Goal: Task Accomplishment & Management: Manage account settings

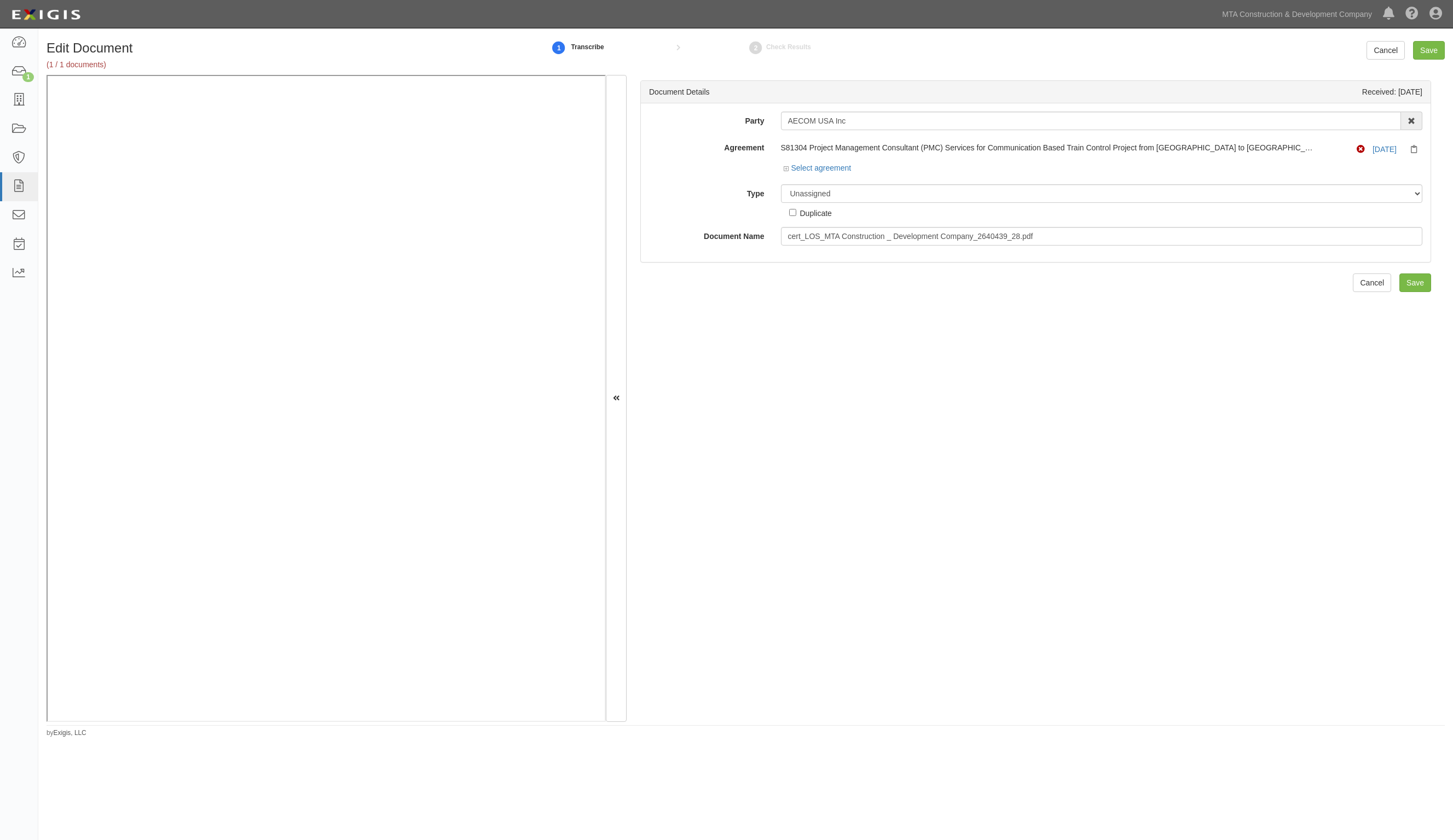
drag, startPoint x: 976, startPoint y: 315, endPoint x: 838, endPoint y: 349, distance: 142.1
click at [972, 316] on div "Document Details Received: 10/01/2025 Party AECOM USA Inc AARCO Environmental S…" at bounding box center [1036, 398] width 819 height 648
click at [1300, 416] on div "Document Details Received: 10/01/2025 Party AECOM USA Inc AARCO Environmental S…" at bounding box center [1036, 398] width 819 height 648
click at [840, 184] on select "Unassigned Binder Cancellation Notice Certificate Contract Endorsement Insuranc…" at bounding box center [1102, 193] width 642 height 19
click at [784, 170] on icon at bounding box center [787, 169] width 8 height 5
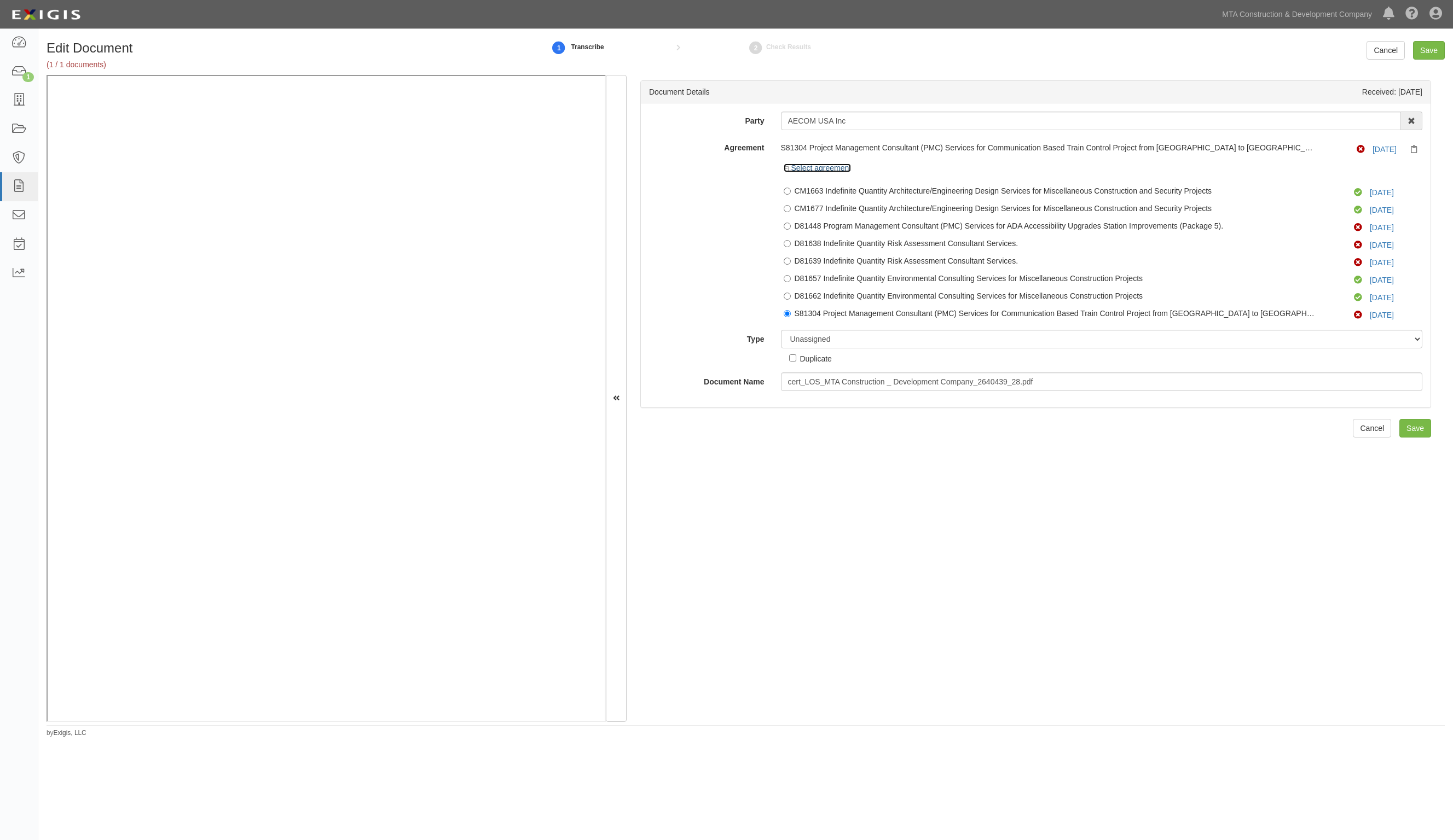
click at [784, 170] on icon at bounding box center [787, 169] width 8 height 5
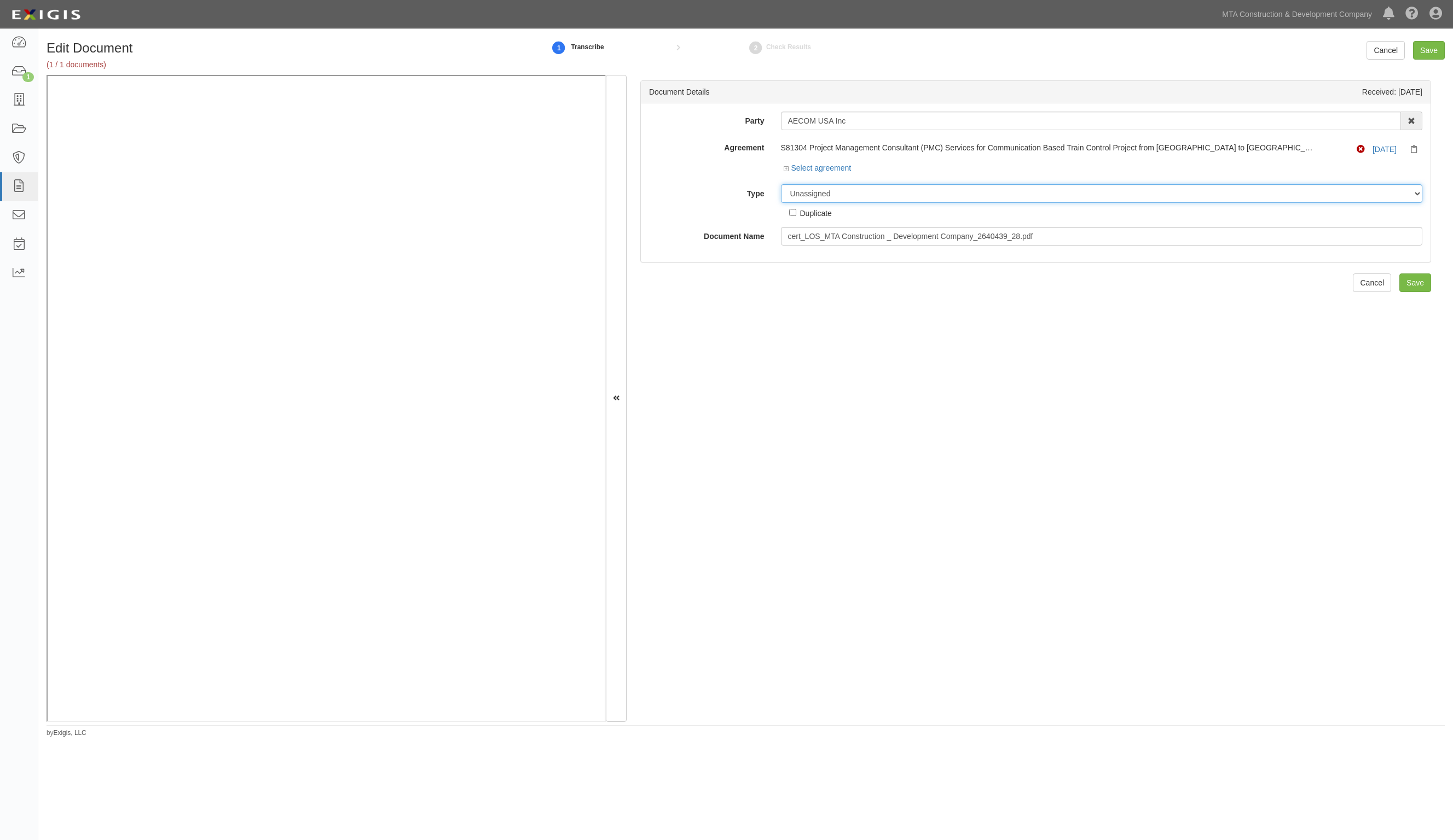
click at [814, 191] on select "Unassigned Binder Cancellation Notice Certificate Contract Endorsement Insuranc…" at bounding box center [1102, 193] width 642 height 19
select select "EndorsementDetail"
click at [781, 184] on select "Unassigned Binder Cancellation Notice Certificate Contract Endorsement Insuranc…" at bounding box center [1102, 193] width 642 height 19
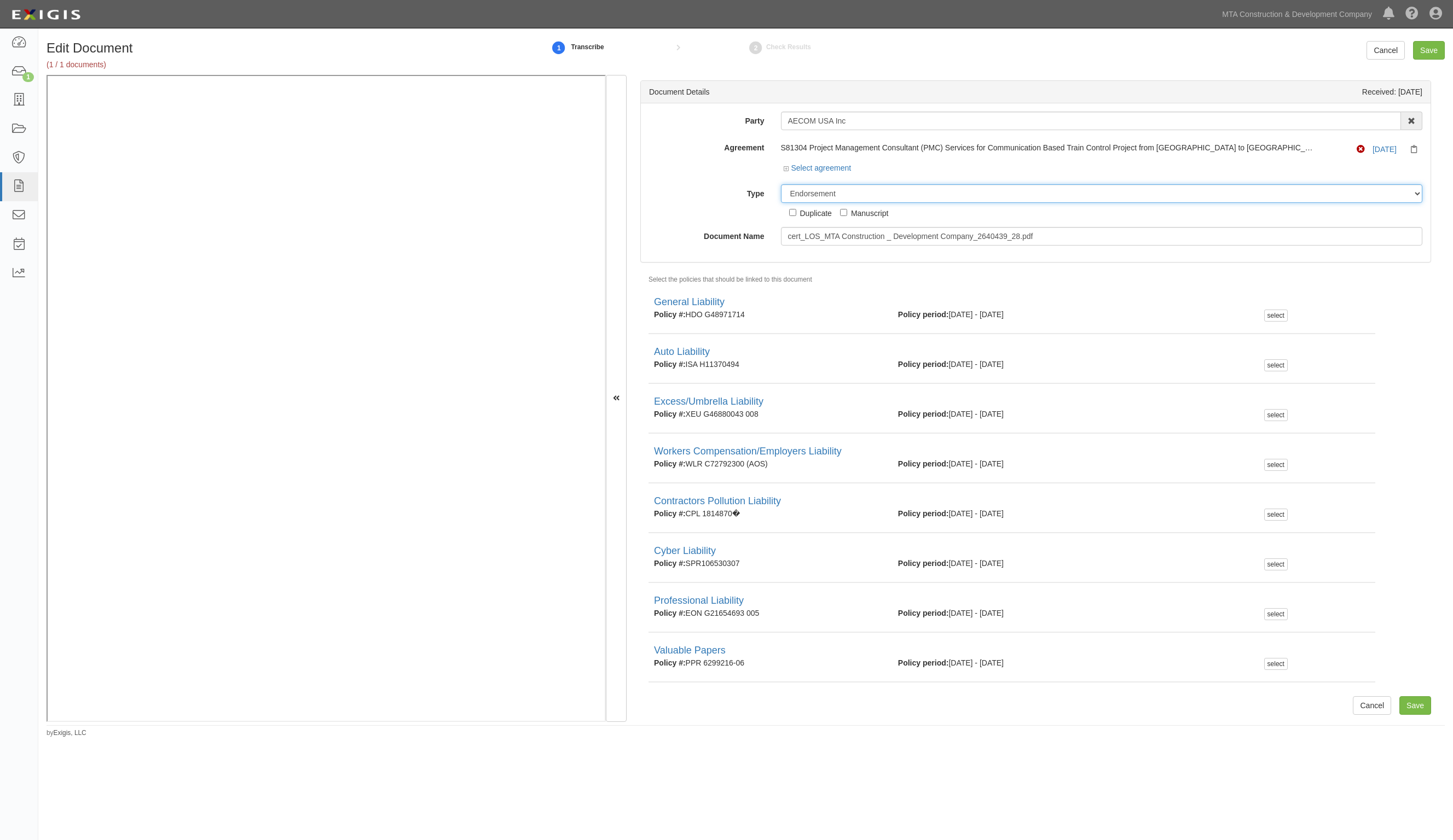
click at [848, 190] on select "Unassigned Binder Cancellation Notice Certificate Contract Endorsement Insuranc…" at bounding box center [1102, 193] width 642 height 19
click at [706, 194] on label "Type" at bounding box center [706, 192] width 132 height 14
click at [781, 194] on select "Unassigned Binder Cancellation Notice Certificate Contract Endorsement Insuranc…" at bounding box center [1102, 193] width 642 height 19
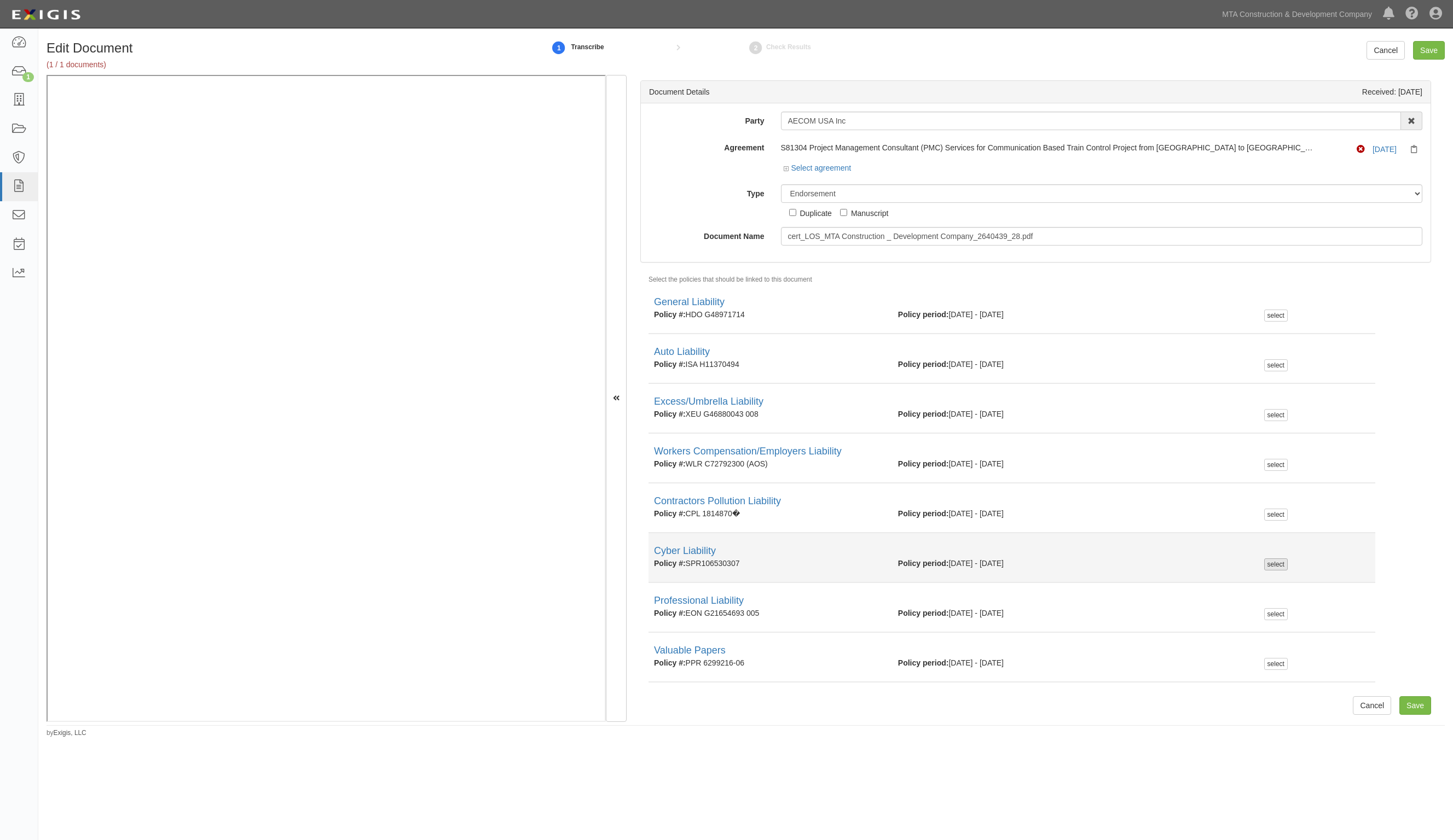
click at [1274, 565] on div "select" at bounding box center [1276, 564] width 23 height 12
checkbox input "true"
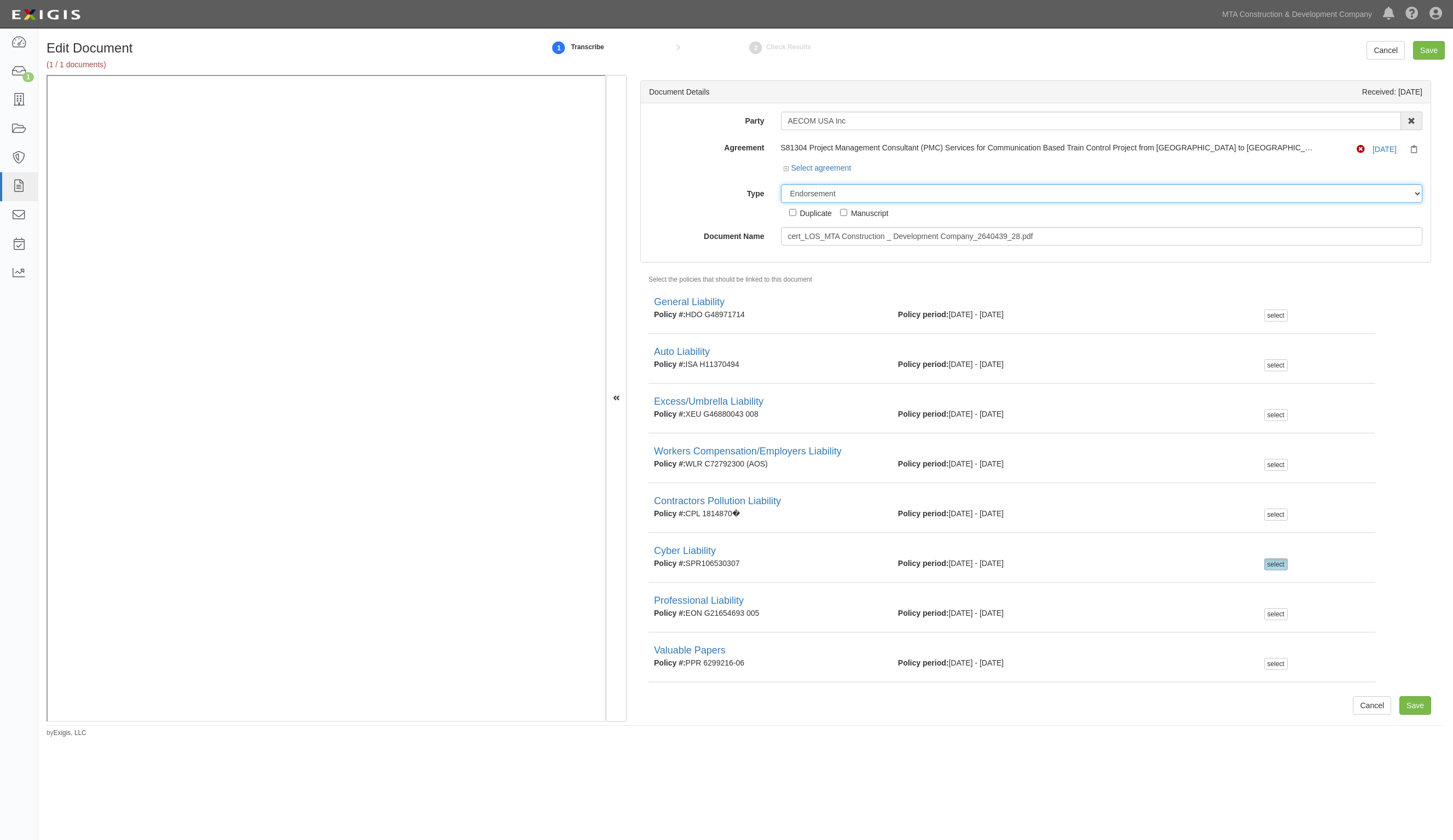
drag, startPoint x: 850, startPoint y: 191, endPoint x: 738, endPoint y: 192, distance: 112.0
click at [738, 192] on div "Type Unassigned Binder Cancellation Notice Certificate Contract Endorsement Ins…" at bounding box center [1036, 201] width 790 height 34
drag, startPoint x: 718, startPoint y: 178, endPoint x: 888, endPoint y: 231, distance: 178.1
click at [737, 190] on div "Party AECOM USA Inc AARCO Environmental Services Corp. Ad-Tech Enterprises Ltd.…" at bounding box center [1036, 178] width 774 height 134
type input "Cyber AIE"
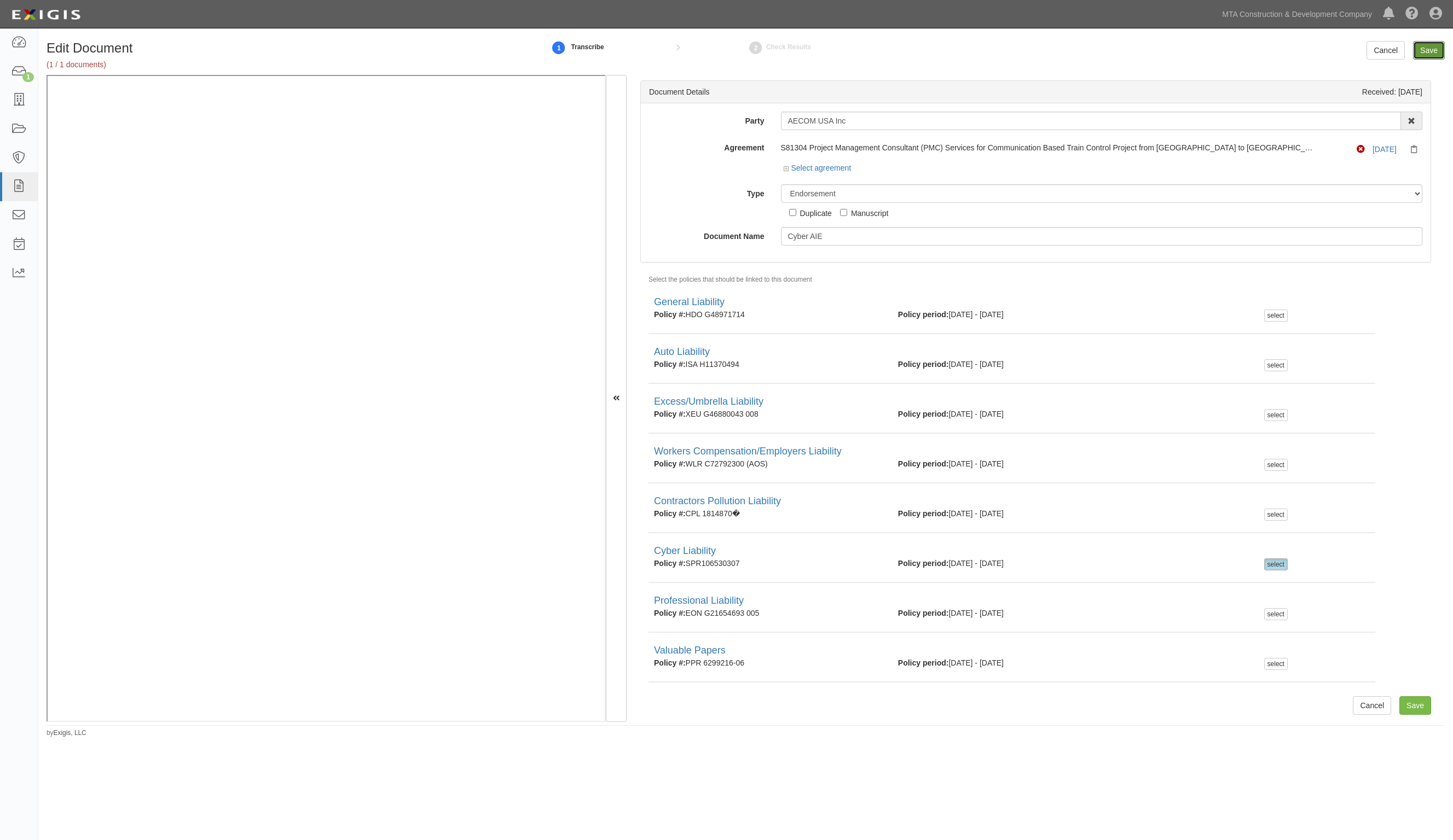
click at [1434, 49] on input "Save" at bounding box center [1429, 50] width 31 height 19
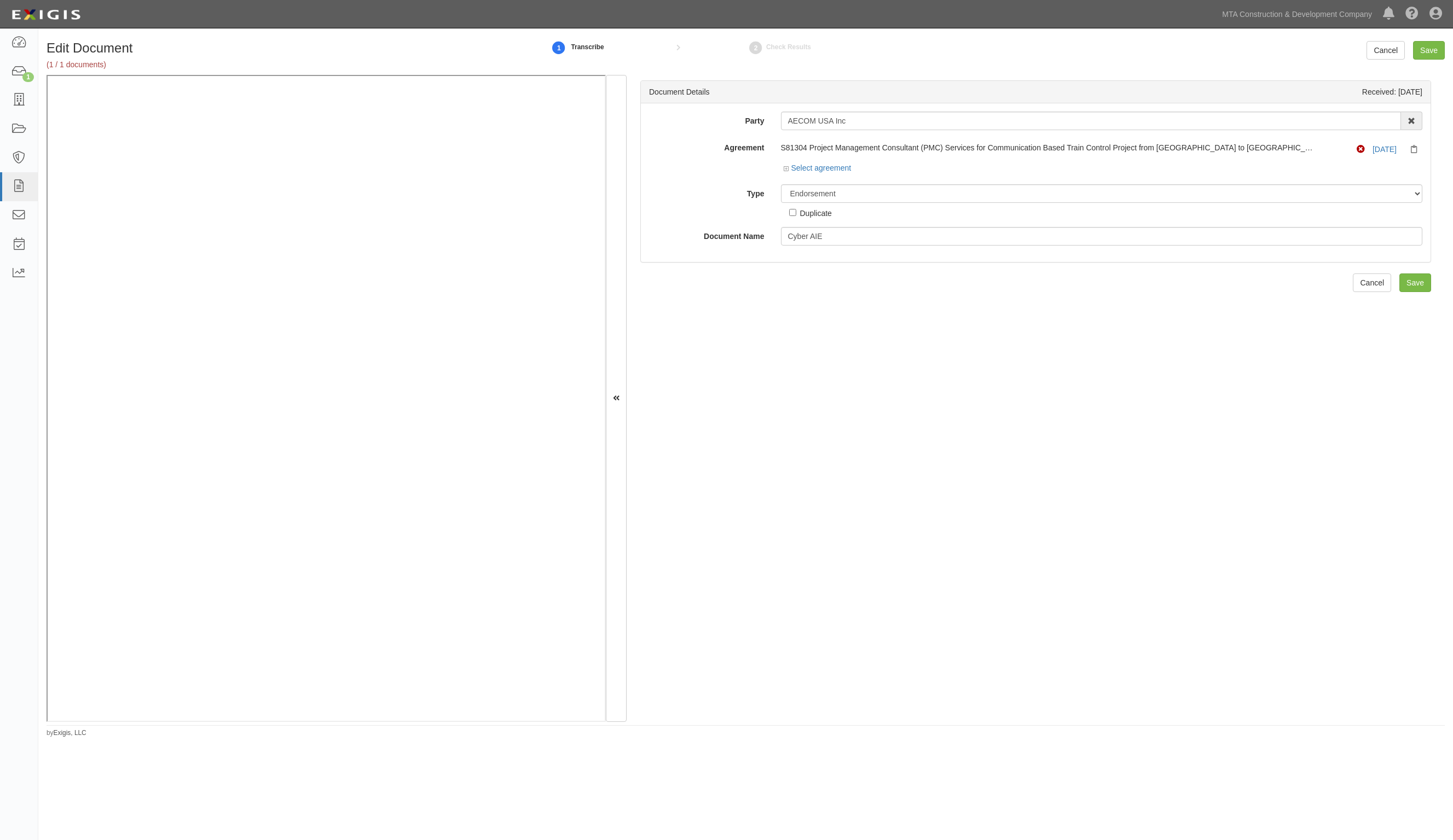
select select "EndorsementDetail"
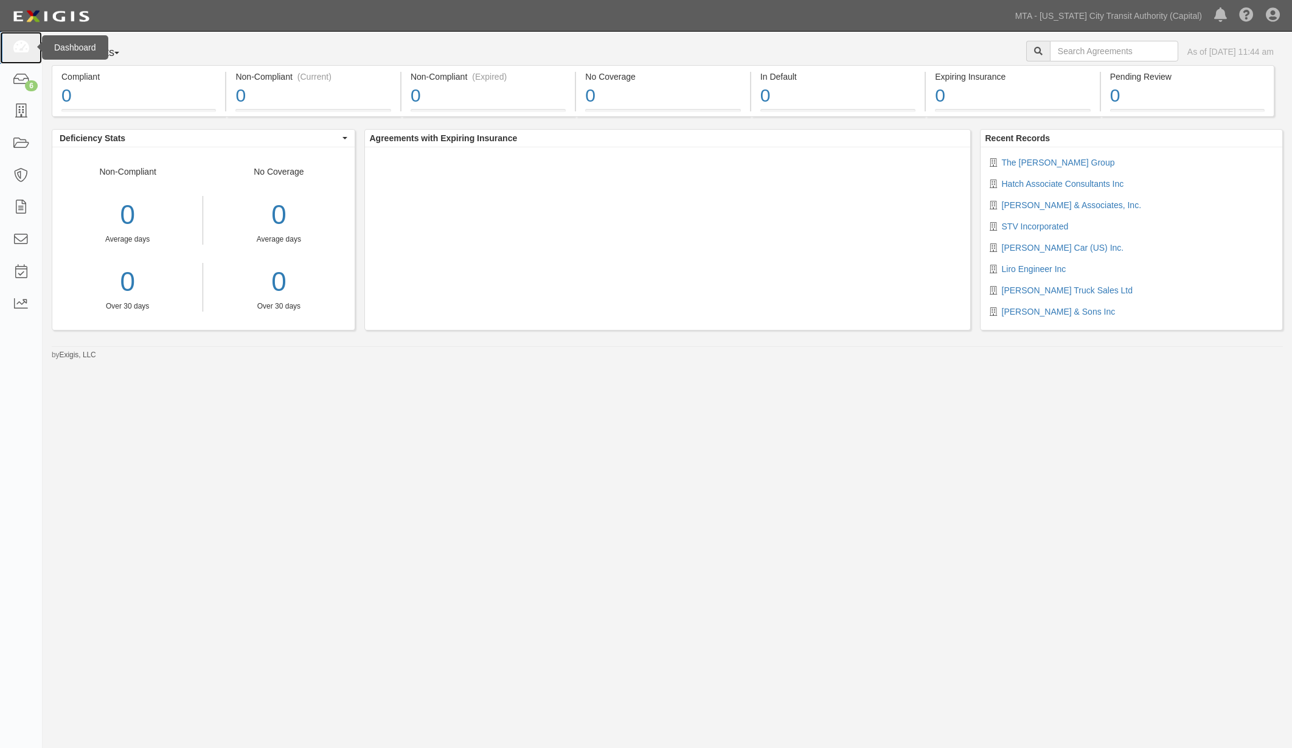
click at [18, 56] on link at bounding box center [21, 48] width 42 height 32
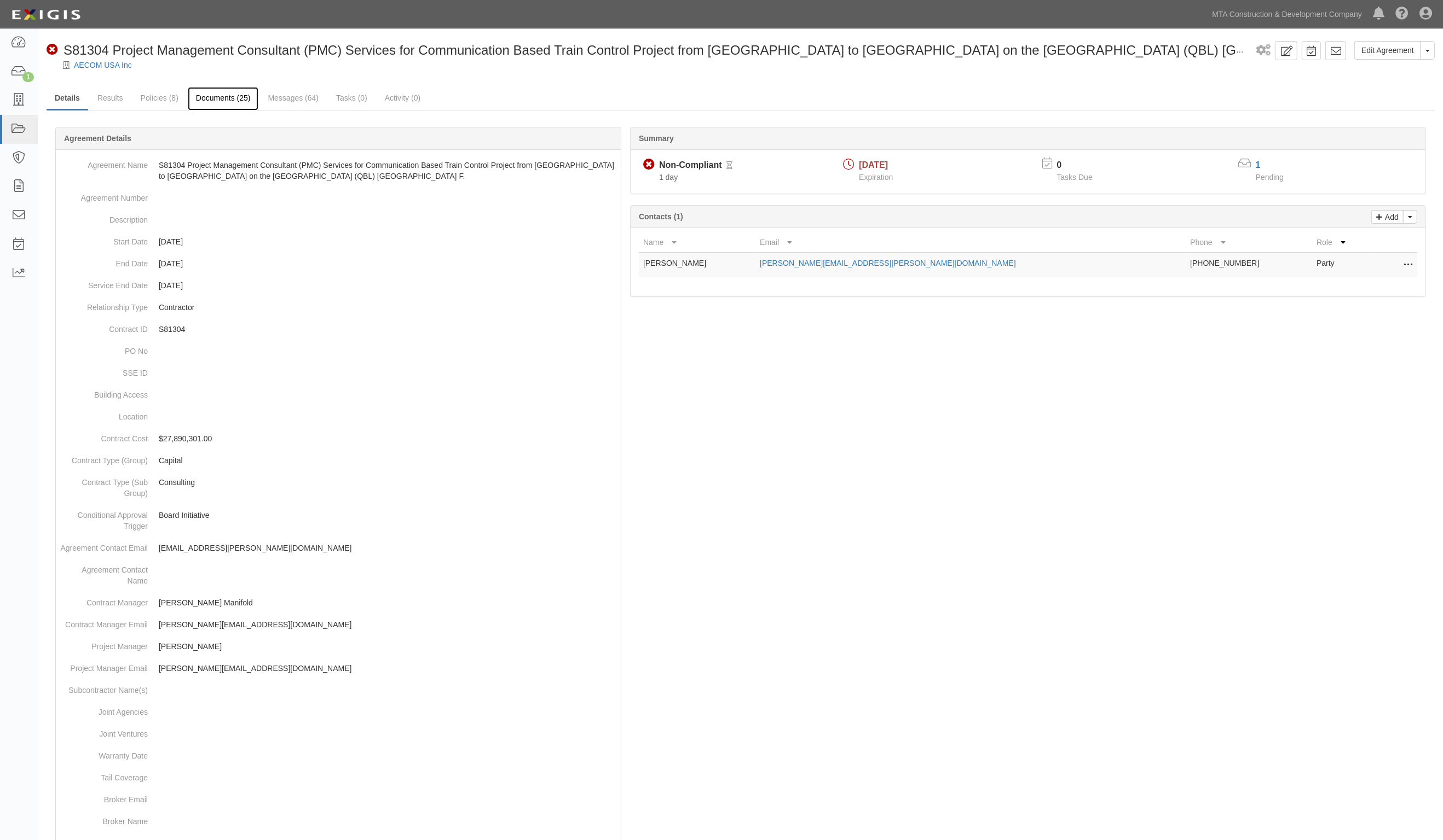
click at [239, 97] on link "Documents (25)" at bounding box center [223, 99] width 71 height 23
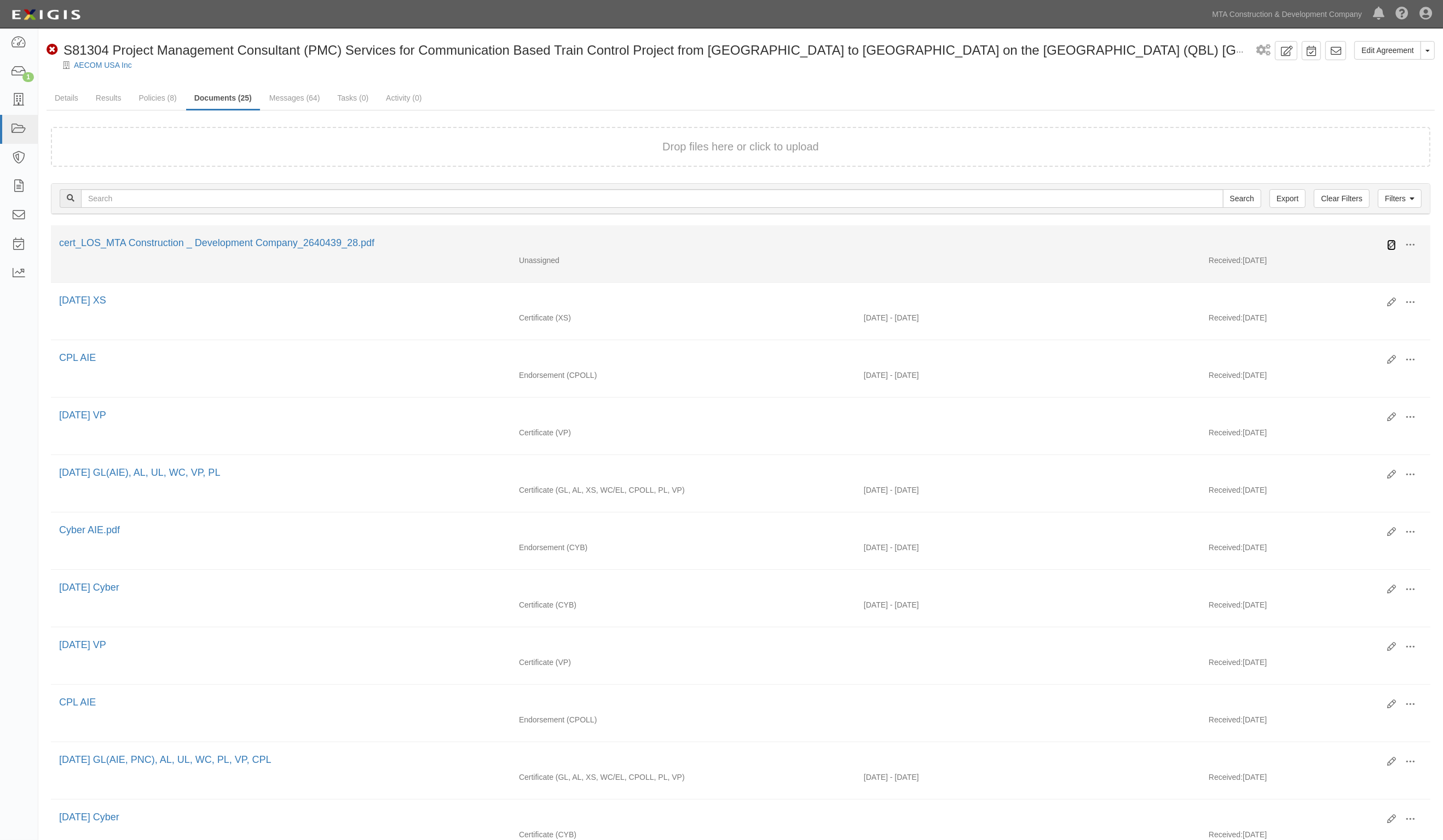
click at [1392, 242] on icon at bounding box center [1392, 246] width 9 height 9
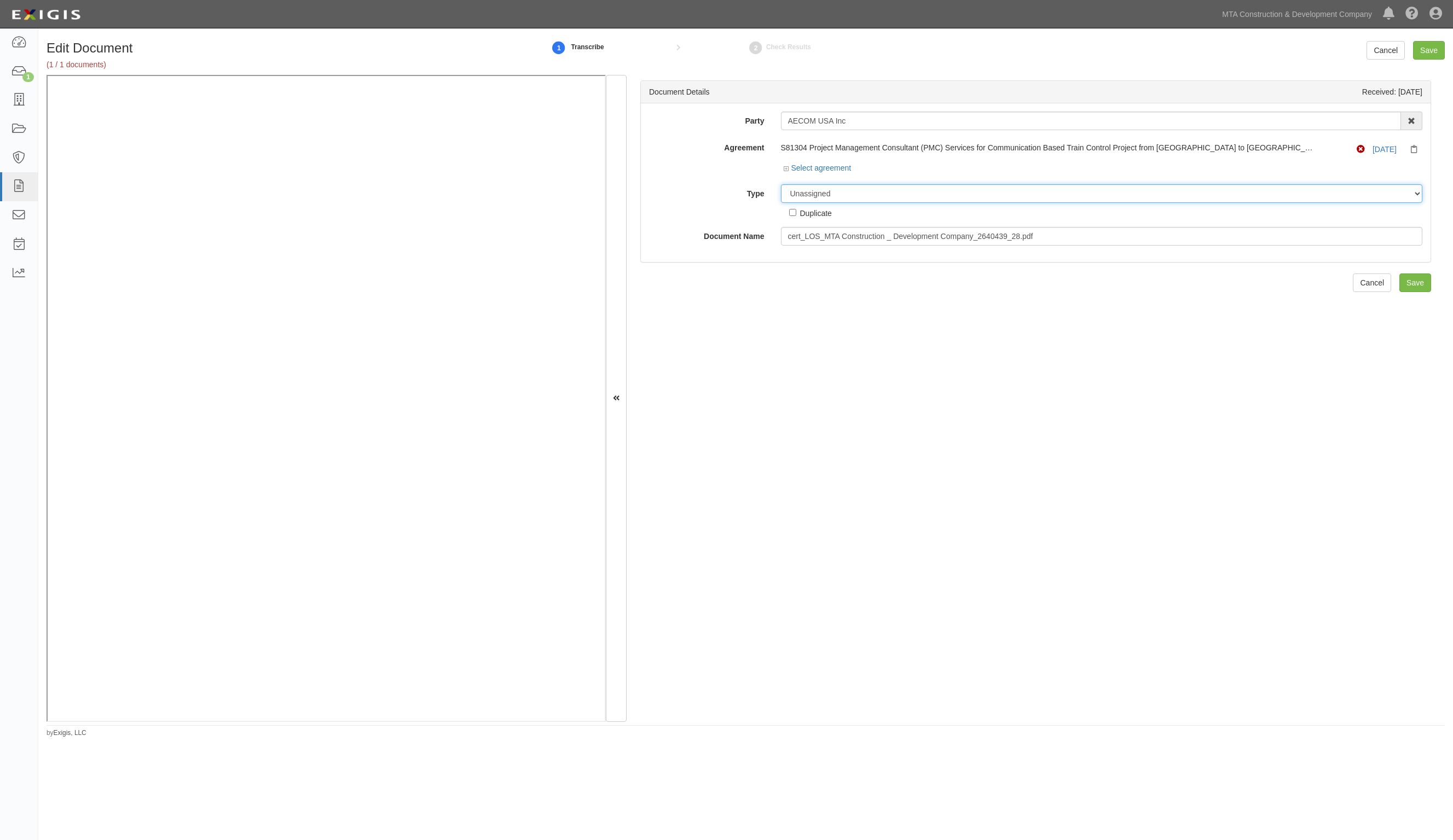
click at [862, 200] on select "Unassigned Binder Cancellation Notice Certificate Contract Endorsement Insuranc…" at bounding box center [1102, 193] width 642 height 19
select select "EndorsementDetail"
click at [781, 184] on select "Unassigned Binder Cancellation Notice Certificate Contract Endorsement Insuranc…" at bounding box center [1102, 193] width 642 height 19
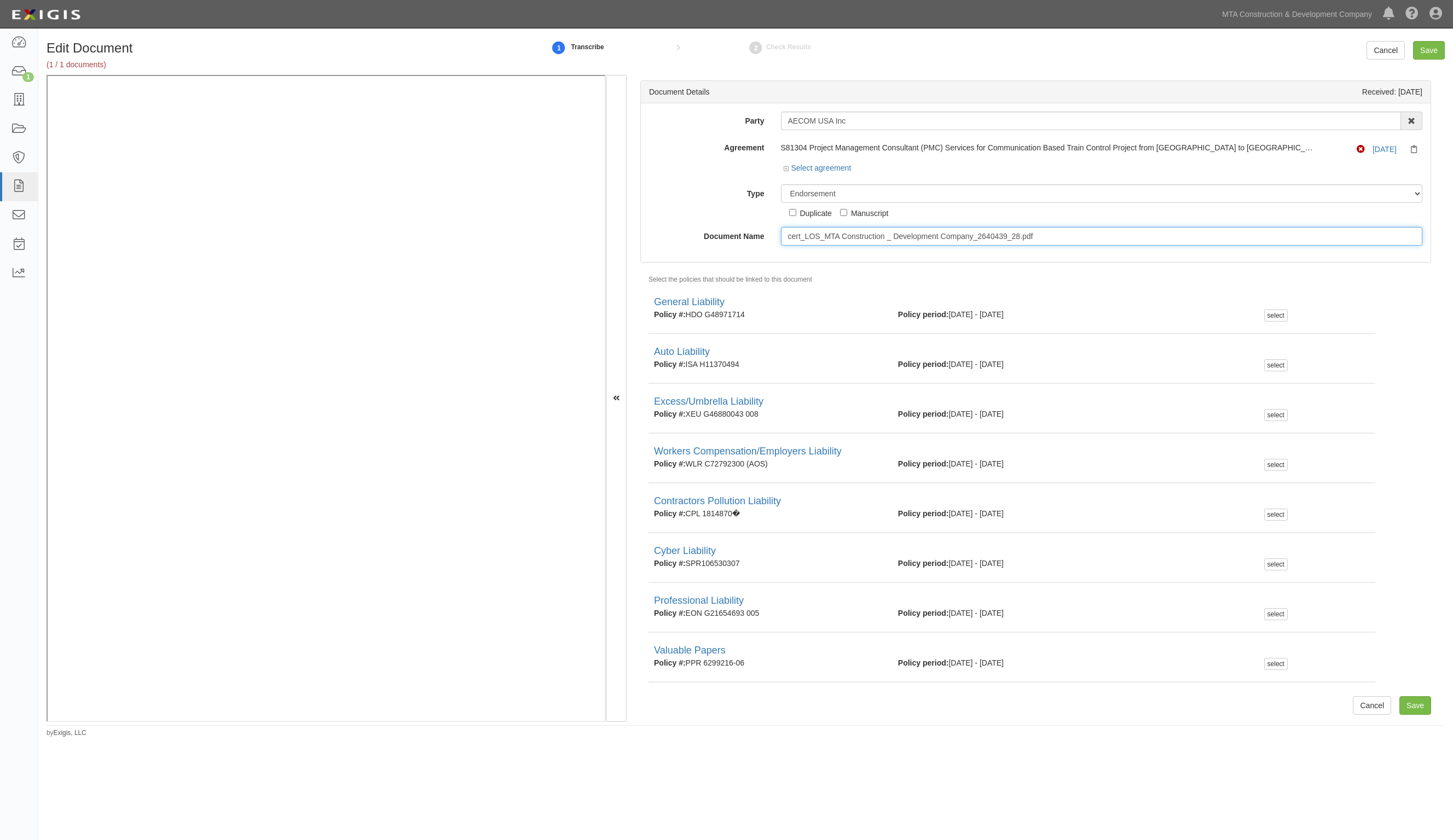
drag, startPoint x: 1101, startPoint y: 245, endPoint x: 759, endPoint y: 233, distance: 342.2
click at [759, 233] on div "Document Name cert_LOS_MTA Construction _ Development Company_2640439_28.pdf" at bounding box center [1036, 236] width 790 height 19
type input "V"
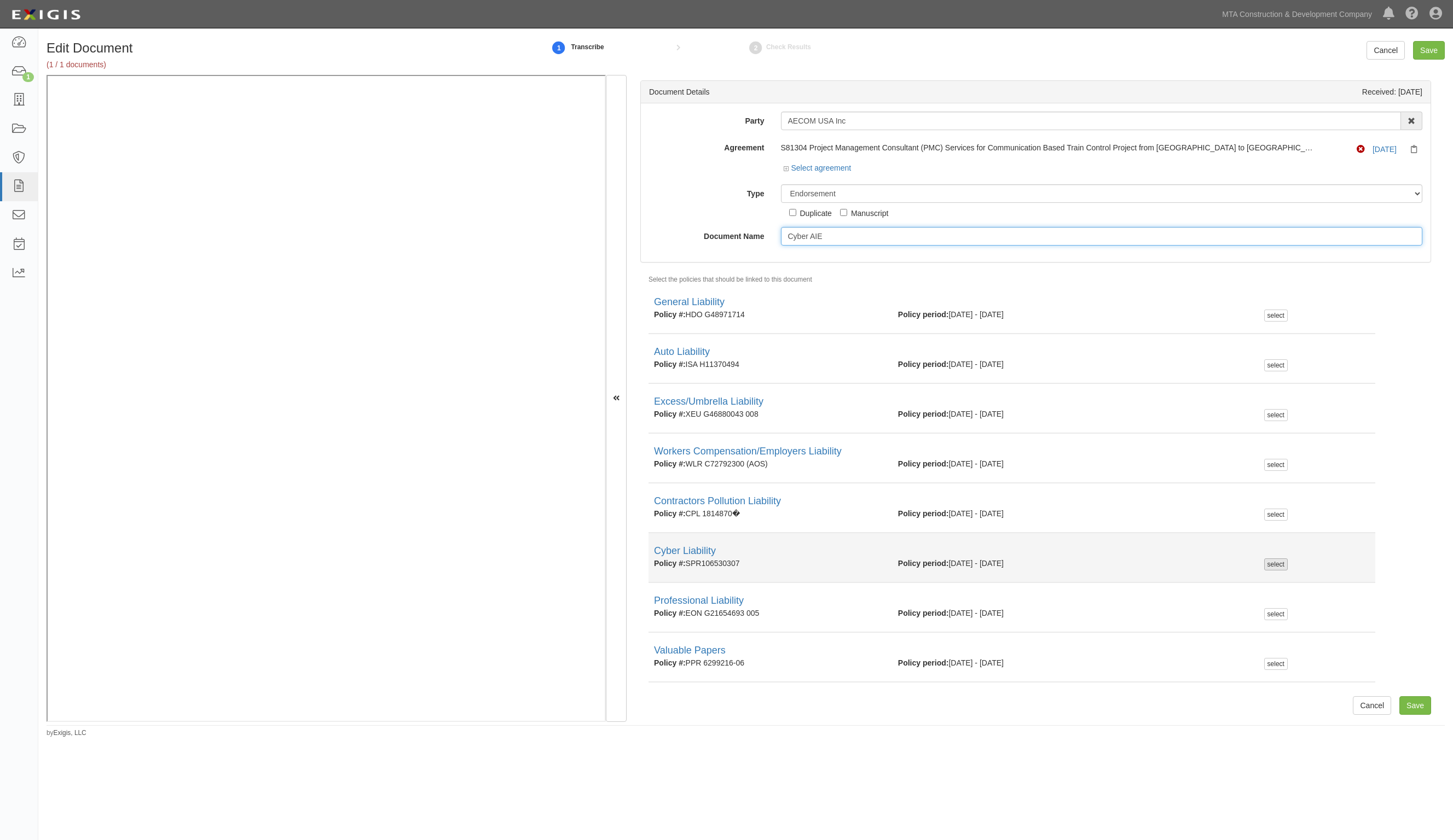
type input "Cyber AIE"
click at [1269, 565] on div "select" at bounding box center [1276, 564] width 23 height 12
checkbox input "true"
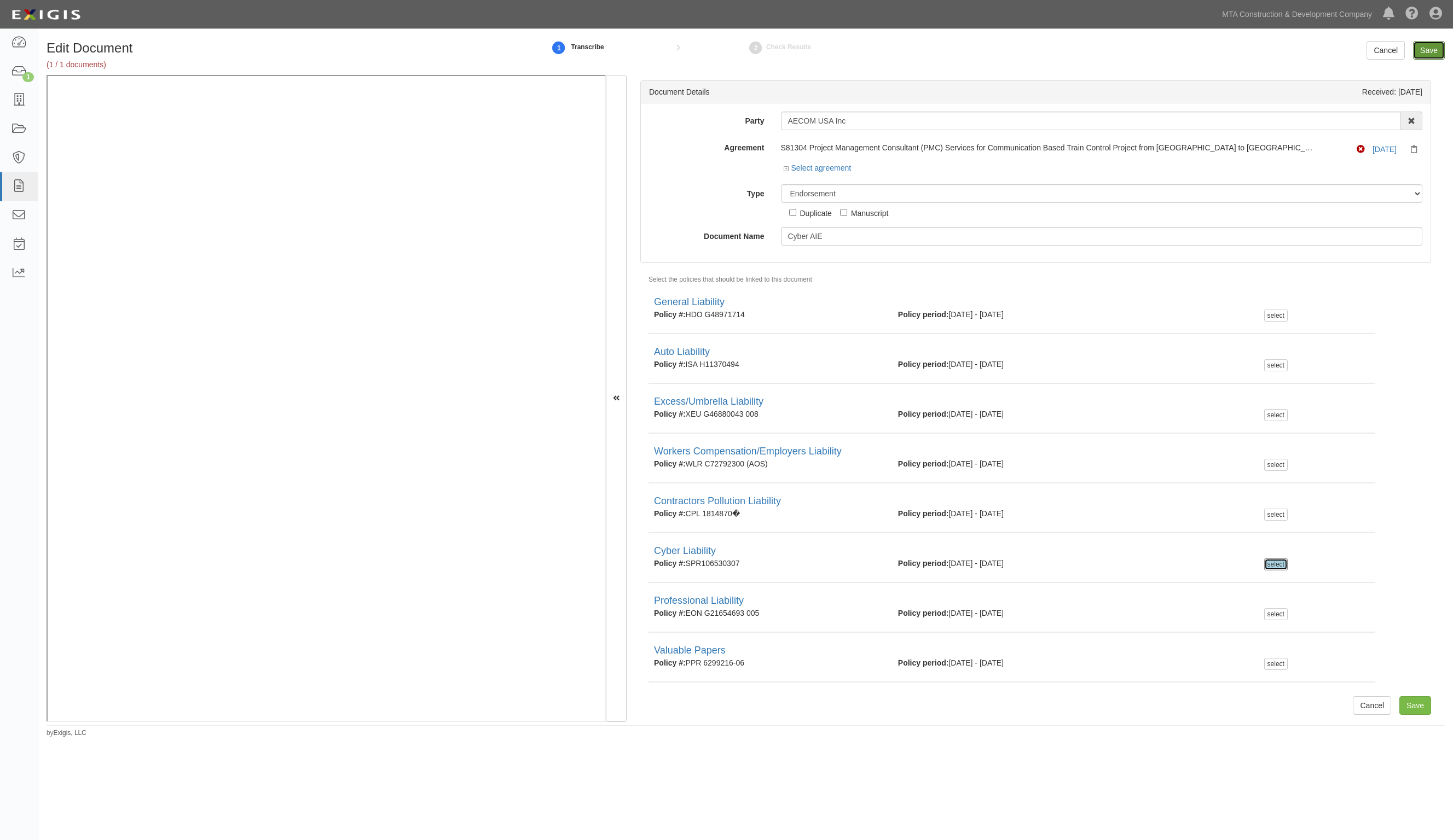
click at [1421, 49] on input "Save" at bounding box center [1429, 50] width 31 height 19
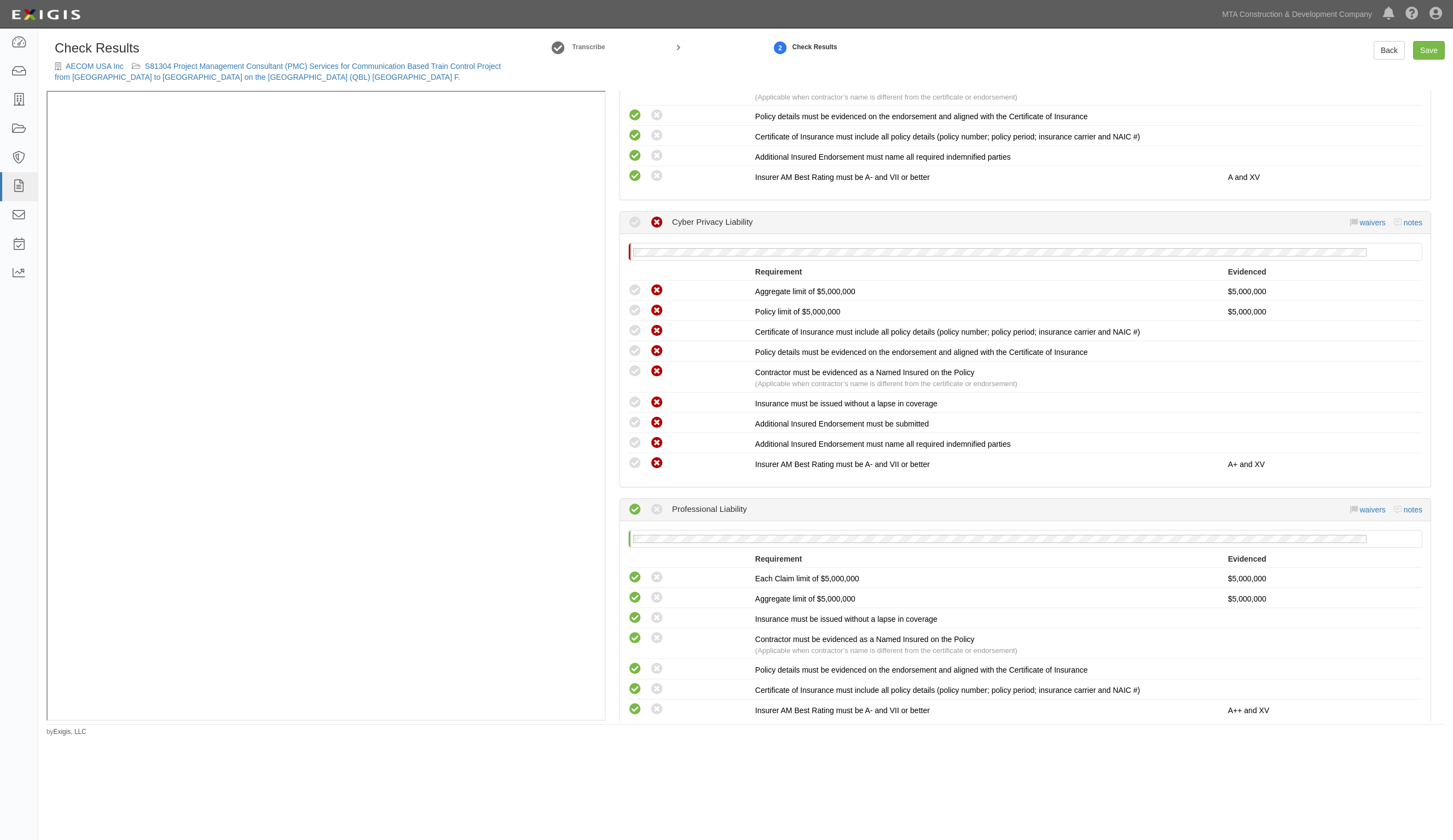
scroll to position [1641, 0]
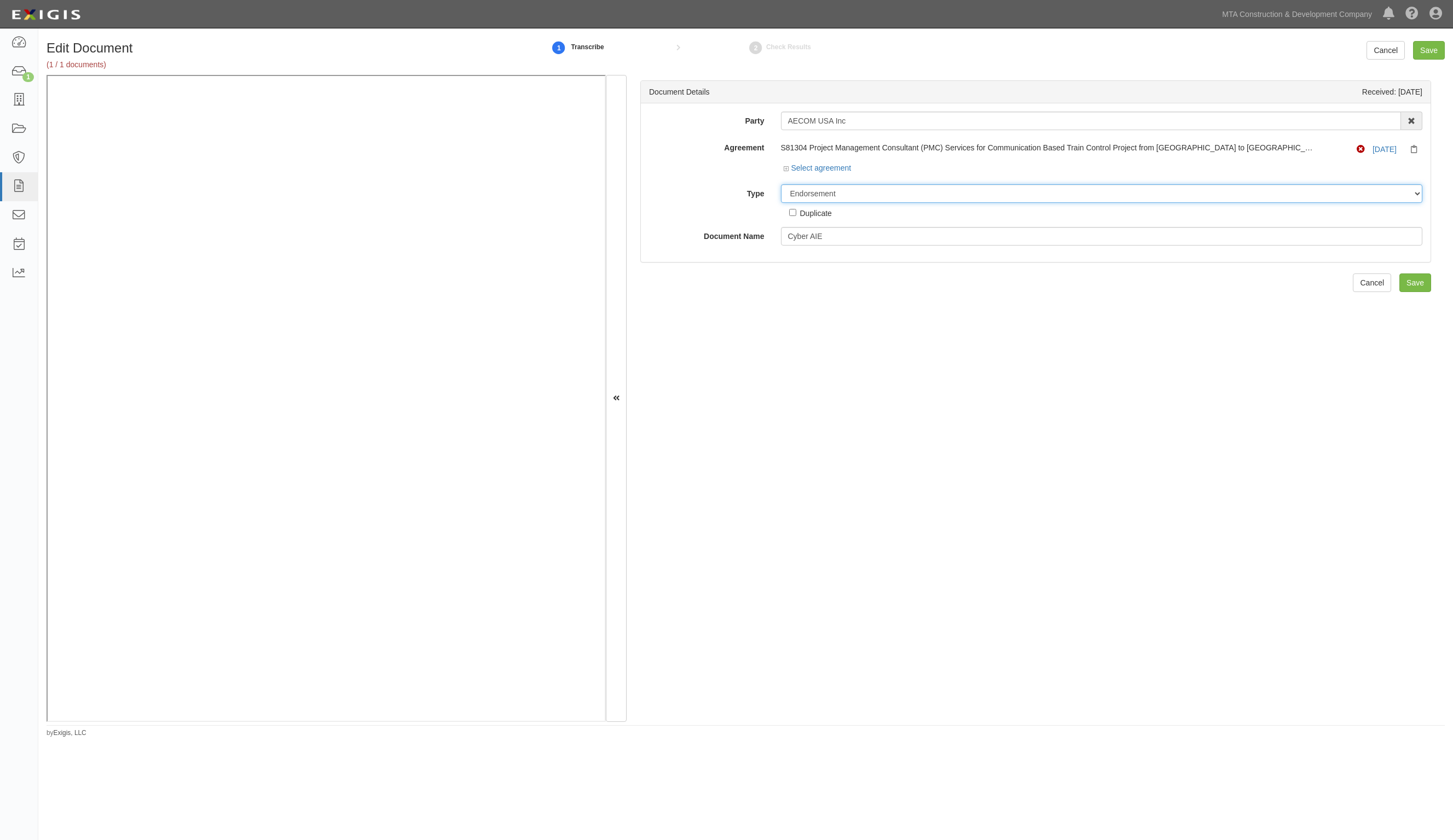
drag, startPoint x: 795, startPoint y: 191, endPoint x: 816, endPoint y: 194, distance: 21.2
click at [816, 194] on select "Unassigned Binder Cancellation Notice Certificate Contract Endorsement Insuranc…" at bounding box center [1102, 193] width 642 height 19
select select "CertificateDetail"
click at [781, 184] on select "Unassigned Binder Cancellation Notice Certificate Contract Endorsement Insuranc…" at bounding box center [1102, 193] width 642 height 19
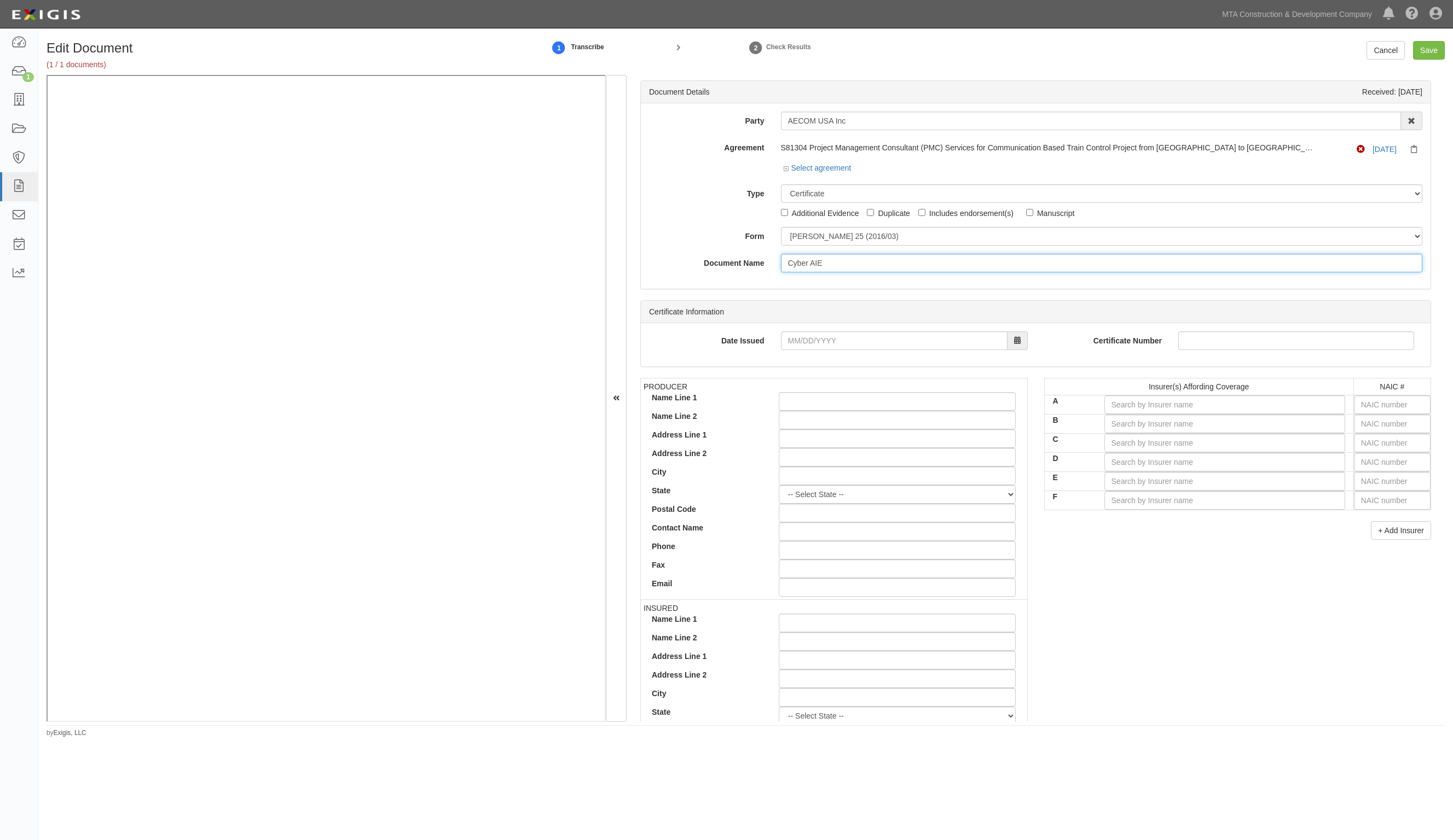
drag, startPoint x: 833, startPoint y: 265, endPoint x: 671, endPoint y: 261, distance: 162.0
click at [671, 261] on div "Document Name Cyber AIE" at bounding box center [1036, 263] width 790 height 19
type input "10.1.26 Cyber"
click at [1386, 403] on input "text" at bounding box center [1392, 405] width 76 height 19
type input "25232"
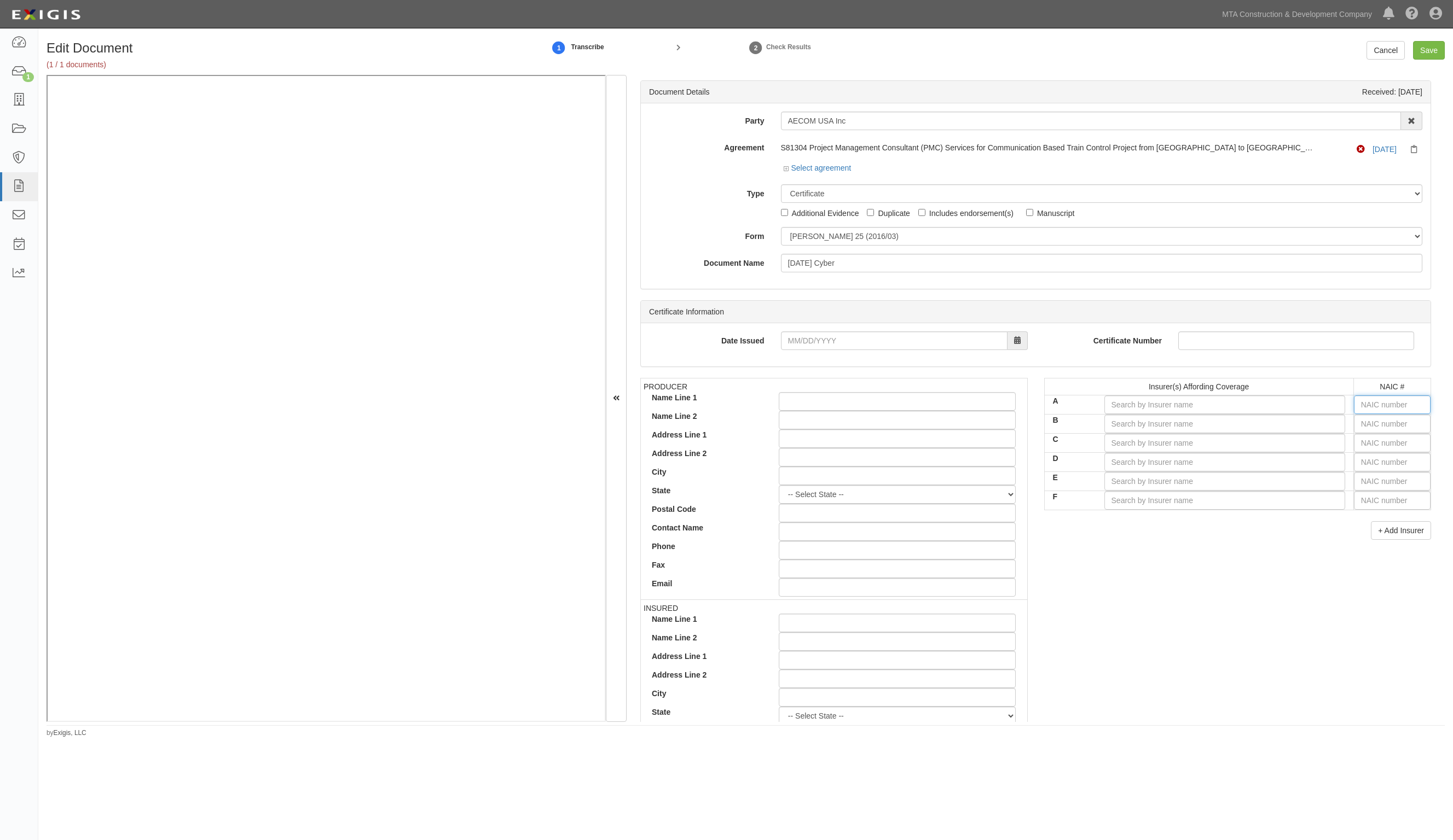
type input "2"
type input "26379"
type input "263"
type input "26387"
type input "2638"
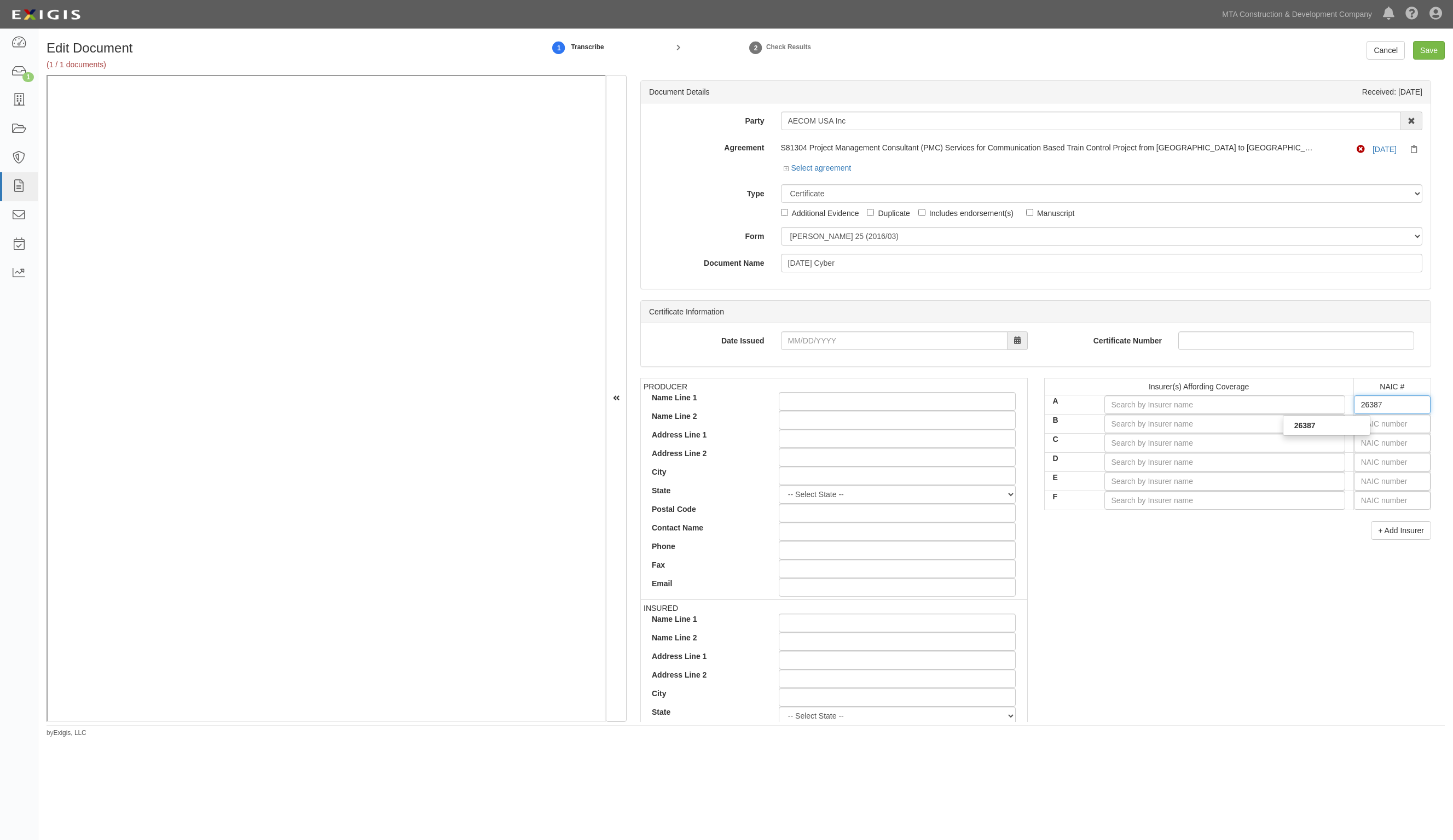
type input "26387"
click at [1341, 424] on div "26387" at bounding box center [1327, 425] width 86 height 14
type input "Steadfast Insurance Company (A+ XV Rating)"
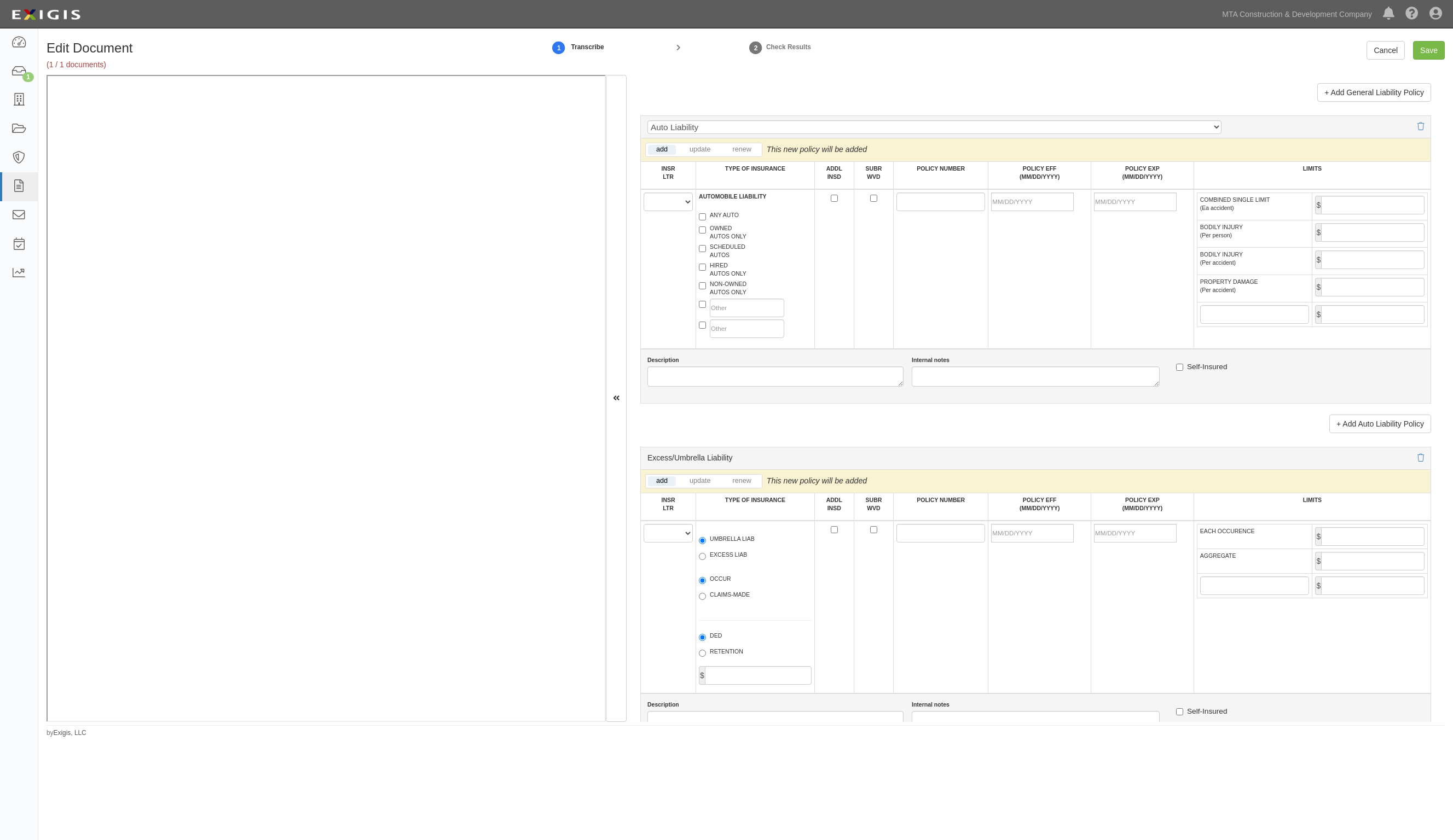
scroll to position [1436, 0]
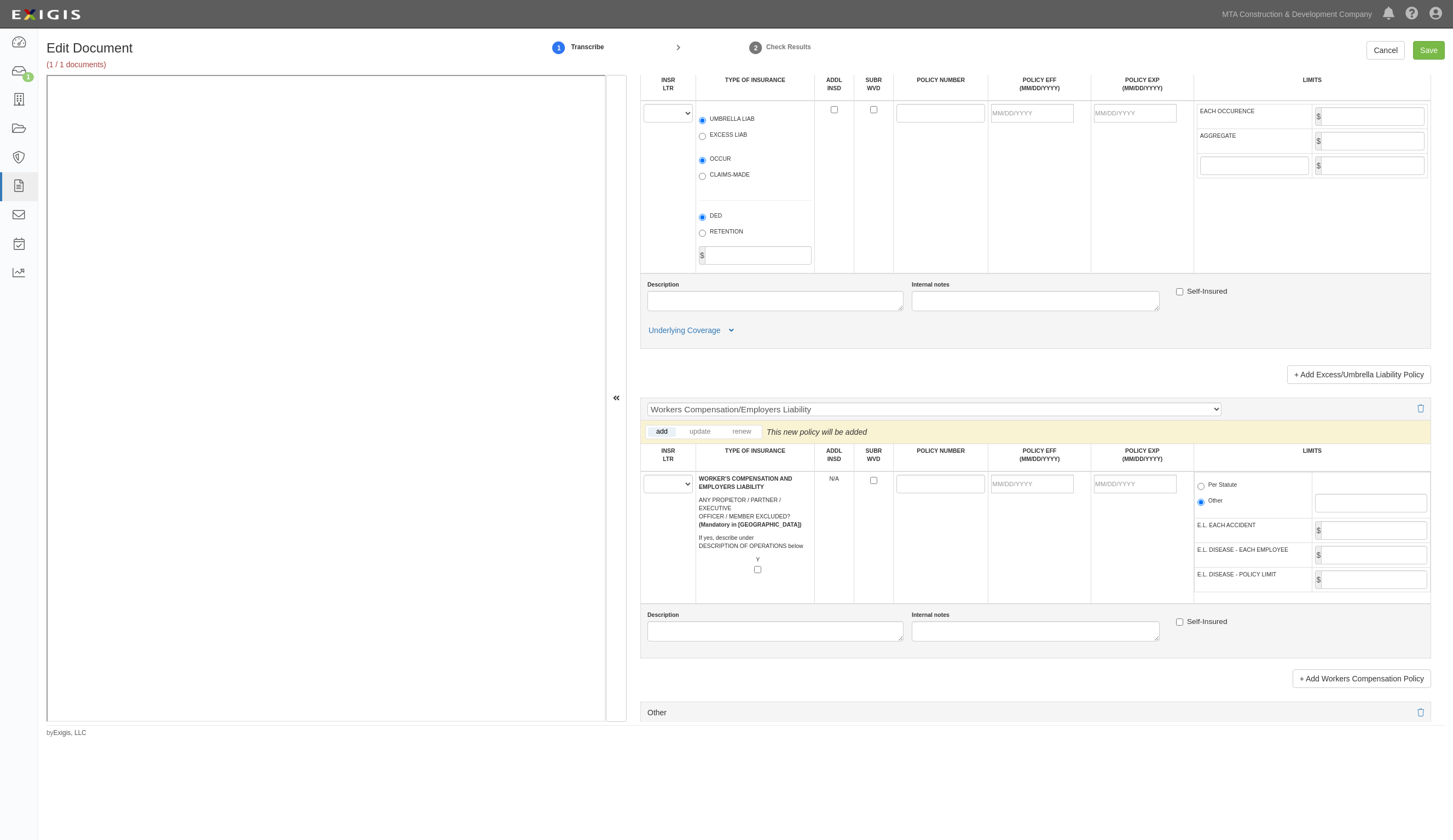
type input "26387"
click at [677, 488] on select "A B C D E F" at bounding box center [668, 484] width 49 height 19
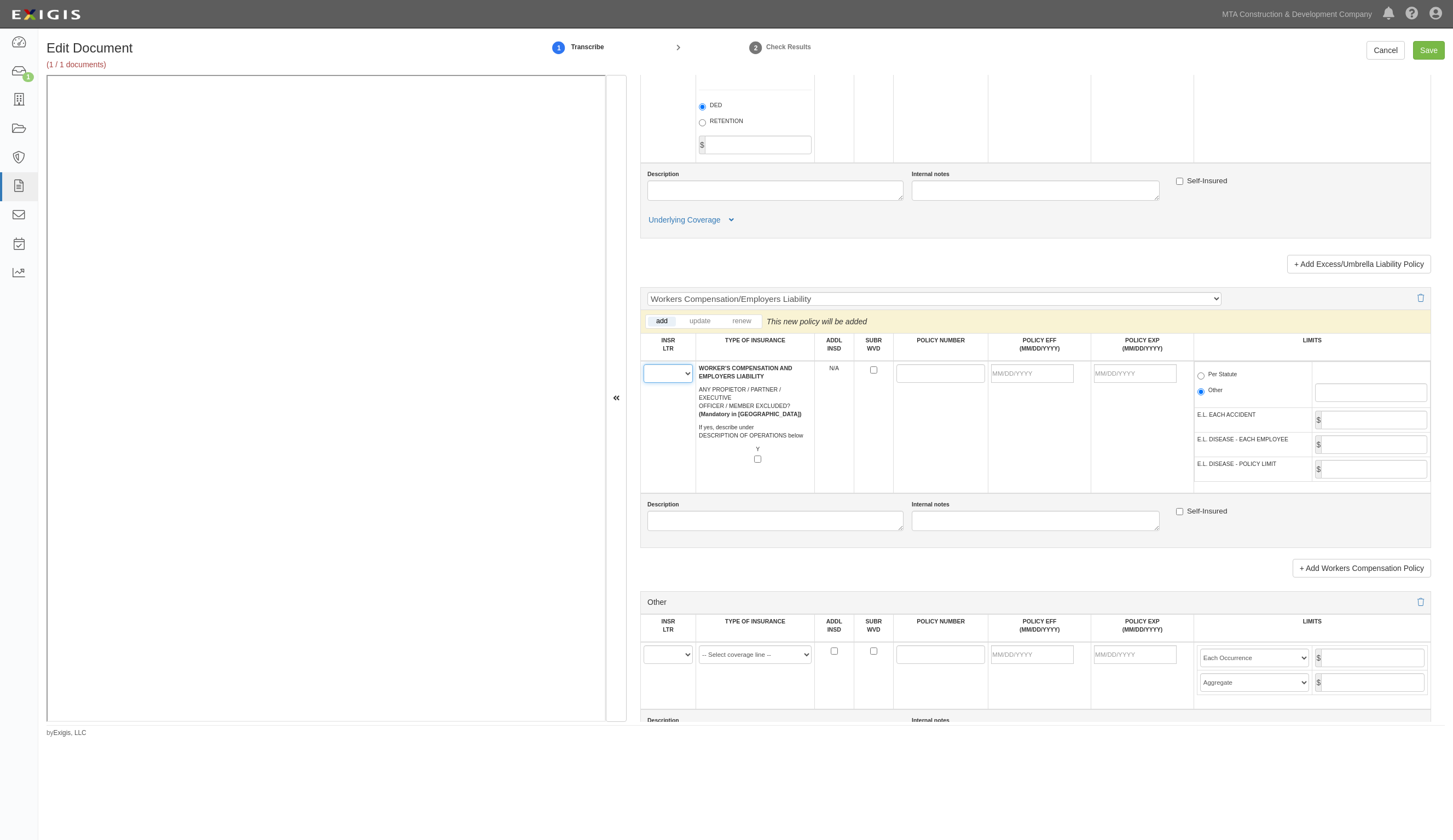
scroll to position [1846, 0]
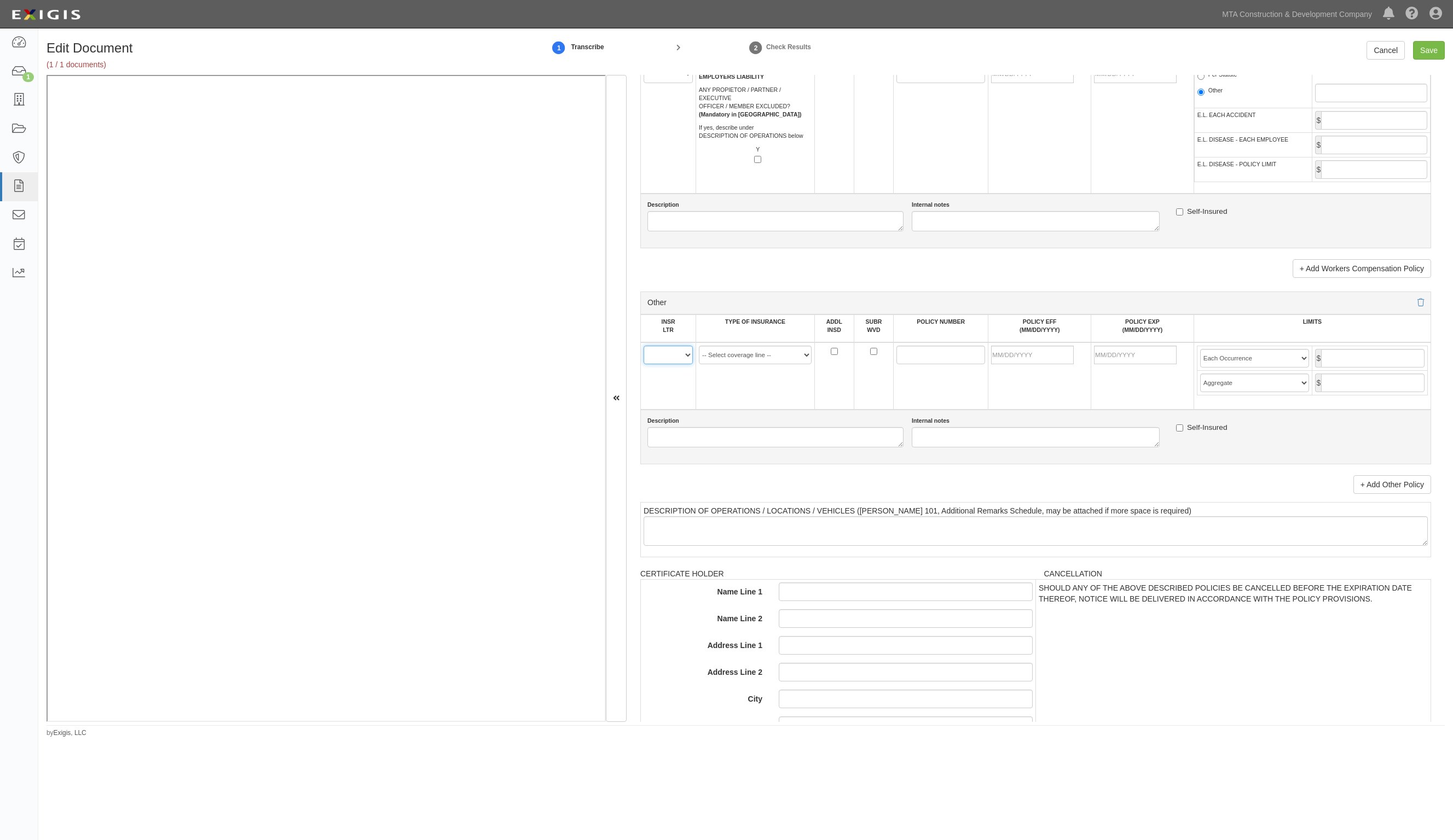
drag, startPoint x: 679, startPoint y: 353, endPoint x: 677, endPoint y: 362, distance: 9.2
click at [679, 353] on select "A B C D E F" at bounding box center [668, 355] width 49 height 19
select select "A"
click at [643, 346] on select "A B C D E F" at bounding box center [668, 355] width 49 height 19
click at [757, 355] on select "-- Select coverage line -- Asbestos Abatement Auto Physical Damage Aviation Lia…" at bounding box center [755, 355] width 112 height 19
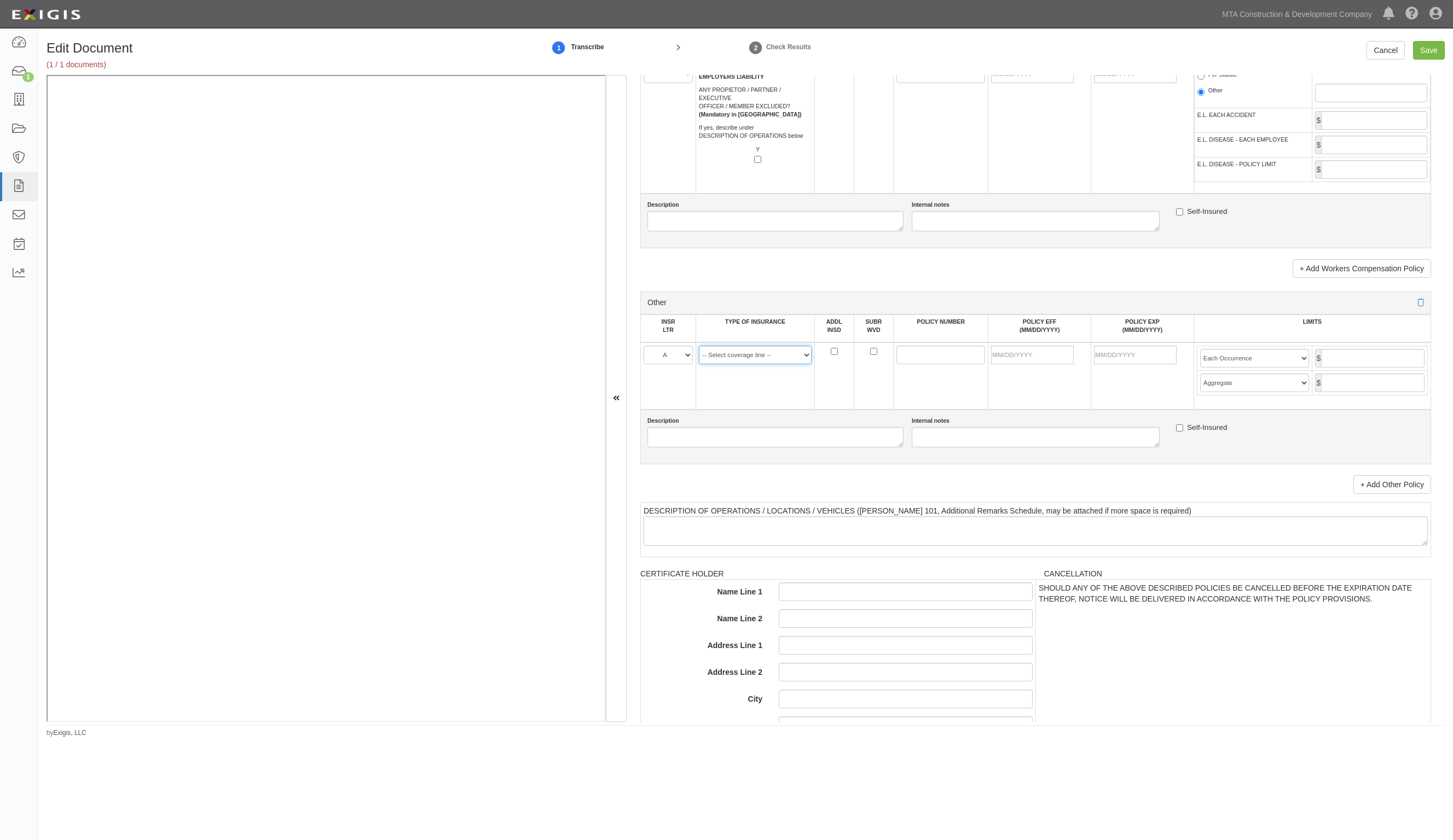
select select "152"
click at [699, 364] on select "-- Select coverage line -- Asbestos Abatement Auto Physical Damage Aviation Lia…" at bounding box center [755, 355] width 112 height 19
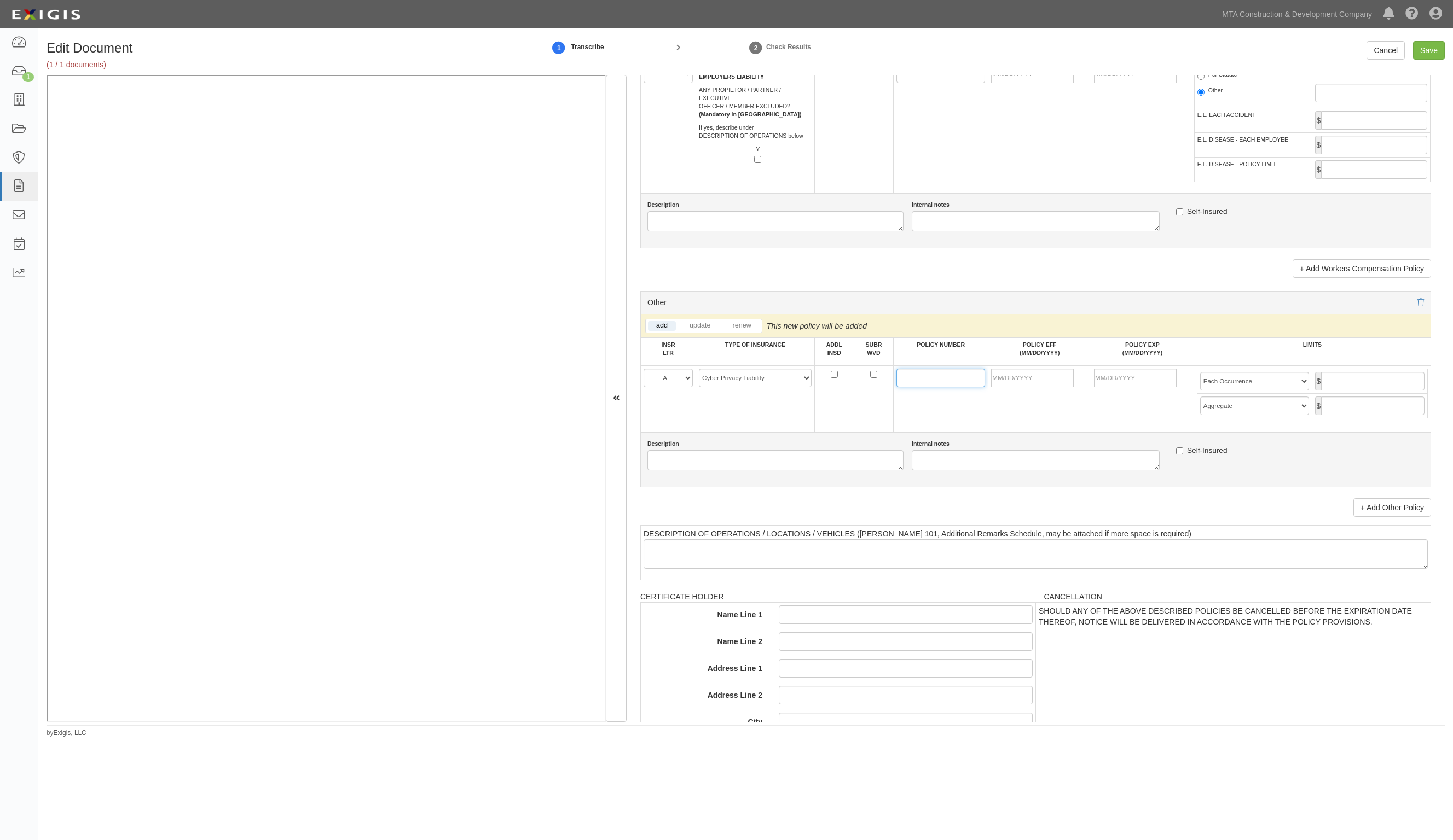
click at [930, 370] on input "POLICY NUMBER" at bounding box center [941, 378] width 89 height 19
paste input "SPR106530308"
type input "SPR106530308"
click at [1016, 374] on input "POLICY EFF (MM/DD/YYYY)" at bounding box center [1033, 378] width 83 height 19
type input "[DATE]"
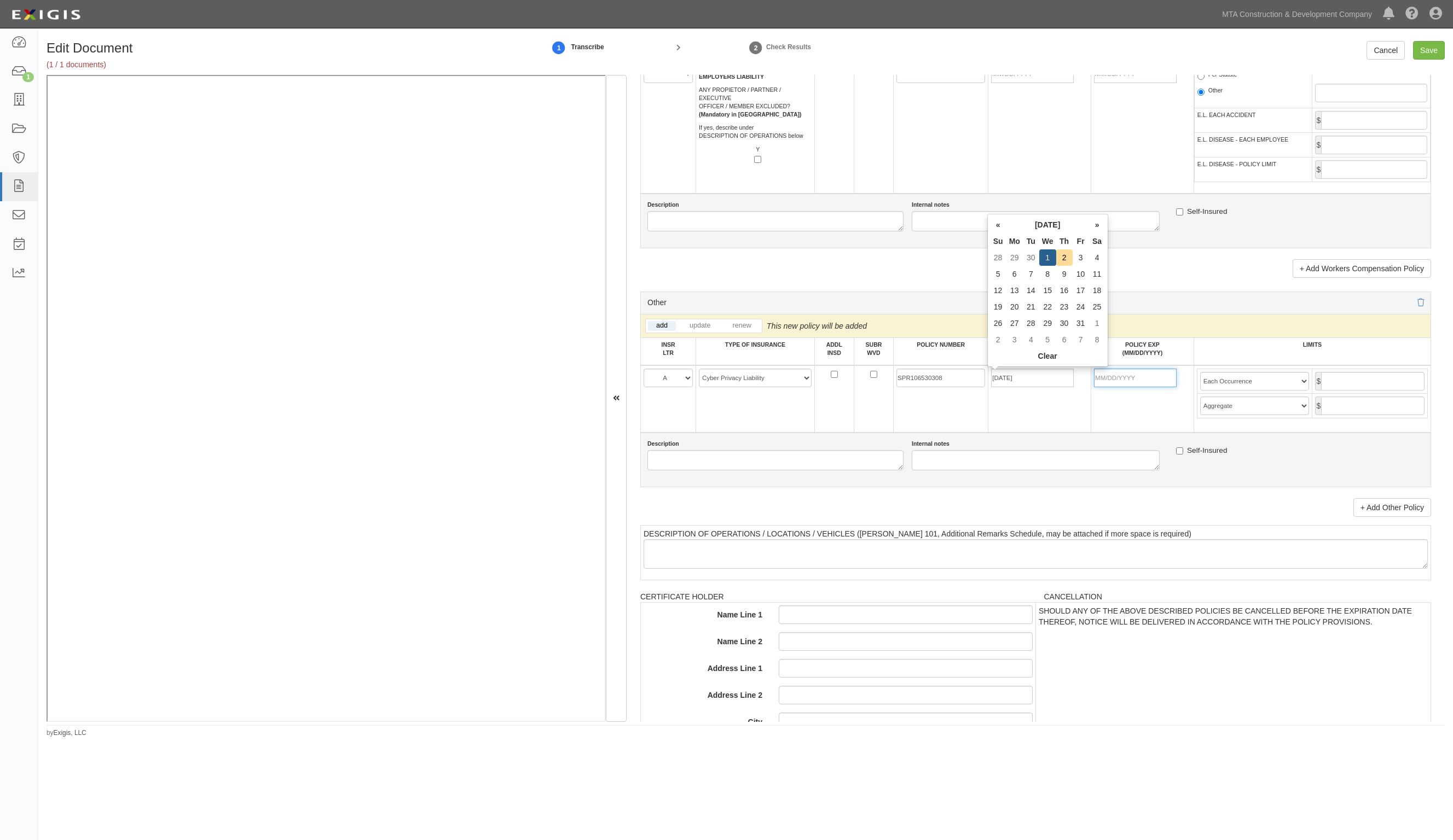
type input "10/01/2026"
click at [1162, 385] on input "10/01/2026" at bounding box center [1135, 378] width 83 height 19
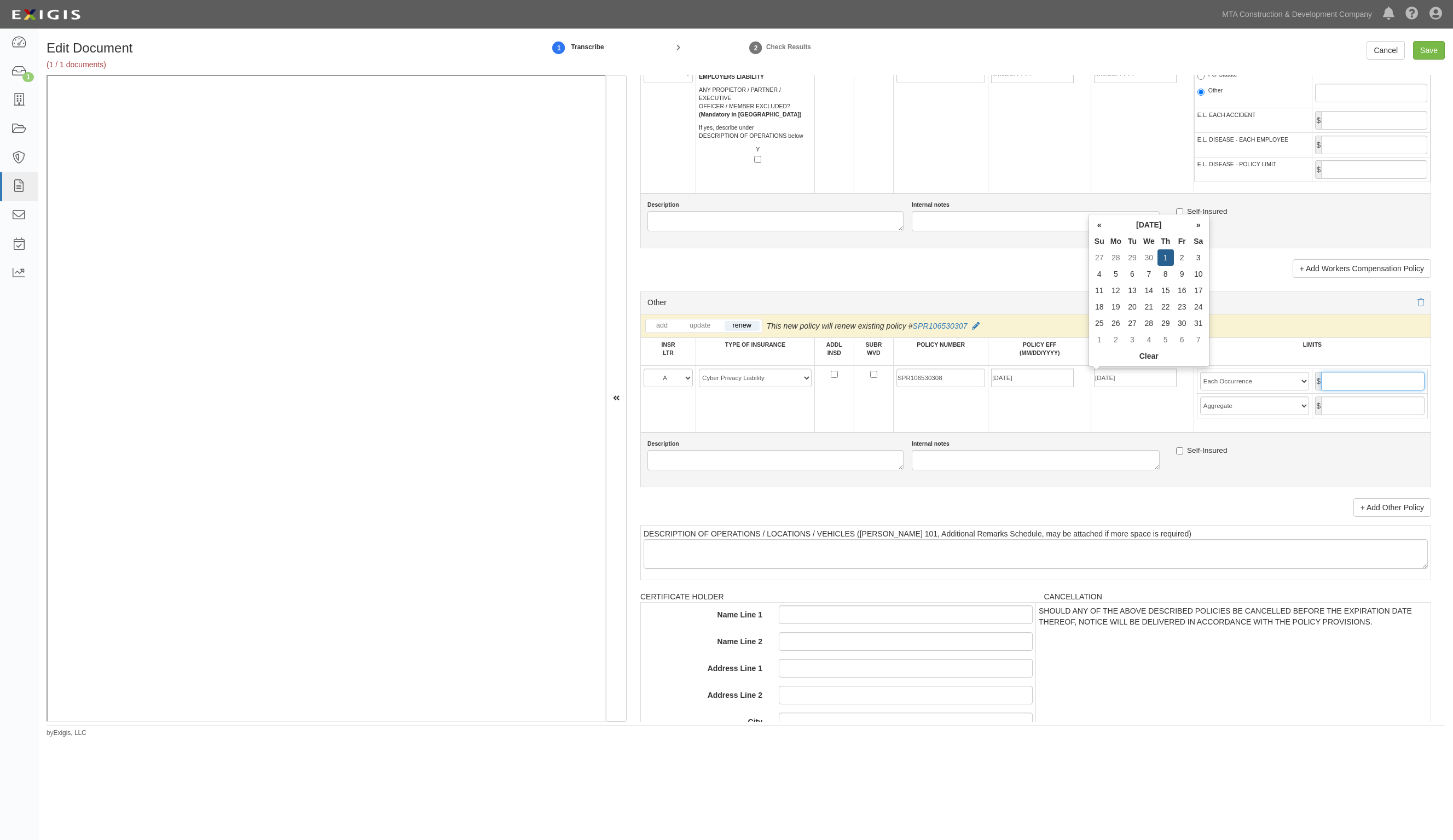
click at [1332, 377] on input "text" at bounding box center [1373, 381] width 103 height 19
type input "5,000,000"
click at [1426, 47] on input "Save" at bounding box center [1429, 50] width 31 height 19
type input "5000000"
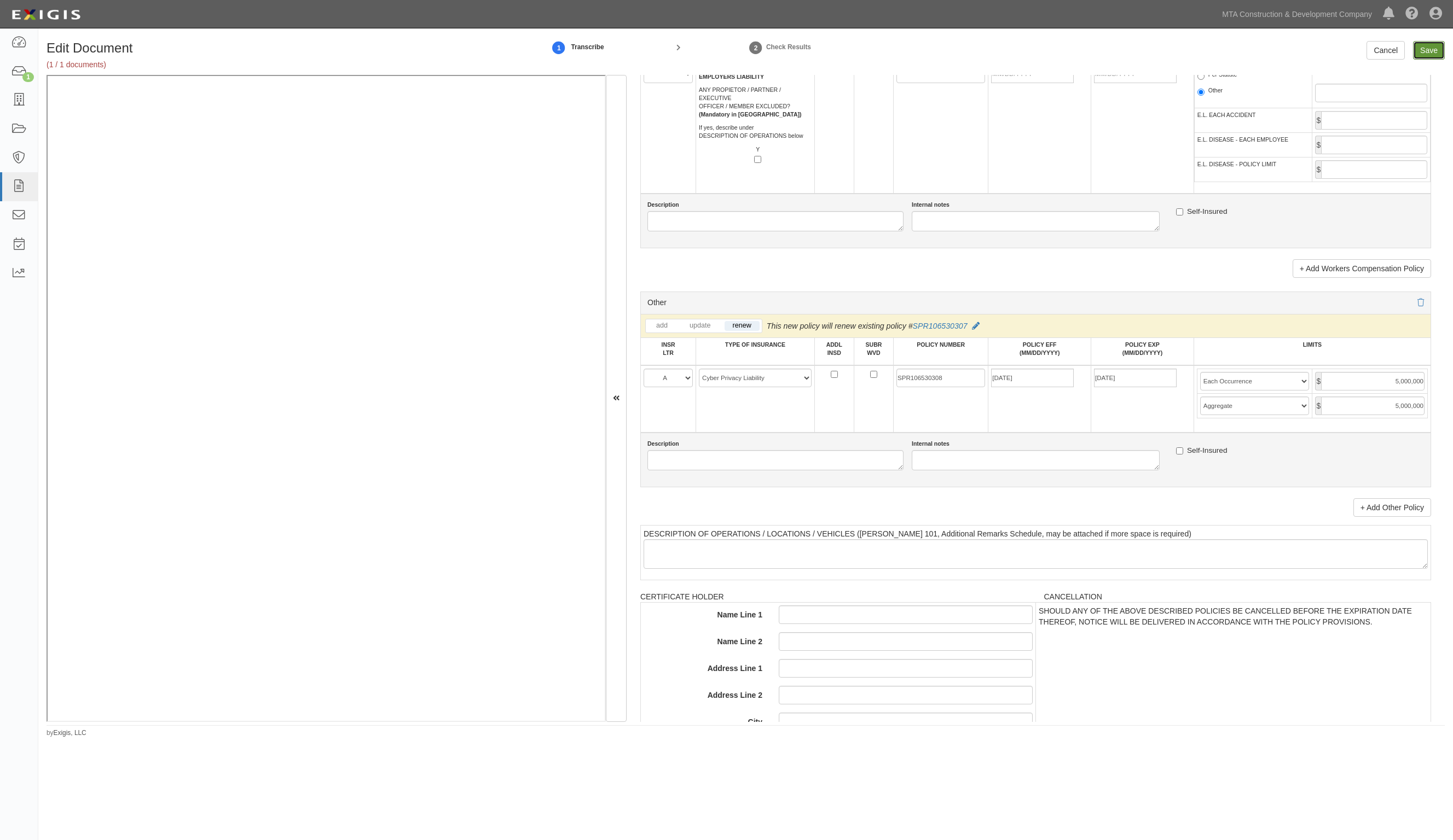
type input "5000000"
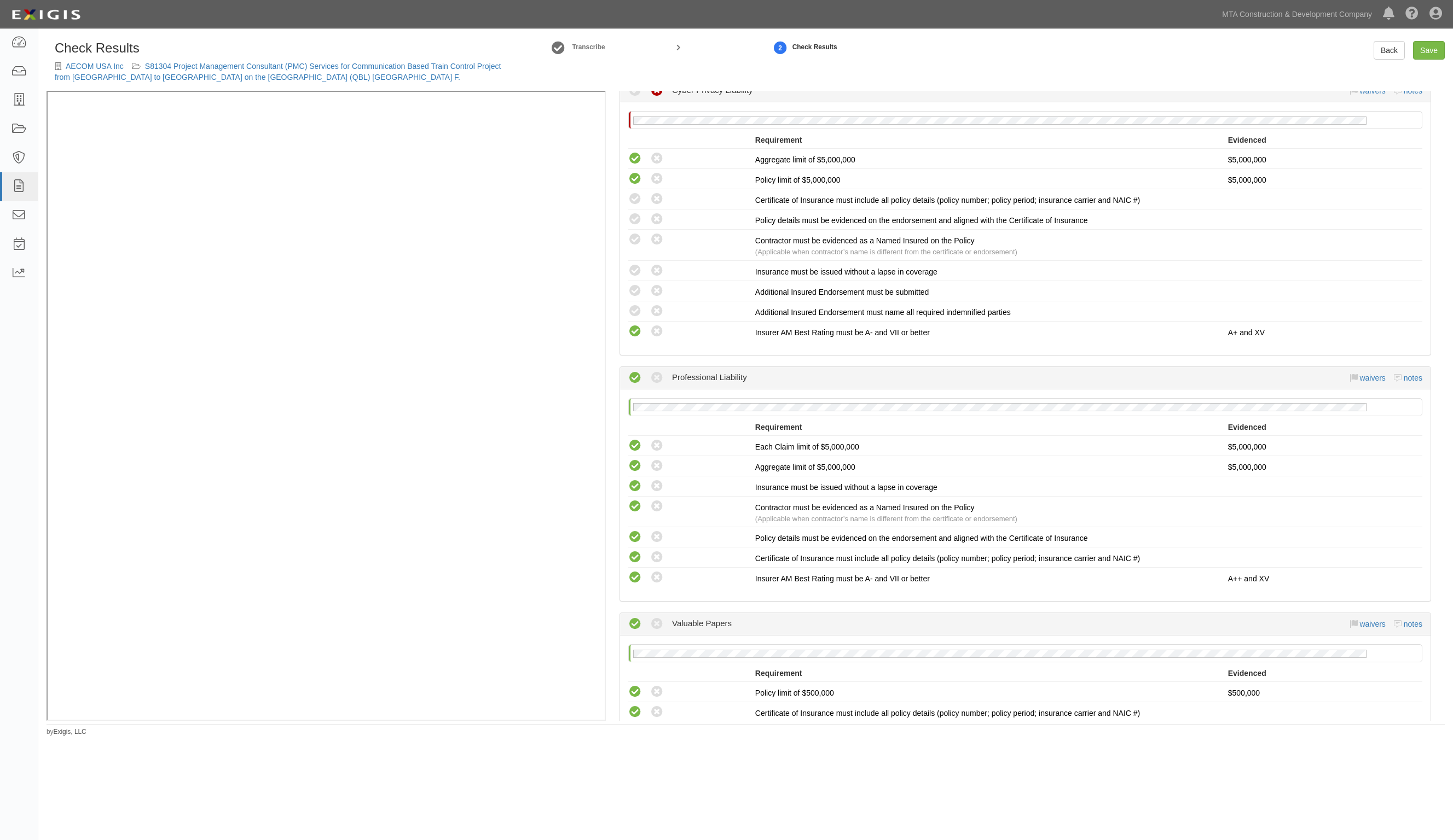
scroll to position [1778, 0]
click at [658, 280] on icon at bounding box center [657, 286] width 13 height 13
radio input "true"
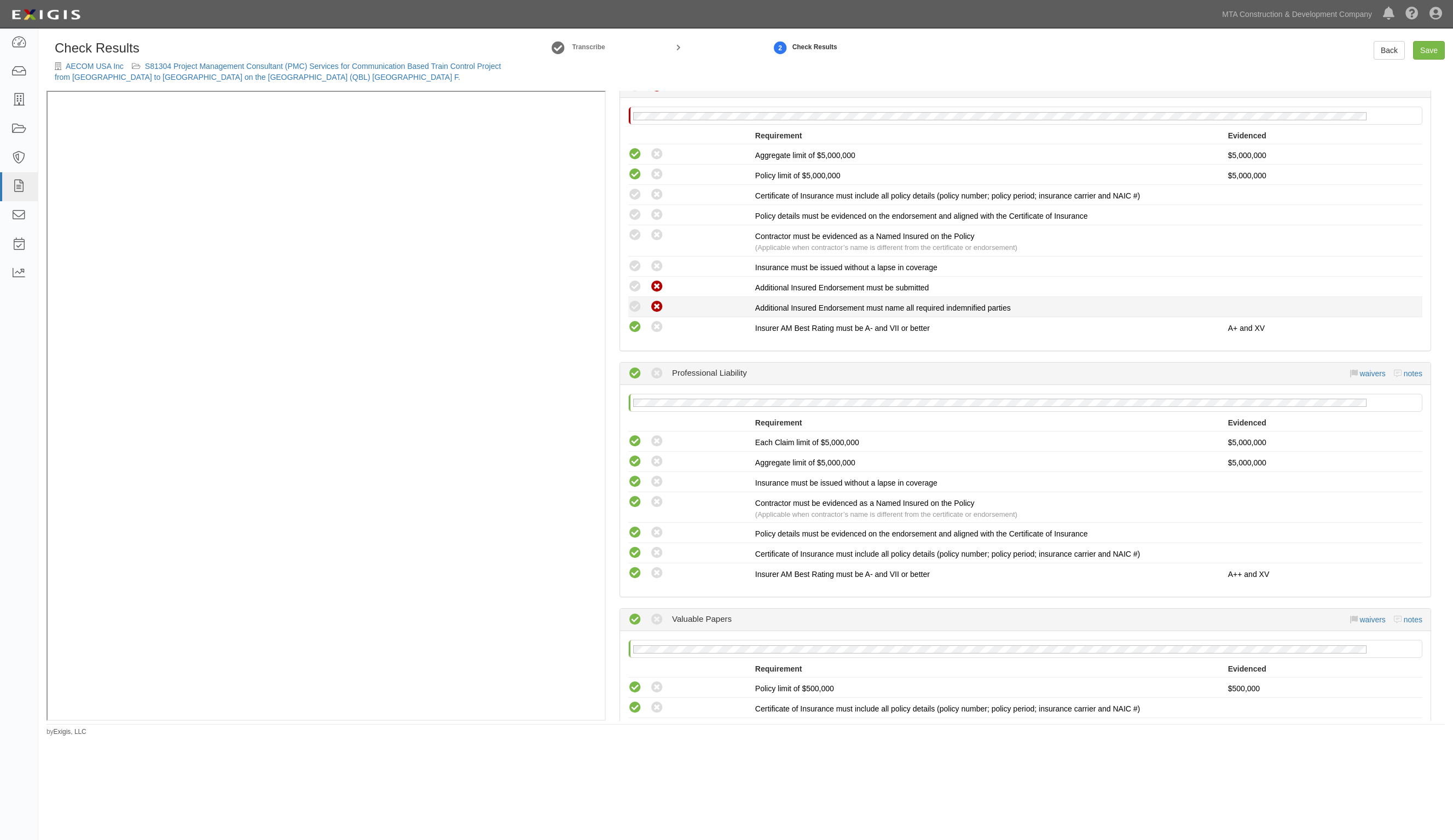
click at [655, 300] on icon at bounding box center [657, 307] width 13 height 13
radio input "true"
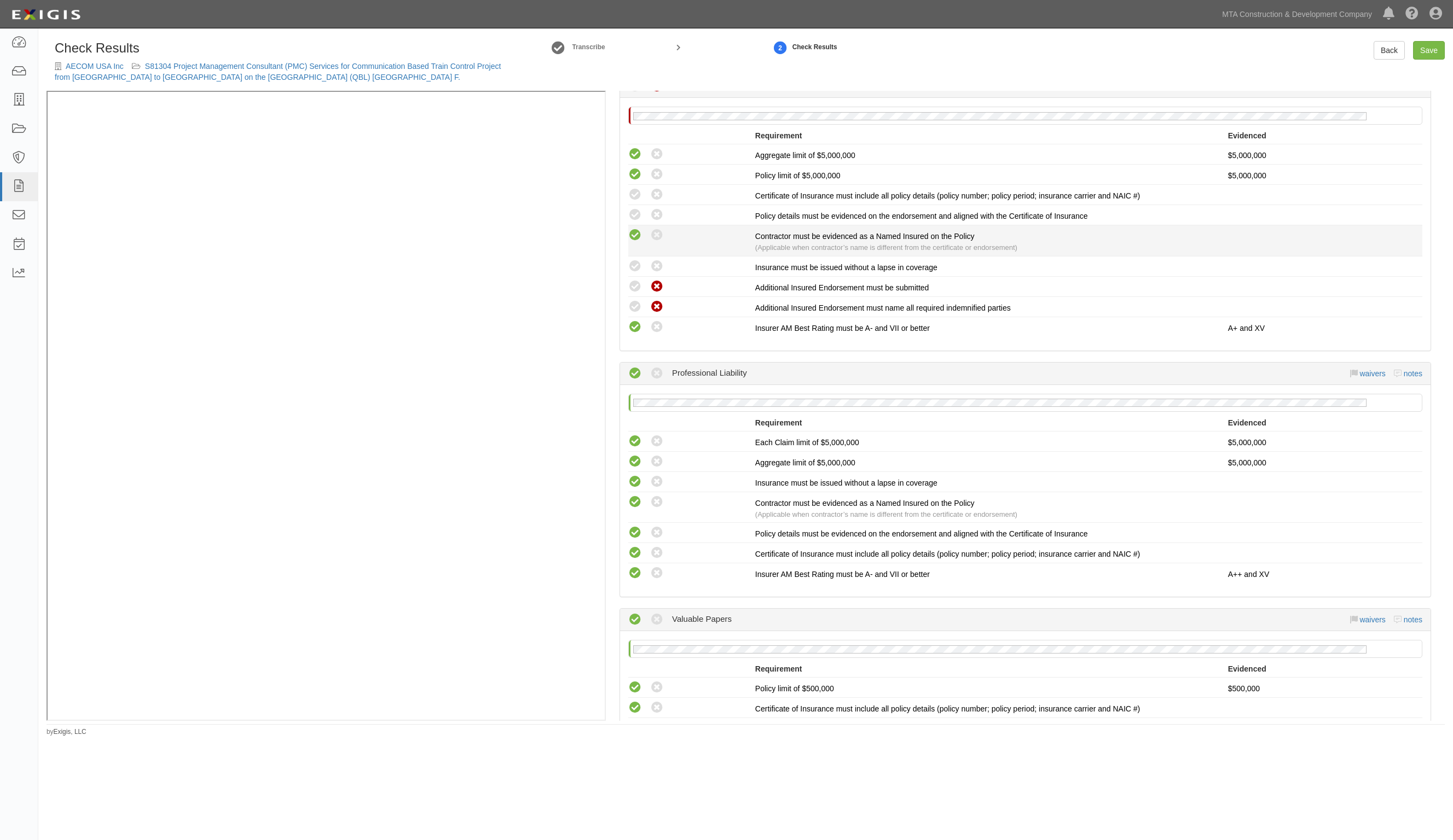
drag, startPoint x: 640, startPoint y: 254, endPoint x: 632, endPoint y: 223, distance: 32.0
click at [640, 260] on icon at bounding box center [634, 266] width 13 height 13
radio input "true"
drag, startPoint x: 632, startPoint y: 220, endPoint x: 637, endPoint y: 203, distance: 17.7
click at [632, 228] on icon at bounding box center [634, 235] width 13 height 13
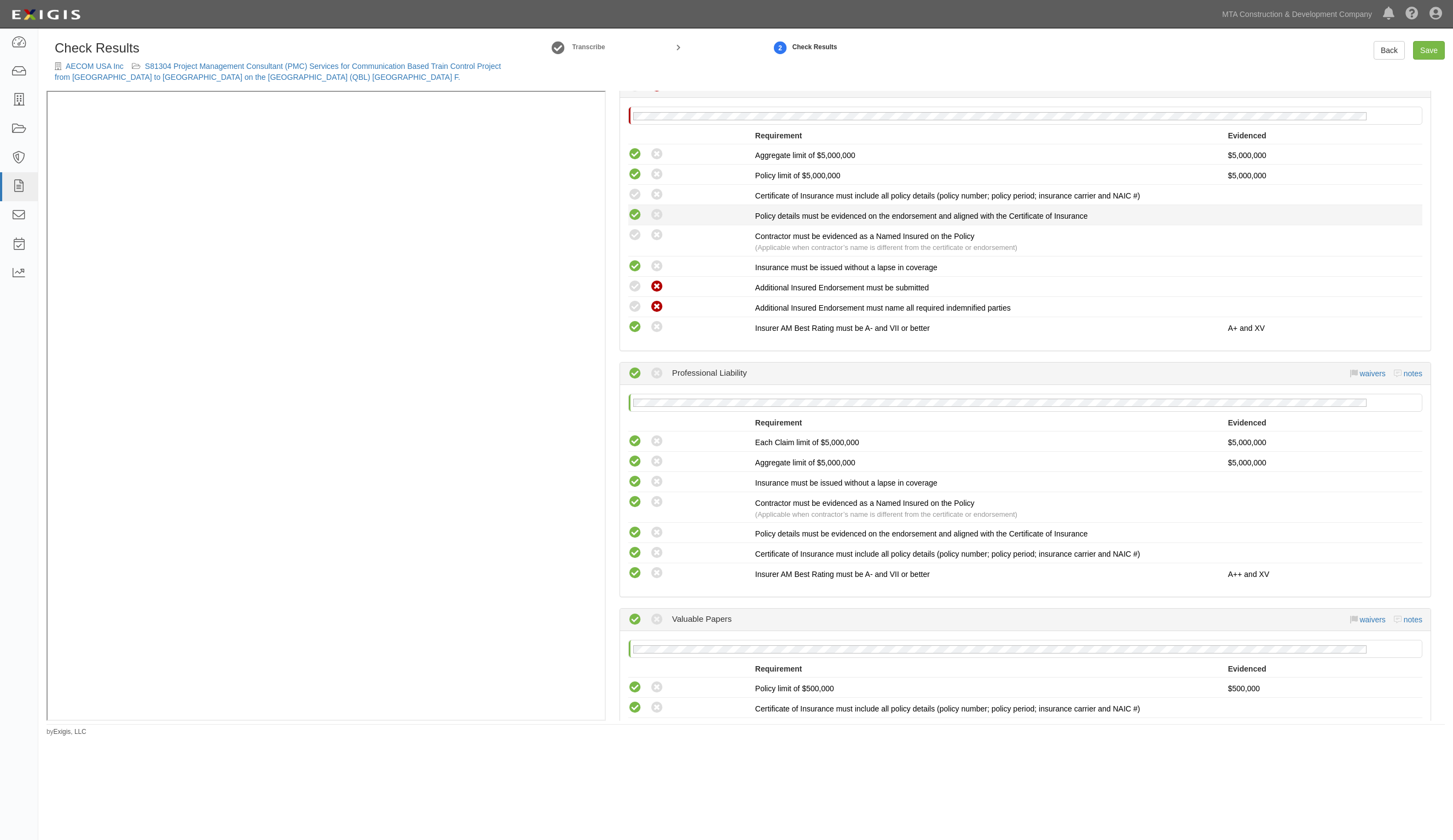
radio input "true"
drag, startPoint x: 637, startPoint y: 201, endPoint x: 638, endPoint y: 192, distance: 9.1
click at [637, 209] on icon at bounding box center [634, 215] width 13 height 13
radio input "true"
click at [640, 188] on icon at bounding box center [634, 194] width 13 height 13
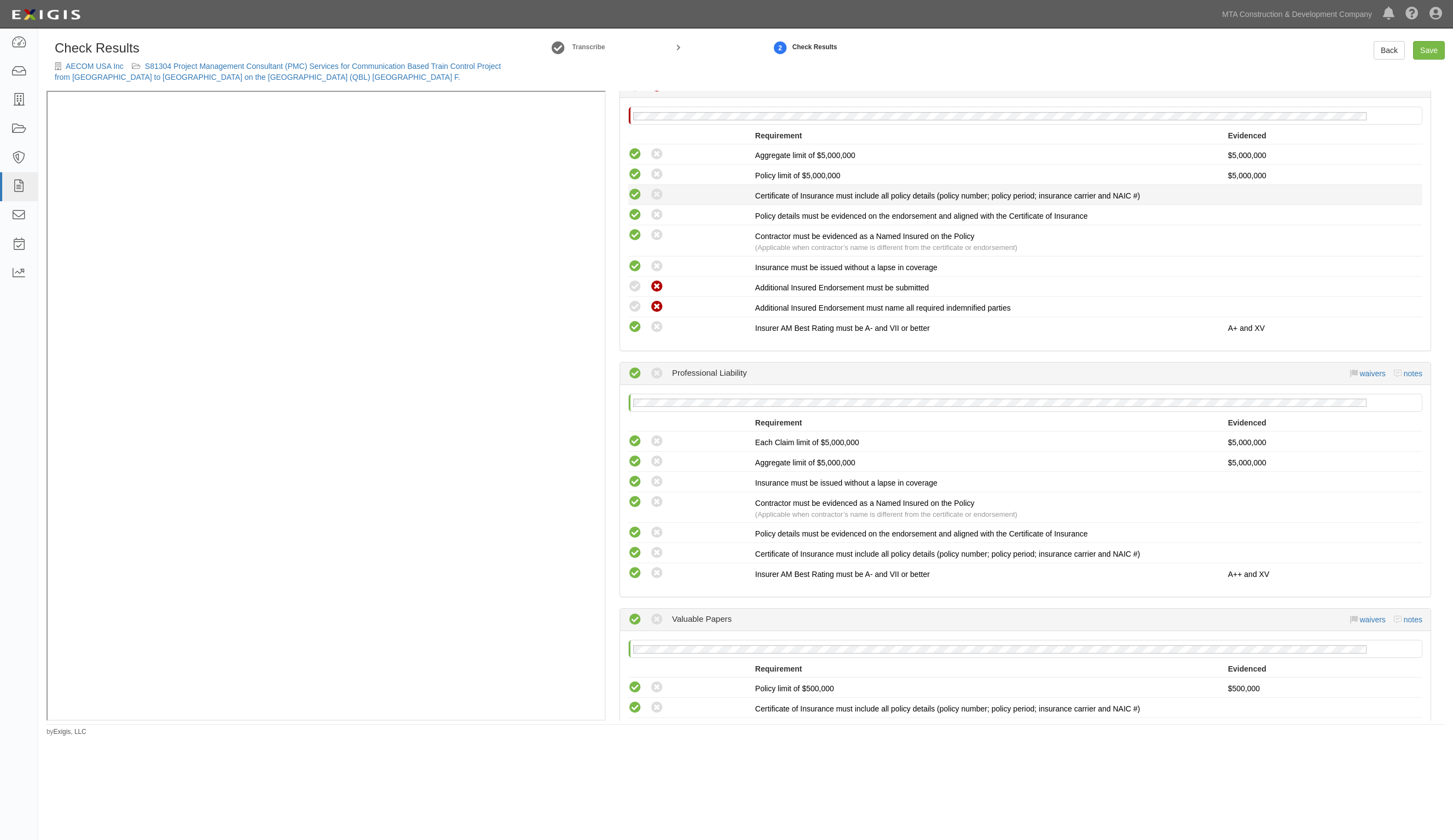
radio input "true"
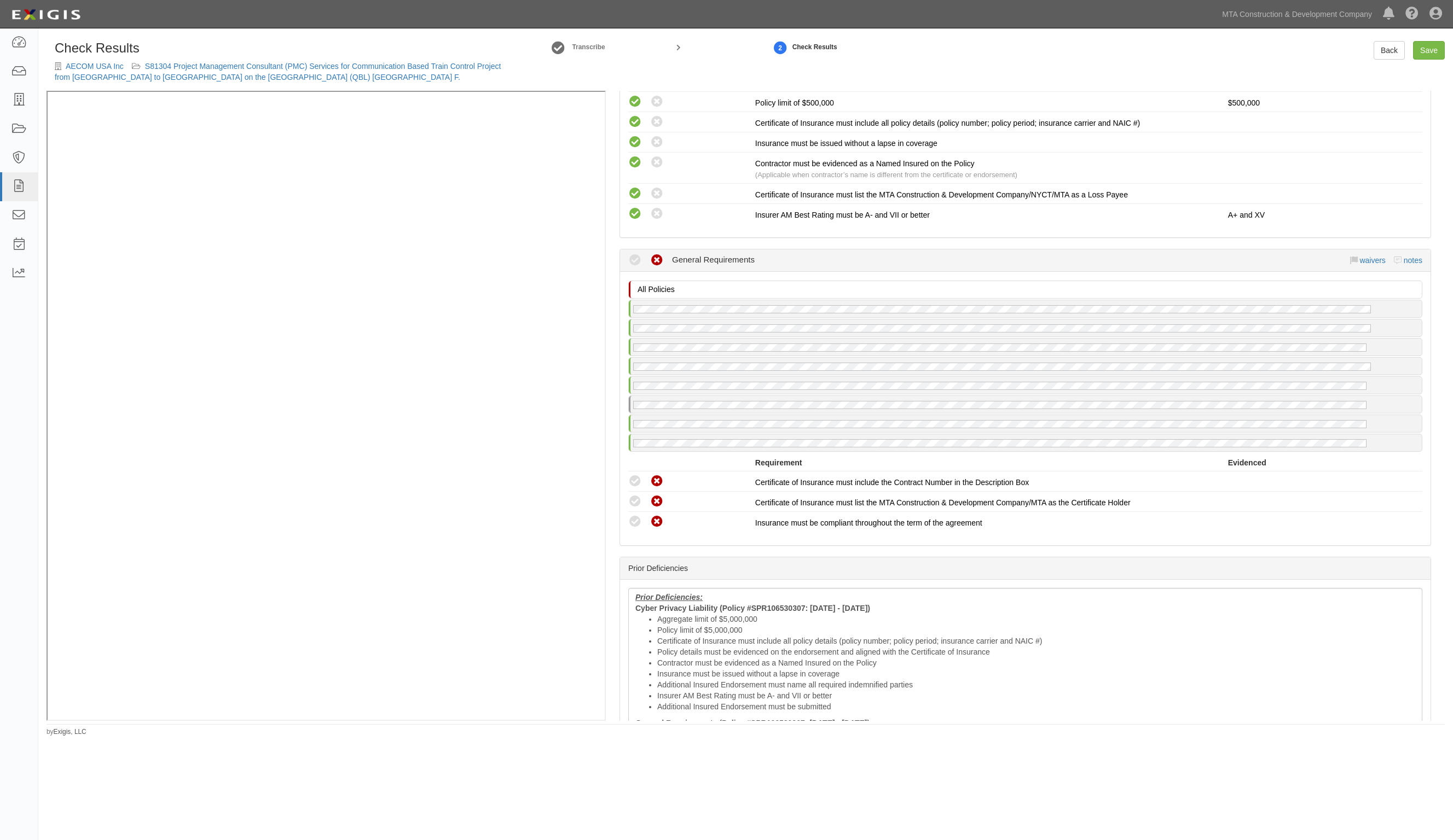
scroll to position [2394, 0]
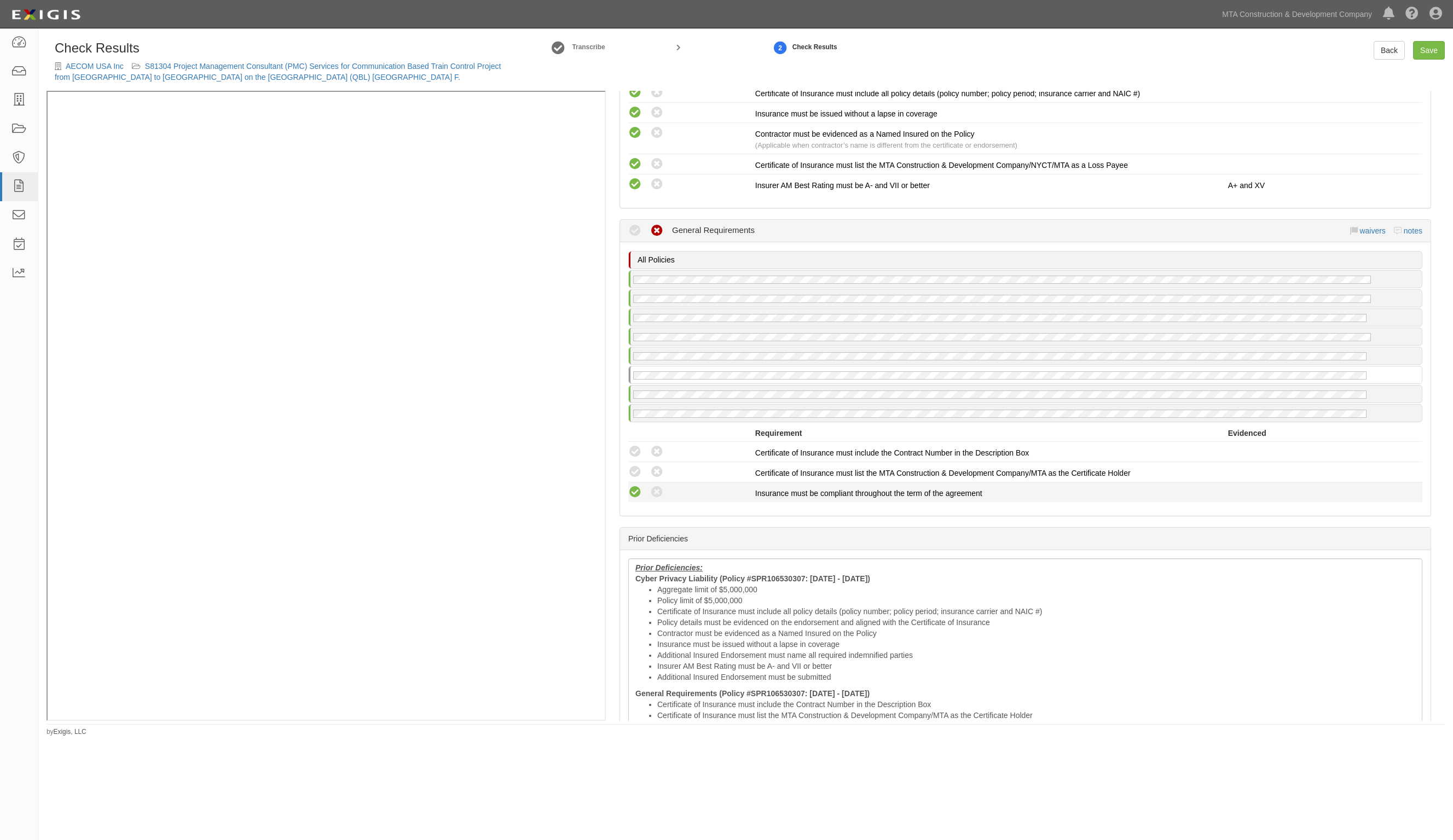
drag, startPoint x: 631, startPoint y: 475, endPoint x: 634, endPoint y: 463, distance: 12.4
click at [631, 486] on icon at bounding box center [634, 492] width 13 height 13
radio input "true"
click at [635, 466] on icon at bounding box center [634, 472] width 13 height 13
radio input "true"
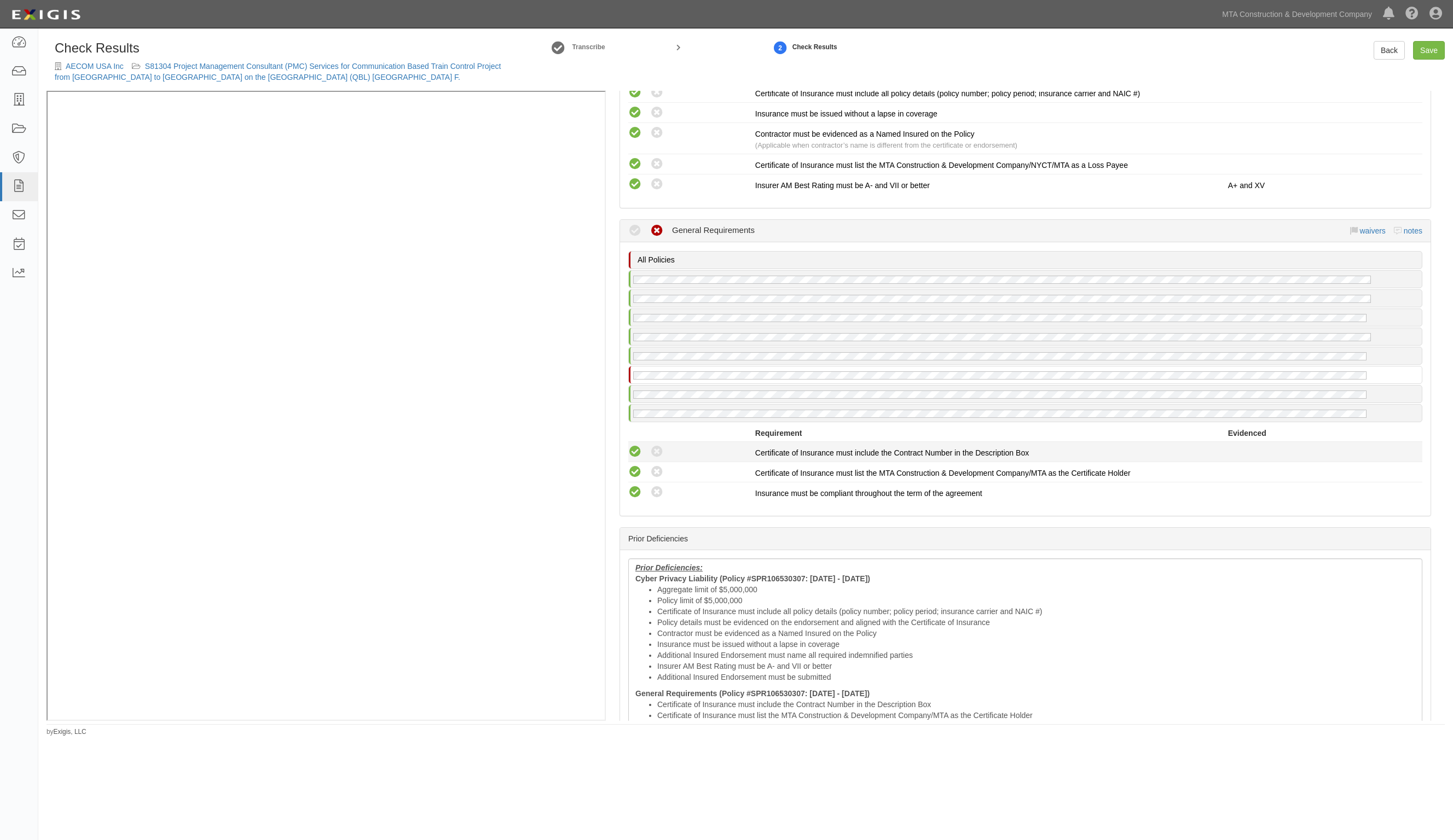
click at [635, 445] on icon at bounding box center [634, 451] width 13 height 13
radio input "true"
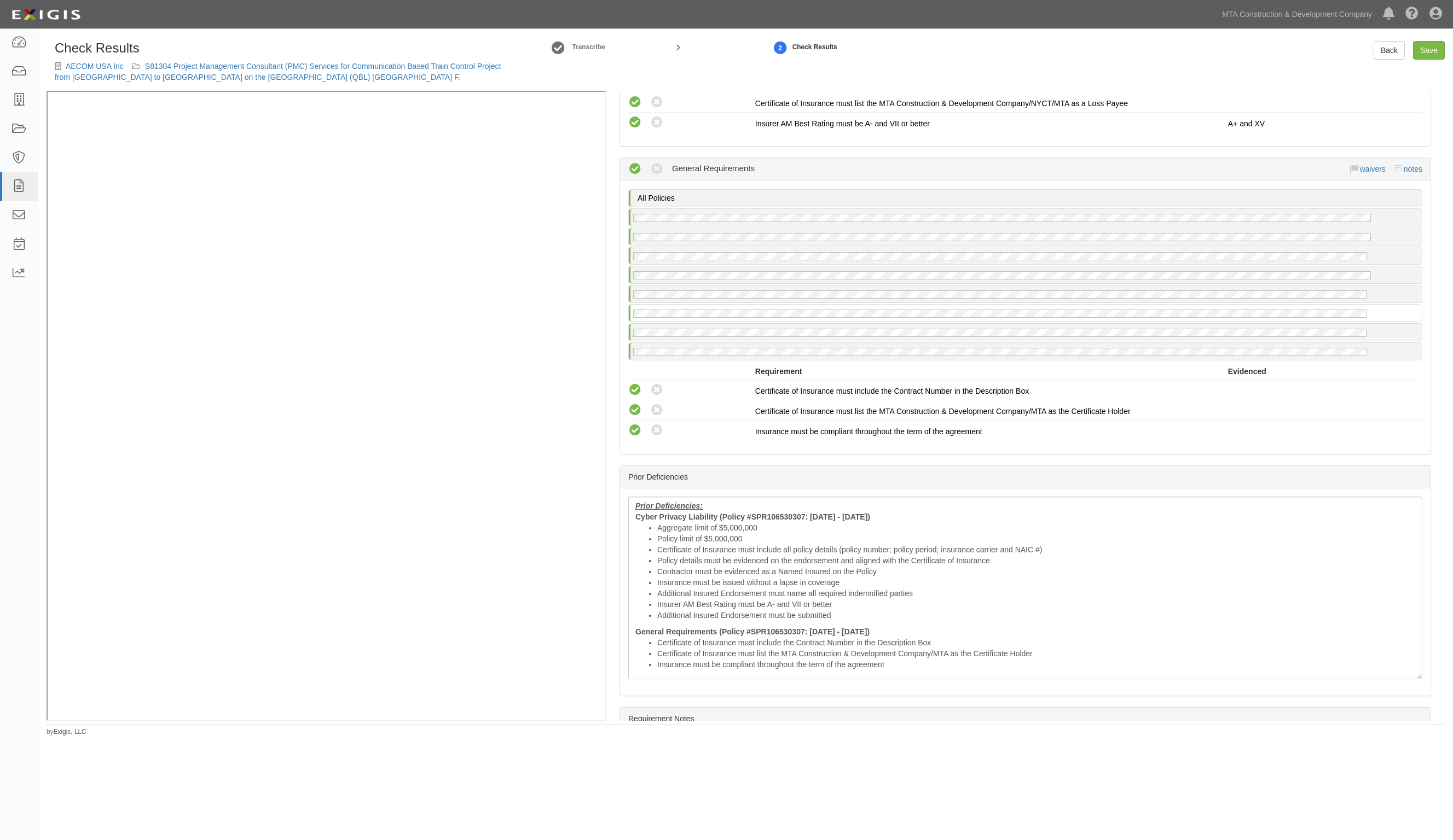
scroll to position [2573, 0]
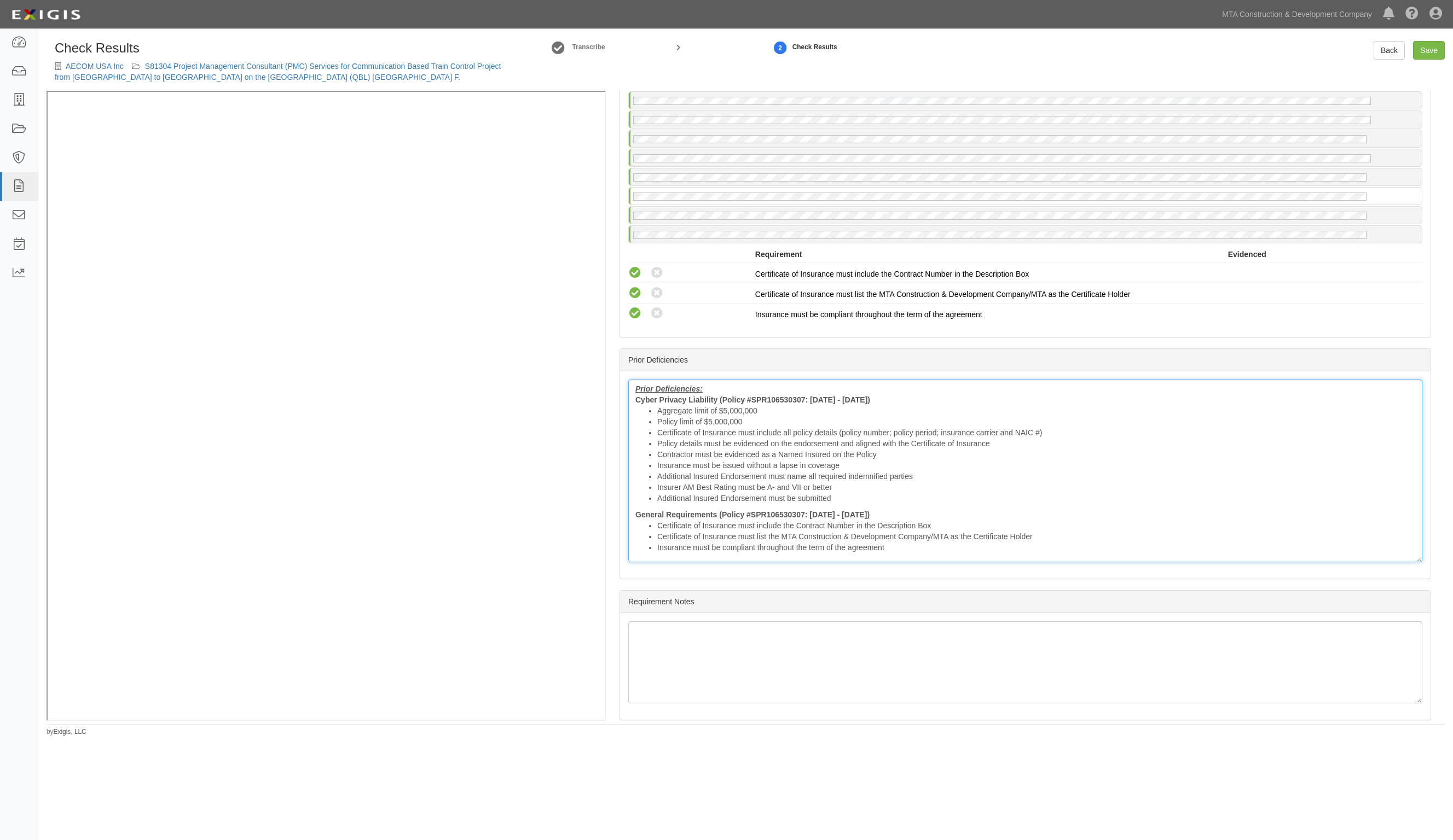
click at [686, 471] on li "Additional Insured Endorsement must name all required indemnified parties" at bounding box center [1036, 477] width 758 height 11
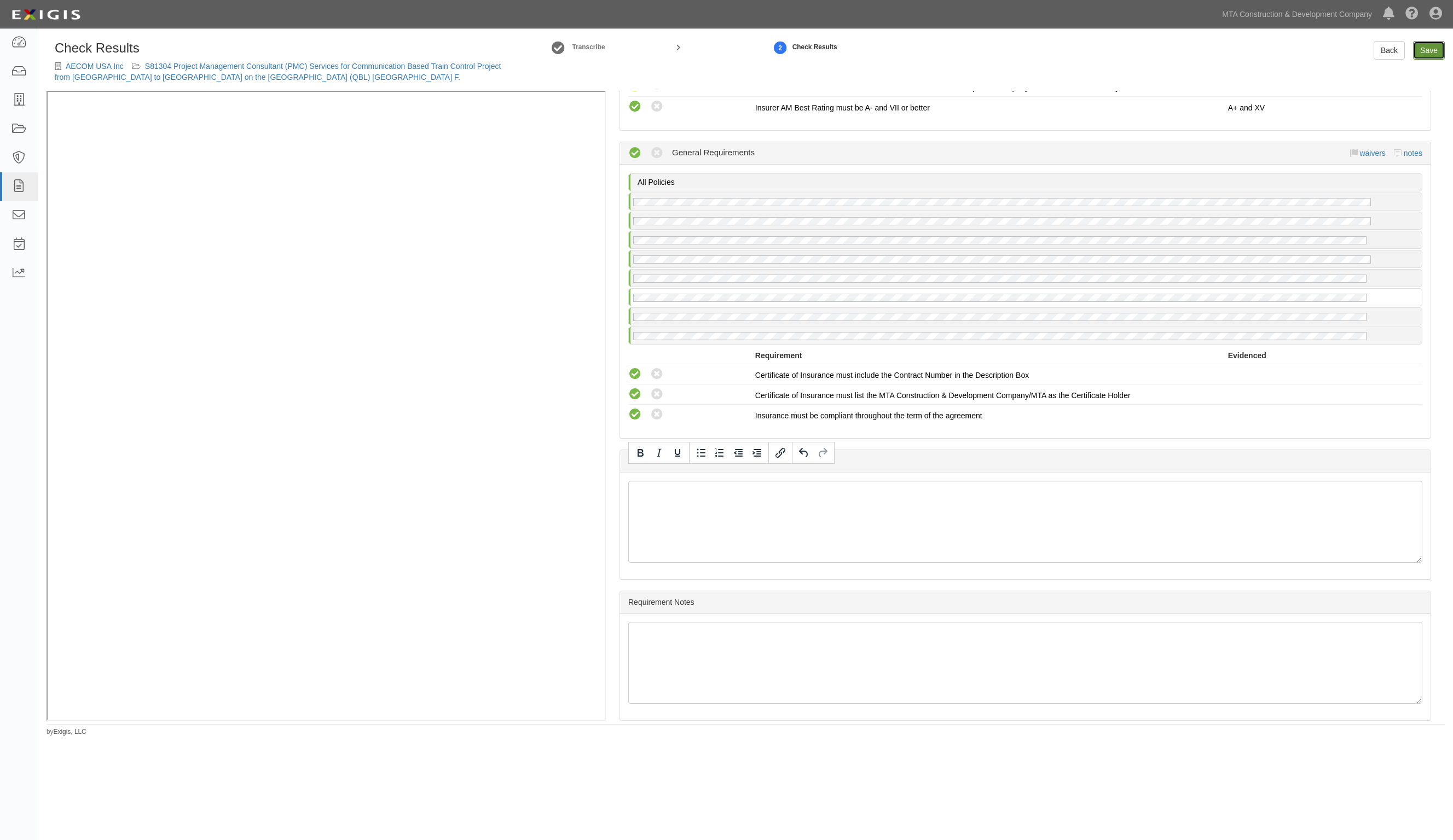
click at [1425, 47] on link "Save" at bounding box center [1429, 50] width 31 height 19
radio input "true"
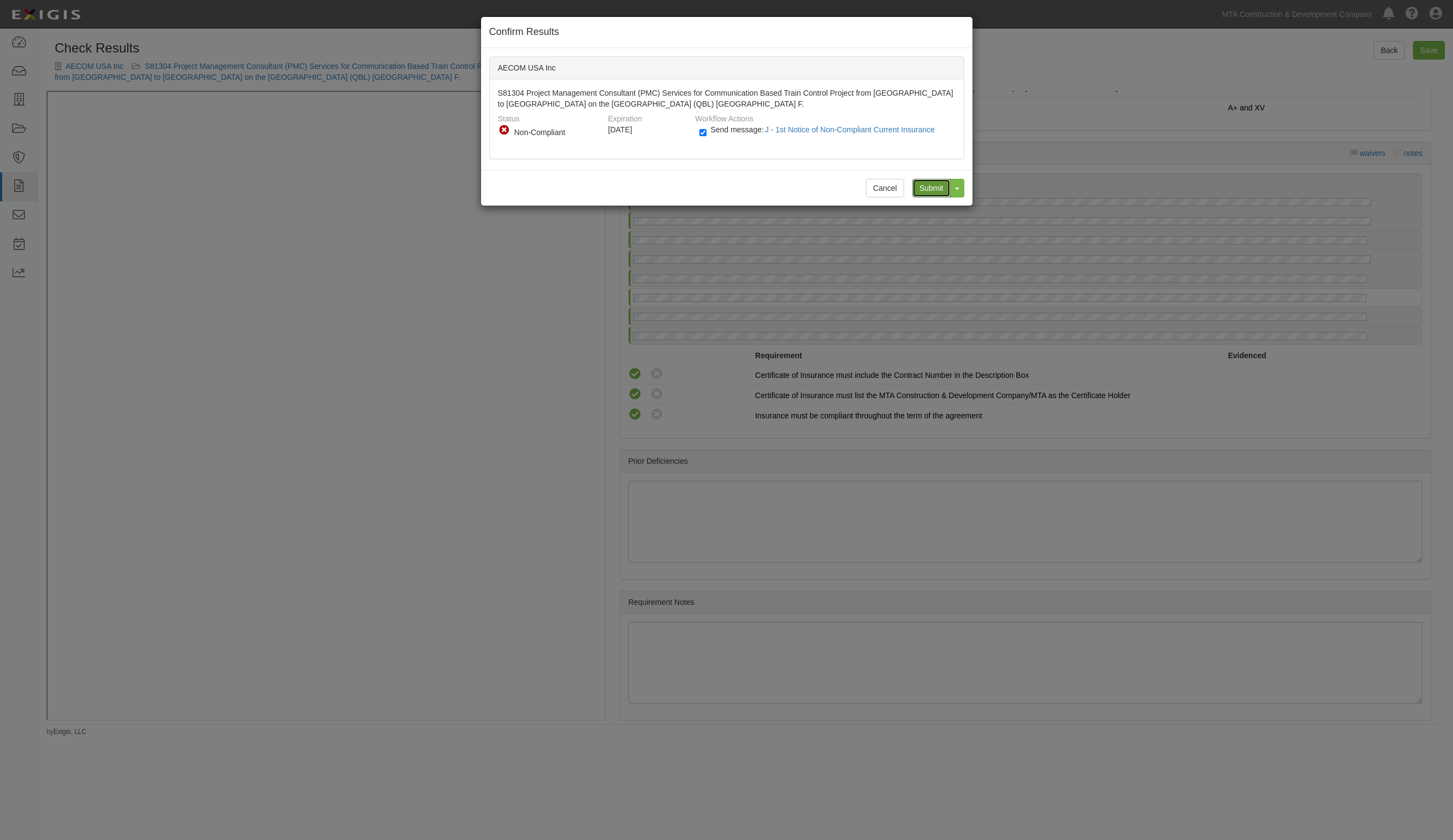
click at [936, 188] on input "Submit" at bounding box center [931, 188] width 39 height 19
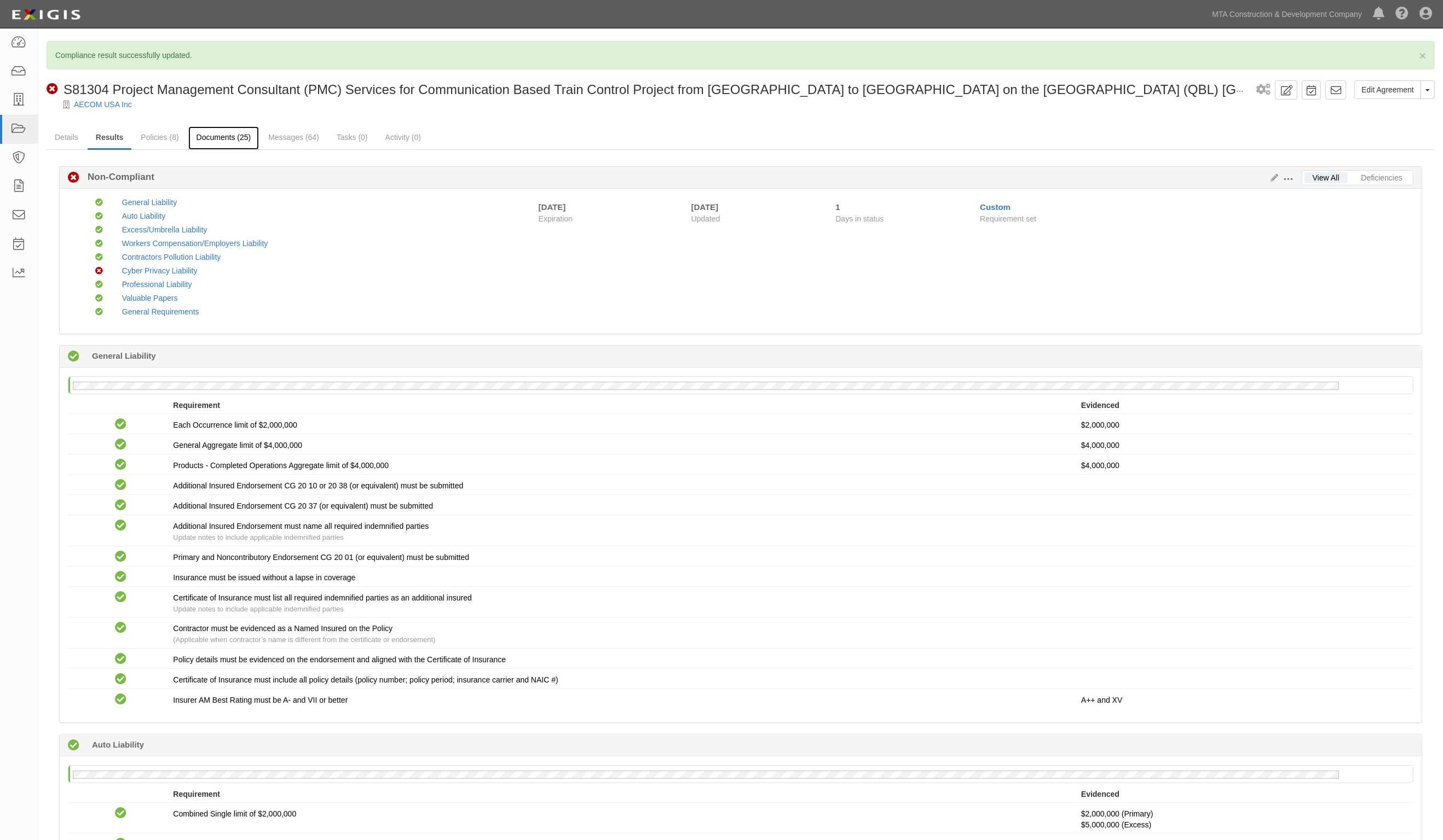
click at [220, 138] on link "Documents (25)" at bounding box center [223, 139] width 71 height 23
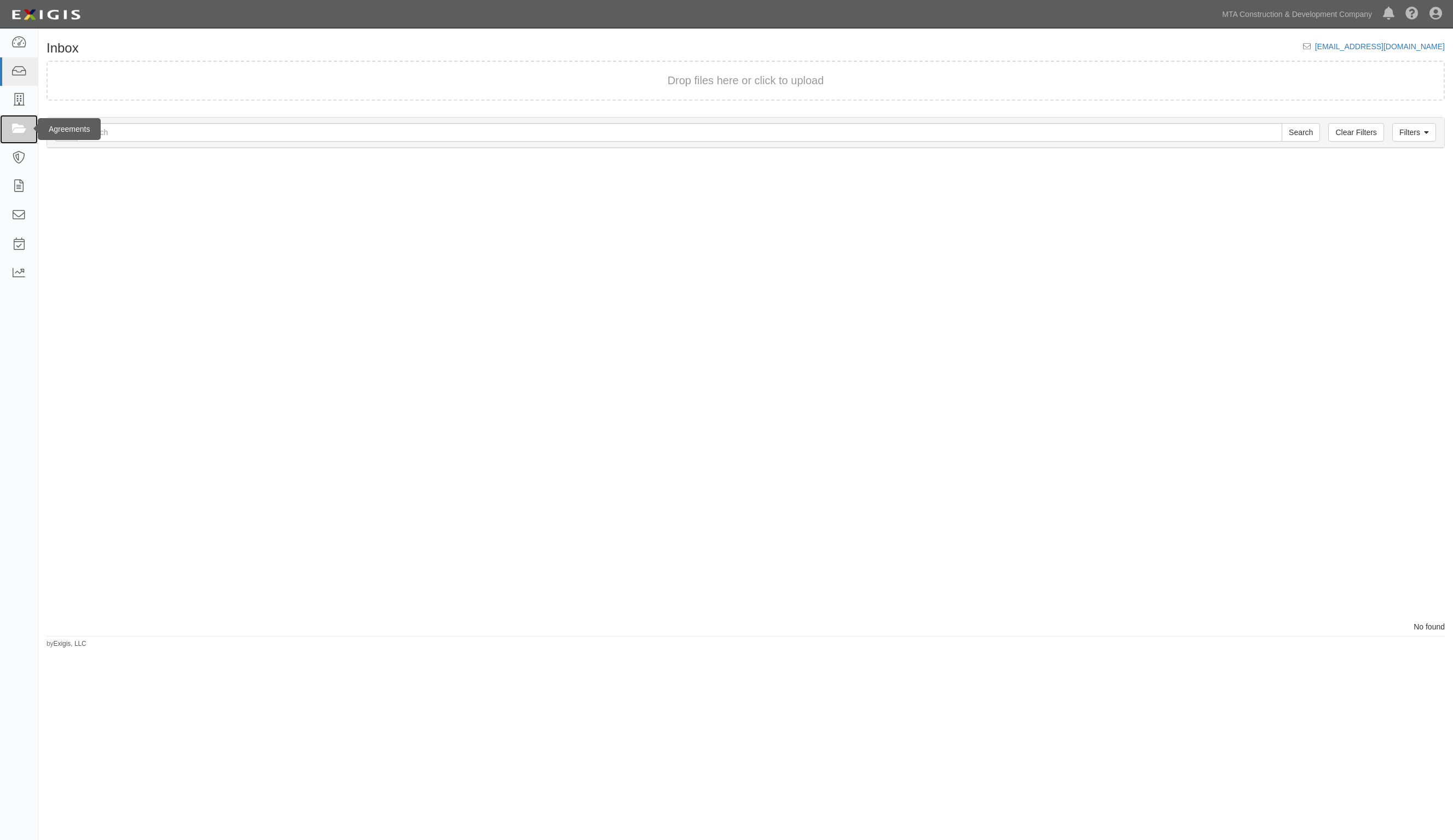
click at [17, 130] on icon at bounding box center [18, 130] width 15 height 13
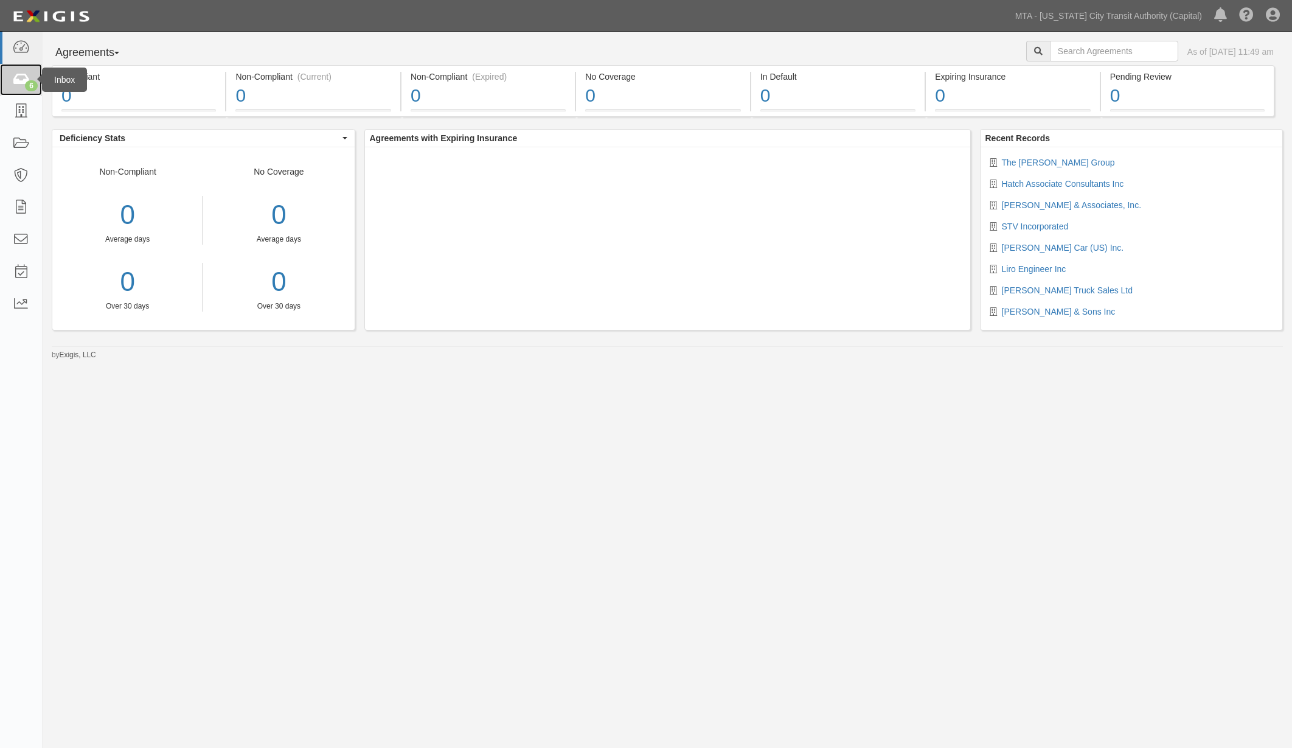
click at [24, 82] on link "6" at bounding box center [21, 80] width 42 height 32
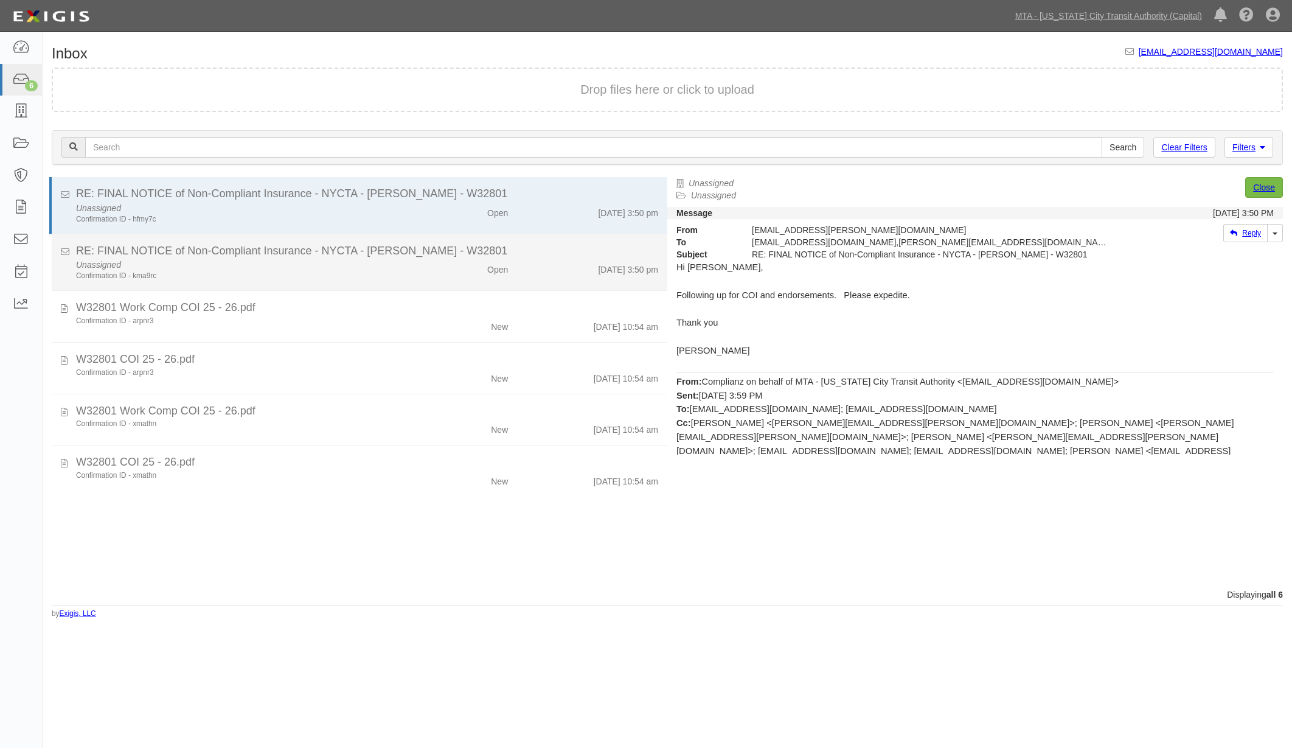
click at [315, 271] on div "Confirmation ID - kma9rc" at bounding box center [242, 276] width 332 height 10
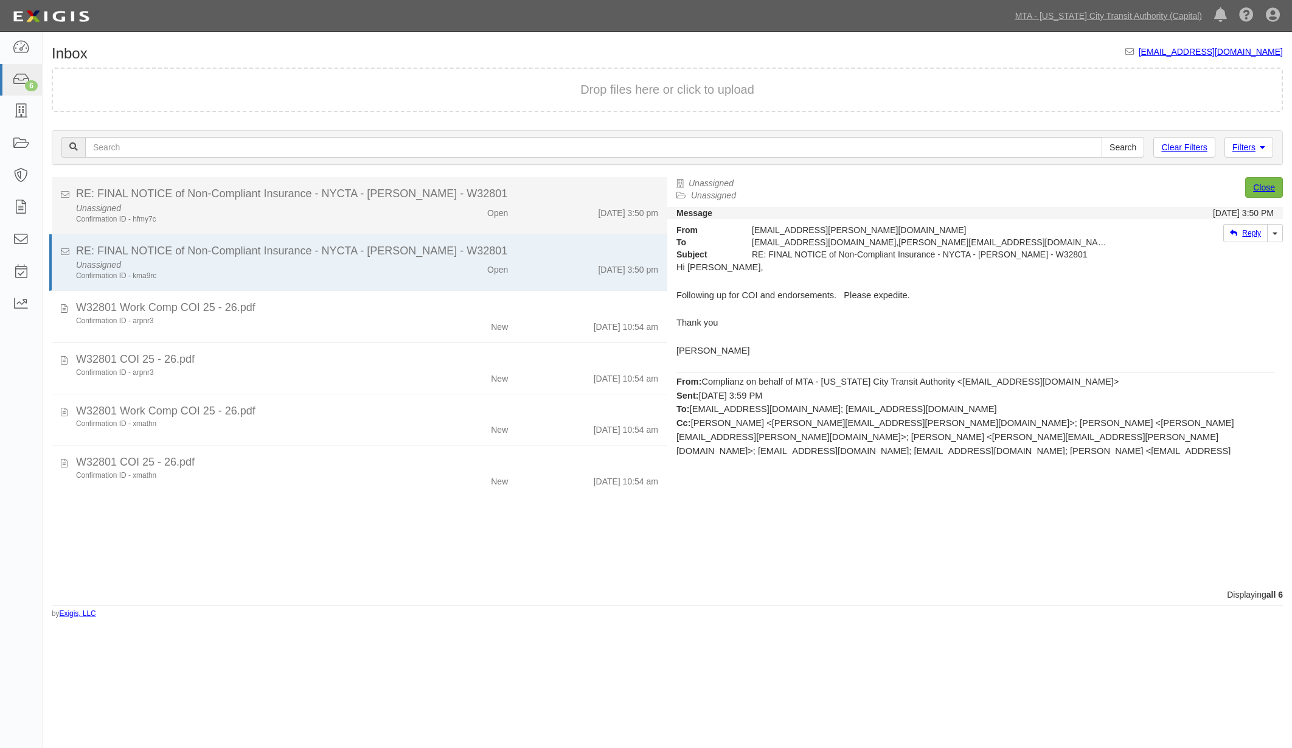
click at [329, 218] on div "Confirmation ID - hfmy7c" at bounding box center [242, 219] width 332 height 10
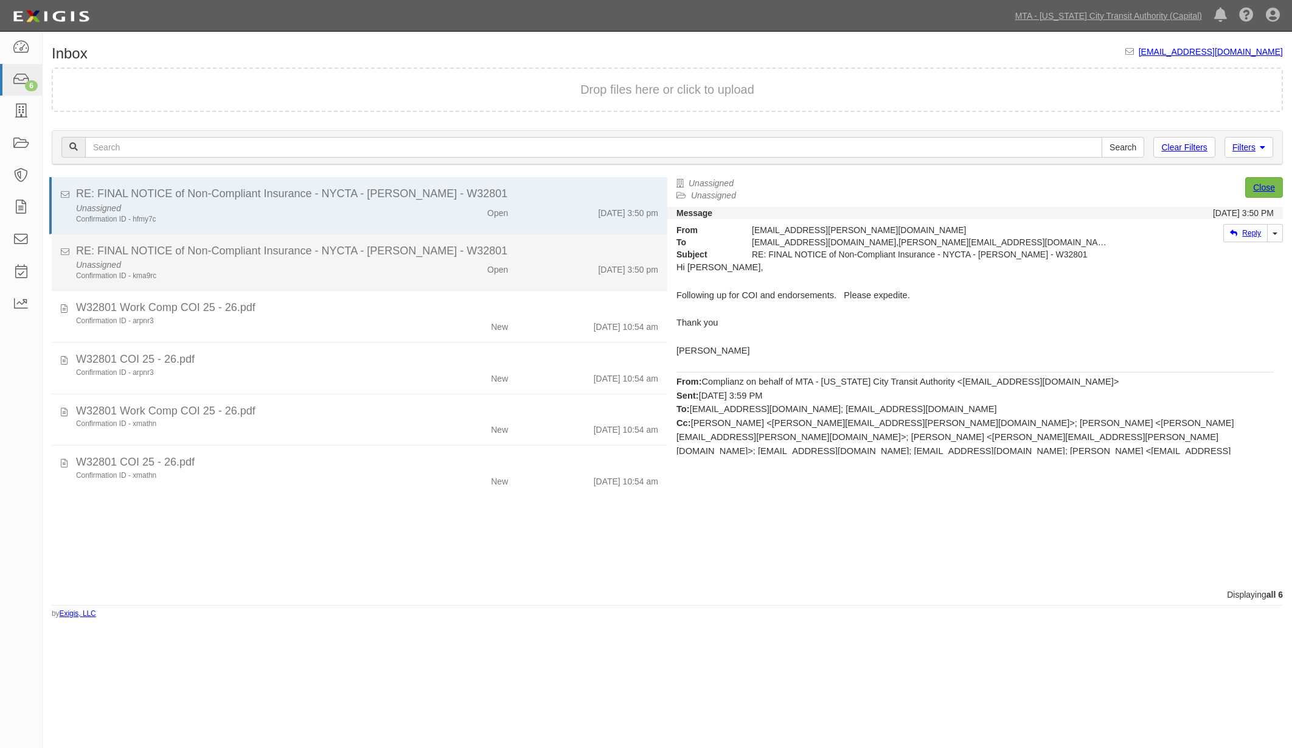
click at [334, 261] on div "Unassigned Confirmation ID - kma9rc" at bounding box center [242, 270] width 350 height 23
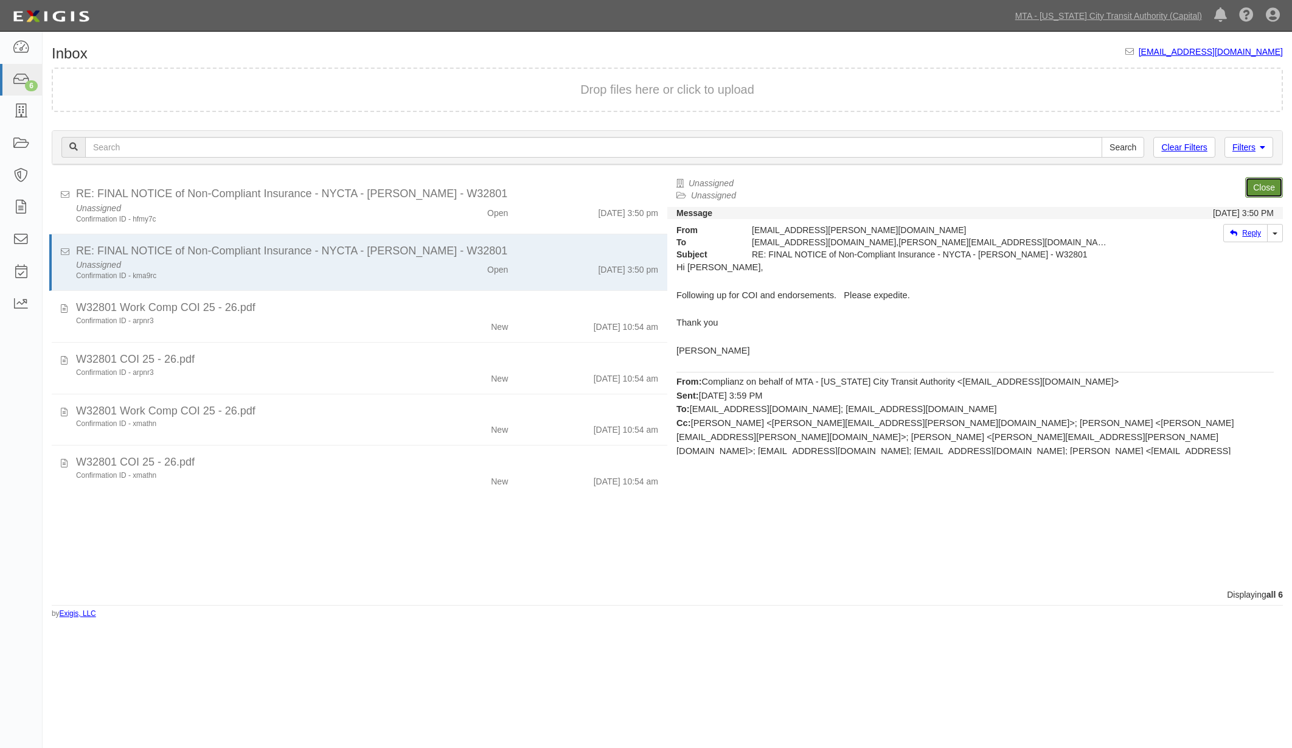
click at [1267, 184] on link "Close" at bounding box center [1264, 187] width 38 height 21
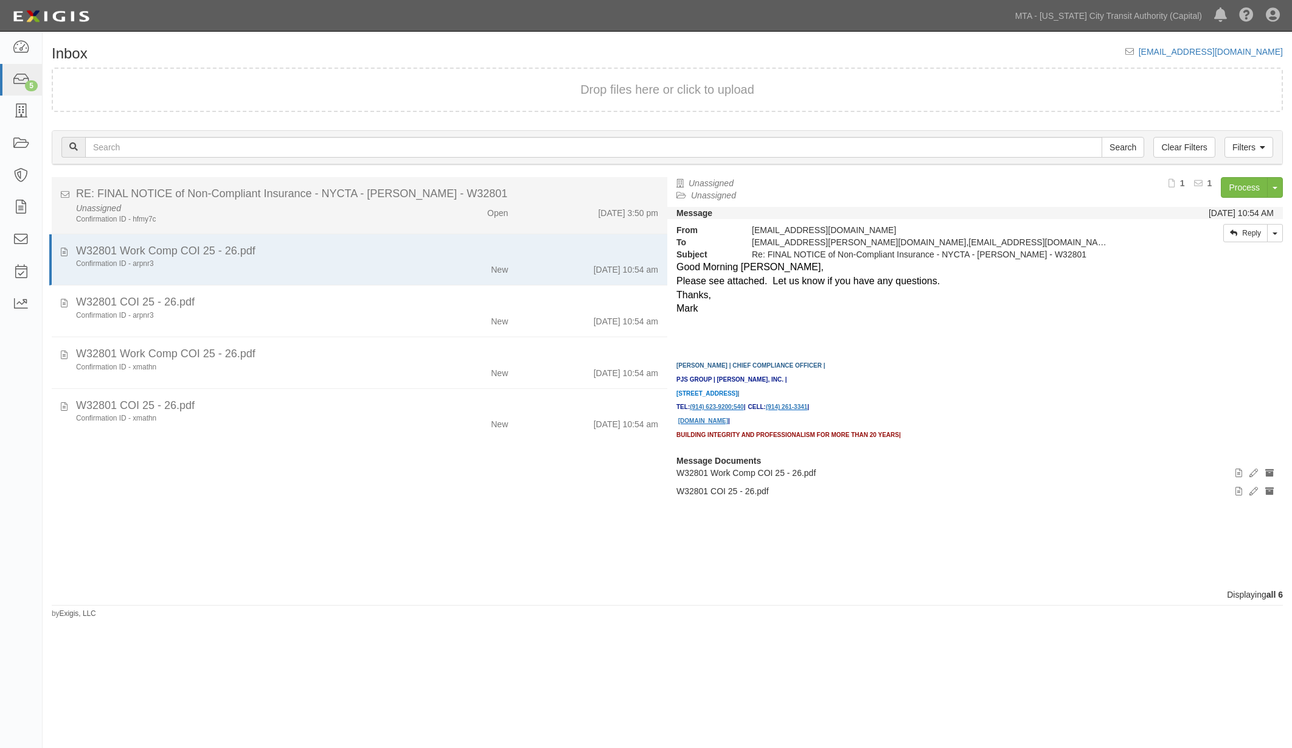
click at [447, 219] on div "Unassigned Confirmation ID - hfmy7c Open 9/25/25 3:50 pm" at bounding box center [367, 213] width 600 height 23
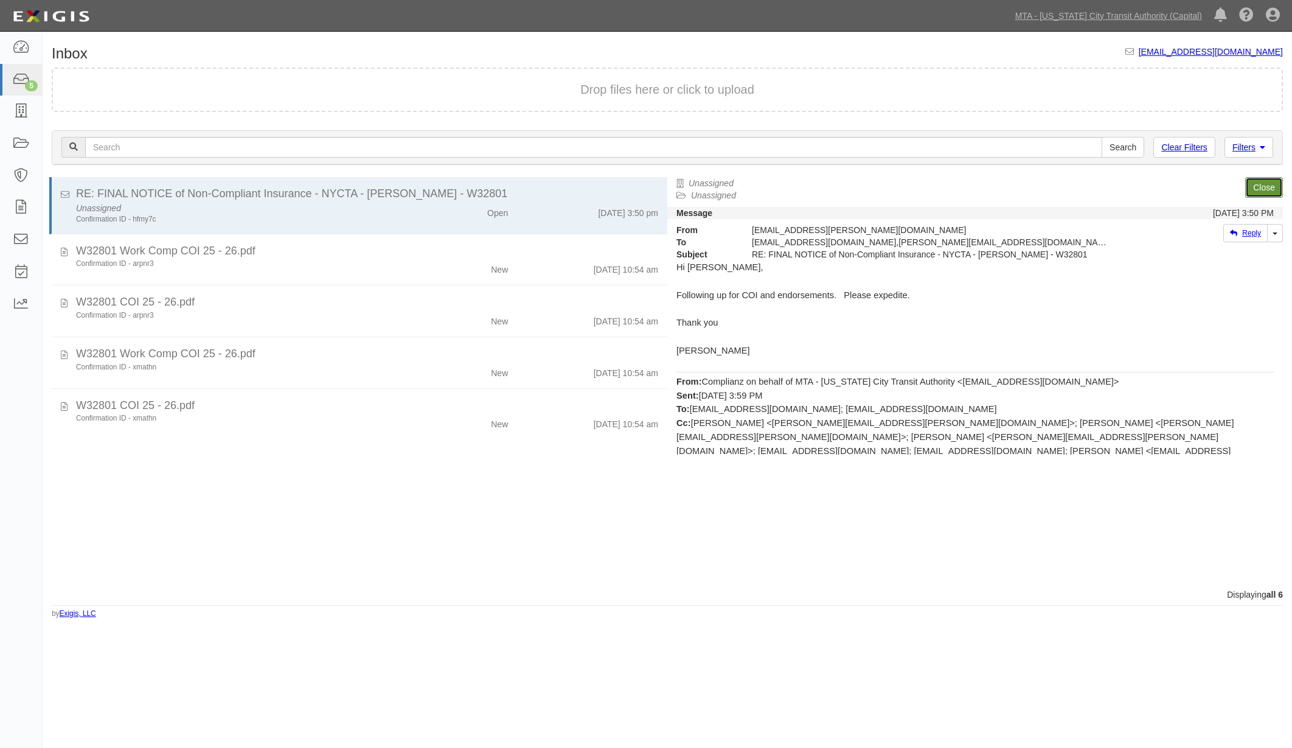
click at [1270, 186] on link "Close" at bounding box center [1264, 187] width 38 height 21
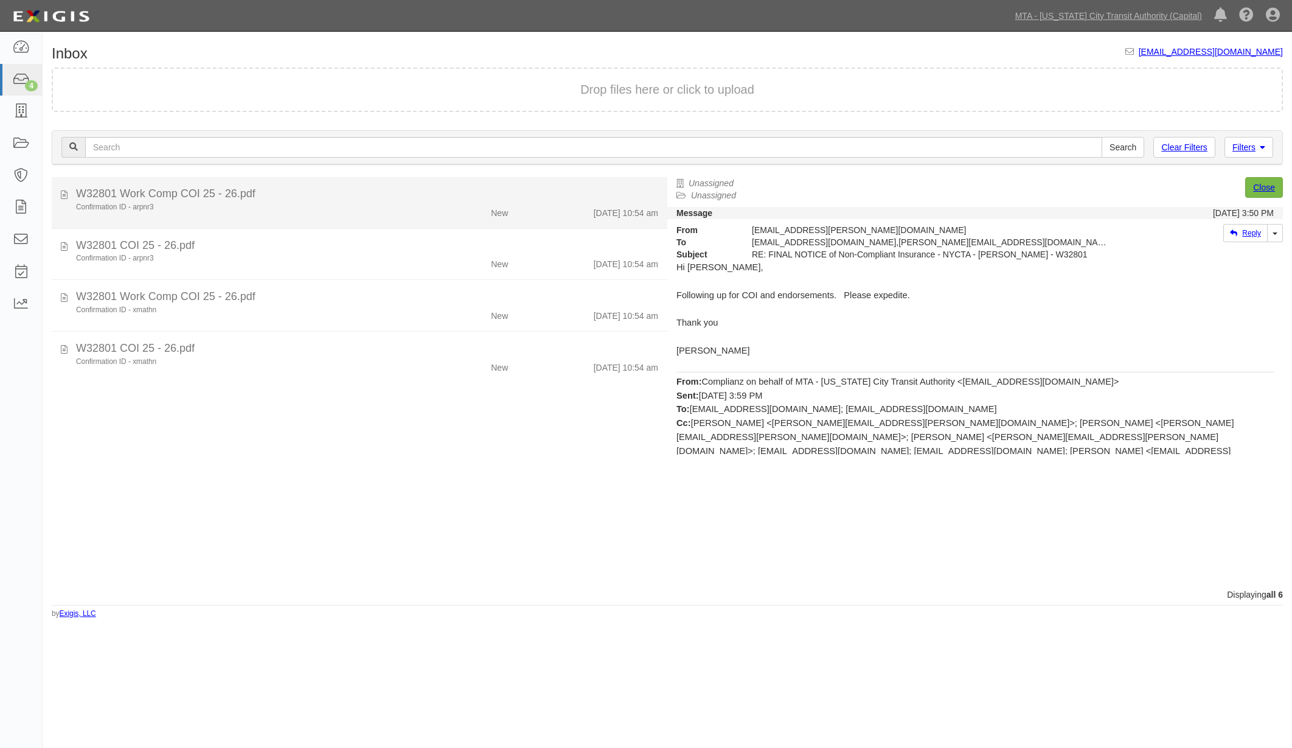
click at [436, 206] on div "New" at bounding box center [467, 210] width 100 height 17
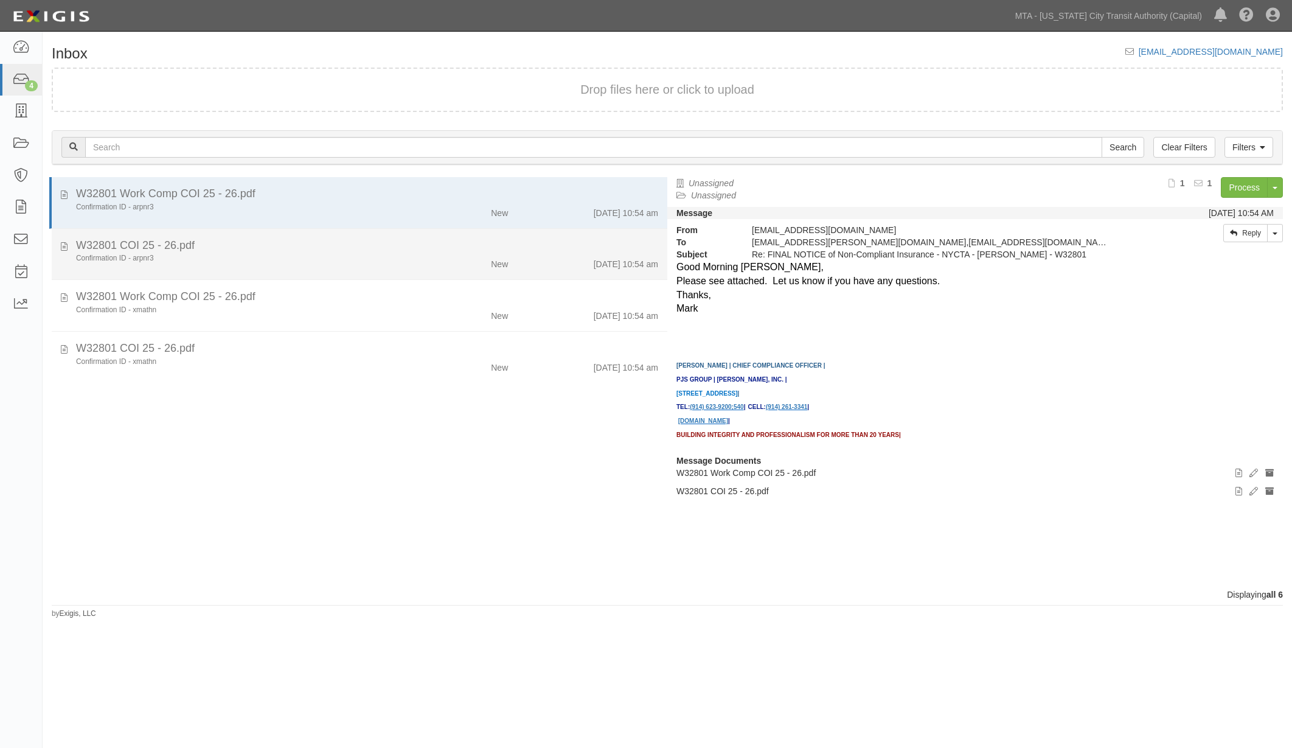
click at [406, 251] on div "W32801 COI 25 - 26.pdf" at bounding box center [367, 246] width 582 height 16
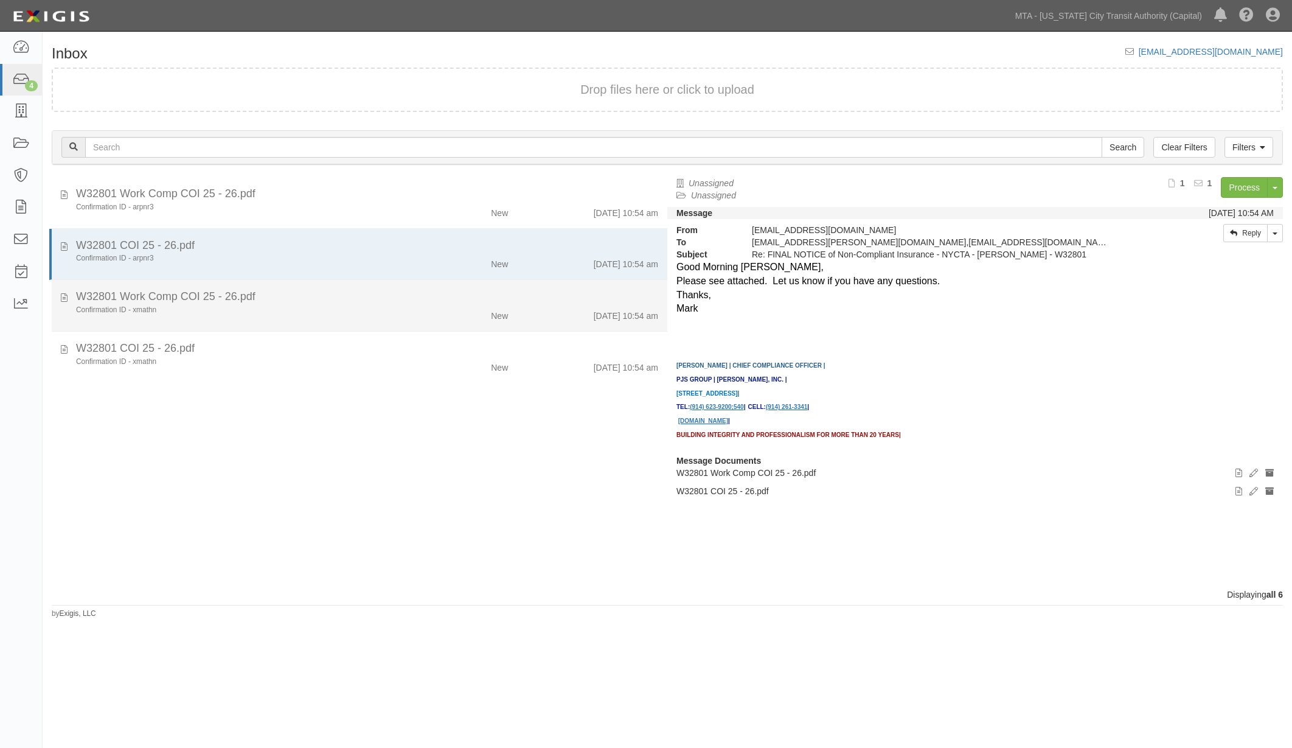
click at [402, 293] on div "W32801 Work Comp COI 25 - 26.pdf" at bounding box center [367, 297] width 582 height 16
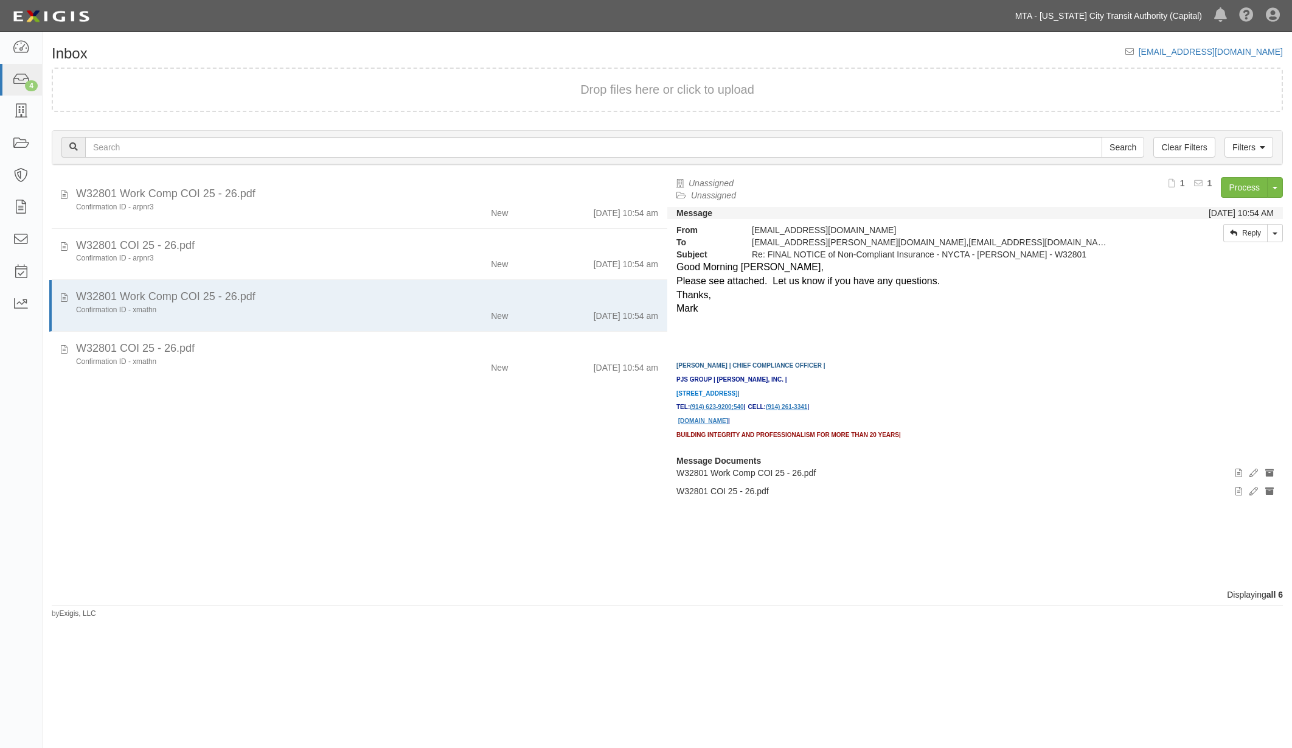
click at [1176, 17] on link "MTA - [US_STATE] City Transit Authority (Capital)" at bounding box center [1108, 16] width 199 height 24
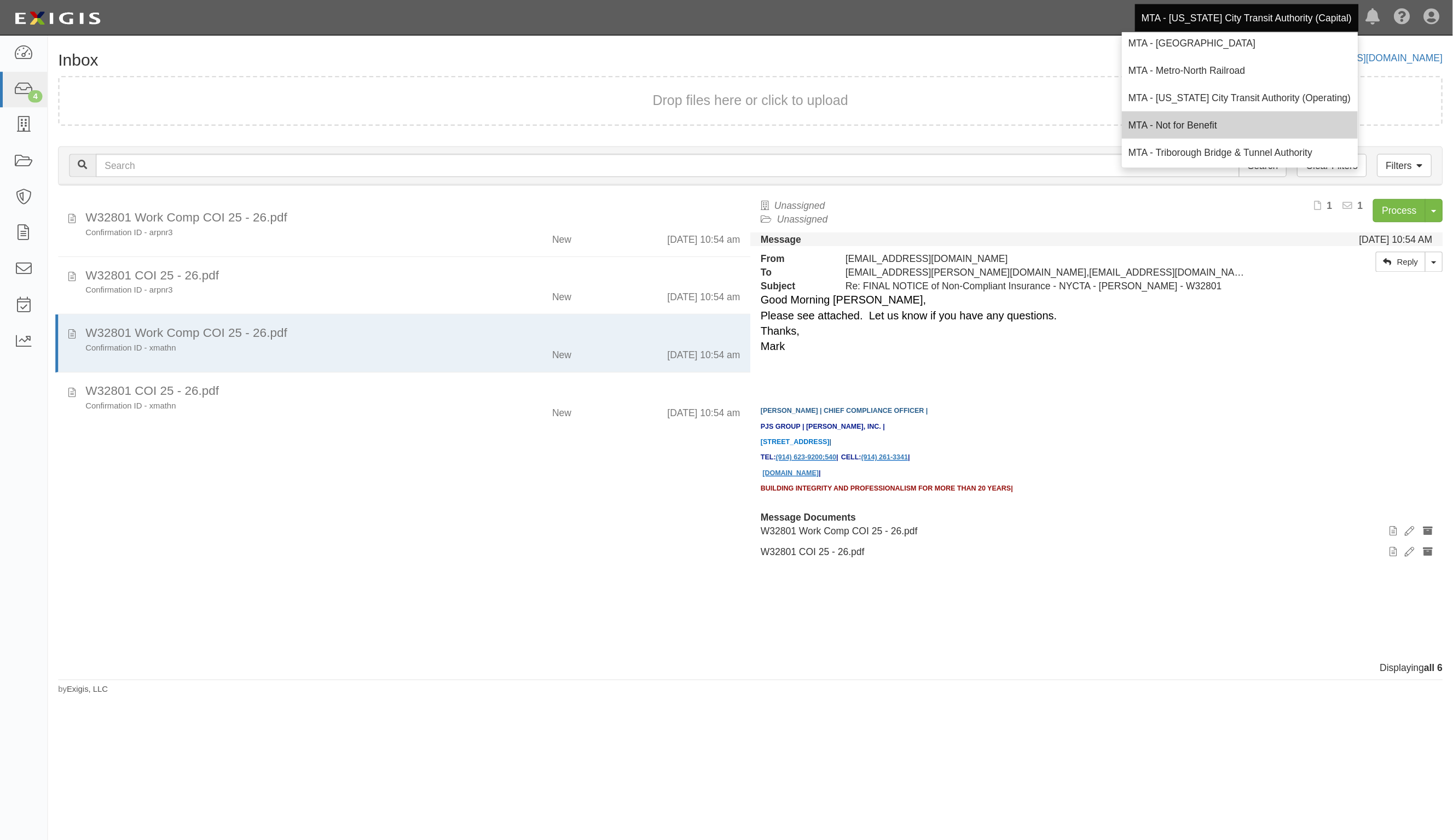
scroll to position [72, 0]
click at [1027, 74] on link "MTA - [US_STATE] City Transit Authority (Operating)" at bounding box center [992, 76] width 189 height 22
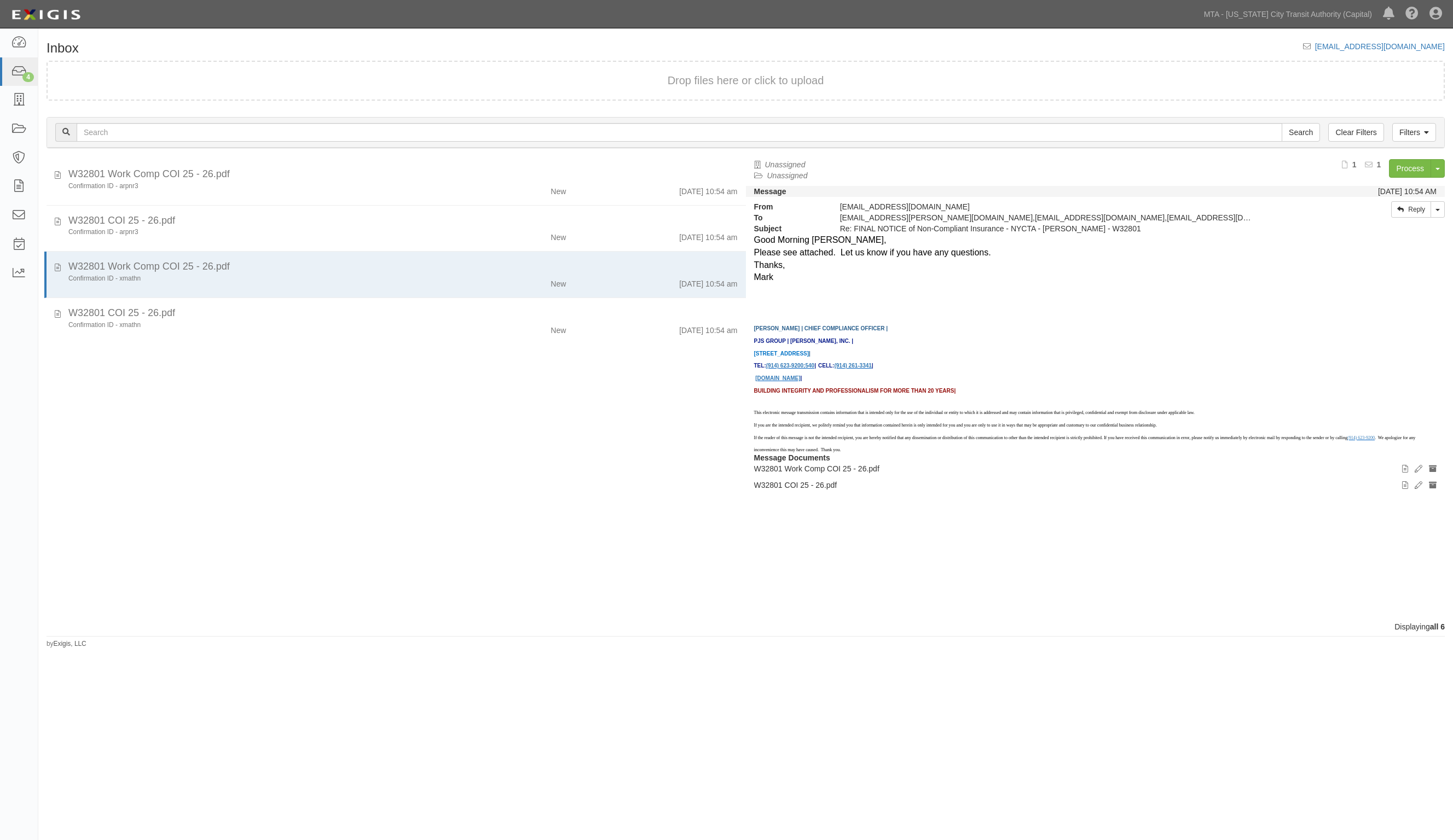
drag, startPoint x: 1161, startPoint y: 12, endPoint x: 469, endPoint y: 452, distance: 820.0
click at [469, 452] on div "RE: FINAL NOTICE of Non-Compliant Insurance - NYCTA - Paul J. Scariano - W32801…" at bounding box center [392, 390] width 708 height 462
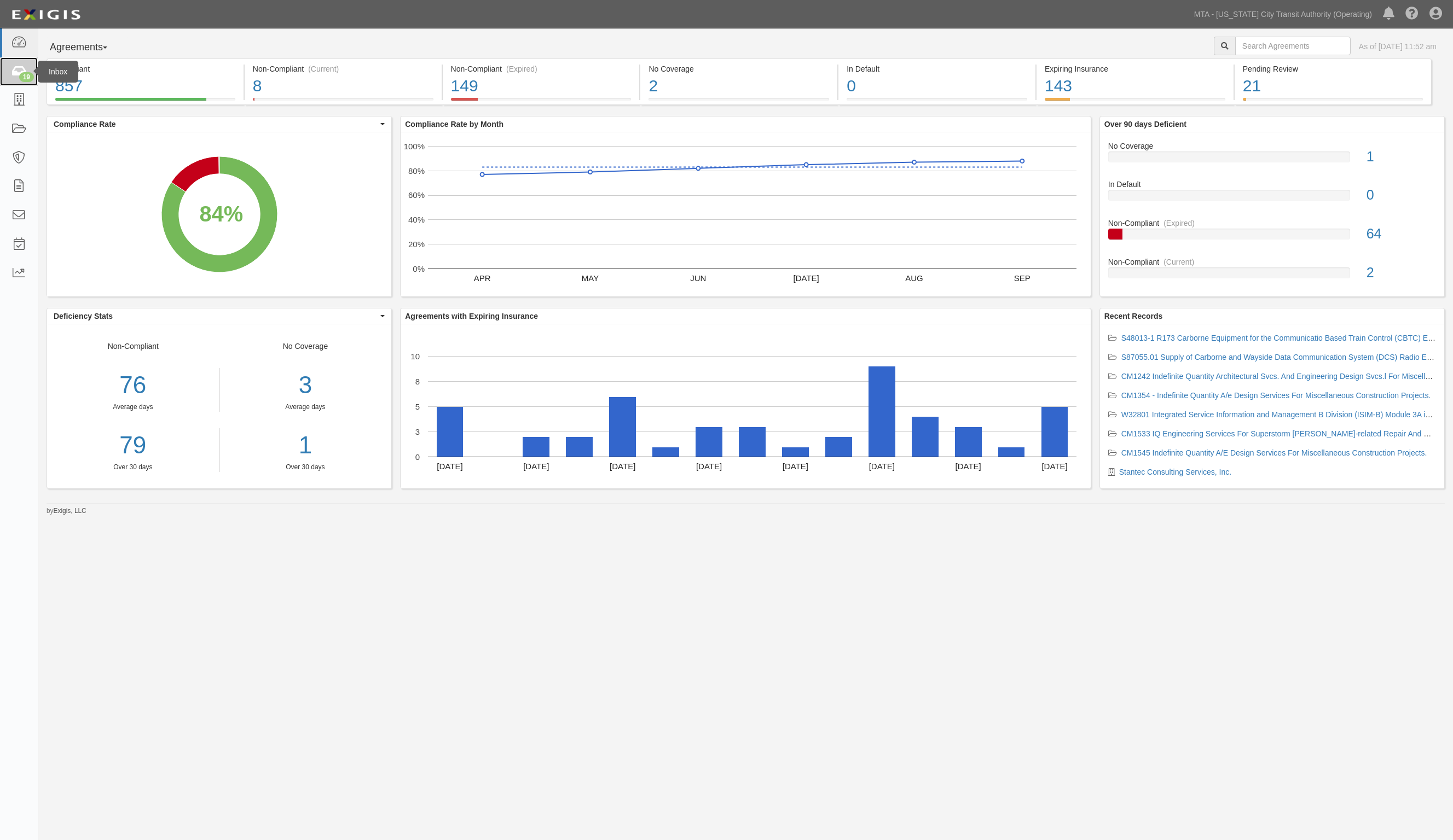
click at [20, 67] on icon at bounding box center [18, 72] width 15 height 13
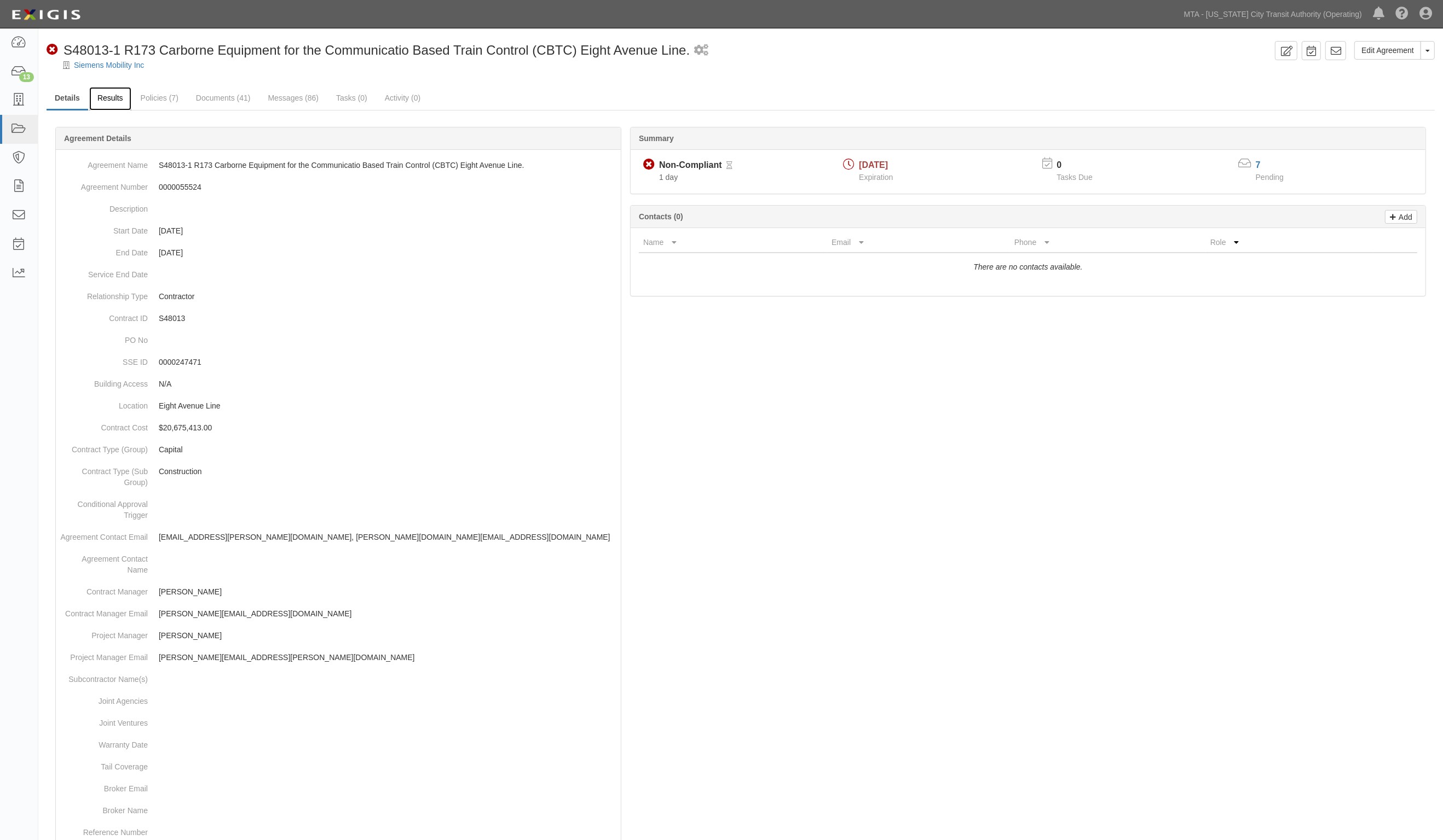
click at [112, 95] on link "Results" at bounding box center [110, 99] width 42 height 23
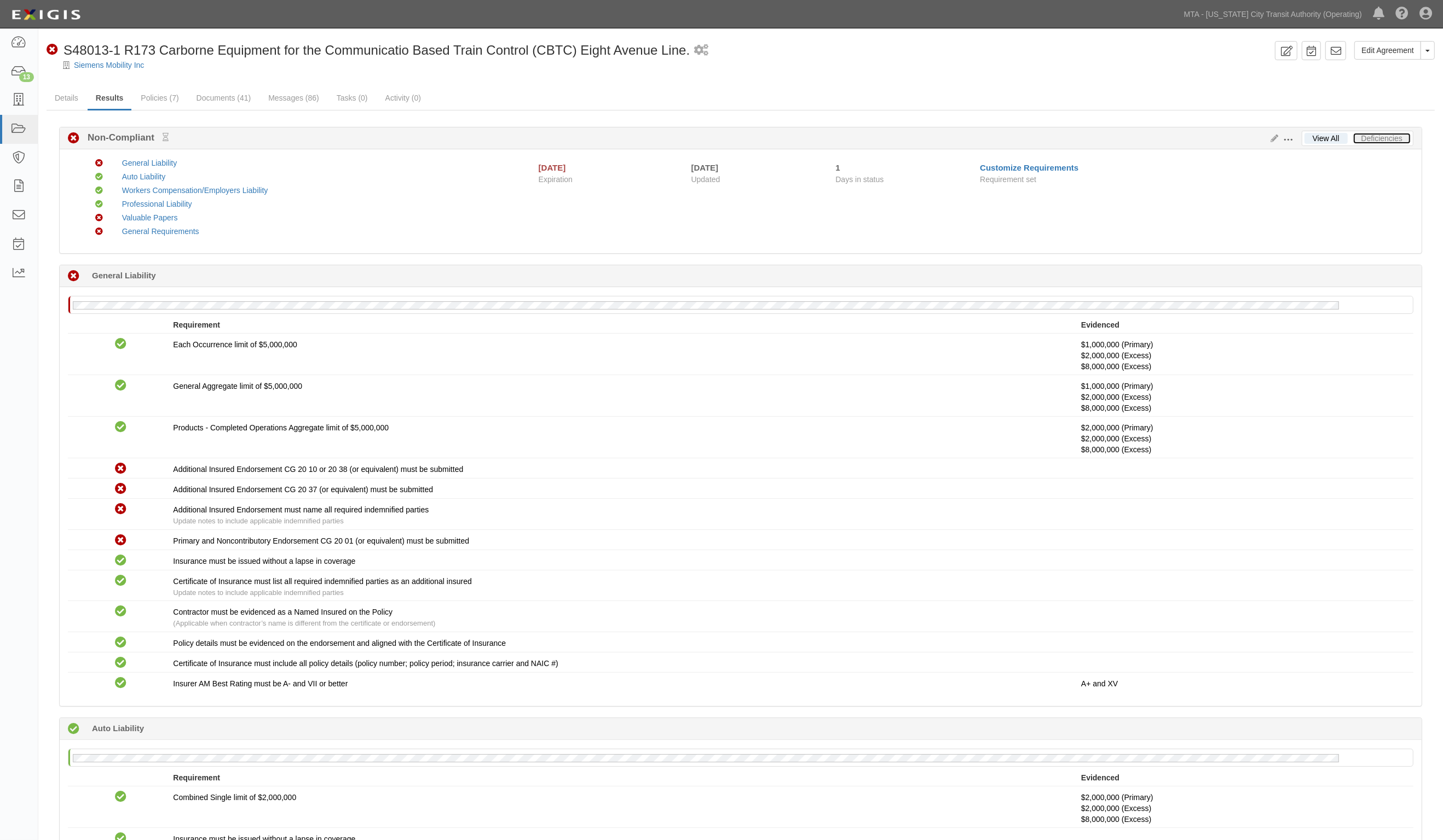
click at [1365, 136] on link "Deficiencies" at bounding box center [1382, 139] width 58 height 11
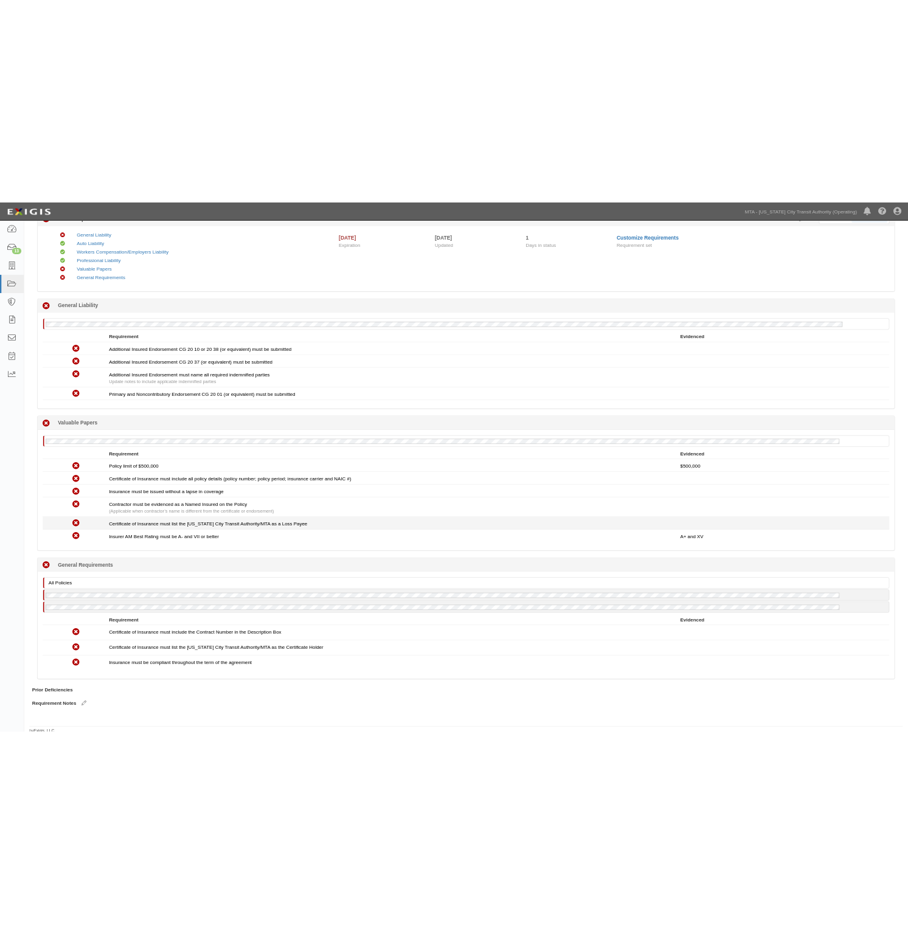
scroll to position [129, 0]
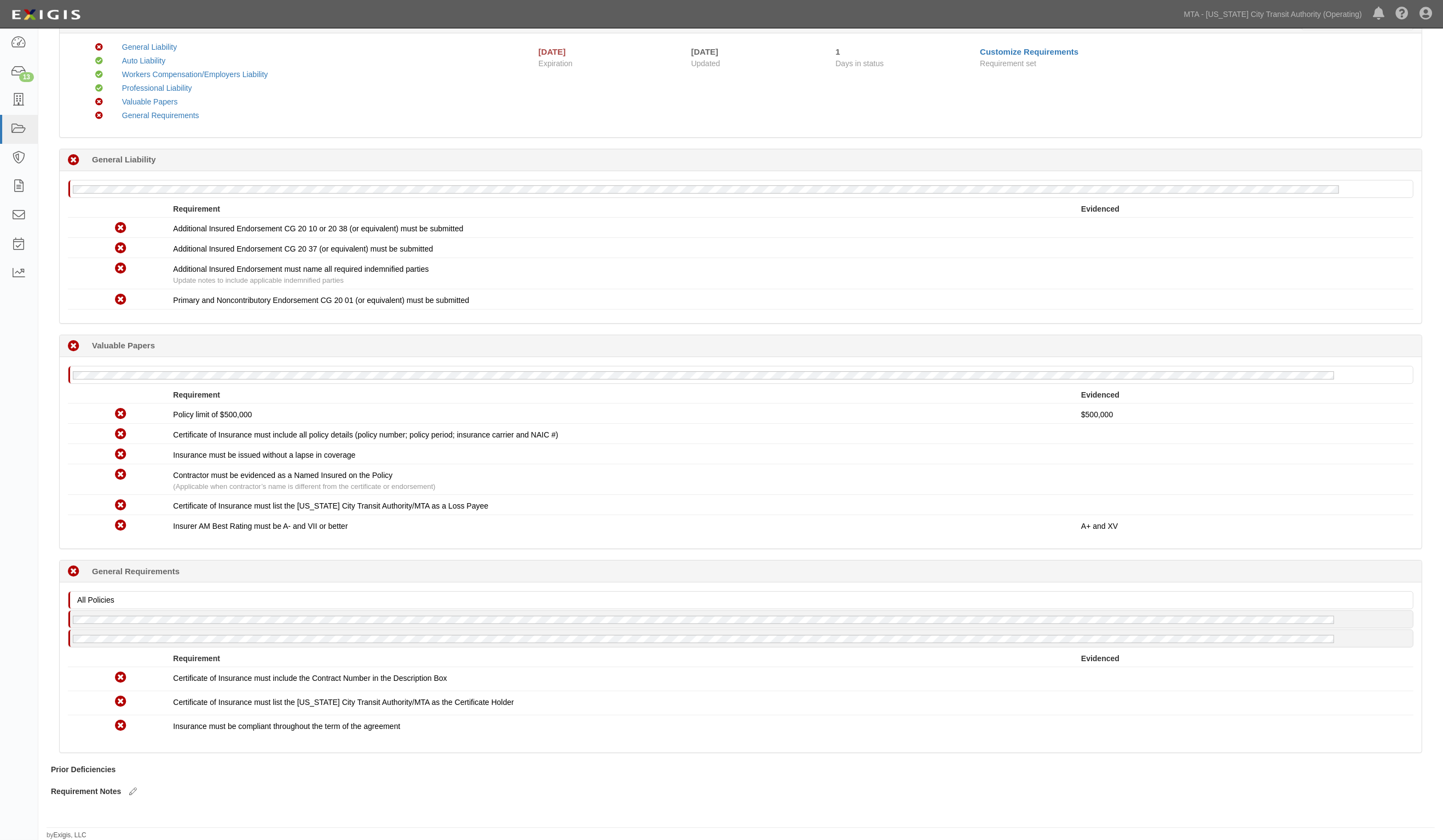
click at [433, 389] on div "Requirement" at bounding box center [626, 395] width 908 height 11
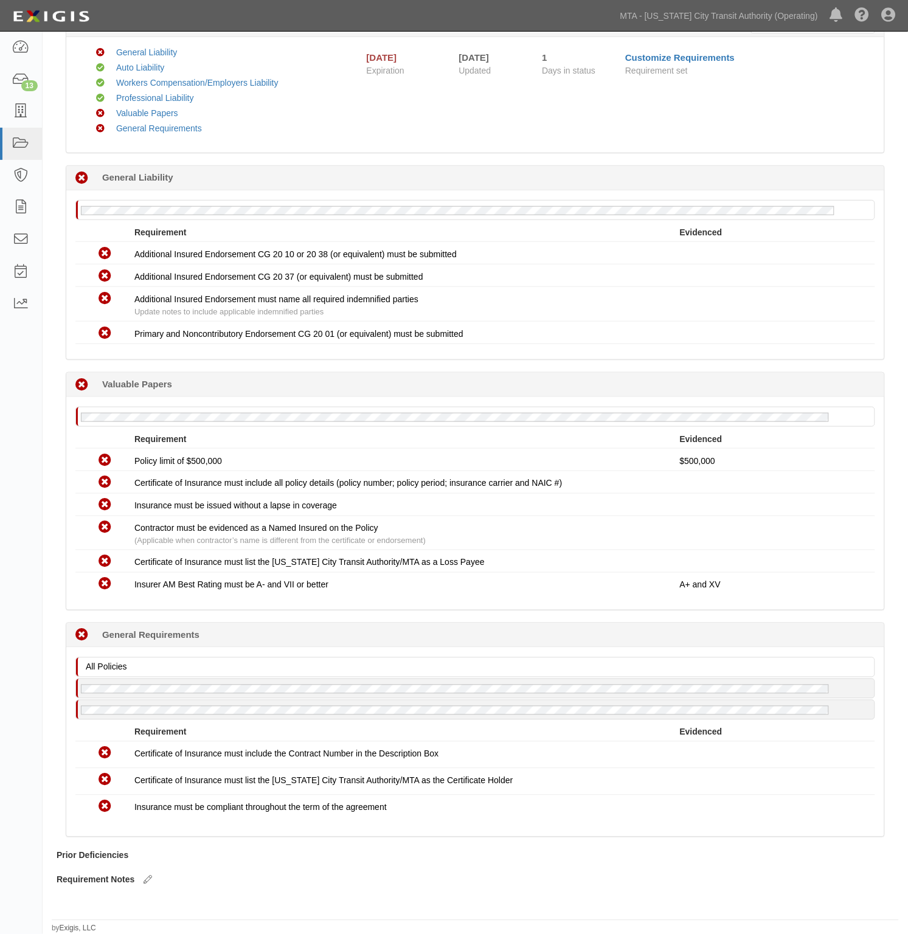
click at [509, 357] on div "No General Liability policy on file Requirement Evidenced No Coverage Each Occu…" at bounding box center [475, 274] width 818 height 169
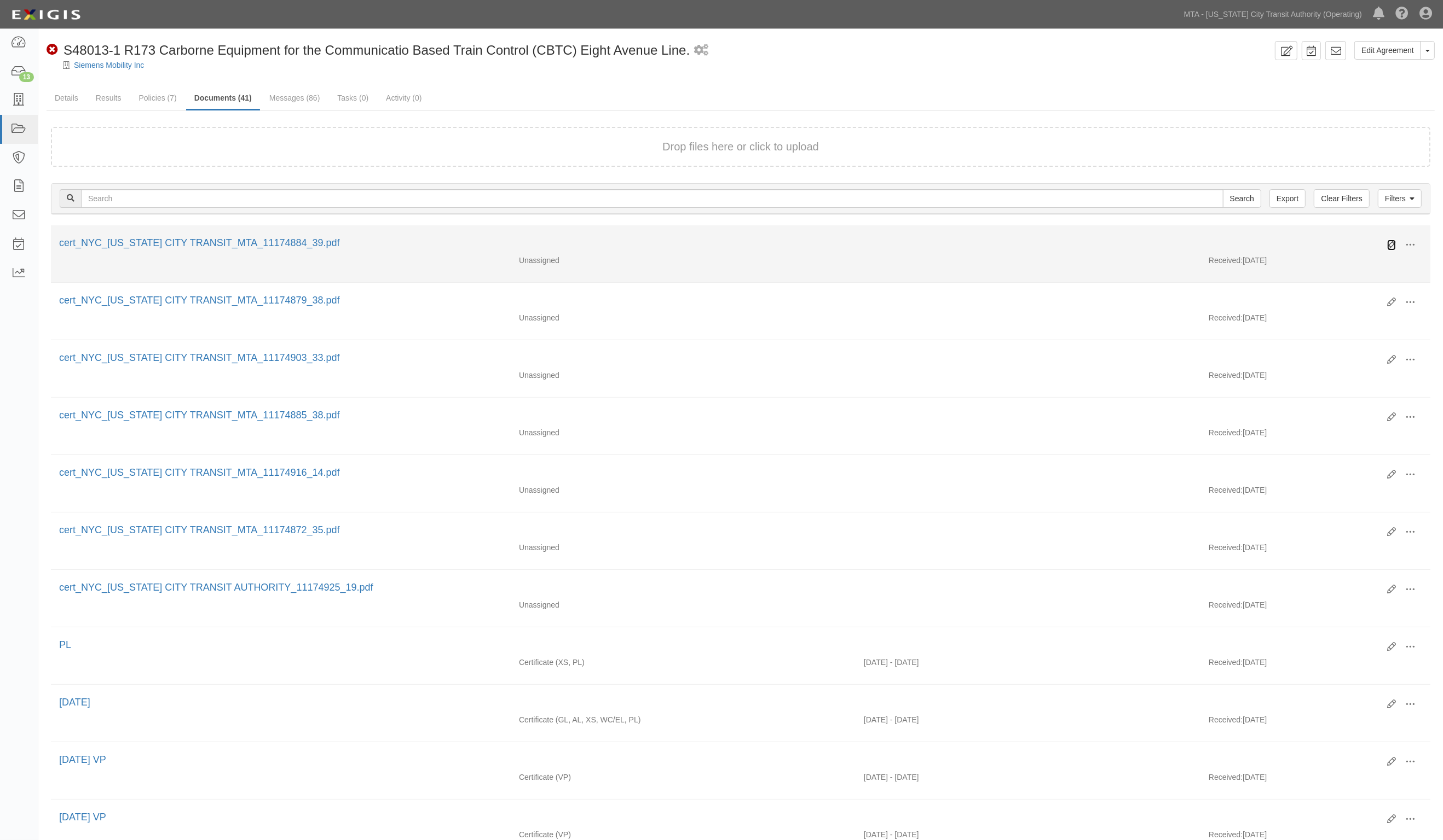
click at [1391, 242] on icon at bounding box center [1392, 246] width 9 height 9
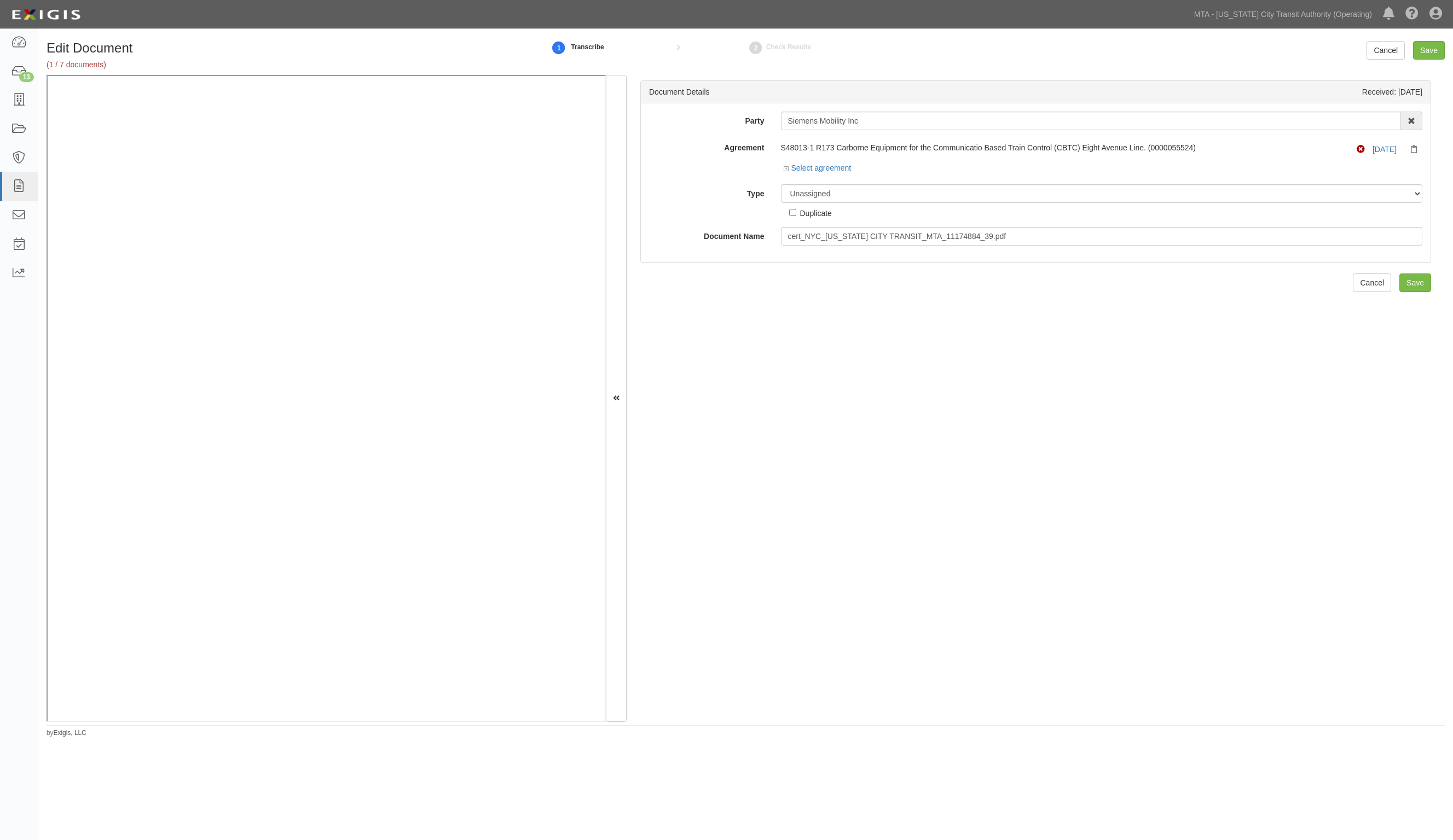
drag, startPoint x: 904, startPoint y: 487, endPoint x: 866, endPoint y: 479, distance: 38.8
click at [899, 486] on div "Document Details Received: [DATE] Party Siemens Mobility Inc 10-21 TO 10-23TH 3…" at bounding box center [1036, 398] width 819 height 648
click at [861, 443] on div "Document Details Received: [DATE] Party Siemens Mobility Inc 10-21 TO 10-23TH 3…" at bounding box center [1036, 398] width 819 height 648
drag, startPoint x: 969, startPoint y: 458, endPoint x: 961, endPoint y: 458, distance: 8.0
click at [964, 458] on div "Document Details Received: [DATE] Party Siemens Mobility Inc 10-21 TO 10-23TH 3…" at bounding box center [1036, 398] width 819 height 648
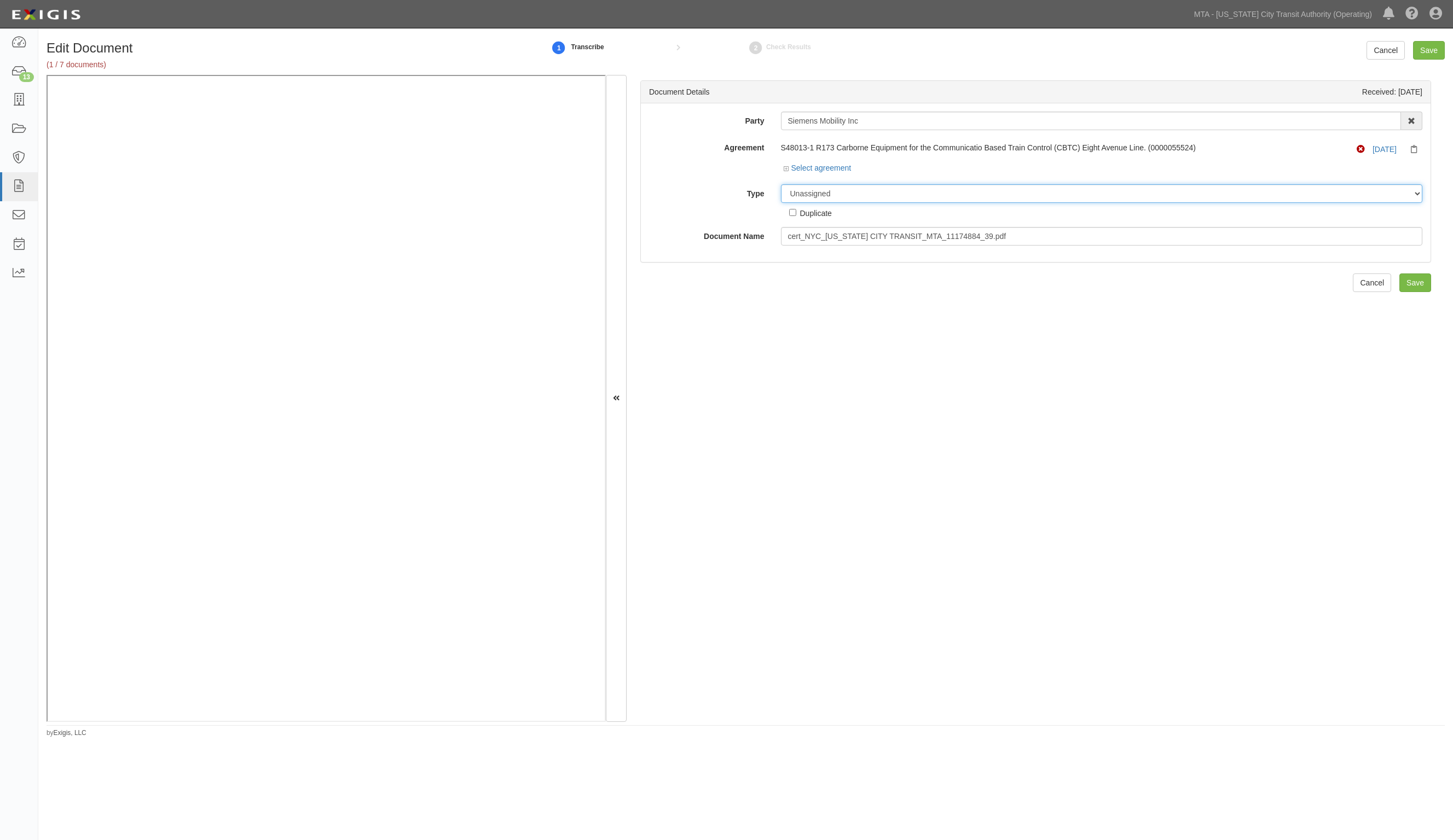
click at [847, 190] on select "Unassigned Binder Cancellation Notice Certificate Contract Endorsement Insuranc…" at bounding box center [1102, 193] width 642 height 19
select select "CertificateDetail"
click at [781, 184] on select "Unassigned Binder Cancellation Notice Certificate Contract Endorsement Insuranc…" at bounding box center [1102, 193] width 642 height 19
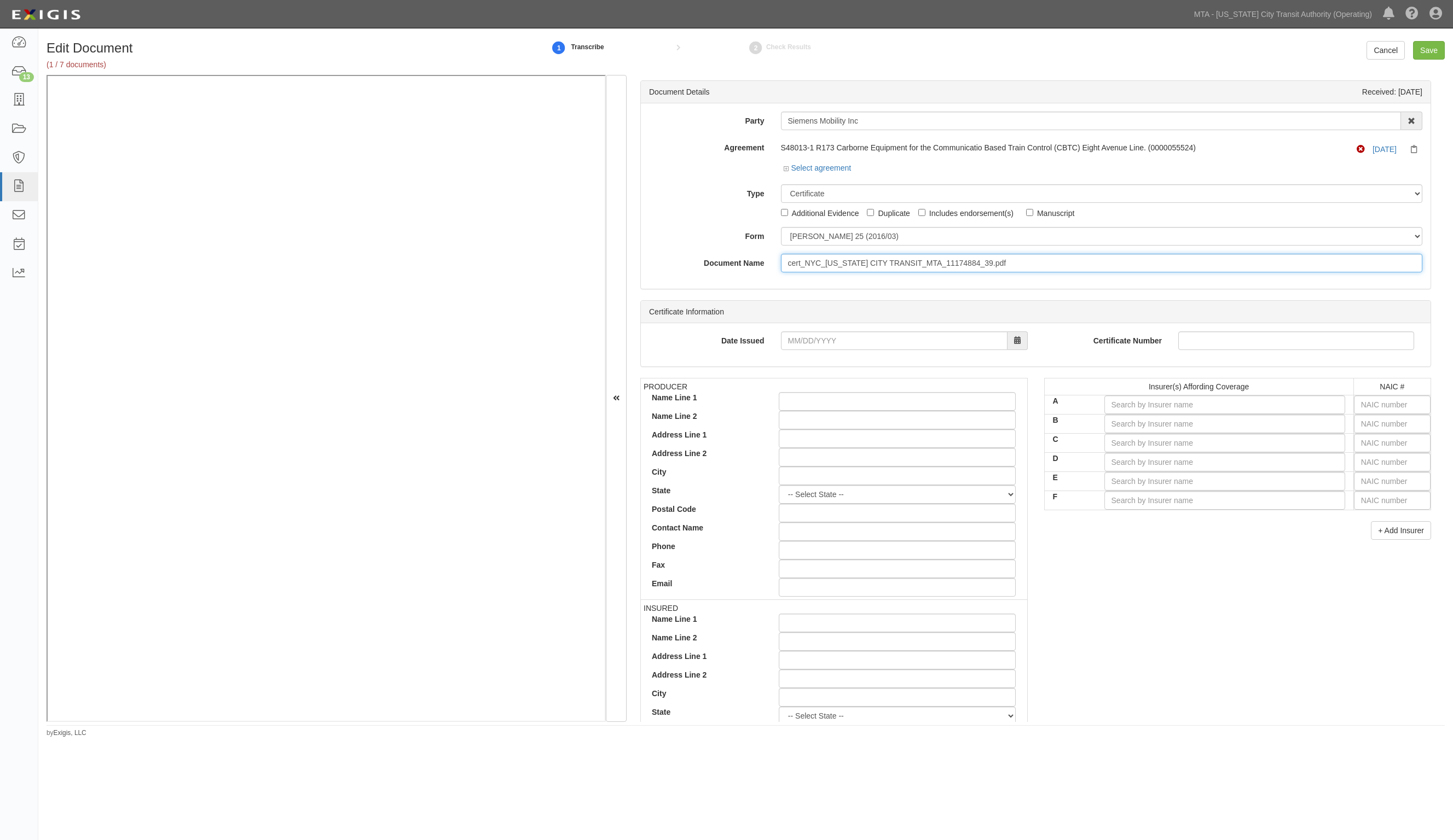
drag, startPoint x: 1041, startPoint y: 265, endPoint x: 602, endPoint y: 250, distance: 439.3
click at [541, 137] on div "Document Details Received: [DATE] Party Siemens Mobility Inc 10-21 TO 10-23TH 3…" at bounding box center [746, 398] width 1398 height 648
type input "VP"
click at [1368, 398] on input "text" at bounding box center [1392, 405] width 76 height 19
click at [832, 237] on select "[PERSON_NAME] 25 (2016/03) [PERSON_NAME] 101 [PERSON_NAME] 855 NY (2014/05) Gen…" at bounding box center [1102, 236] width 642 height 19
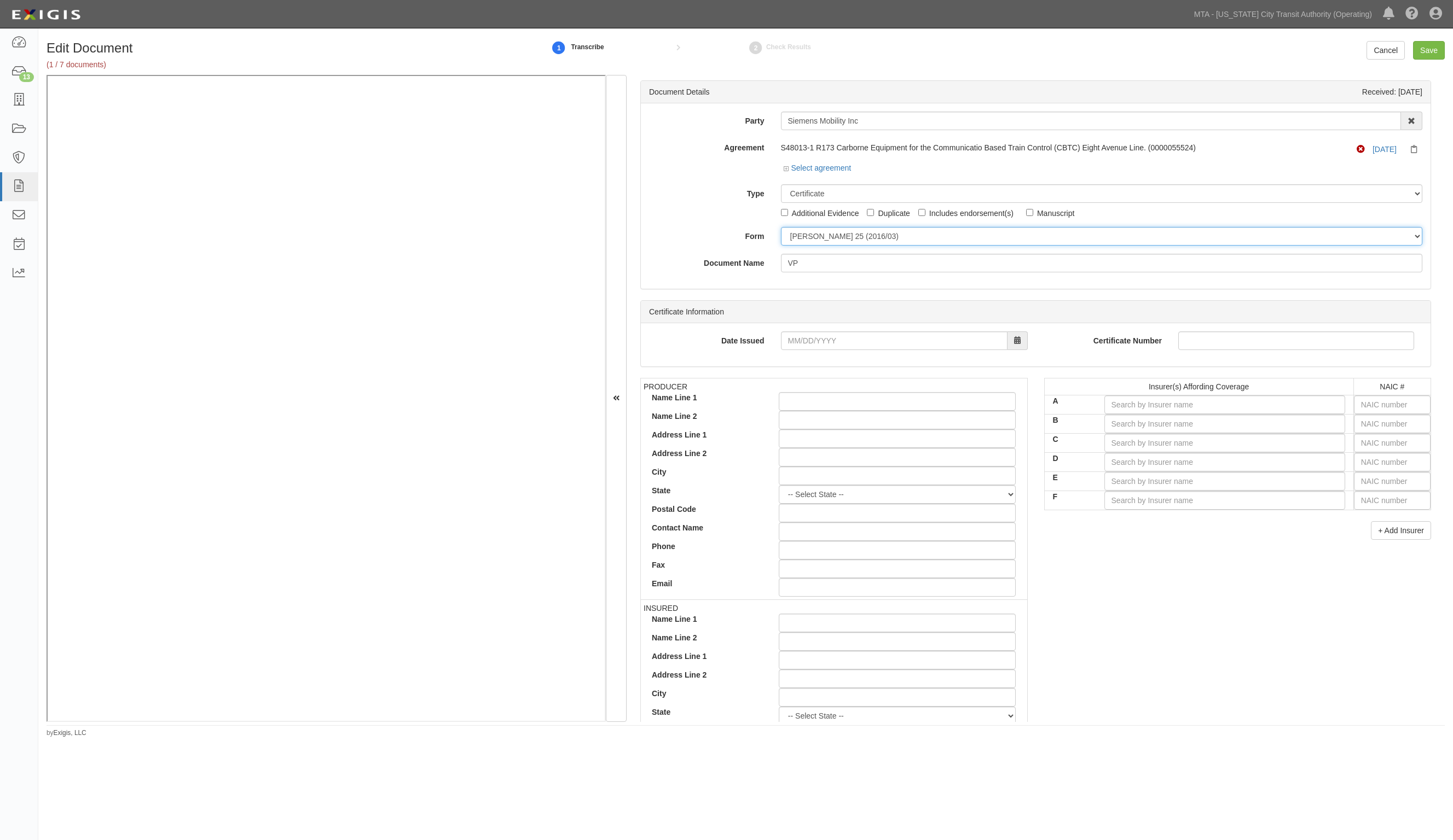
select select "GeneralFormDetail"
click at [781, 227] on select "[PERSON_NAME] 25 (2016/03) [PERSON_NAME] 101 [PERSON_NAME] 855 NY (2014/05) Gen…" at bounding box center [1102, 236] width 642 height 19
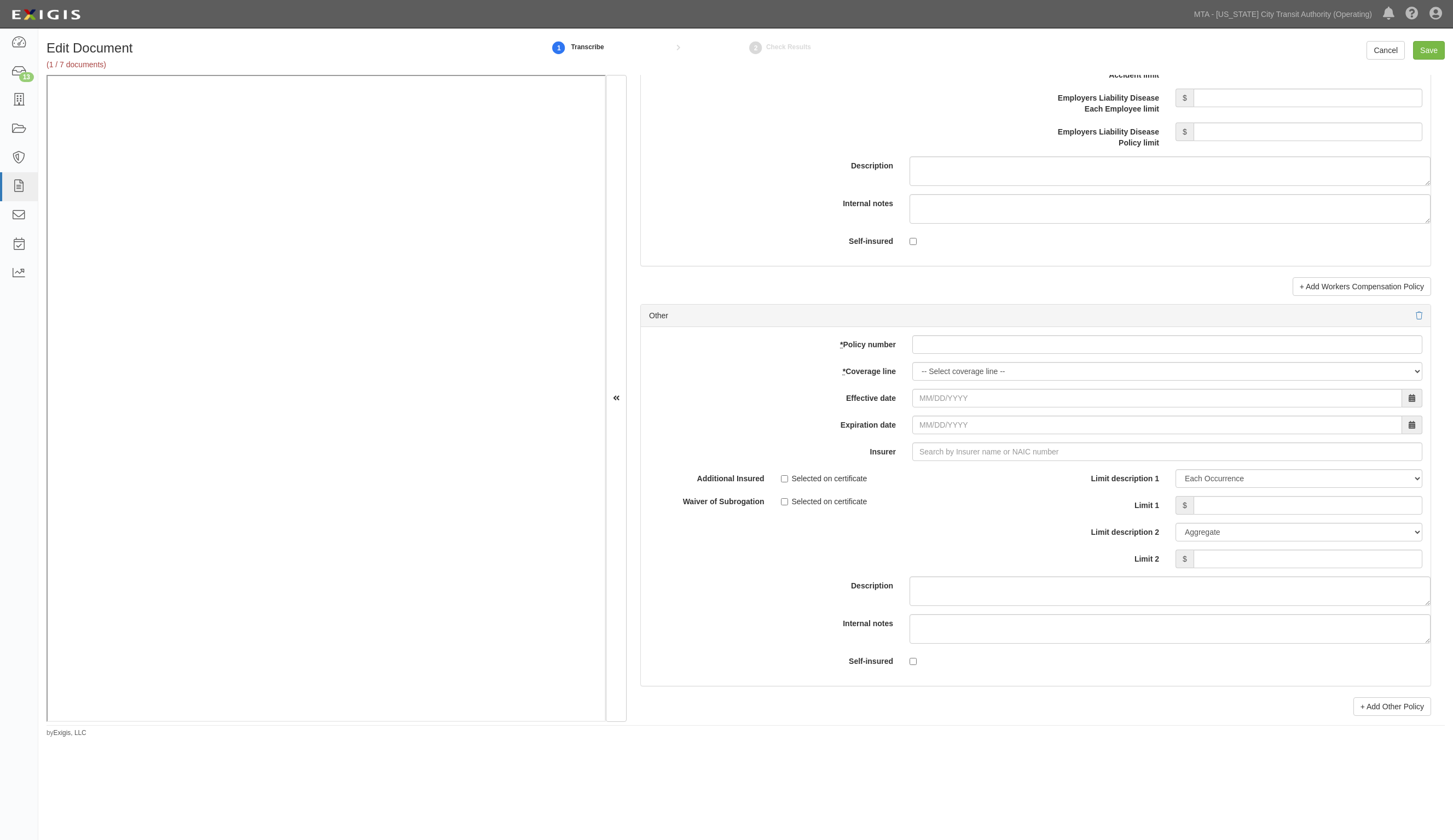
scroll to position [2941, 0]
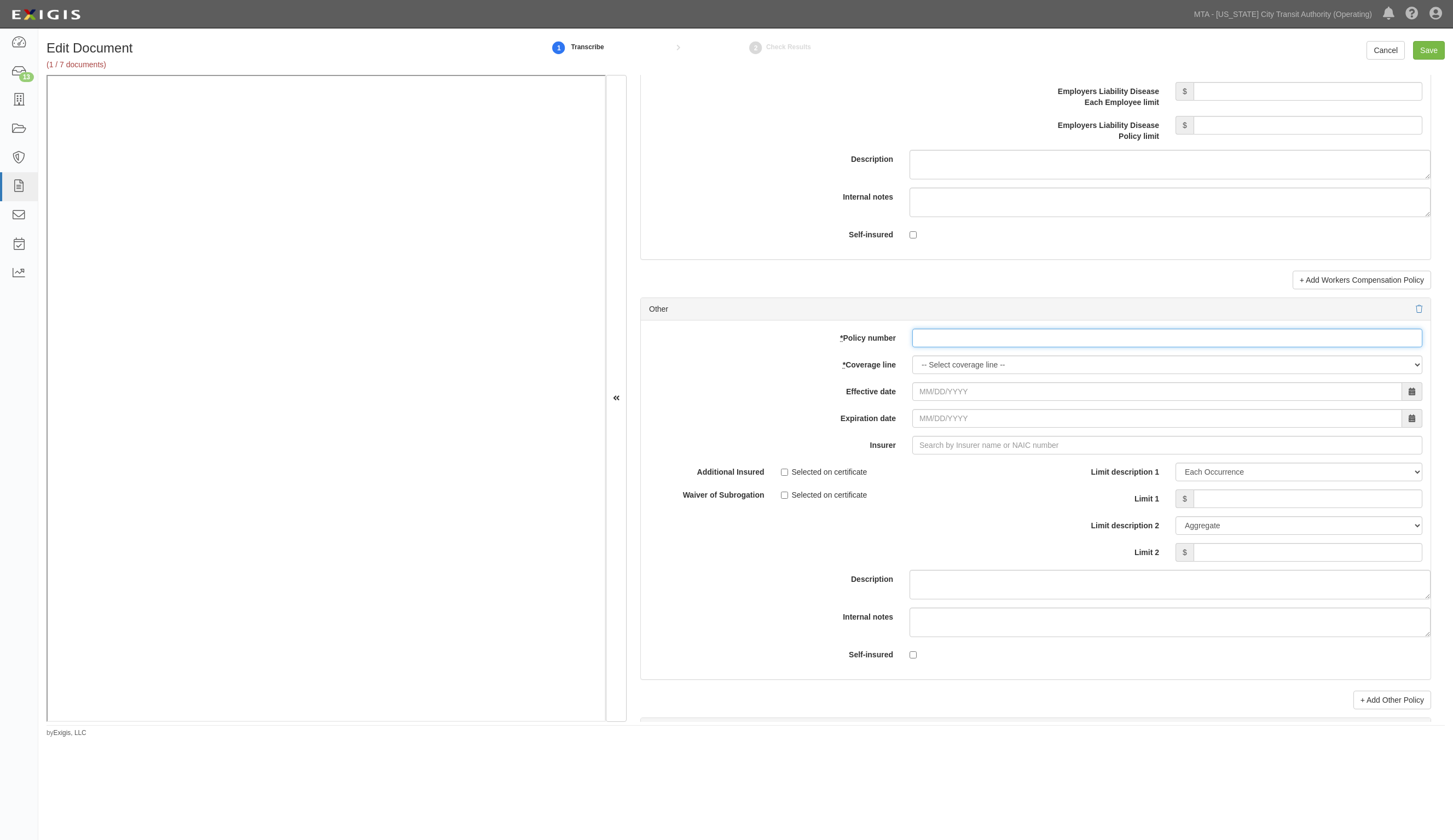
click at [931, 343] on input "* Policy number" at bounding box center [1167, 338] width 510 height 19
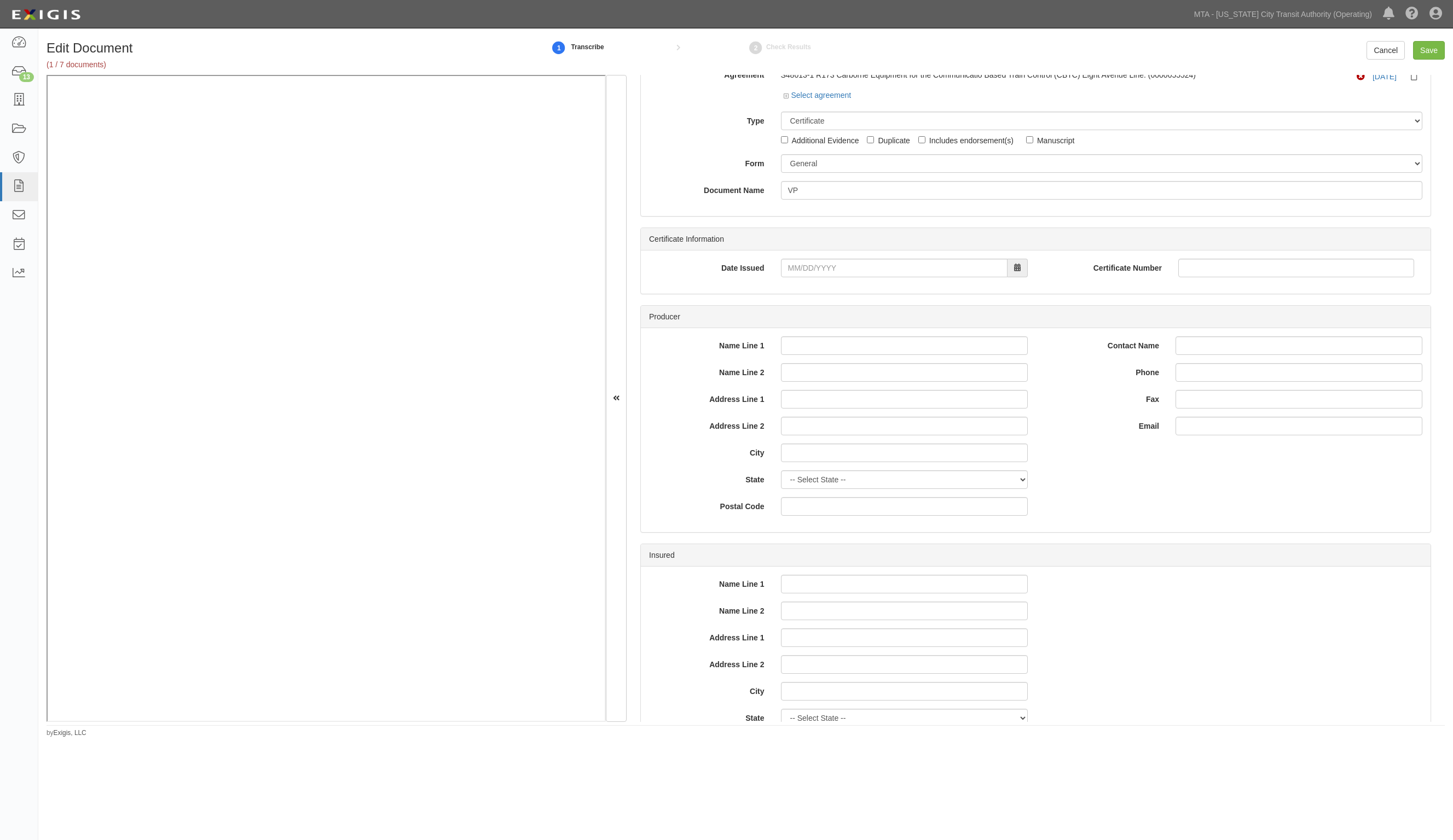
scroll to position [0, 0]
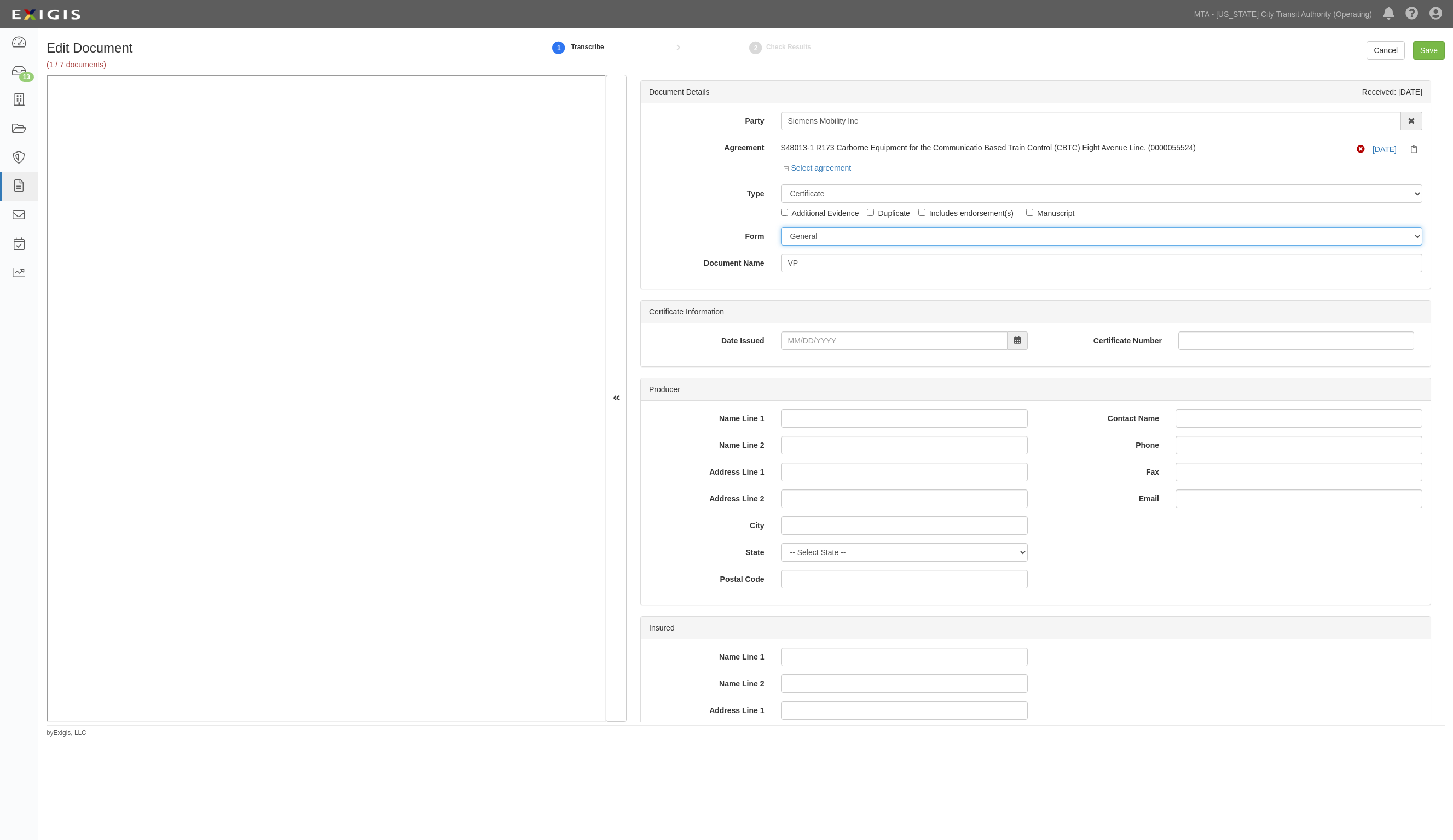
click at [820, 241] on select "[PERSON_NAME] 25 (2016/03) [PERSON_NAME] 101 [PERSON_NAME] 855 NY (2014/05) Gen…" at bounding box center [1102, 236] width 642 height 19
click at [830, 190] on select "Unassigned Binder Cancellation Notice Certificate Contract Endorsement Insuranc…" at bounding box center [1102, 193] width 642 height 19
select select "JunkDetail"
click at [781, 184] on select "Unassigned Binder Cancellation Notice Certificate Contract Endorsement Insuranc…" at bounding box center [1102, 193] width 642 height 19
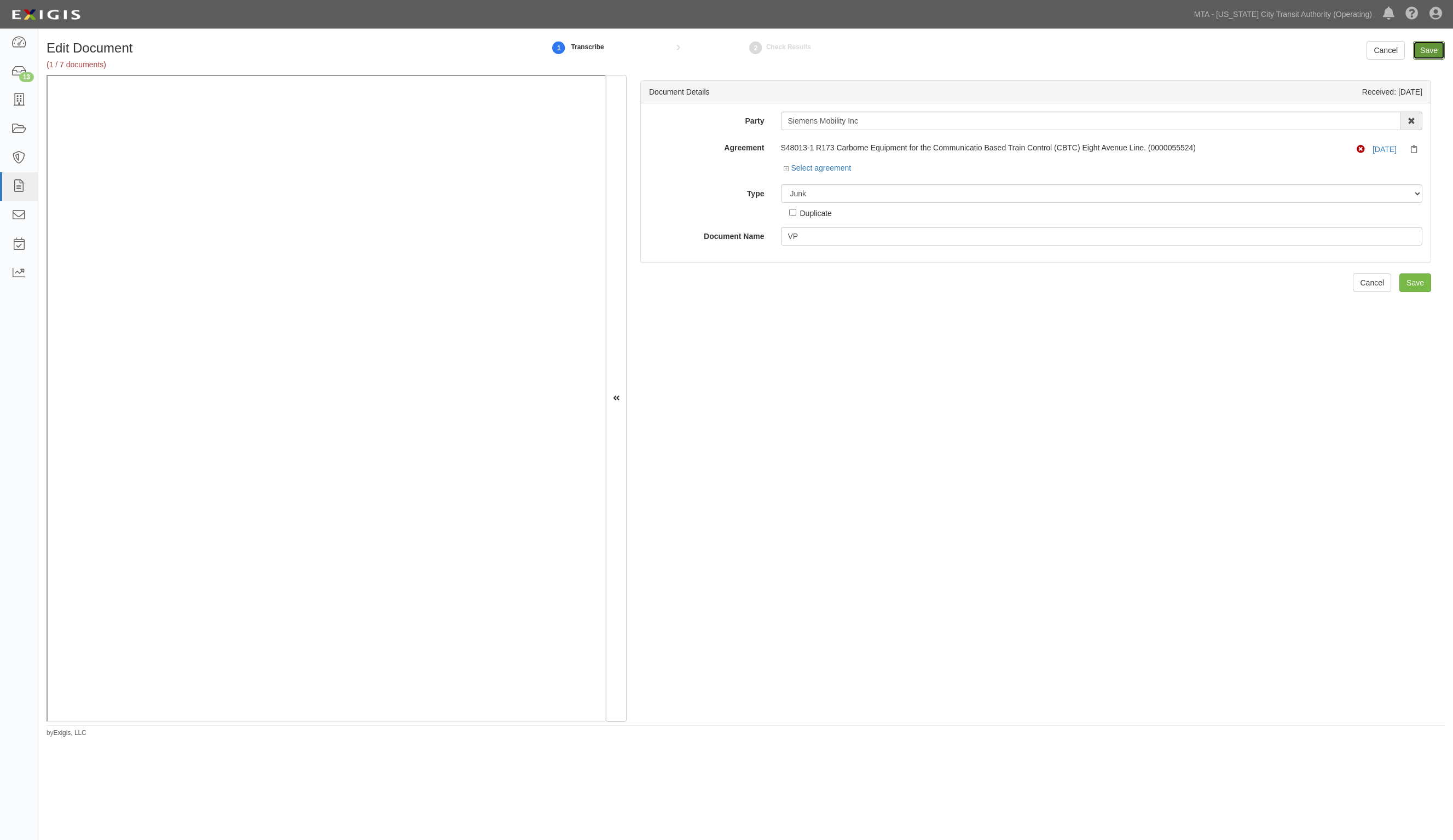
click at [1429, 50] on input "Save" at bounding box center [1429, 50] width 31 height 19
click at [835, 187] on select "Unassigned Binder Cancellation Notice Certificate Contract Endorsement Insuranc…" at bounding box center [1102, 193] width 642 height 19
select select "CertificateDetail"
click at [781, 184] on select "Unassigned Binder Cancellation Notice Certificate Contract Endorsement Insuranc…" at bounding box center [1102, 193] width 642 height 19
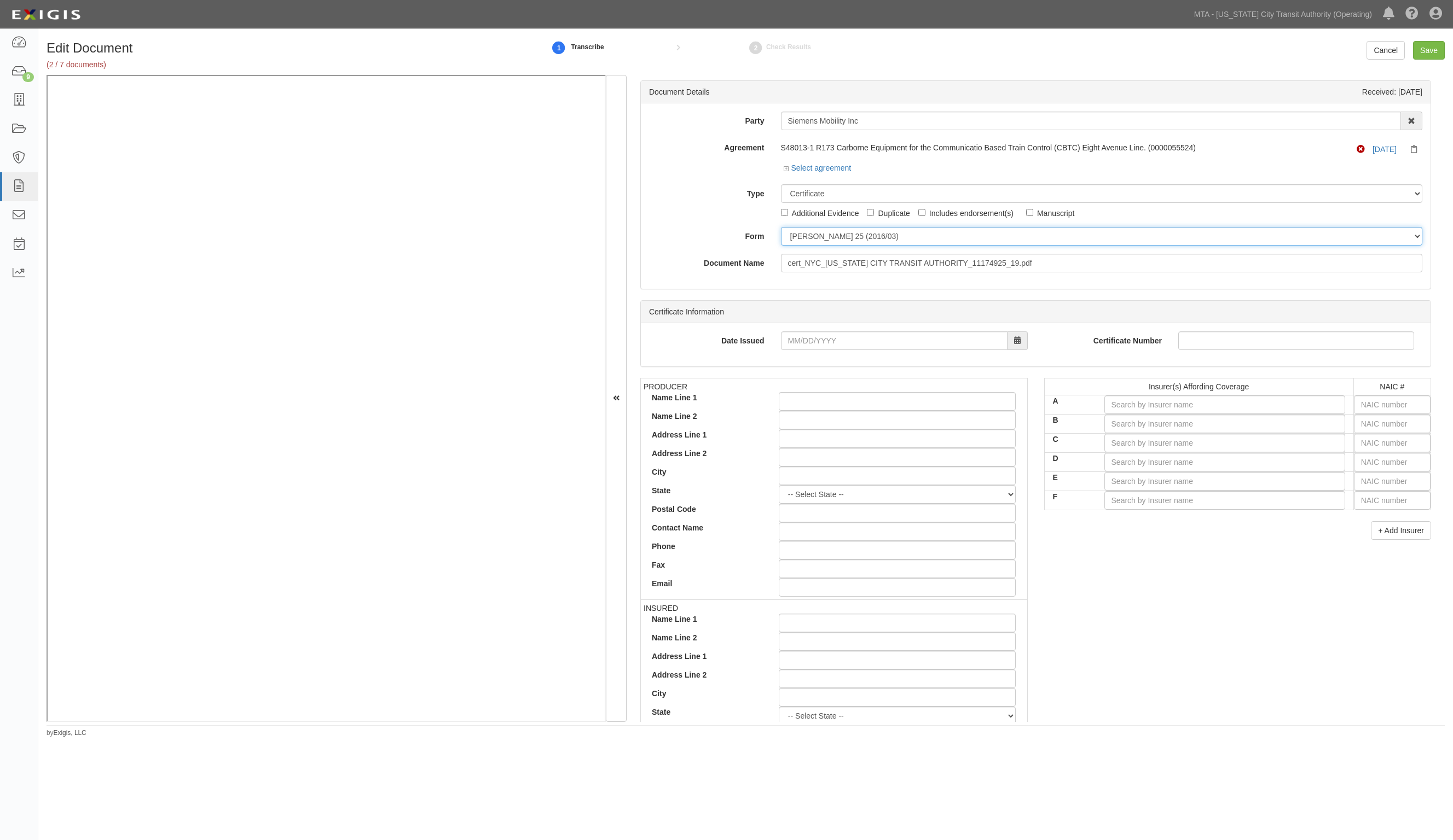
drag, startPoint x: 821, startPoint y: 231, endPoint x: 816, endPoint y: 239, distance: 9.4
click at [821, 231] on select "ACORD 25 (2016/03) ACORD 101 ACORD 855 NY (2014/05) General" at bounding box center [1102, 236] width 642 height 19
select select "GeneralFormDetail"
click at [781, 227] on select "ACORD 25 (2016/03) ACORD 101 ACORD 855 NY (2014/05) General" at bounding box center [1102, 236] width 642 height 19
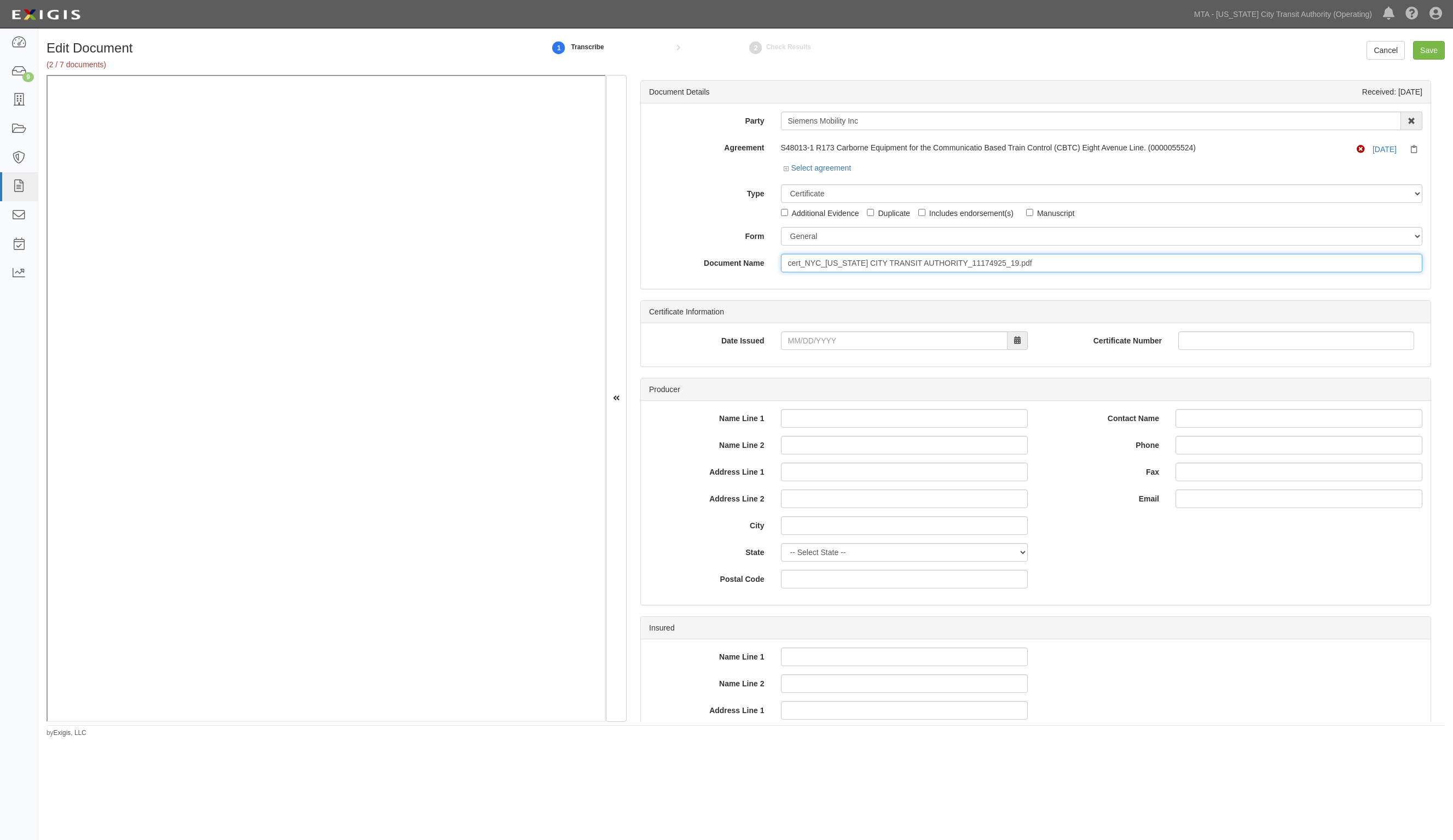
drag, startPoint x: 1036, startPoint y: 264, endPoint x: 596, endPoint y: 238, distance: 440.8
click at [514, 117] on div "Document Details Received: 10/01/2025 Party Siemens Mobility Inc 10-21 TO 10-23…" at bounding box center [746, 398] width 1398 height 648
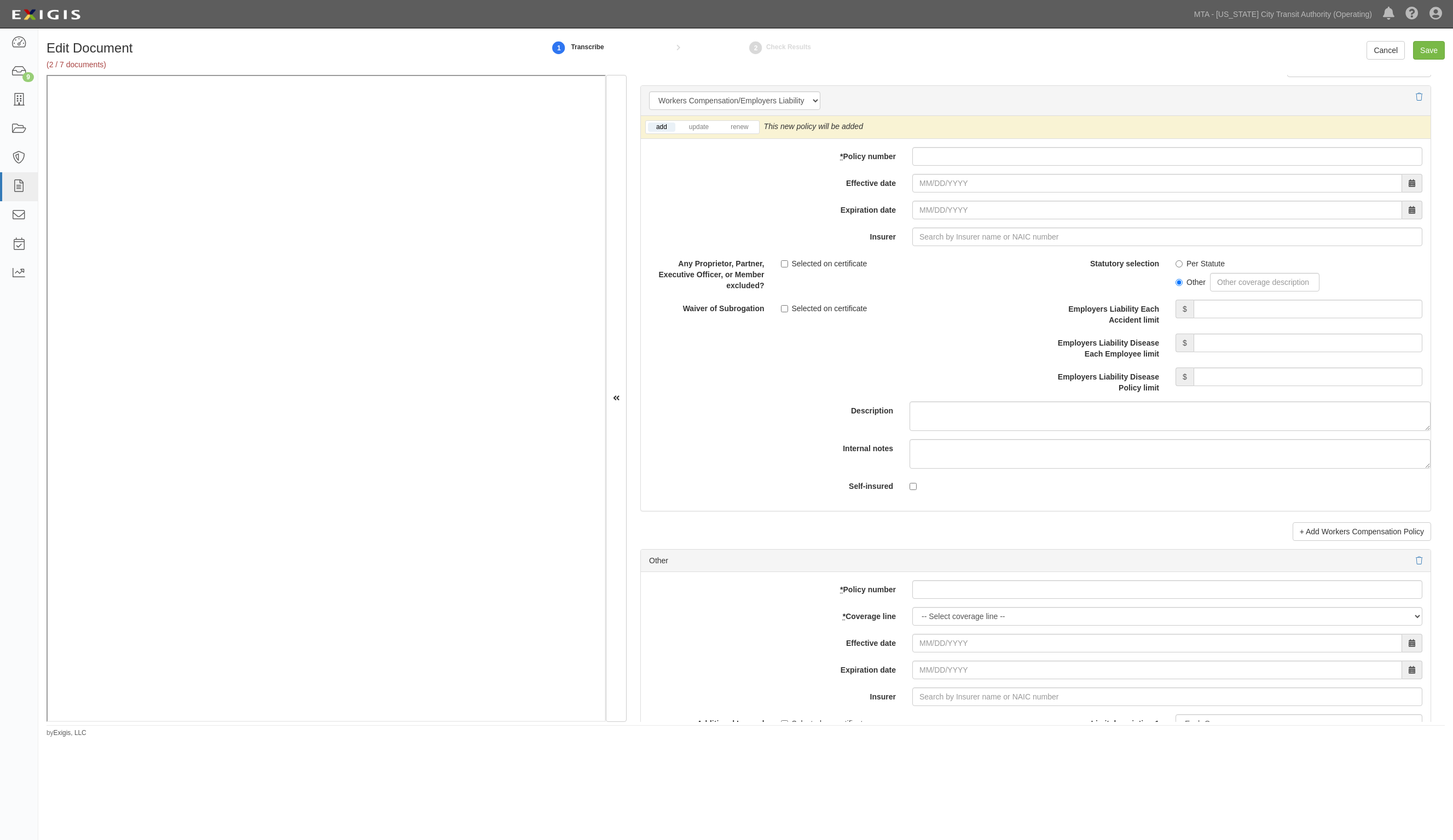
scroll to position [2873, 0]
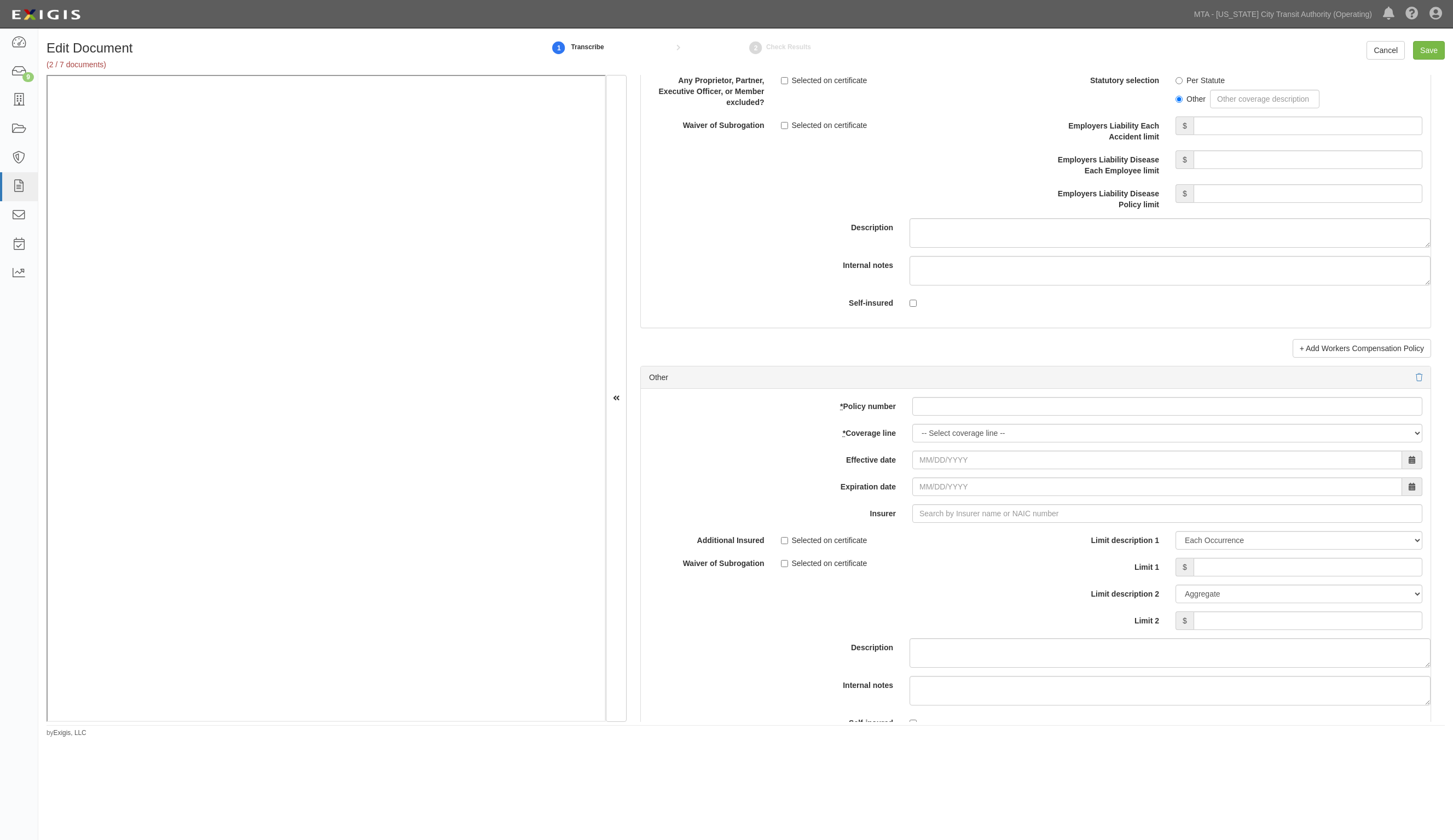
type input "VP"
click at [928, 415] on input "* Policy number" at bounding box center [1167, 407] width 510 height 19
paste input "MCP4475975-16"
type input "MCP4475975-16"
drag, startPoint x: 955, startPoint y: 438, endPoint x: 955, endPoint y: 444, distance: 6.0
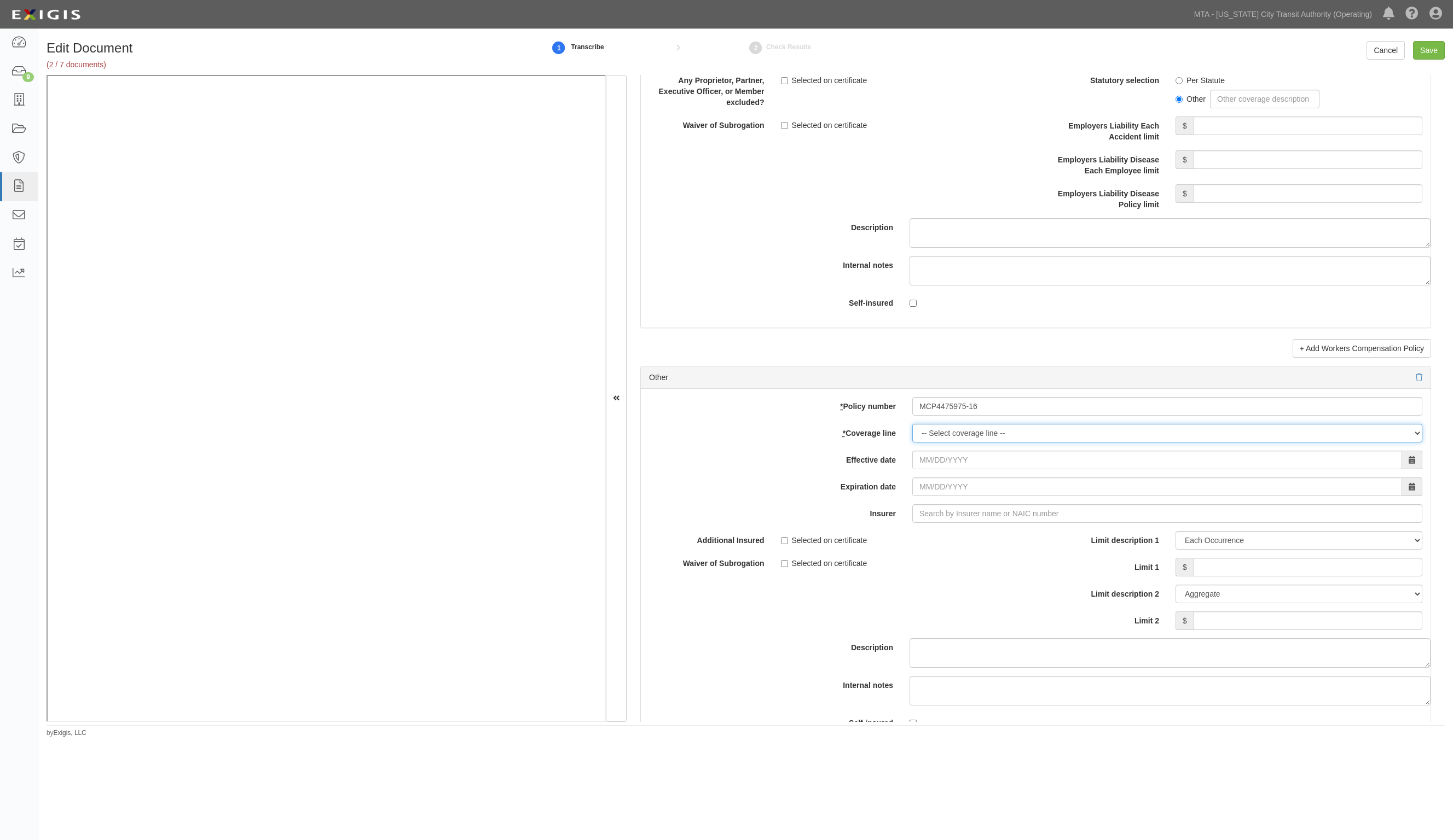
click at [955, 439] on select "-- Select coverage line -- Asbestos Abatement Boiler & Machinery Builders Risk …" at bounding box center [1167, 433] width 510 height 19
select select "52"
click at [912, 442] on select "-- Select coverage line -- Asbestos Abatement Boiler & Machinery Builders Risk …" at bounding box center [1167, 433] width 510 height 19
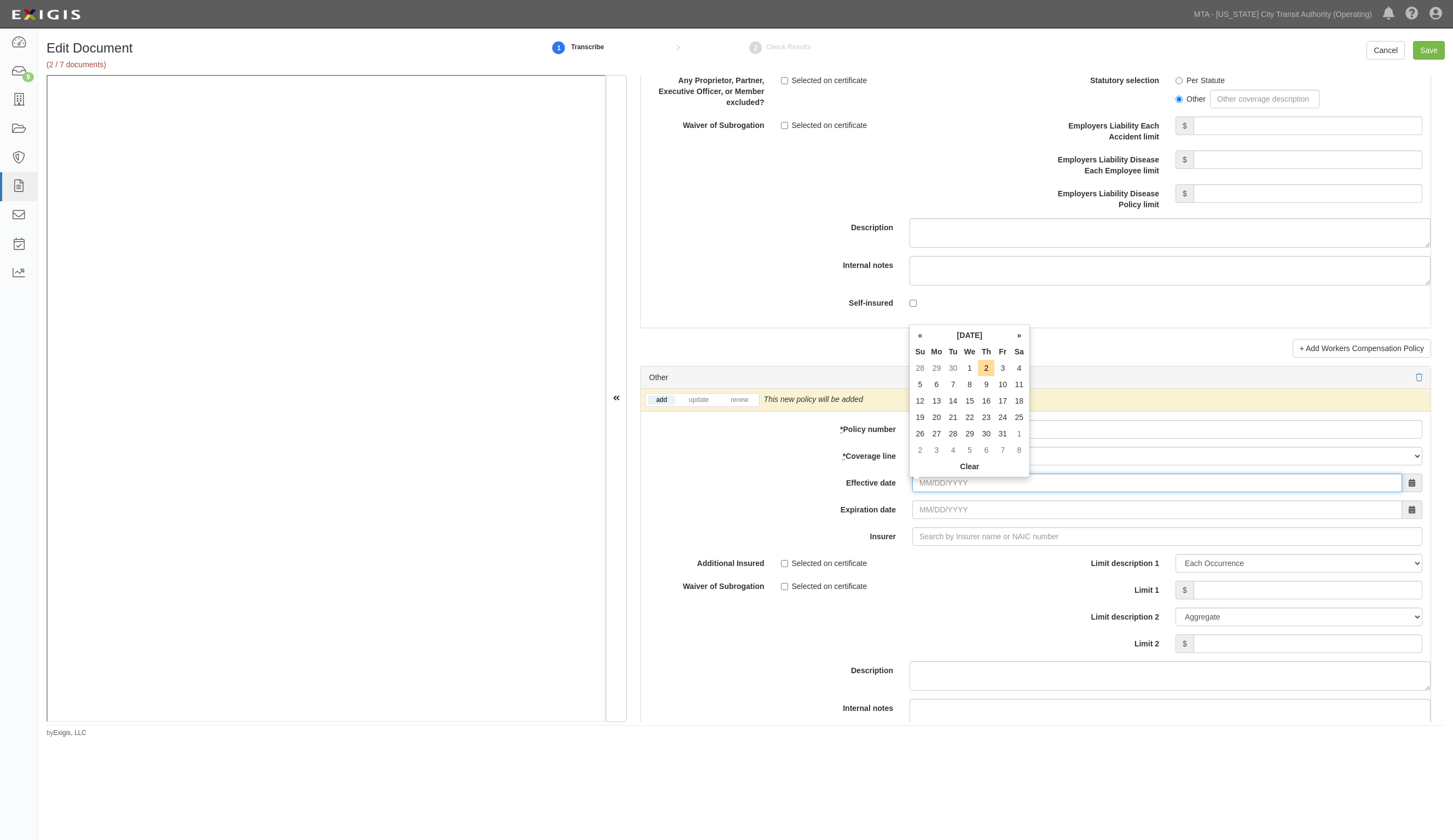
click at [937, 480] on input "Effective date" at bounding box center [1157, 483] width 490 height 19
type input "10/01/2025"
type input "10/01/2026"
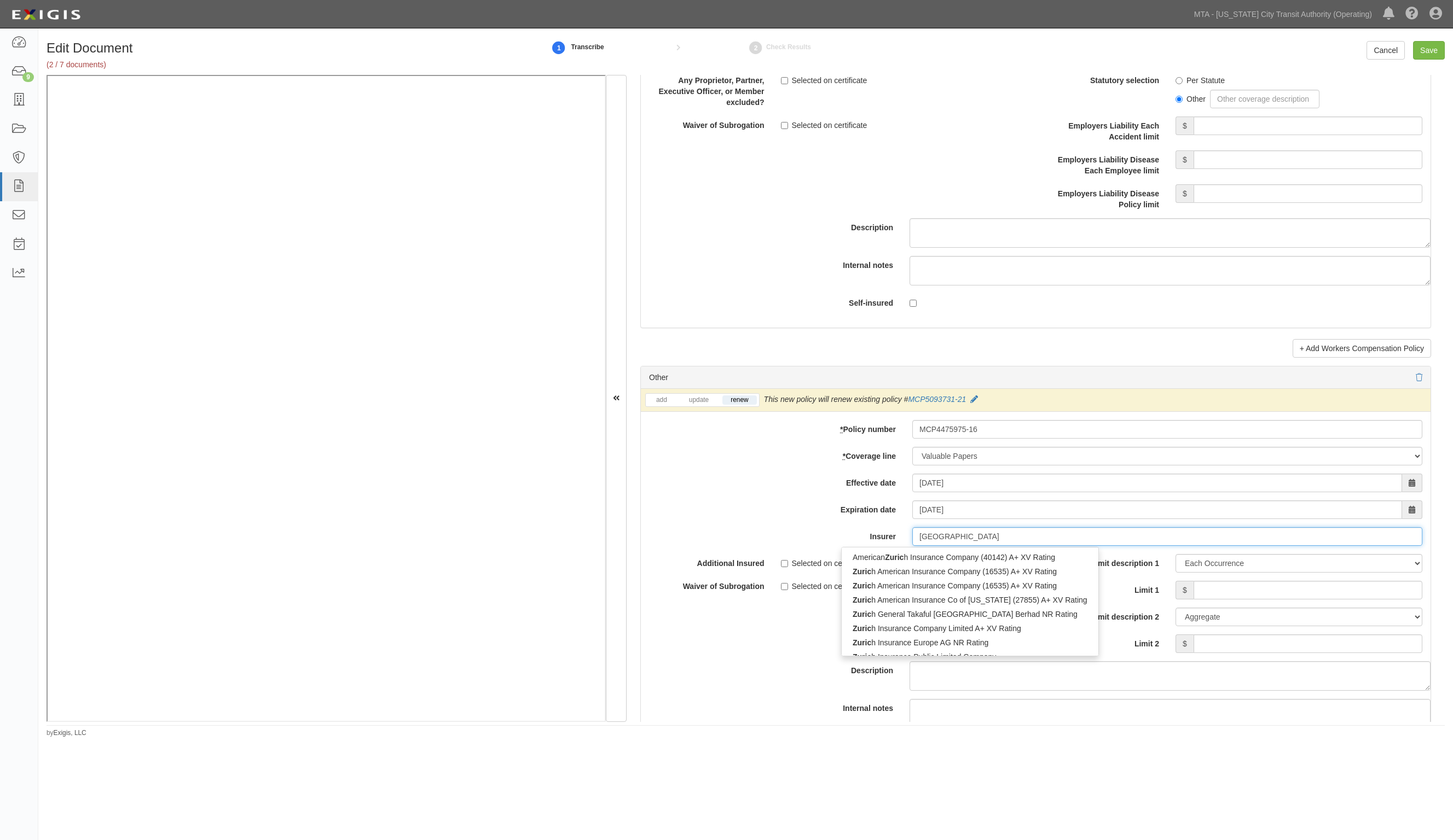
type input "zurich"
type input "zurich american Insurance Company (16535) A+ XV Rating"
type input "zurich amer"
click at [904, 571] on div "Zurich Amer ican Insurance Company (16535) A+ XV Rating" at bounding box center [971, 572] width 258 height 14
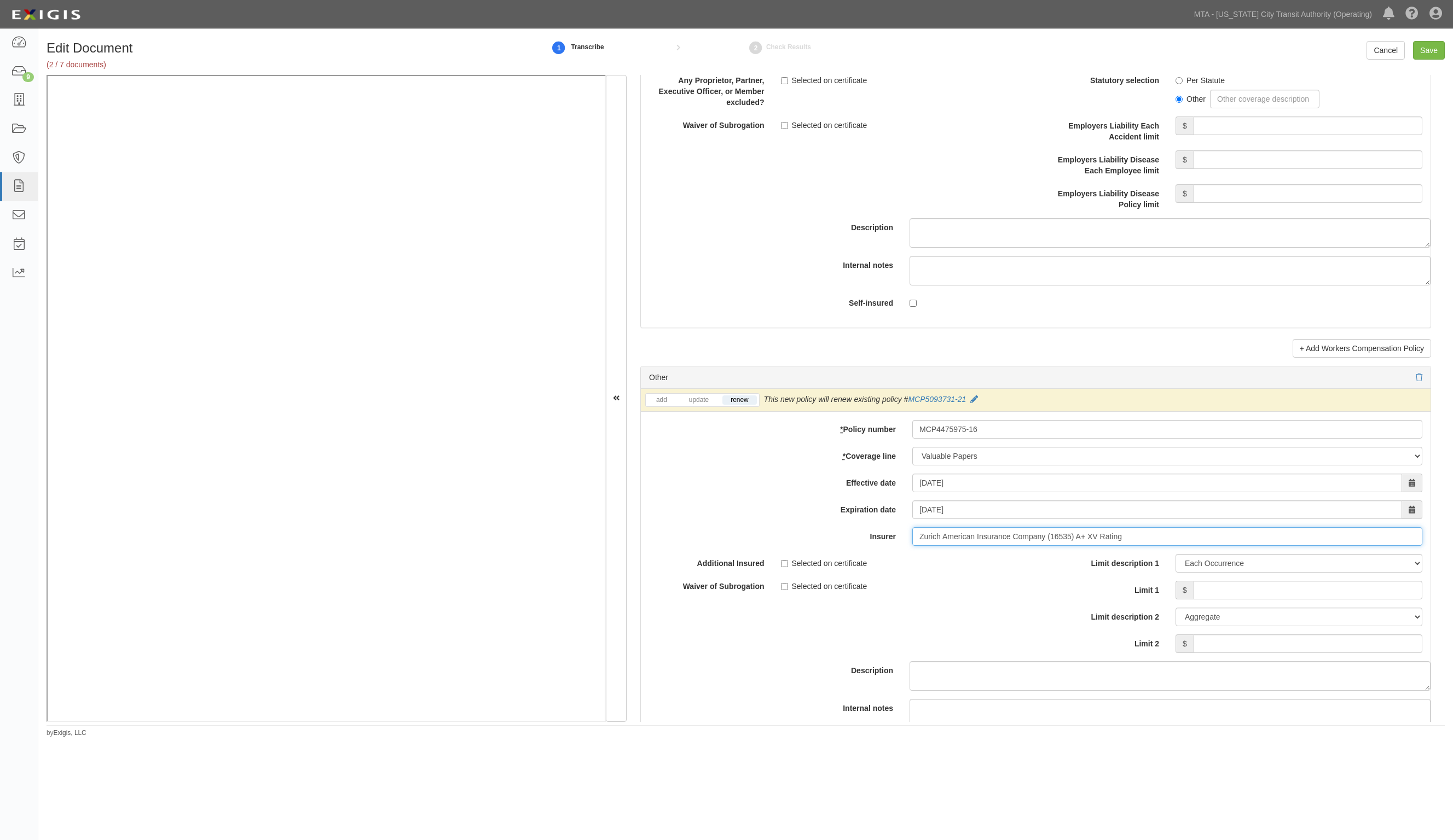
type input "Zurich American Insurance Company (16535) A+ XV Rating"
click at [1311, 594] on input "Limit 1" at bounding box center [1308, 590] width 229 height 19
click at [1297, 594] on input "Limit 1" at bounding box center [1308, 590] width 229 height 19
type input "30,000,000"
click at [1270, 572] on select "Limit Each Occurrence Each Claim Aggregate Deductible Self-Insured Retention Pe…" at bounding box center [1299, 563] width 247 height 19
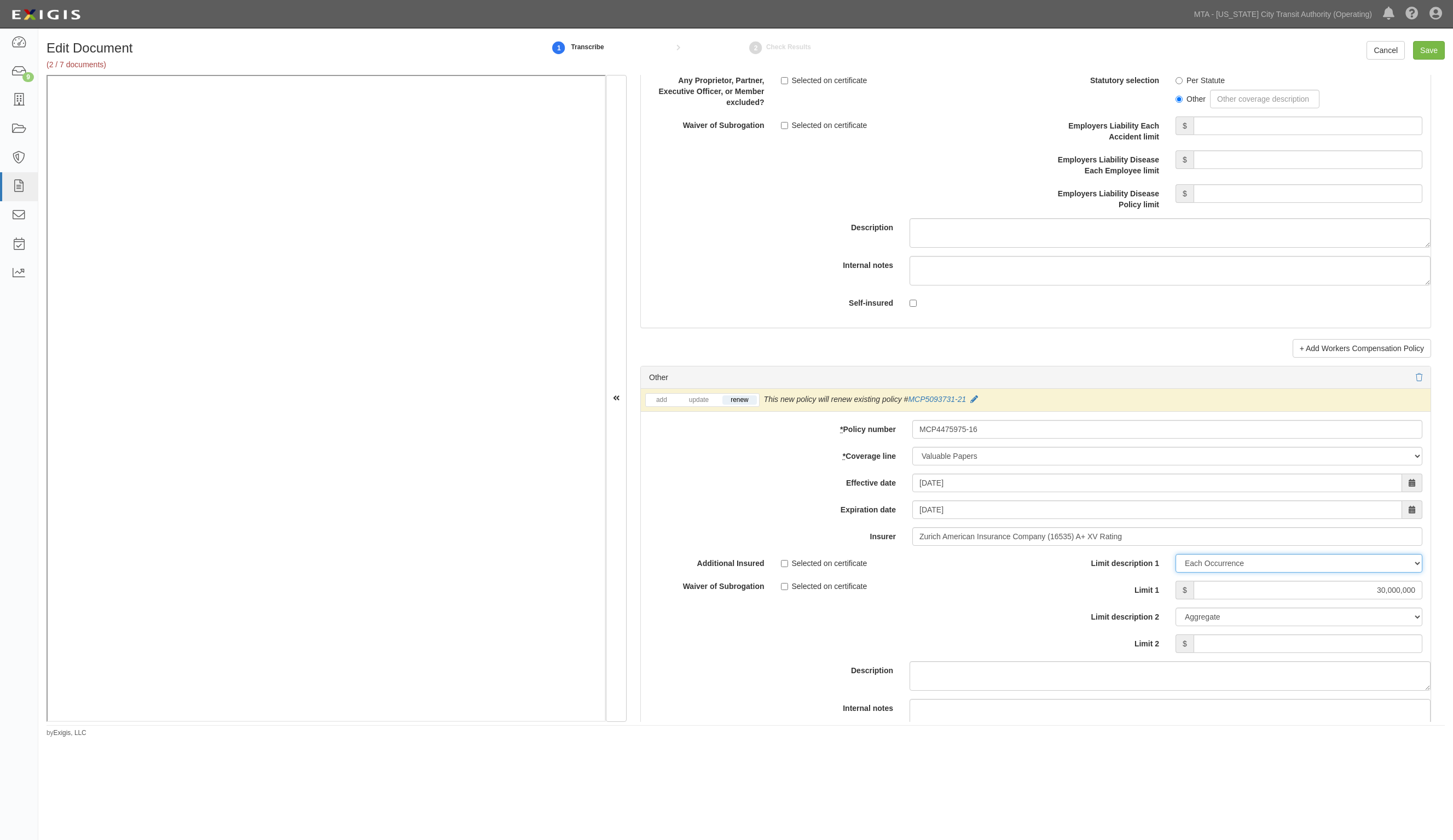
select select "Limit"
click at [1176, 559] on select "Limit Each Occurrence Each Claim Aggregate Deductible Self-Insured Retention Pe…" at bounding box center [1299, 563] width 247 height 19
click at [1423, 55] on input "Save" at bounding box center [1429, 50] width 31 height 19
type input "30000000"
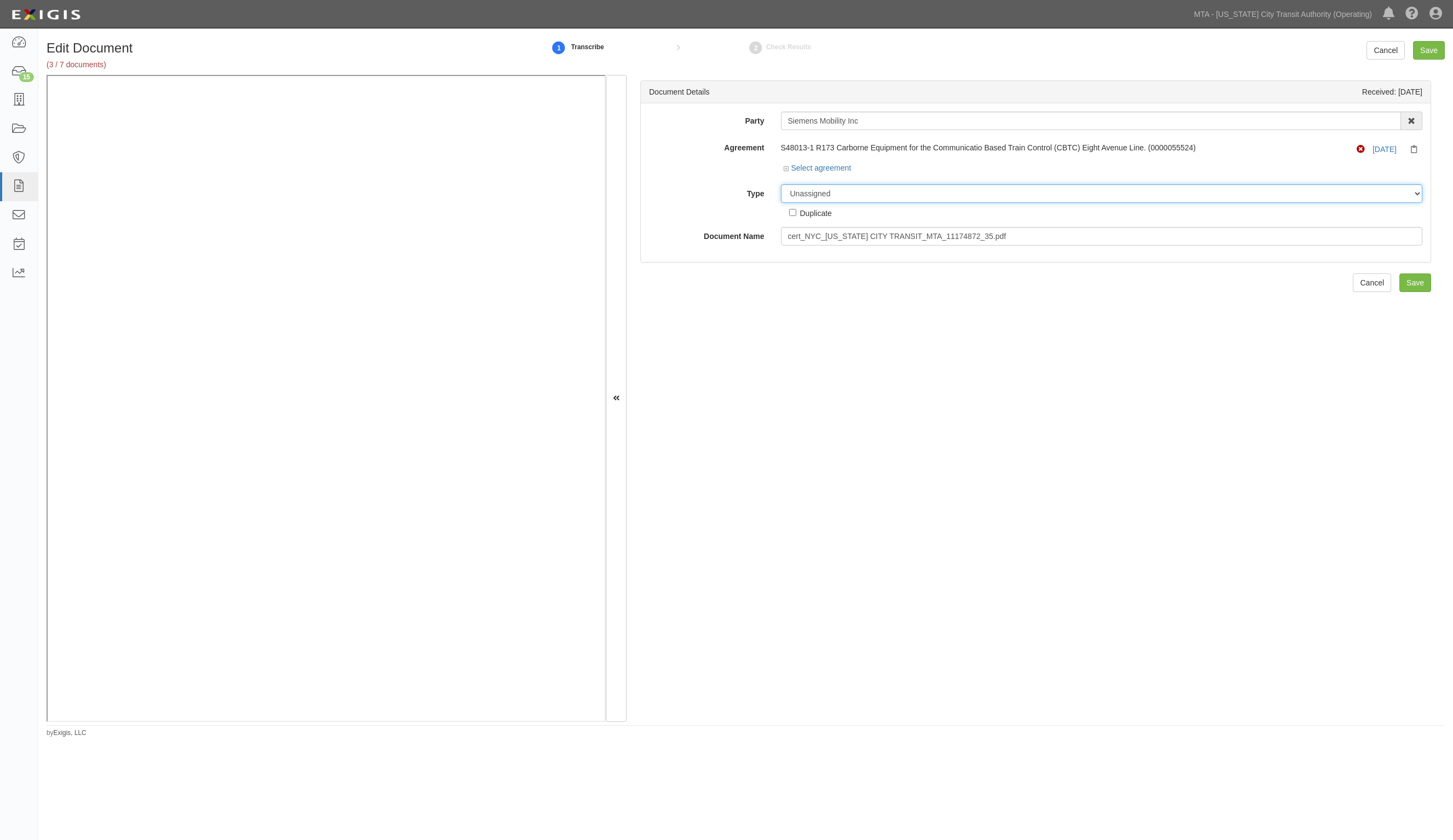
click at [831, 192] on select "Unassigned Binder Cancellation Notice Certificate Contract Endorsement Insuranc…" at bounding box center [1102, 193] width 642 height 19
select select "JunkDetail"
click at [781, 184] on select "Unassigned Binder Cancellation Notice Certificate Contract Endorsement Insuranc…" at bounding box center [1102, 193] width 642 height 19
click at [1426, 47] on input "Save" at bounding box center [1429, 50] width 31 height 19
click at [784, 168] on icon at bounding box center [787, 169] width 8 height 5
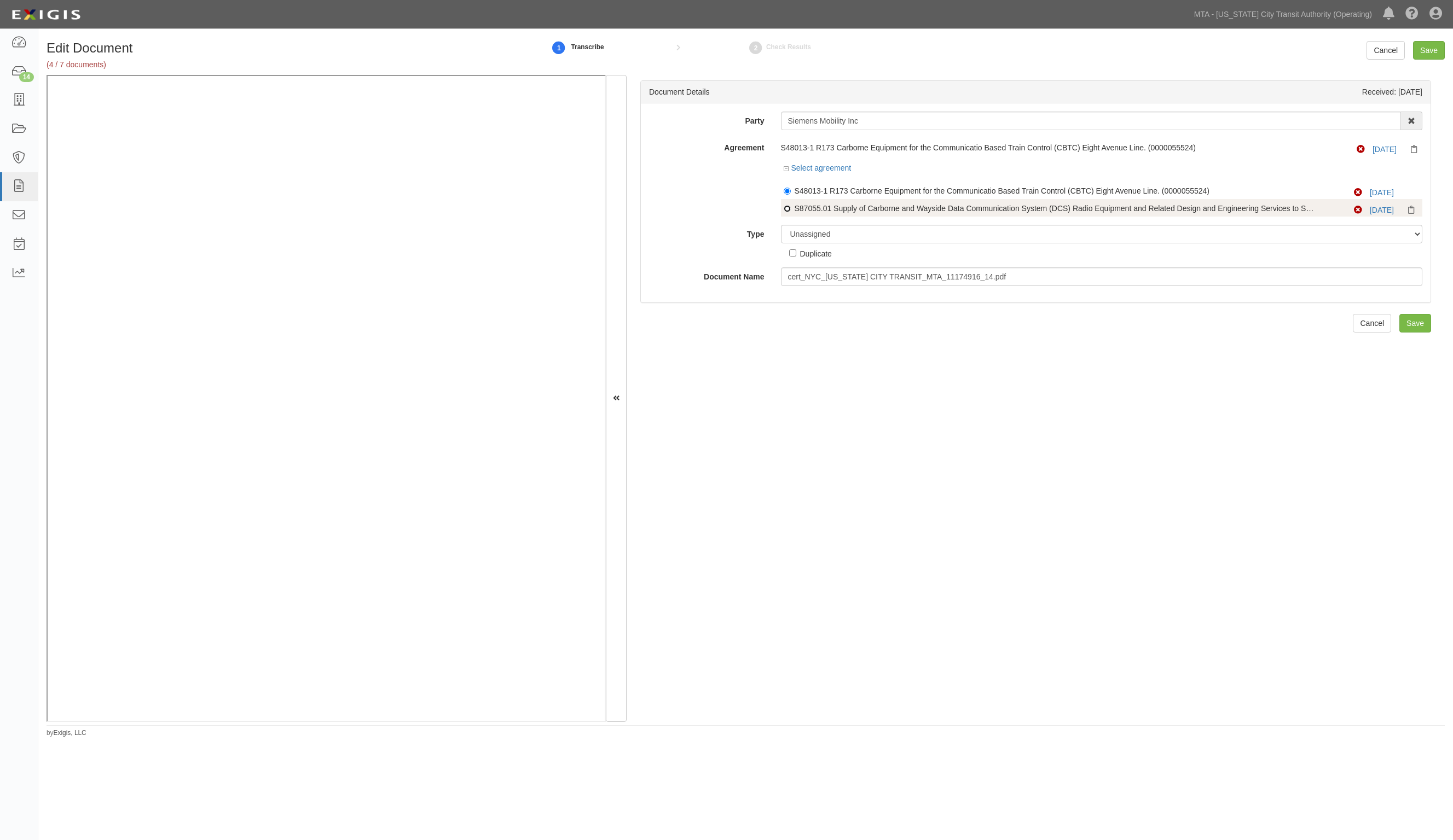
click at [786, 209] on input "S87055.01 Supply of Carborne and Wayside Data Communication System (DCS) Radio …" at bounding box center [787, 209] width 7 height 7
radio input "true"
click at [1413, 320] on input "Save" at bounding box center [1415, 323] width 31 height 19
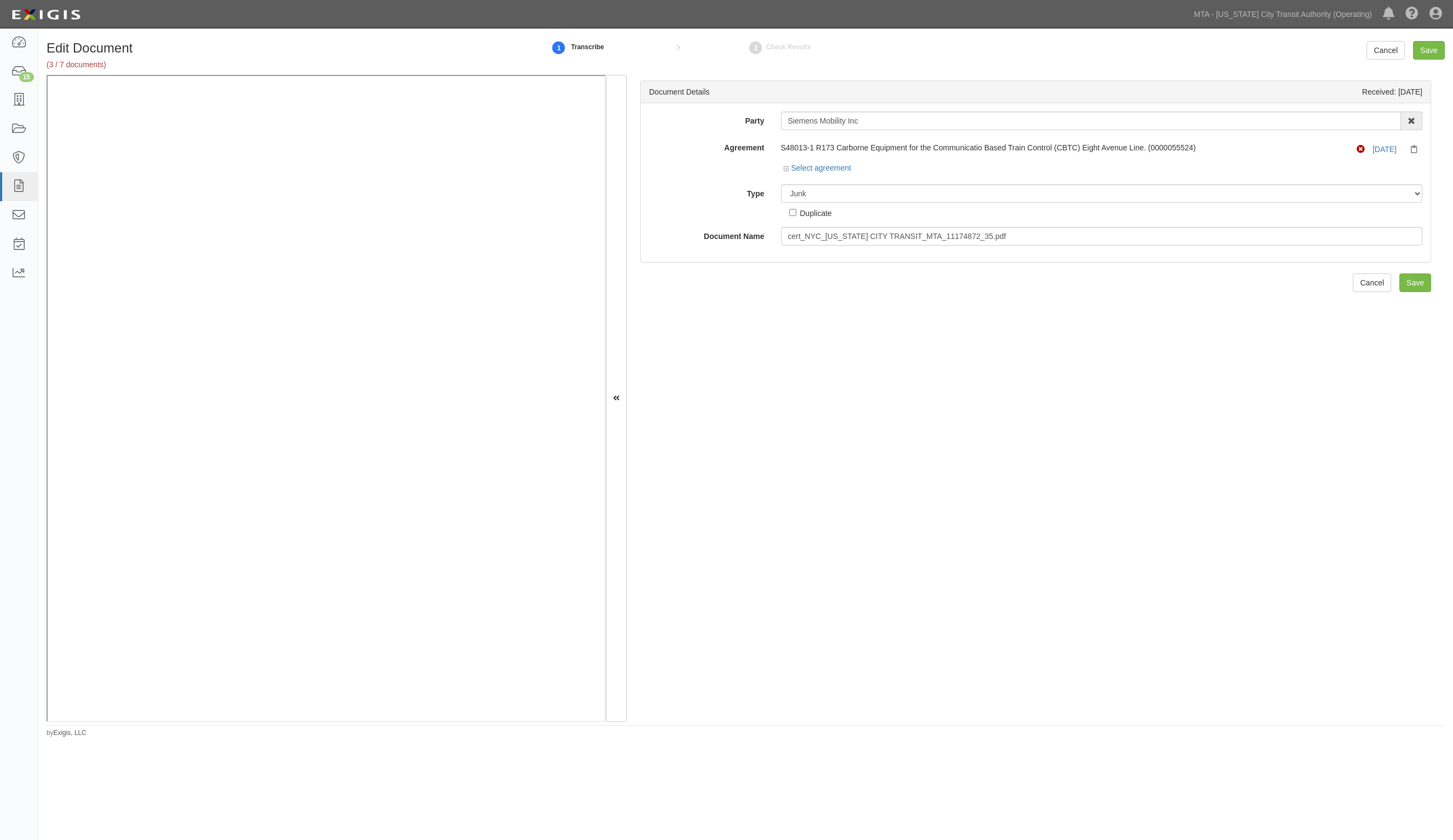
select select "JunkDetail"
click at [1431, 50] on input "Save" at bounding box center [1429, 50] width 31 height 19
drag, startPoint x: 816, startPoint y: 189, endPoint x: 809, endPoint y: 197, distance: 10.6
click at [816, 189] on select "Unassigned Binder Cancellation Notice Certificate Contract Endorsement Insuranc…" at bounding box center [1102, 193] width 642 height 19
select select "JunkDetail"
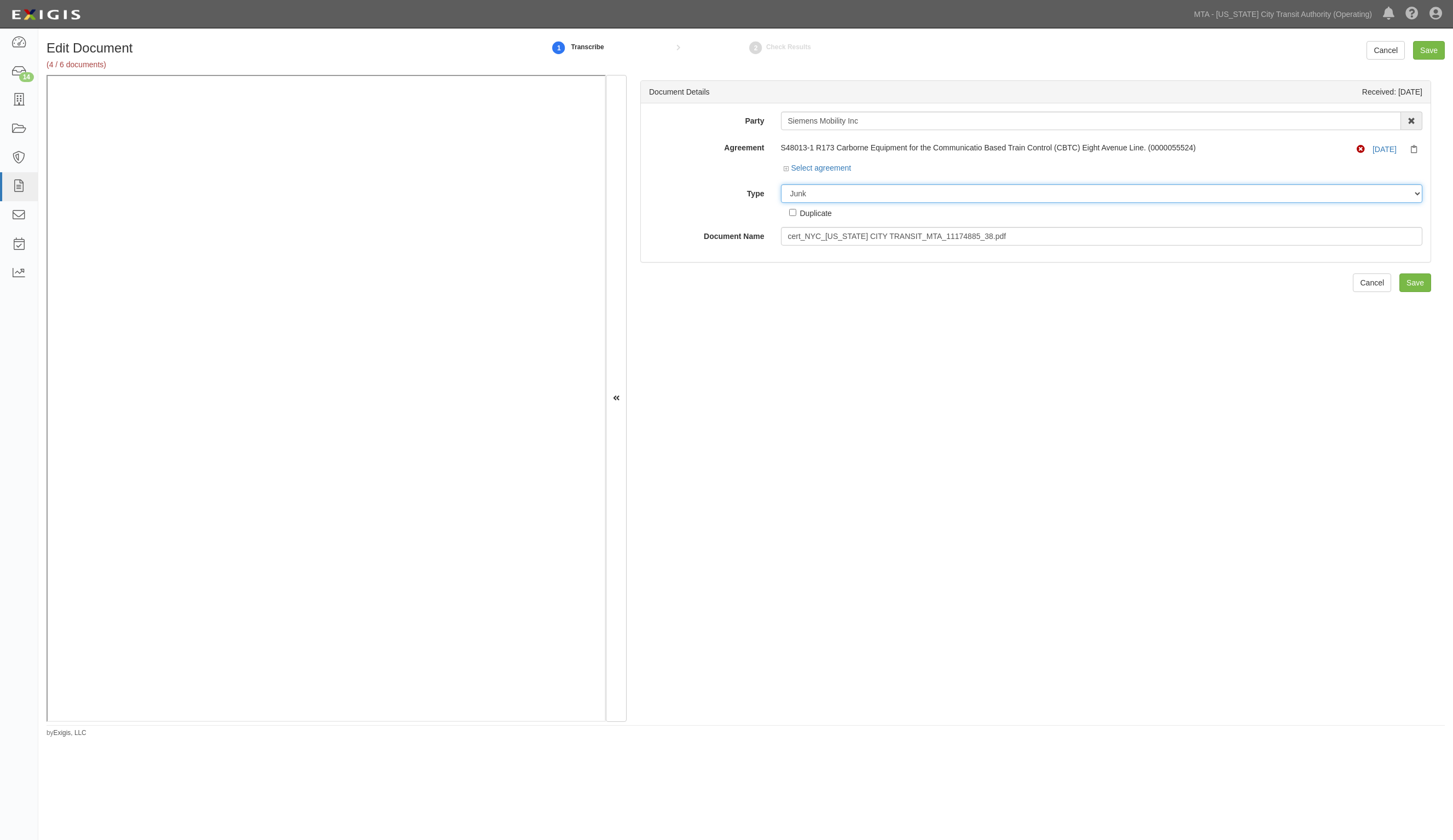
click at [781, 184] on select "Unassigned Binder Cancellation Notice Certificate Contract Endorsement Insuranc…" at bounding box center [1102, 193] width 642 height 19
click at [1435, 44] on input "Save" at bounding box center [1429, 50] width 31 height 19
click at [828, 196] on select "Unassigned Binder Cancellation Notice Certificate Contract Endorsement Insuranc…" at bounding box center [1102, 193] width 642 height 19
select select "JunkDetail"
click at [781, 184] on select "Unassigned Binder Cancellation Notice Certificate Contract Endorsement Insuranc…" at bounding box center [1102, 193] width 642 height 19
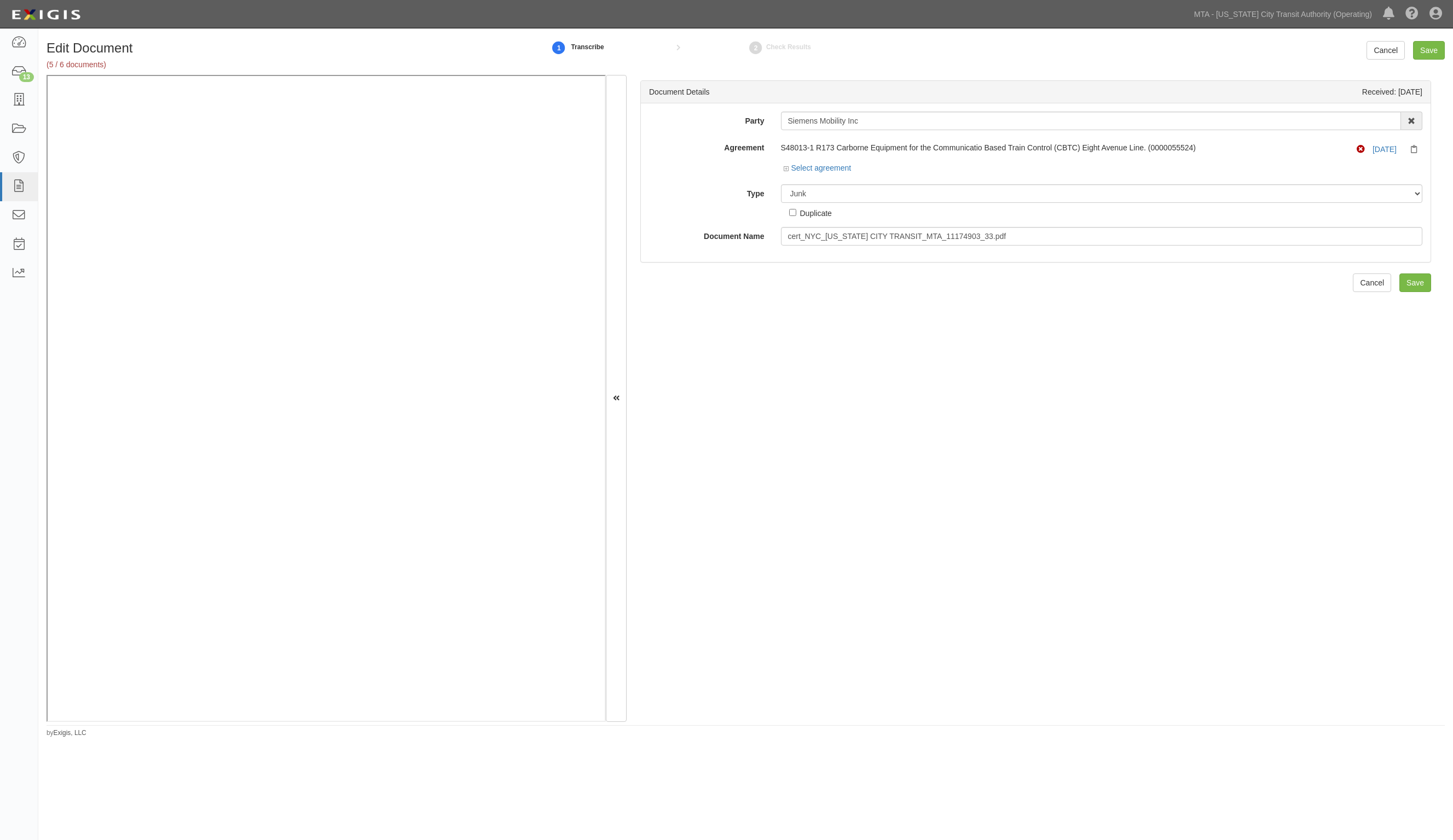
click at [1435, 40] on div "Edit Document (5 / 6 documents) 1 Transcribe 2 Check Results Cancel Save Docume…" at bounding box center [746, 386] width 1415 height 705
click at [1431, 45] on input "Save" at bounding box center [1429, 50] width 31 height 19
click at [812, 192] on select "Unassigned Binder Cancellation Notice Certificate Contract Endorsement Insuranc…" at bounding box center [1102, 193] width 642 height 19
select select "JunkDetail"
click at [781, 184] on select "Unassigned Binder Cancellation Notice Certificate Contract Endorsement Insuranc…" at bounding box center [1102, 193] width 642 height 19
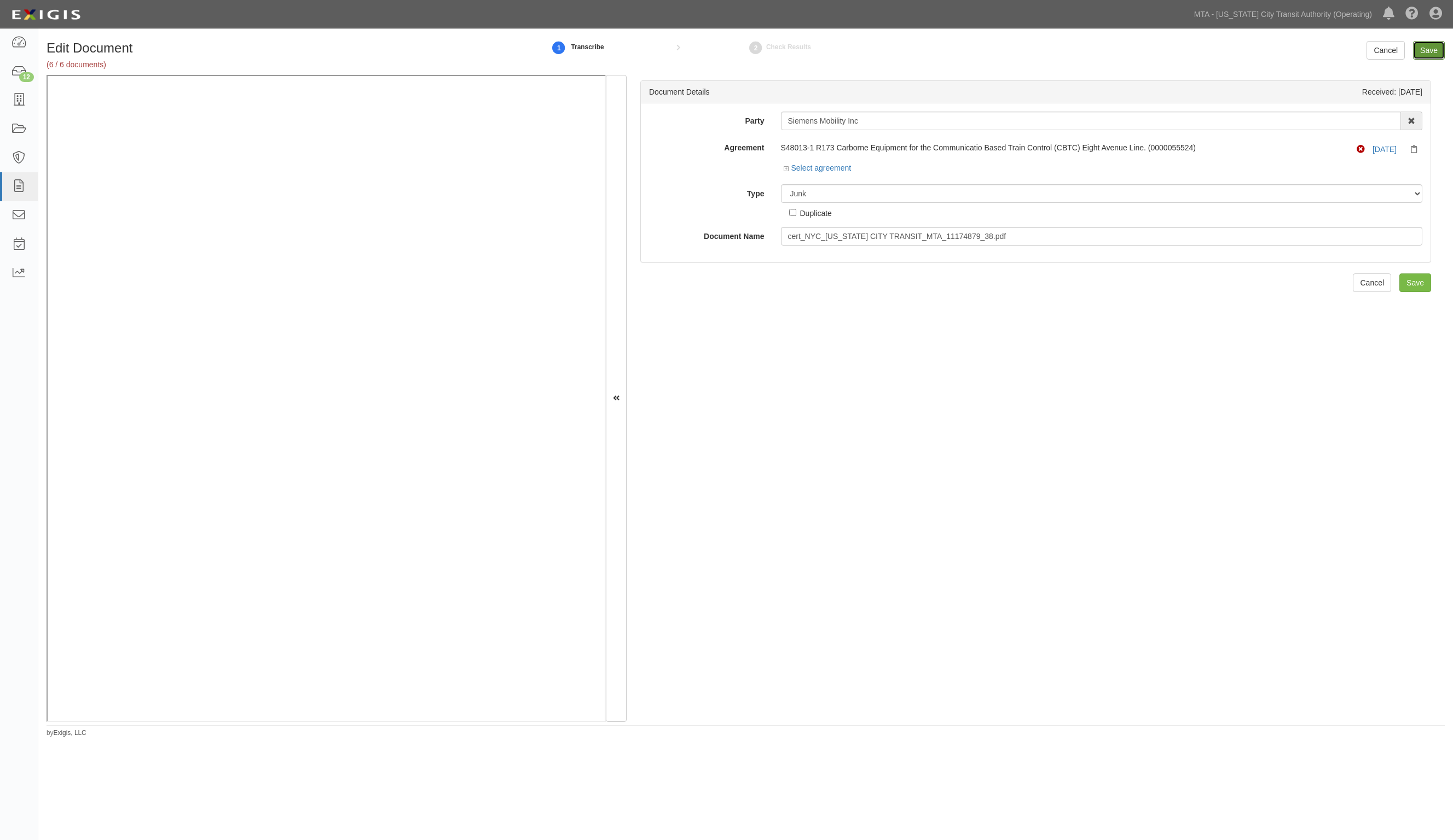
click at [1426, 45] on input "Save" at bounding box center [1429, 50] width 31 height 19
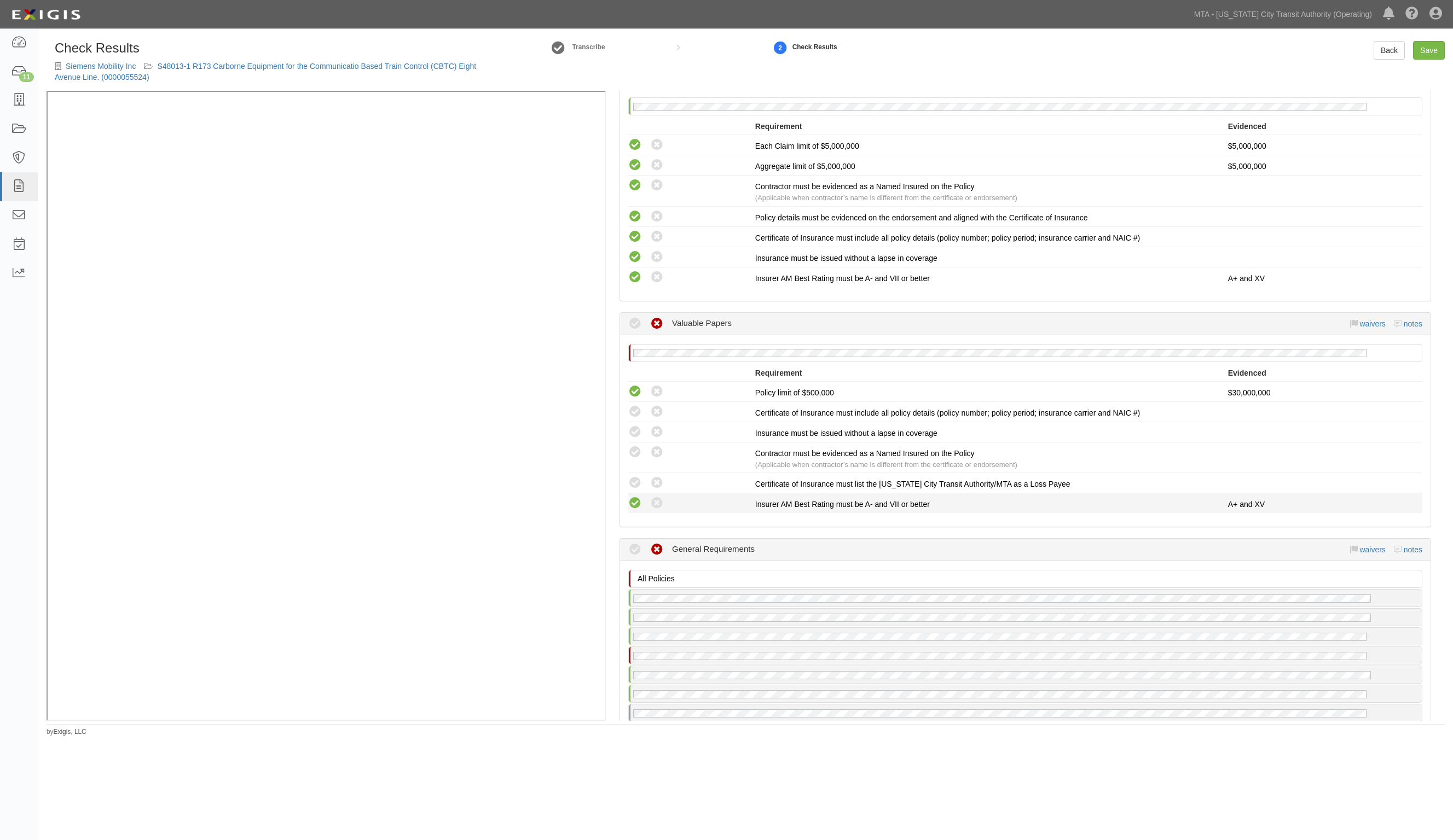
scroll to position [1300, 0]
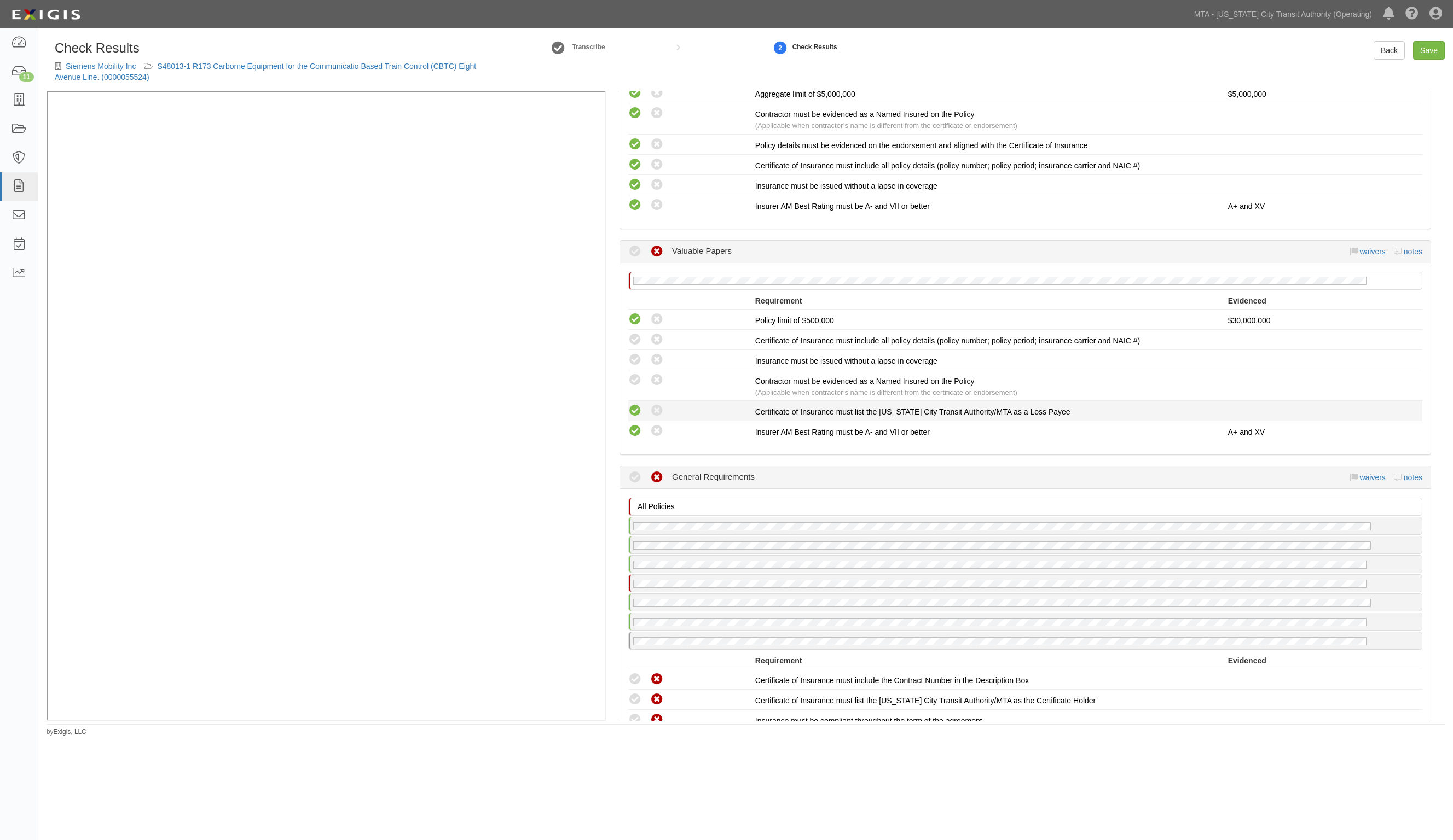
click at [638, 405] on icon at bounding box center [634, 411] width 13 height 13
radio input "true"
click at [639, 379] on icon at bounding box center [634, 380] width 13 height 13
radio input "true"
click at [638, 354] on icon at bounding box center [634, 360] width 13 height 13
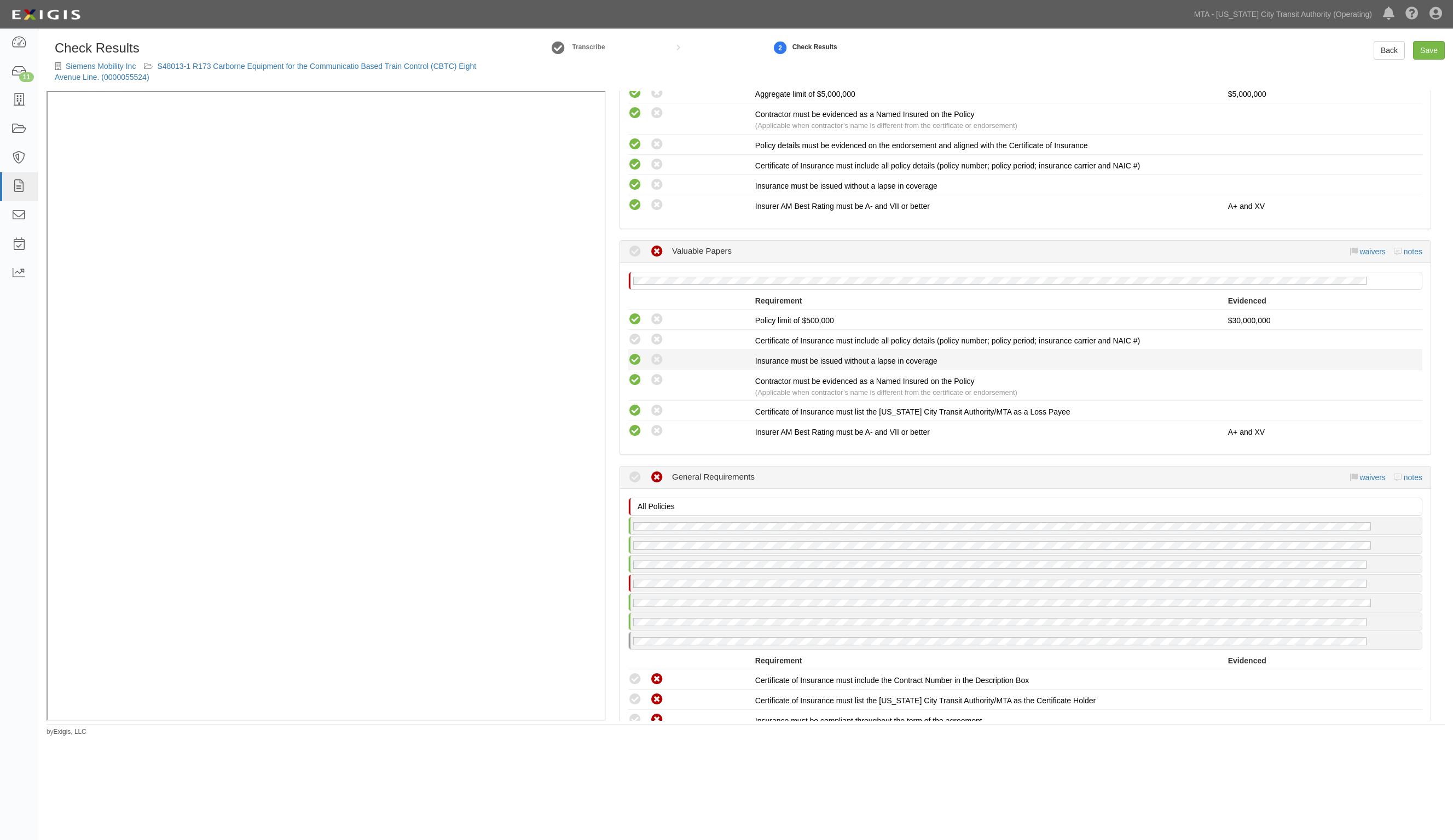
radio input "true"
click at [632, 340] on icon at bounding box center [634, 340] width 13 height 13
radio input "true"
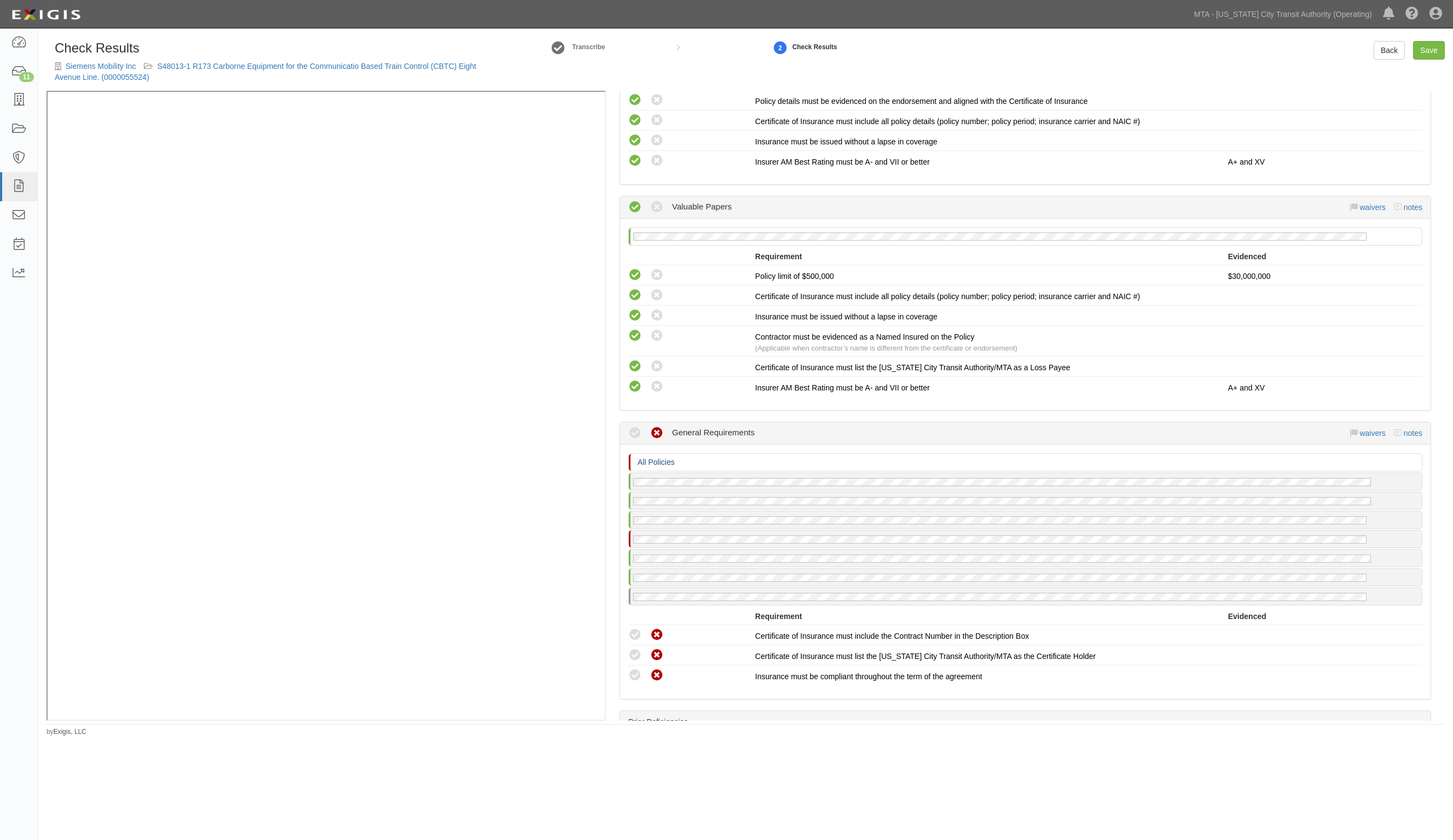
scroll to position [1573, 0]
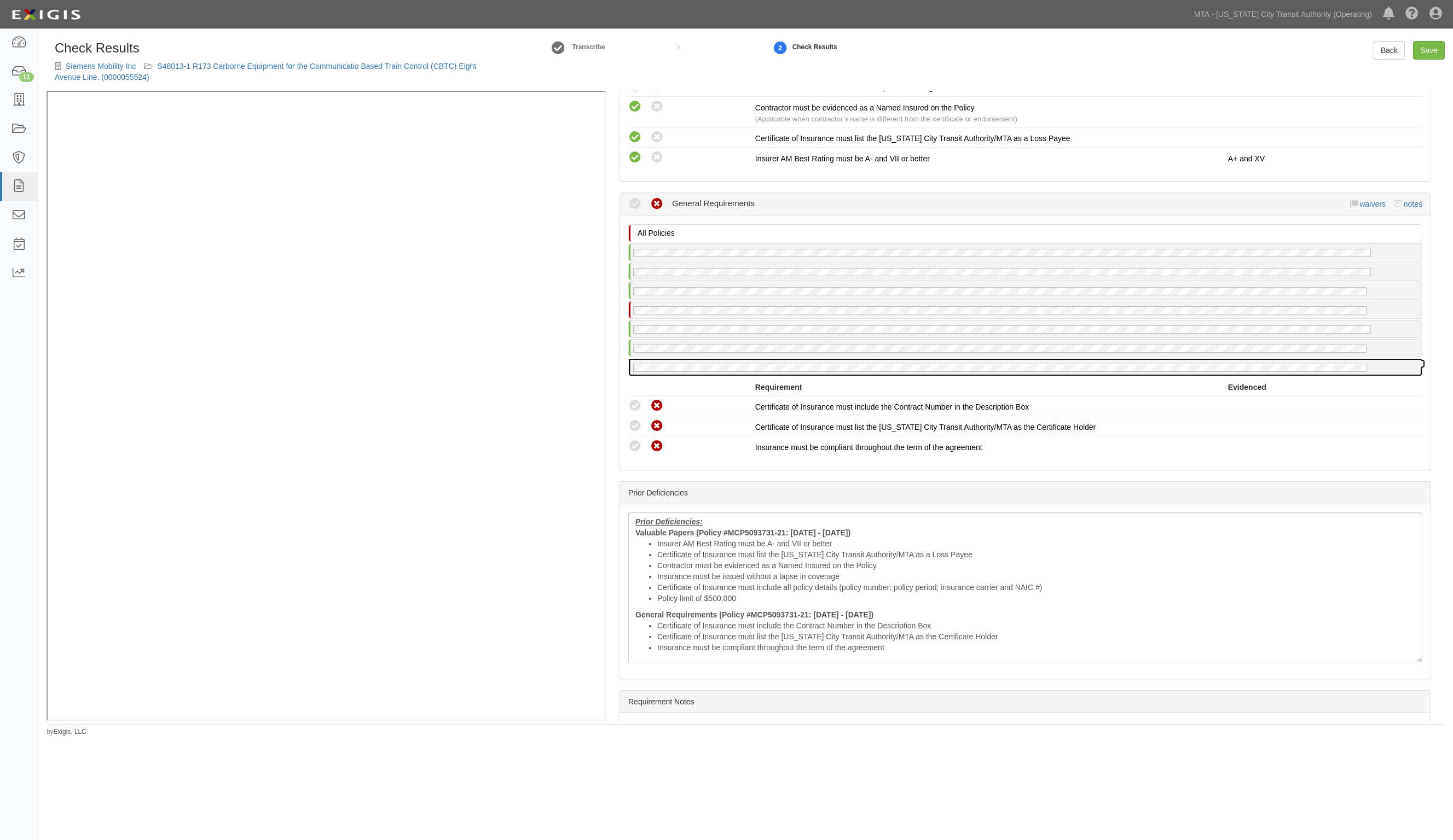
click at [718, 359] on div at bounding box center [1026, 367] width 794 height 17
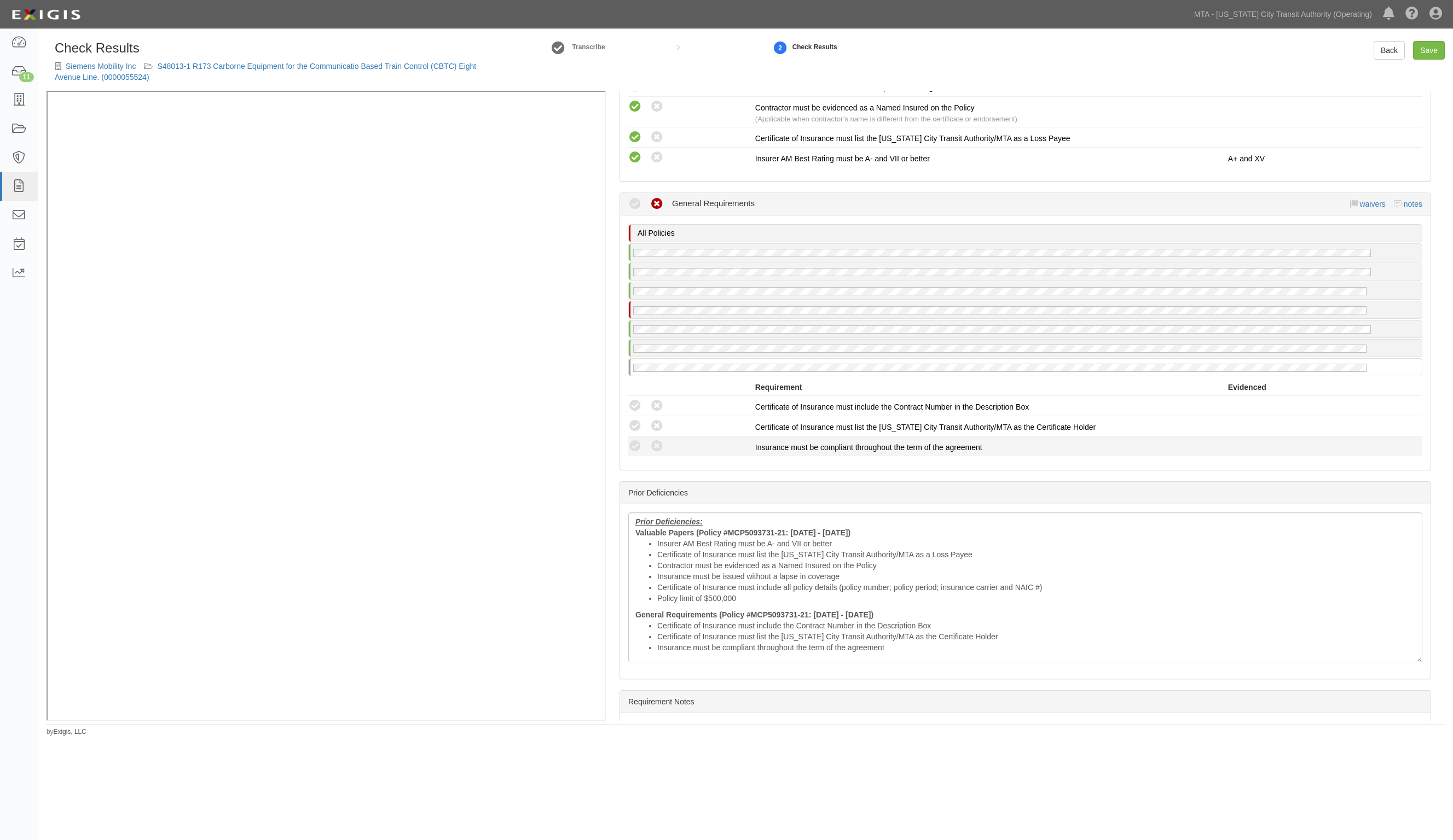
click at [631, 436] on li "Compliant Waived: Non-Compliant Insurance must be compliant throughout the term…" at bounding box center [1025, 446] width 794 height 20
drag, startPoint x: 634, startPoint y: 435, endPoint x: 632, endPoint y: 422, distance: 13.2
click at [633, 440] on icon at bounding box center [634, 446] width 13 height 13
radio input "true"
click at [632, 420] on icon at bounding box center [634, 426] width 13 height 13
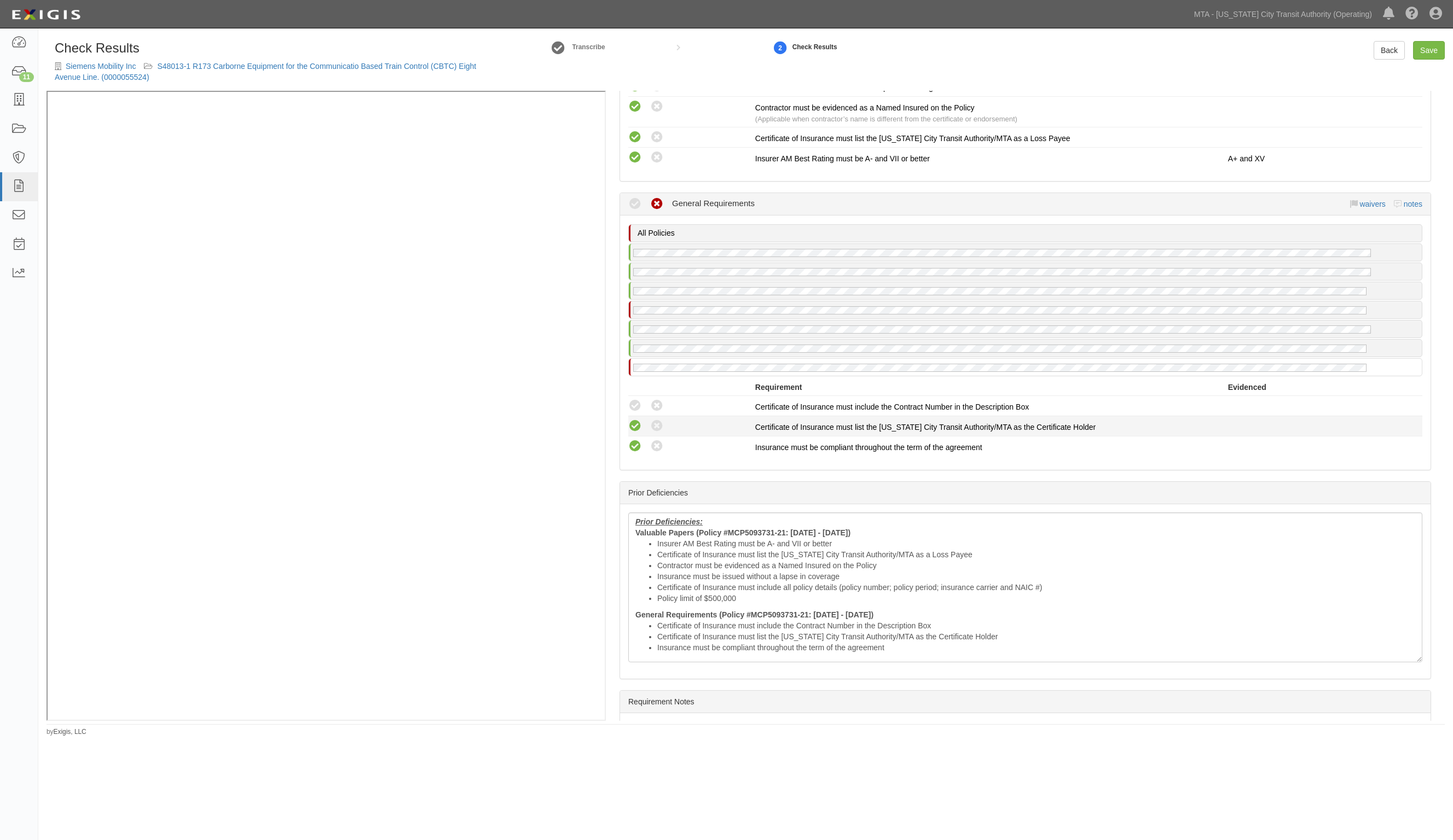
radio input "true"
click at [635, 401] on icon at bounding box center [634, 406] width 13 height 13
radio input "true"
click at [630, 440] on icon at bounding box center [634, 446] width 13 height 13
radio input "true"
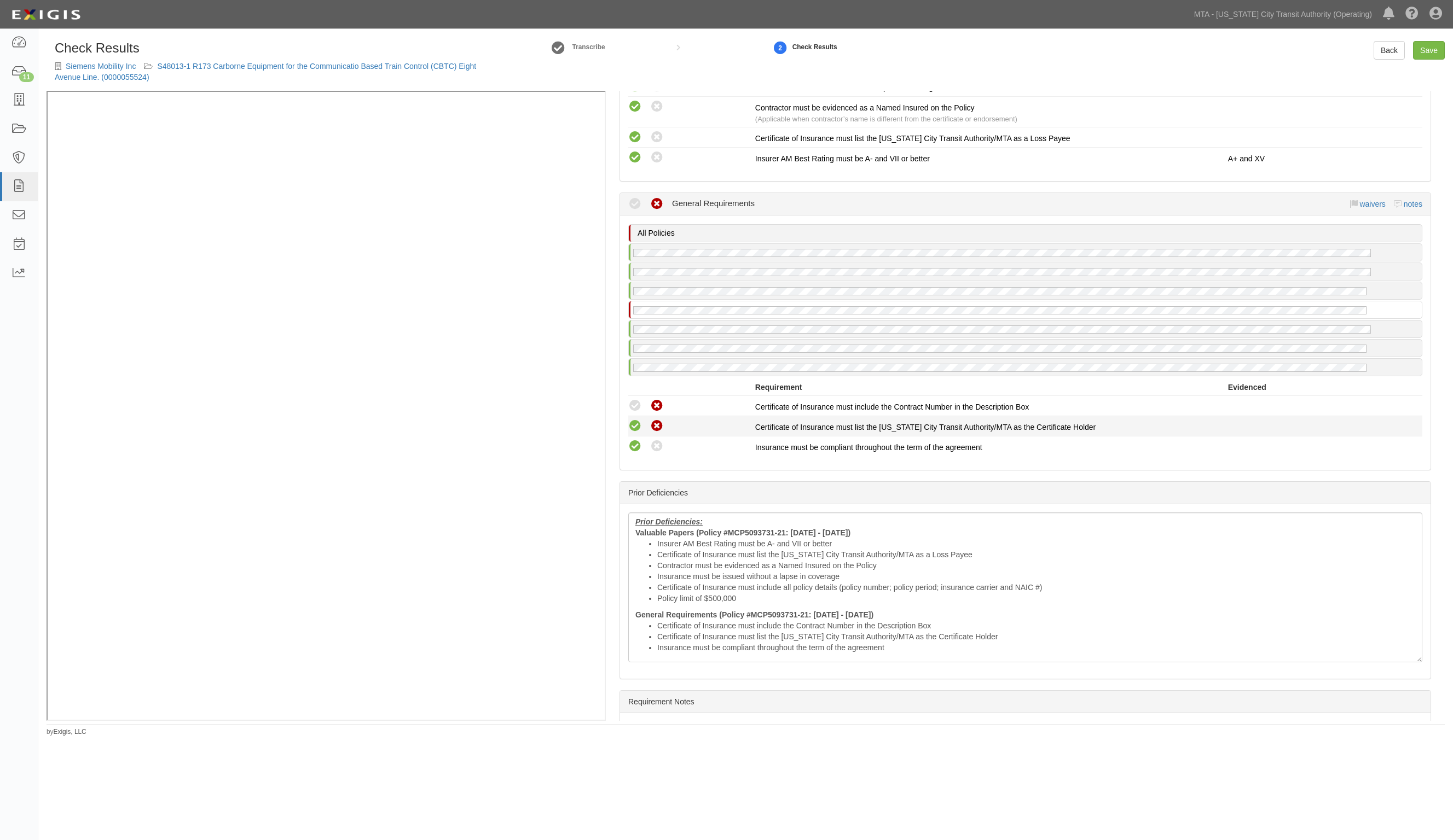
drag, startPoint x: 631, startPoint y: 423, endPoint x: 633, endPoint y: 415, distance: 8.2
click at [631, 420] on icon at bounding box center [634, 426] width 13 height 13
radio input "true"
click at [636, 400] on icon at bounding box center [634, 406] width 13 height 13
radio input "true"
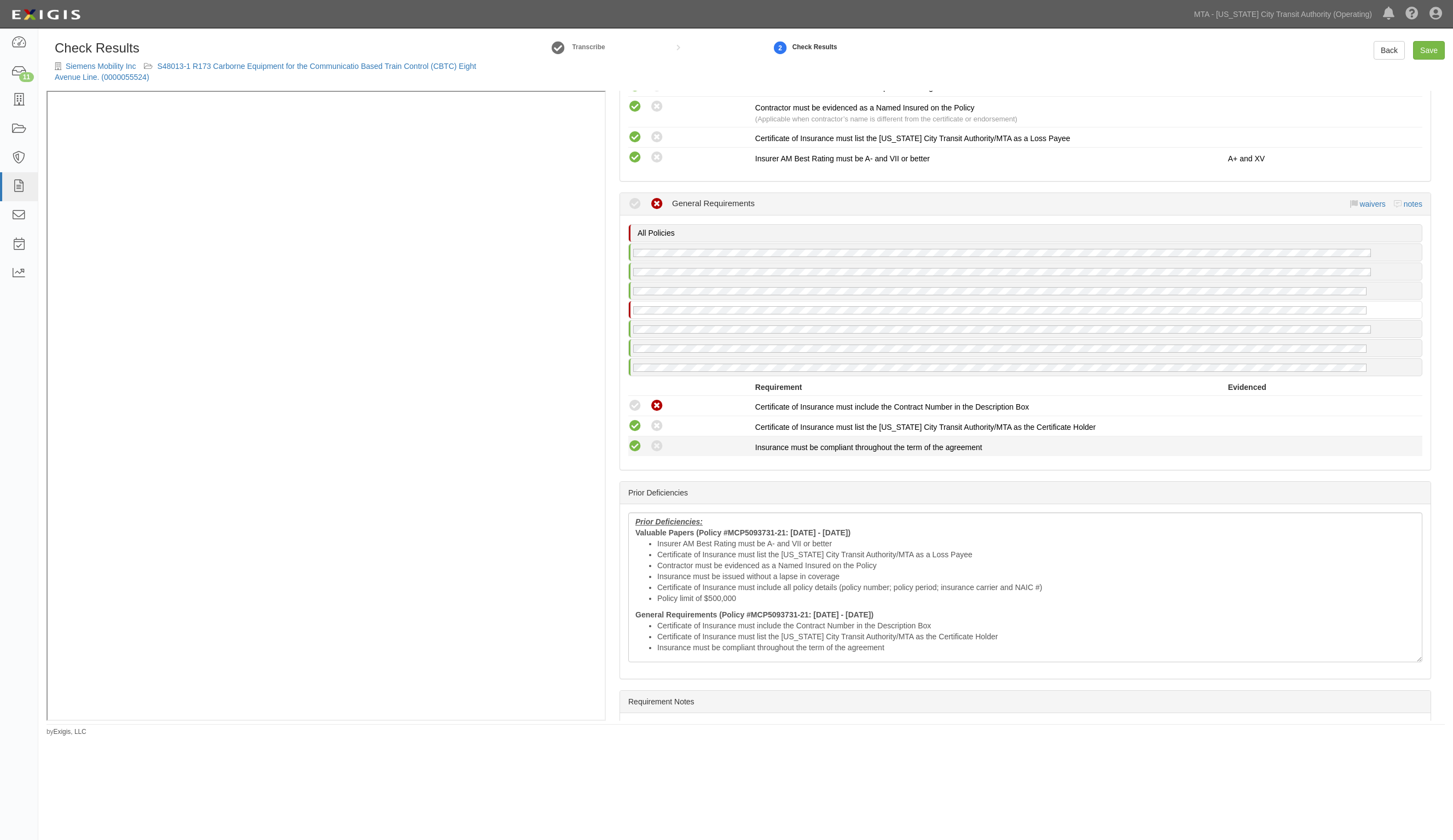
radio input "true"
click at [711, 550] on li "Certificate of Insurance must list the New York City Transit Authority/MTA as a…" at bounding box center [1036, 555] width 758 height 11
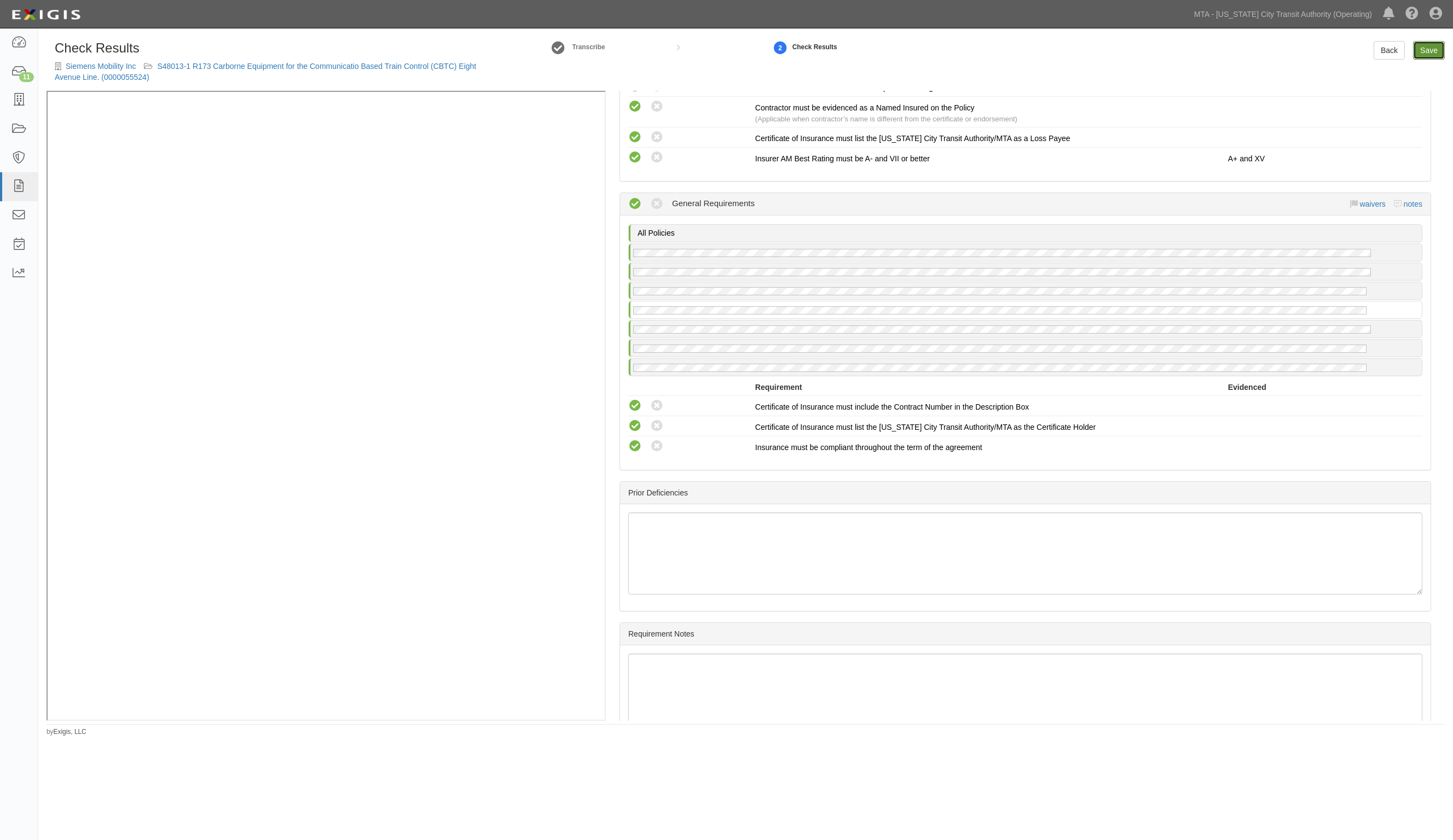
click at [1433, 49] on link "Save" at bounding box center [1429, 50] width 31 height 19
radio input "true"
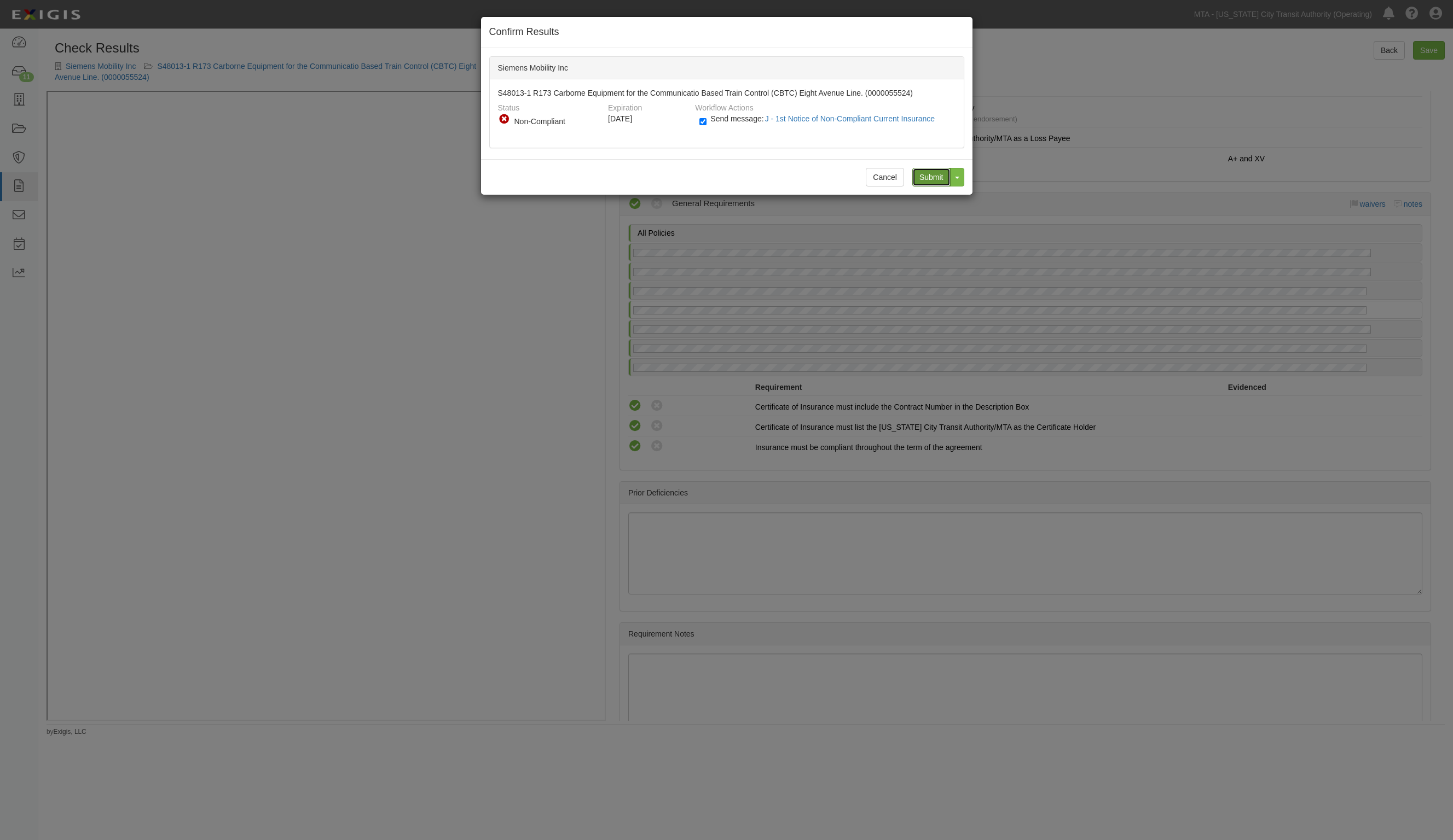
click at [926, 174] on input "Submit" at bounding box center [931, 177] width 39 height 19
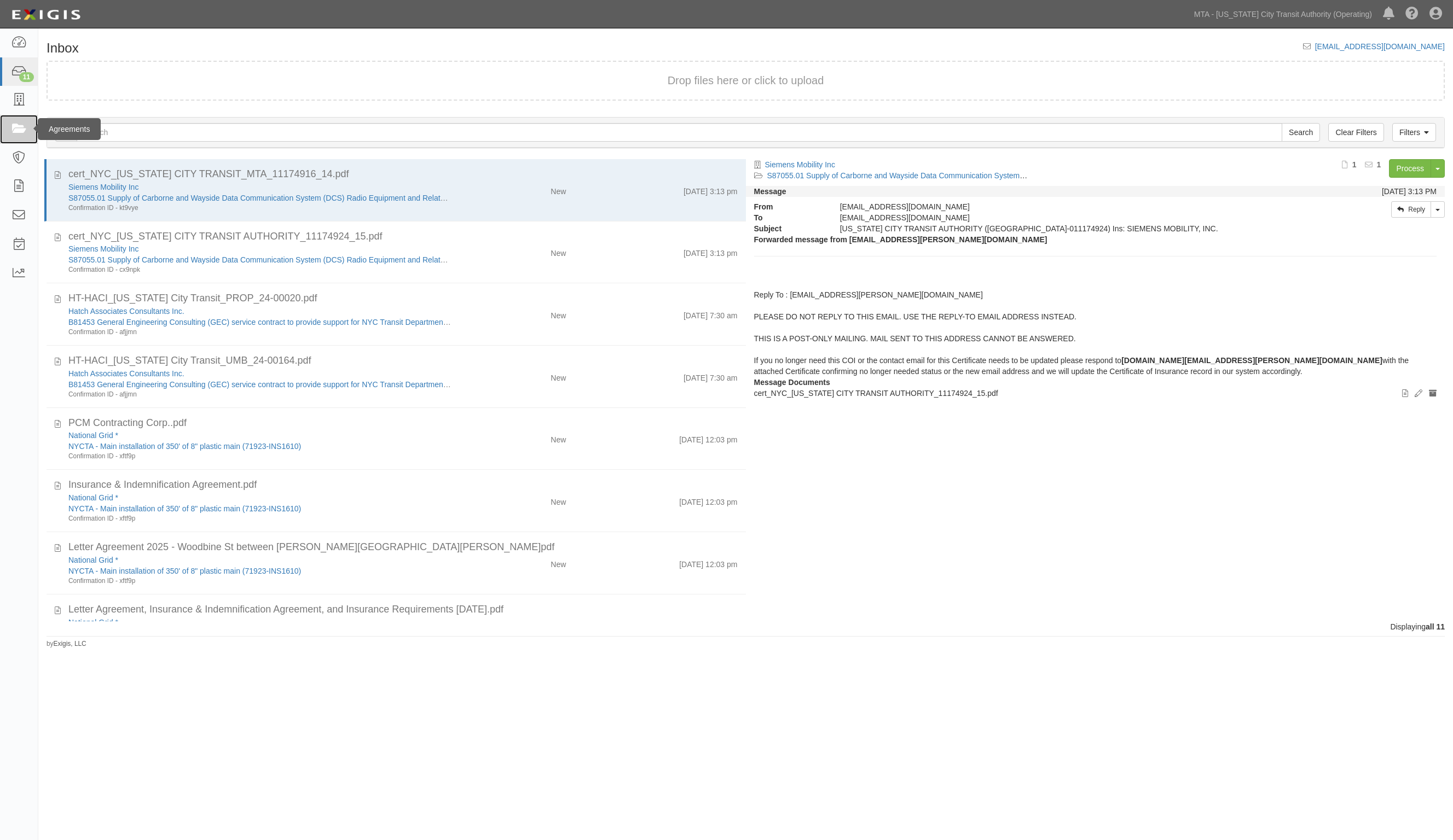
click at [17, 126] on icon at bounding box center [18, 130] width 15 height 13
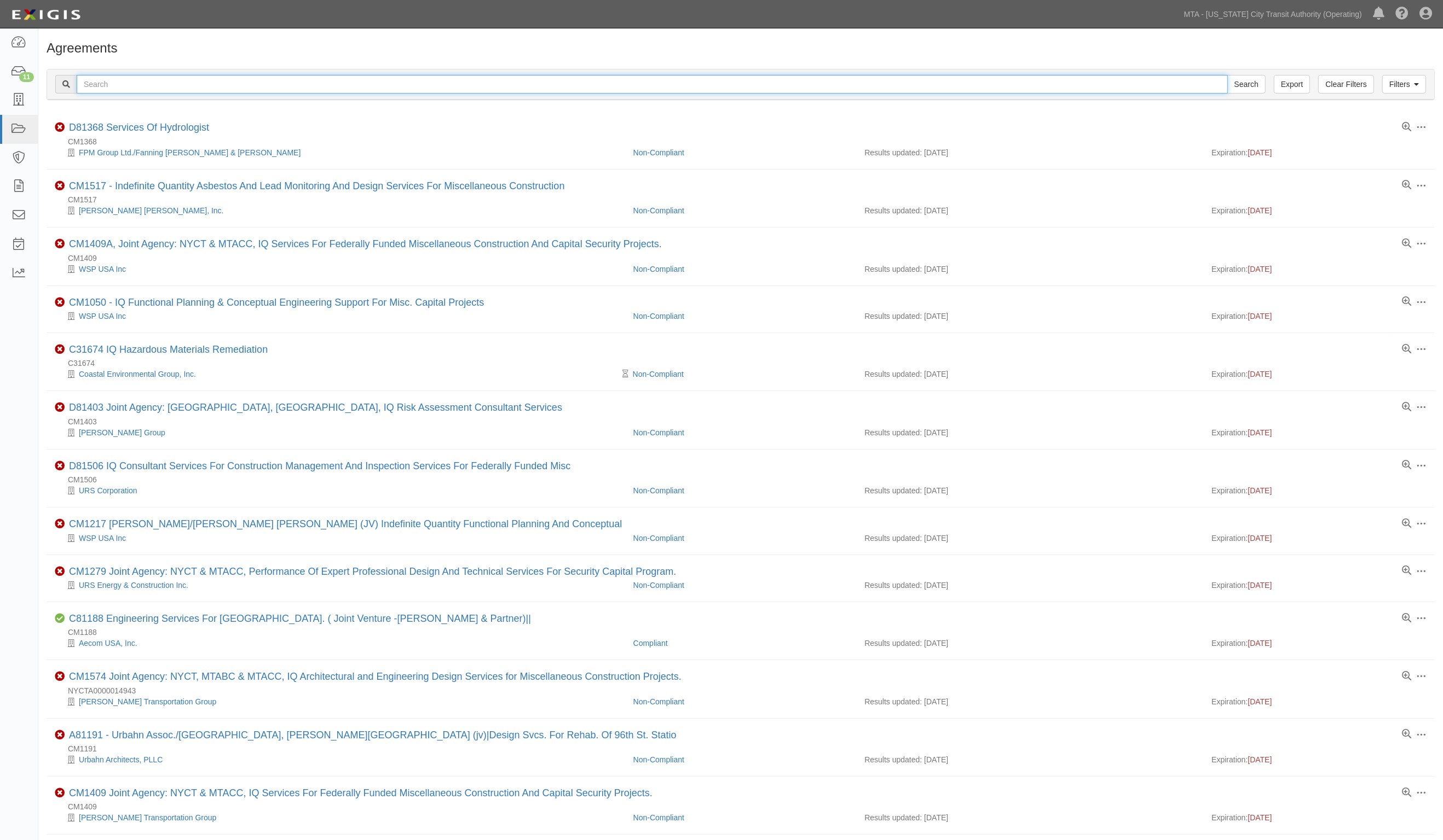
click at [202, 83] on input "text" at bounding box center [651, 84] width 1151 height 19
type input "35326"
click at [1227, 75] on input "Search" at bounding box center [1246, 84] width 39 height 19
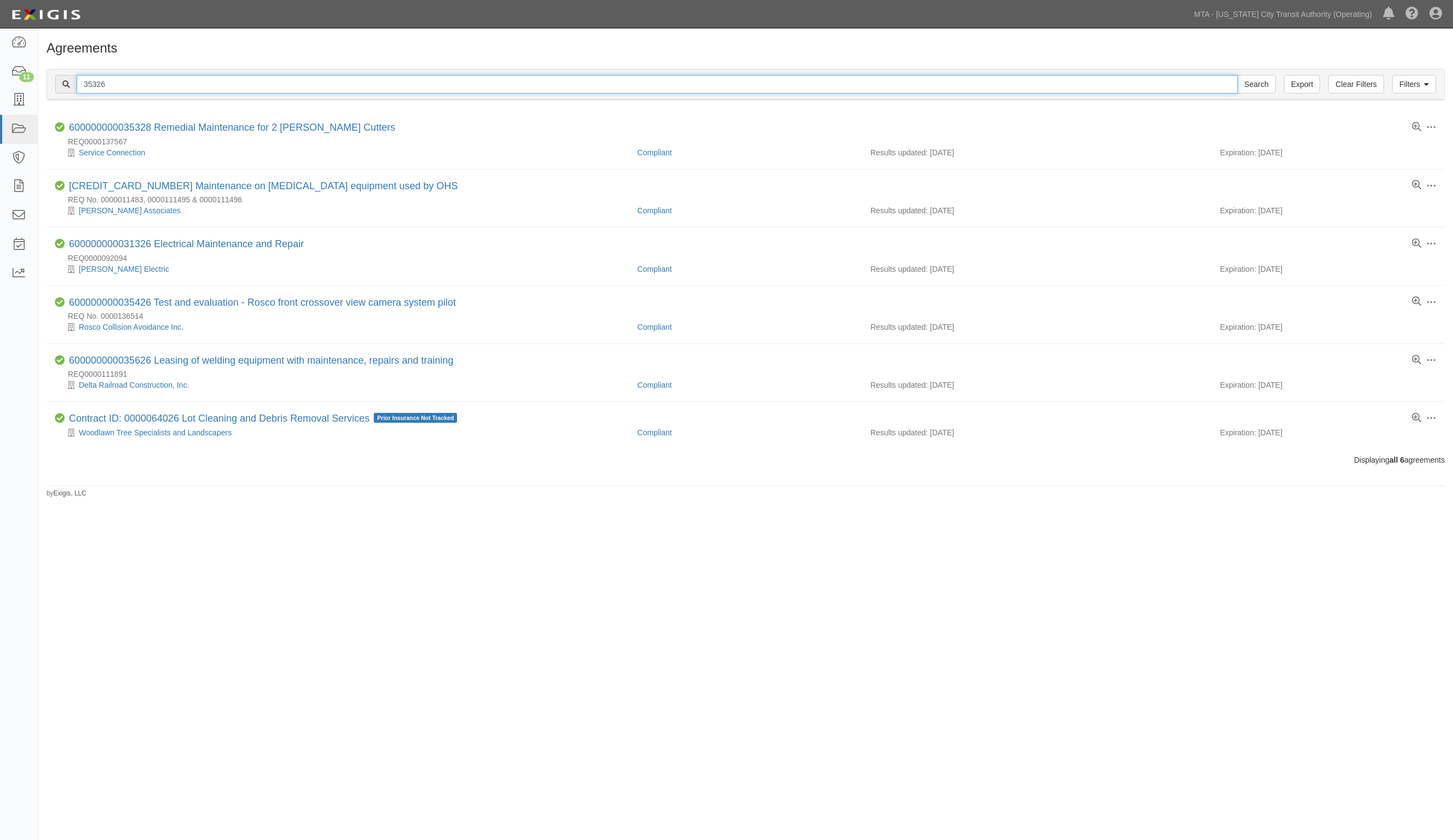
click at [79, 83] on input "35326" at bounding box center [657, 84] width 1162 height 19
type input "c35326"
click at [1238, 75] on input "Search" at bounding box center [1257, 84] width 39 height 19
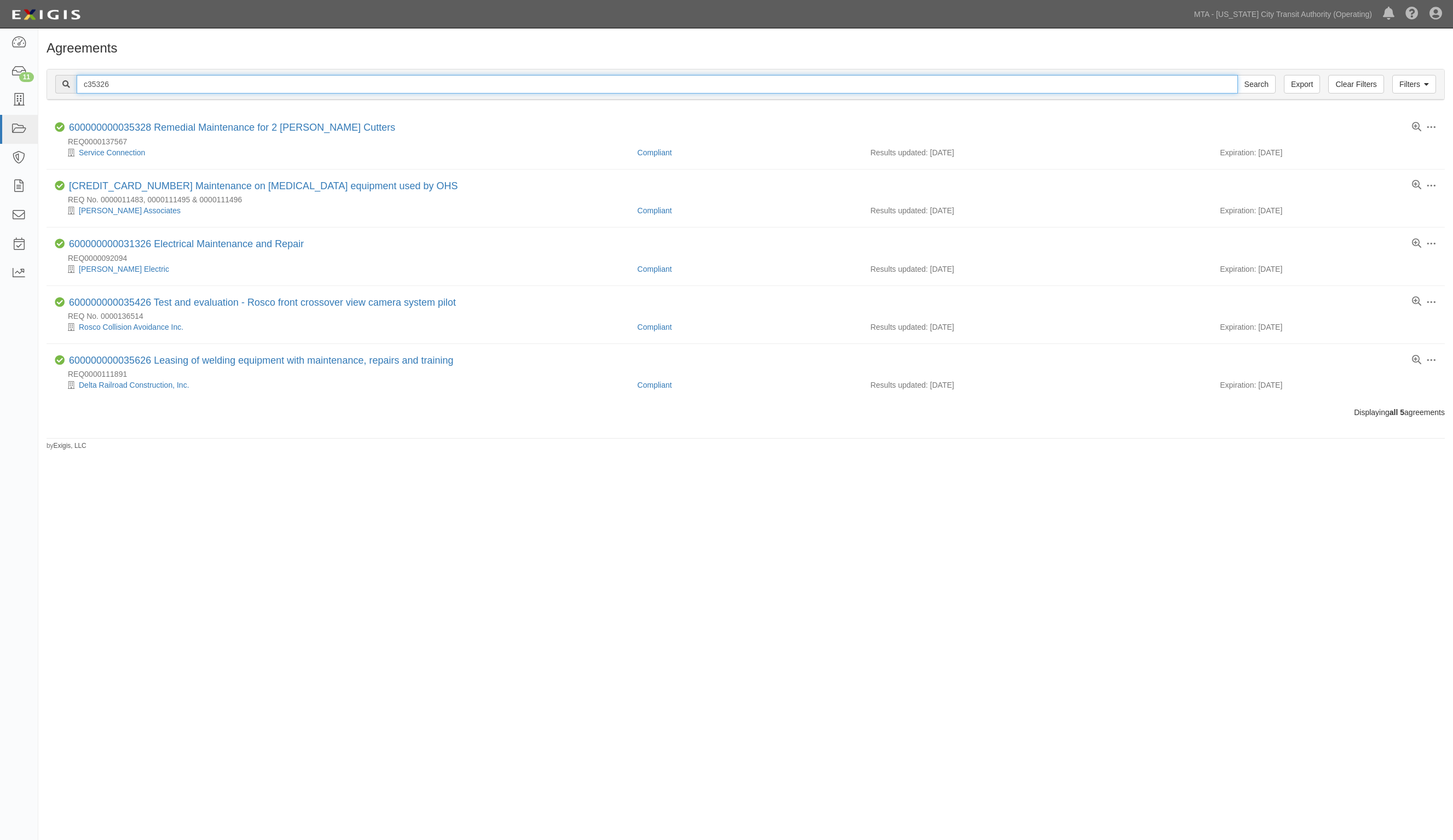
drag, startPoint x: 129, startPoint y: 86, endPoint x: 77, endPoint y: 83, distance: 52.1
click at [77, 83] on input "c35326" at bounding box center [657, 84] width 1162 height 19
click at [20, 45] on icon at bounding box center [18, 43] width 15 height 13
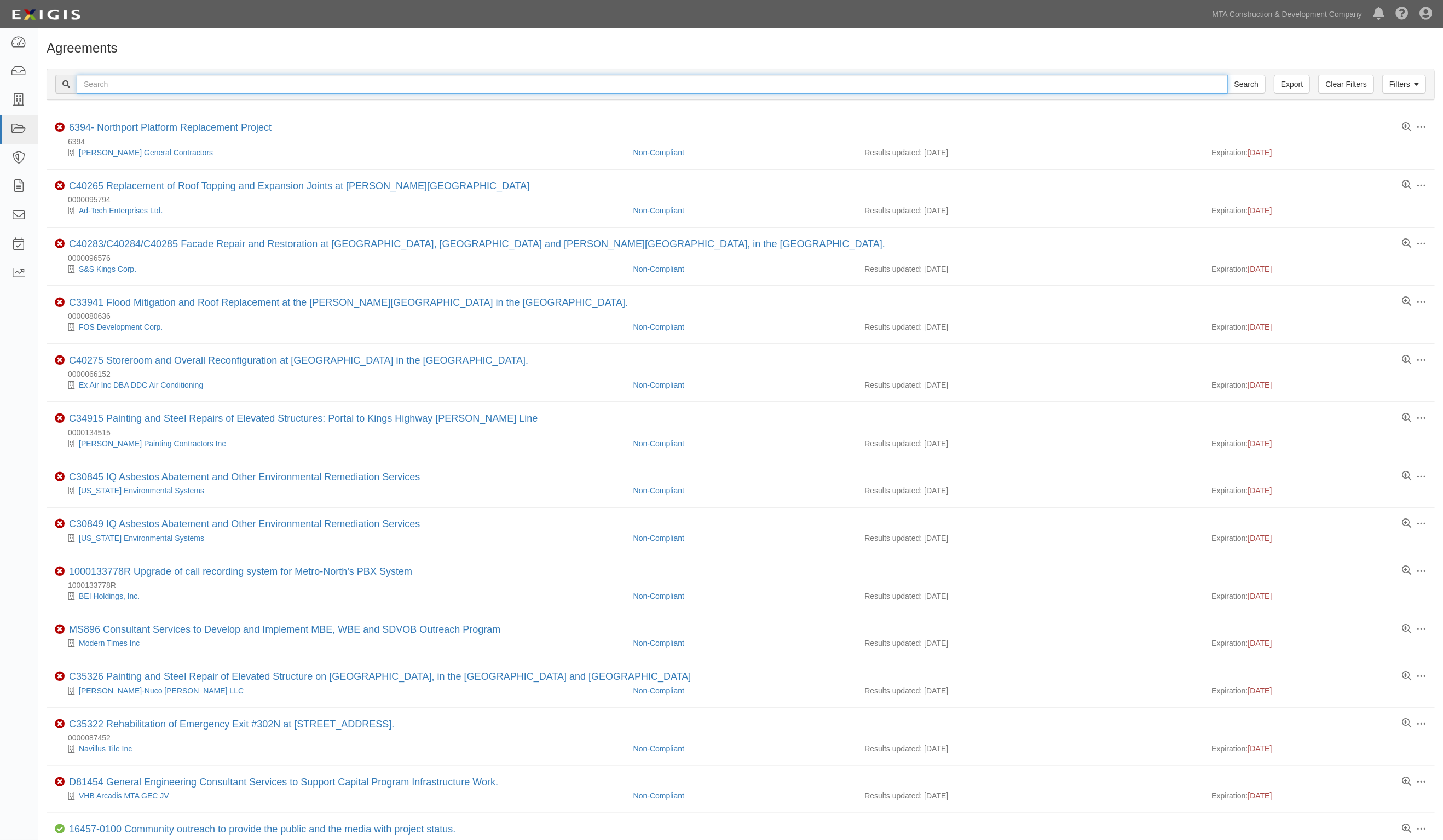
paste input "c35326"
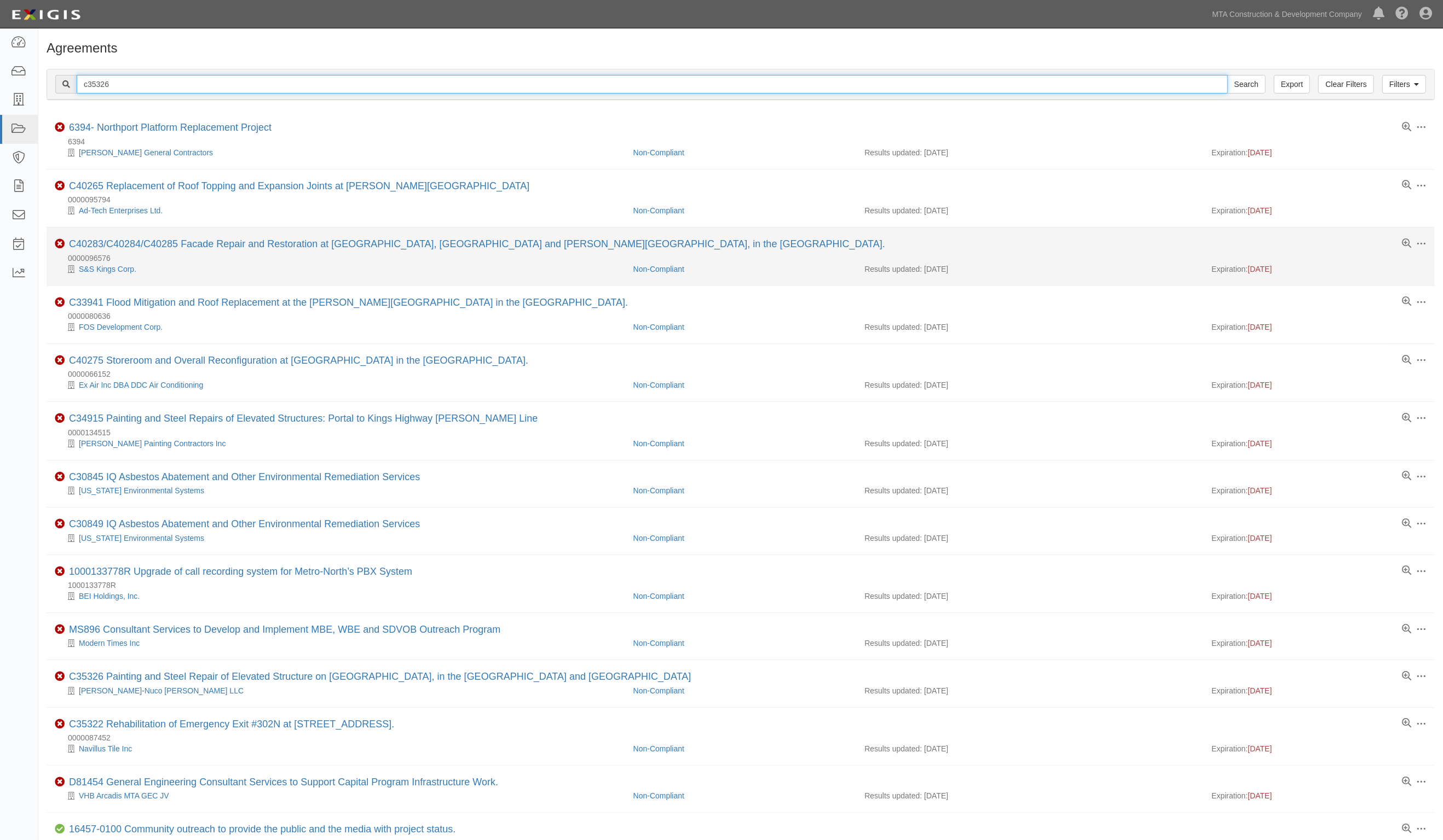
type input "c35326"
click at [1227, 75] on input "Search" at bounding box center [1246, 84] width 39 height 19
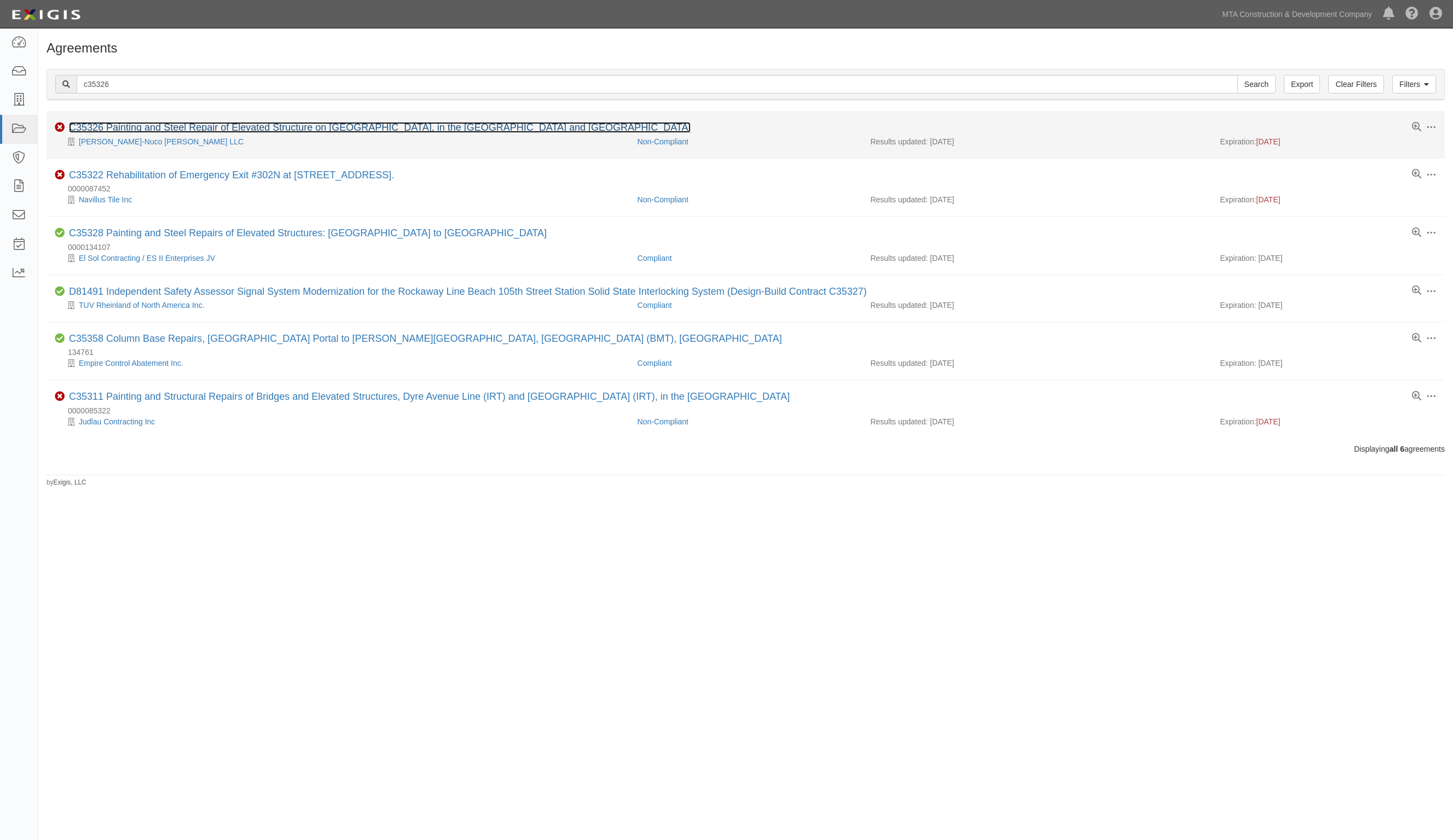
click at [175, 129] on link "C35326 Painting and Steel Repair of Elevated Structure on [GEOGRAPHIC_DATA], in…" at bounding box center [380, 128] width 622 height 11
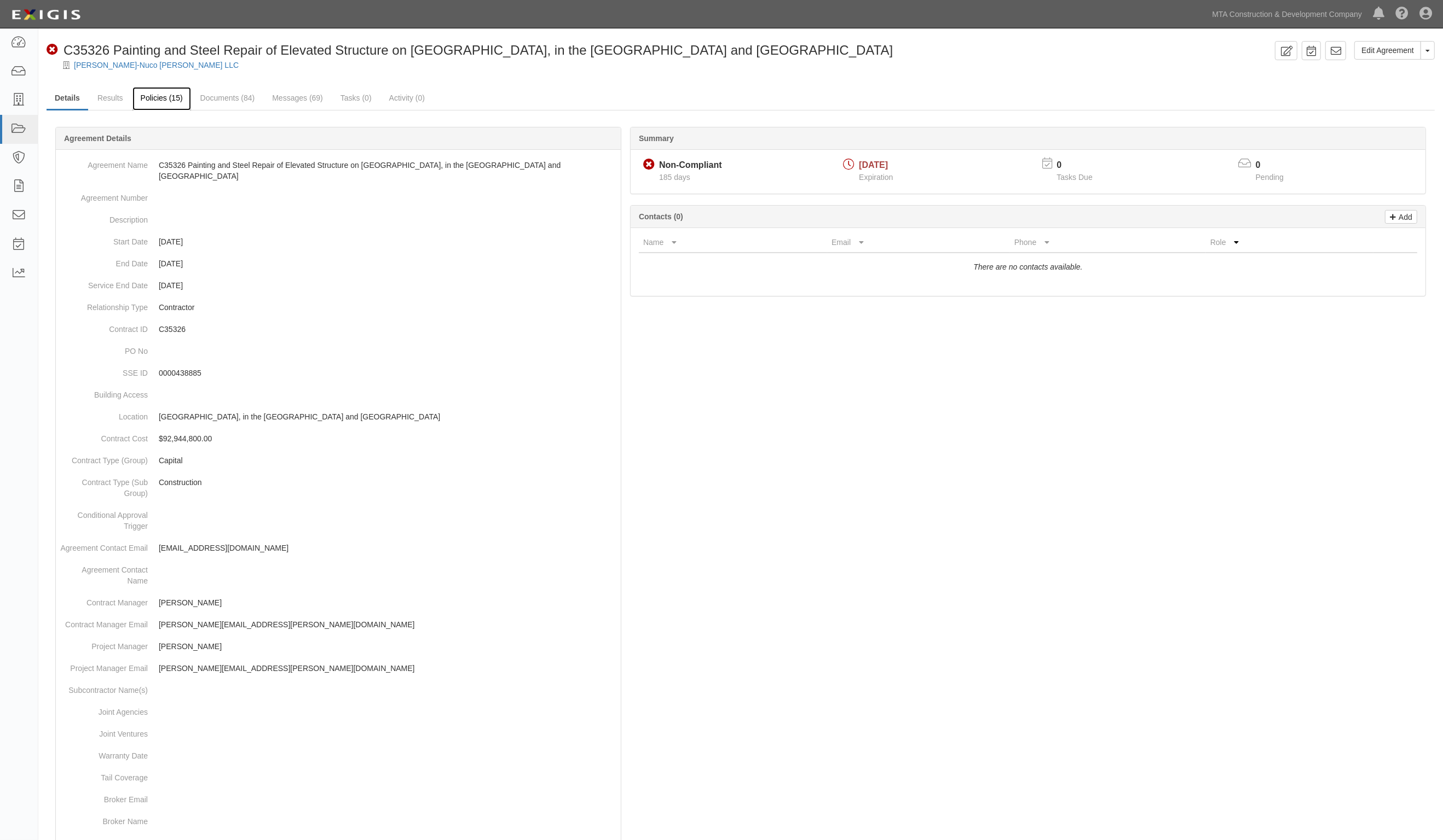
click at [165, 97] on link "Policies (15)" at bounding box center [161, 99] width 58 height 23
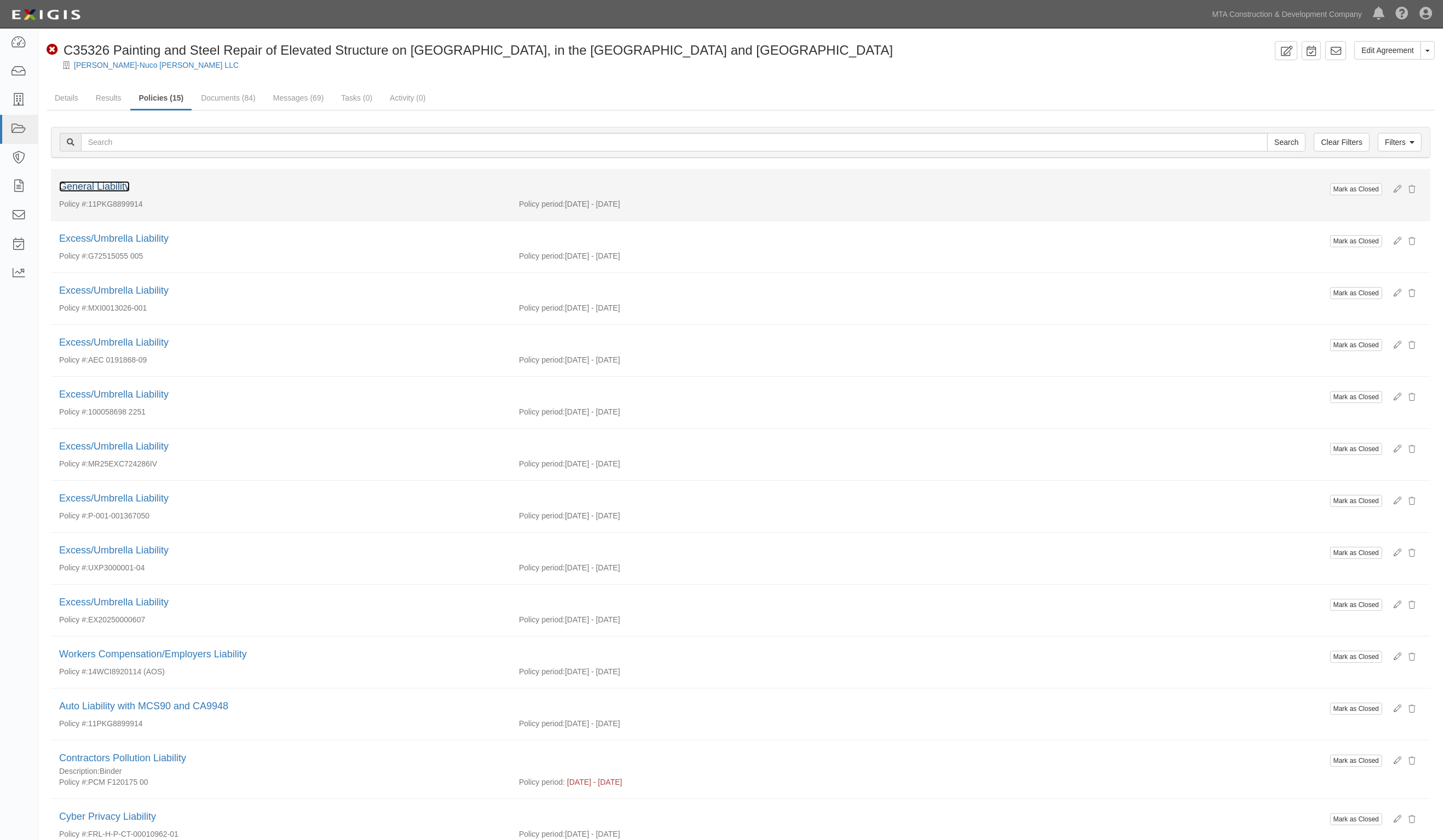
click at [103, 184] on link "General Liability" at bounding box center [94, 186] width 70 height 11
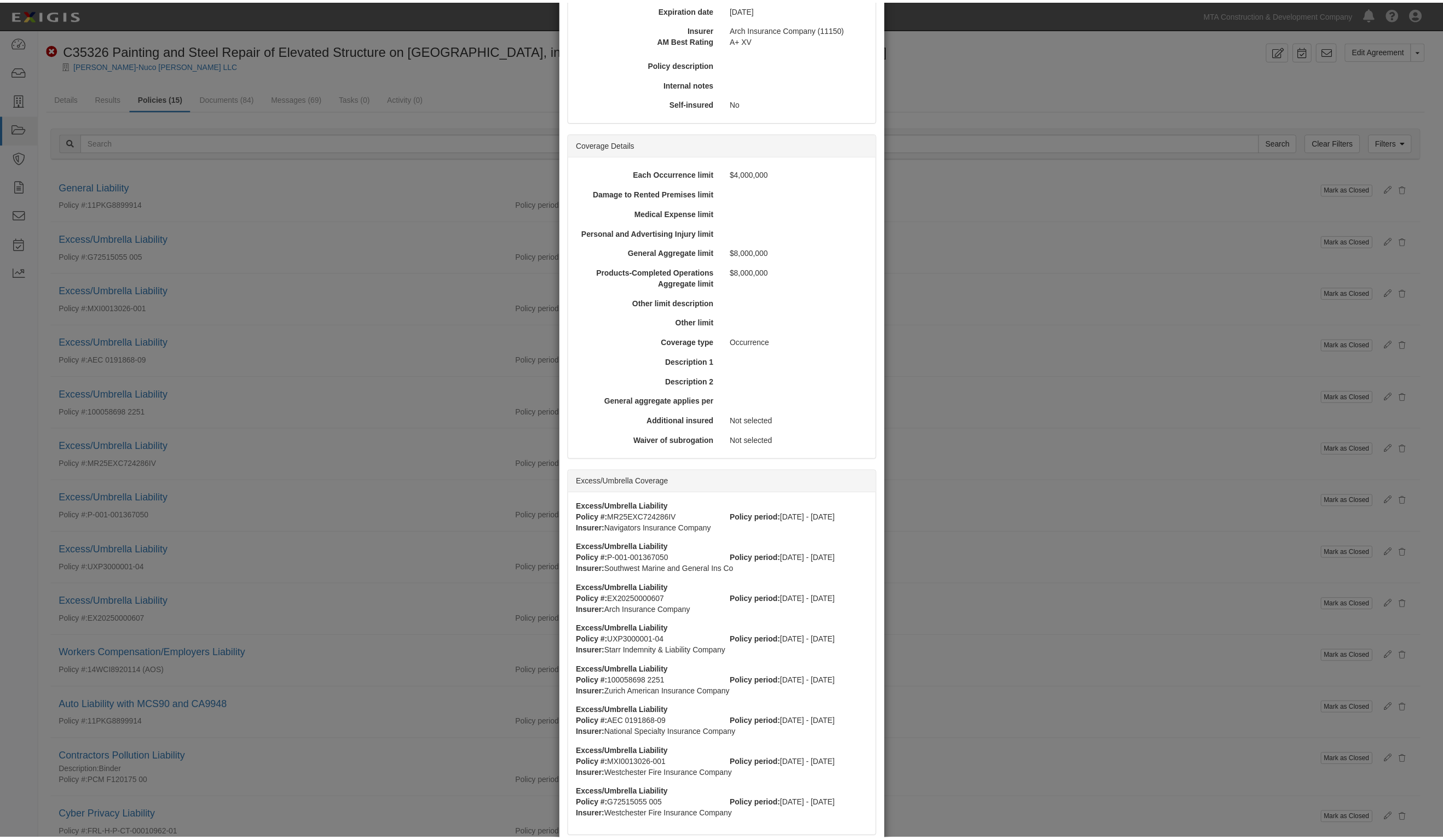
scroll to position [400, 0]
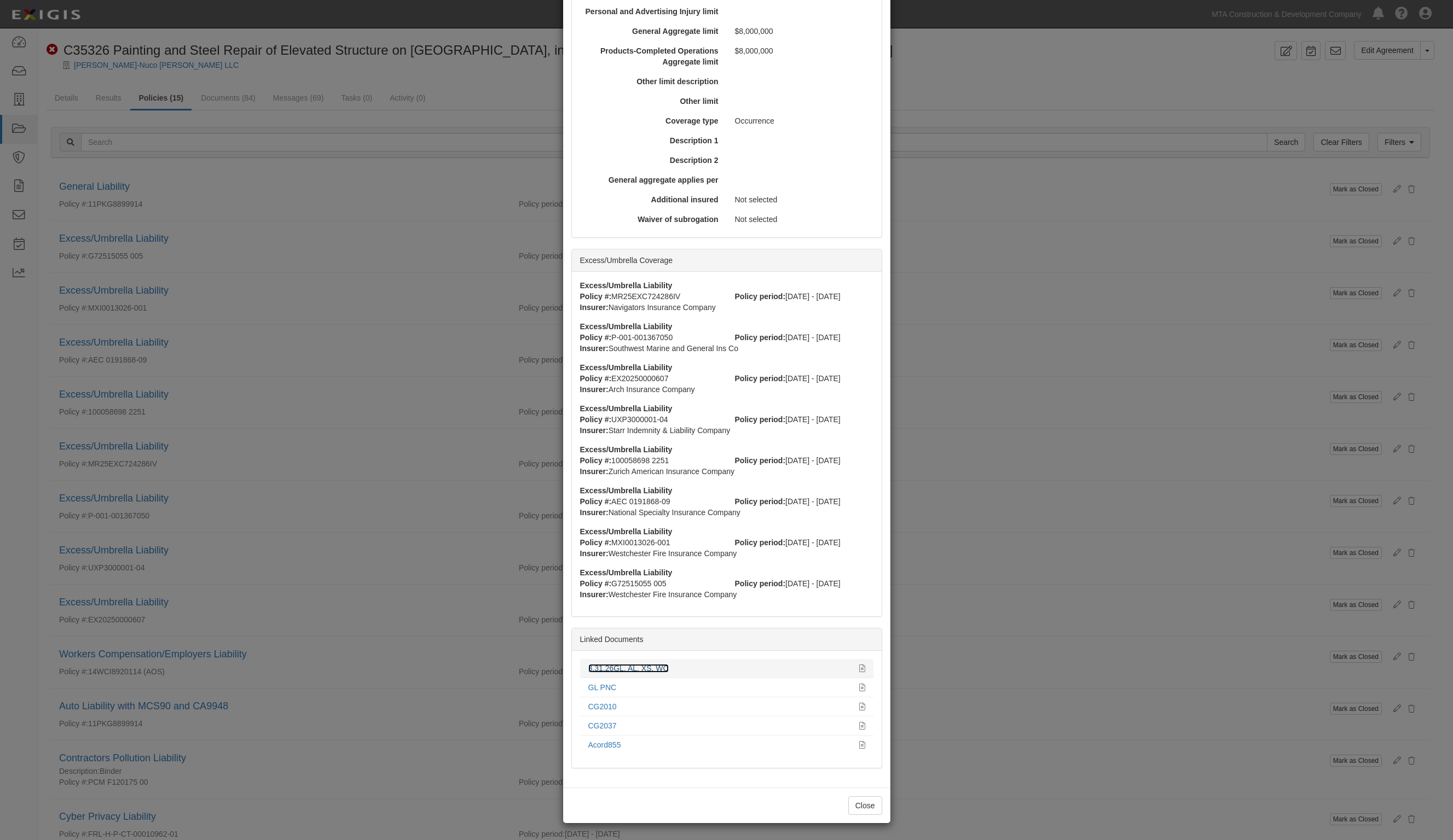
click at [632, 665] on link "3.31.26GL, AL, XS, WC" at bounding box center [628, 669] width 80 height 9
click at [595, 704] on link "CG2010" at bounding box center [603, 707] width 29 height 9
click at [600, 725] on link "CG2037" at bounding box center [603, 726] width 29 height 9
click at [17, 48] on div "× View Policy Mark as Closed Edit Policy Toggle Dropdown Delete Policy Policy S…" at bounding box center [726, 420] width 1453 height 840
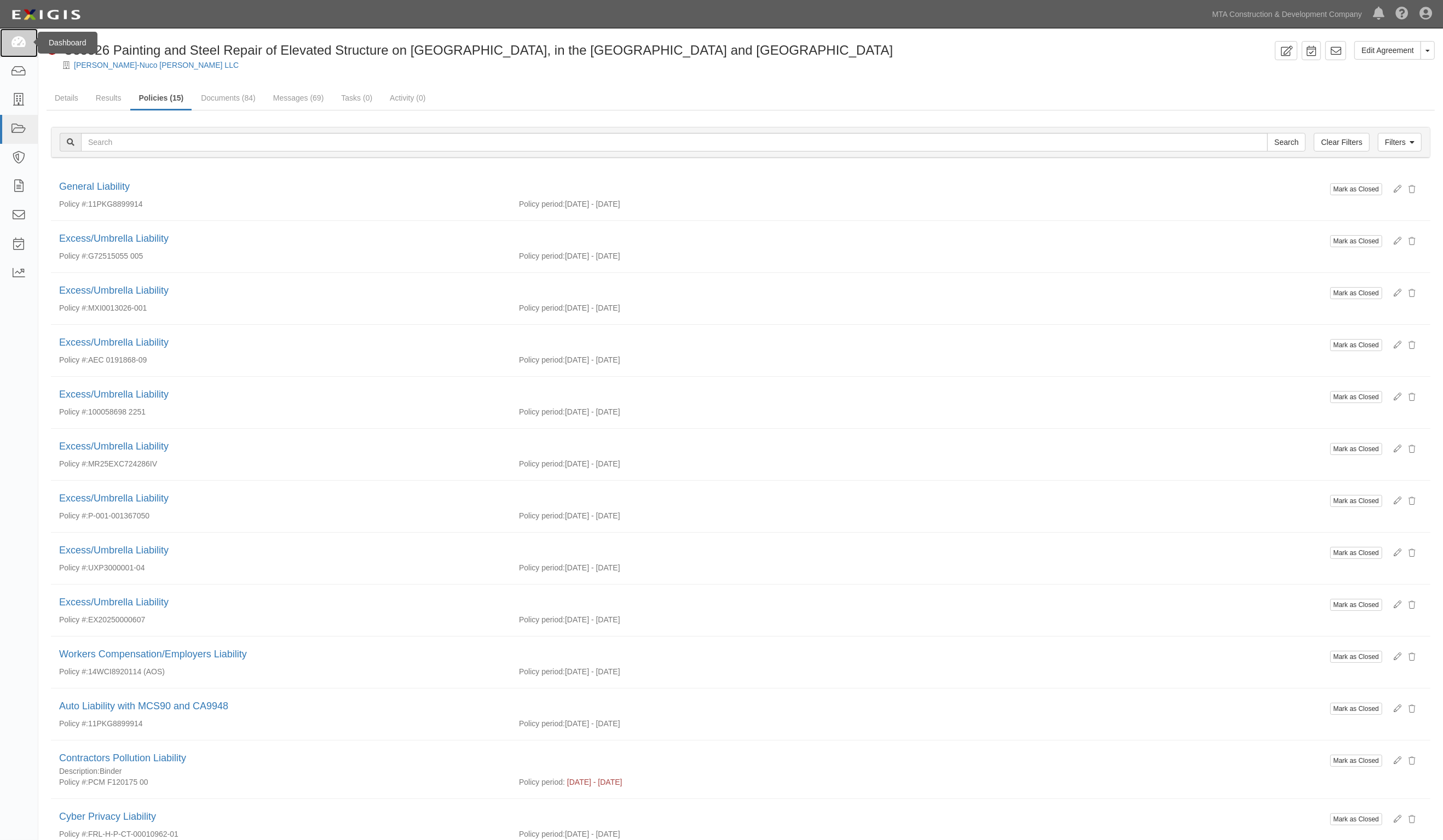
click at [17, 48] on icon at bounding box center [18, 43] width 15 height 13
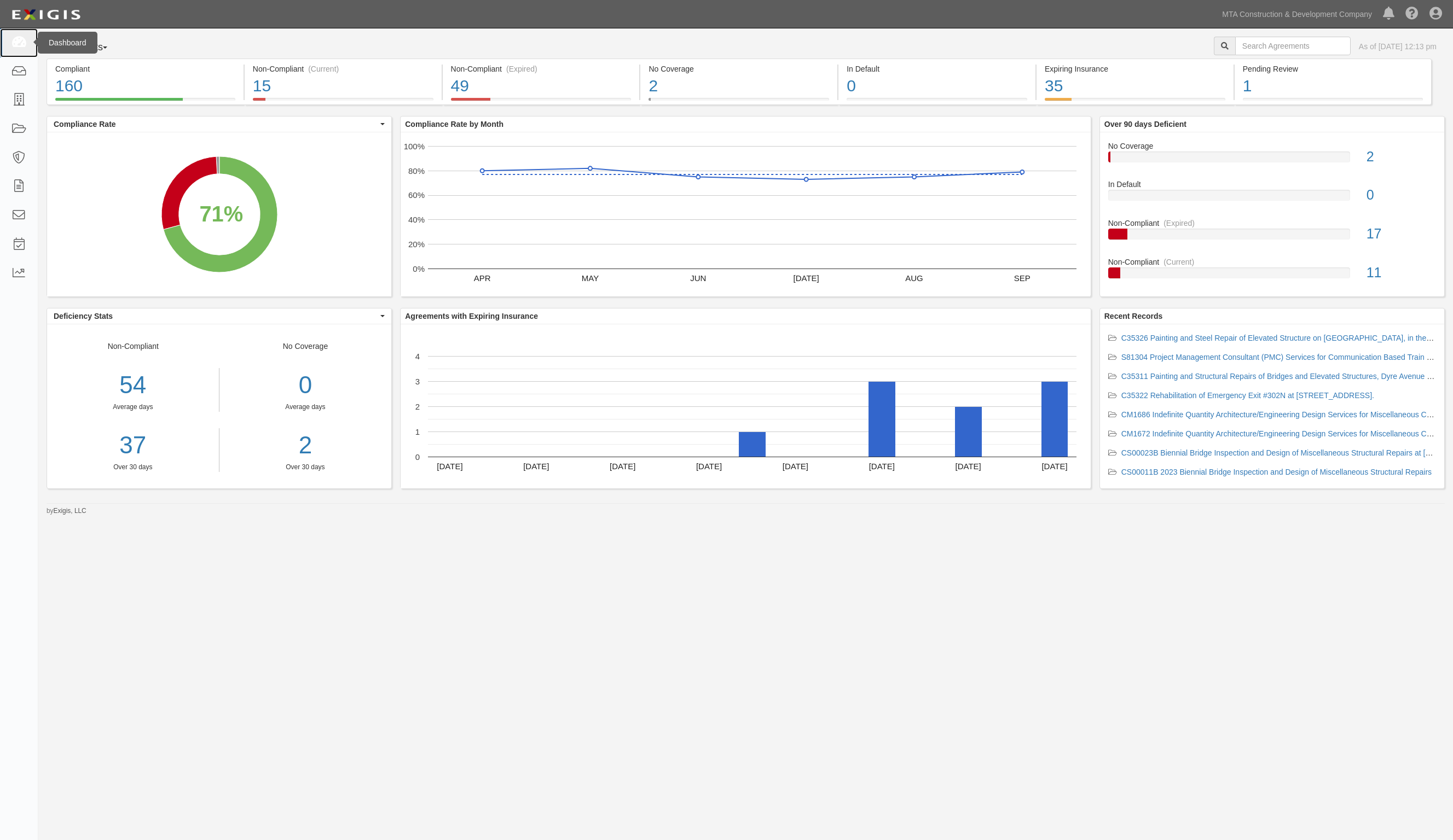
click at [23, 42] on icon at bounding box center [18, 43] width 15 height 13
click at [17, 49] on icon at bounding box center [18, 43] width 15 height 13
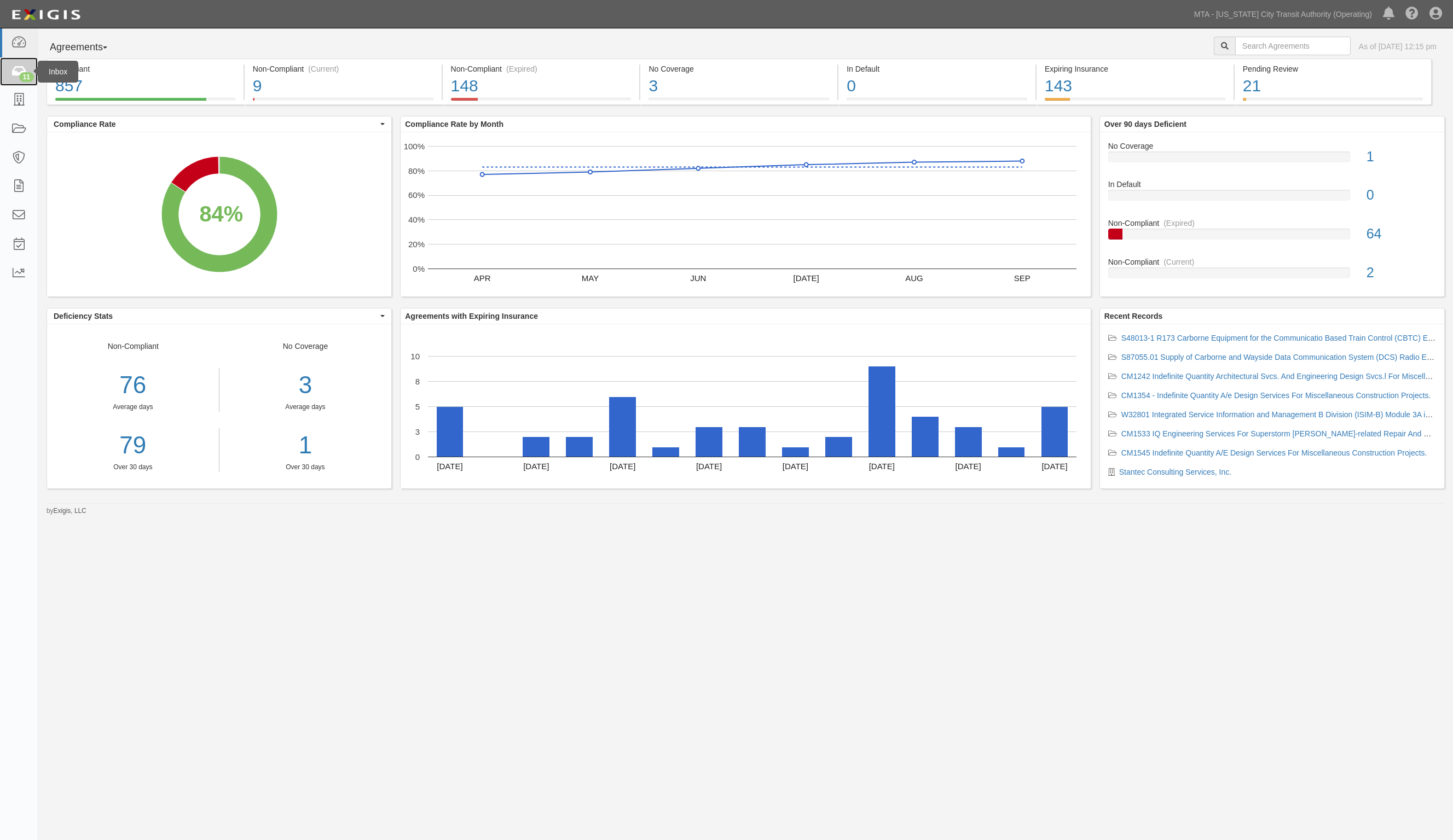
click at [15, 75] on icon at bounding box center [18, 72] width 15 height 13
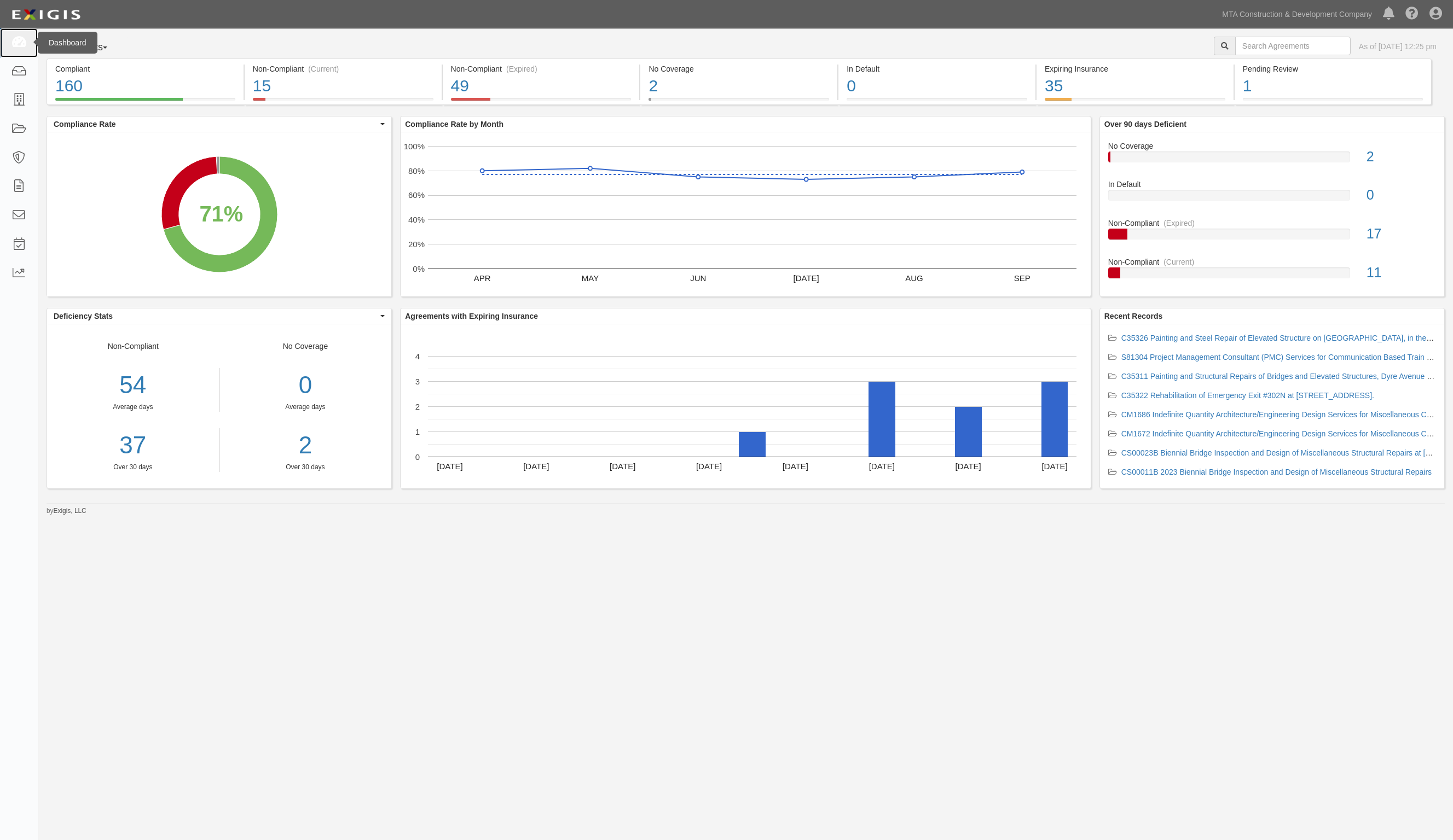
click at [21, 48] on icon at bounding box center [18, 43] width 15 height 13
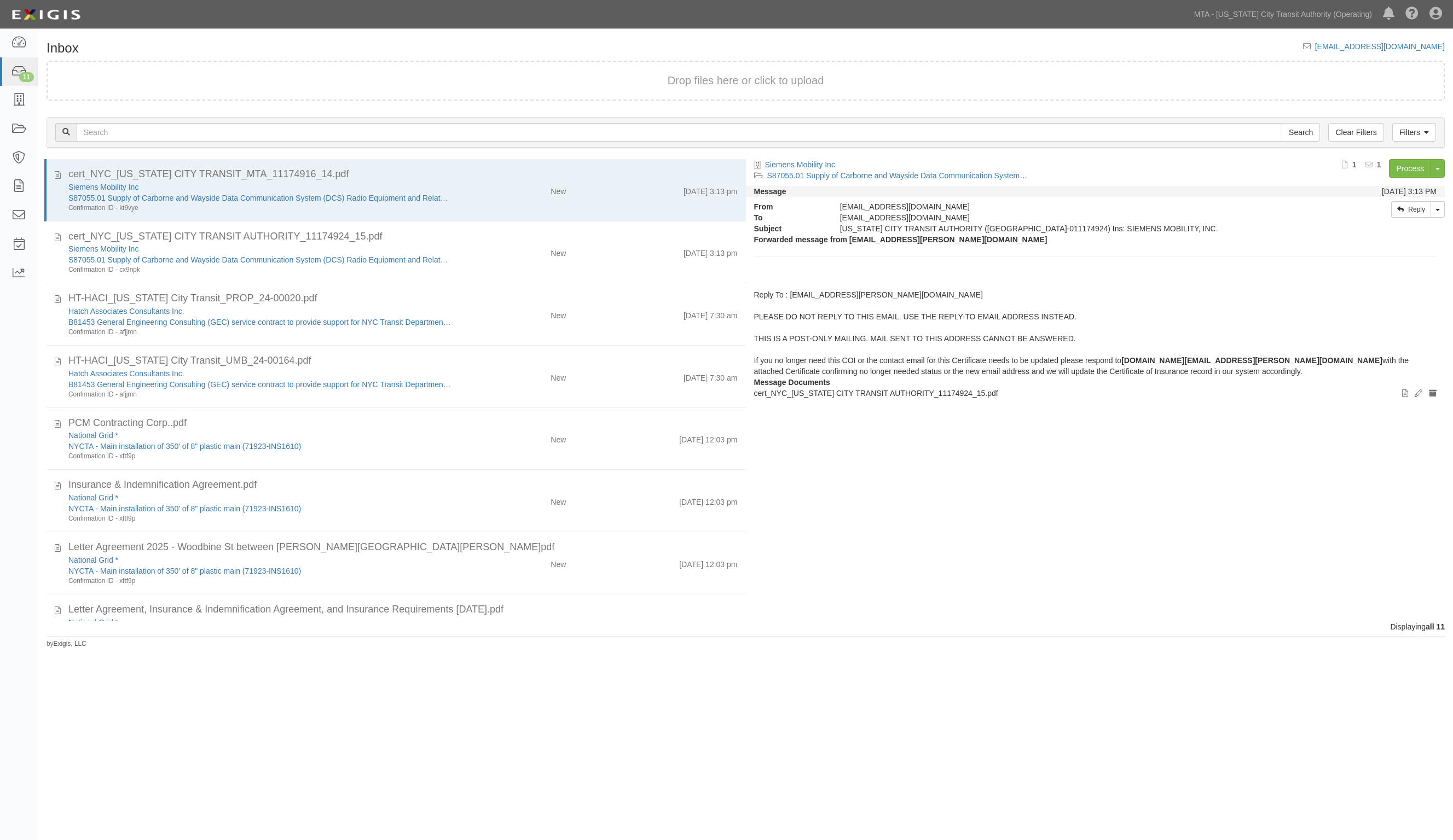
drag, startPoint x: 663, startPoint y: 800, endPoint x: 552, endPoint y: 825, distance: 113.8
click at [663, 789] on html "Toggle navigation Dashboard 11 Inbox Parties Agreements Coverages Documents Mes…" at bounding box center [726, 394] width 1453 height 789
click at [489, 36] on div "Inbox [EMAIL_ADDRESS][DOMAIN_NAME] Drop files here or click to upload Filters C…" at bounding box center [746, 341] width 1415 height 616
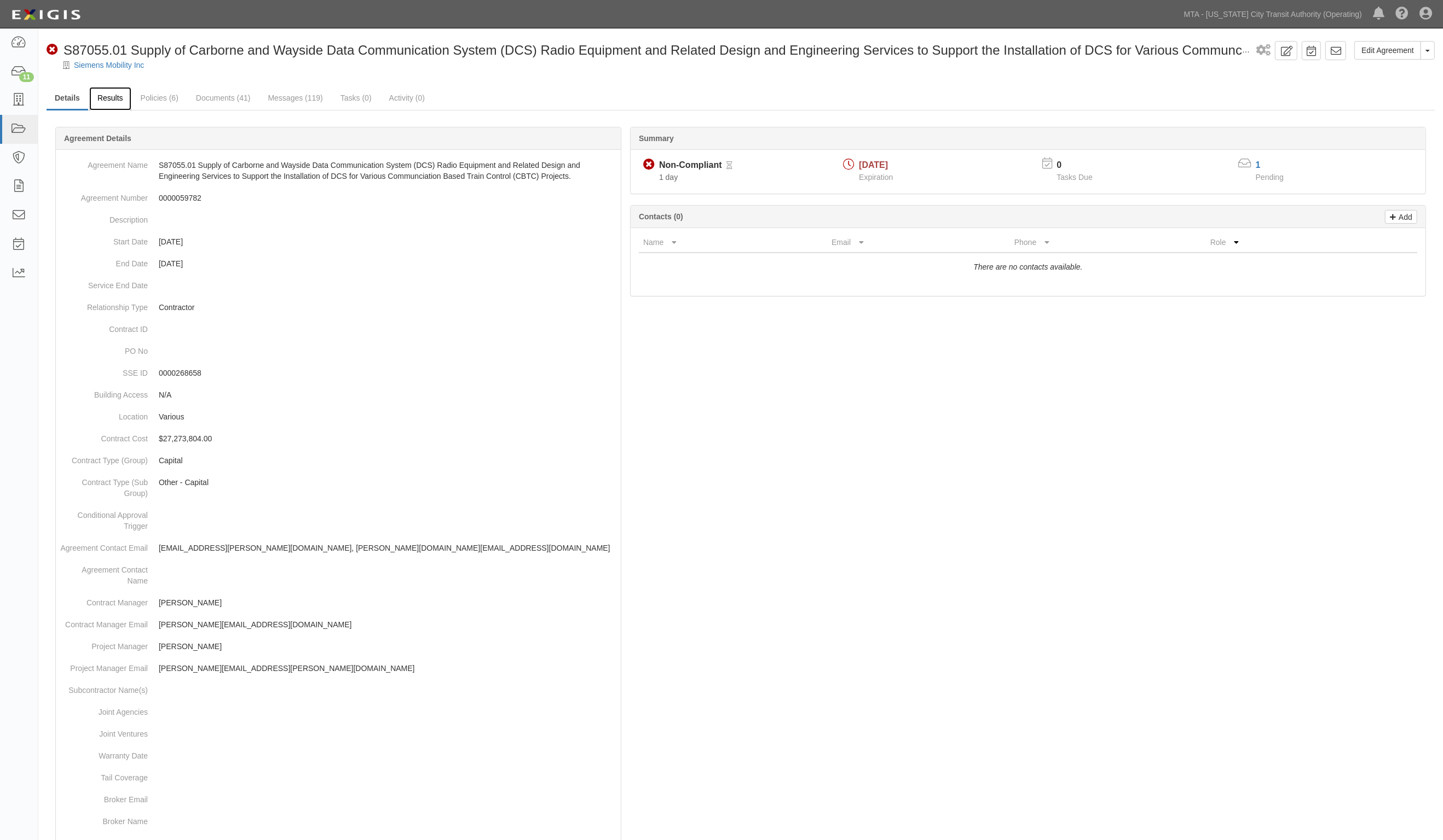
click at [96, 100] on link "Results" at bounding box center [110, 99] width 42 height 23
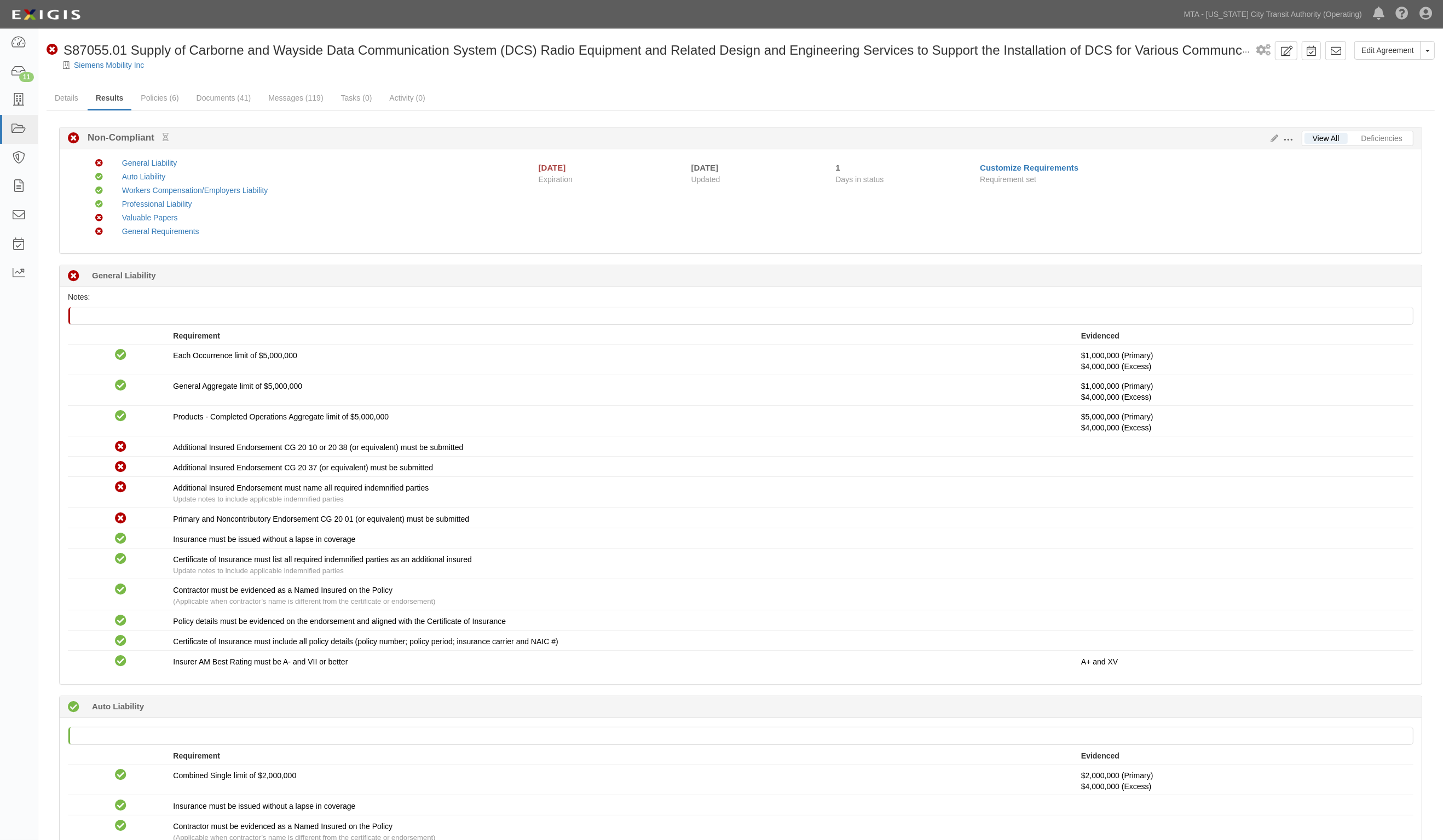
click at [205, 96] on link "Documents (41)" at bounding box center [223, 98] width 71 height 22
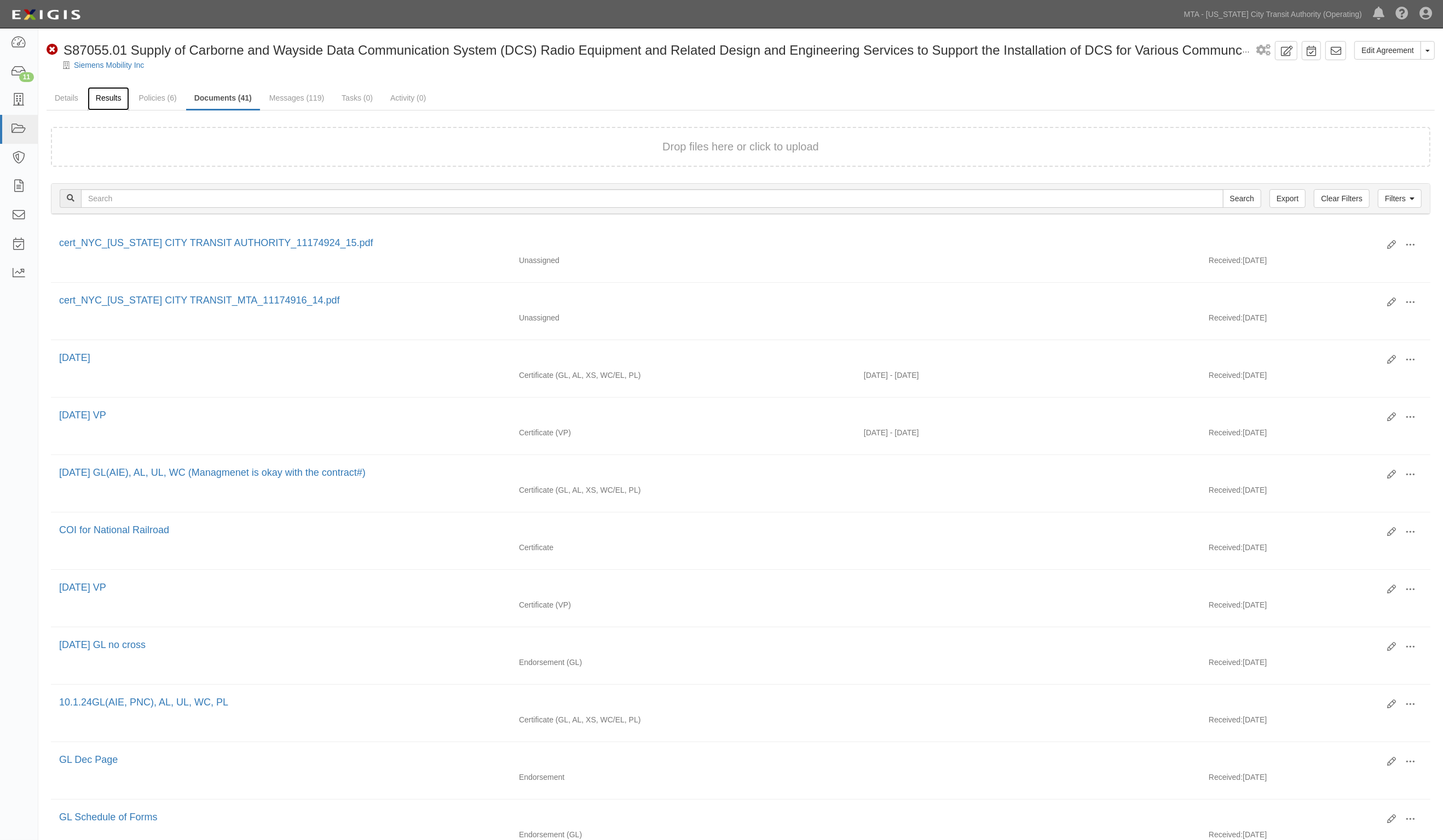
click at [114, 94] on link "Results" at bounding box center [108, 99] width 42 height 23
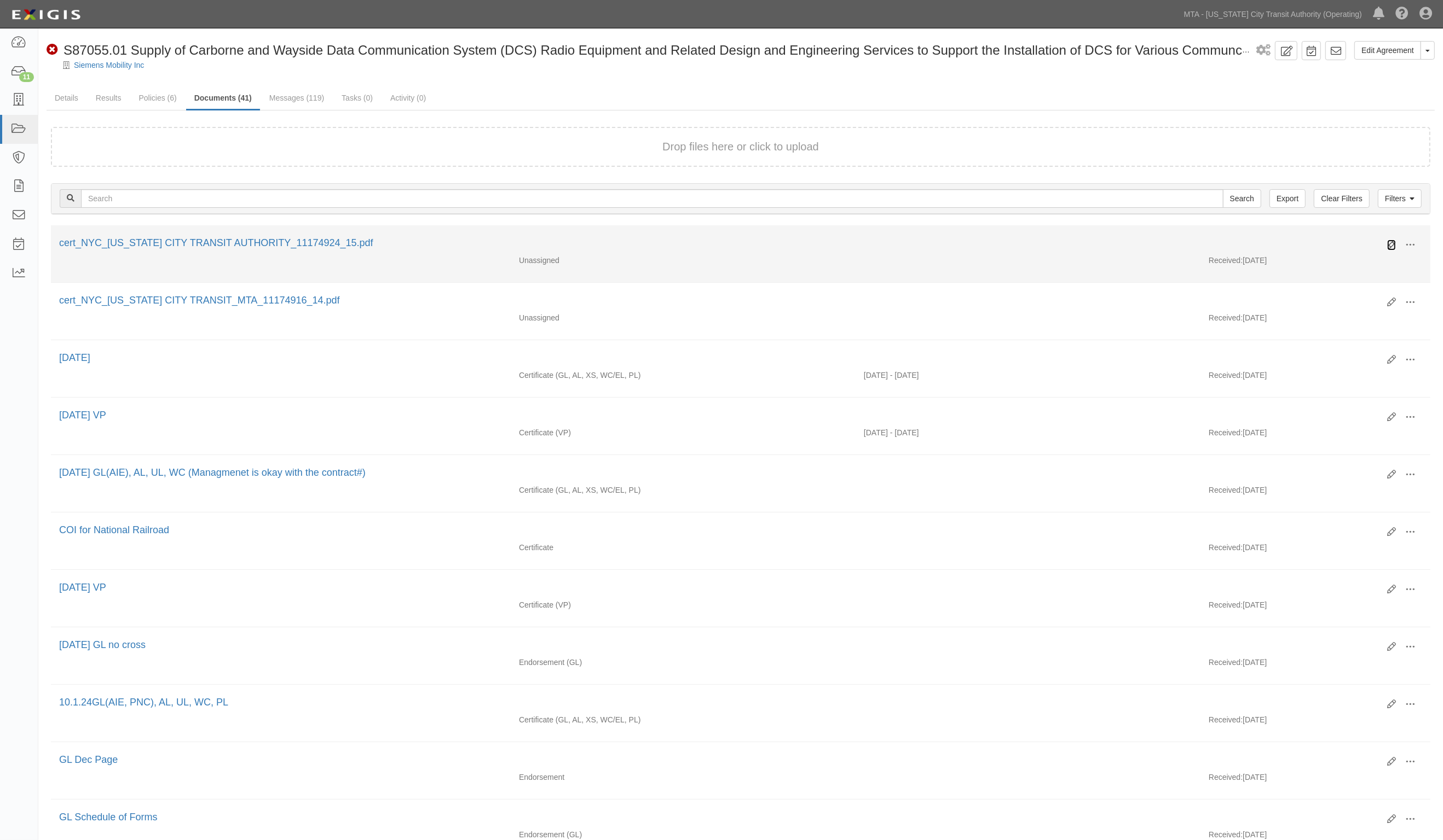
click at [1389, 246] on icon at bounding box center [1392, 246] width 9 height 9
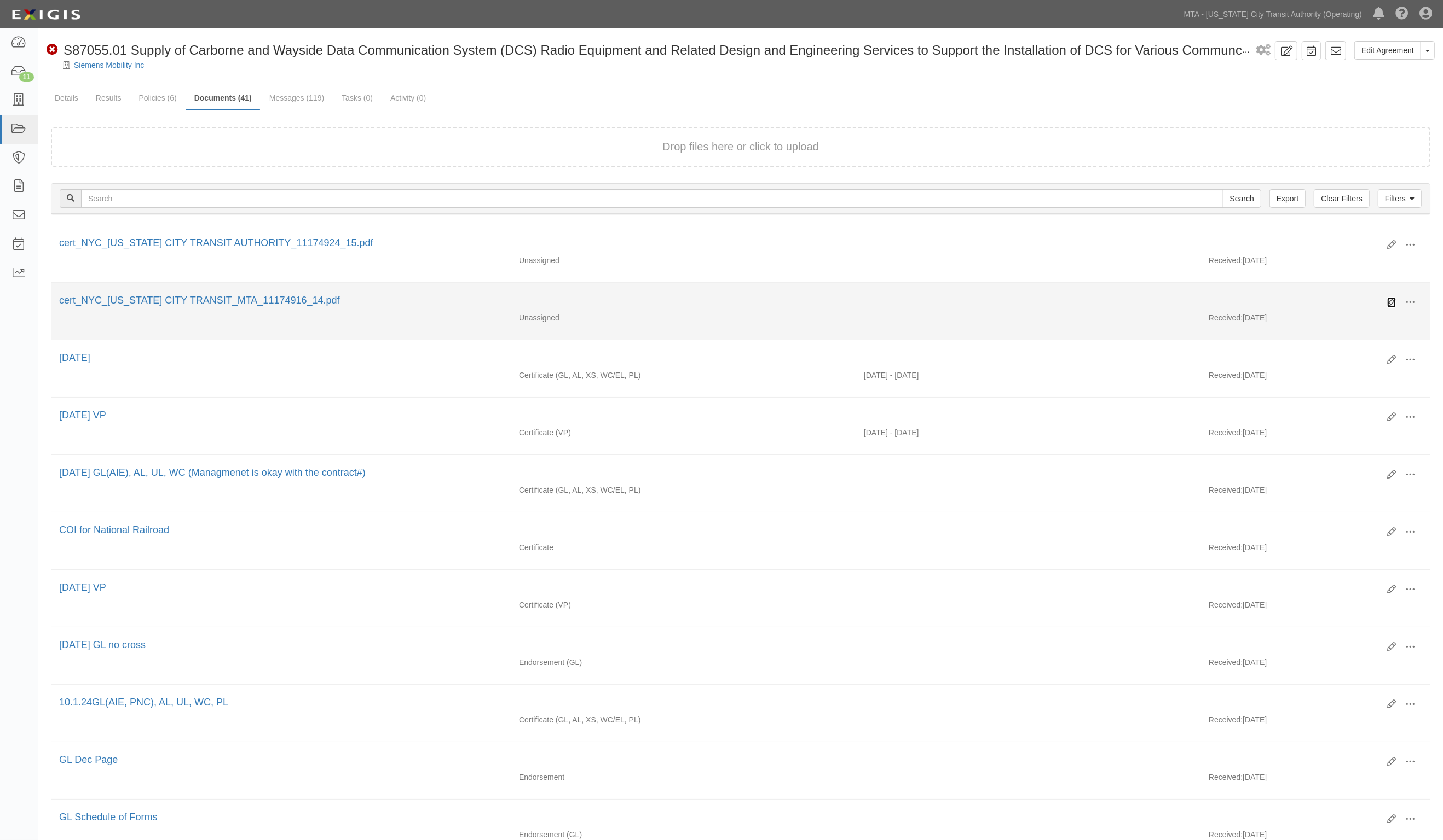
click at [1389, 304] on icon at bounding box center [1392, 303] width 9 height 9
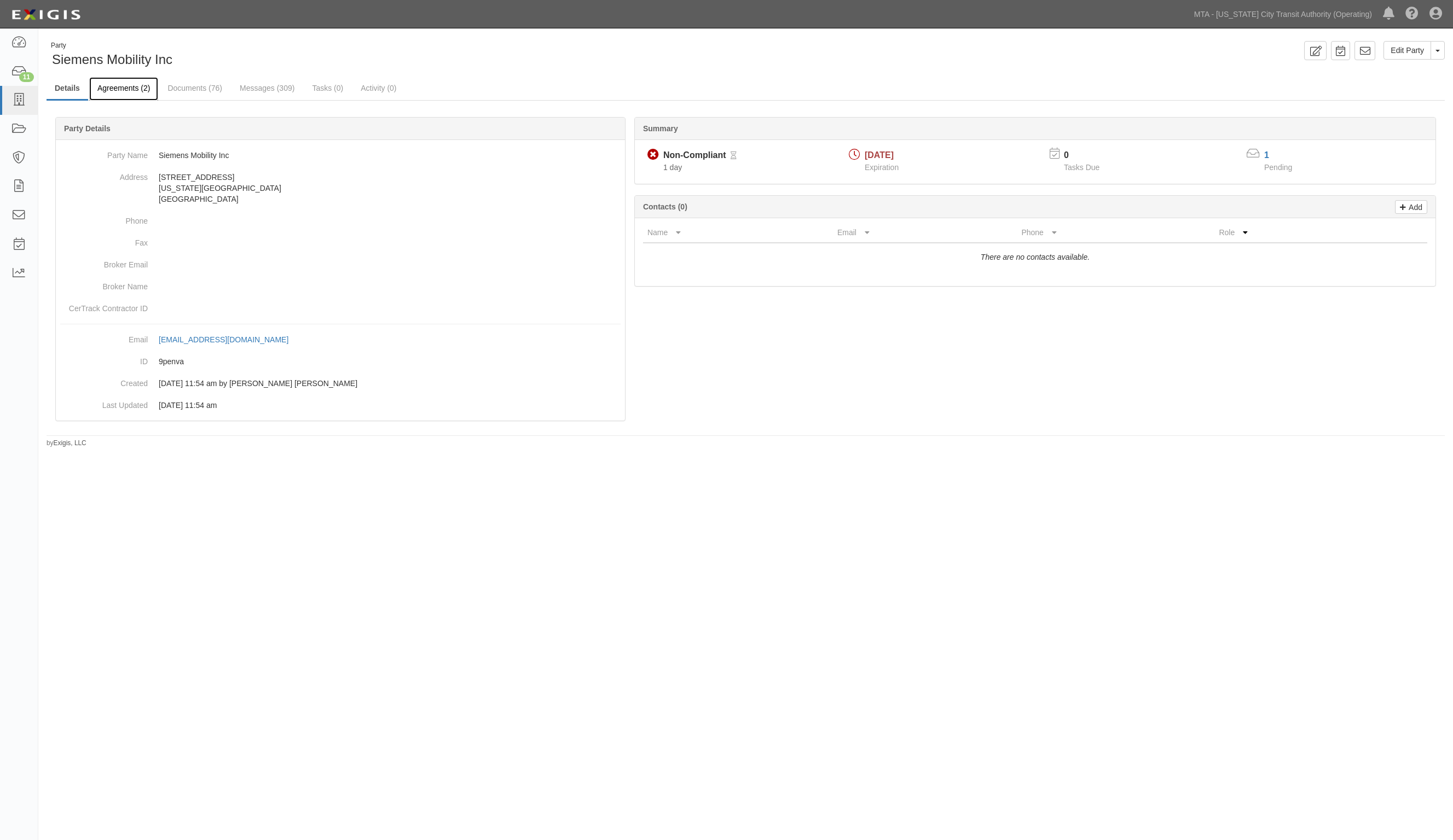
click at [136, 80] on link "Agreements (2)" at bounding box center [123, 89] width 69 height 23
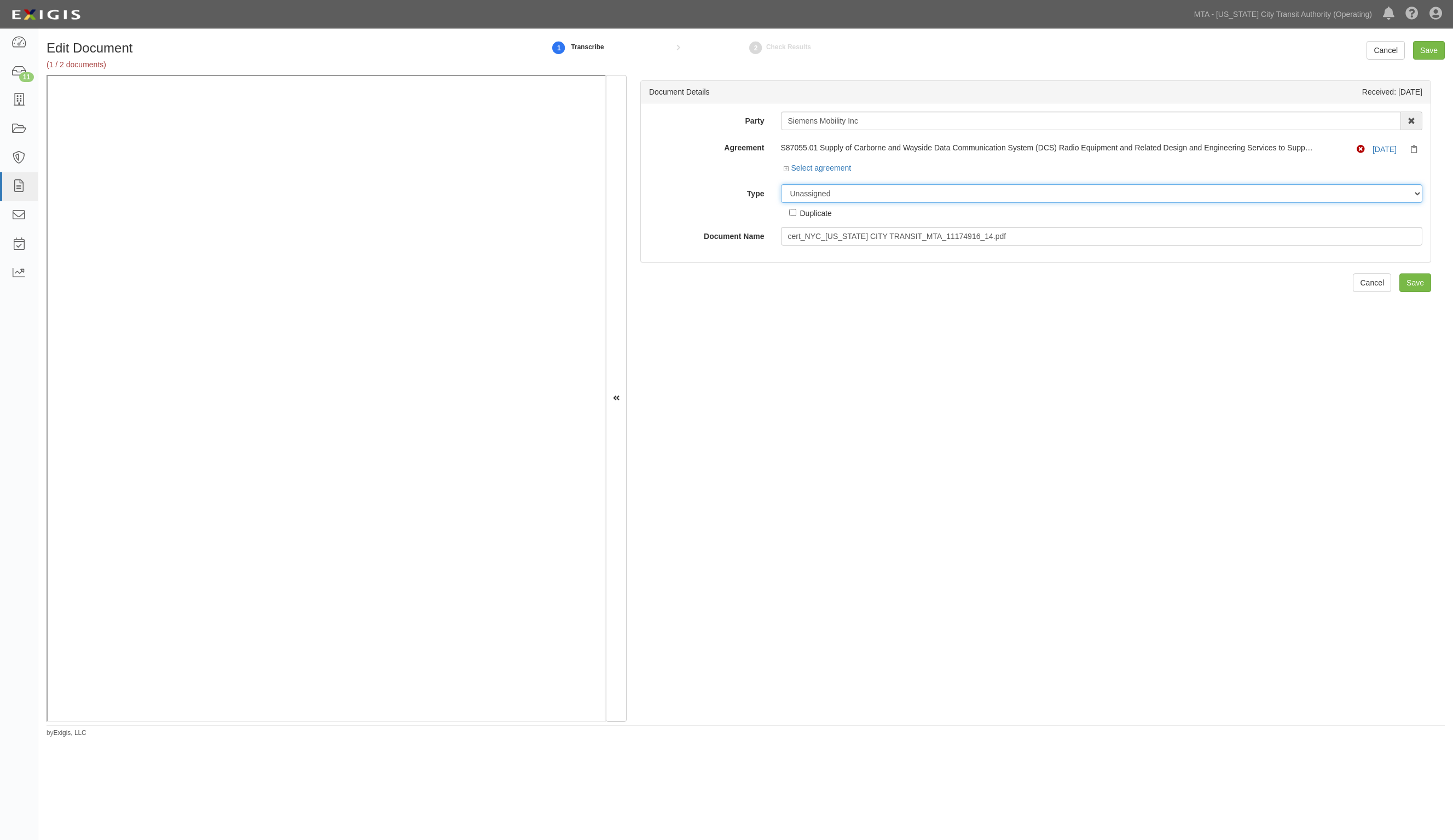
click at [857, 190] on select "Unassigned Binder Cancellation Notice Certificate Contract Endorsement Insuranc…" at bounding box center [1102, 193] width 642 height 19
select select "CertificateDetail"
click at [781, 184] on select "Unassigned Binder Cancellation Notice Certificate Contract Endorsement Insuranc…" at bounding box center [1102, 193] width 642 height 19
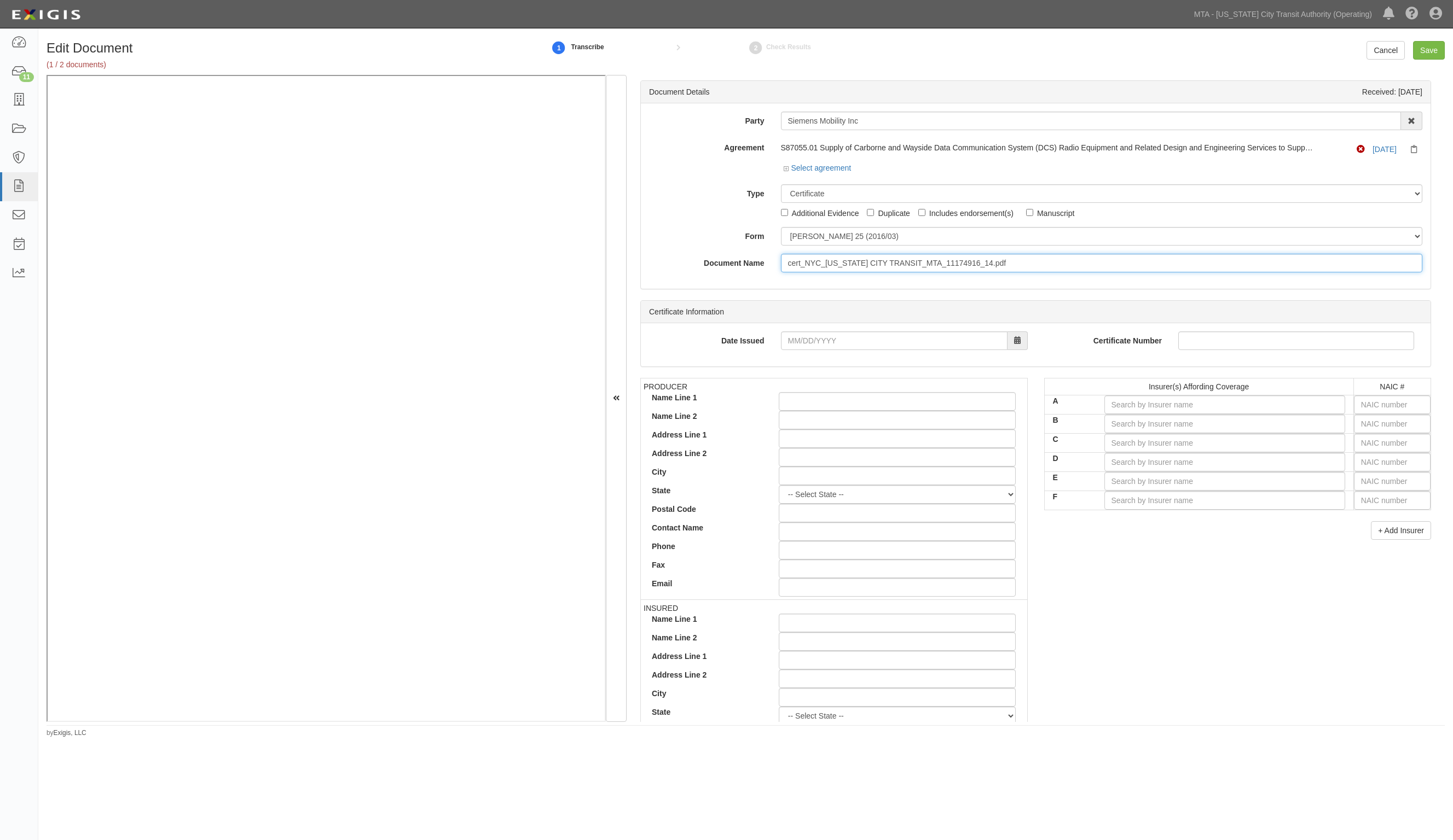
drag, startPoint x: 1042, startPoint y: 261, endPoint x: 601, endPoint y: 250, distance: 441.1
click at [436, 134] on div "Document Details Received: 10/01/2025 Party Siemens Mobility Inc 10-21 TO 10-23…" at bounding box center [746, 398] width 1398 height 648
type input "VP"
click at [800, 236] on select "ACORD 25 (2016/03) ACORD 101 ACORD 855 NY (2014/05) General" at bounding box center [1102, 236] width 642 height 19
select select "GeneralFormDetail"
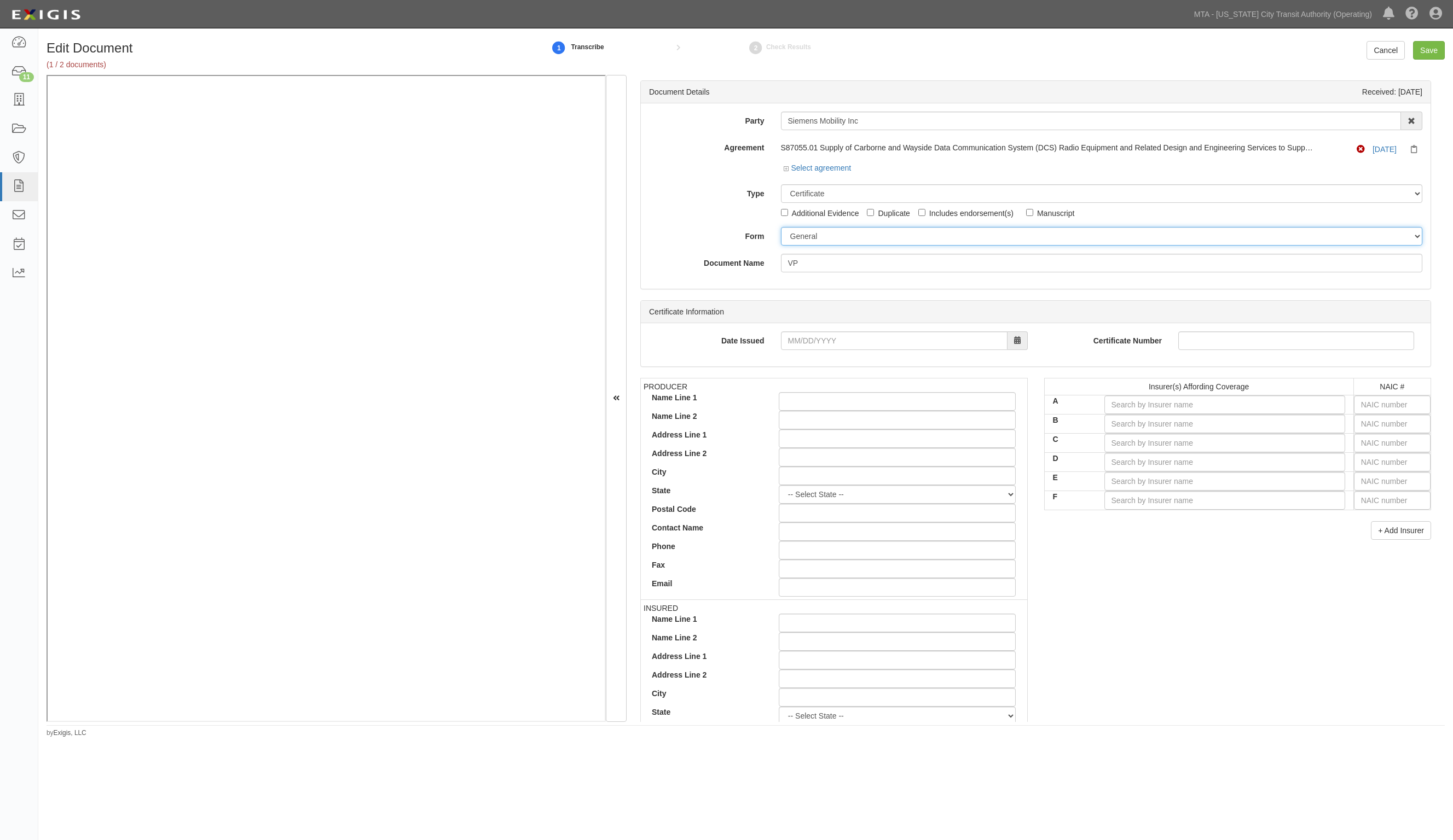
click at [781, 227] on select "ACORD 25 (2016/03) ACORD 101 ACORD 855 NY (2014/05) General" at bounding box center [1102, 236] width 642 height 19
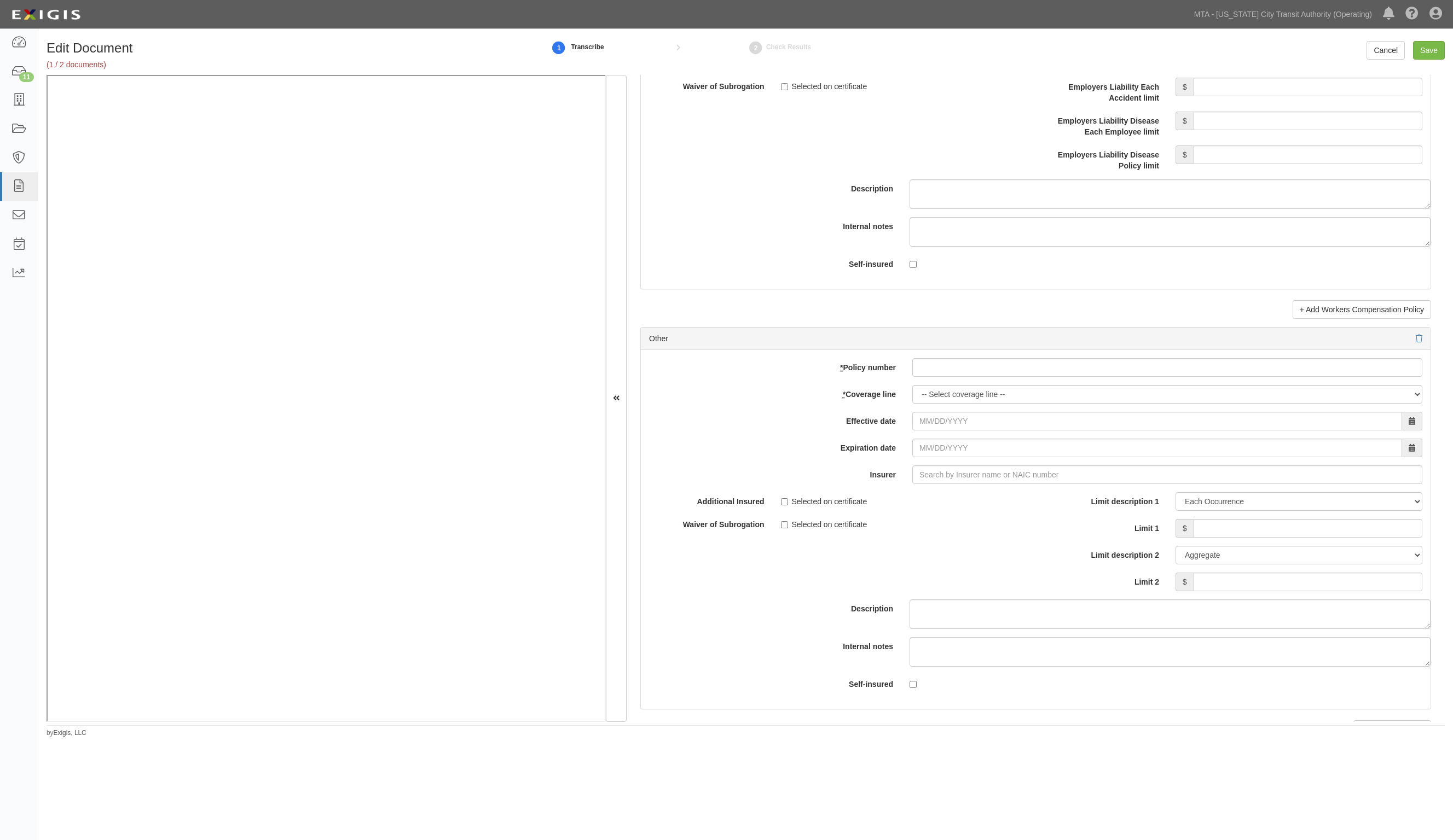
scroll to position [3009, 0]
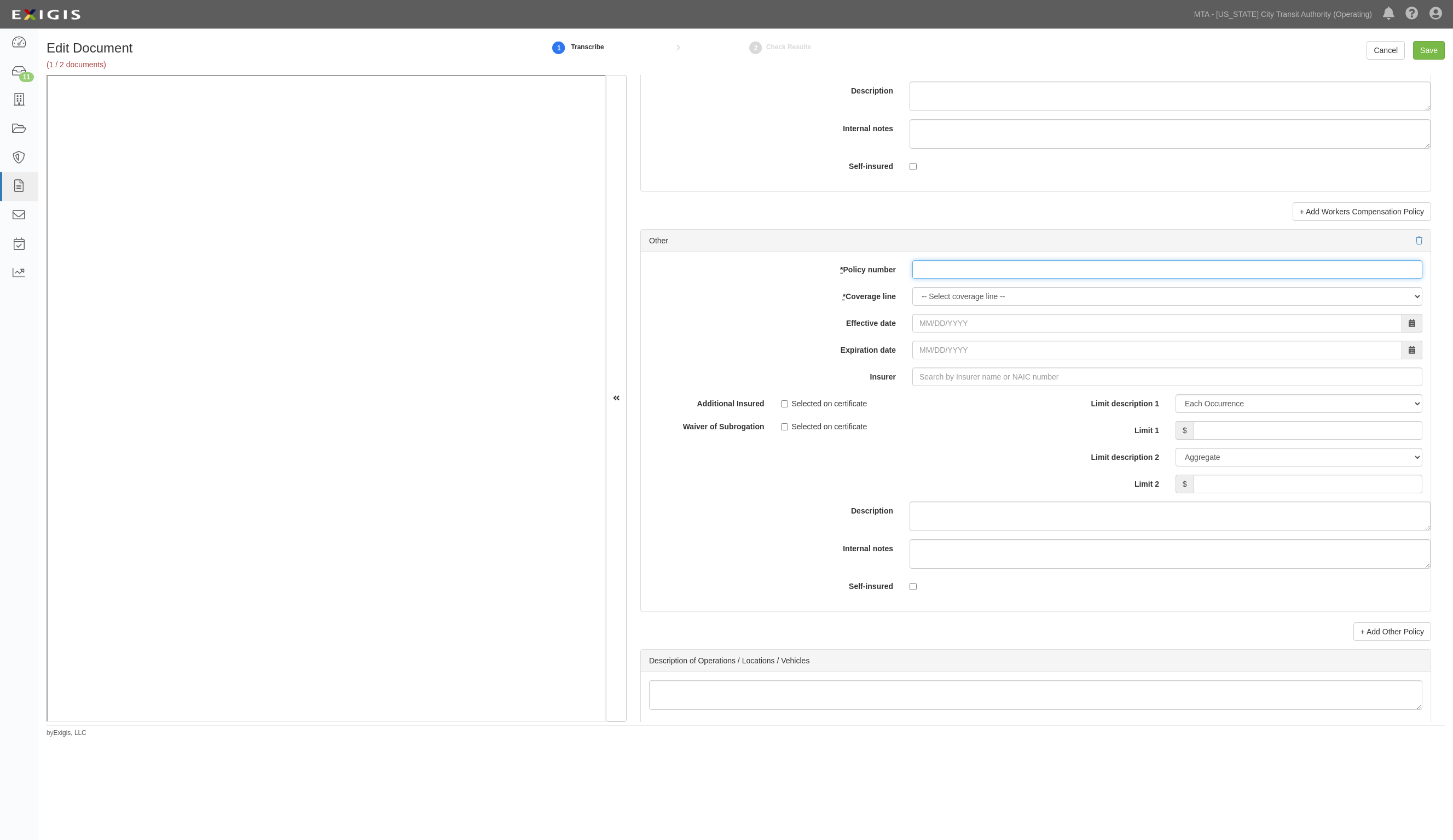
click at [989, 275] on input "* Policy number" at bounding box center [1167, 270] width 510 height 19
paste input "MCP4475975-16"
type input "MCP4475975-16"
click at [985, 299] on select "-- Select coverage line -- Asbestos Abatement Boiler & Machinery Builders Risk …" at bounding box center [1167, 296] width 510 height 19
select select "52"
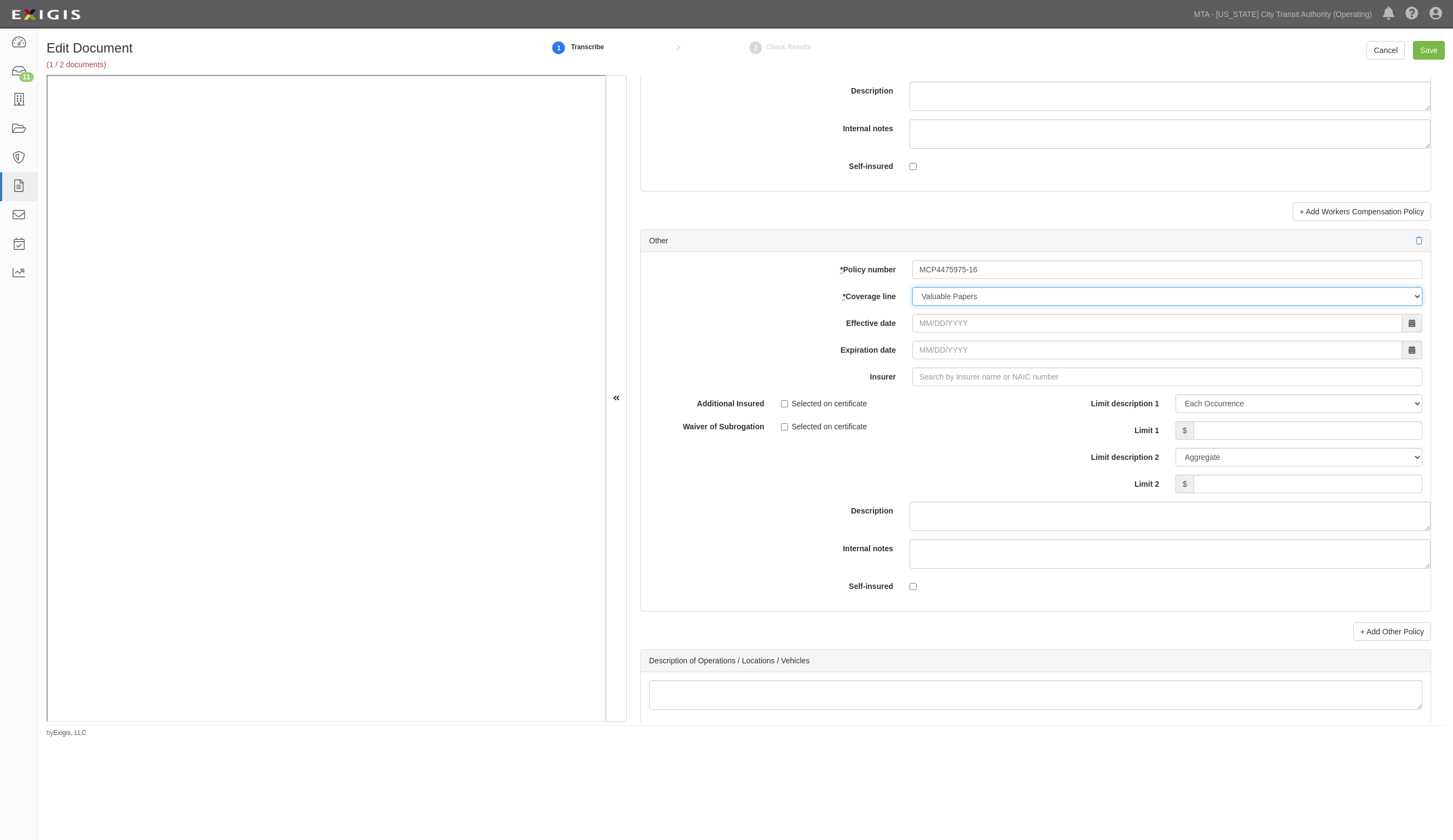
click at [912, 306] on select "-- Select coverage line -- Asbestos Abatement Boiler & Machinery Builders Risk …" at bounding box center [1167, 296] width 510 height 19
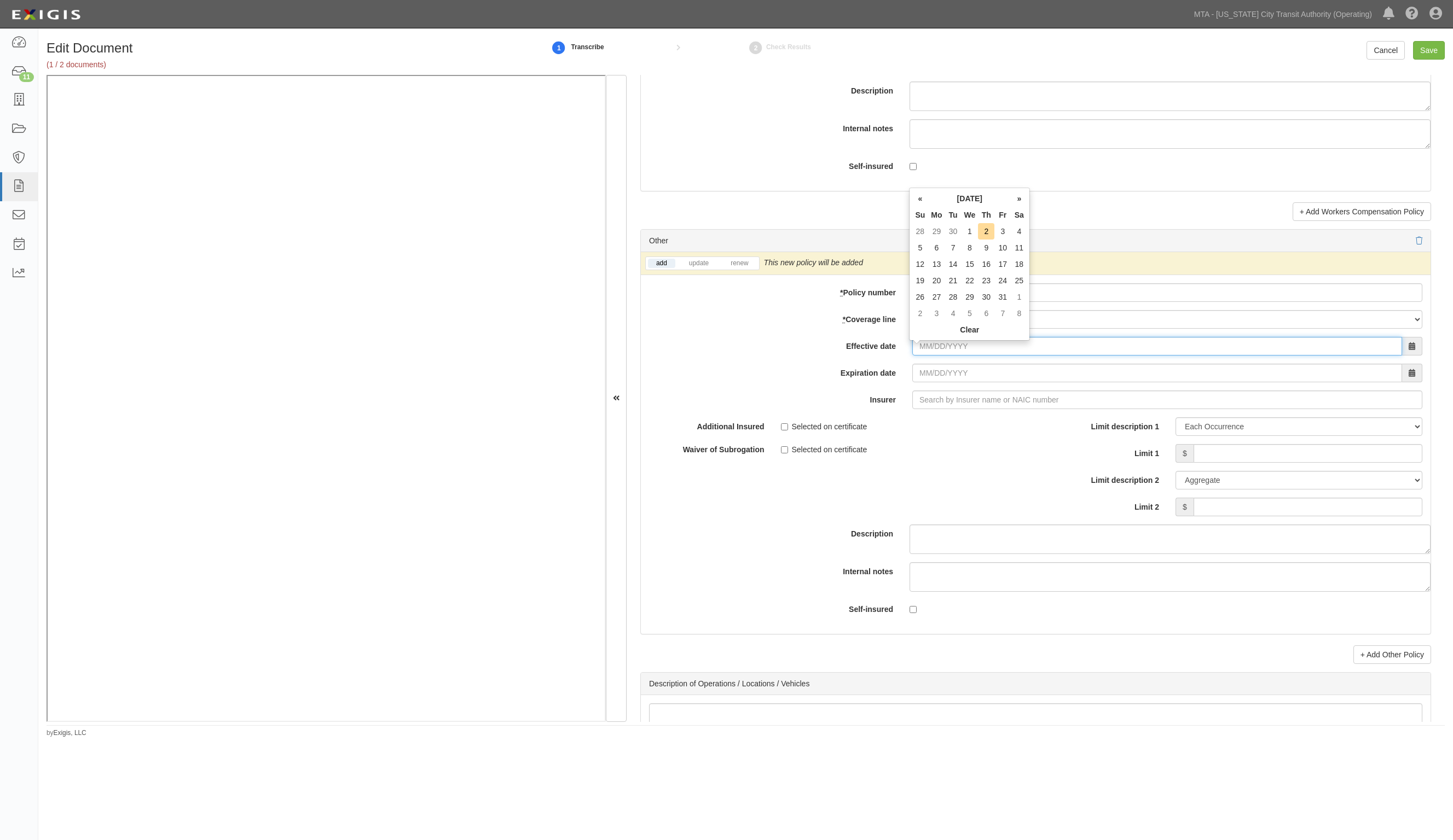
click at [935, 349] on input "Effective date" at bounding box center [1157, 346] width 490 height 19
type input "10/01/2025"
type input "[DATE]"
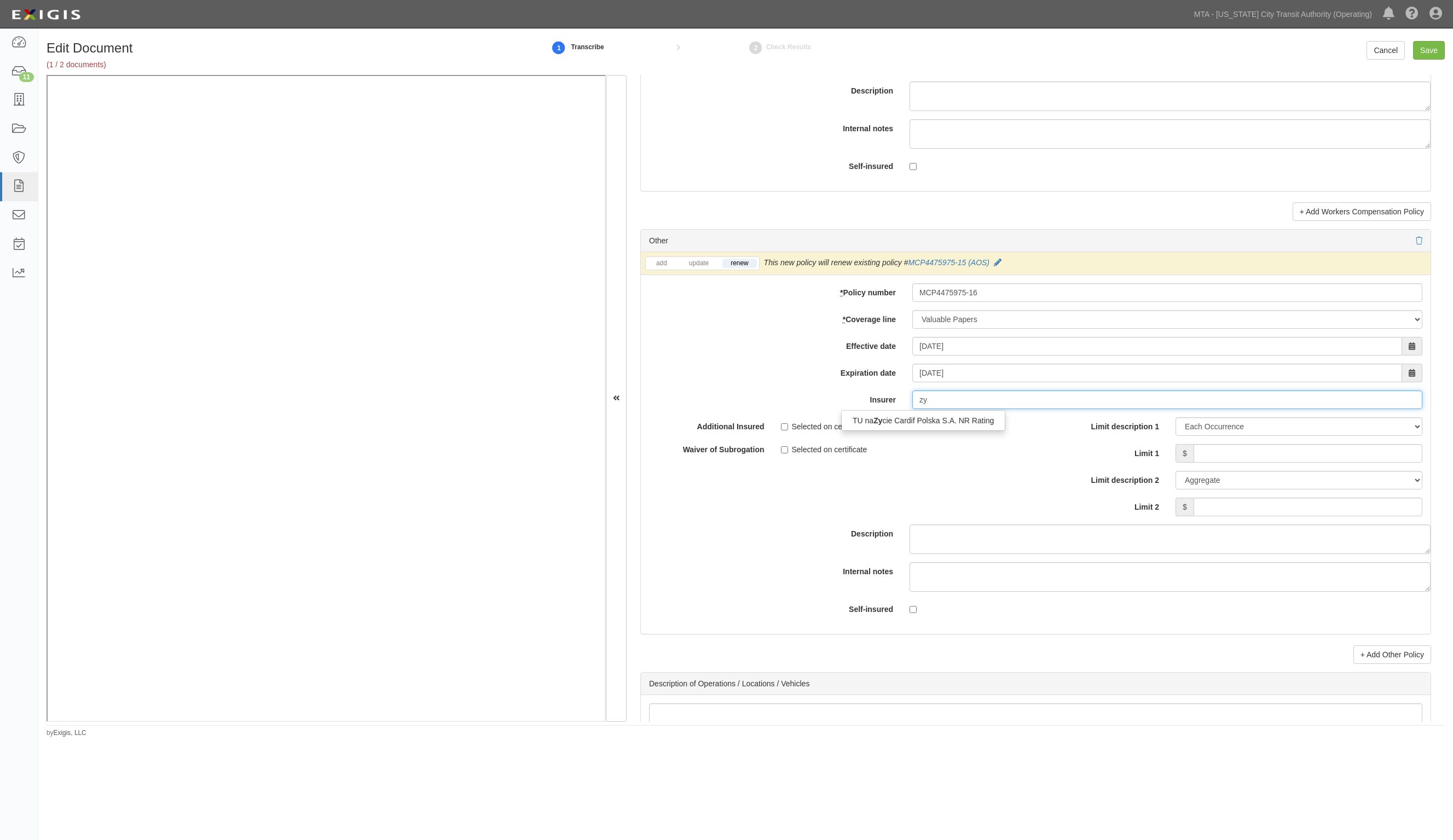
type input "z"
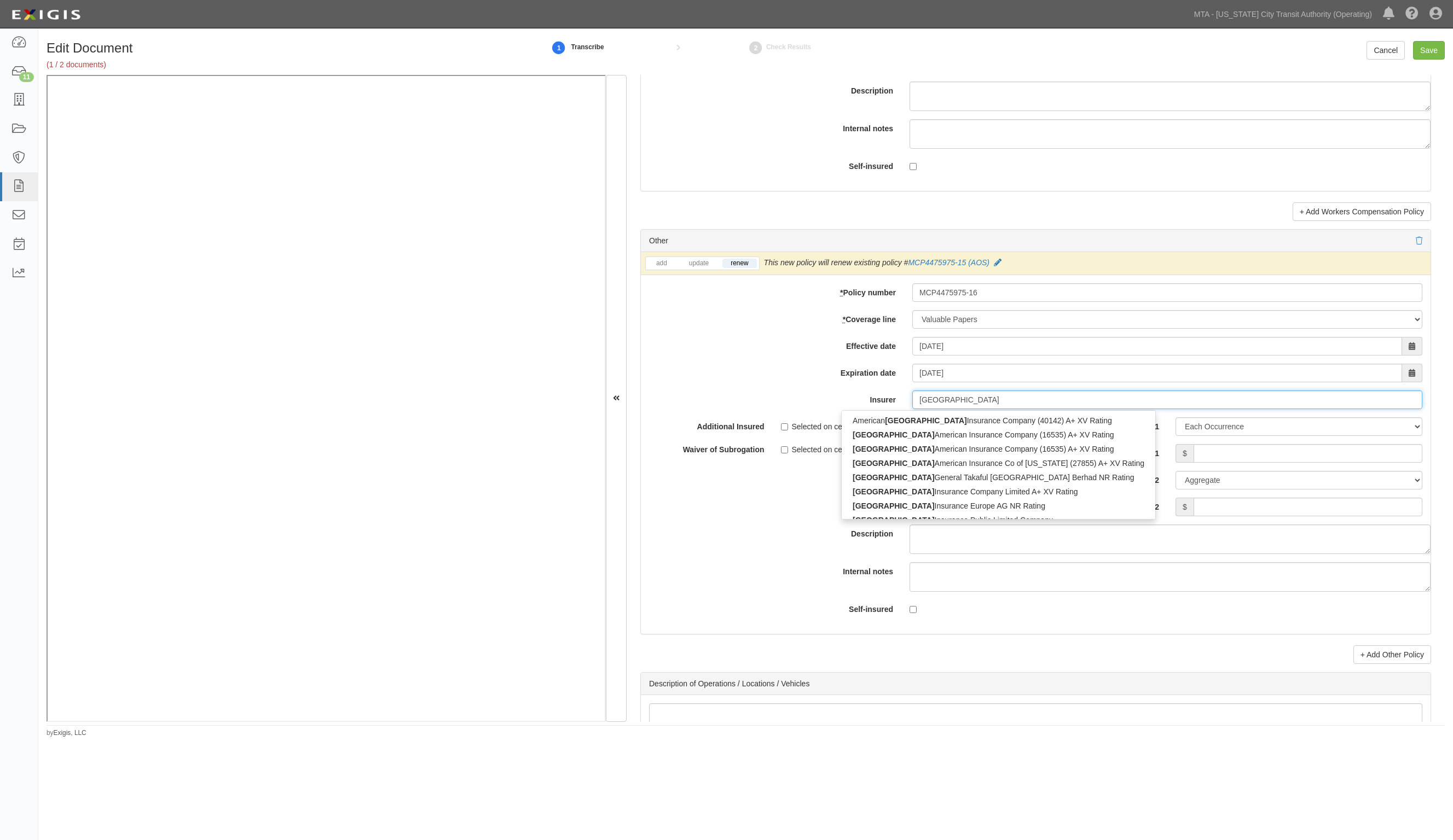
type input "zurich"
type input "zurich american Insurance Company (16535) A+ XV Rating"
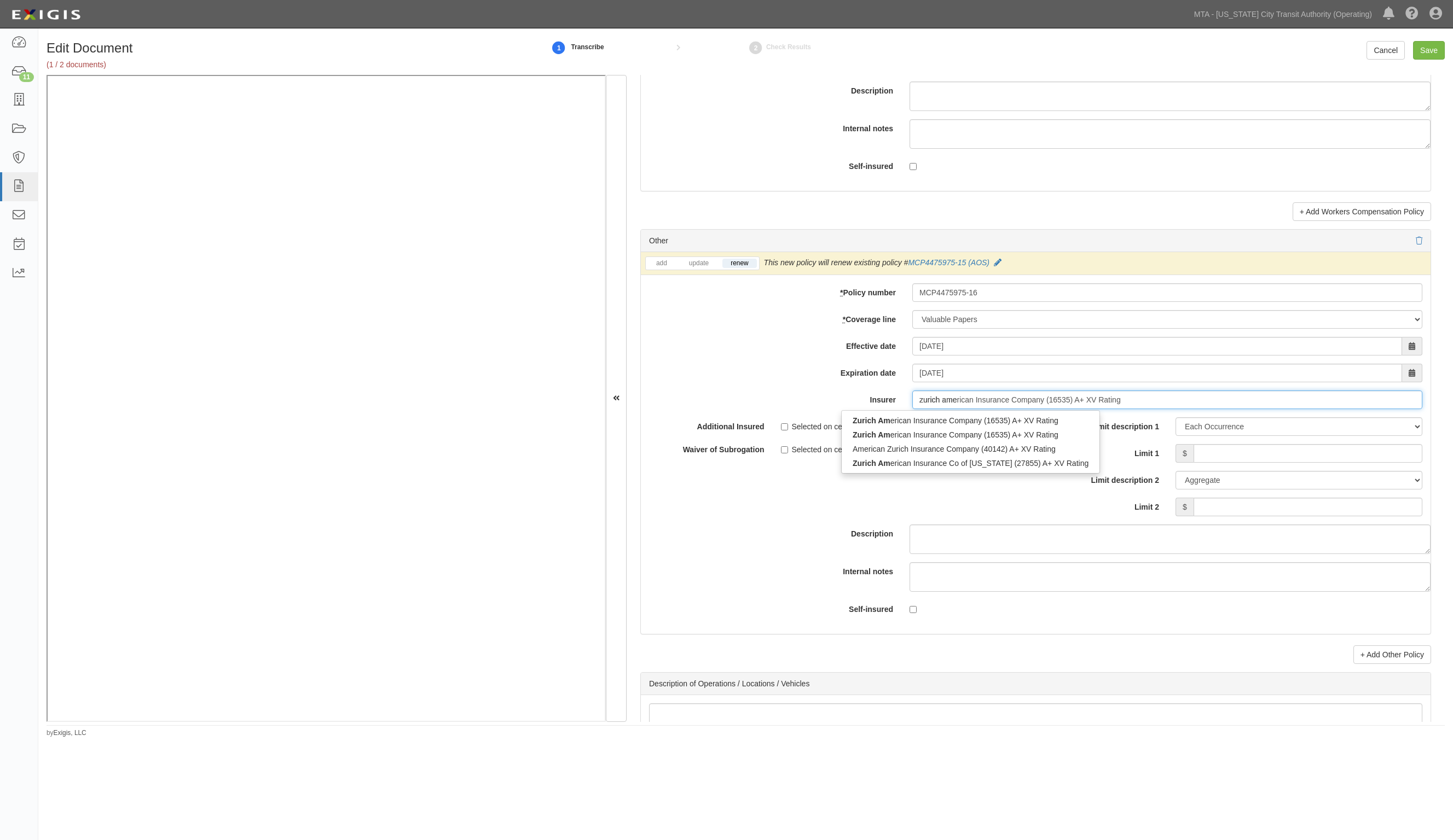
type input "zurich amer"
click at [882, 435] on div "Zurich Amer ican Insurance Company (16535) A+ XV Rating" at bounding box center [971, 435] width 258 height 14
type input "Zurich American Insurance Company (16535) A+ XV Rating"
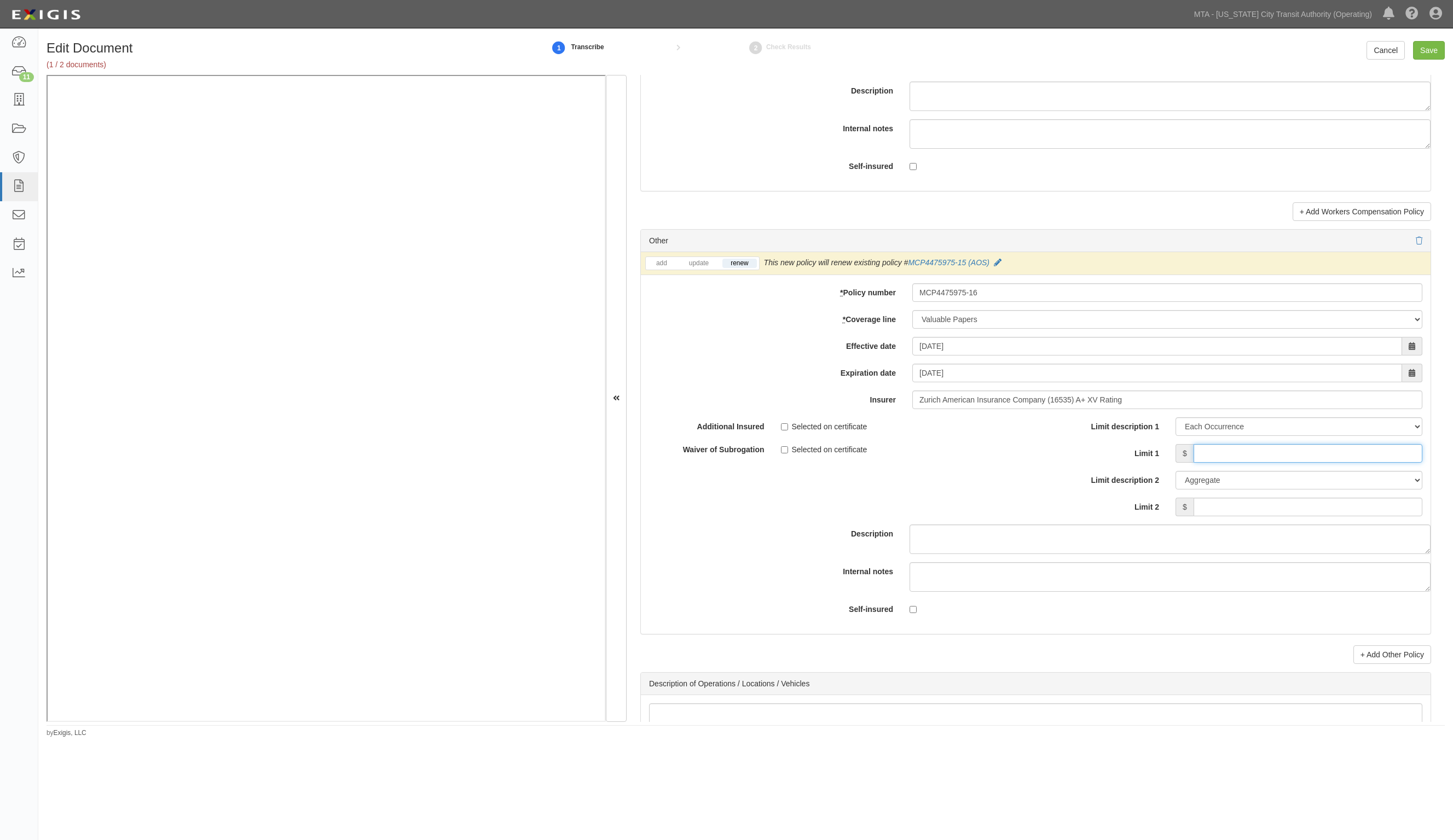
click at [1230, 463] on input "Limit 1" at bounding box center [1308, 453] width 229 height 19
type input "500,000"
click at [1238, 431] on select "Limit Each Occurrence Each Claim Aggregate Deductible Self-Insured Retention Pe…" at bounding box center [1299, 426] width 247 height 19
select select "Limit"
click at [1176, 423] on select "Limit Each Occurrence Each Claim Aggregate Deductible Self-Insured Retention Pe…" at bounding box center [1299, 426] width 247 height 19
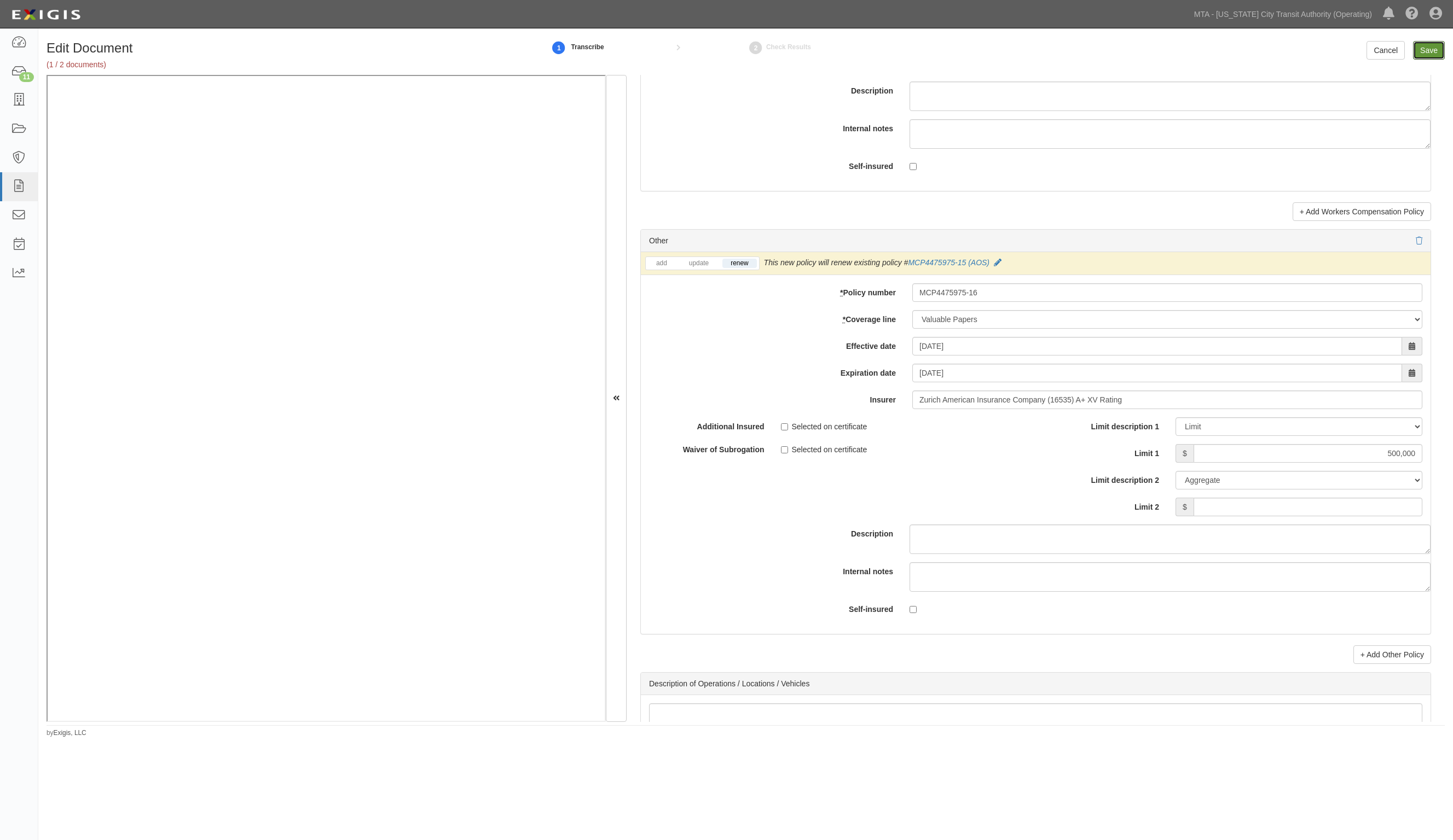
drag, startPoint x: 1424, startPoint y: 49, endPoint x: 1411, endPoint y: 49, distance: 13.0
click at [1423, 49] on input "Save" at bounding box center [1429, 50] width 31 height 19
type input "500000"
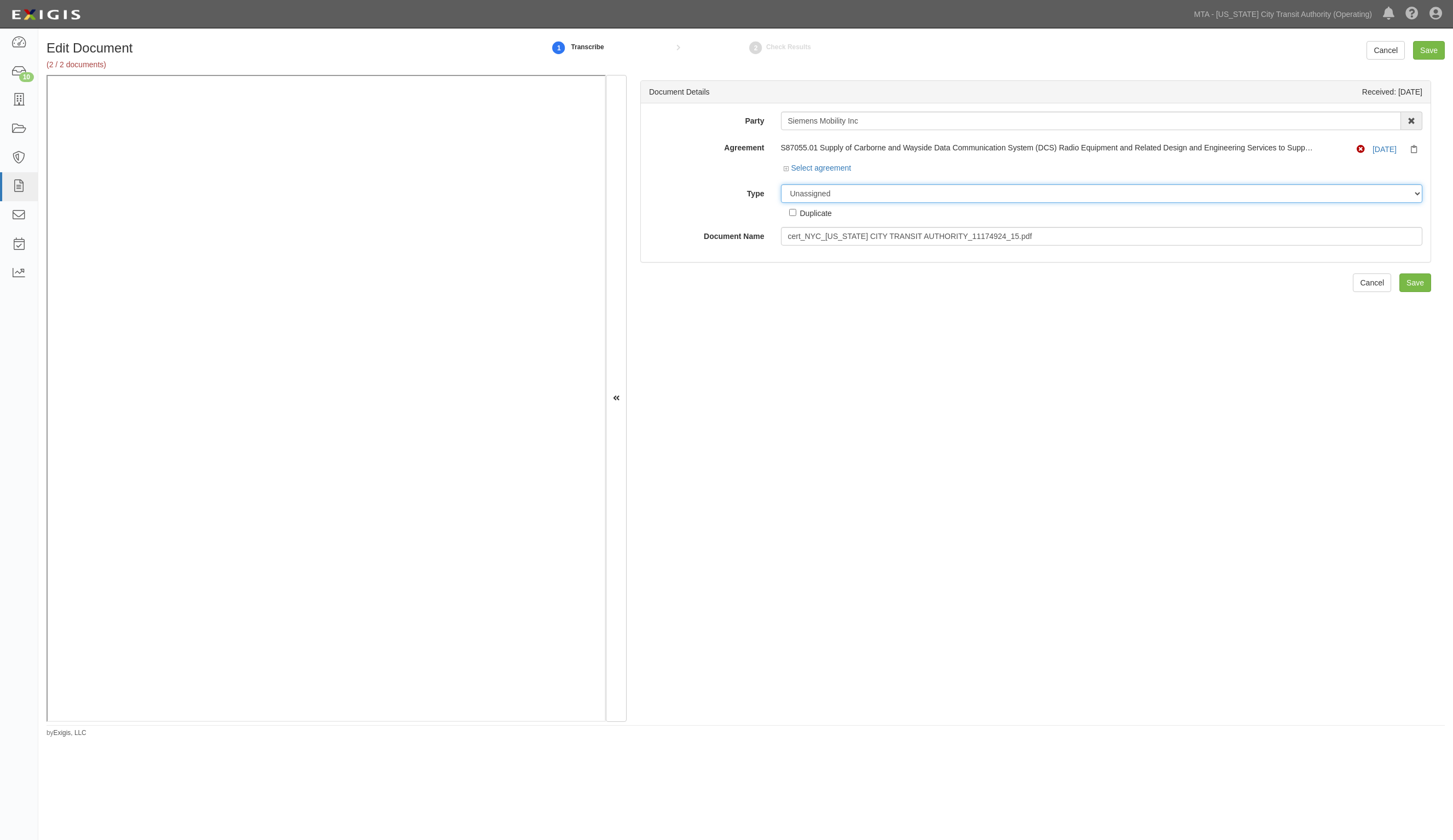
click at [866, 197] on select "Unassigned Binder Cancellation Notice Certificate Contract Endorsement Insuranc…" at bounding box center [1102, 193] width 642 height 19
select select "JunkDetail"
click at [781, 184] on select "Unassigned Binder Cancellation Notice Certificate Contract Endorsement Insuranc…" at bounding box center [1102, 193] width 642 height 19
click at [1405, 273] on input "Save" at bounding box center [1415, 282] width 31 height 19
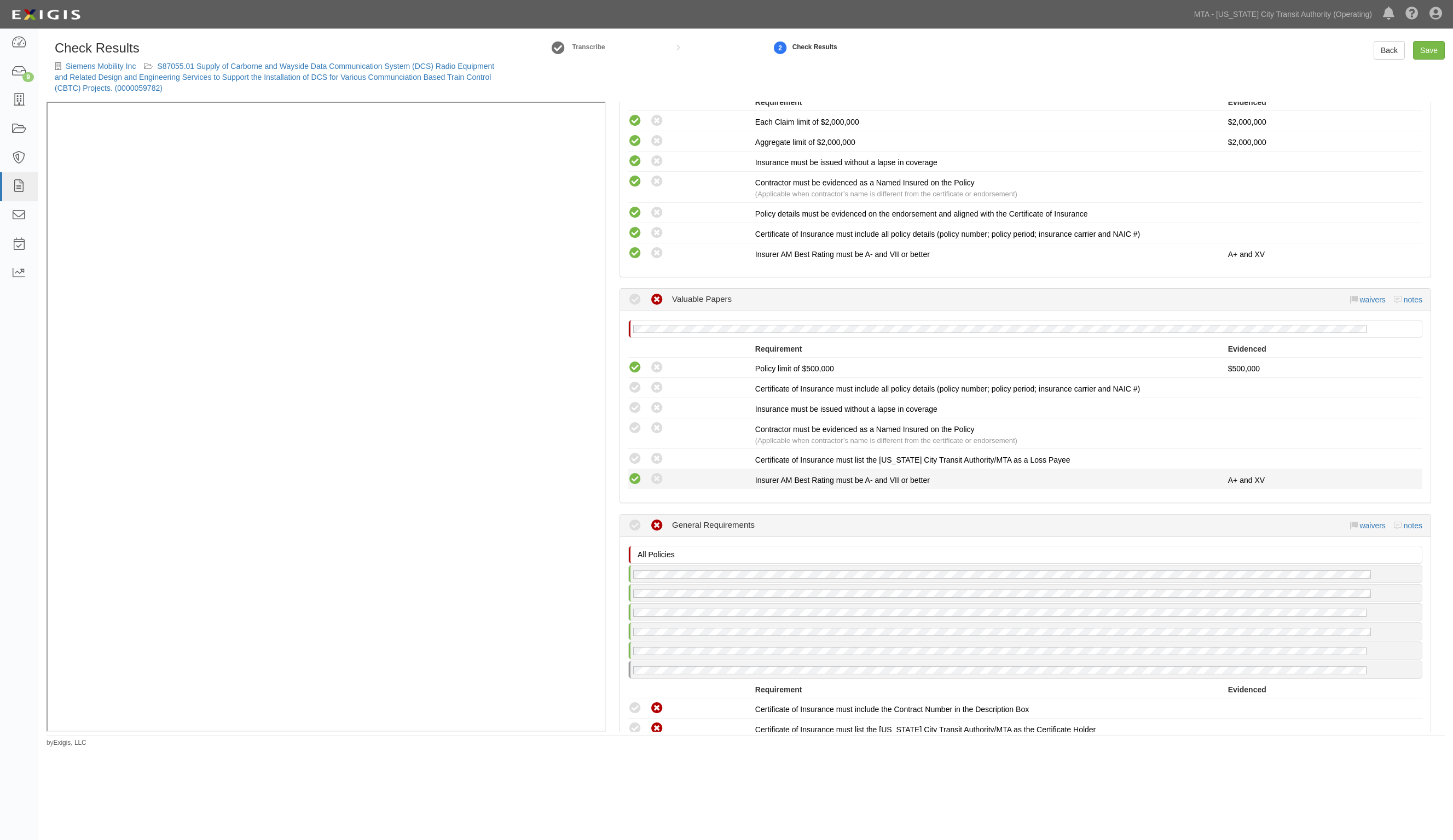
scroll to position [1231, 0]
click at [637, 451] on icon at bounding box center [634, 457] width 13 height 13
radio input "true"
drag, startPoint x: 636, startPoint y: 422, endPoint x: 633, endPoint y: 400, distance: 22.2
click at [636, 420] on icon at bounding box center [634, 426] width 13 height 13
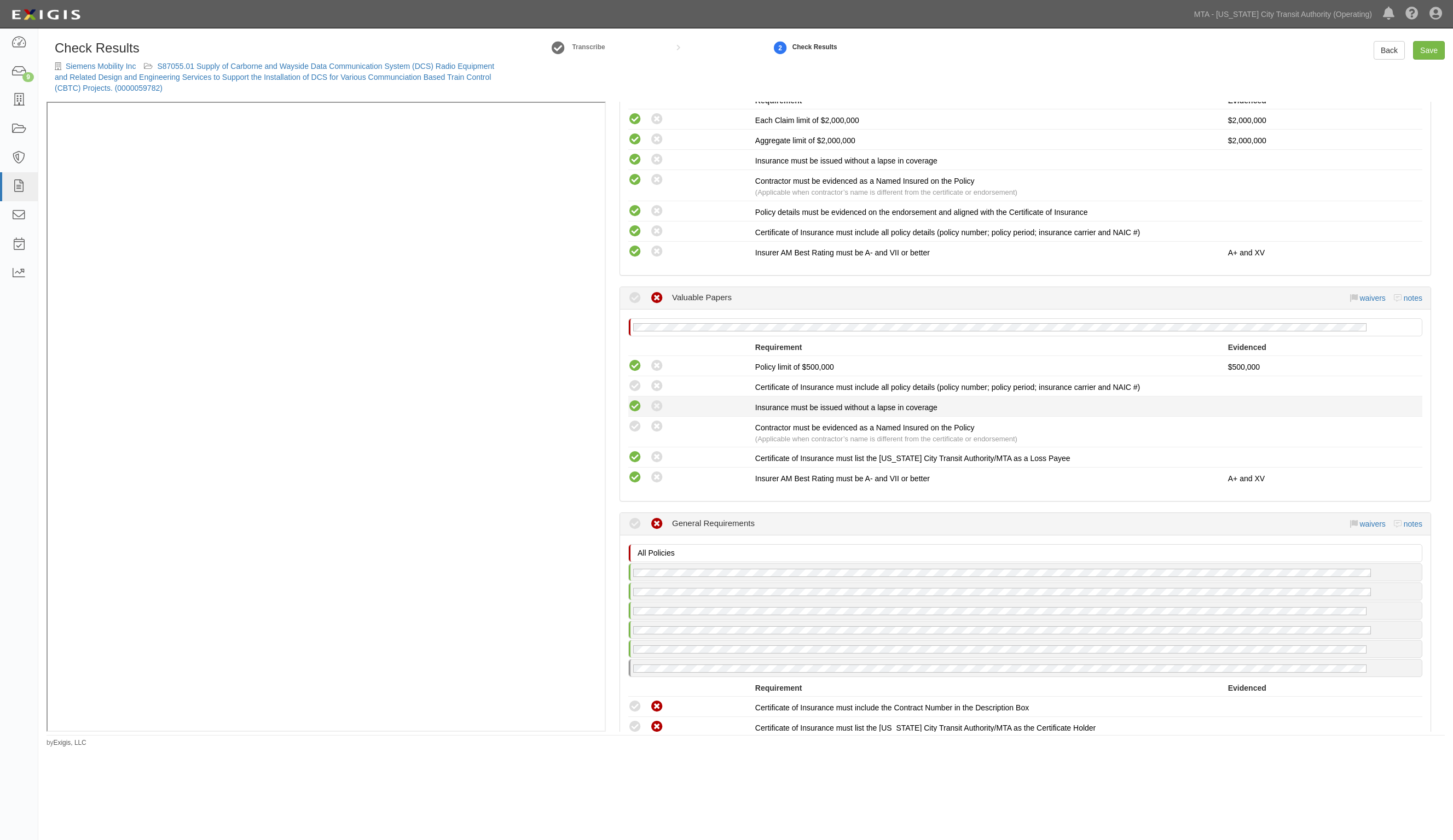
radio input "true"
click at [632, 400] on icon at bounding box center [634, 407] width 13 height 13
radio input "true"
click at [632, 381] on icon at bounding box center [634, 386] width 13 height 13
radio input "true"
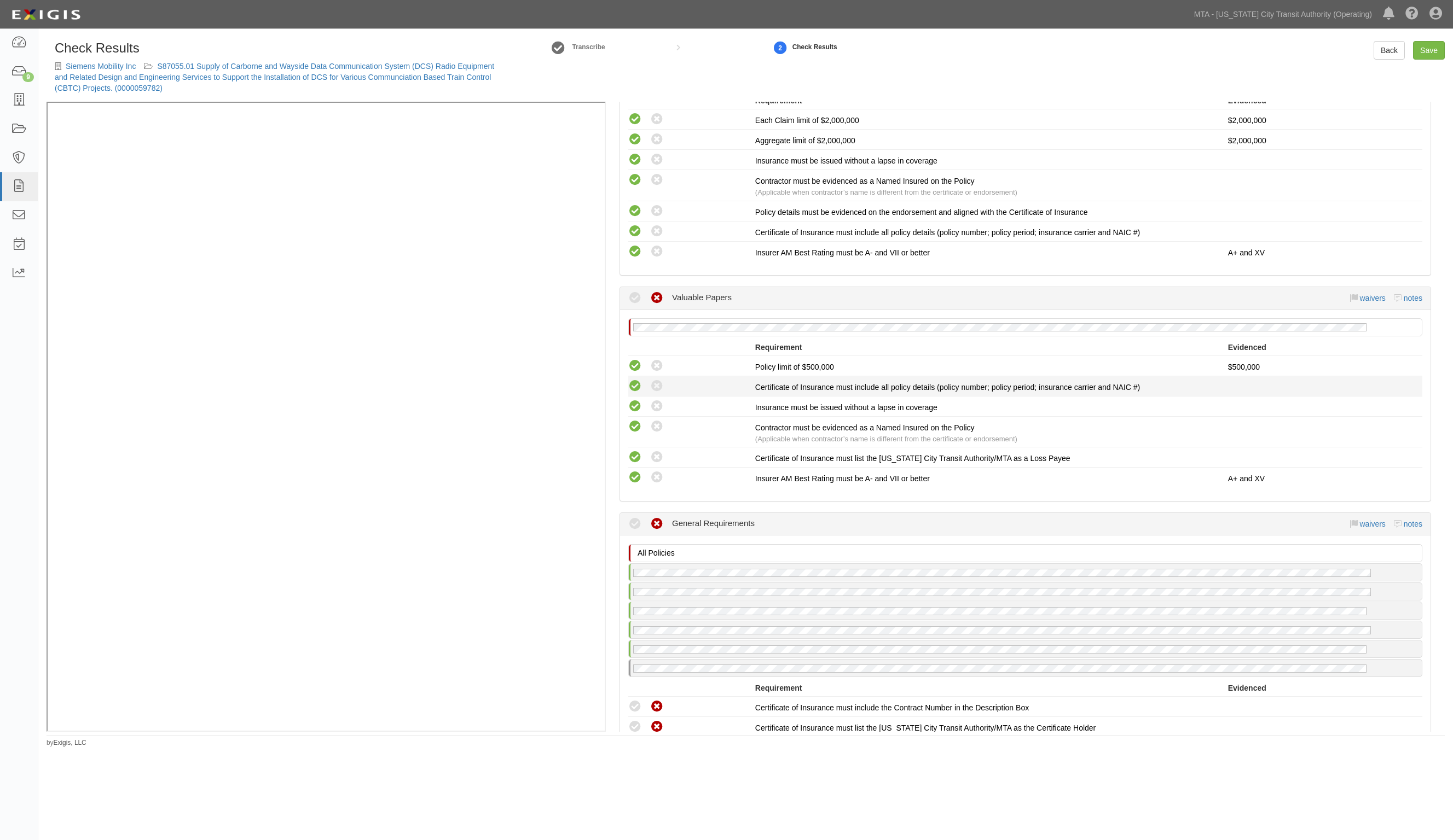
radio input "true"
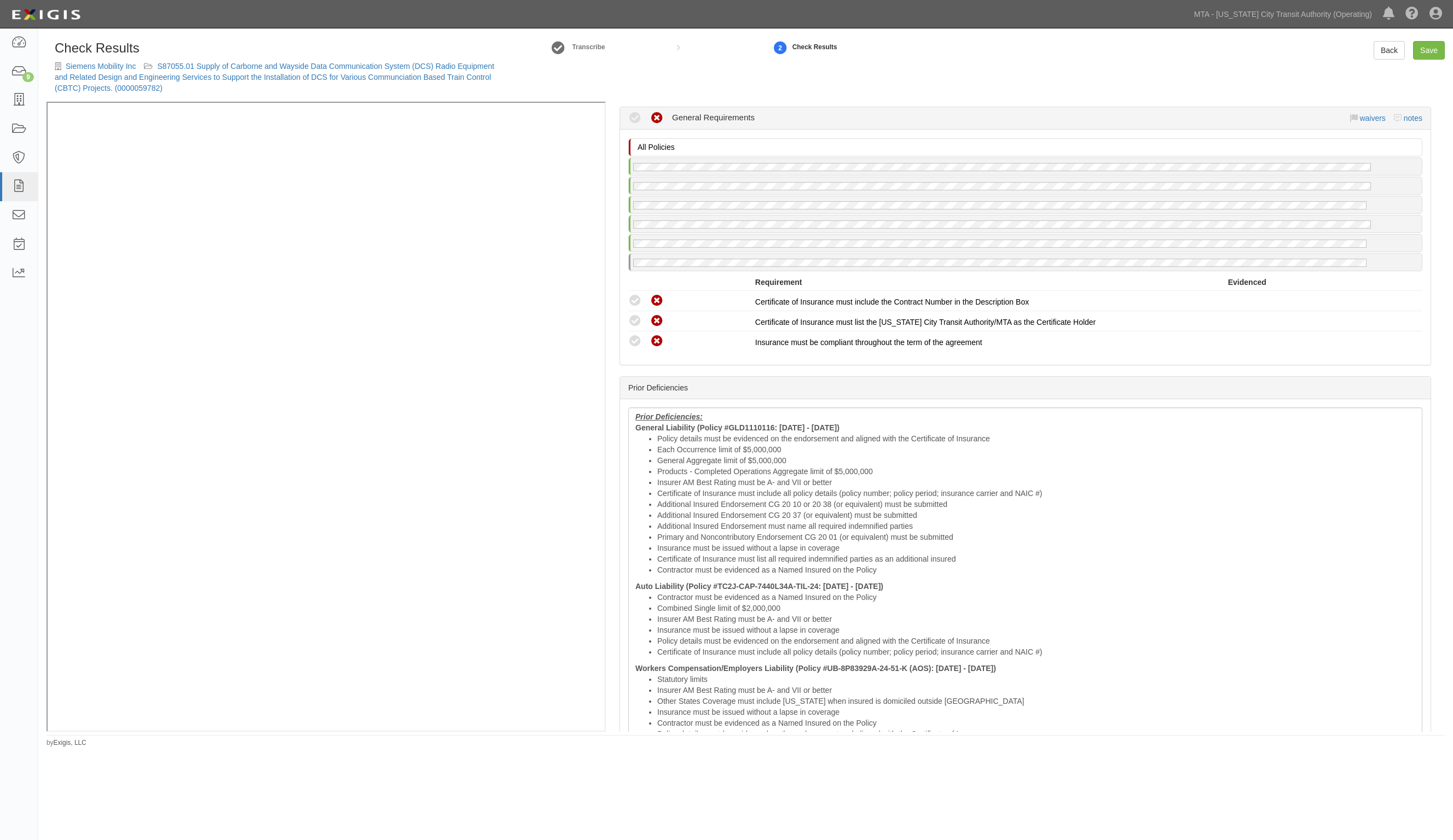
scroll to position [1641, 0]
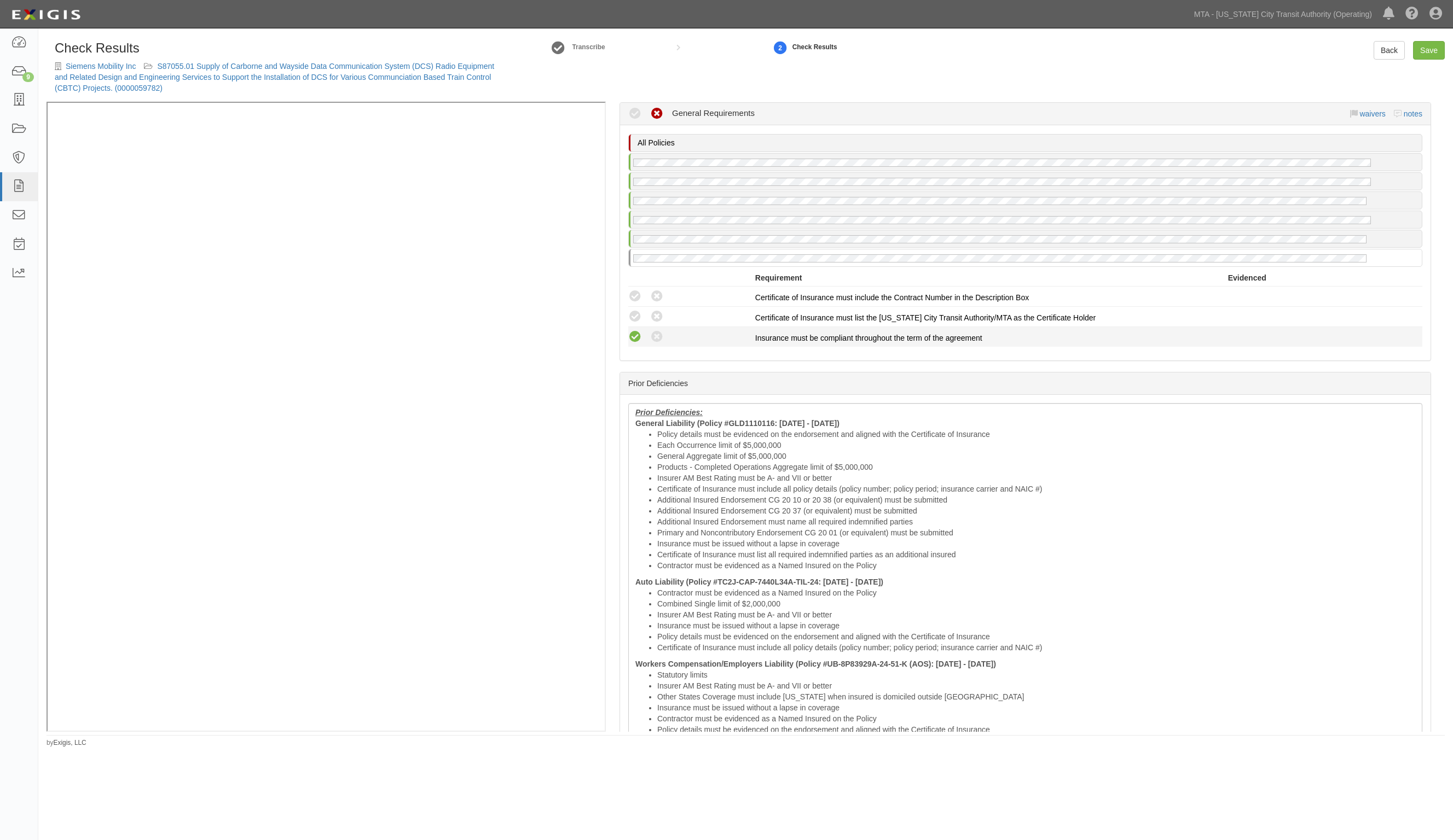
click at [632, 331] on icon at bounding box center [634, 336] width 13 height 13
radio input "true"
click at [636, 312] on icon at bounding box center [634, 317] width 13 height 13
radio input "true"
click at [636, 297] on div "Compliant Waived: Non-Compliant Certificate of Insurance must include the Contr…" at bounding box center [1025, 297] width 811 height 14
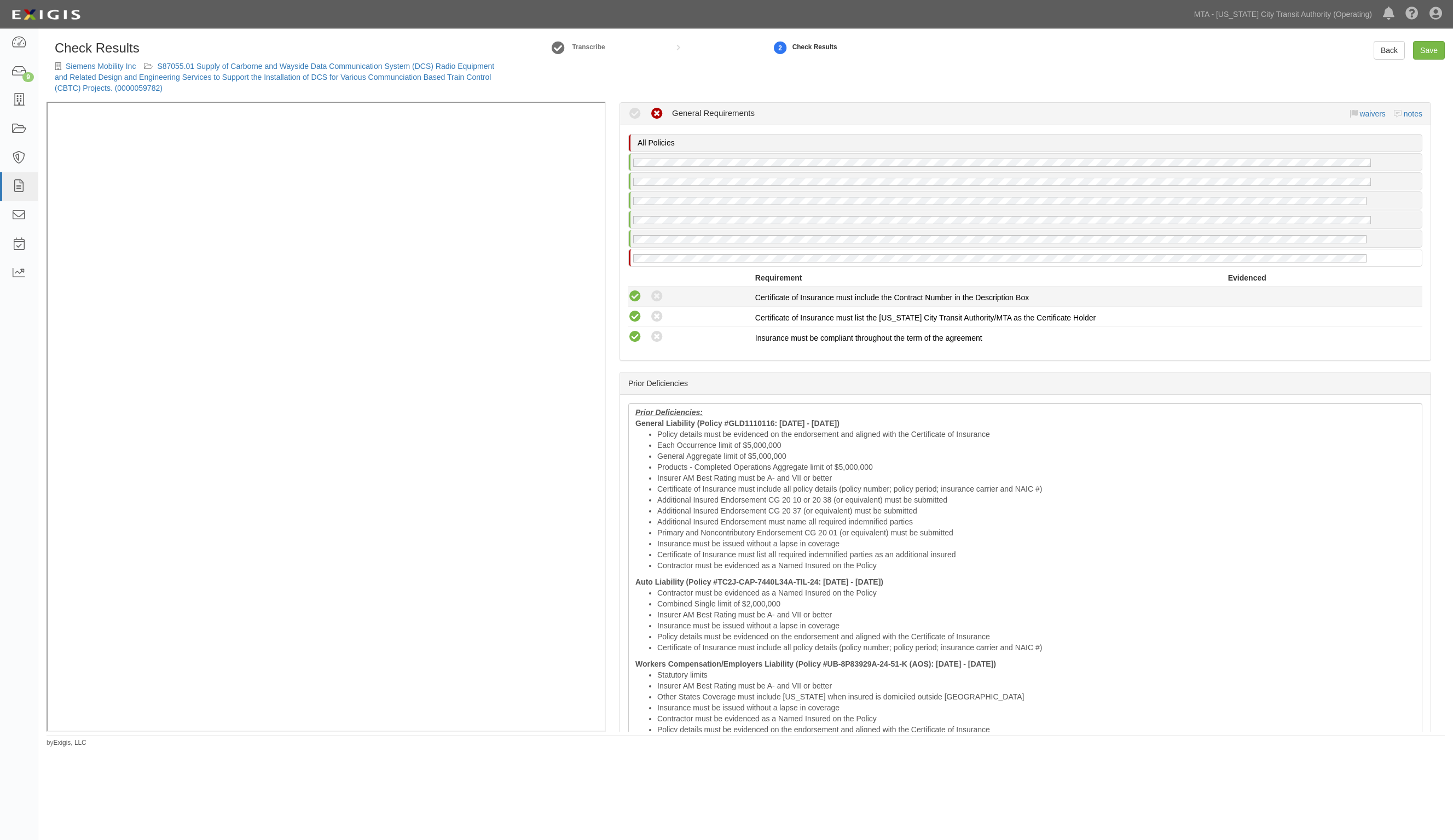
click at [636, 291] on icon at bounding box center [634, 296] width 13 height 13
radio input "true"
click at [679, 542] on li "Insurance must be issued without a lapse in coverage" at bounding box center [1036, 544] width 758 height 11
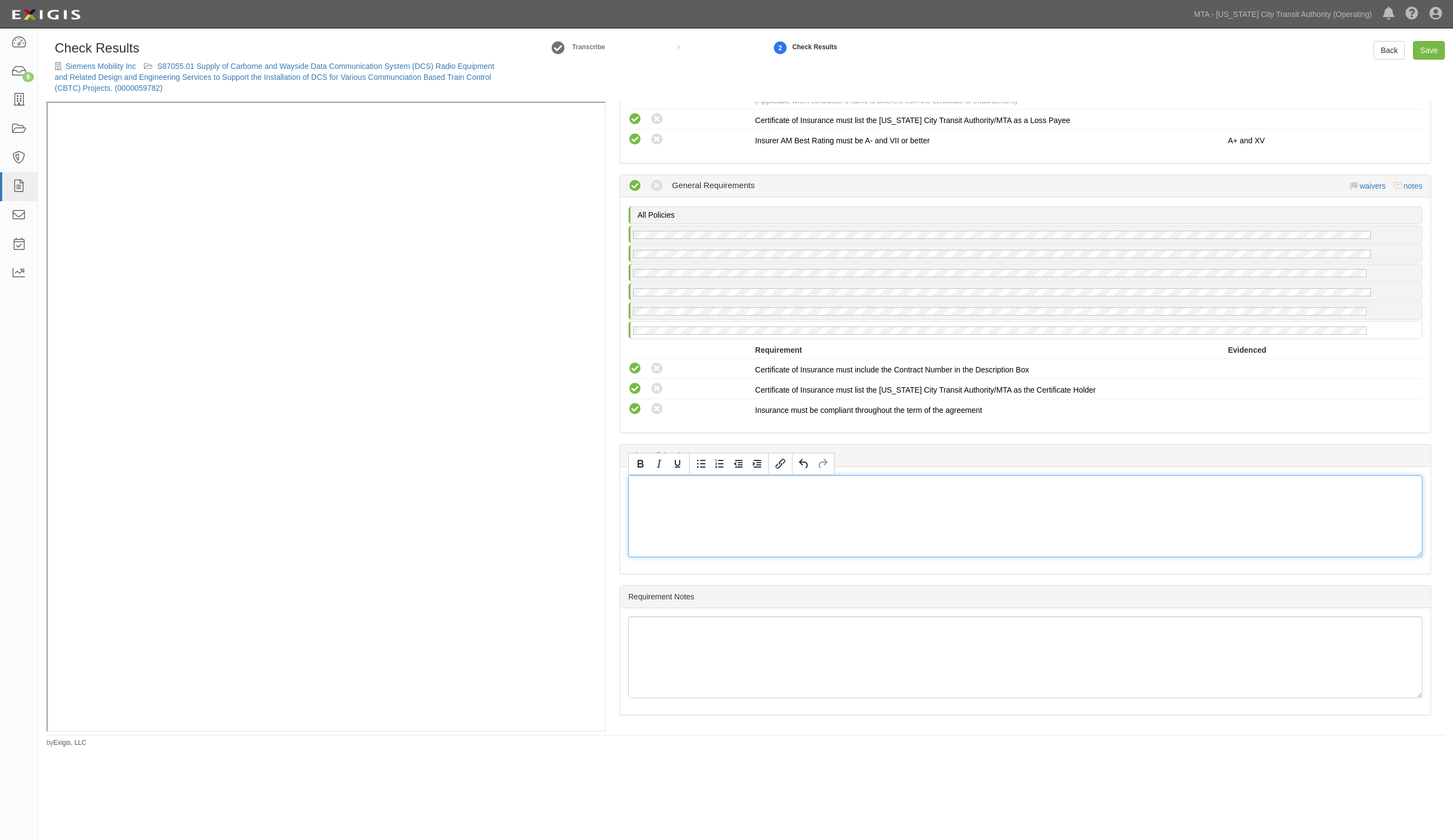
scroll to position [1563, 0]
click at [1425, 40] on div "Check Results Siemens Mobility Inc S87055.01 Supply of Carborne and Wayside Dat…" at bounding box center [746, 390] width 1415 height 715
click at [1424, 44] on link "Save" at bounding box center [1429, 50] width 31 height 19
radio input "true"
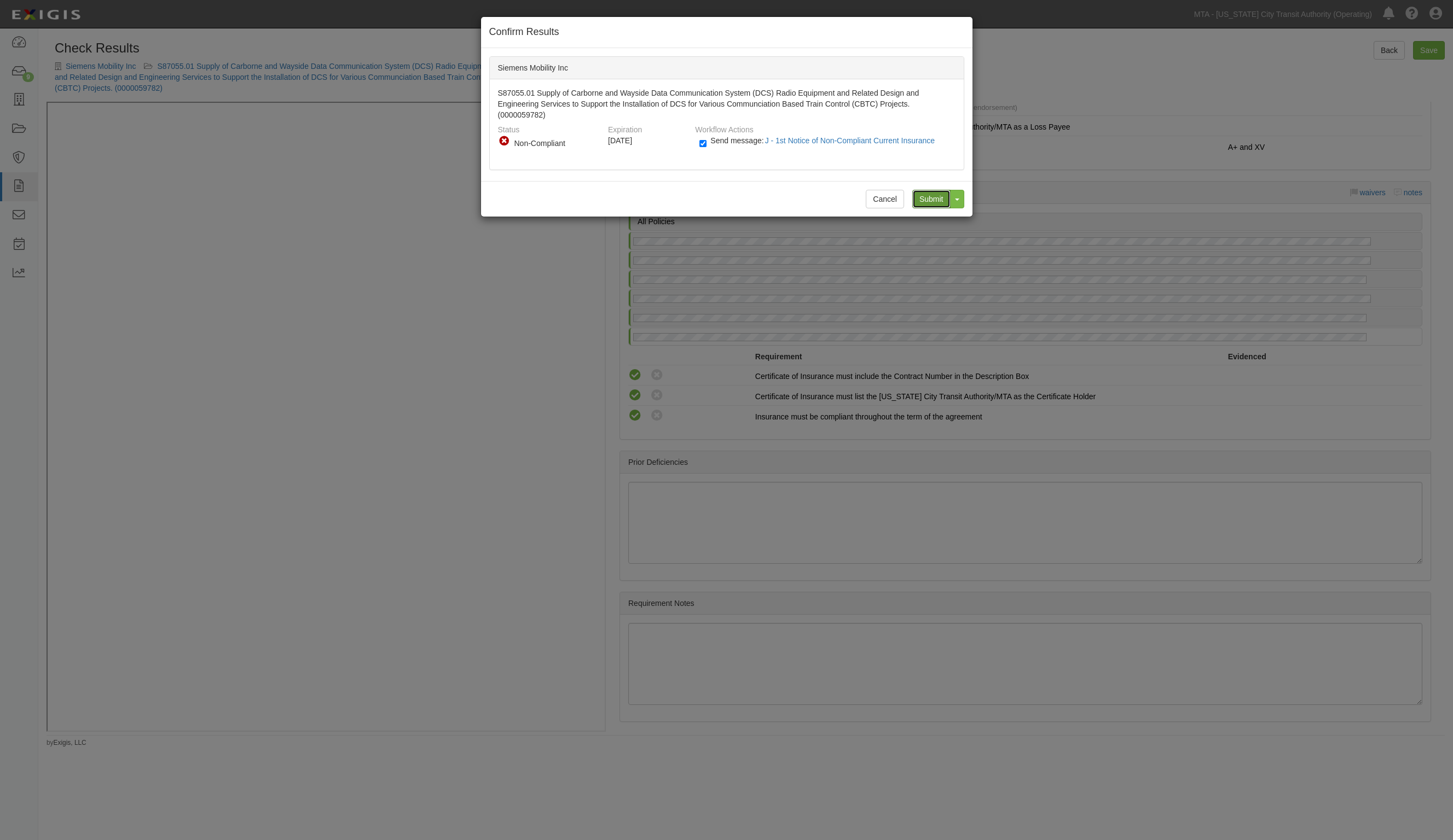
click at [941, 195] on input "Submit" at bounding box center [931, 199] width 39 height 19
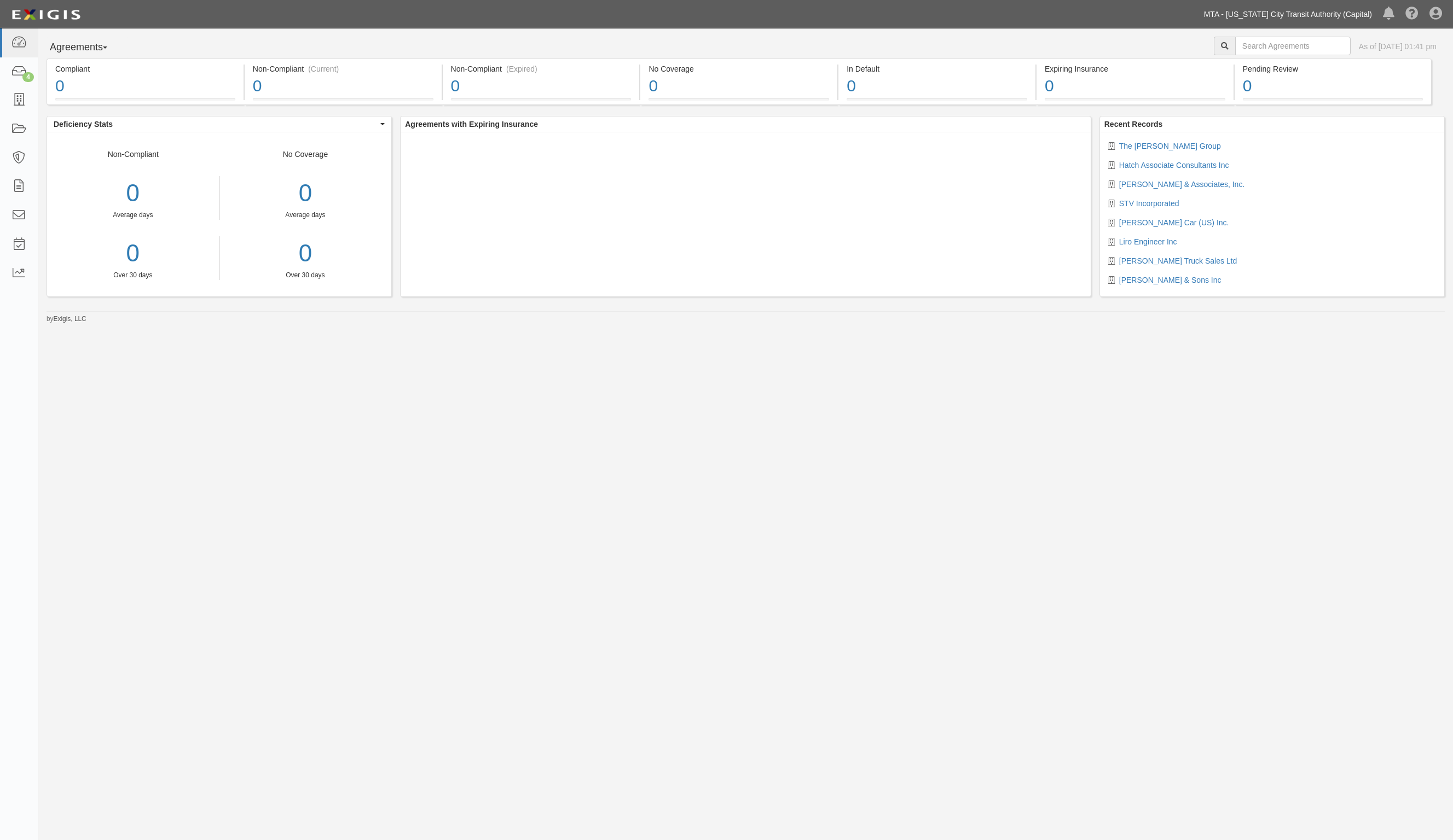
click at [1347, 13] on link "MTA - [US_STATE] City Transit Authority (Capital)" at bounding box center [1287, 14] width 179 height 22
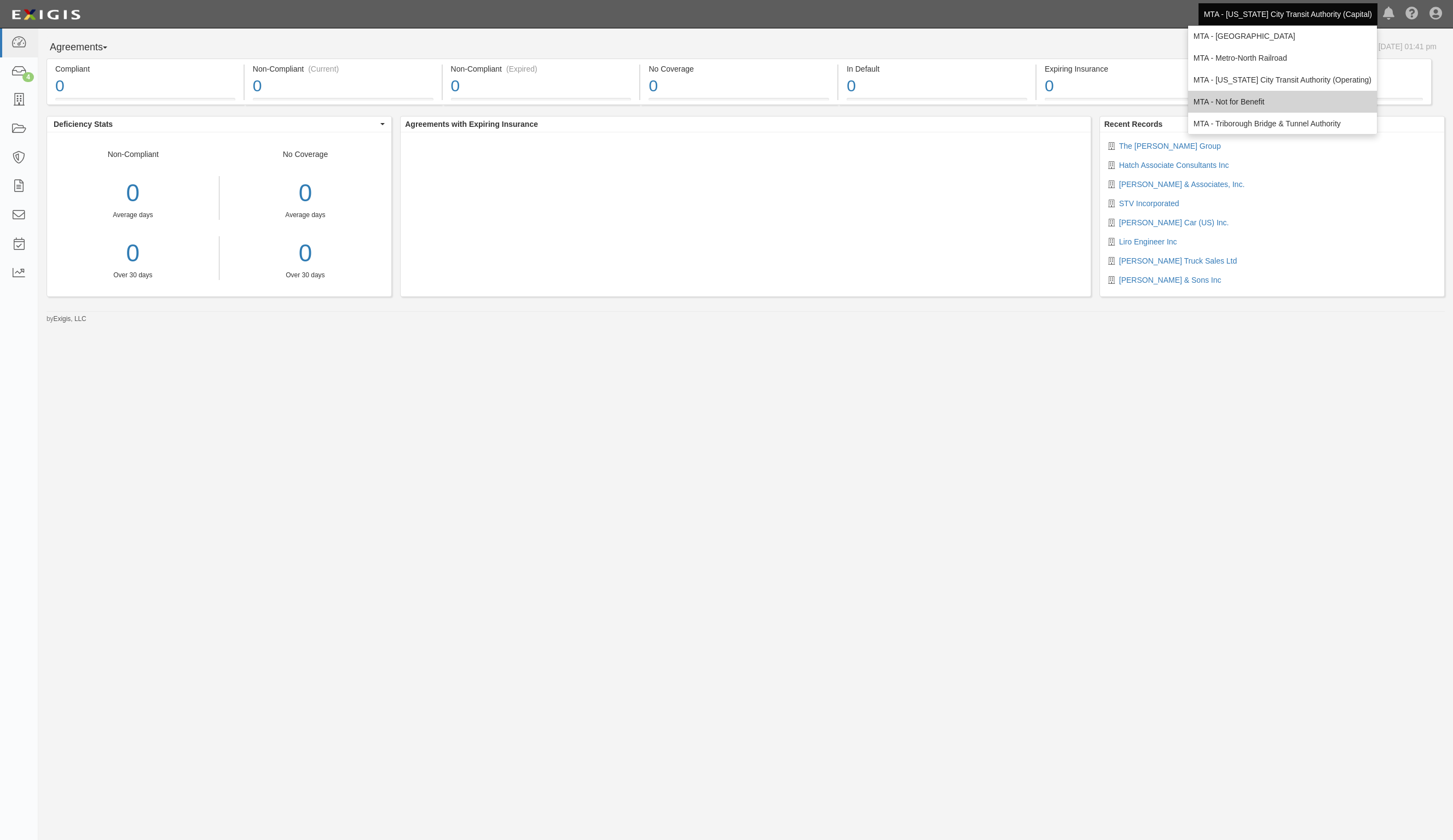
scroll to position [72, 0]
click at [1314, 80] on link "MTA - [US_STATE] City Transit Authority (Operating)" at bounding box center [1283, 76] width 189 height 22
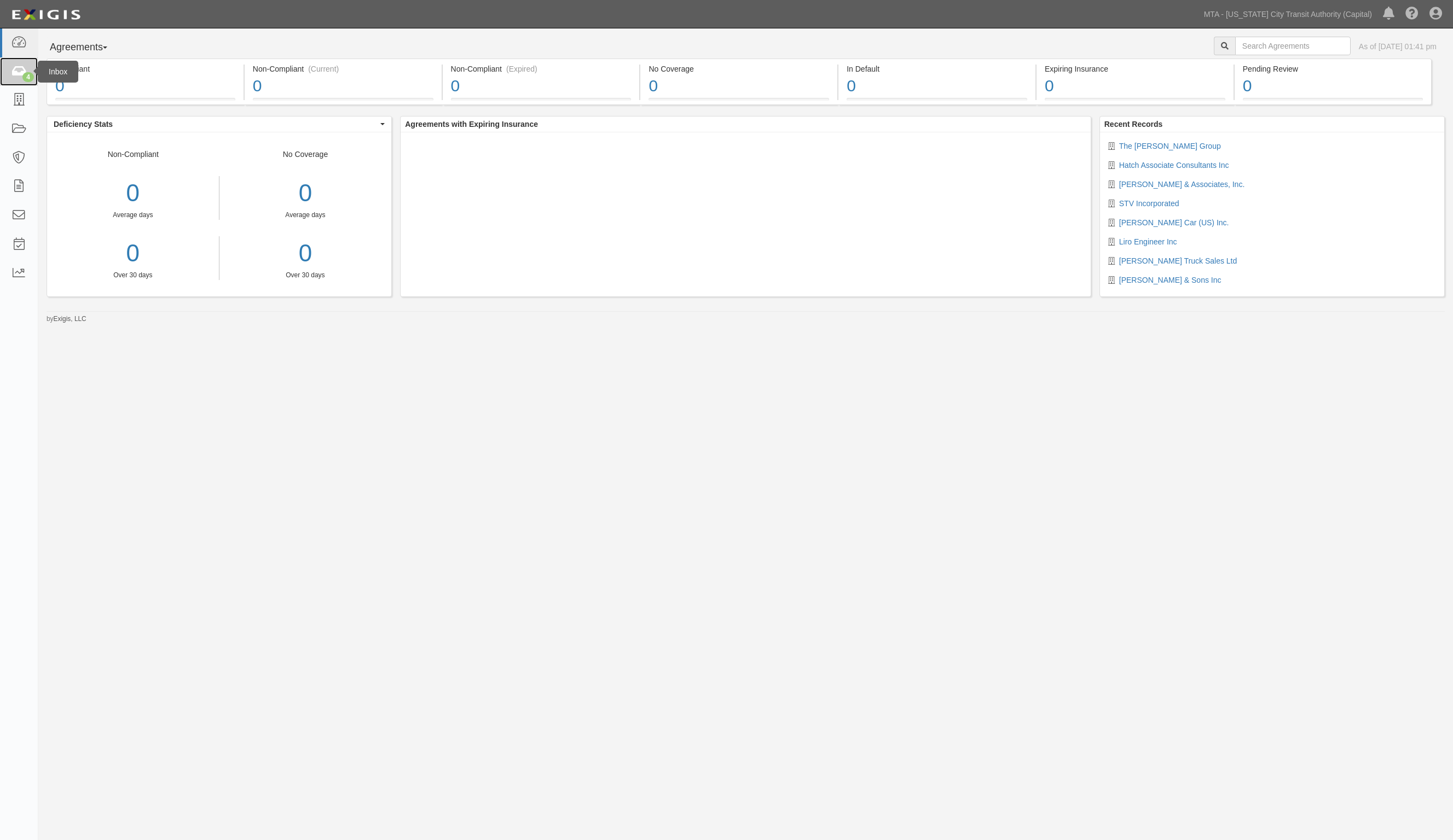
click at [19, 68] on icon at bounding box center [18, 72] width 15 height 13
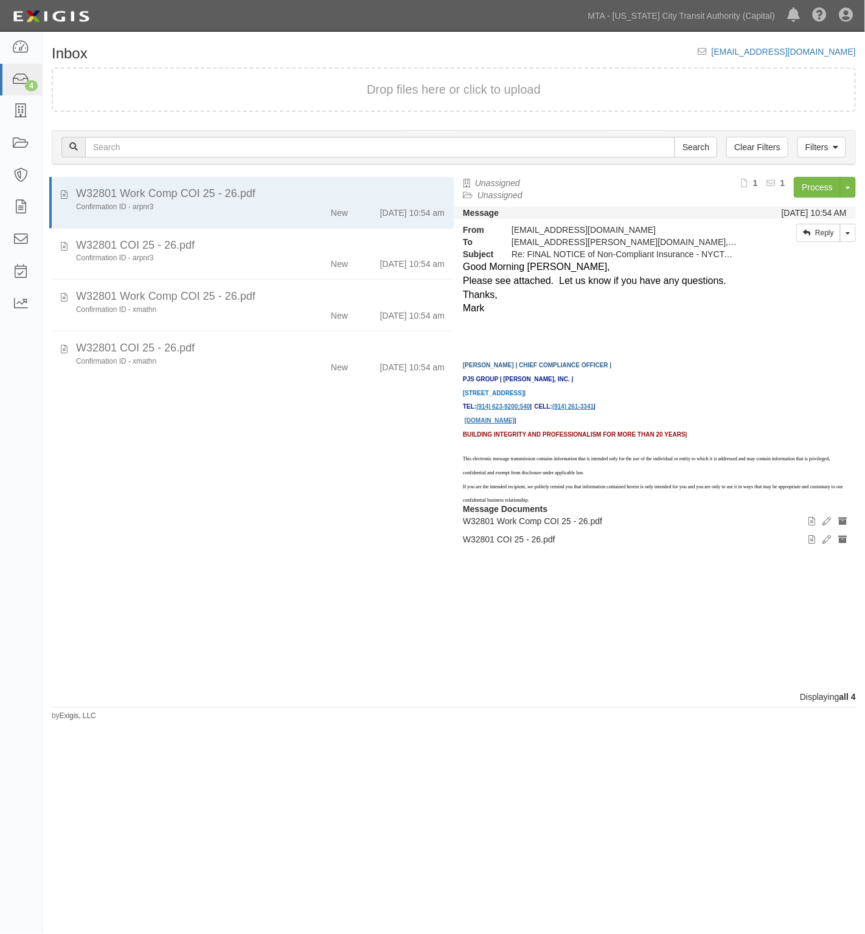
click at [402, 43] on div "Inbox [EMAIL_ADDRESS][DOMAIN_NAME] Drop files here or click to upload Filters C…" at bounding box center [454, 379] width 823 height 685
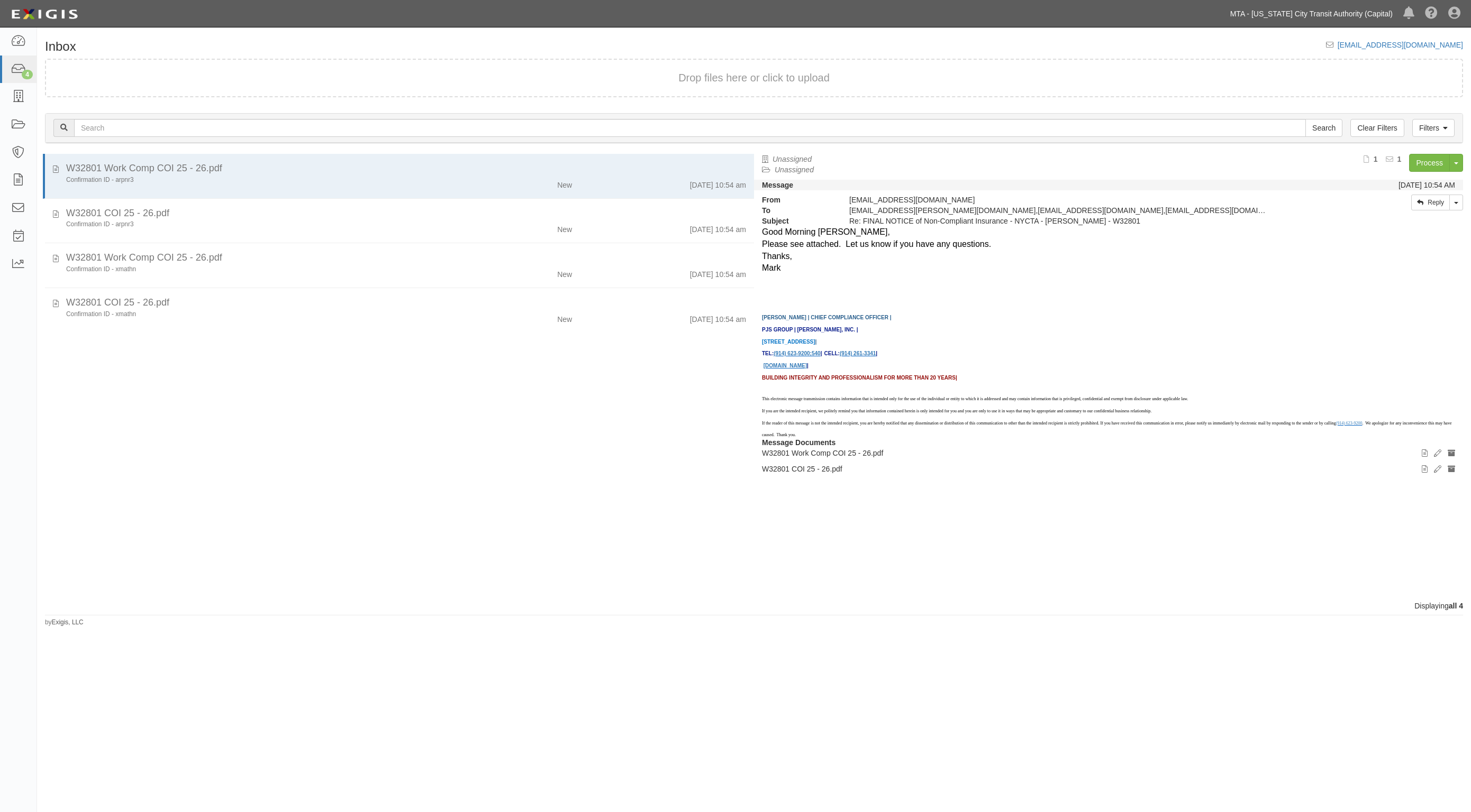
click at [1368, 10] on link "MTA - [US_STATE] City Transit Authority (Capital)" at bounding box center [1311, 14] width 173 height 21
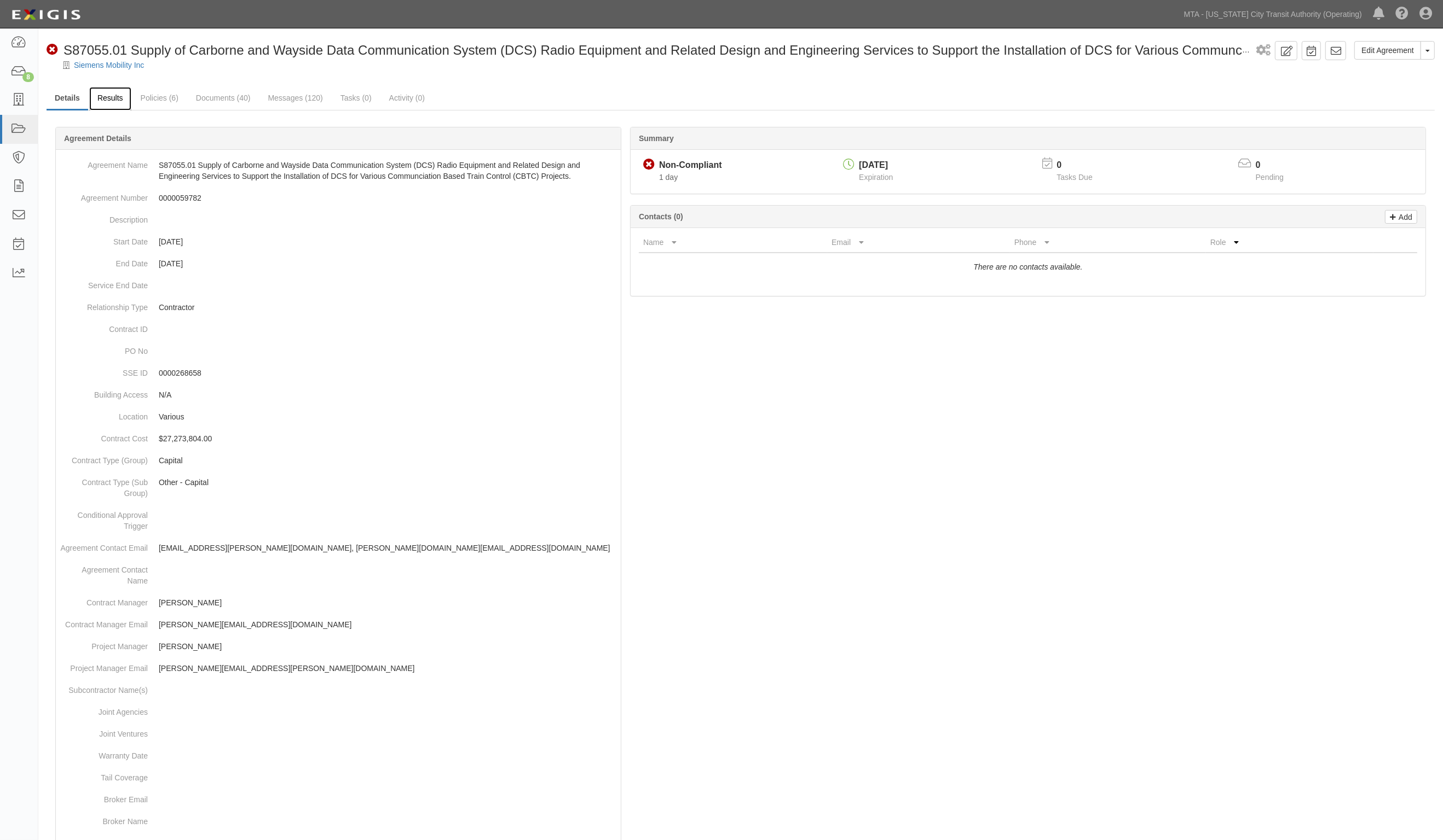
click at [107, 97] on link "Results" at bounding box center [110, 99] width 42 height 23
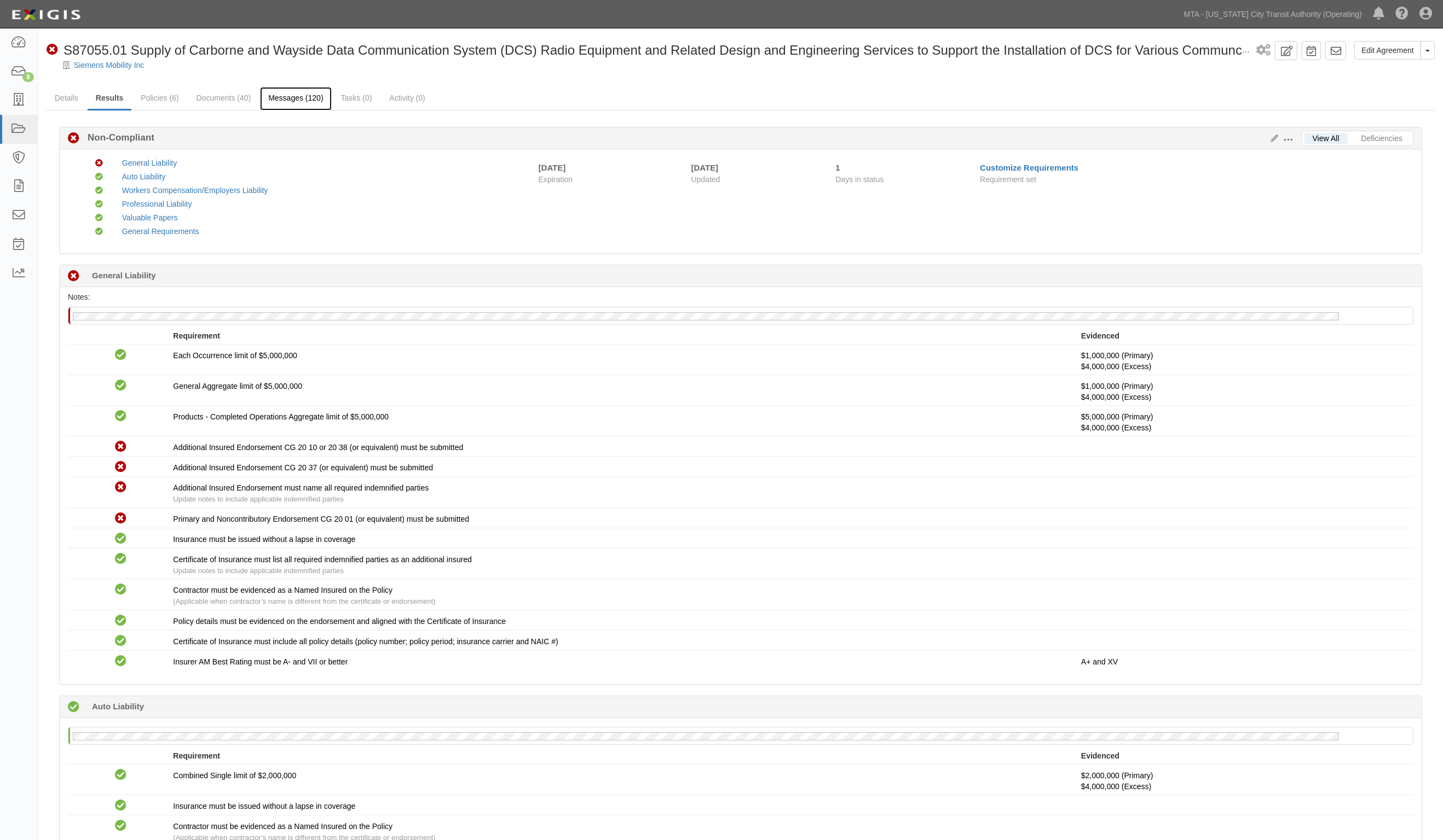
click at [292, 94] on link "Messages (120)" at bounding box center [295, 99] width 71 height 23
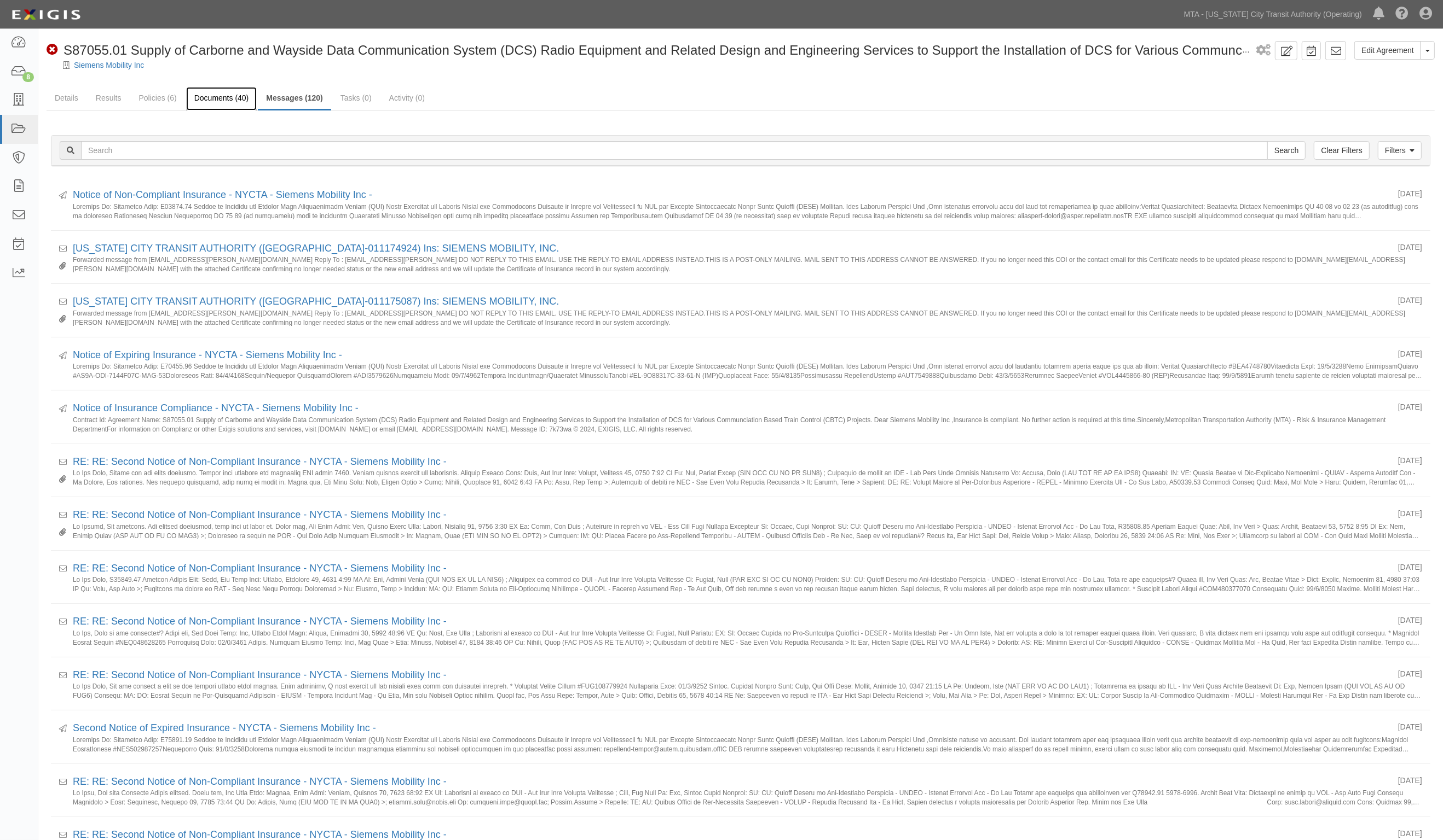
click at [238, 100] on link "Documents (40)" at bounding box center [221, 99] width 71 height 23
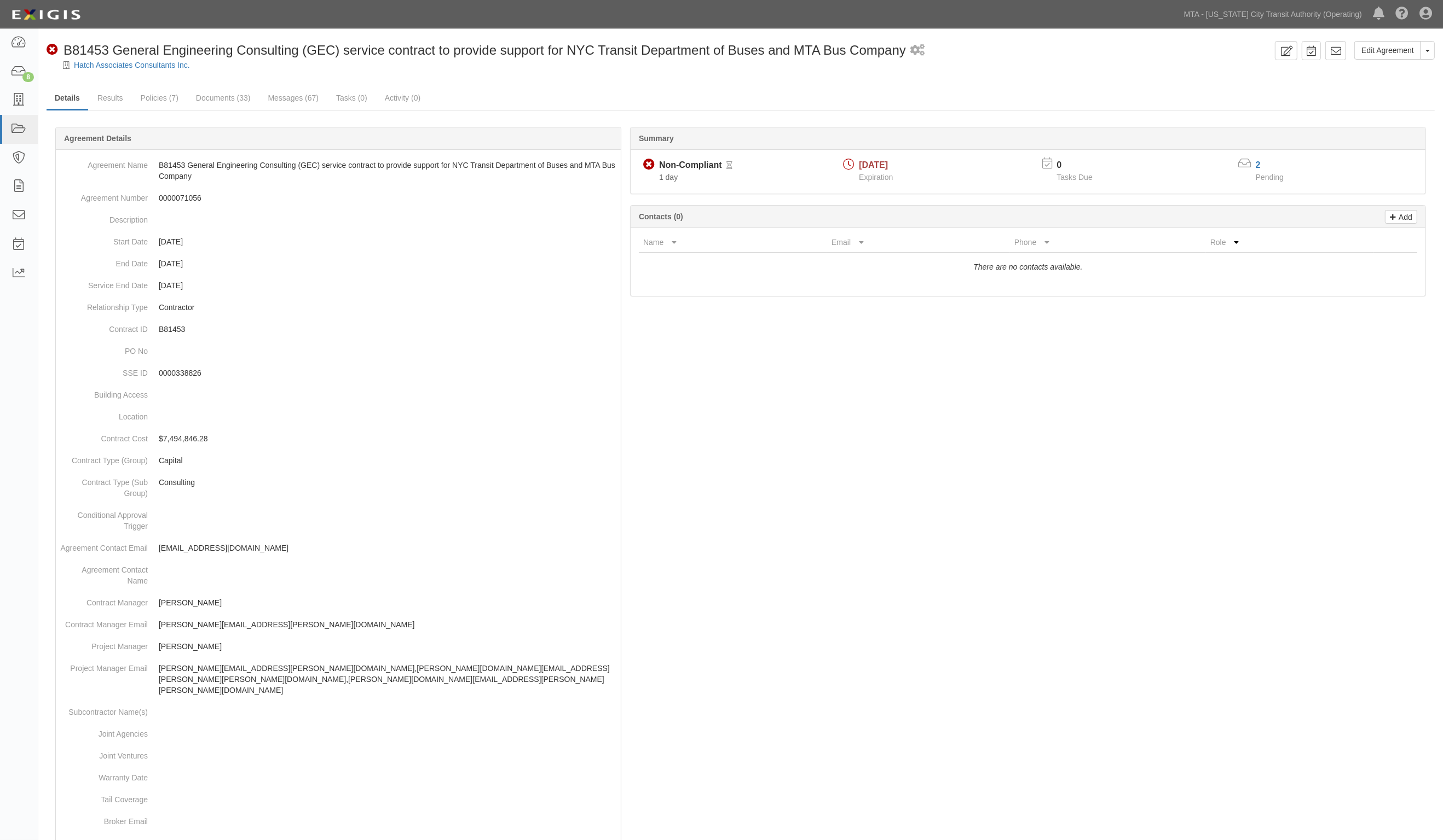
click at [661, 26] on div "Dashboard 8 Inbox Parties Agreements Coverages Documents Messages Tasks Reports…" at bounding box center [721, 13] width 1426 height 28
click at [578, 40] on div "Edit Agreement Toggle Agreement Dropdown View Audit Trail Archive Agreement Sen…" at bounding box center [740, 563] width 1404 height 1059
click at [108, 94] on link "Results" at bounding box center [110, 99] width 42 height 23
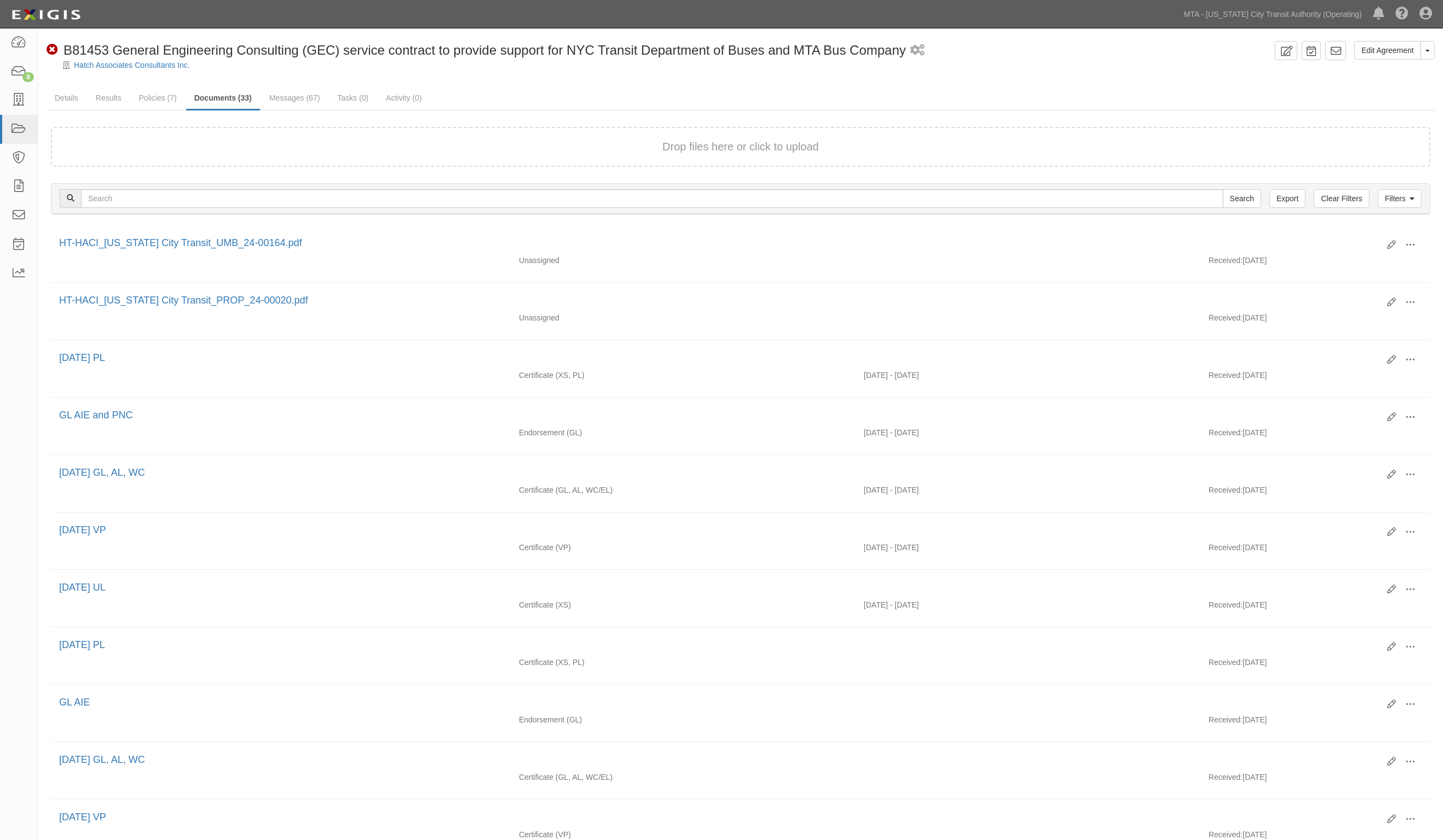
drag, startPoint x: 1329, startPoint y: 92, endPoint x: 1269, endPoint y: 54, distance: 71.0
click at [1329, 92] on ul "Details Results Policies (7) Documents (33) Messages (67) Tasks (0) Activity (0)" at bounding box center [740, 99] width 1388 height 23
click at [963, 89] on div "Edit Agreement Toggle Agreement Dropdown View Audit Trail Archive Agreement Sen…" at bounding box center [740, 762] width 1404 height 1442
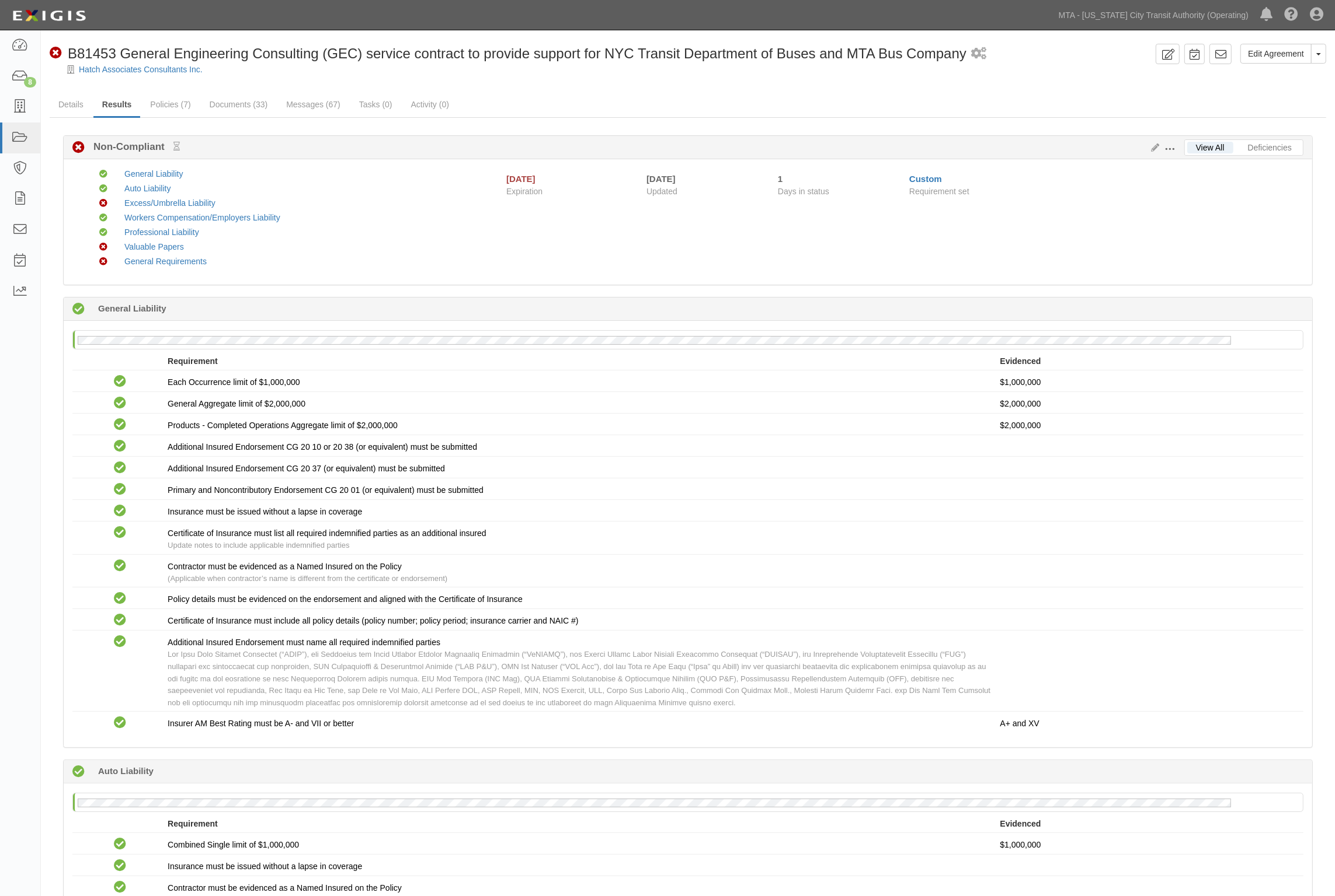
drag, startPoint x: 408, startPoint y: 260, endPoint x: 437, endPoint y: 267, distance: 29.8
click at [407, 262] on div "General Requirements" at bounding box center [301, 261] width 373 height 12
click at [1280, 150] on link "Deficiencies" at bounding box center [1270, 148] width 61 height 12
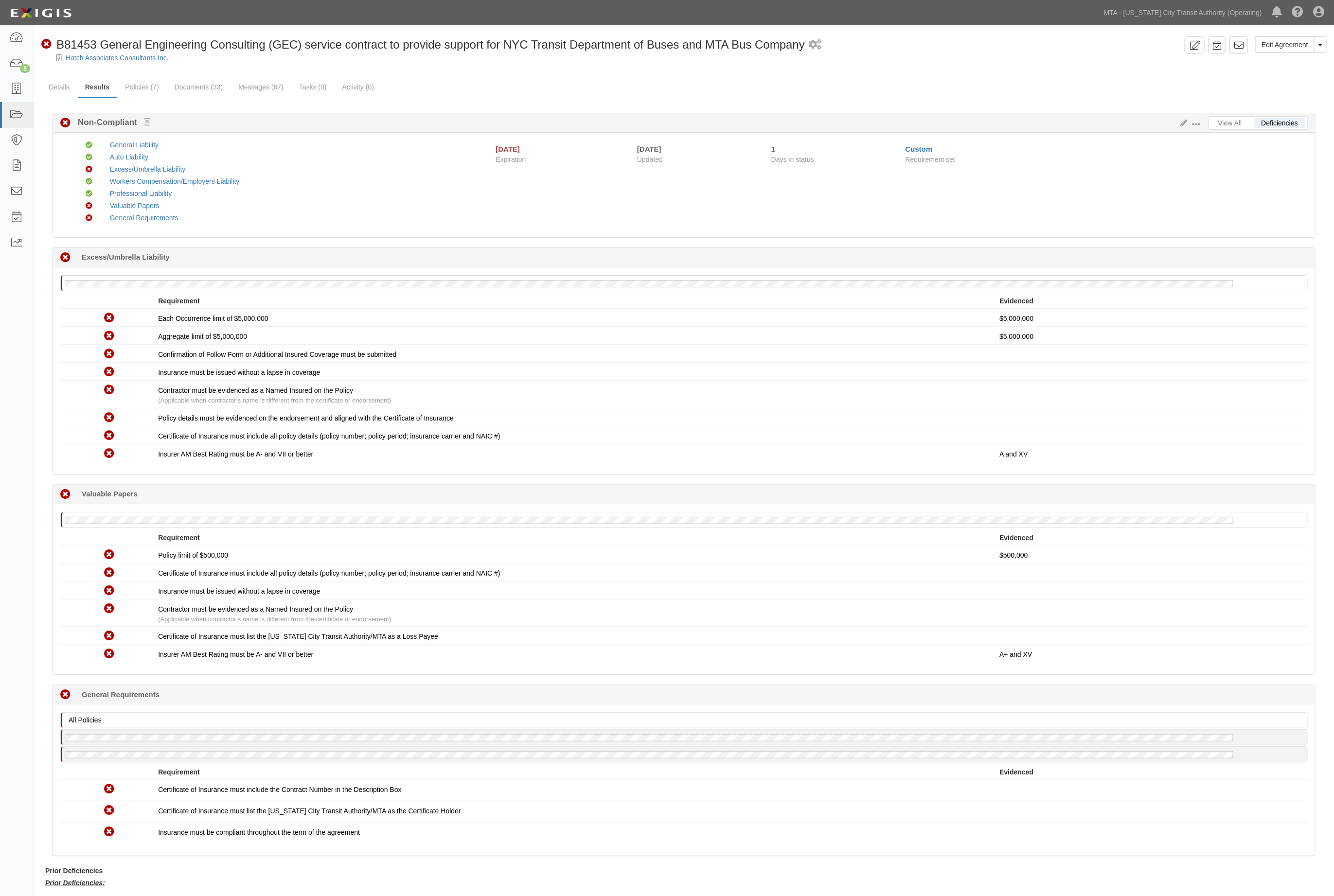
drag, startPoint x: 355, startPoint y: 60, endPoint x: 348, endPoint y: 58, distance: 7.3
click at [353, 60] on div "Hatch Associates Consultants Inc." at bounding box center [691, 58] width 1285 height 10
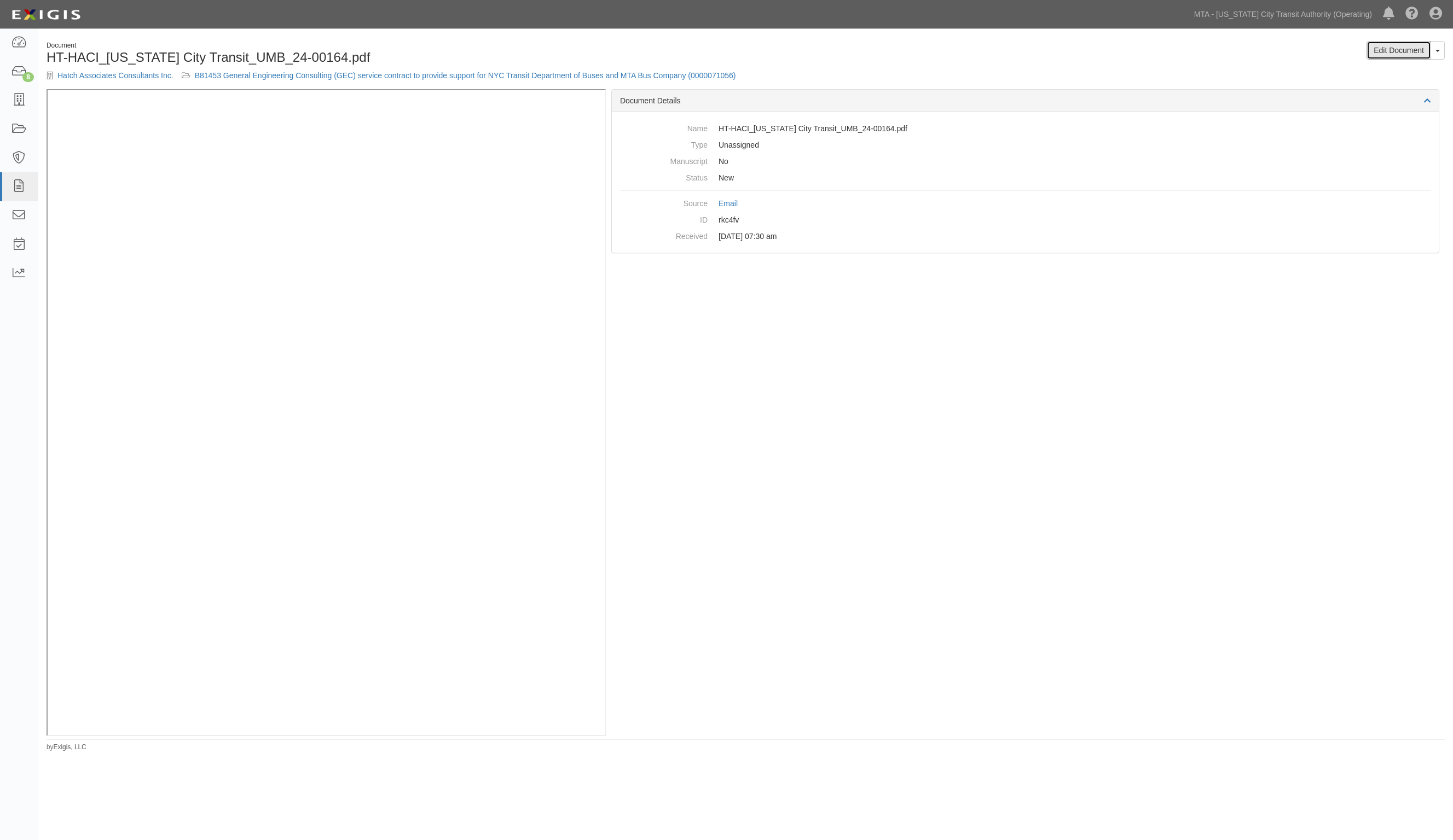
click at [1401, 55] on link "Edit Document" at bounding box center [1399, 50] width 65 height 19
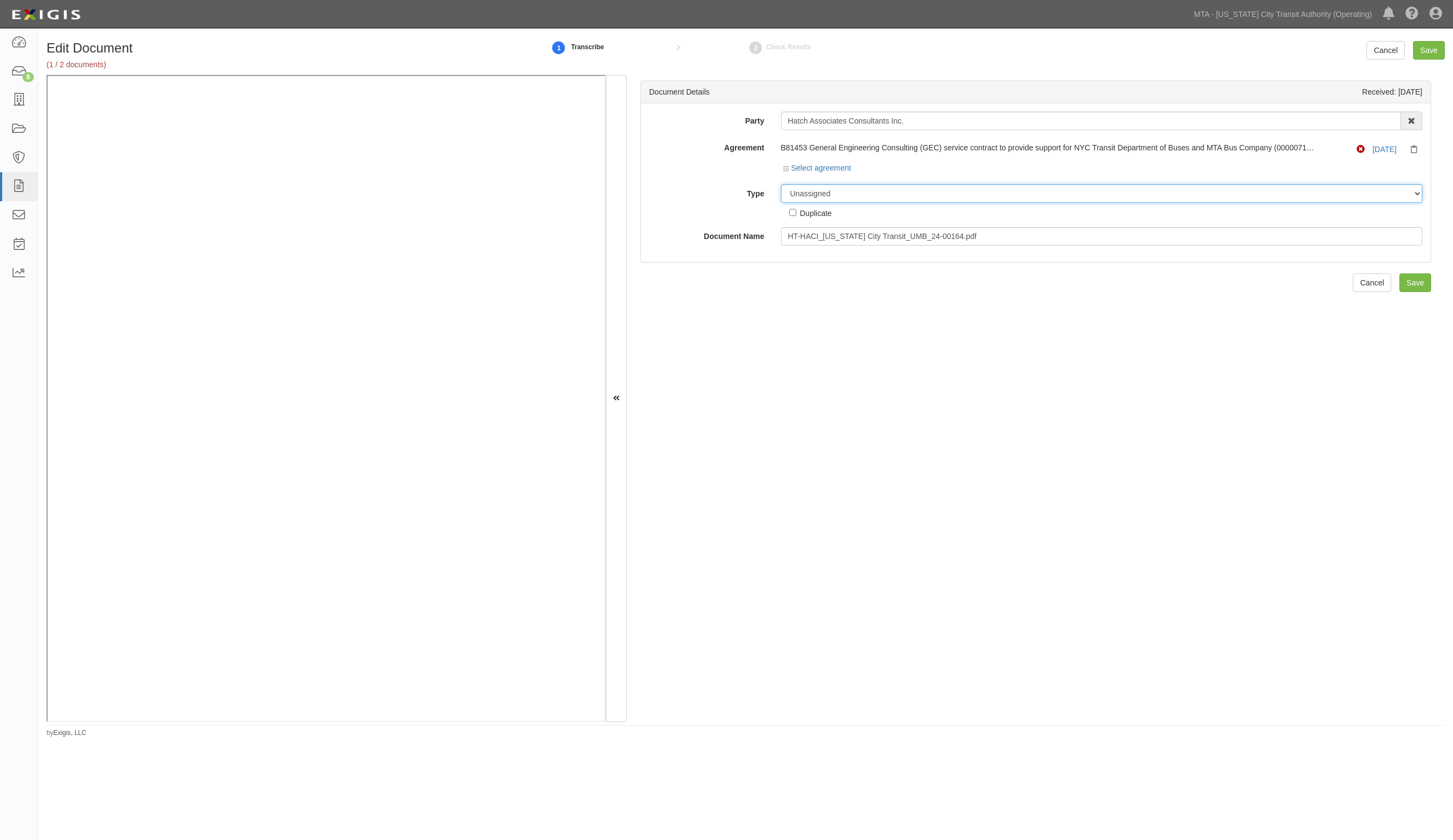
drag, startPoint x: 847, startPoint y: 190, endPoint x: 830, endPoint y: 190, distance: 17.0
click at [861, 189] on select "Unassigned Binder Cancellation Notice Certificate Contract Endorsement Insuranc…" at bounding box center [1102, 193] width 642 height 19
select select "EndorsementDetail"
click at [781, 184] on select "Unassigned Binder Cancellation Notice Certificate Contract Endorsement Insuranc…" at bounding box center [1102, 193] width 642 height 19
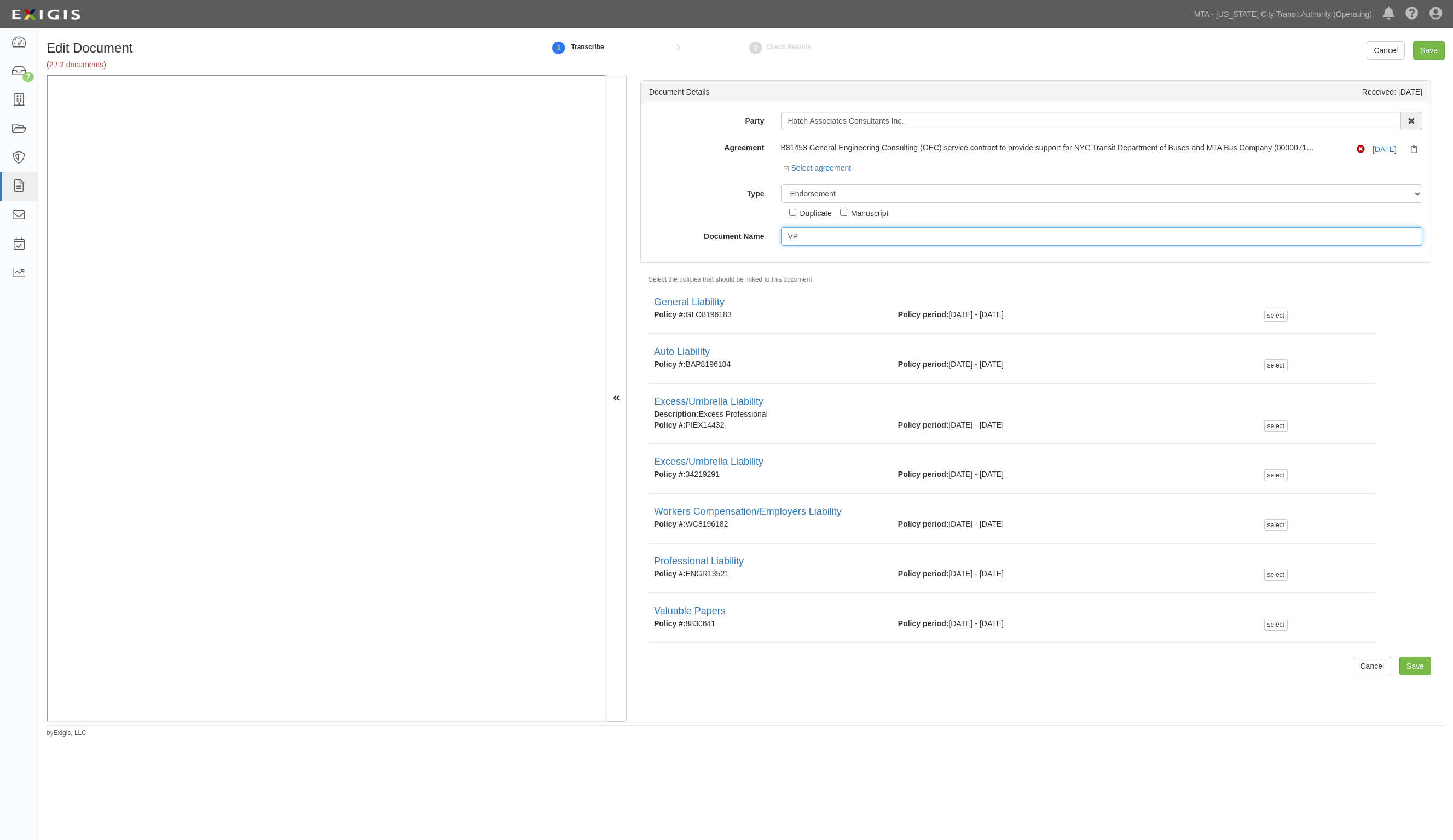
type input "VP"
click at [831, 193] on select "Unassigned Binder Cancellation Notice Certificate Contract Endorsement Insuranc…" at bounding box center [1102, 193] width 642 height 19
select select "CertificateDetail"
click at [781, 184] on select "Unassigned Binder Cancellation Notice Certificate Contract Endorsement Insuranc…" at bounding box center [1102, 193] width 642 height 19
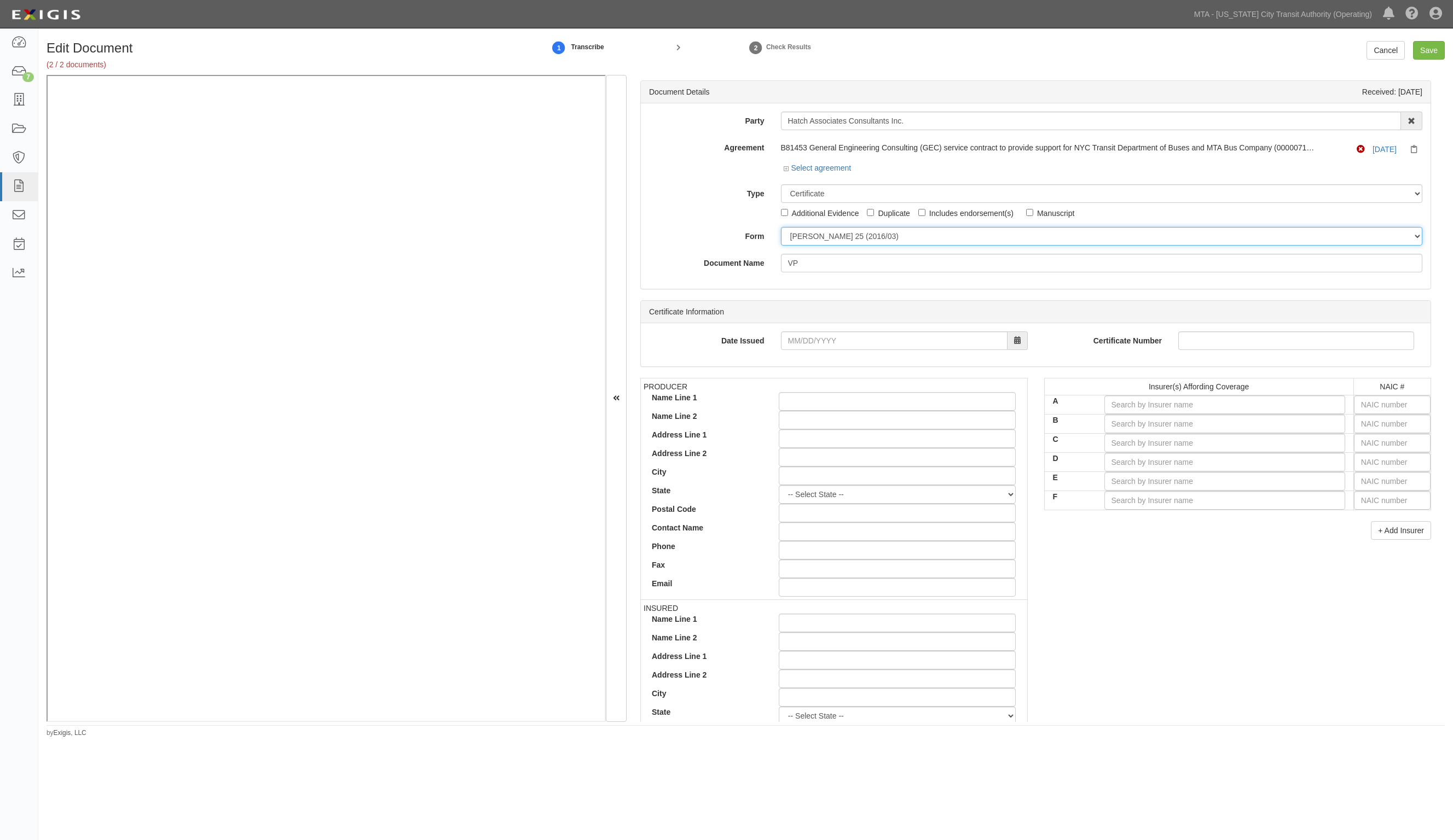
click at [803, 238] on select "ACORD 25 (2016/03) ACORD 101 ACORD 855 NY (2014/05) General" at bounding box center [1102, 236] width 642 height 19
select select "GeneralFormDetail"
click at [781, 227] on select "ACORD 25 (2016/03) ACORD 101 ACORD 855 NY (2014/05) General" at bounding box center [1102, 236] width 642 height 19
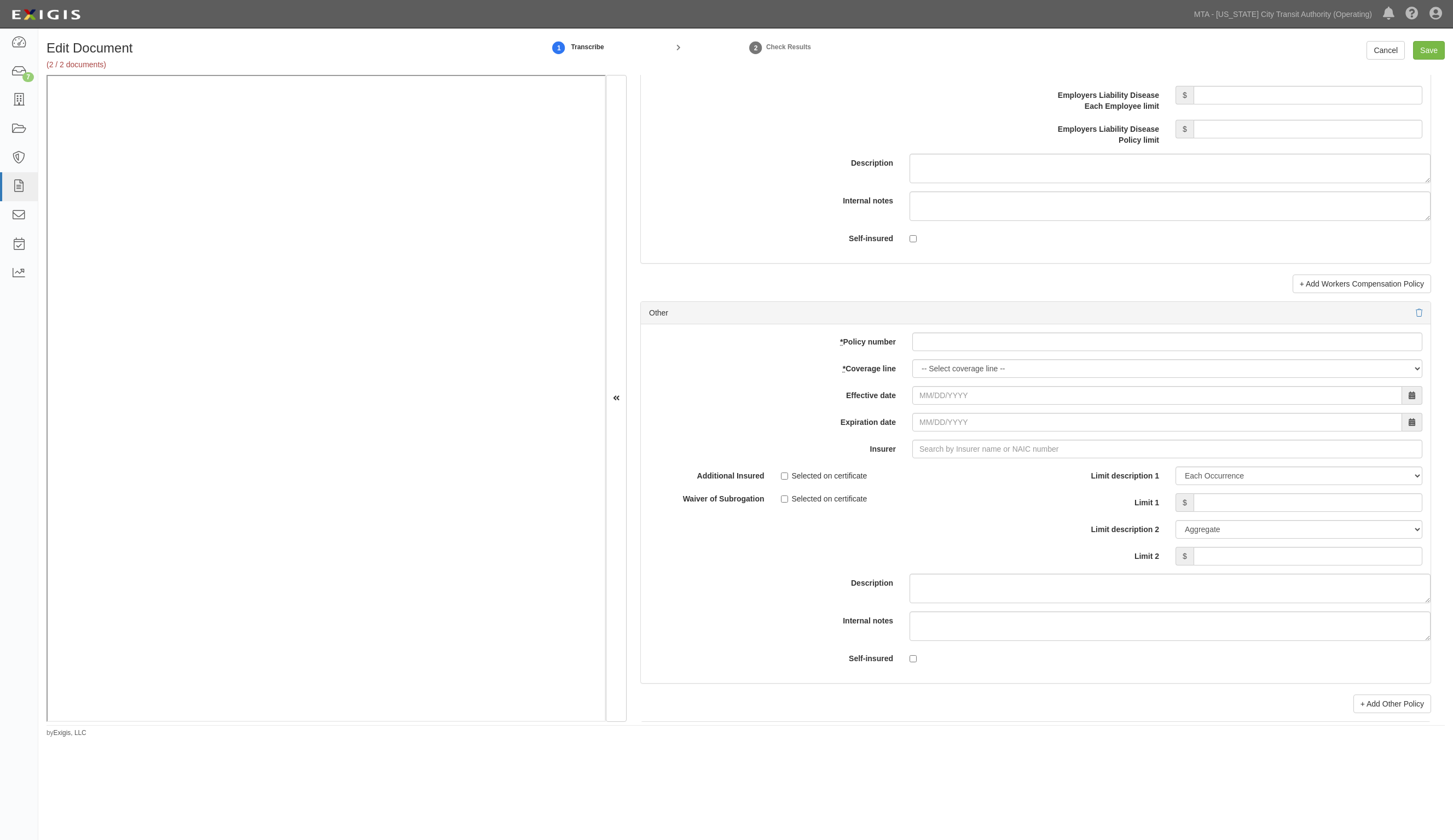
scroll to position [2941, 0]
click at [926, 344] on input "* Policy number" at bounding box center [1167, 338] width 510 height 19
paste input "8830641"
type input "8830641"
click at [947, 367] on select "-- Select coverage line -- Asbestos Abatement Boiler & Machinery Builders Risk …" at bounding box center [1167, 364] width 510 height 19
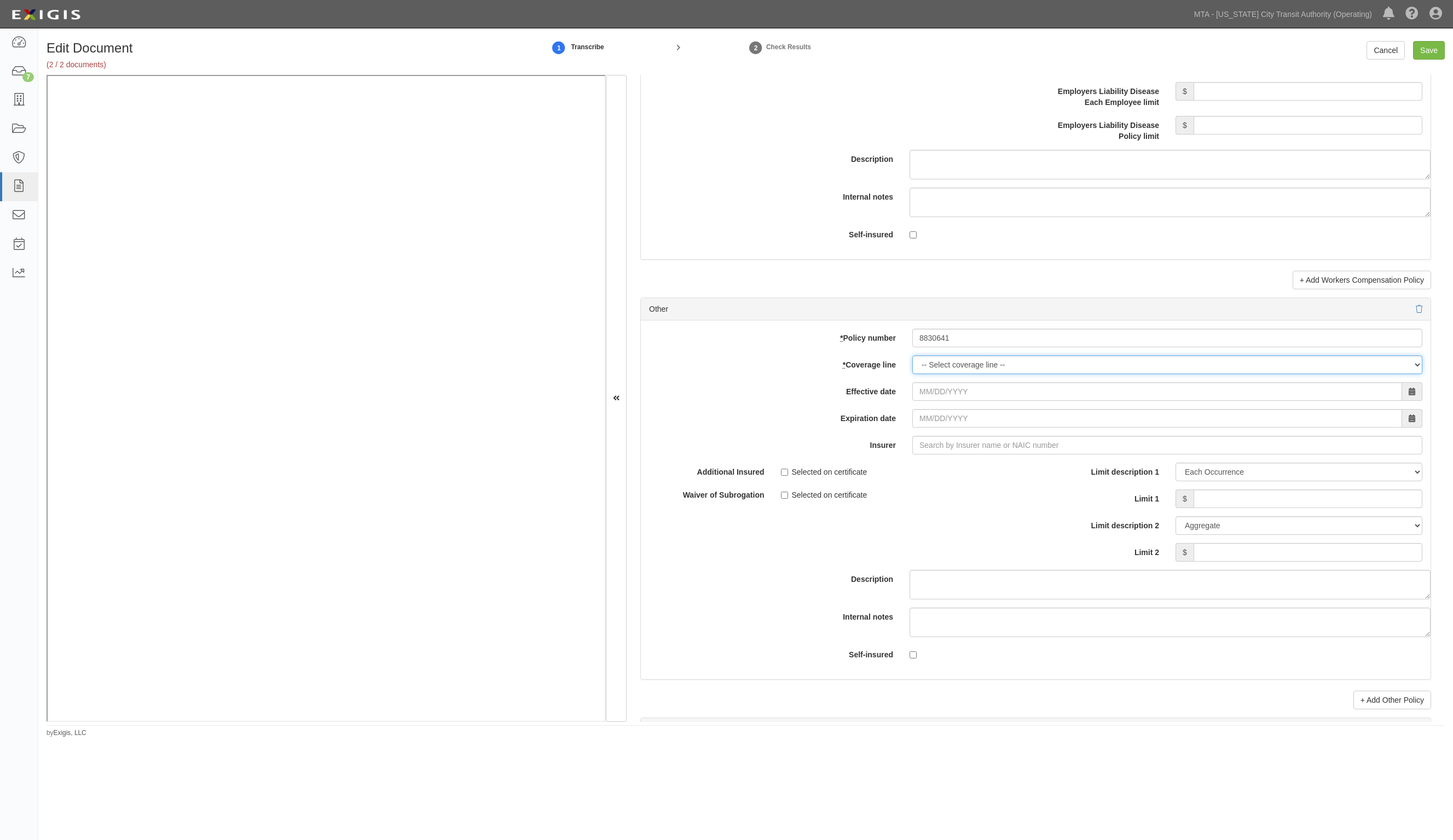
select select "52"
click at [912, 374] on select "-- Select coverage line -- Asbestos Abatement Boiler & Machinery Builders Risk …" at bounding box center [1167, 364] width 510 height 19
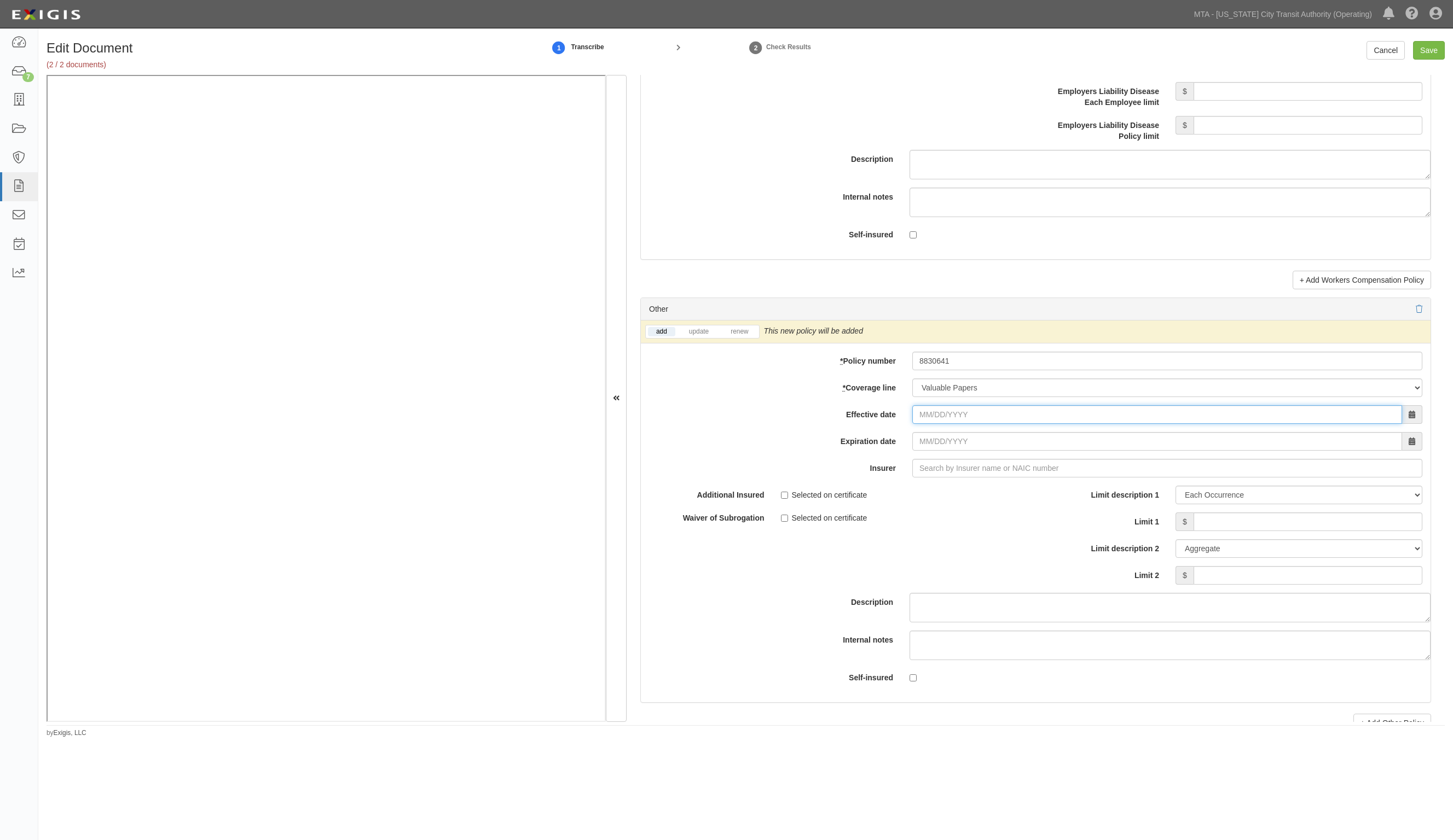
click at [938, 416] on input "Effective date" at bounding box center [1157, 415] width 490 height 19
type input "10/01/2024"
type input "12/01/2025"
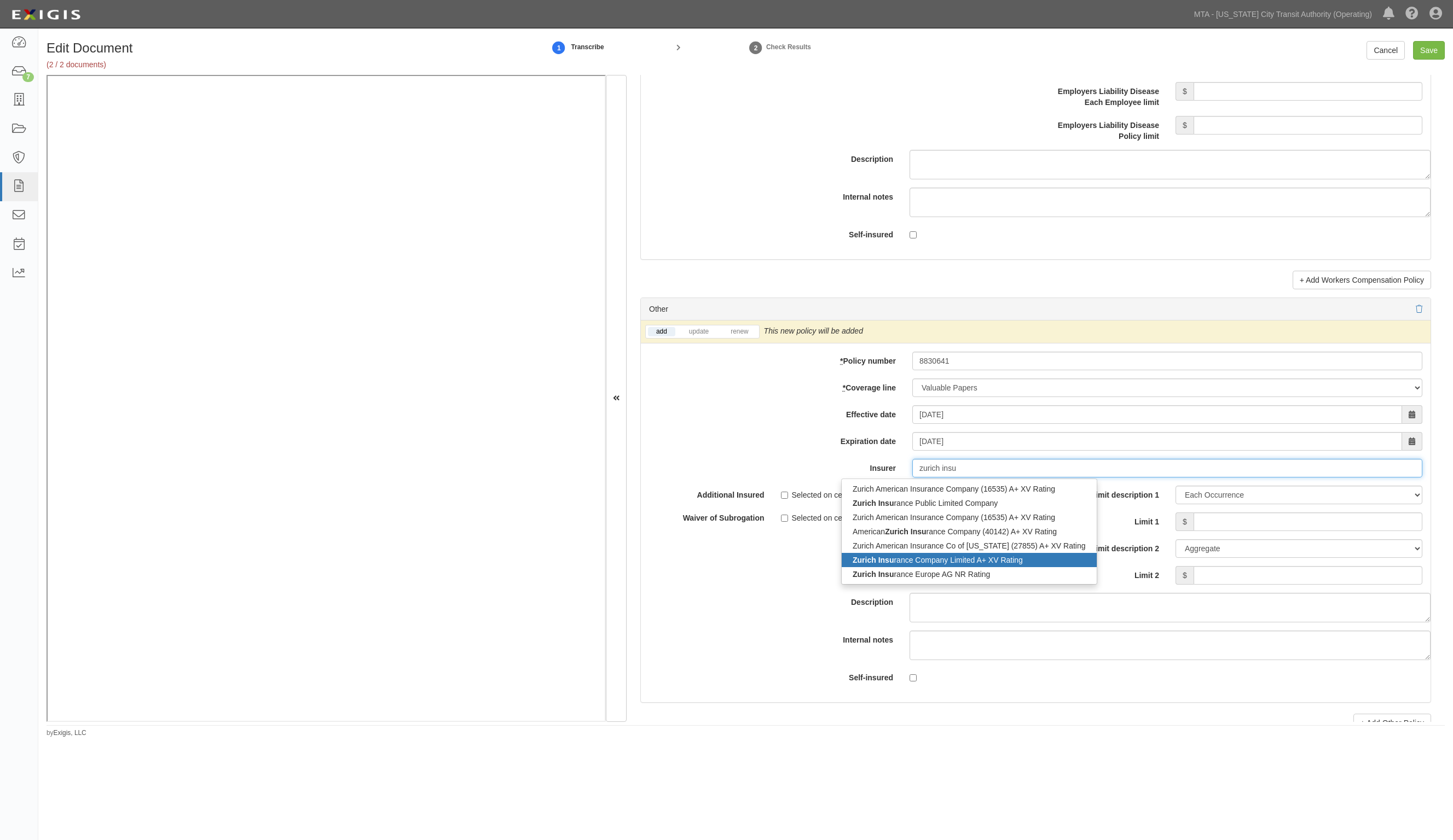
click at [910, 567] on div "Zurich Insu rance Company Limited A+ XV Rating" at bounding box center [970, 560] width 256 height 14
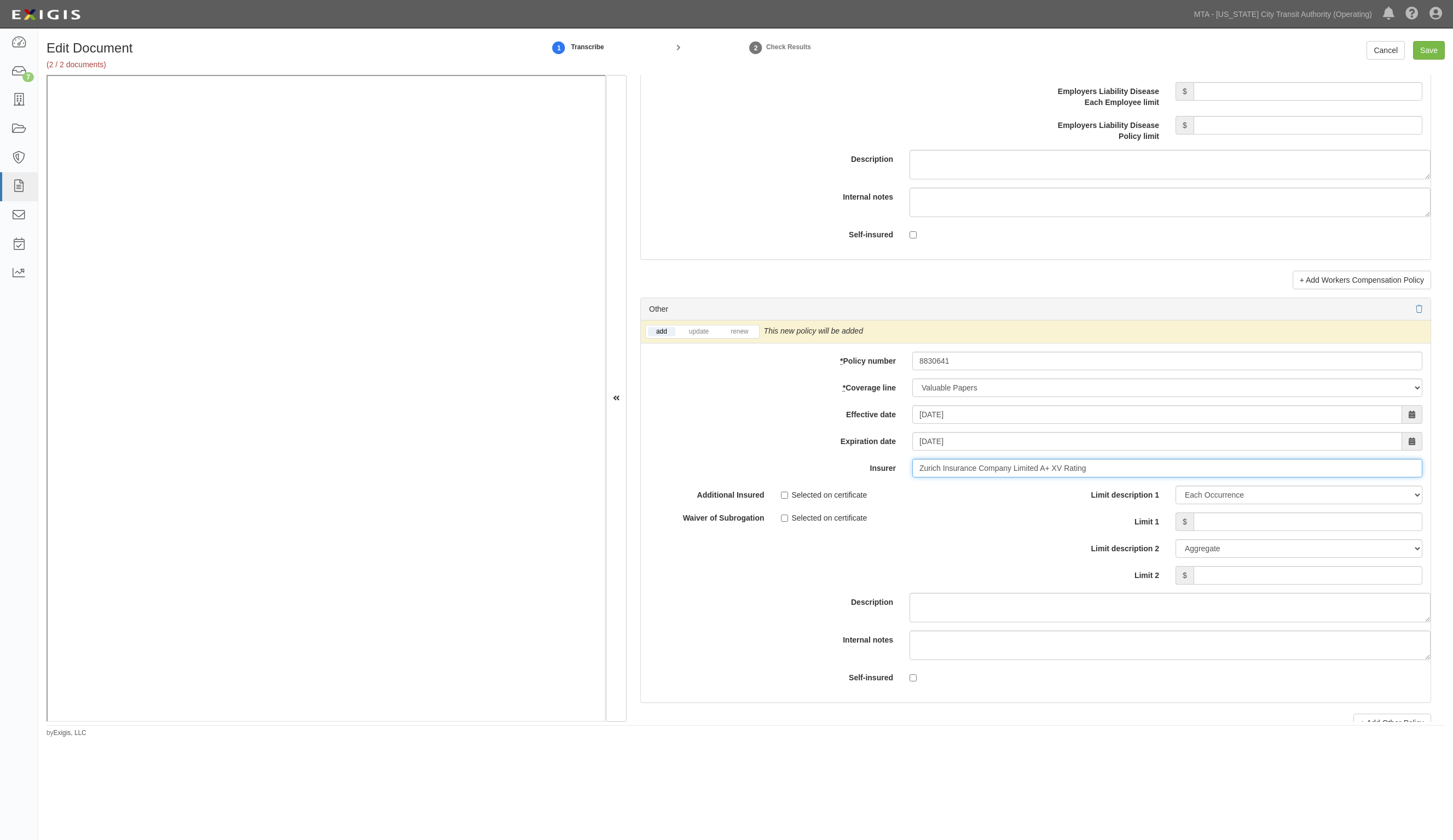
type input "Zurich Insurance Company Limited A+ XV Rating"
click at [1210, 525] on input "Limit 1" at bounding box center [1308, 522] width 229 height 19
type input "500,000"
drag, startPoint x: 1260, startPoint y: 496, endPoint x: 1263, endPoint y: 504, distance: 8.5
click at [1260, 496] on select "Limit Each Occurrence Each Claim Aggregate Deductible Self-Insured Retention Pe…" at bounding box center [1299, 495] width 247 height 19
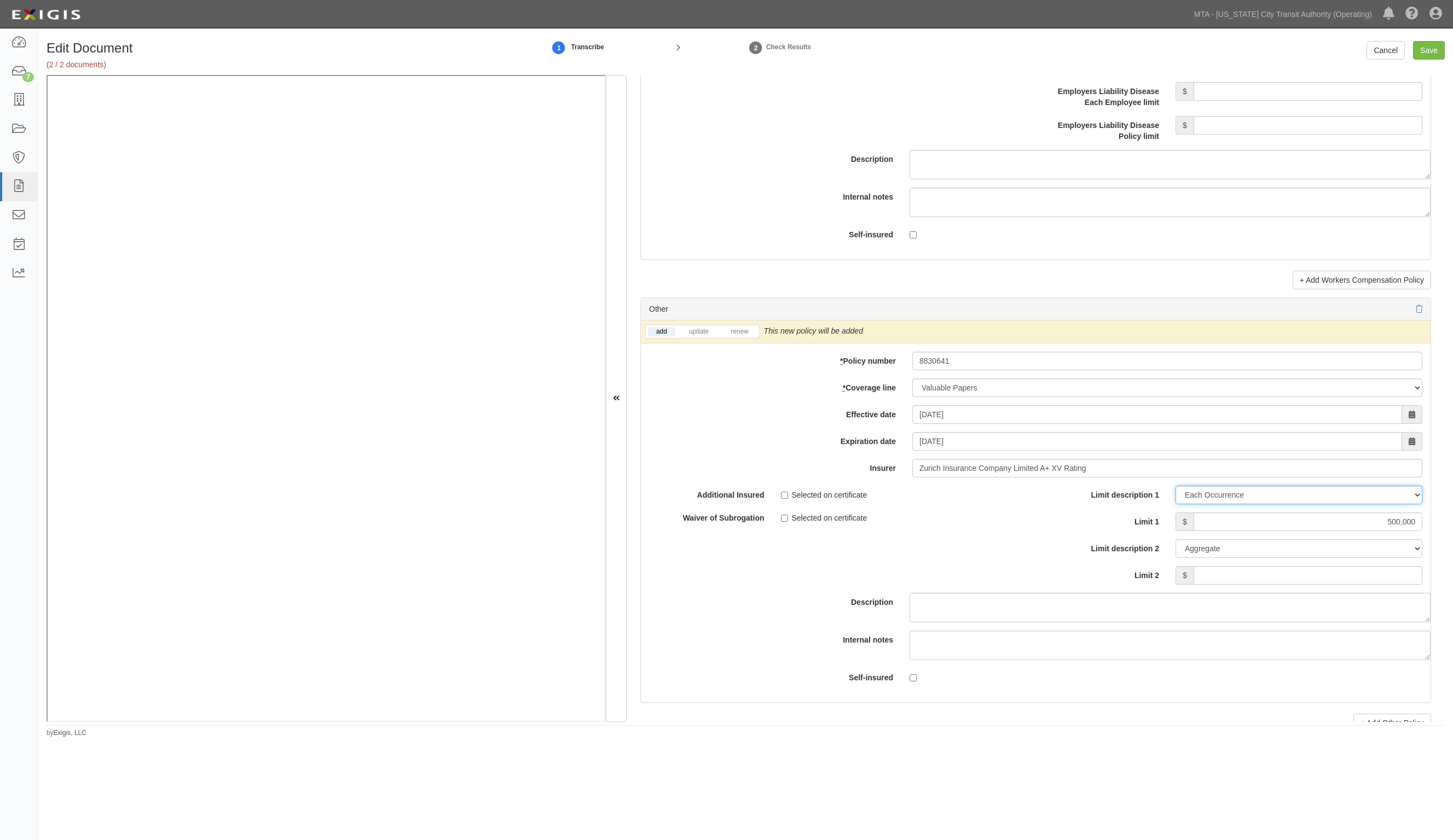
select select "Limit"
click at [1176, 491] on select "Limit Each Occurrence Each Claim Aggregate Deductible Self-Insured Retention Pe…" at bounding box center [1299, 495] width 247 height 19
click at [1436, 52] on input "Save" at bounding box center [1429, 50] width 31 height 19
type input "500000"
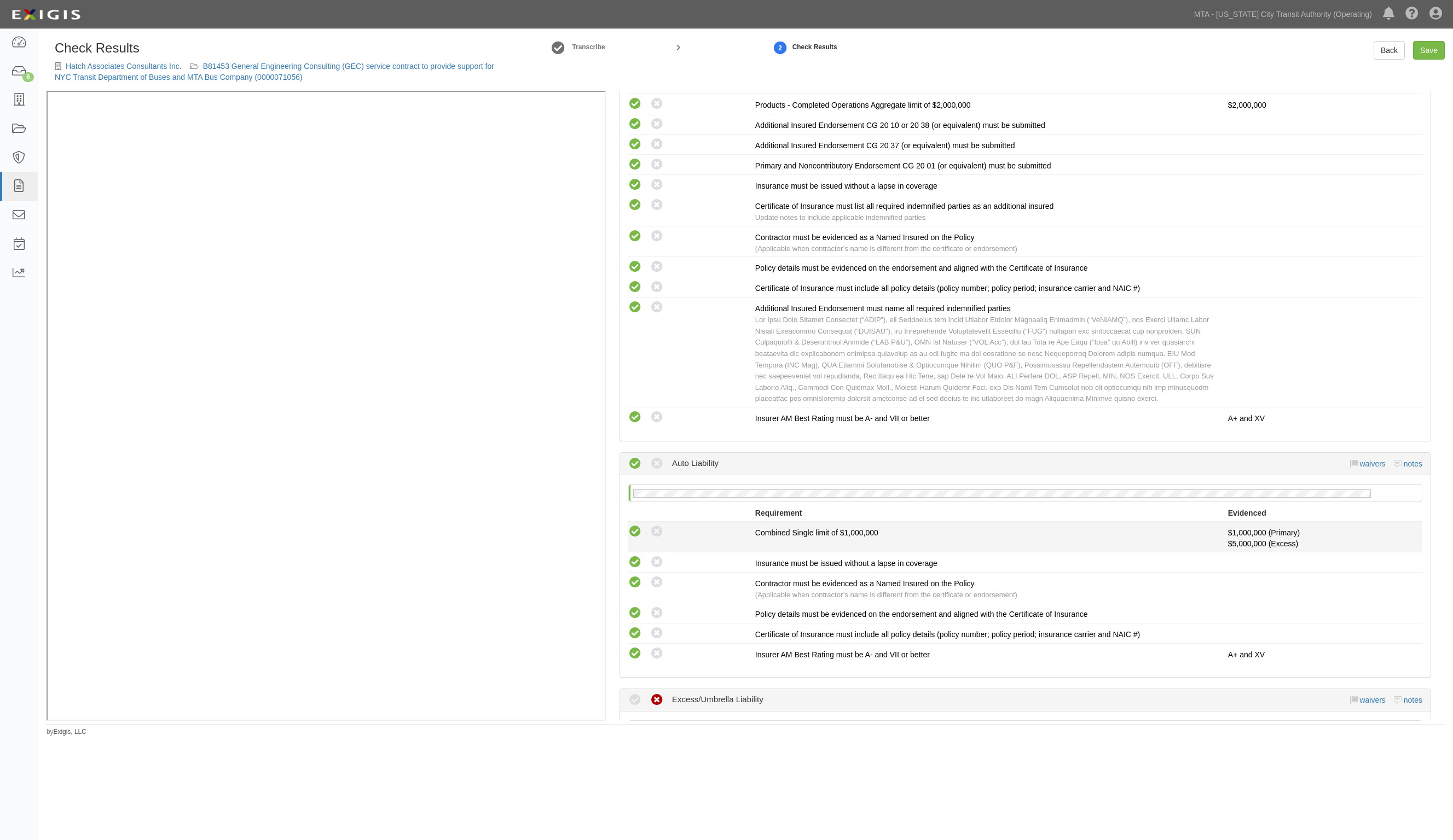
scroll to position [821, 0]
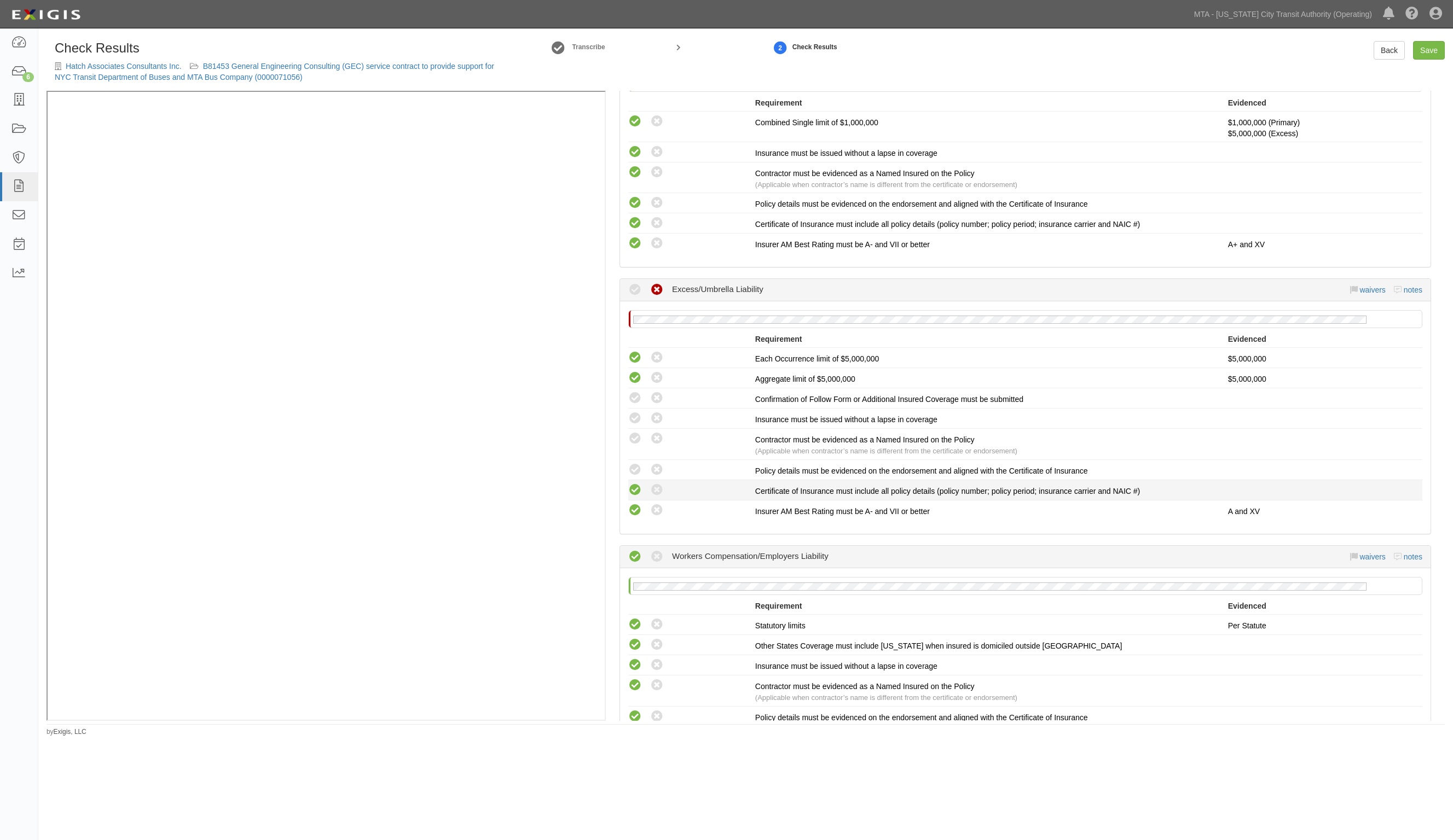
click at [632, 486] on icon at bounding box center [634, 490] width 13 height 13
radio input "true"
click at [634, 470] on icon at bounding box center [634, 469] width 13 height 13
radio input "true"
drag, startPoint x: 634, startPoint y: 441, endPoint x: 634, endPoint y: 421, distance: 20.0
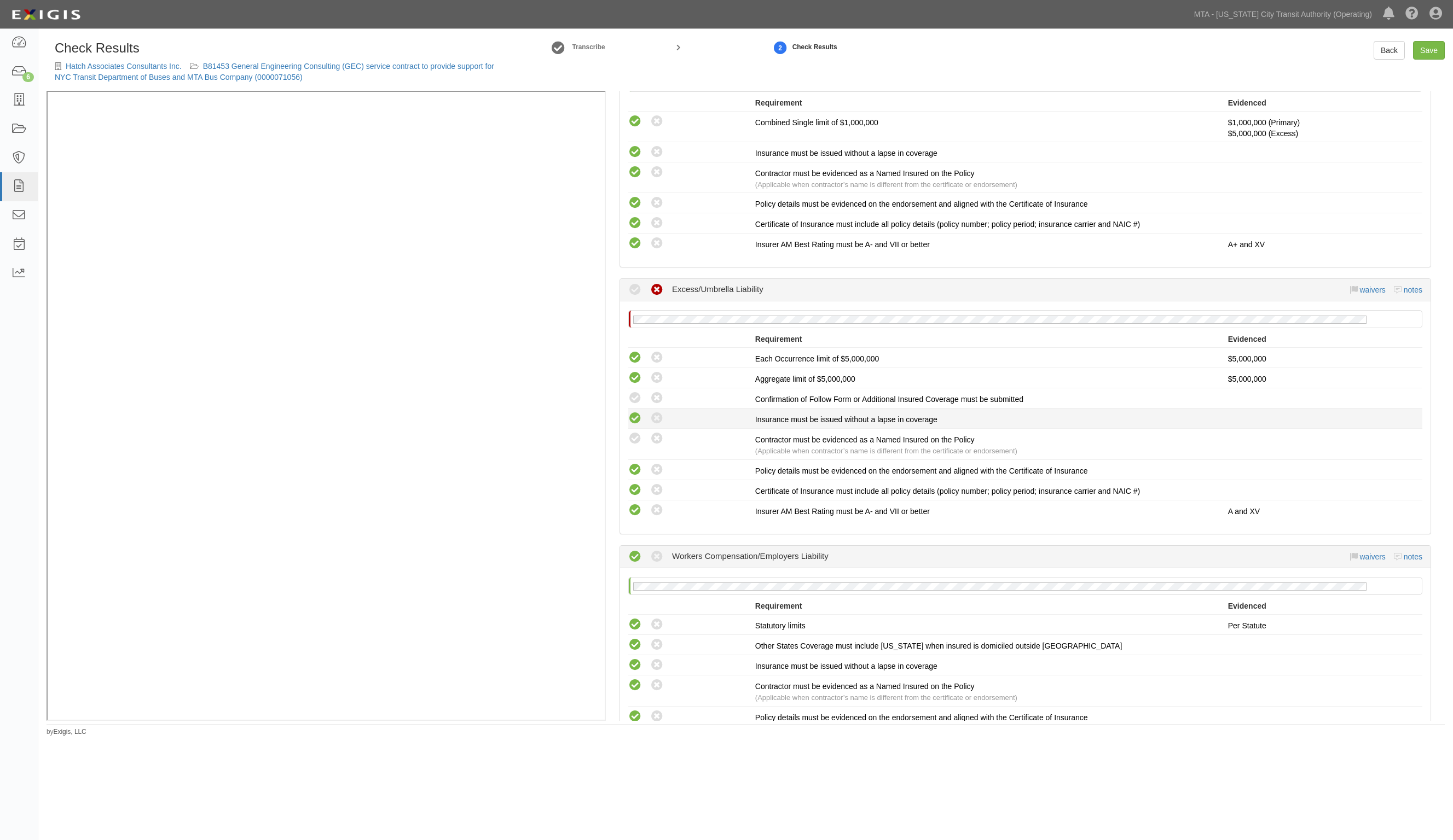
click at [634, 439] on icon at bounding box center [634, 439] width 13 height 13
radio input "true"
drag, startPoint x: 634, startPoint y: 420, endPoint x: 633, endPoint y: 394, distance: 26.0
click at [634, 413] on icon at bounding box center [634, 418] width 13 height 13
radio input "true"
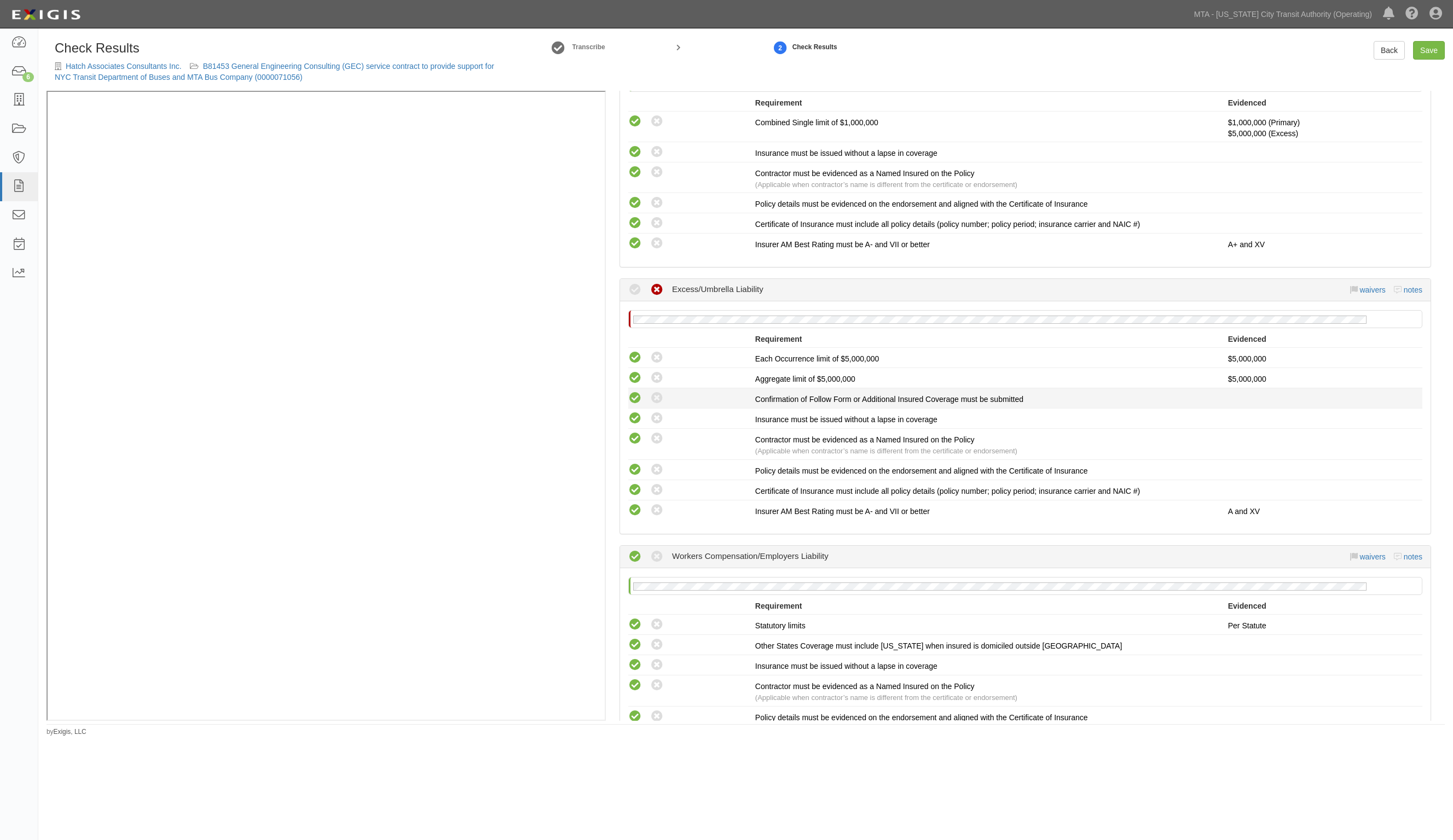
click at [632, 392] on icon at bounding box center [634, 398] width 13 height 13
radio input "true"
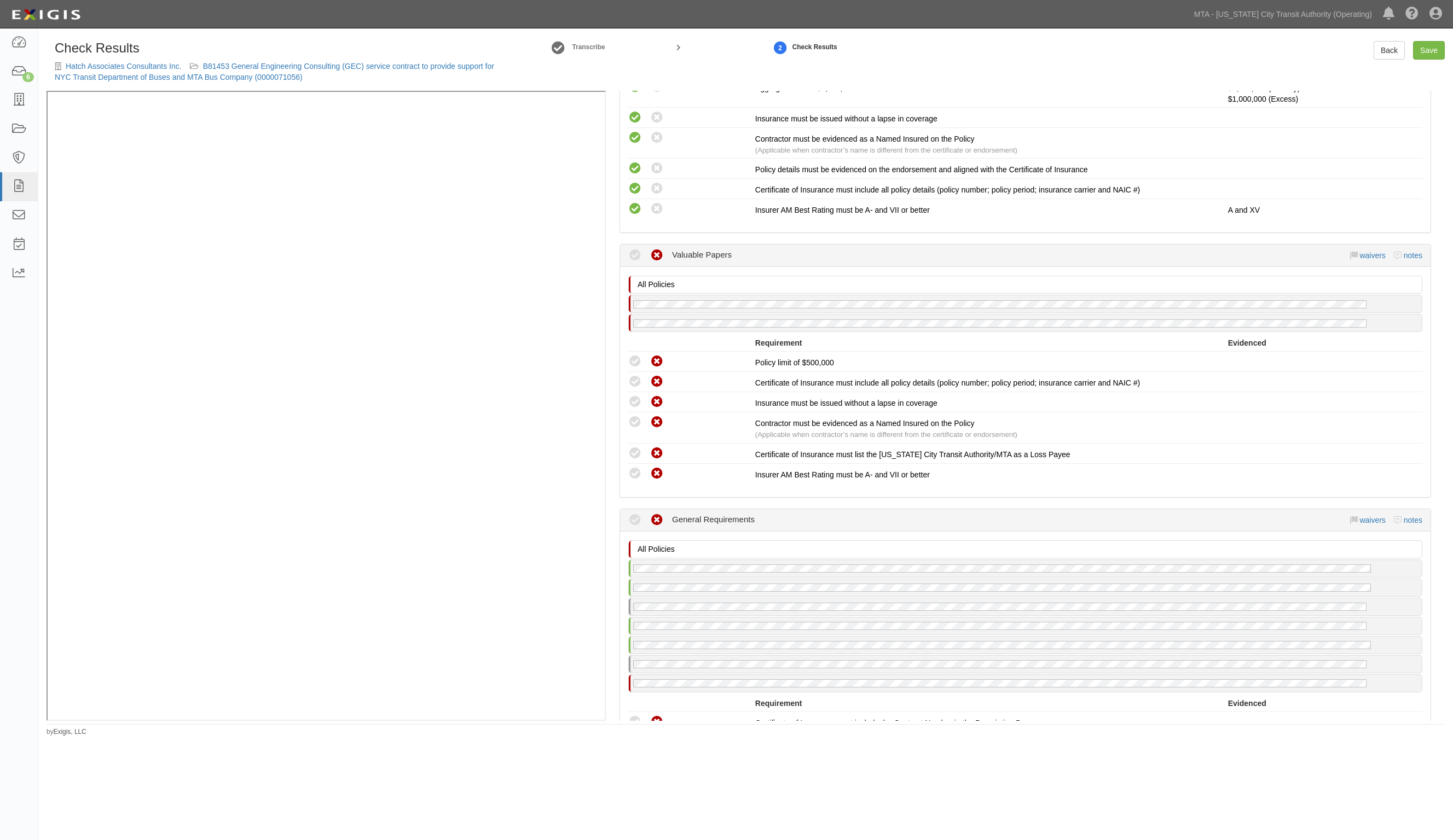
scroll to position [1641, 0]
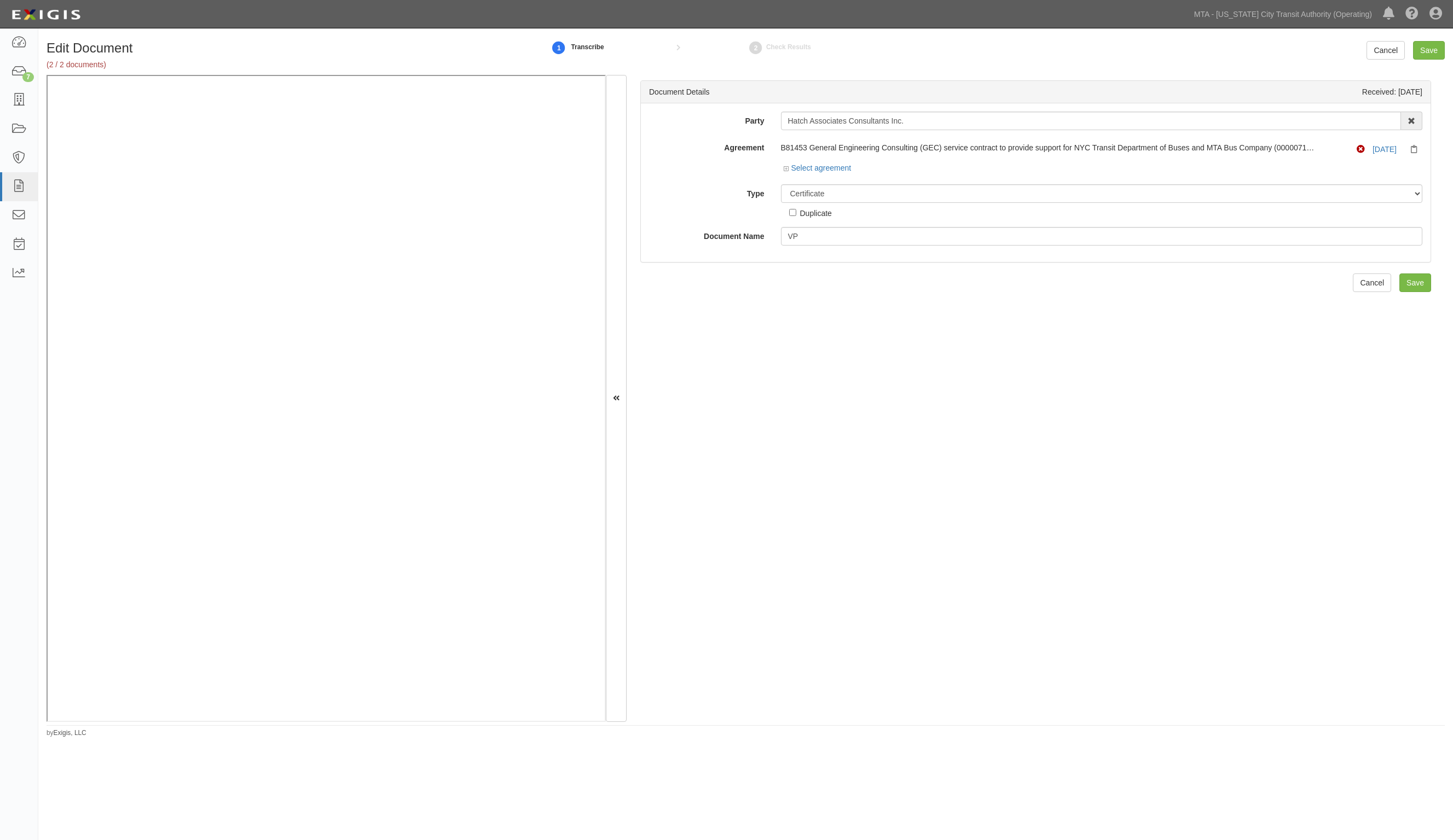
select select "CertificateDetail"
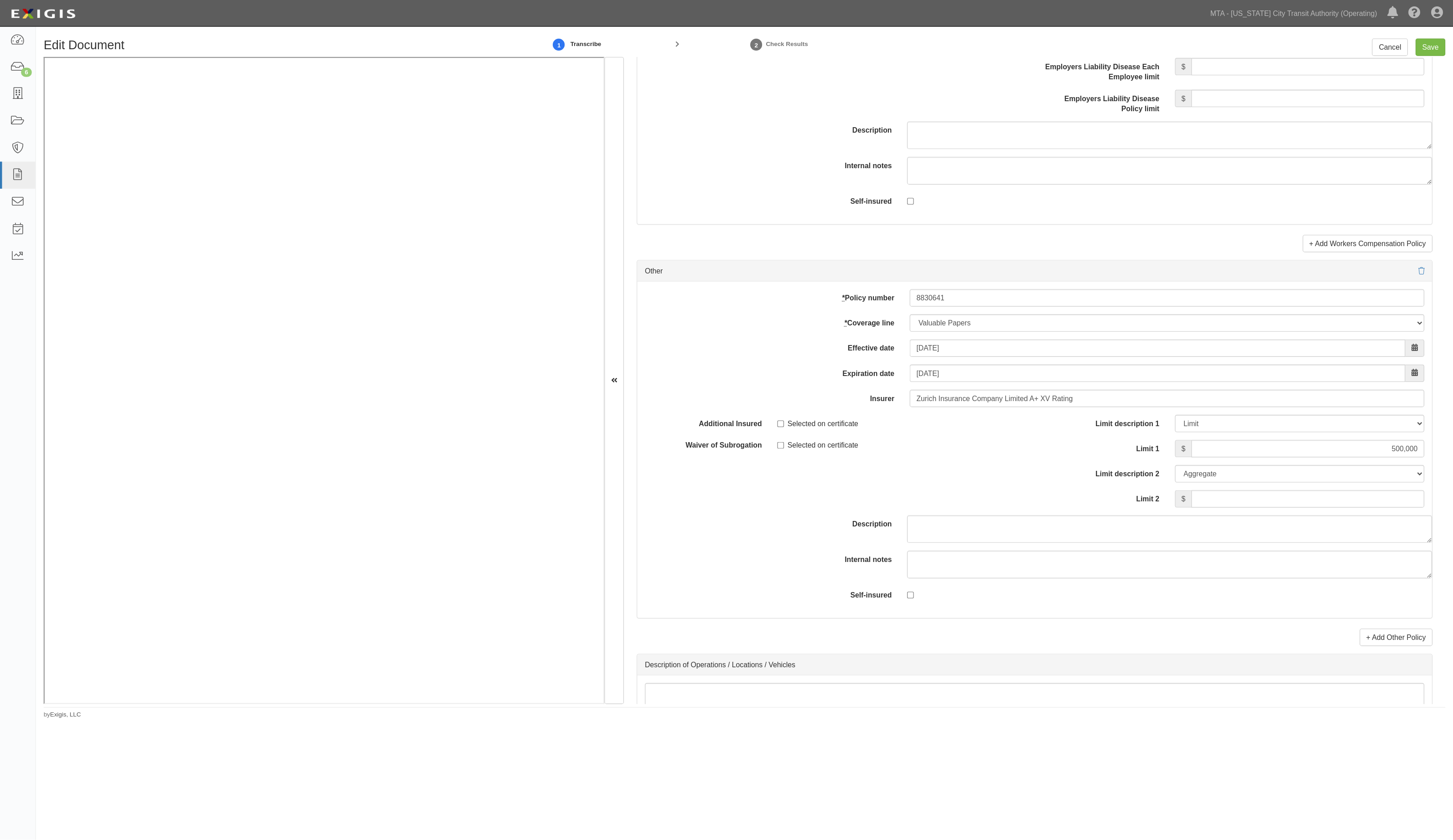
scroll to position [2450, 0]
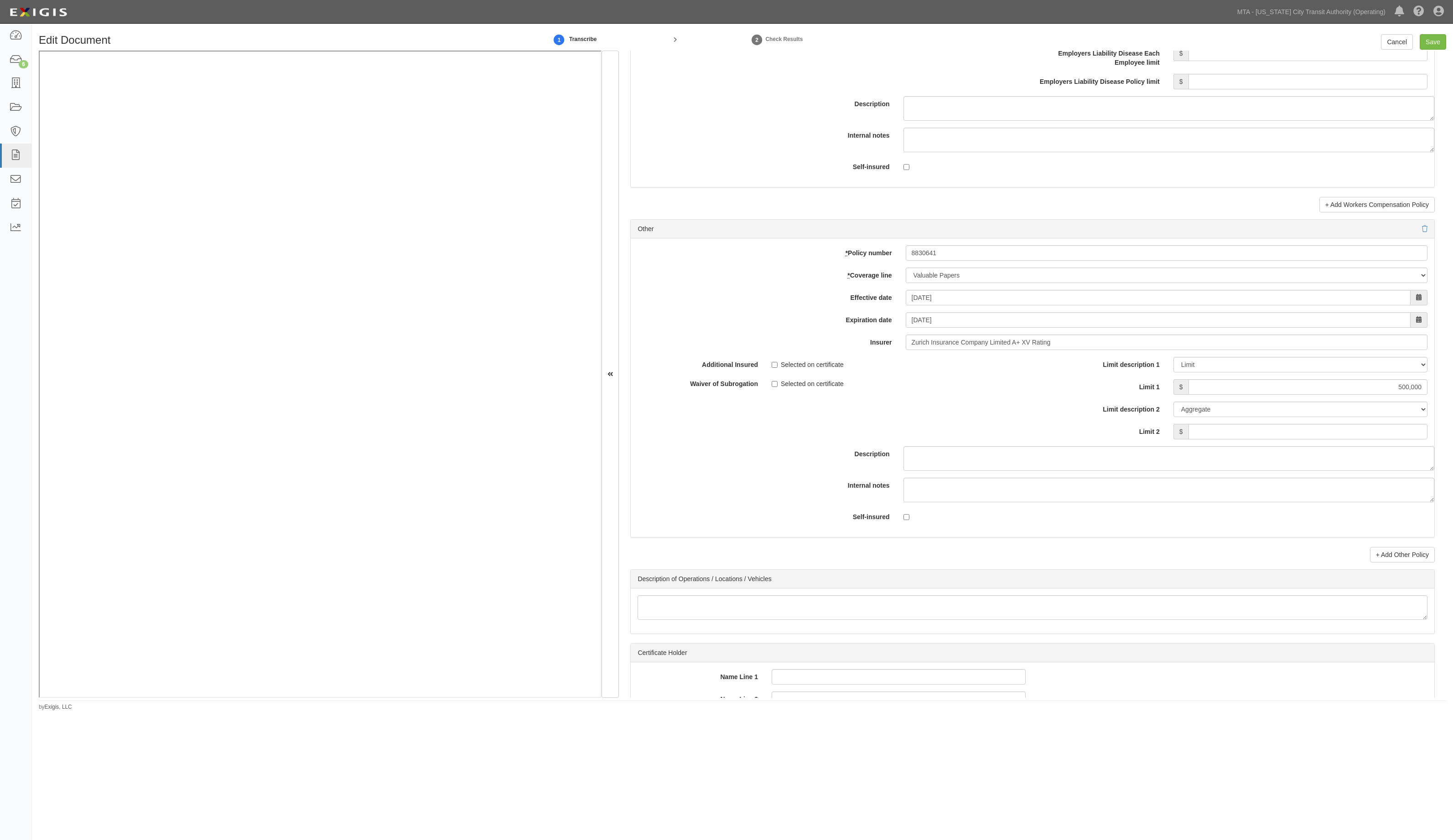
drag, startPoint x: 1203, startPoint y: 214, endPoint x: 700, endPoint y: 328, distance: 515.8
click at [700, 302] on label "Effective date" at bounding box center [764, 296] width 268 height 12
click at [906, 306] on input "[DATE]" at bounding box center [1158, 297] width 505 height 16
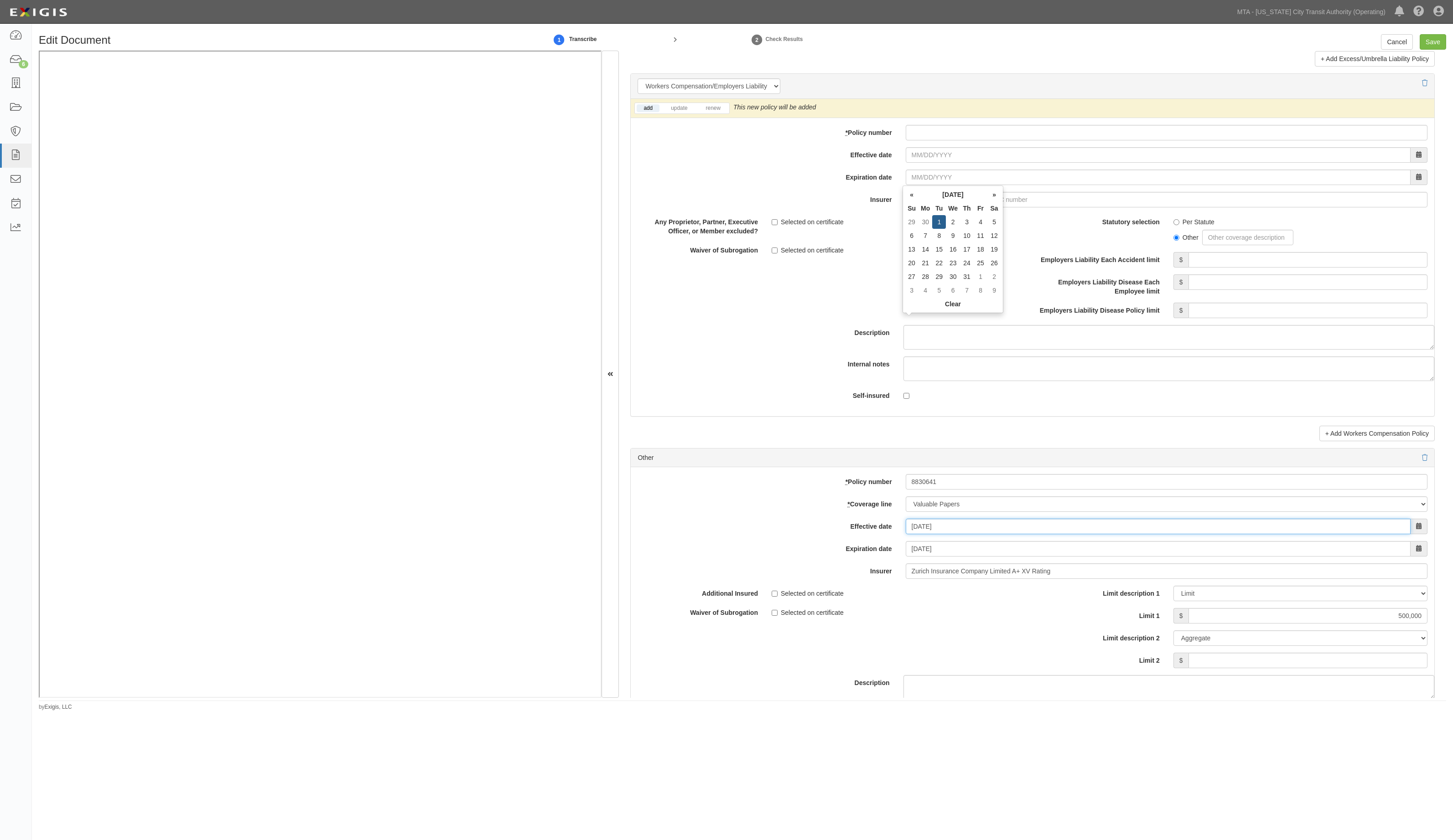
scroll to position [2245, 0]
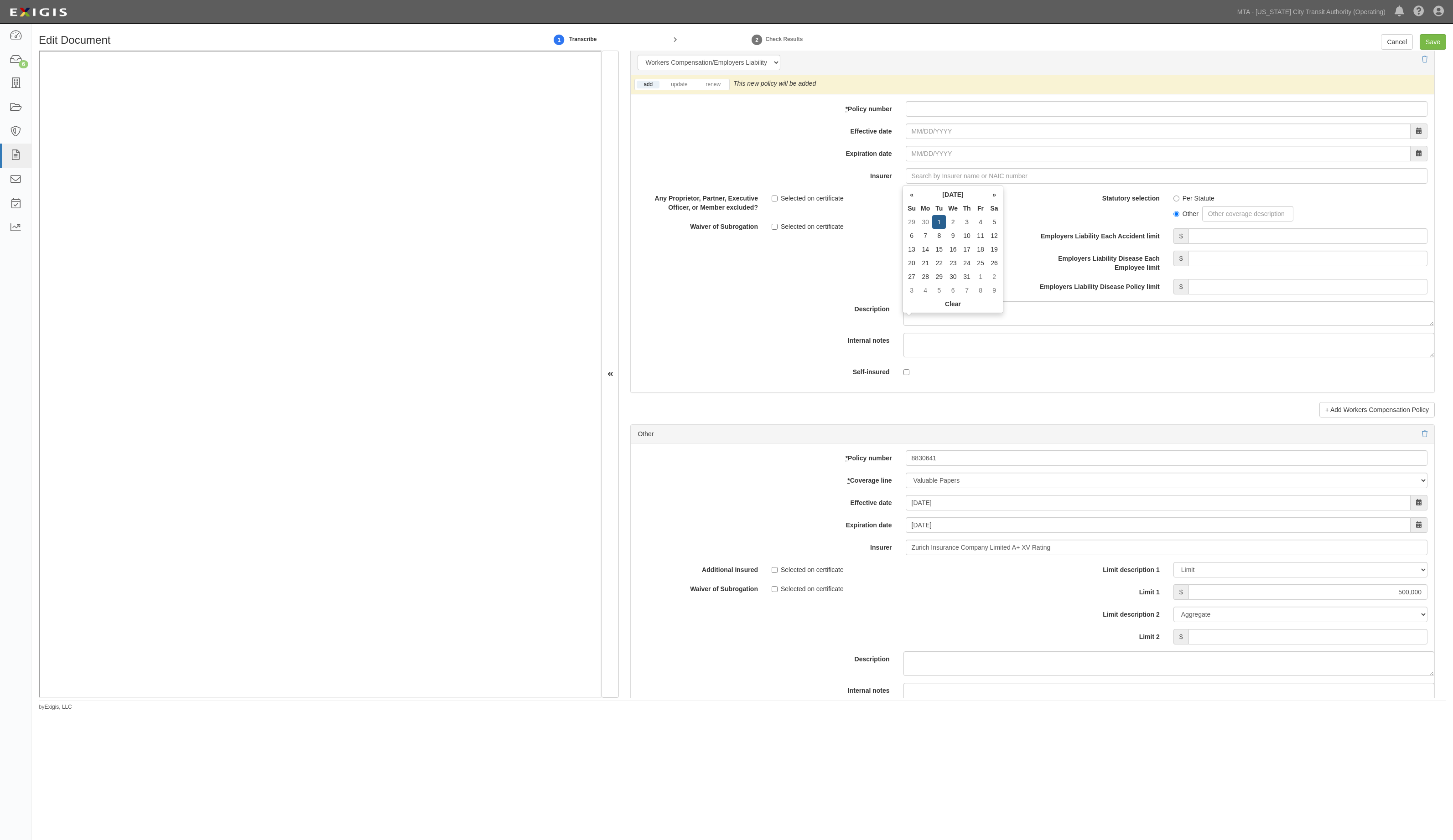
type input "[DATE]"
click at [1211, 357] on textarea "Internal notes" at bounding box center [1169, 345] width 531 height 25
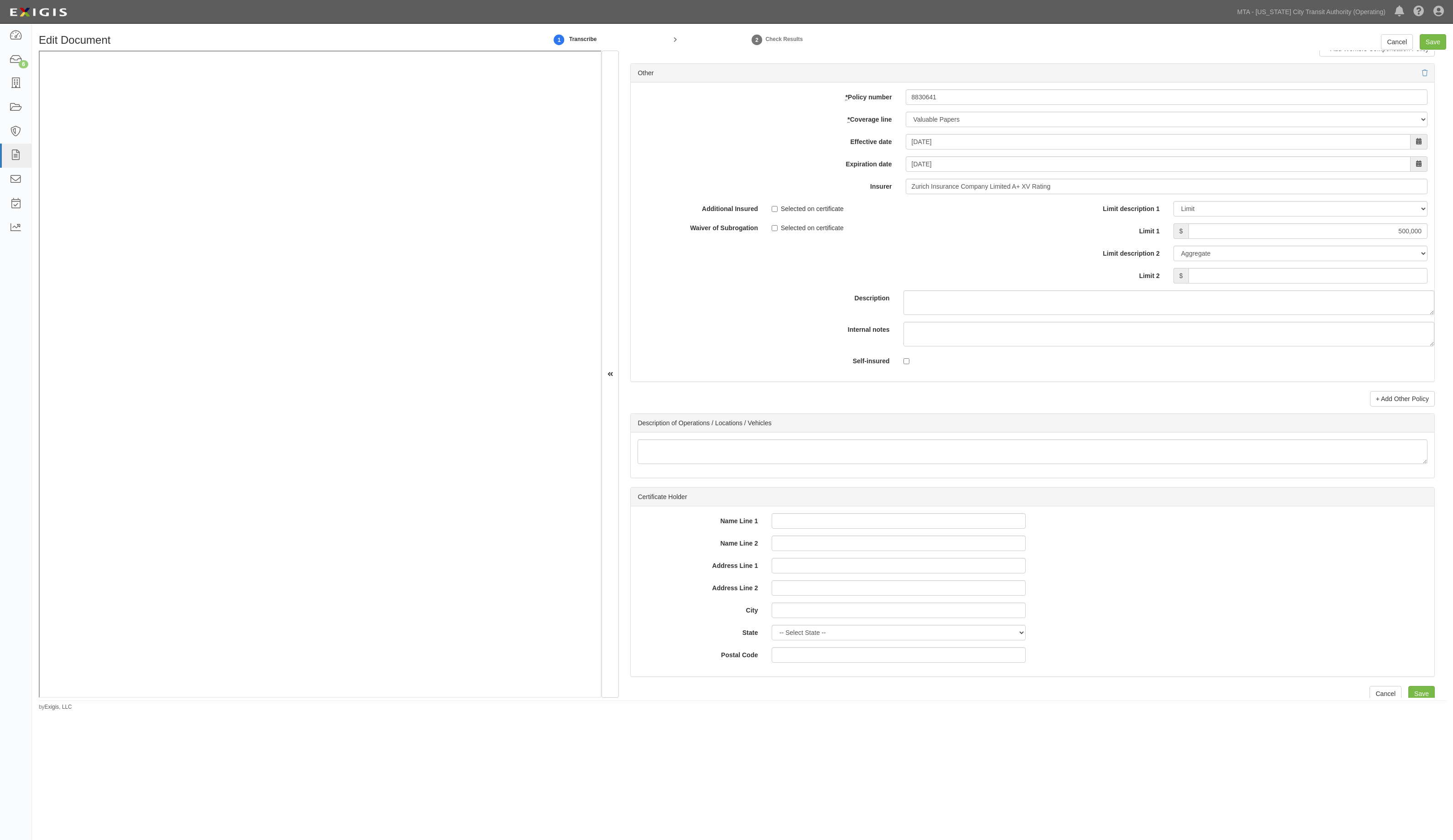
scroll to position [2643, 0]
click at [1211, 41] on input "Save" at bounding box center [1433, 42] width 26 height 16
type input "500000"
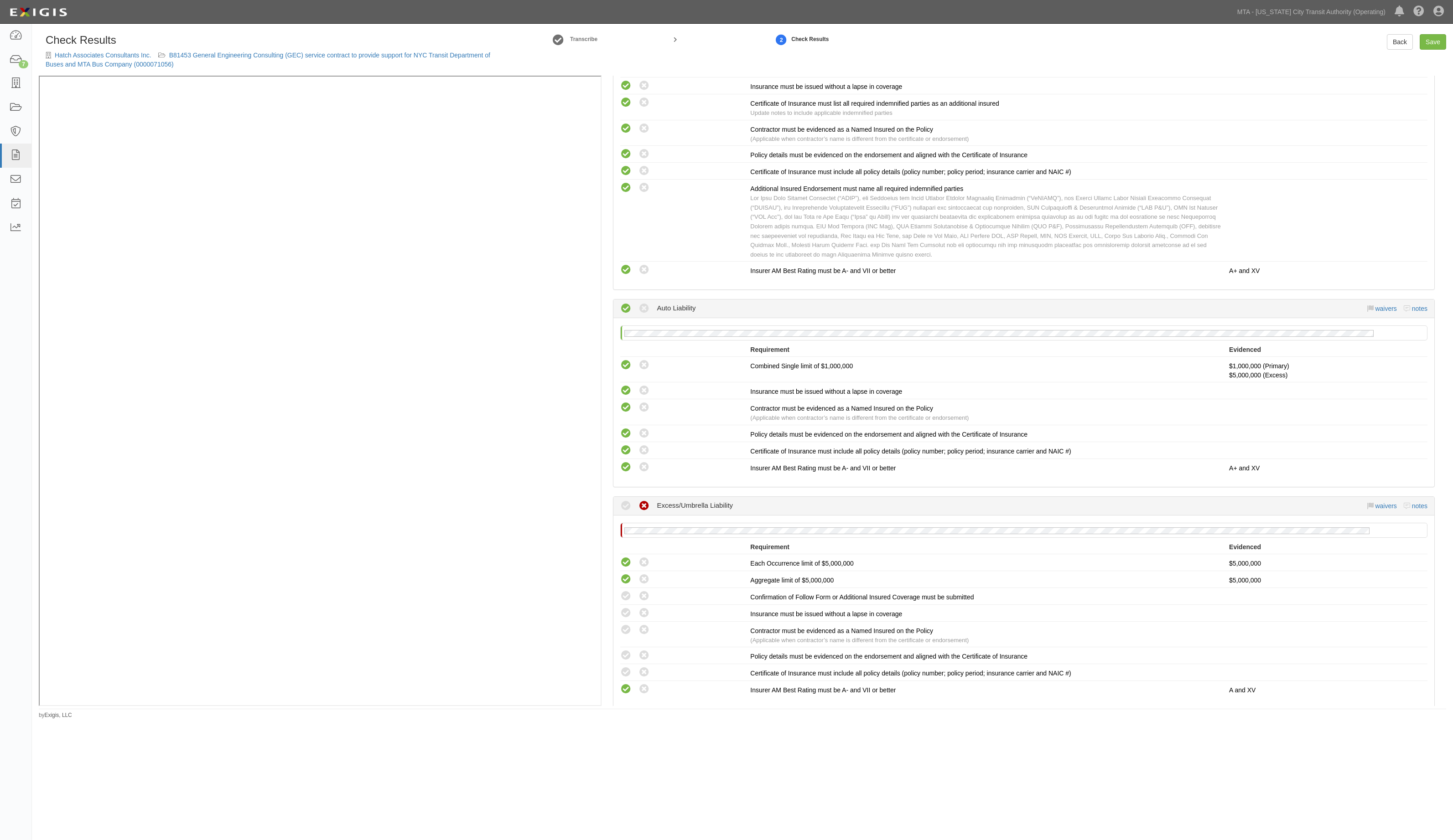
scroll to position [615, 0]
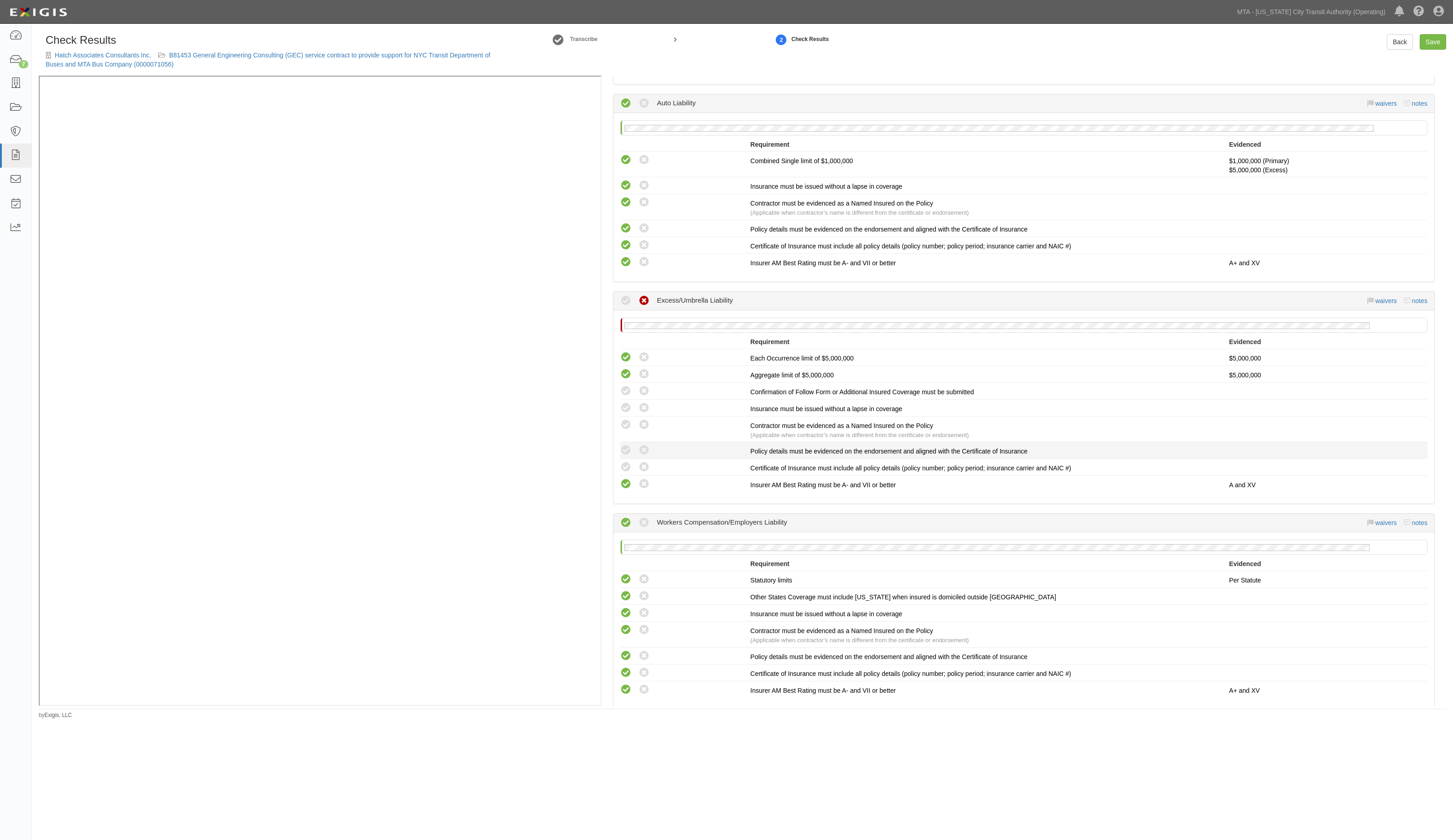
drag, startPoint x: 630, startPoint y: 470, endPoint x: 630, endPoint y: 459, distance: 11.0
click at [630, 467] on icon at bounding box center [625, 467] width 11 height 11
radio input "true"
drag, startPoint x: 630, startPoint y: 447, endPoint x: 630, endPoint y: 426, distance: 21.0
click at [630, 446] on icon at bounding box center [625, 450] width 11 height 11
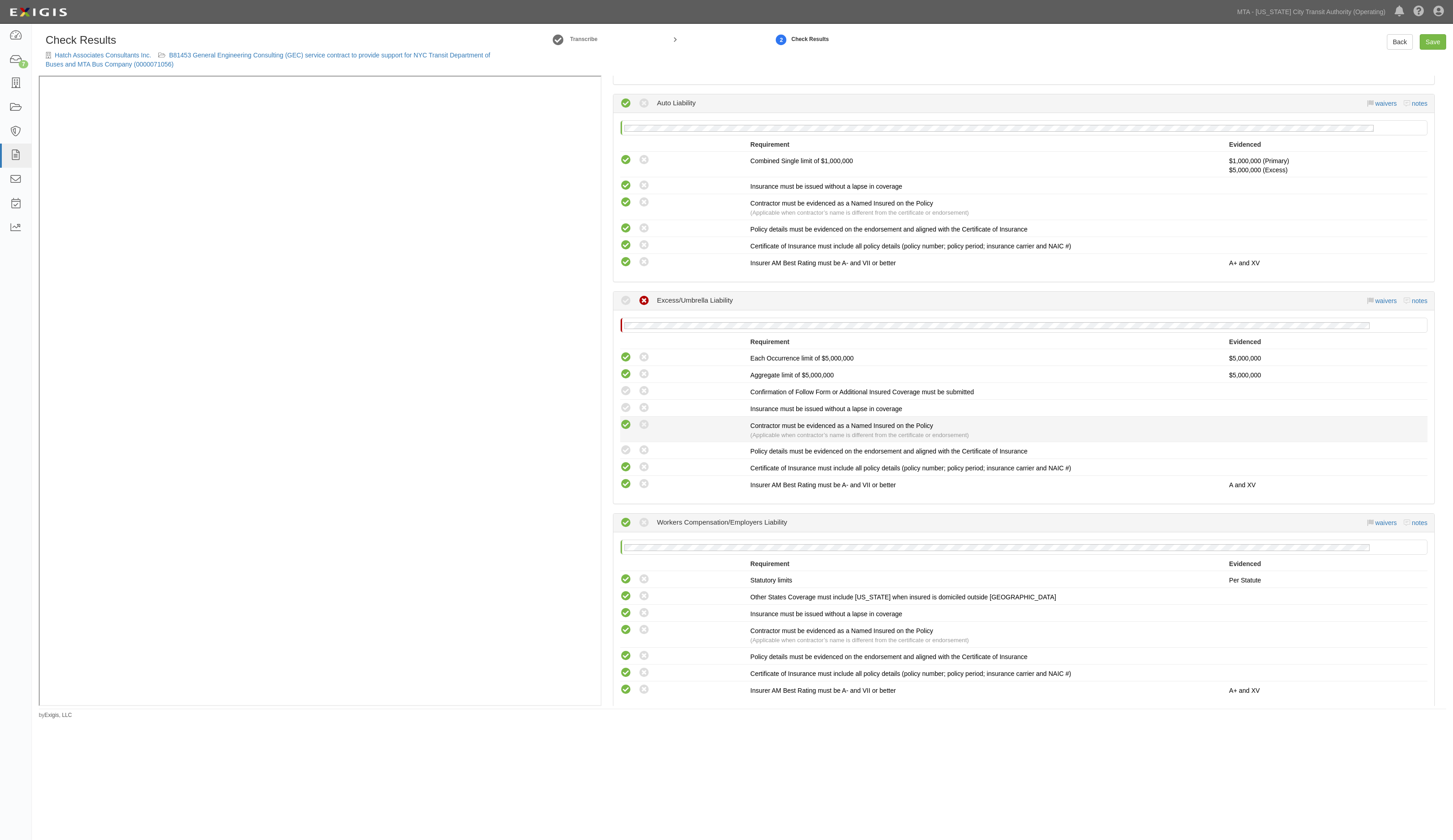
radio input "true"
click at [630, 426] on icon at bounding box center [625, 425] width 11 height 11
radio input "true"
click at [630, 411] on icon at bounding box center [625, 408] width 11 height 11
radio input "true"
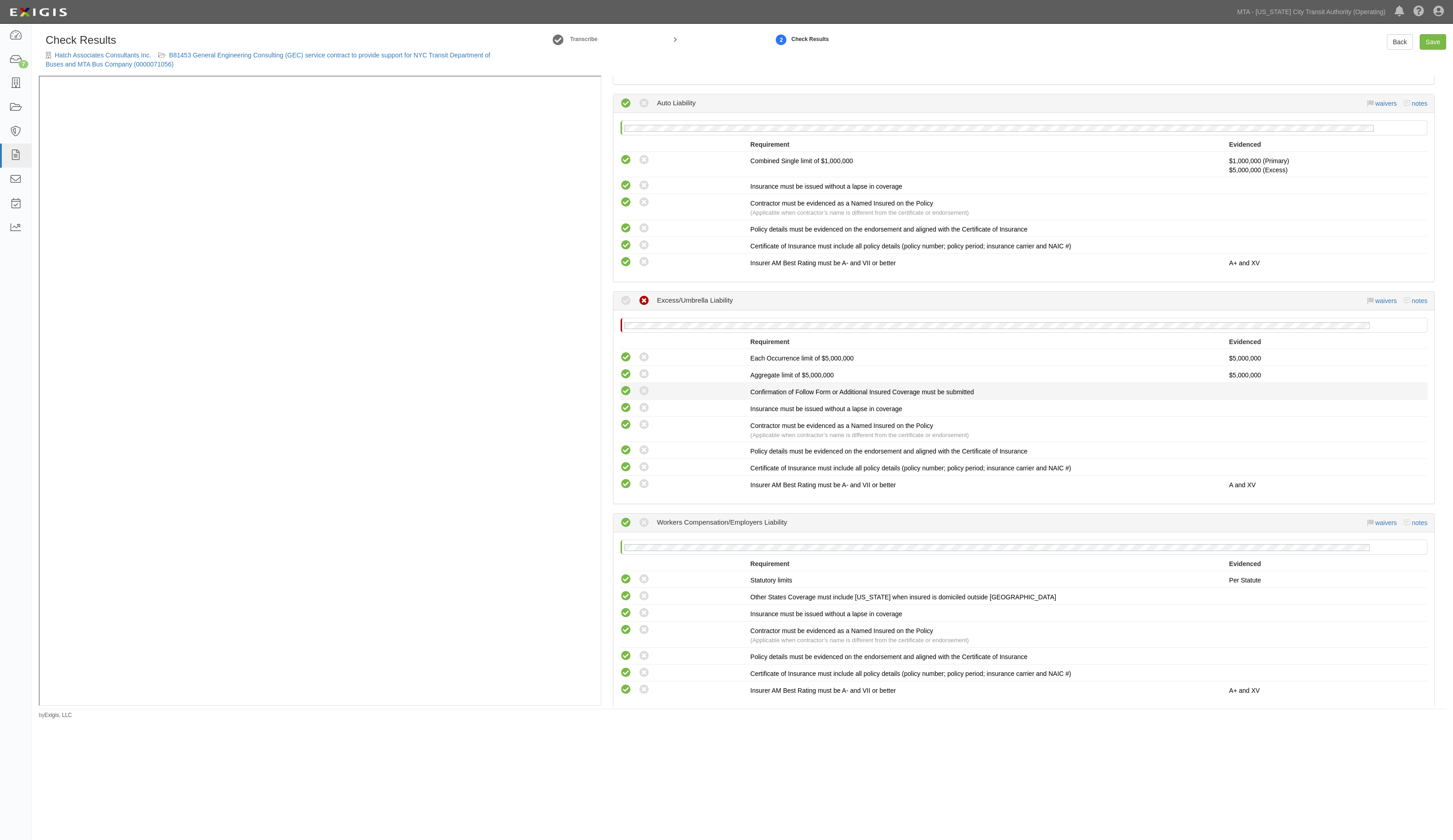
click at [630, 391] on icon at bounding box center [625, 391] width 11 height 11
radio input "true"
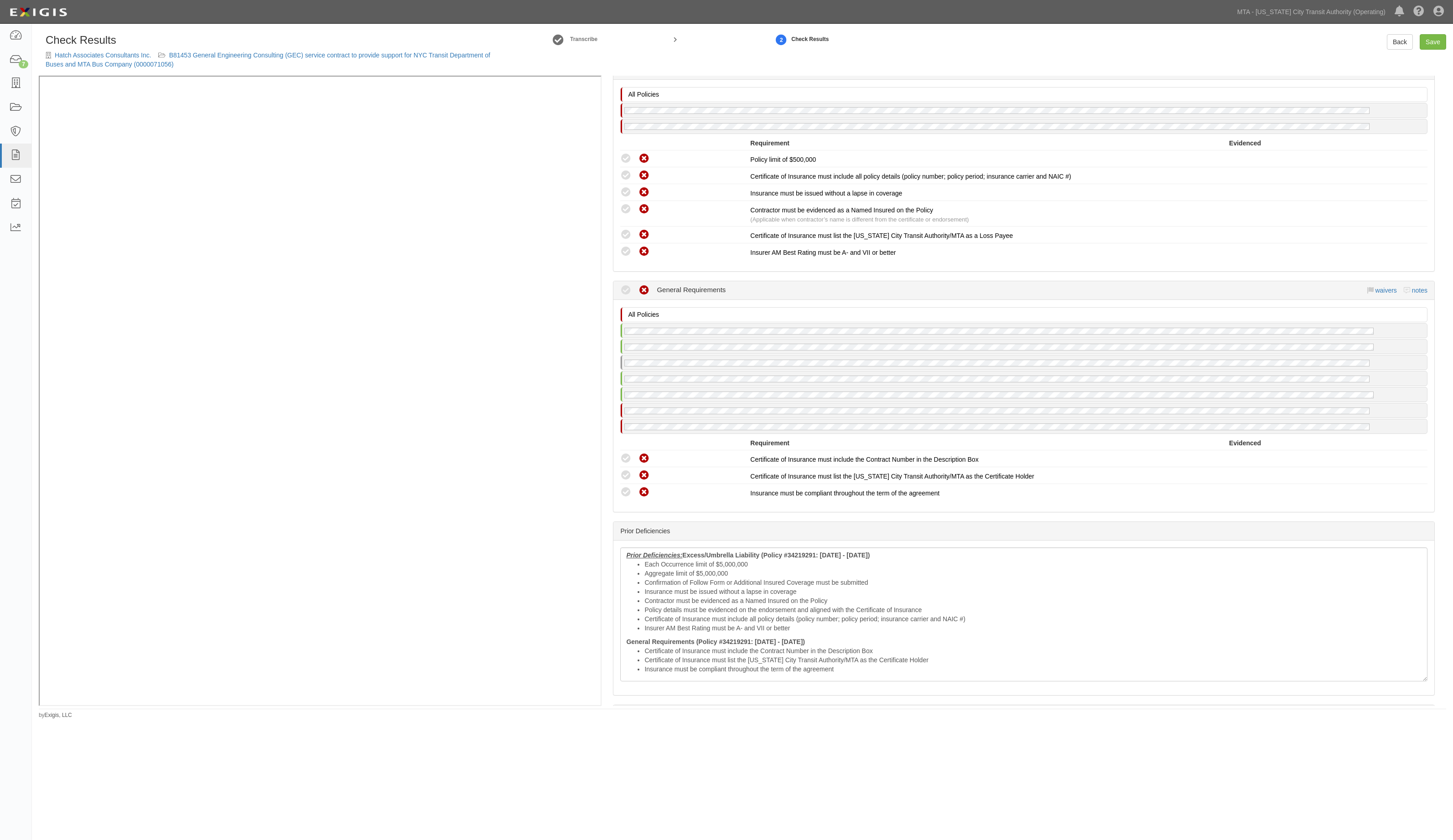
scroll to position [1505, 0]
click at [691, 603] on li "Policy details must be evidenced on the endorsement and aligned with the Certif…" at bounding box center [1033, 602] width 777 height 9
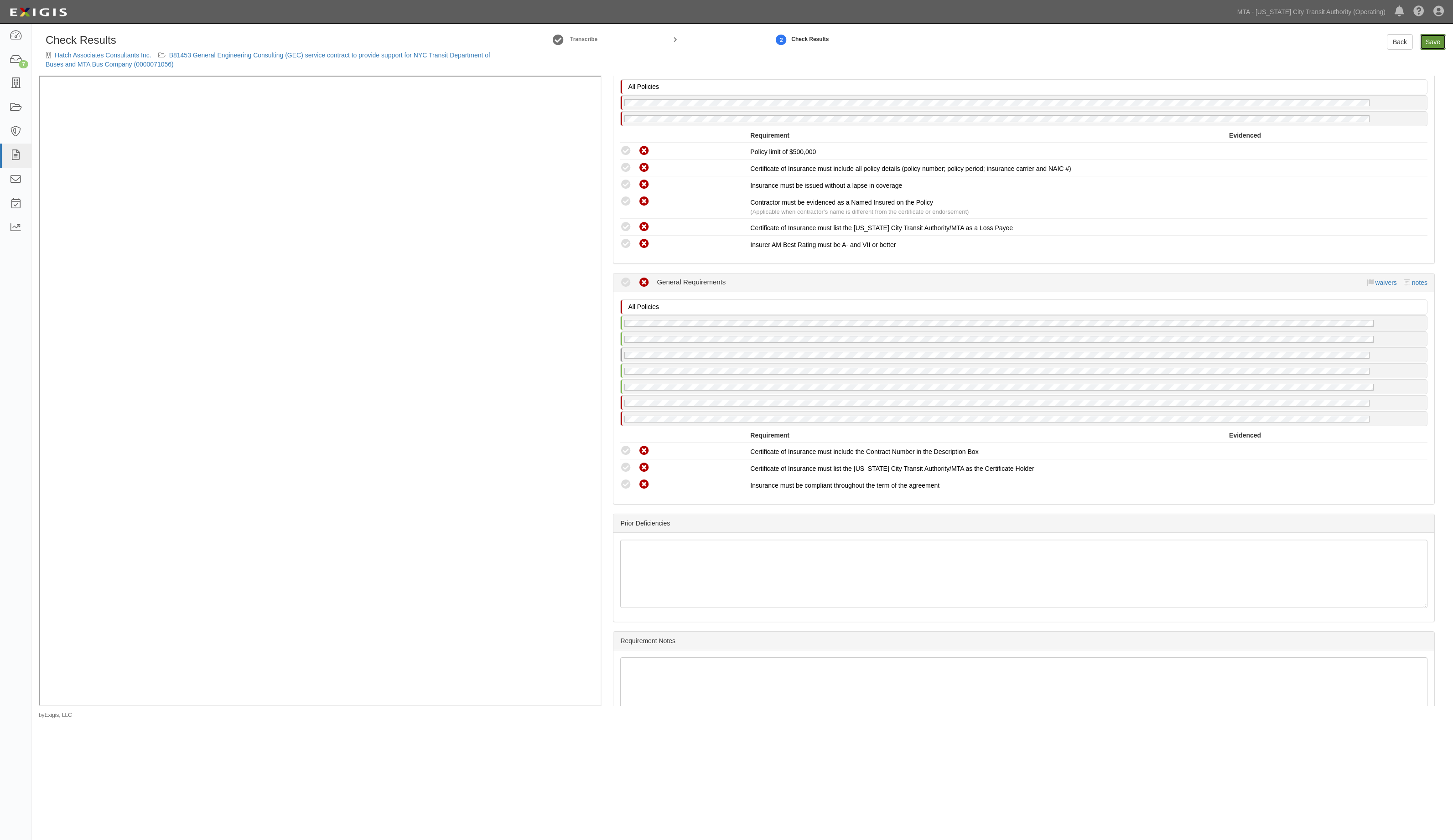
click at [1426, 40] on link "Save" at bounding box center [1433, 42] width 26 height 16
radio input "true"
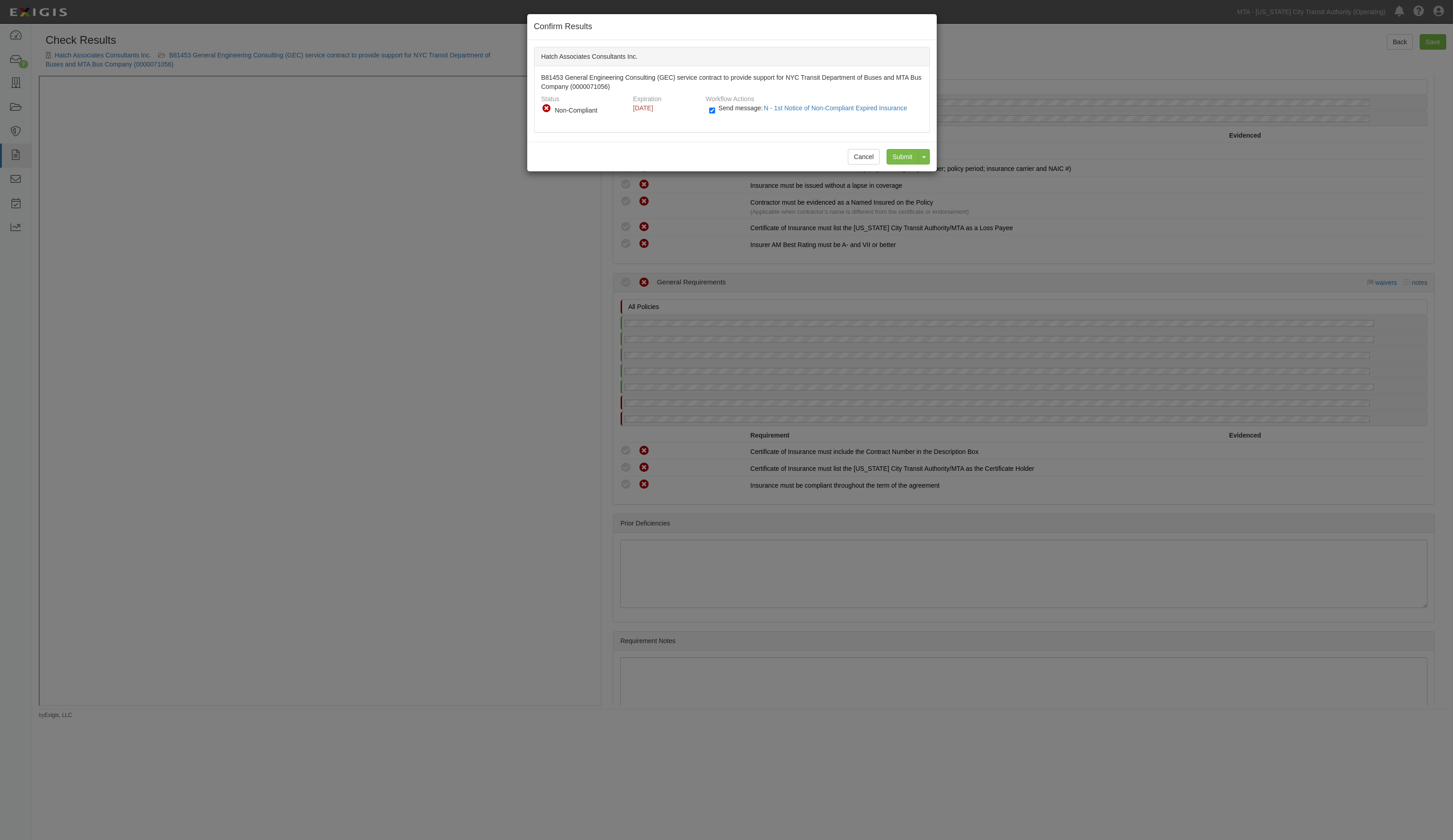
click at [735, 109] on span "Send message: N - 1st Notice of Non-Compliant Expired Insurance" at bounding box center [814, 108] width 193 height 7
click at [715, 109] on input "Send message: N - 1st Notice of Non-Compliant Expired Insurance" at bounding box center [712, 111] width 6 height 10
checkbox input "false"
click at [895, 156] on input "Submit" at bounding box center [903, 157] width 32 height 16
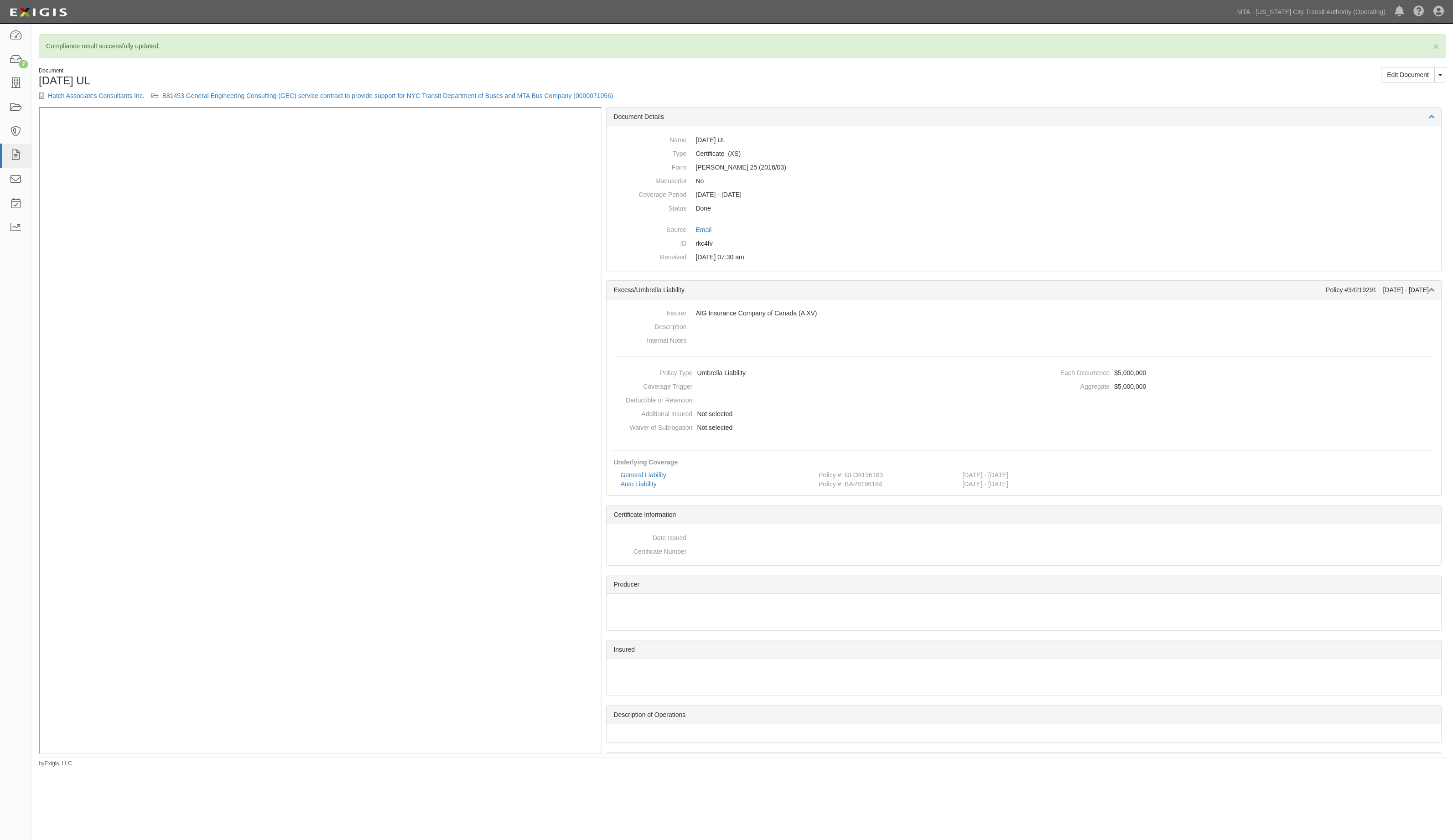
click at [406, 91] on div "Hatch Associates Consultants Inc. B81453 General Engineering Consulting (GEC) s…" at bounding box center [388, 96] width 697 height 9
click at [406, 92] on link "B81453 General Engineering Consulting (GEC) service contract to provide support…" at bounding box center [388, 96] width 451 height 7
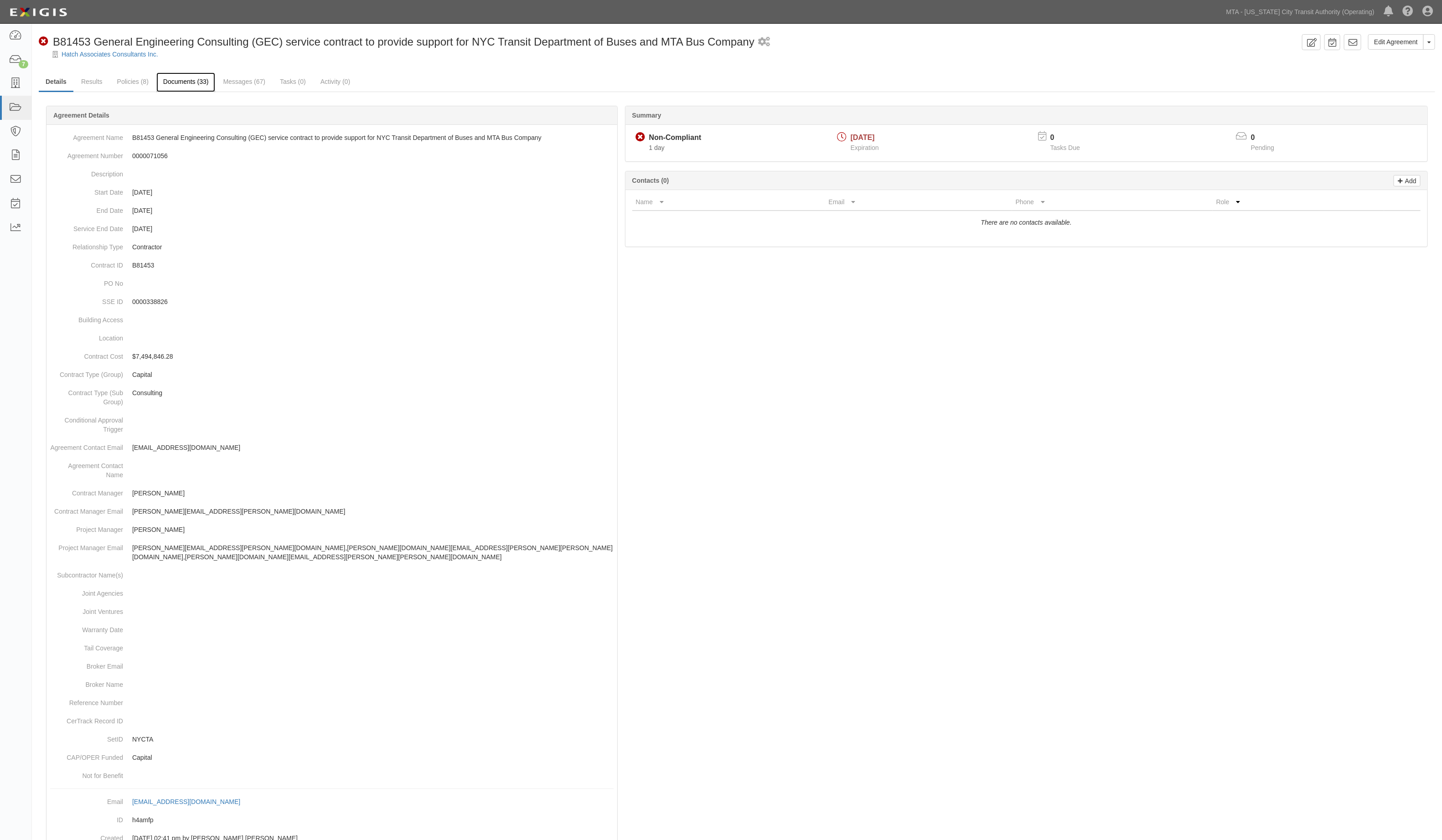
click at [175, 88] on link "Documents (33)" at bounding box center [186, 82] width 59 height 19
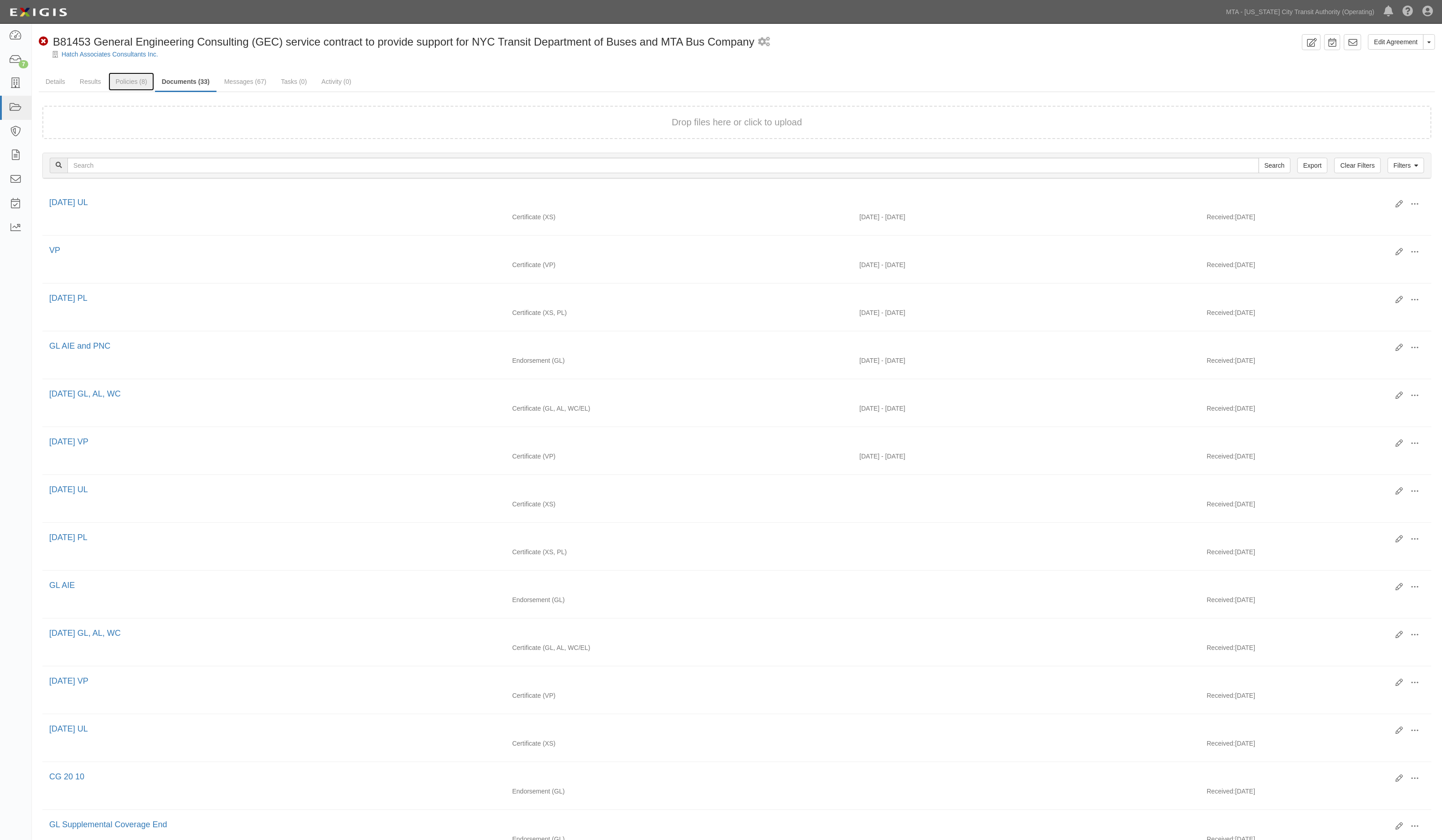
click at [121, 79] on link "Policies (8)" at bounding box center [131, 82] width 45 height 18
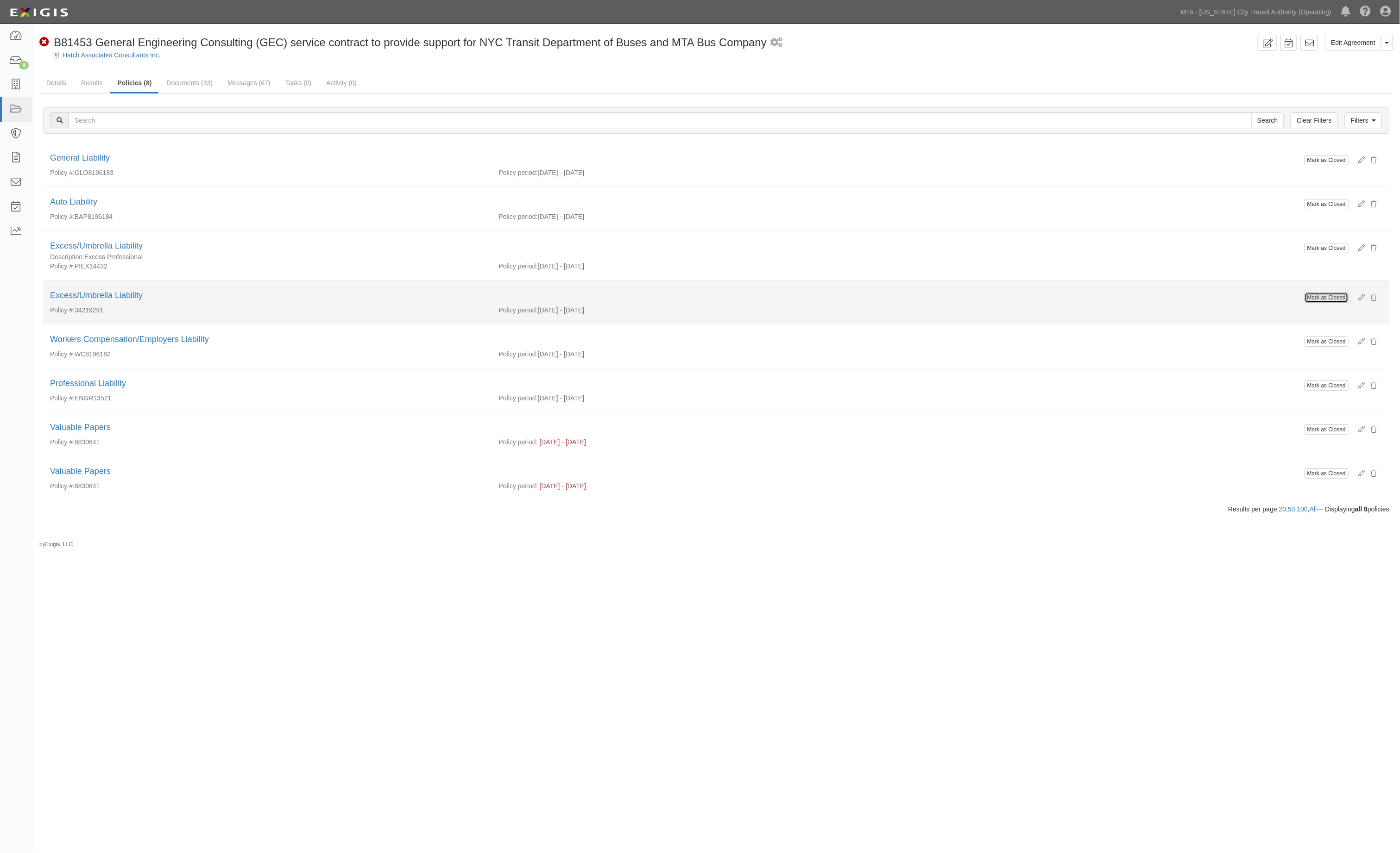
click at [1325, 302] on button "Mark as Closed" at bounding box center [1326, 298] width 44 height 10
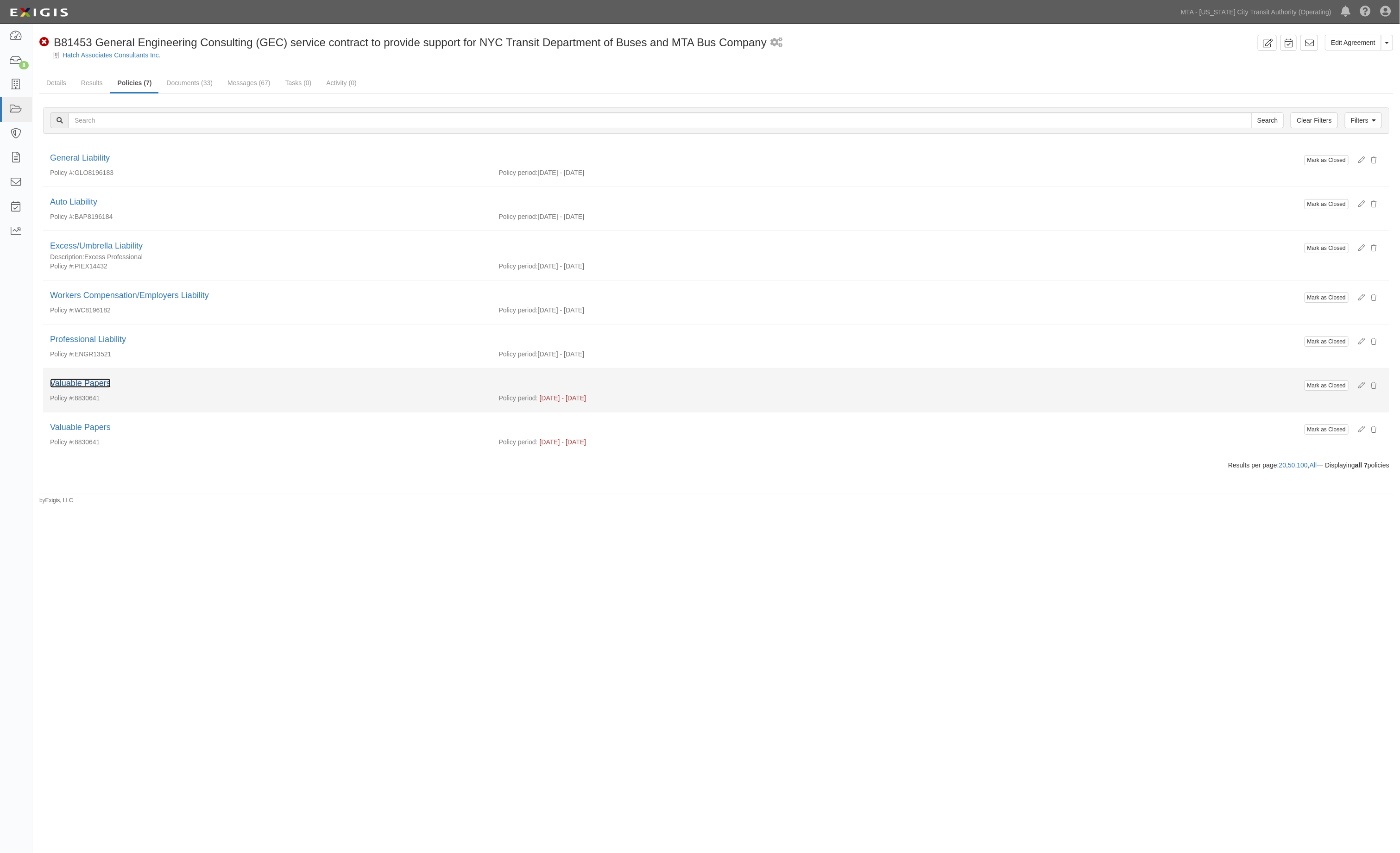
click at [91, 388] on link "Valuable Papers" at bounding box center [81, 384] width 61 height 9
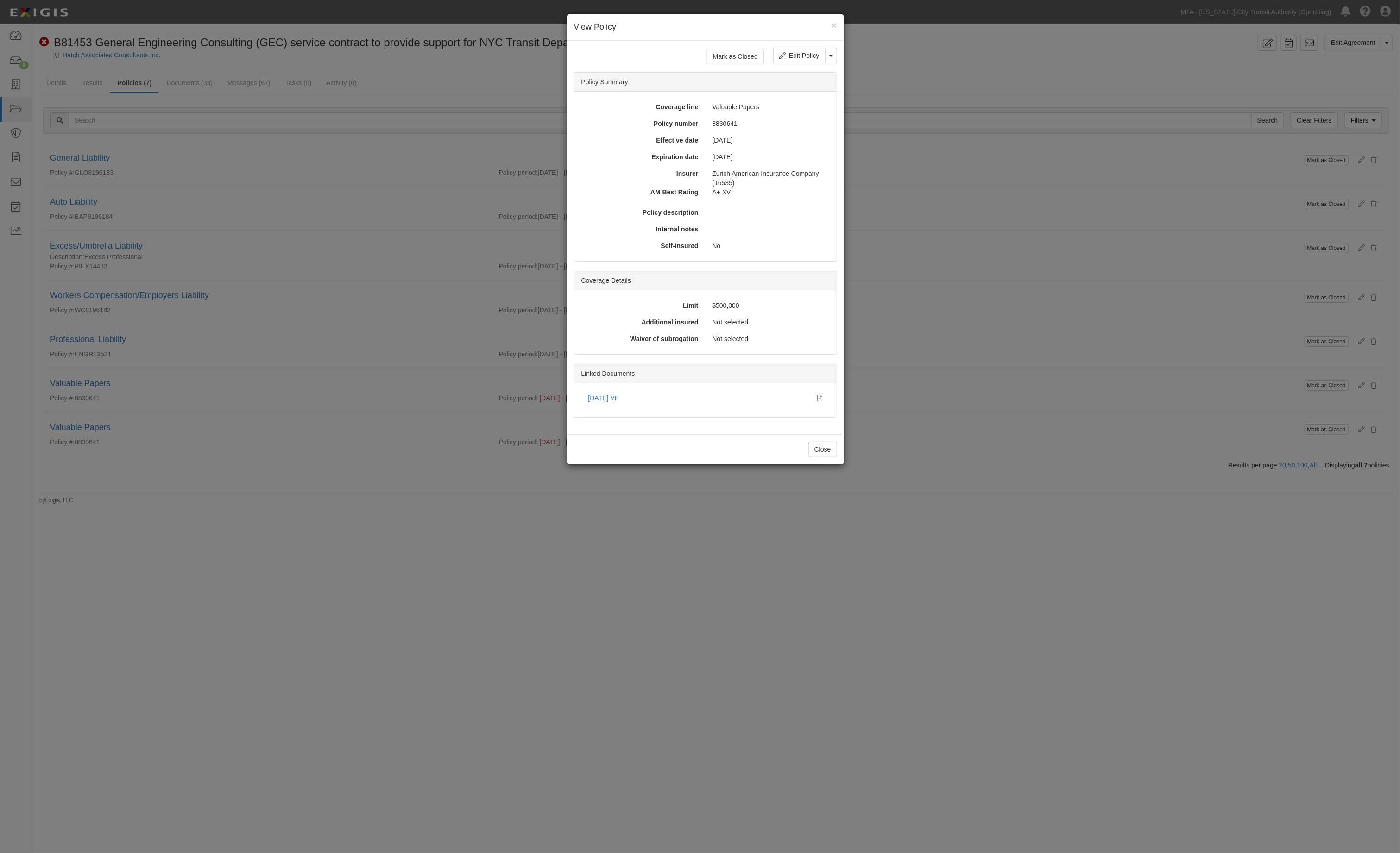
click at [346, 380] on div "× View Policy Mark as Closed Edit Policy Toggle Dropdown Delete Policy Policy S…" at bounding box center [700, 426] width 1400 height 853
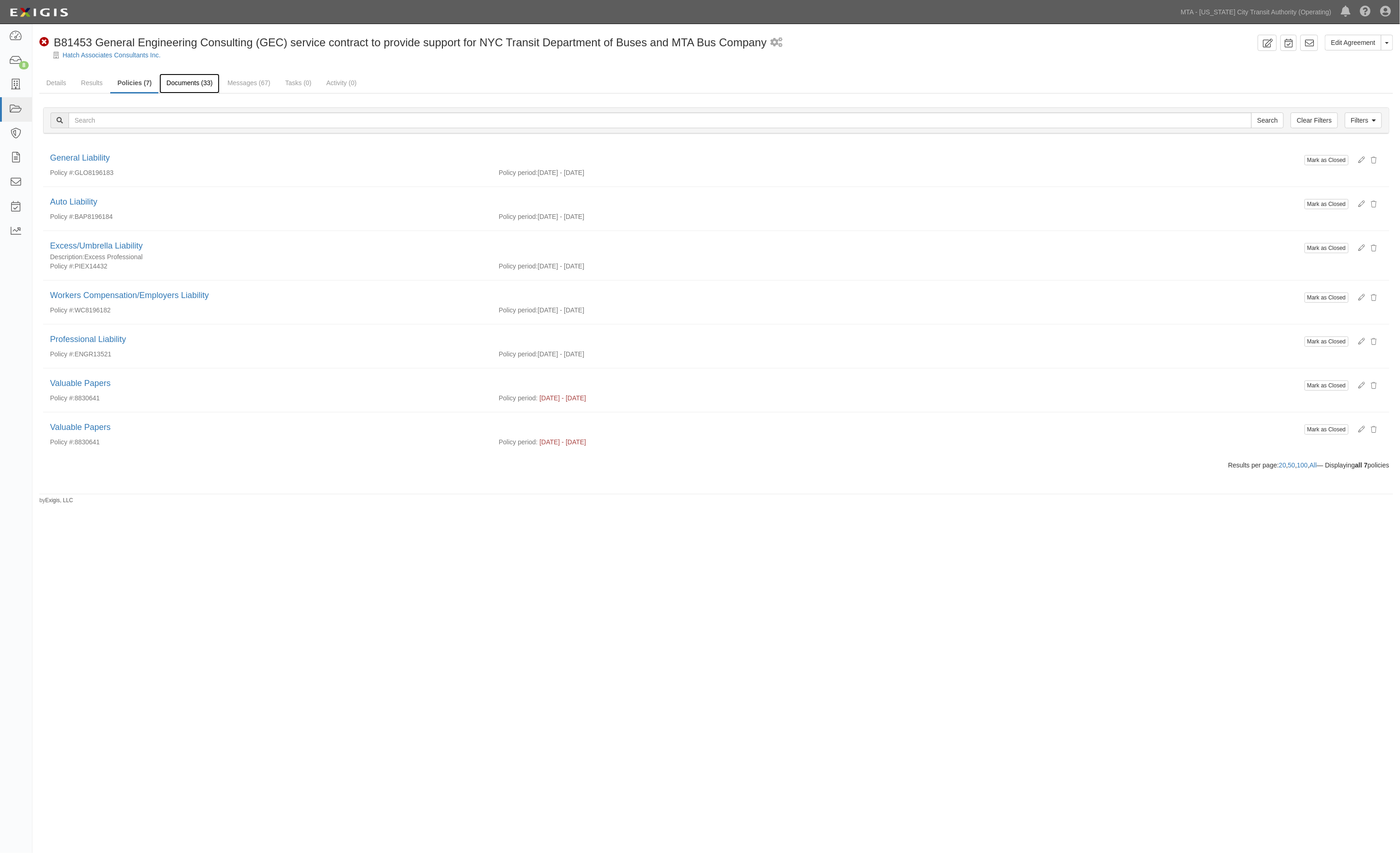
click at [190, 82] on link "Documents (33)" at bounding box center [189, 84] width 60 height 20
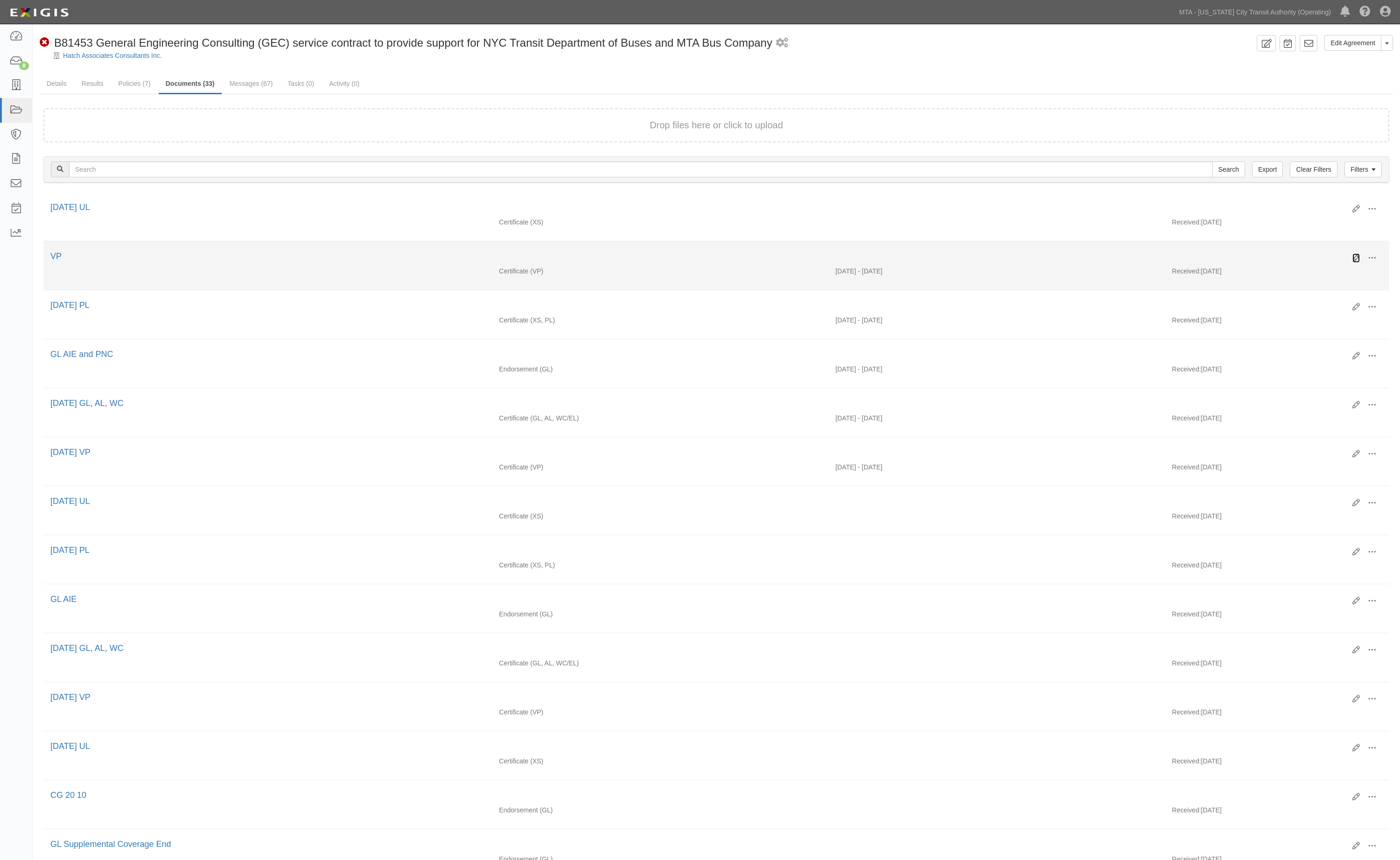
click at [1356, 262] on icon at bounding box center [1356, 259] width 8 height 8
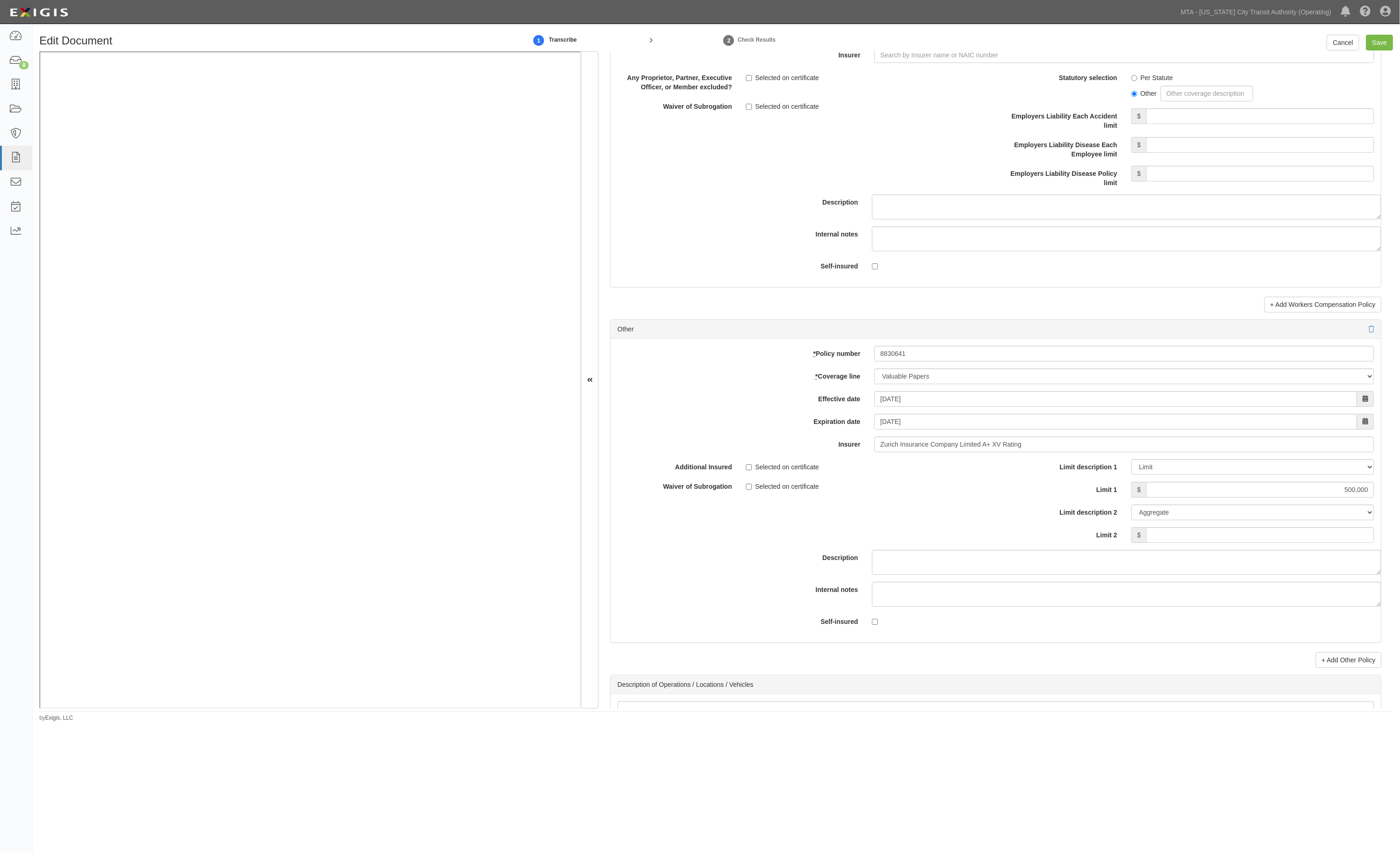
scroll to position [2570, 0]
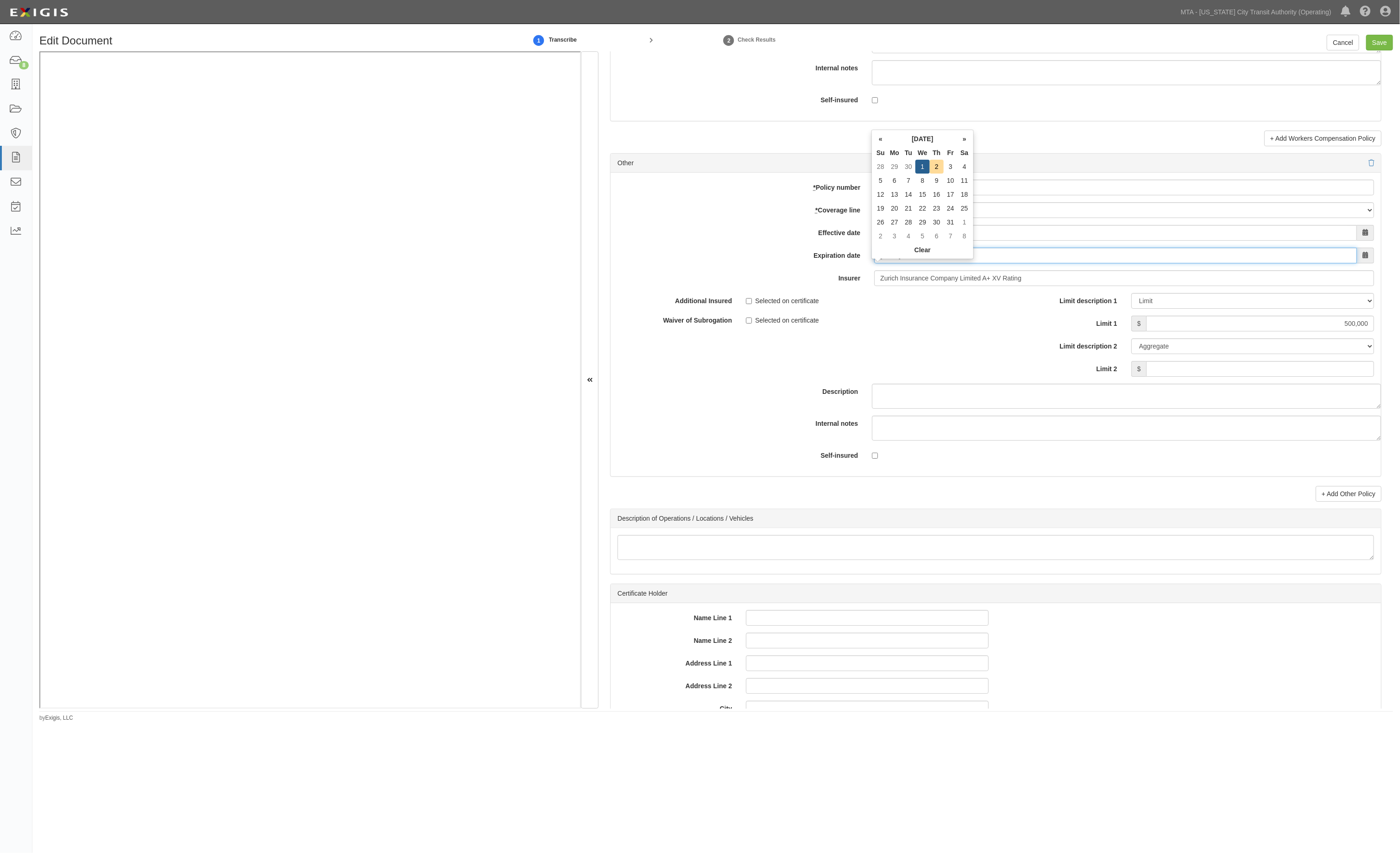
drag, startPoint x: 924, startPoint y: 270, endPoint x: 638, endPoint y: 274, distance: 286.0
click at [638, 263] on div "Expiration date [DATE]" at bounding box center [996, 255] width 770 height 16
type input "[DATE]"
click at [892, 349] on div "Description" at bounding box center [996, 351] width 784 height 116
click at [1382, 47] on input "Save" at bounding box center [1379, 43] width 27 height 16
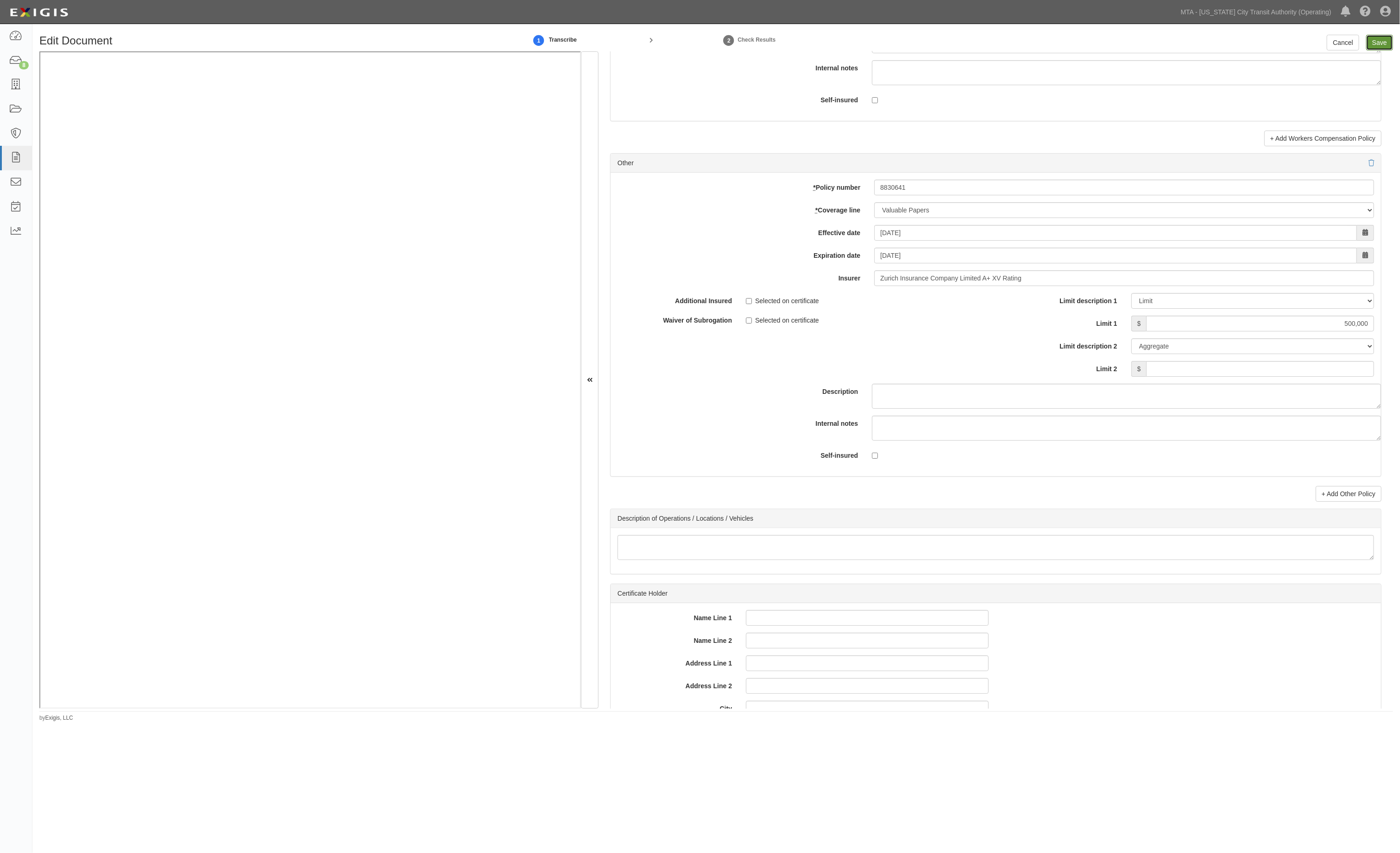
type input "500000"
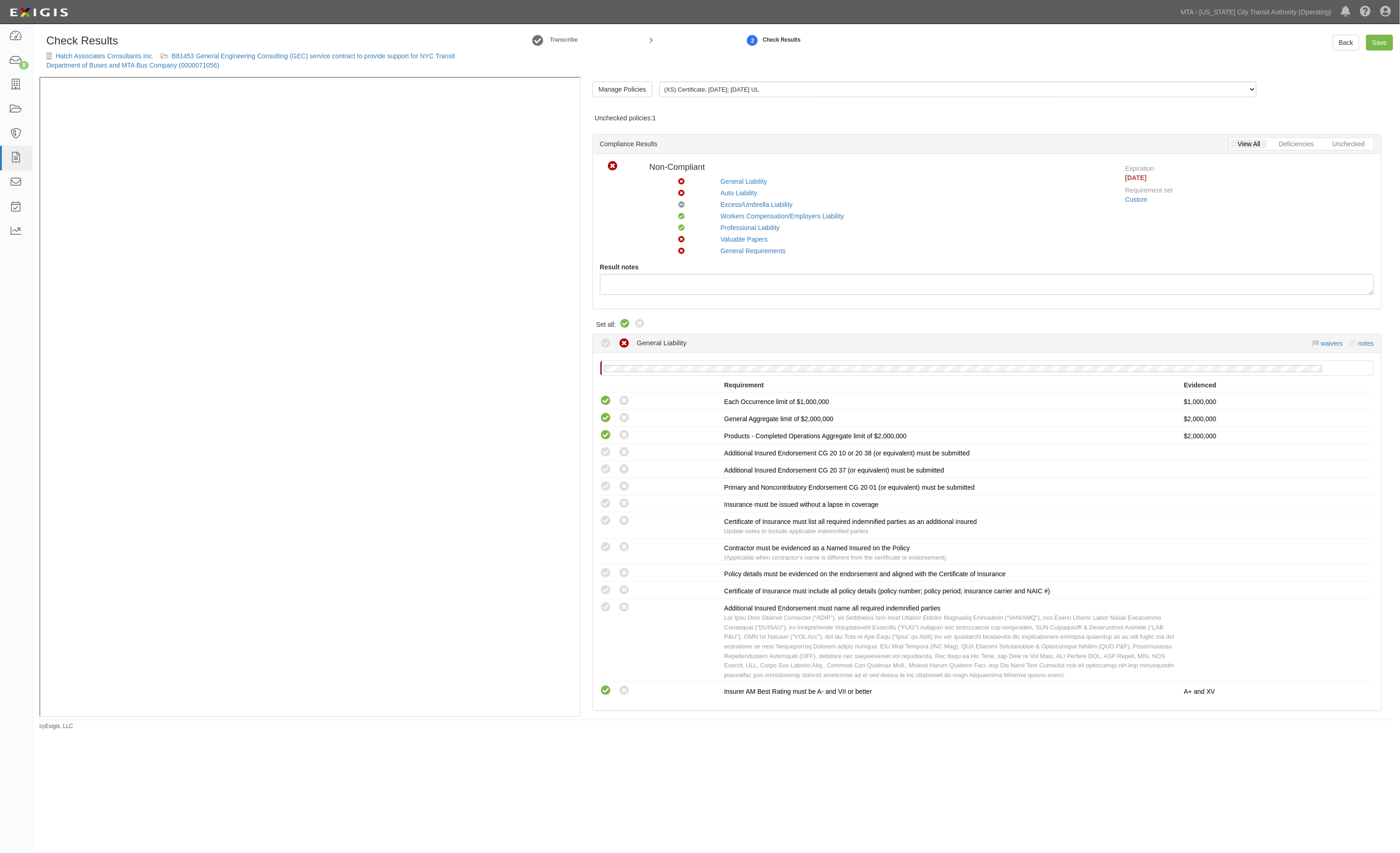
click at [629, 325] on icon at bounding box center [625, 324] width 11 height 11
radio input "true"
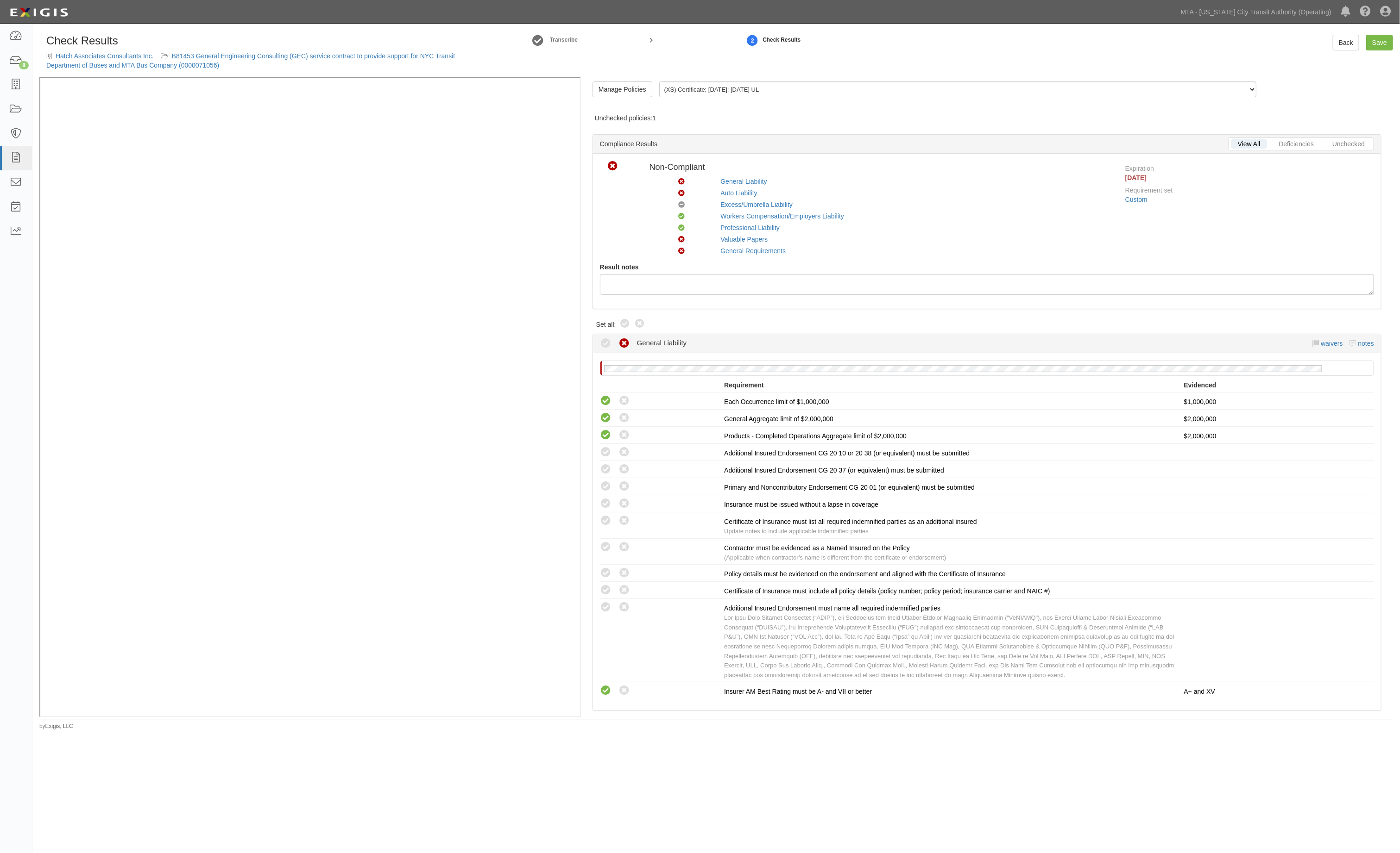
radio input "true"
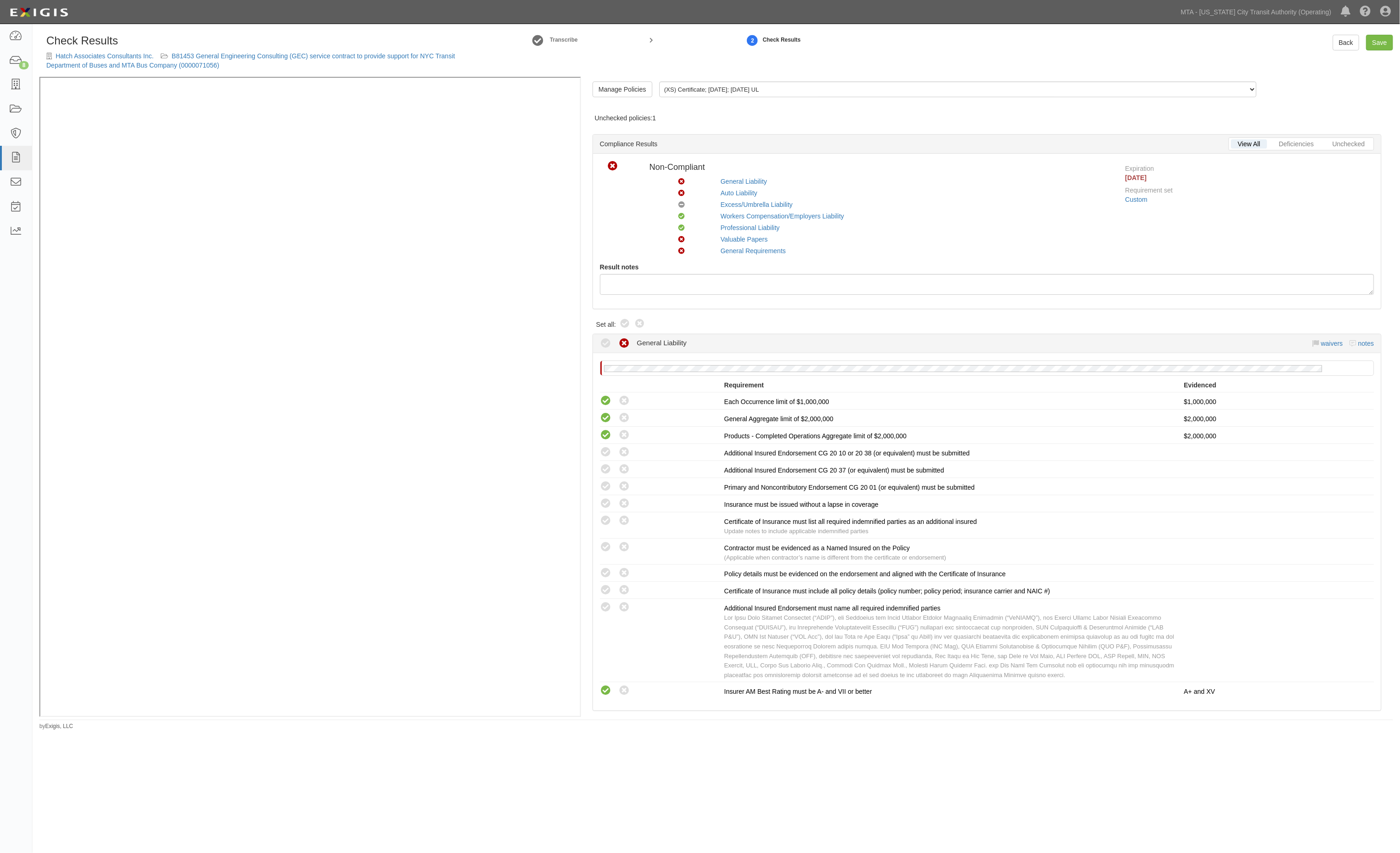
radio input "true"
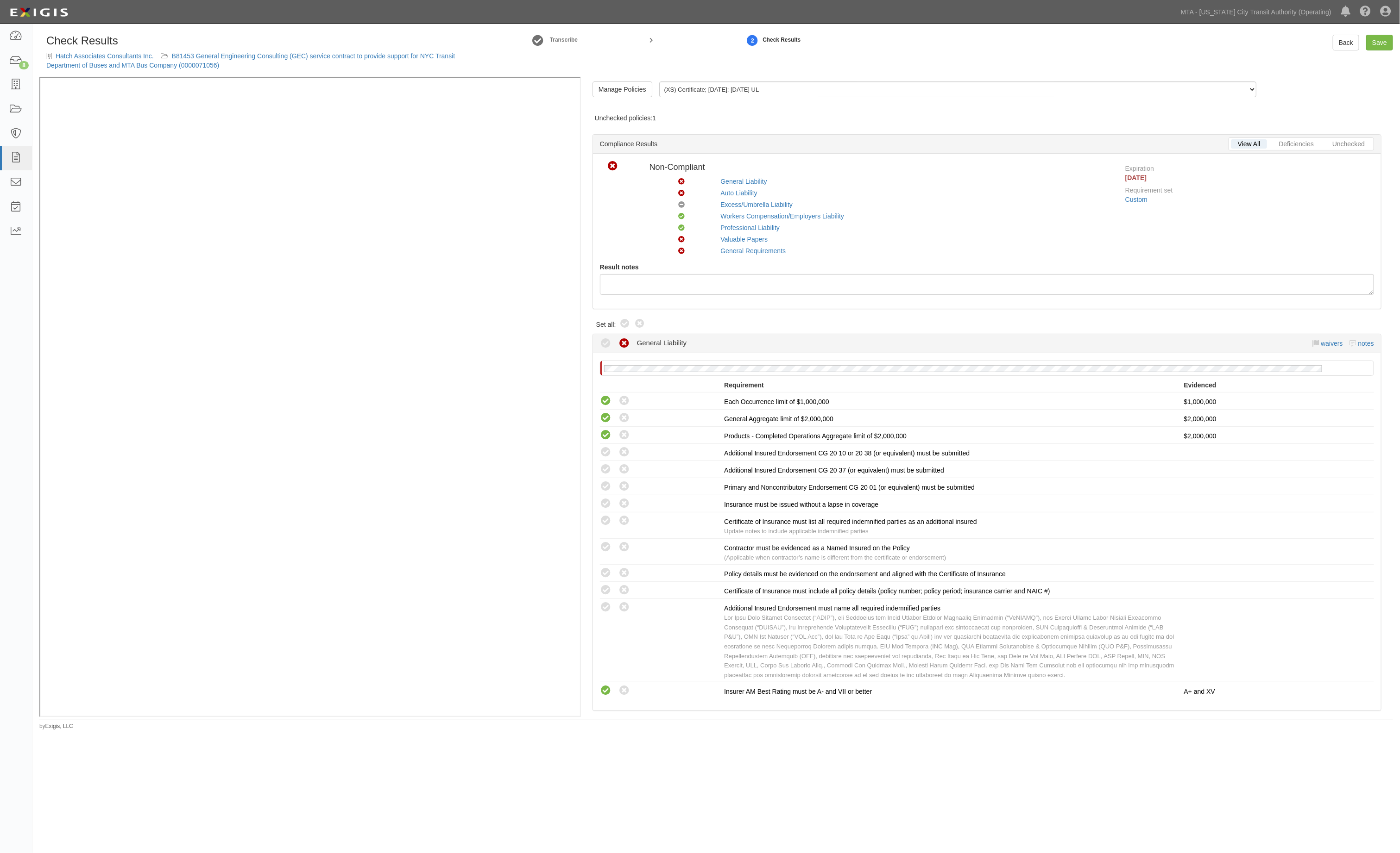
radio input "true"
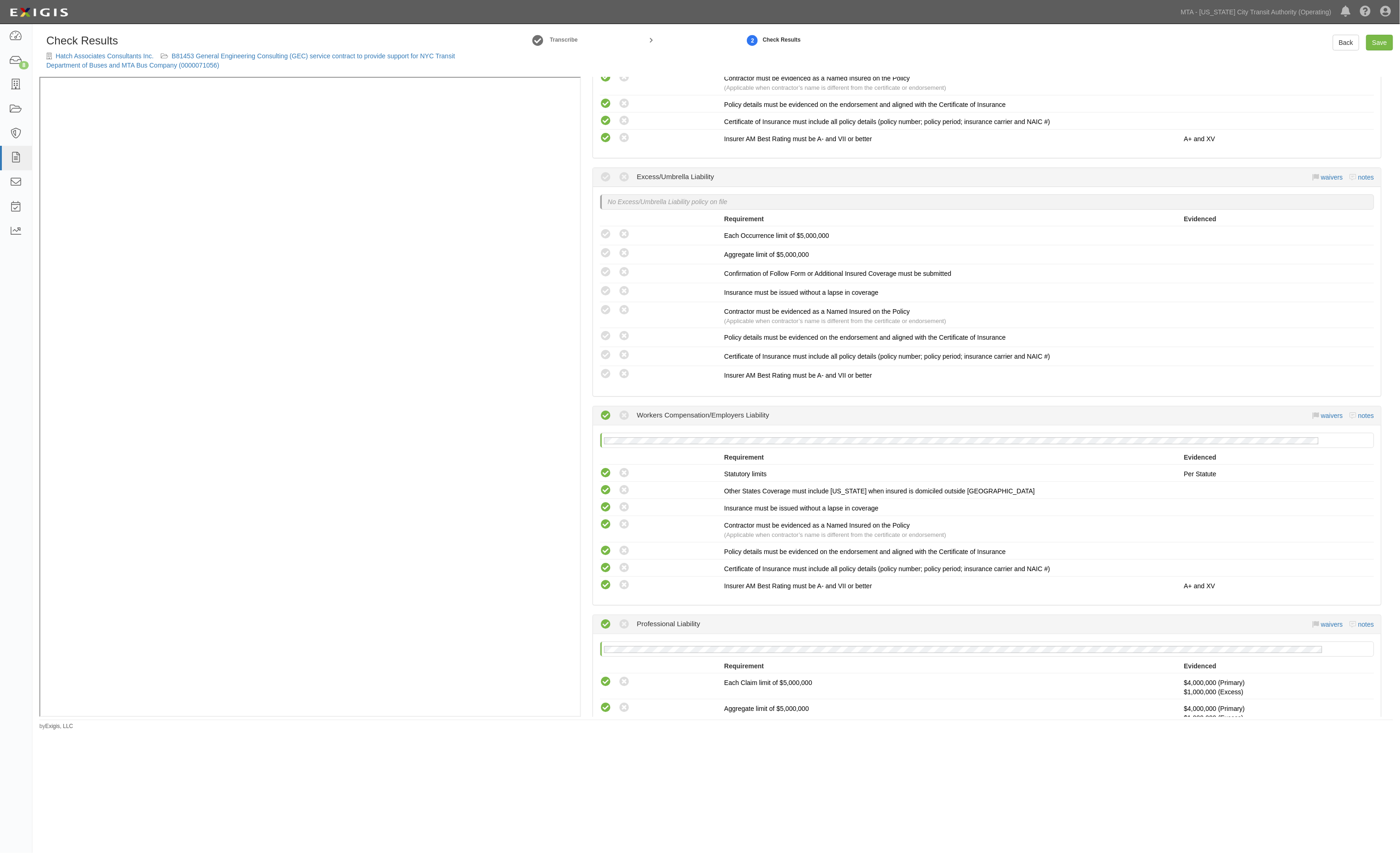
scroll to position [764, 0]
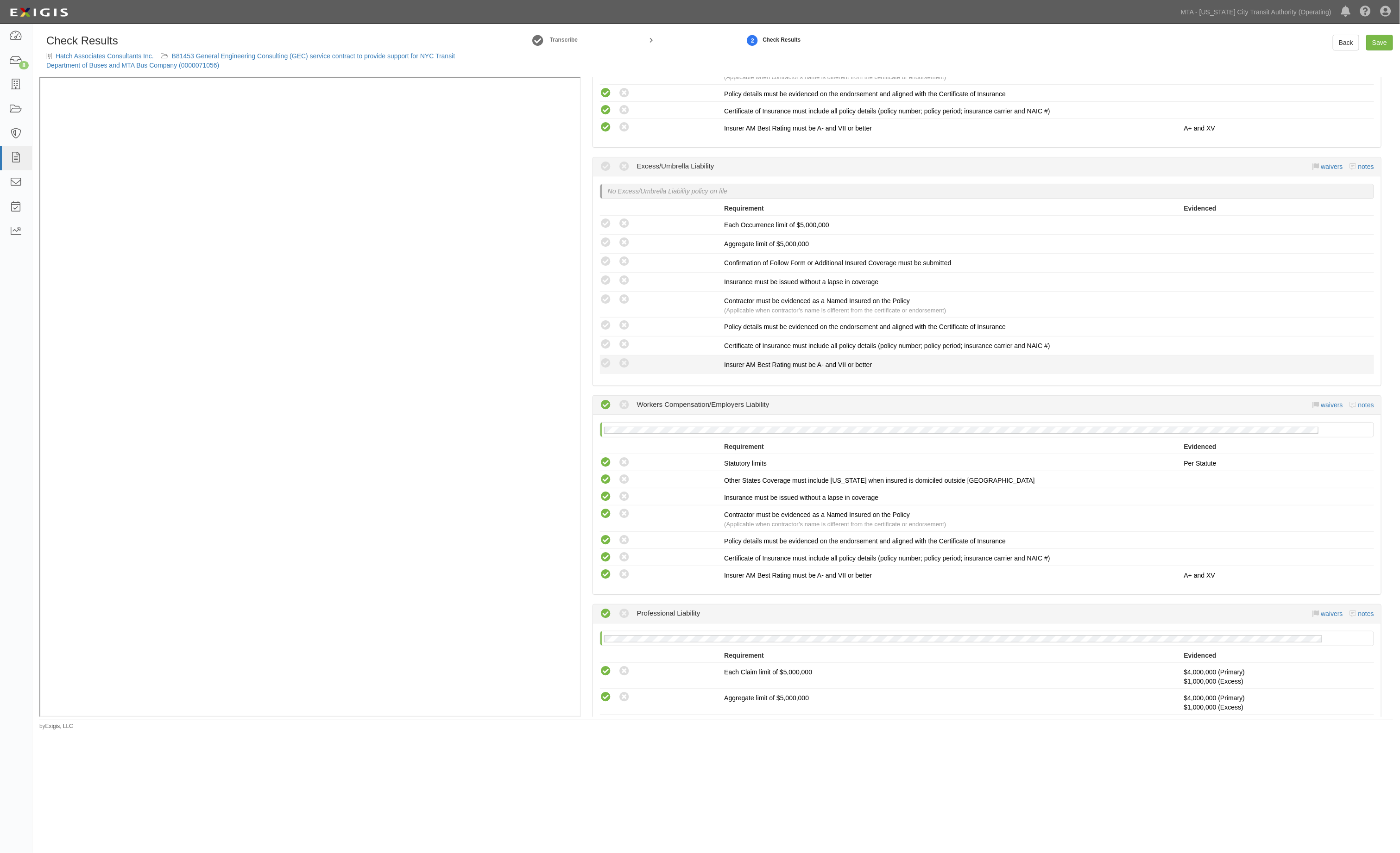
click at [598, 359] on div "A policy must be added to this requirement section to set a compliance result W…" at bounding box center [659, 364] width 132 height 14
click at [606, 341] on icon at bounding box center [605, 344] width 11 height 11
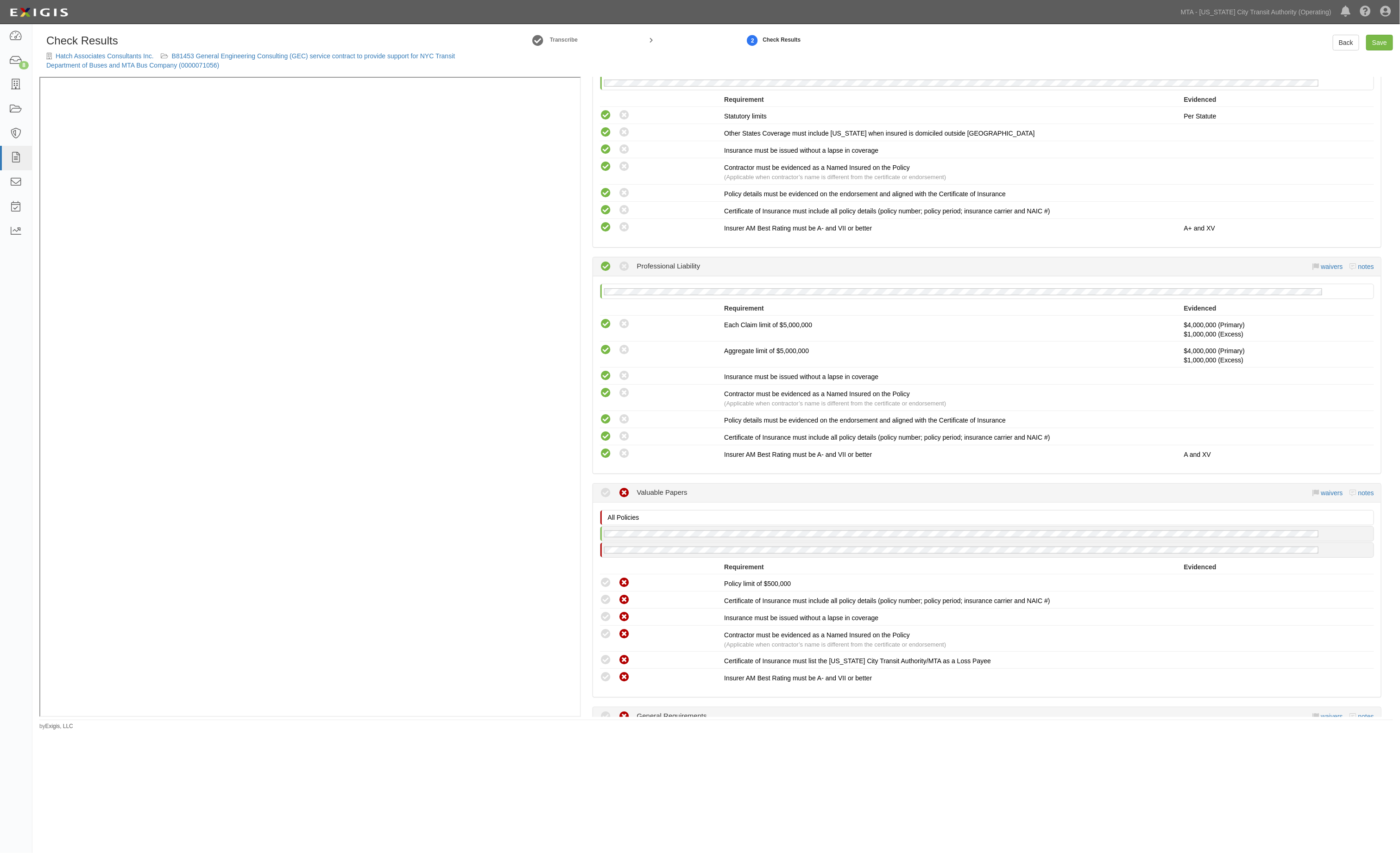
scroll to position [1458, 0]
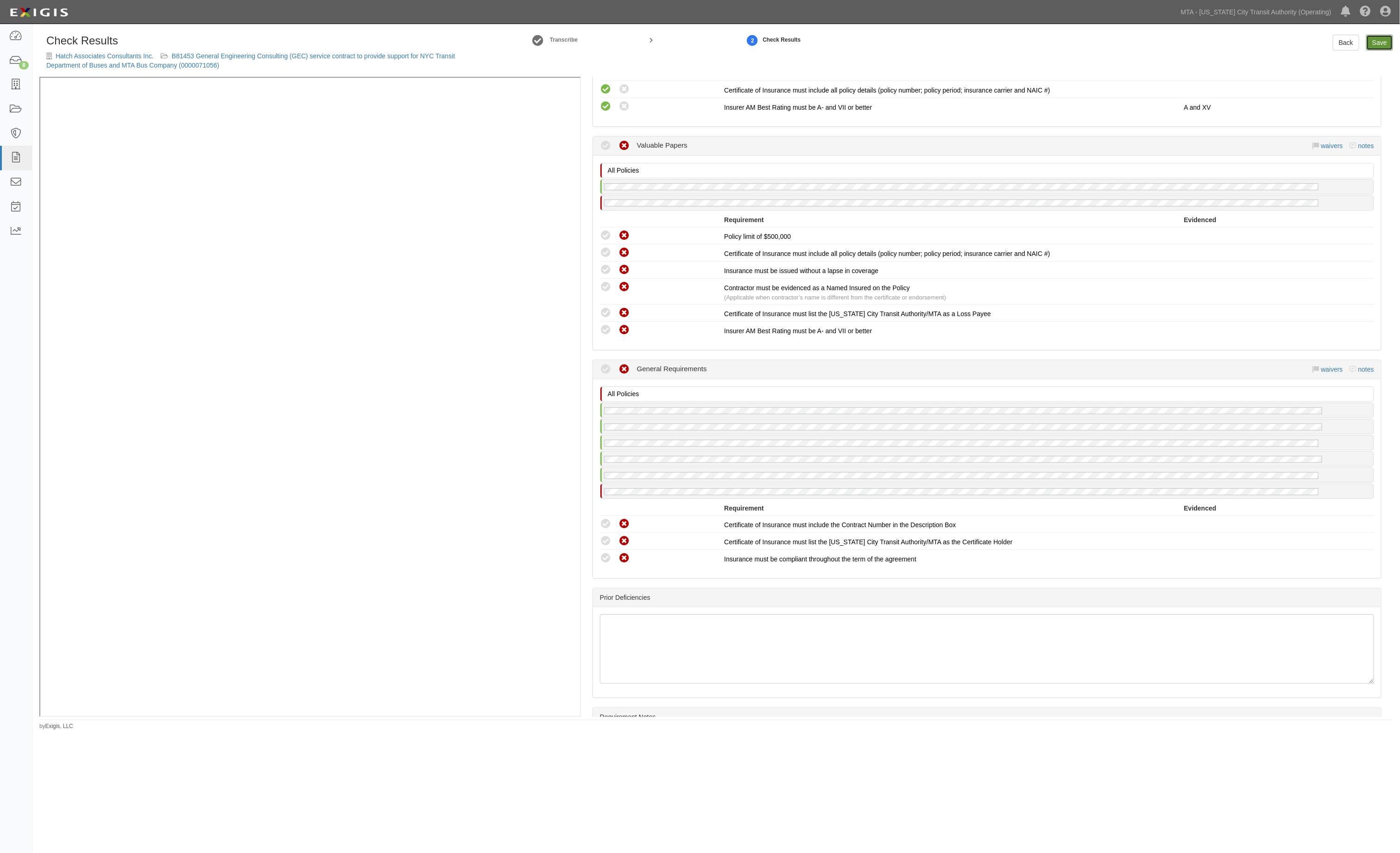
click at [1374, 42] on link "Save" at bounding box center [1379, 43] width 27 height 16
radio input "true"
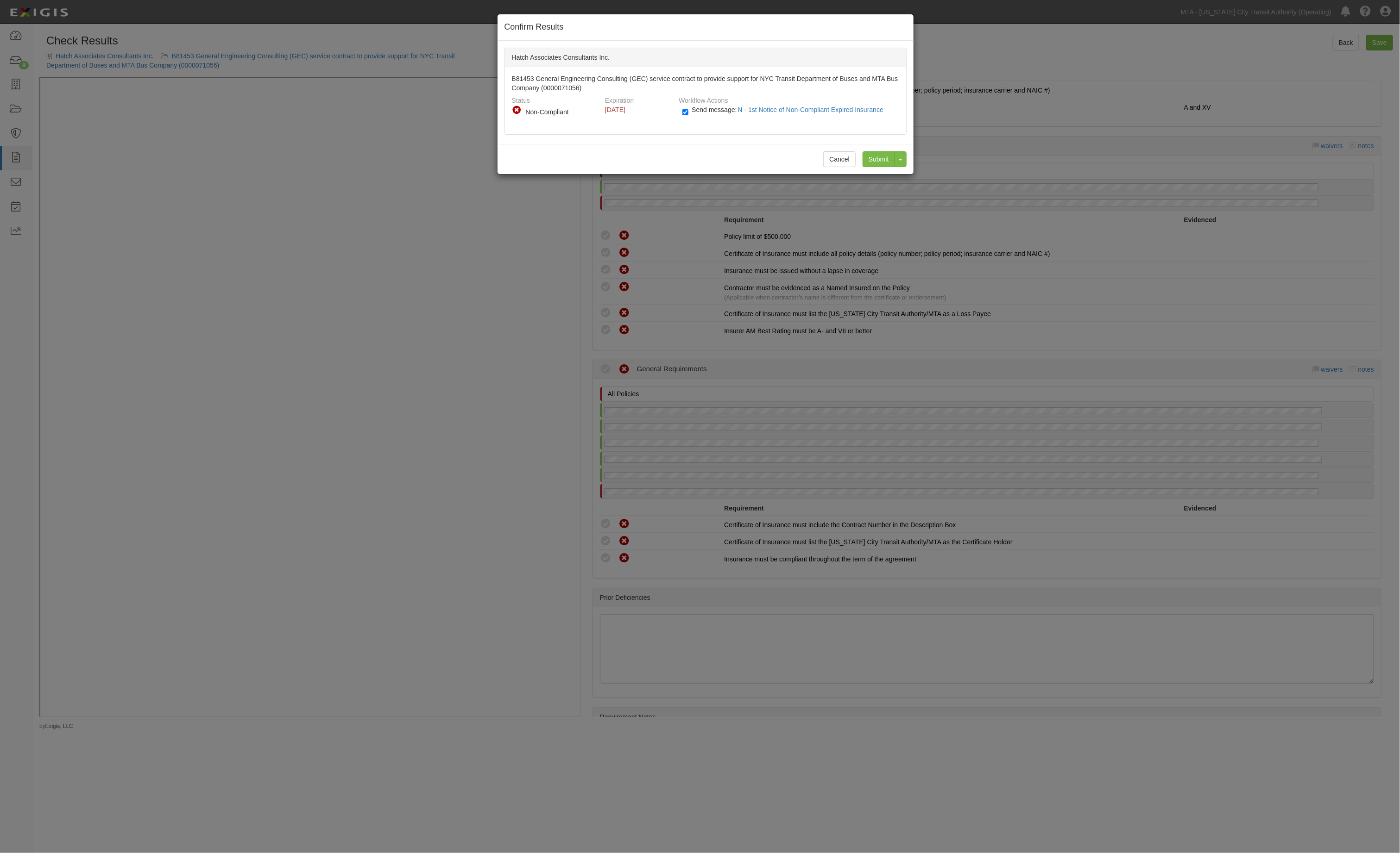
click at [717, 114] on label "Send message: N - 1st Notice of Non-Compliant Expired Insurance" at bounding box center [784, 114] width 205 height 12
click at [688, 114] on input "Send message: N - 1st Notice of Non-Compliant Expired Insurance" at bounding box center [685, 113] width 6 height 11
checkbox input "false"
click at [872, 158] on input "Submit" at bounding box center [879, 159] width 33 height 16
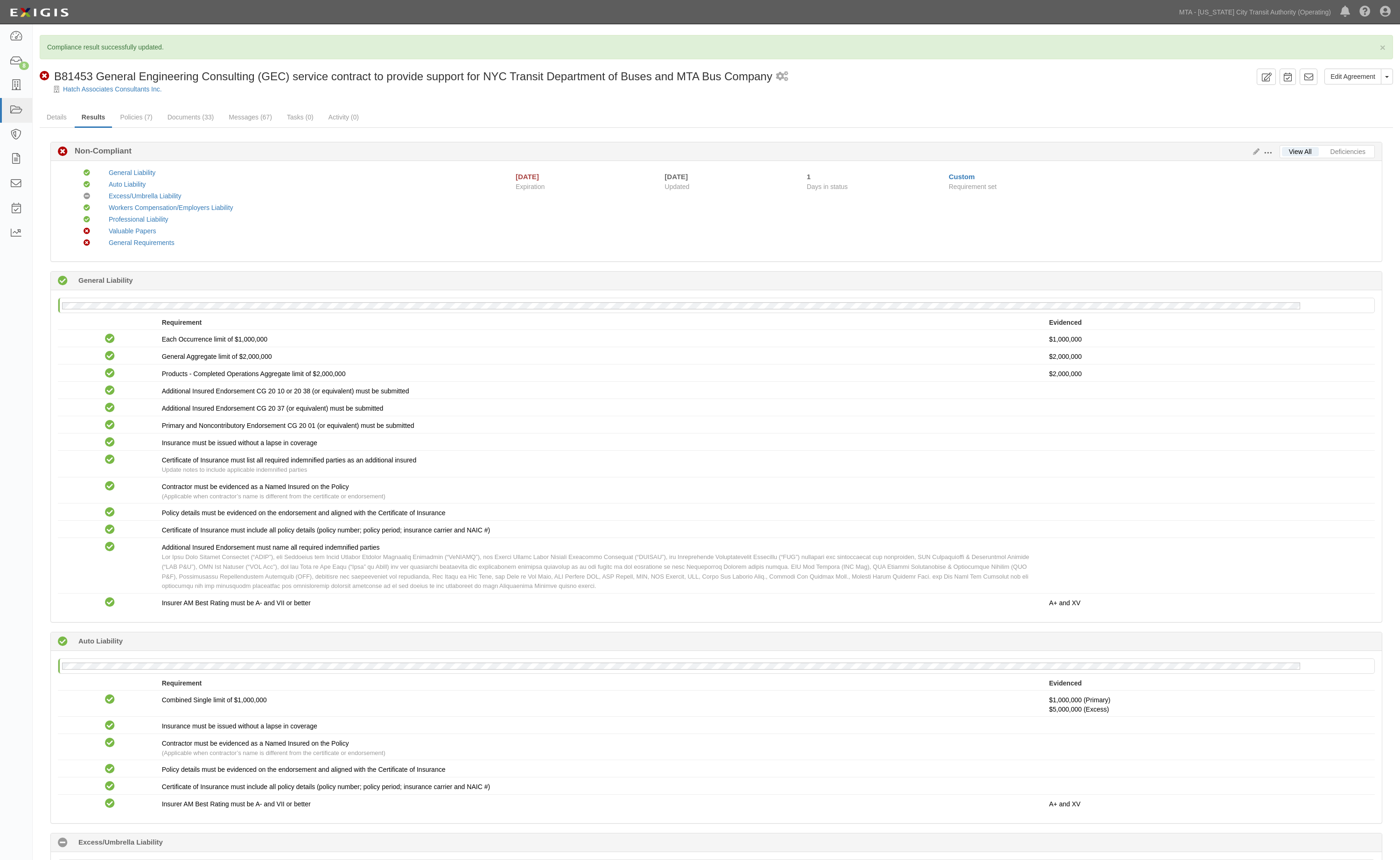
click at [728, 35] on div "× Compliance result successfully updated." at bounding box center [716, 48] width 1353 height 25
drag, startPoint x: 1011, startPoint y: 341, endPoint x: 855, endPoint y: 332, distance: 156.3
click at [1011, 341] on div "Each Occurrence limit of $1,000,000" at bounding box center [605, 339] width 888 height 9
click at [183, 114] on link "Documents (33)" at bounding box center [190, 118] width 61 height 20
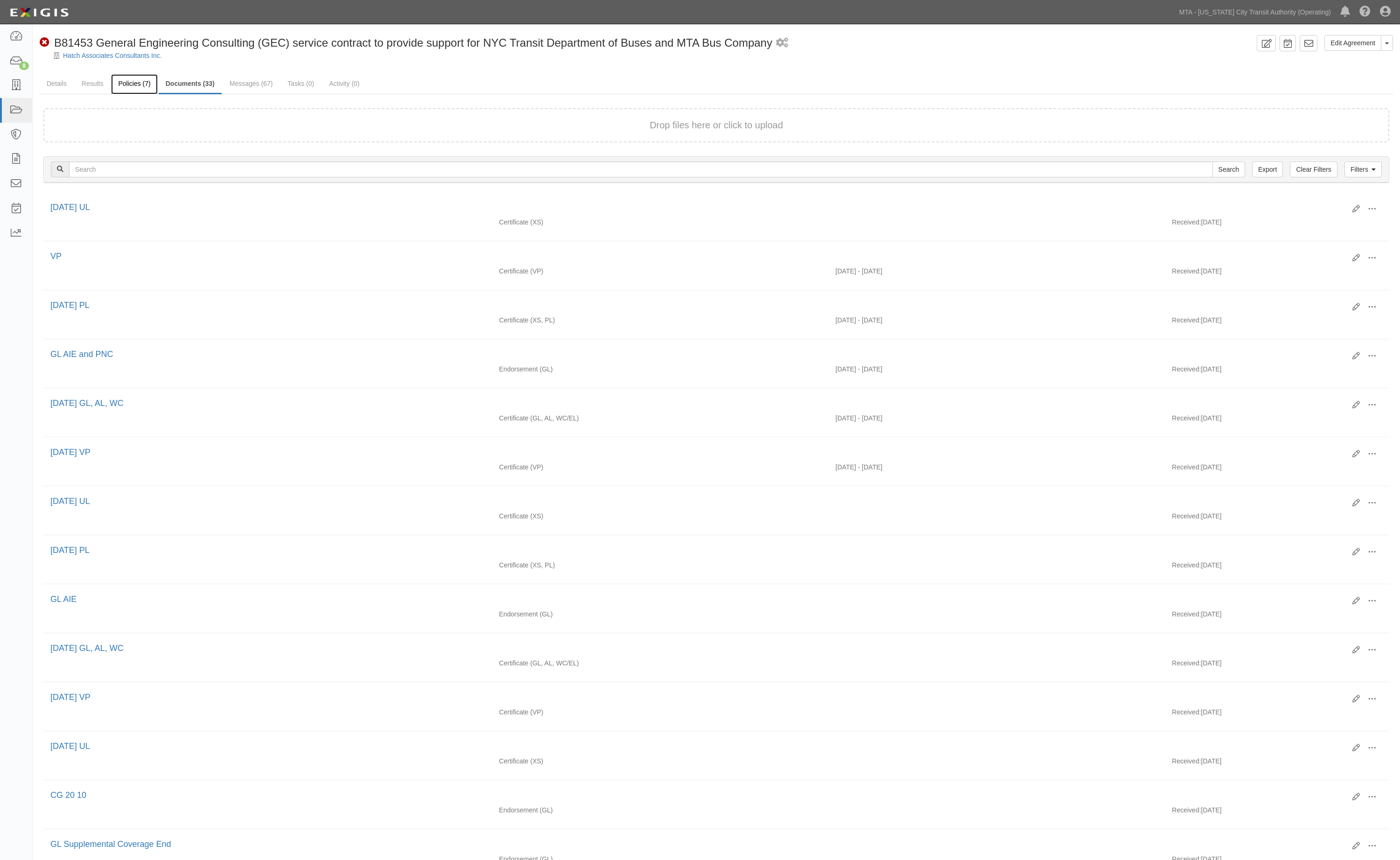
click at [139, 83] on link "Policies (7)" at bounding box center [134, 84] width 46 height 20
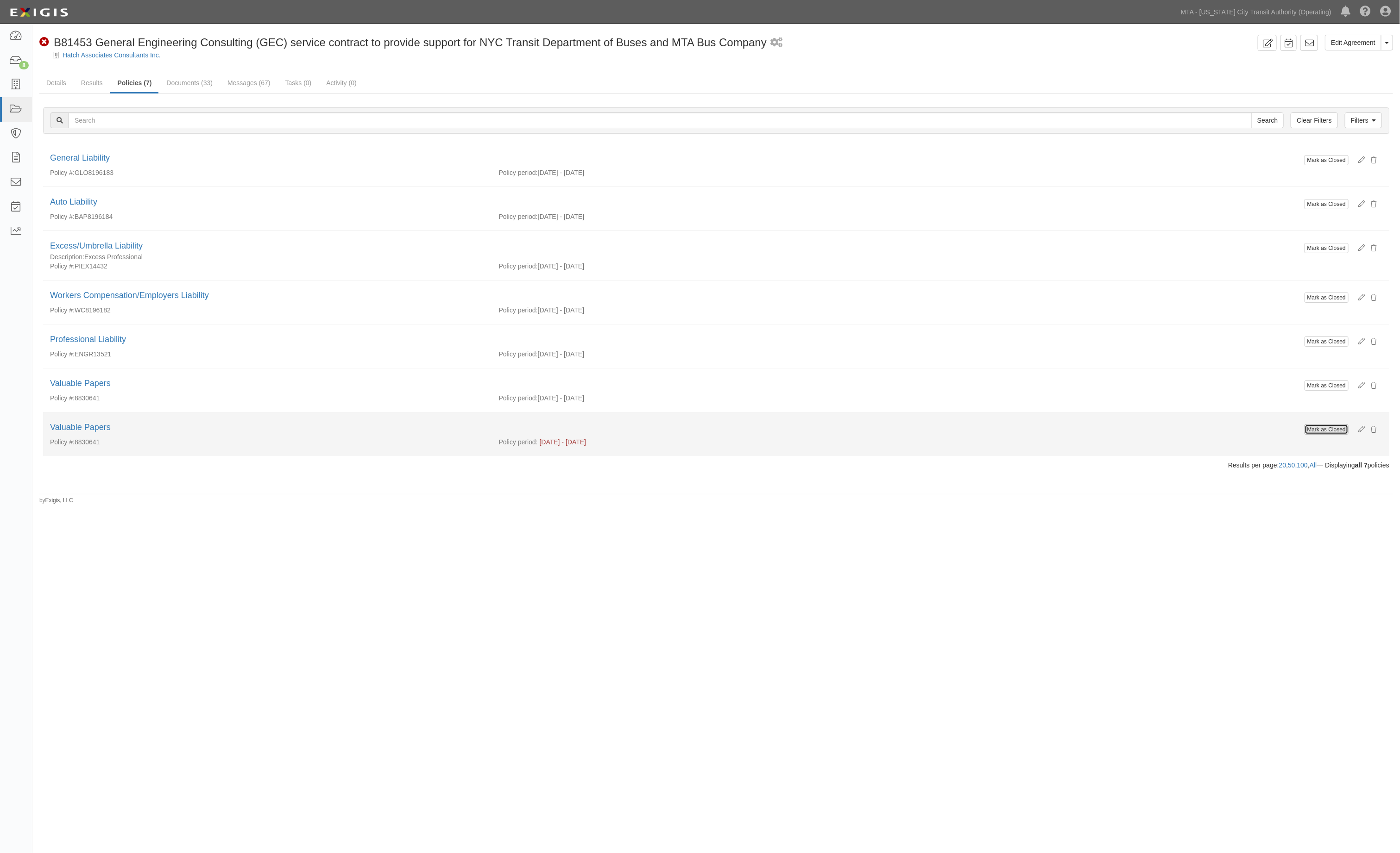
click at [1312, 434] on button "Mark as Closed" at bounding box center [1326, 429] width 44 height 10
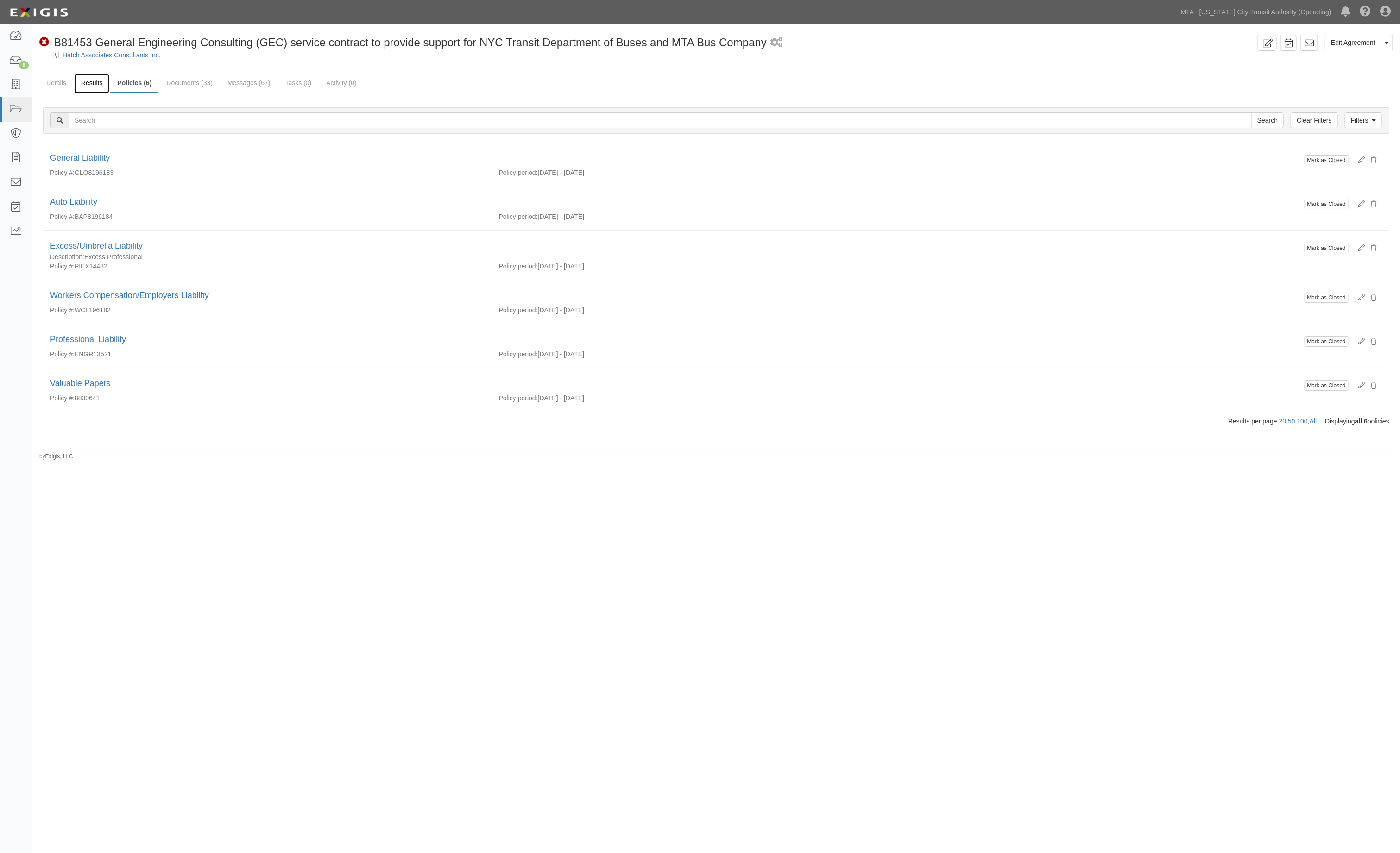
click at [88, 84] on link "Results" at bounding box center [91, 84] width 36 height 20
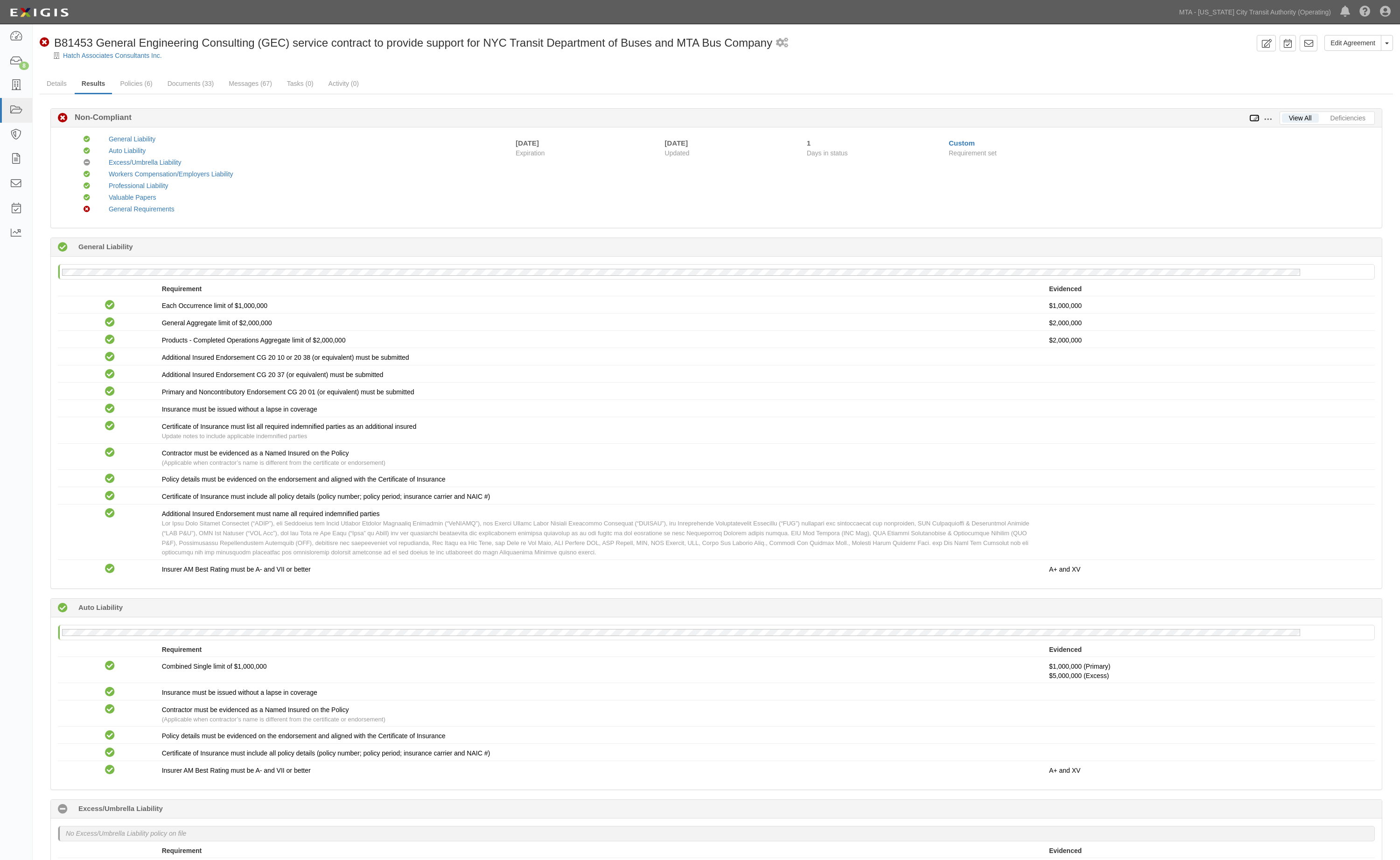
click at [1255, 116] on icon at bounding box center [1254, 118] width 10 height 7
click at [166, 79] on link "Documents (33)" at bounding box center [190, 84] width 61 height 20
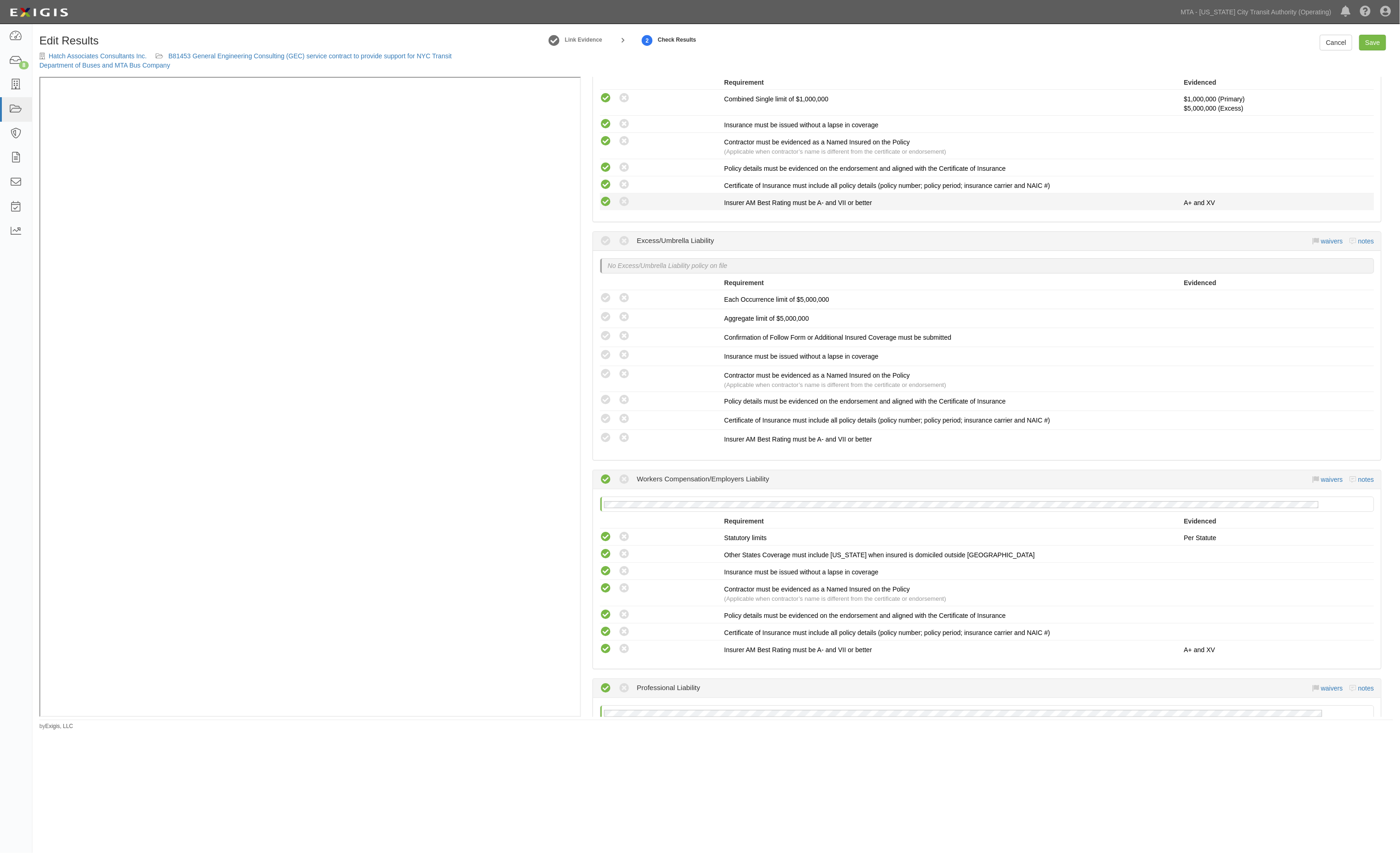
scroll to position [695, 0]
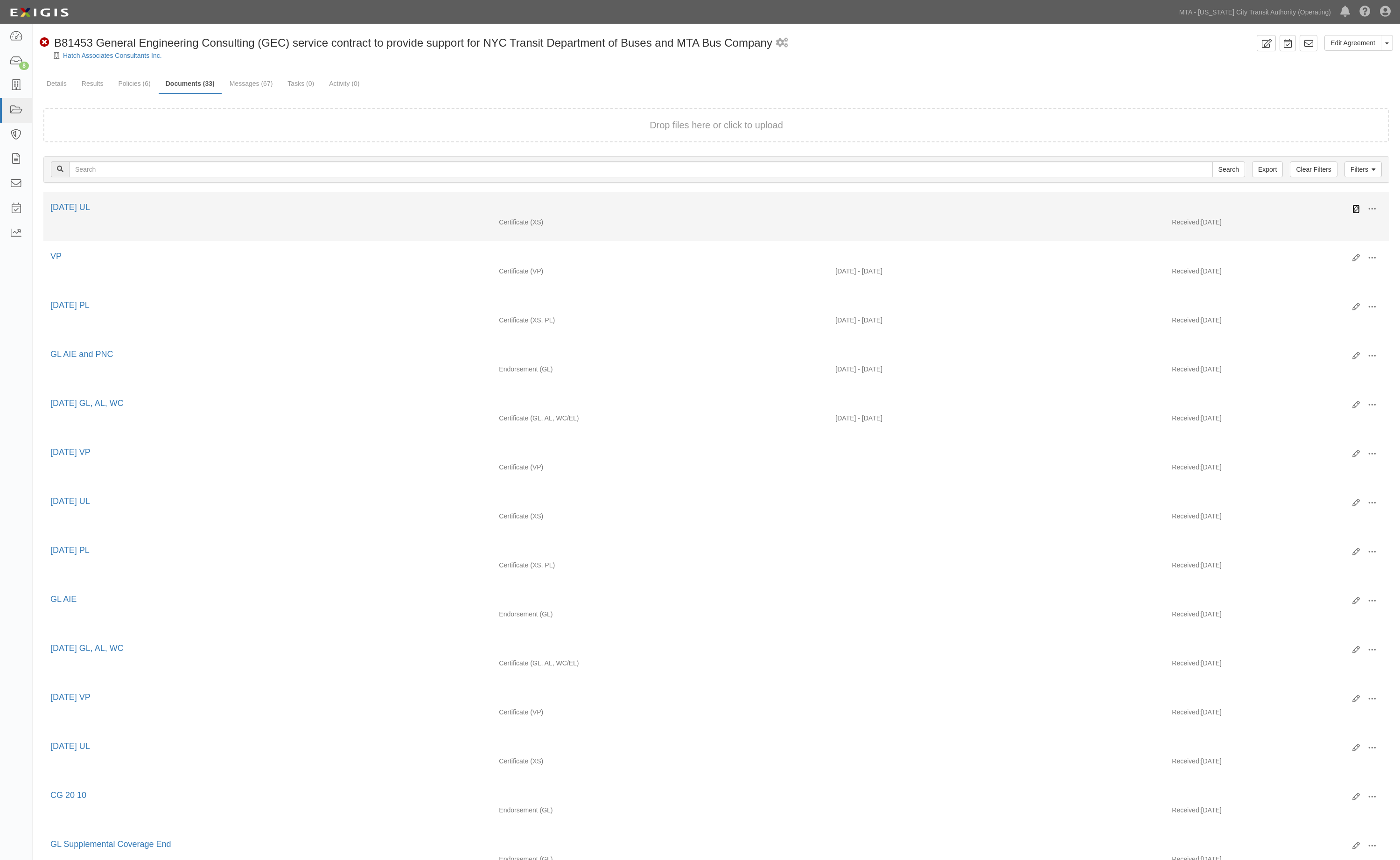
click at [1353, 212] on icon at bounding box center [1356, 209] width 8 height 8
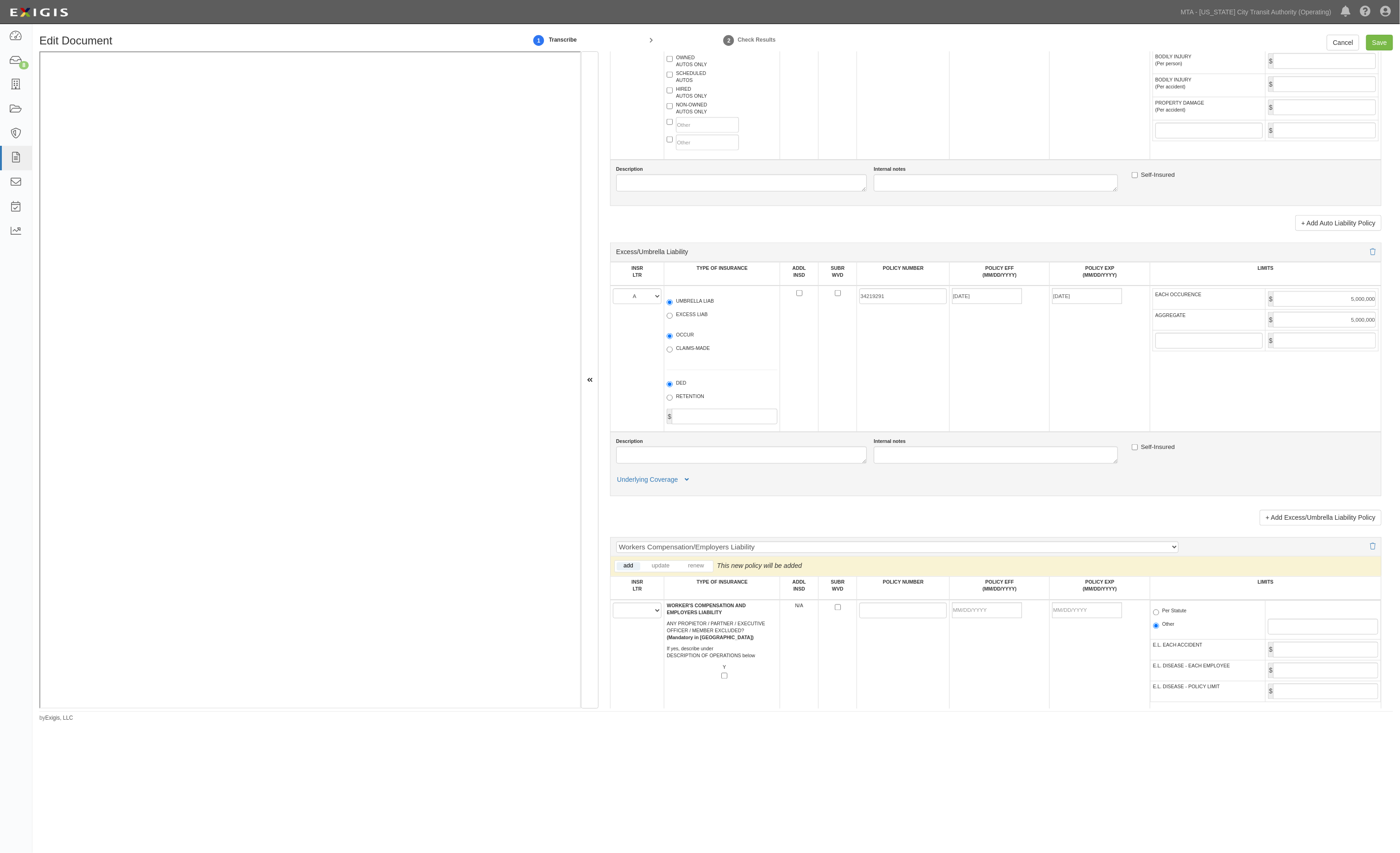
scroll to position [972, 0]
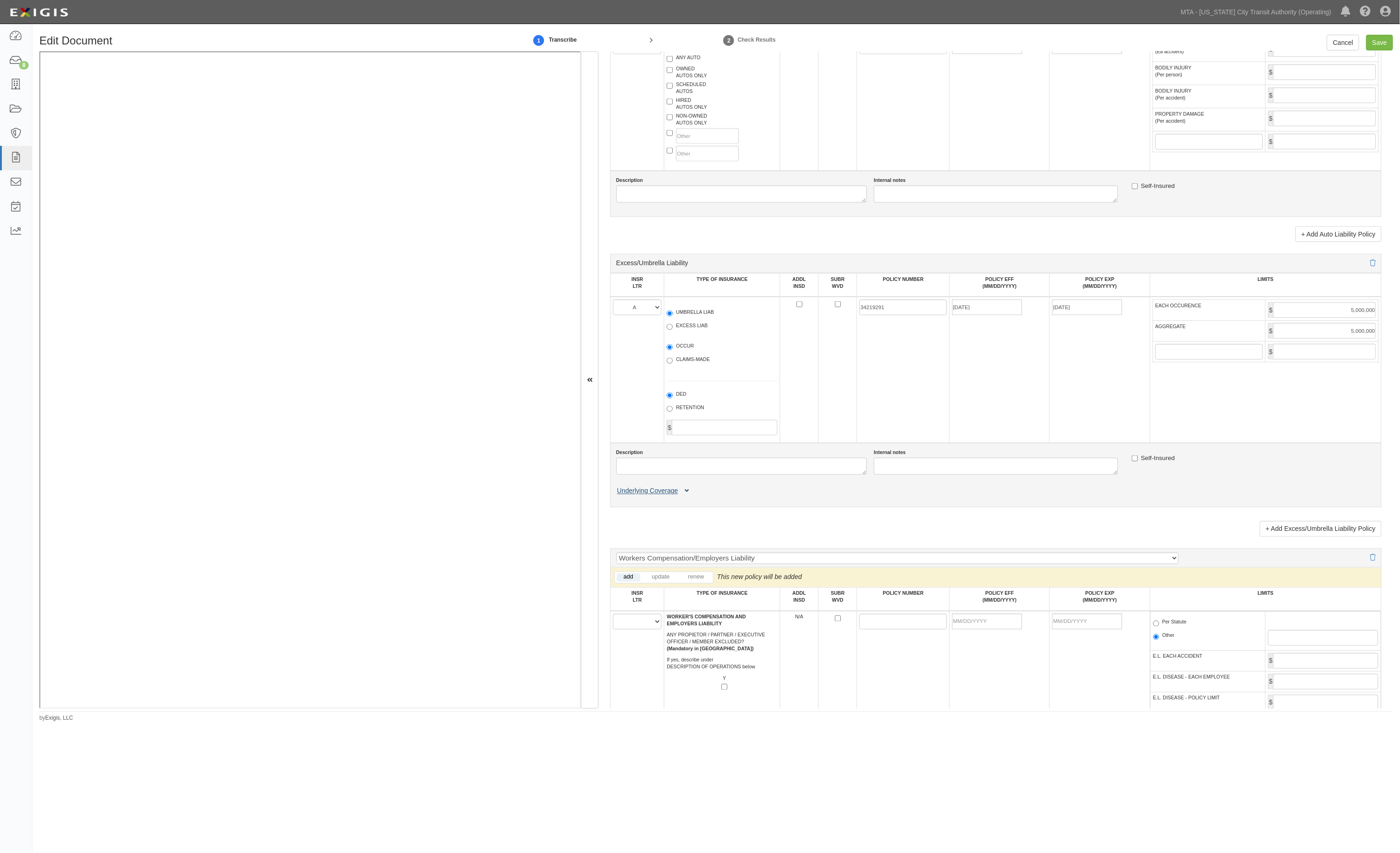
click at [689, 495] on icon at bounding box center [686, 492] width 4 height 7
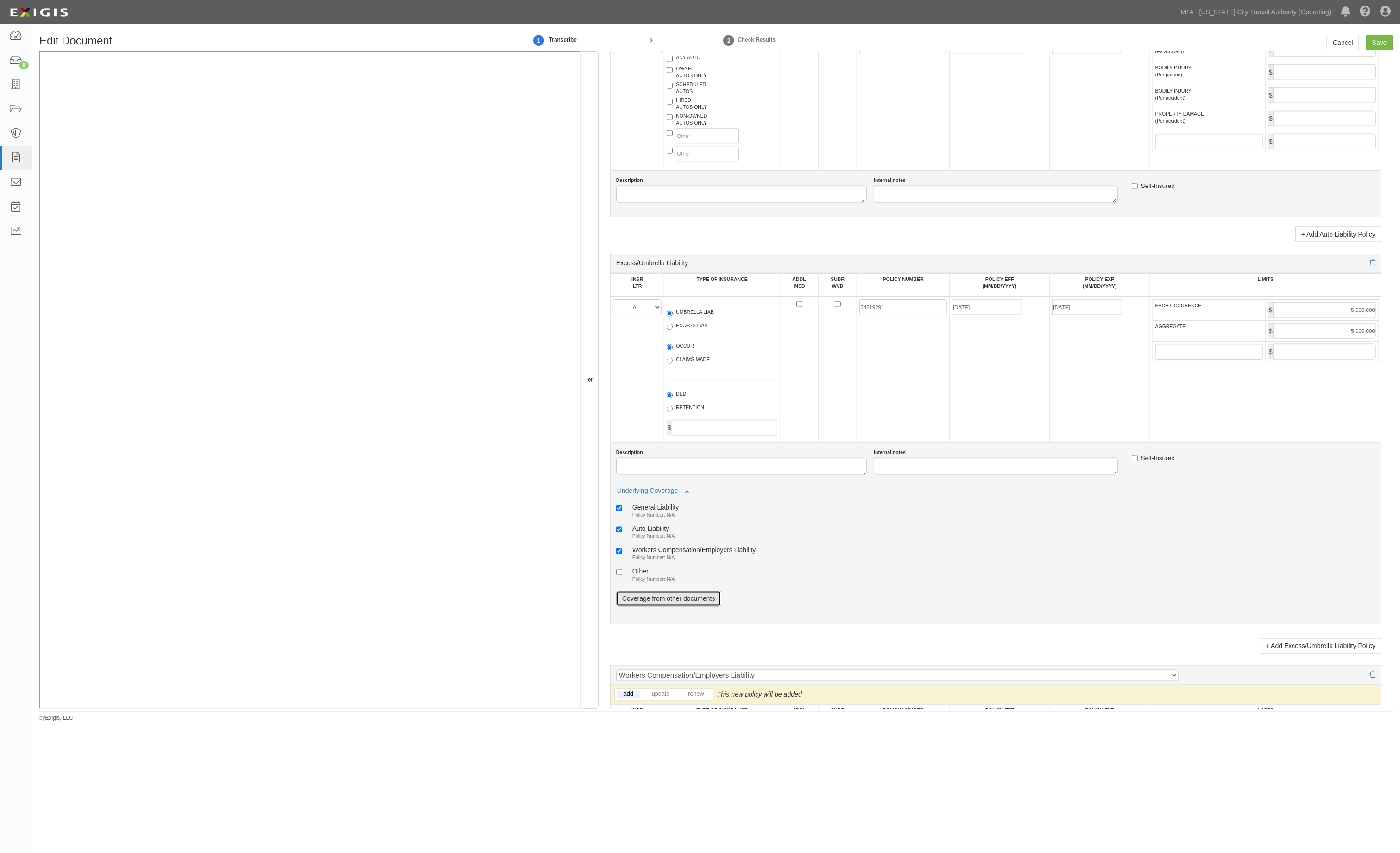
click at [694, 603] on link "Coverage from other documents" at bounding box center [668, 599] width 105 height 16
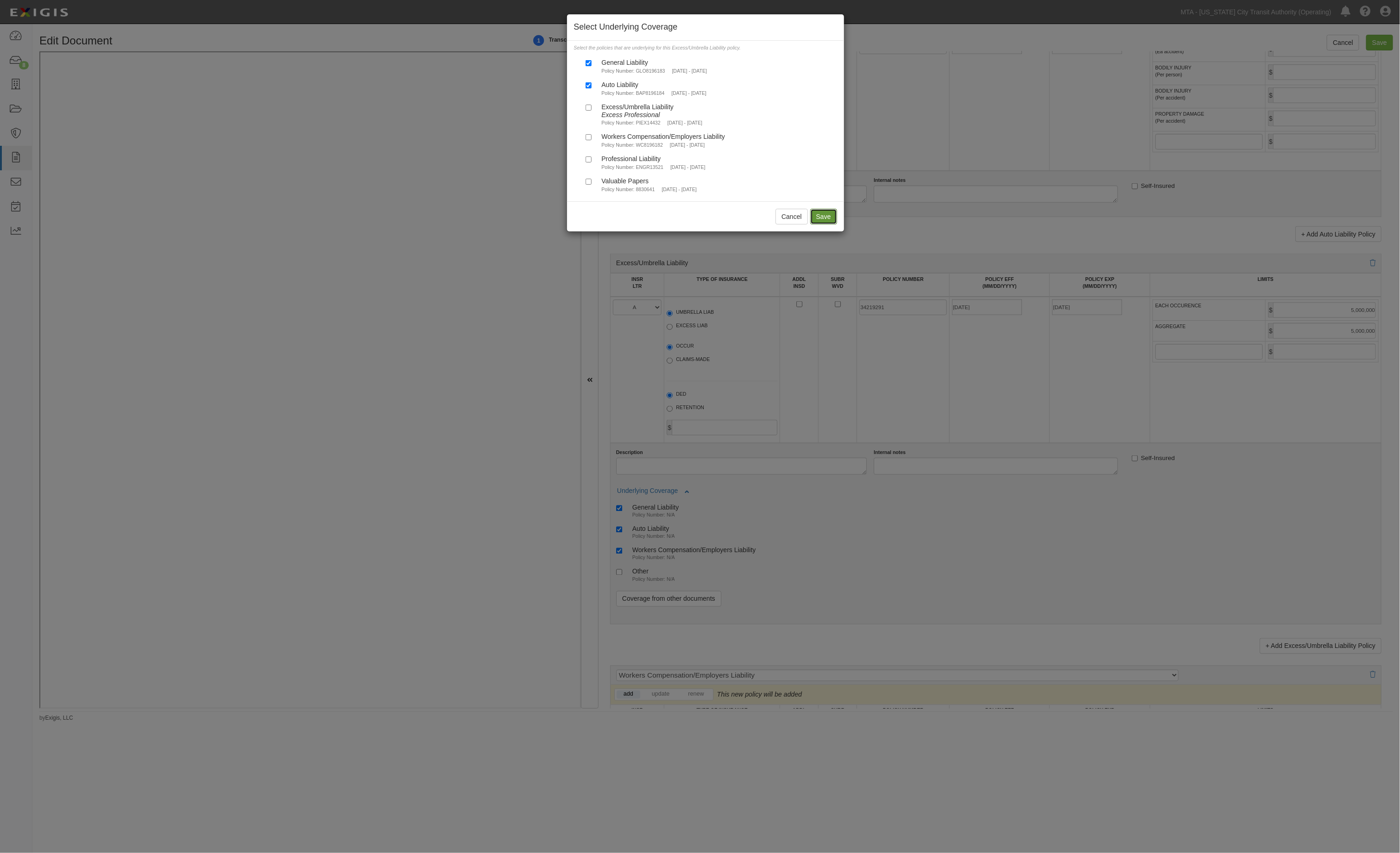
click at [818, 214] on button "Save" at bounding box center [823, 216] width 27 height 16
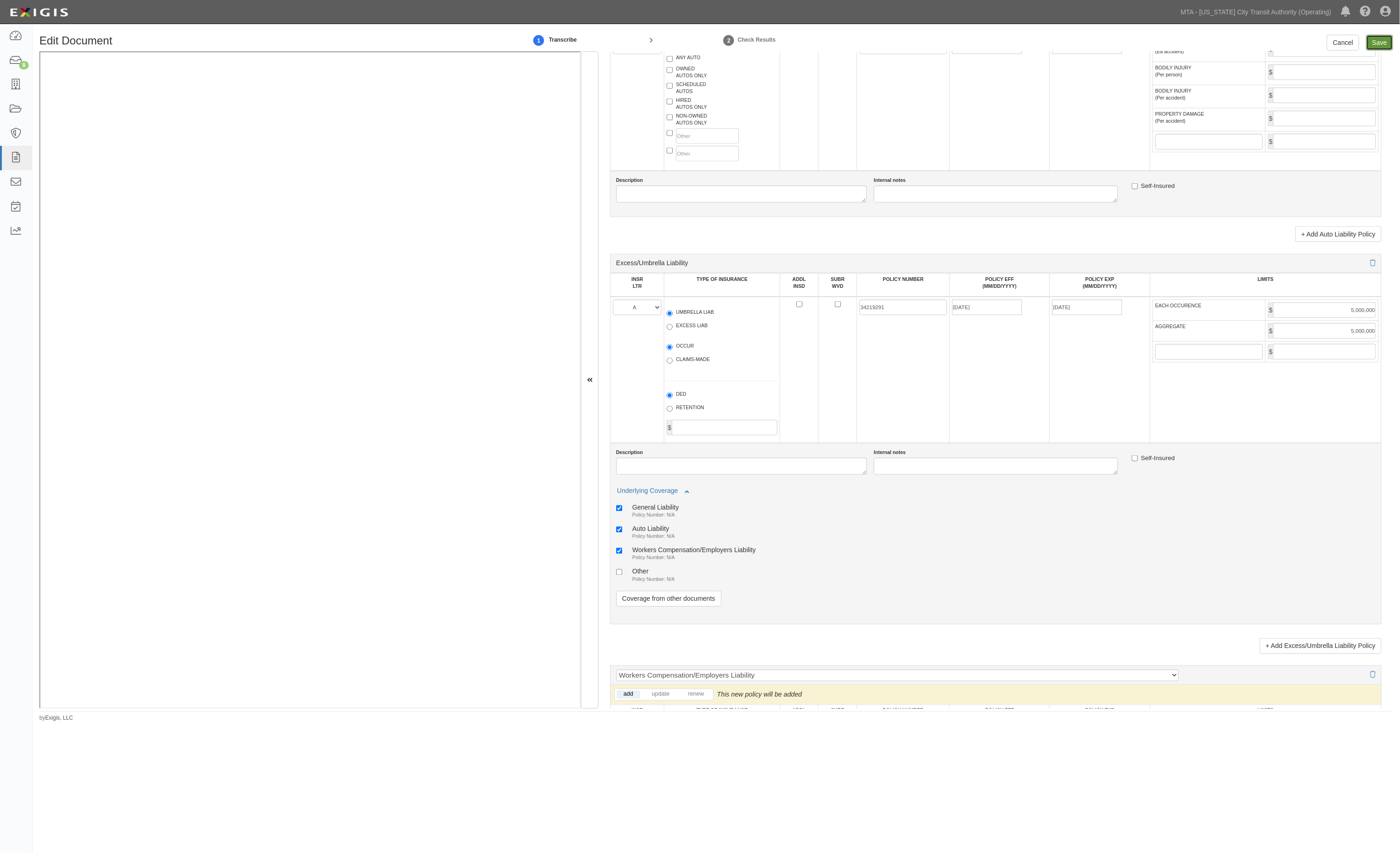
click at [1377, 48] on input "Save" at bounding box center [1379, 43] width 27 height 16
type input "5000000"
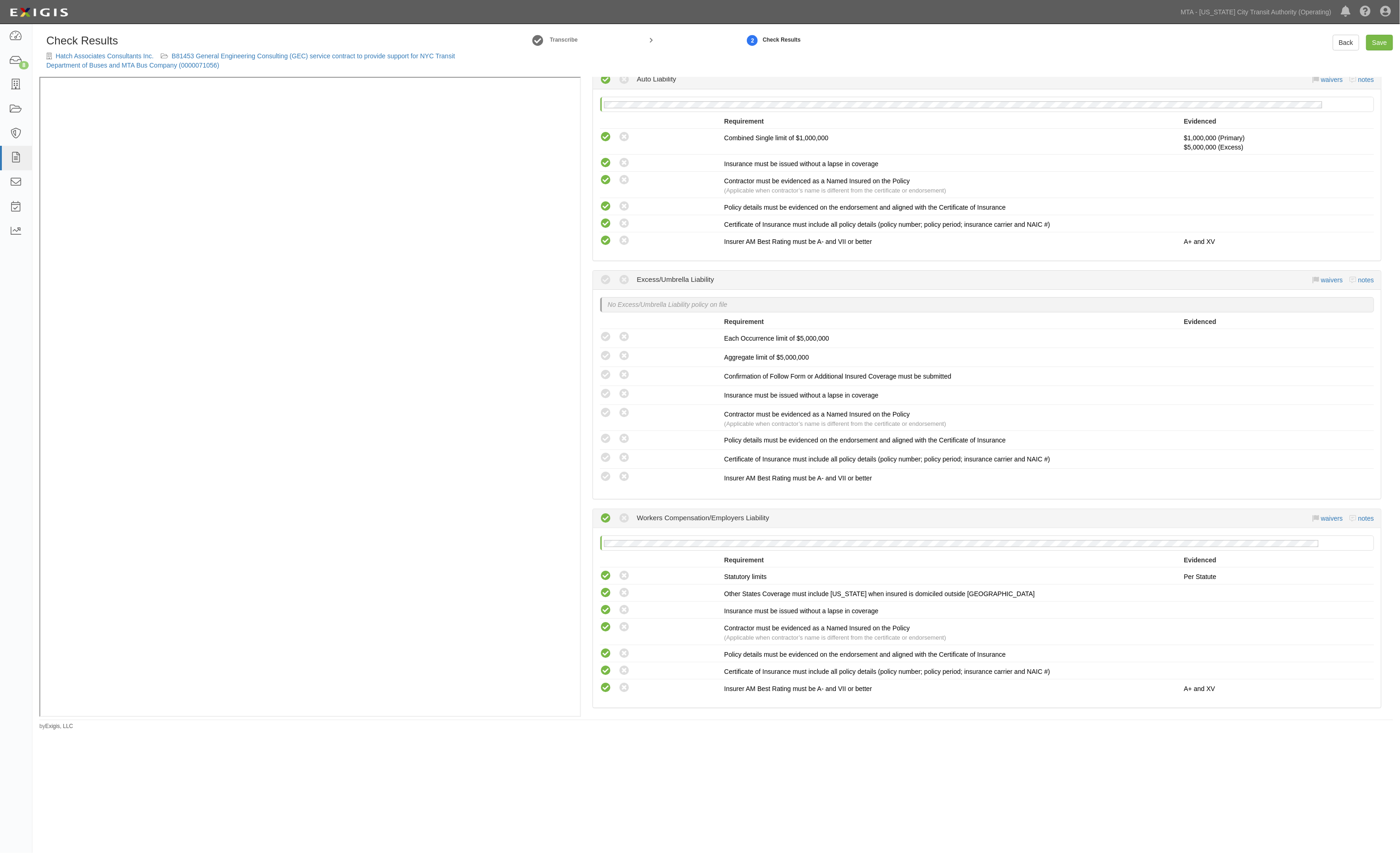
scroll to position [625, 0]
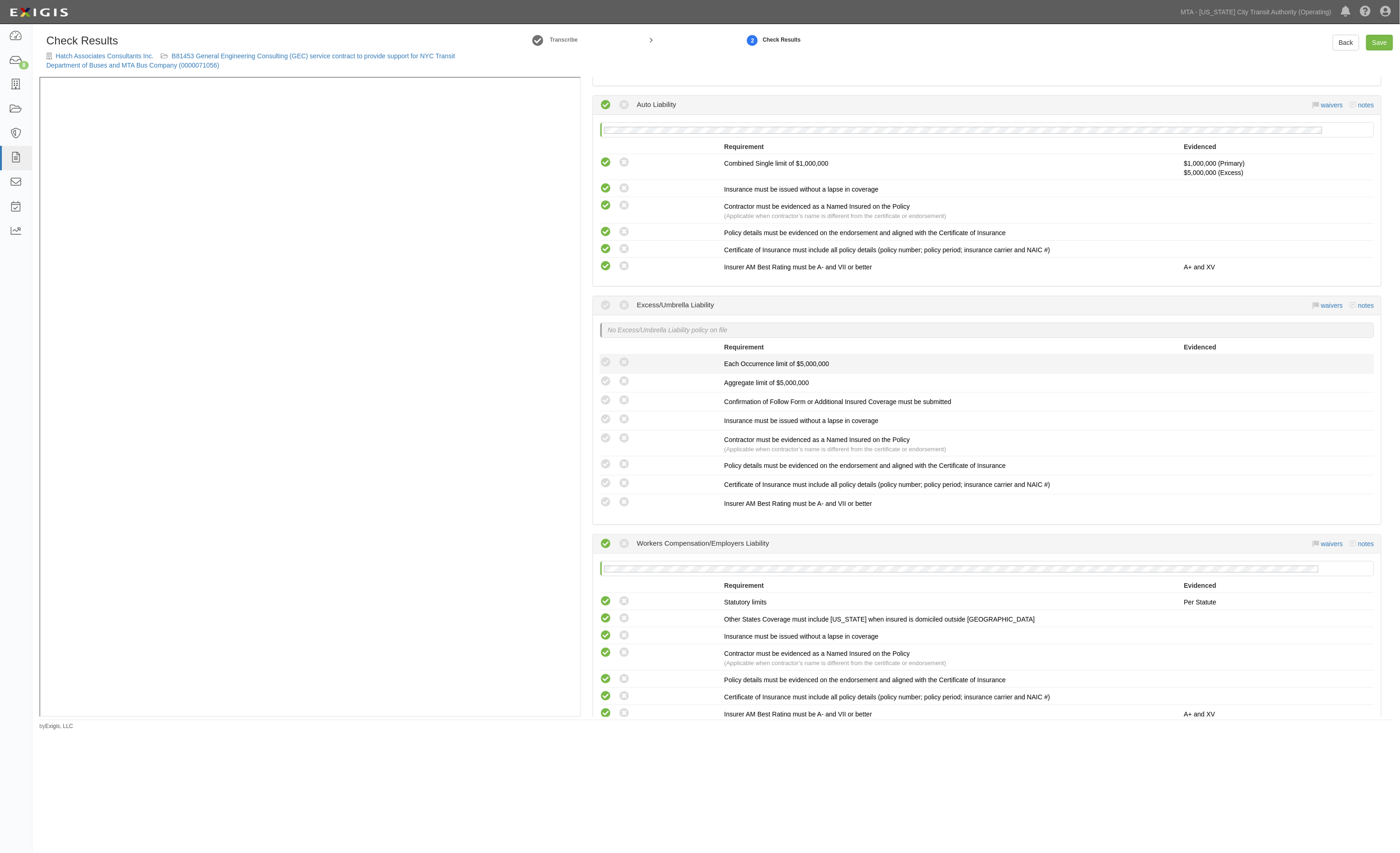
click at [604, 362] on icon at bounding box center [605, 362] width 11 height 11
click at [599, 384] on div "A policy must be added to this requirement section to set a compliance result W…" at bounding box center [659, 383] width 132 height 14
click at [602, 390] on div "A policy must be added to this requirement section to set a compliance result W…" at bounding box center [662, 383] width 125 height 14
click at [1383, 39] on link "Save" at bounding box center [1379, 43] width 27 height 16
radio input "true"
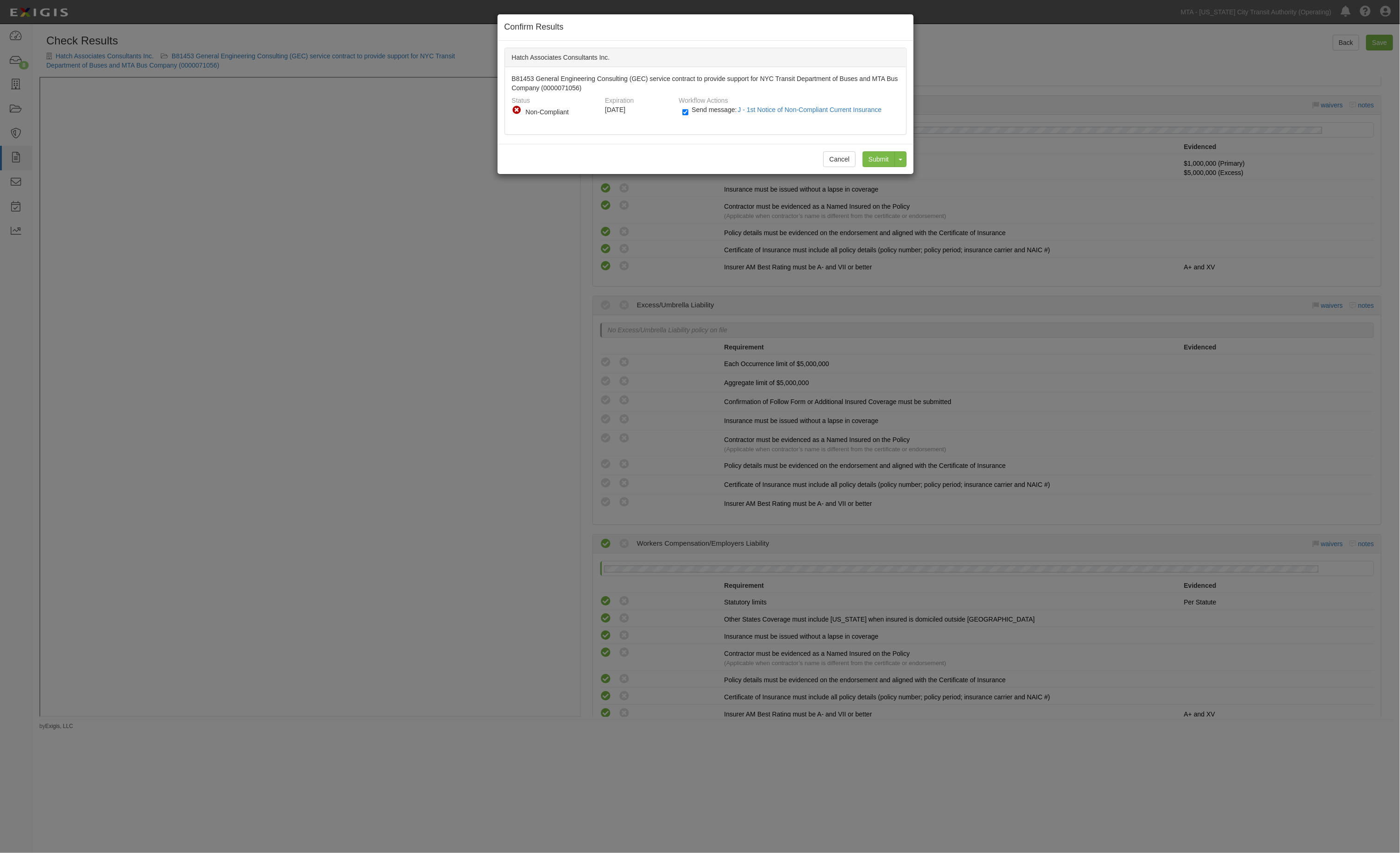
click at [697, 108] on span "Send message: J - 1st Notice of Non-Compliant Current Insurance" at bounding box center [788, 110] width 193 height 8
click at [688, 108] on input "Send message: J - 1st Notice of Non-Compliant Current Insurance" at bounding box center [685, 113] width 6 height 11
checkbox input "false"
click at [888, 159] on input "Submit" at bounding box center [879, 159] width 33 height 16
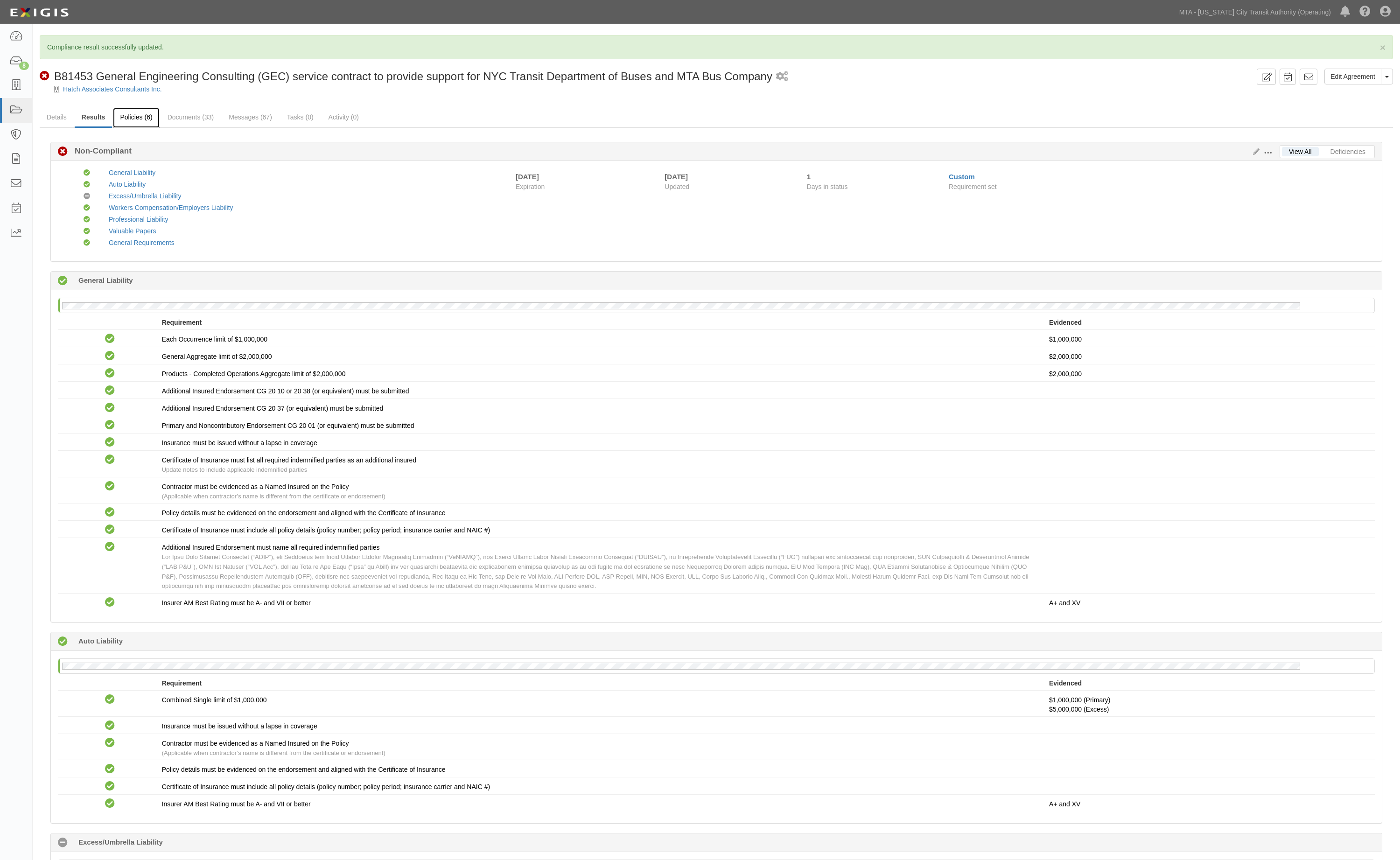
click at [147, 124] on link "Policies (6)" at bounding box center [136, 118] width 46 height 20
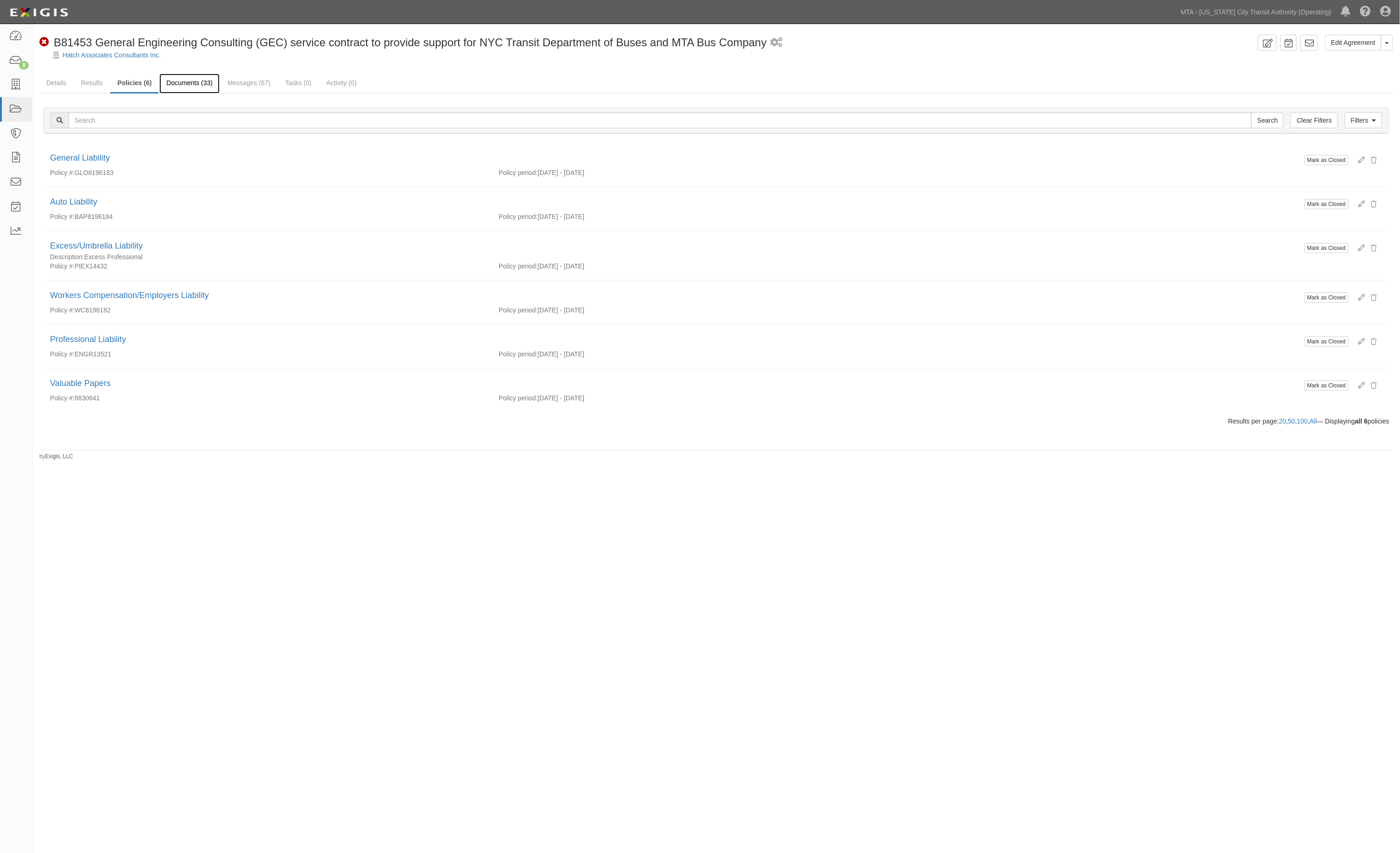
click at [190, 82] on link "Documents (33)" at bounding box center [189, 84] width 60 height 20
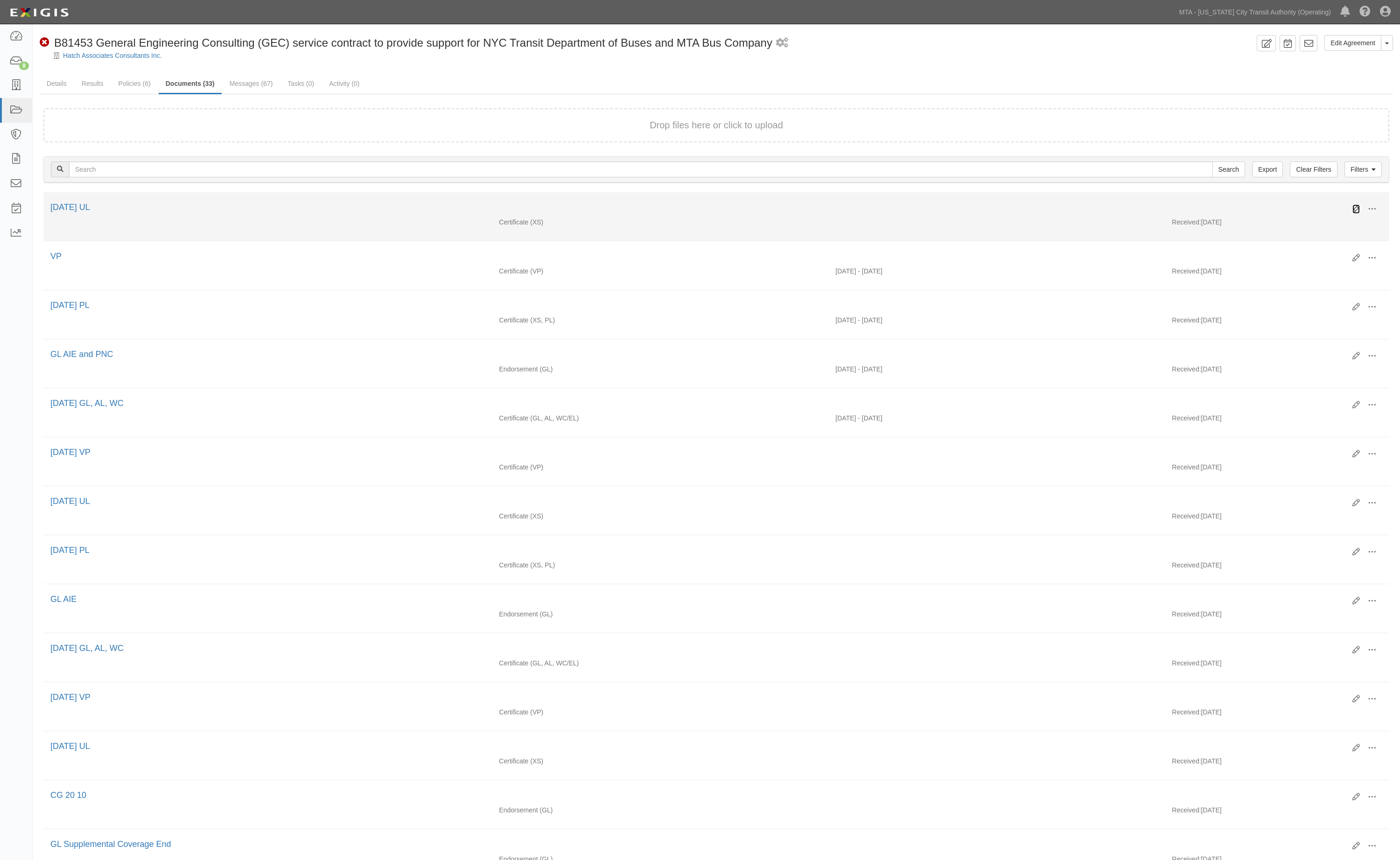
click at [1353, 207] on icon at bounding box center [1356, 209] width 8 height 8
click at [1353, 210] on icon at bounding box center [1356, 209] width 8 height 8
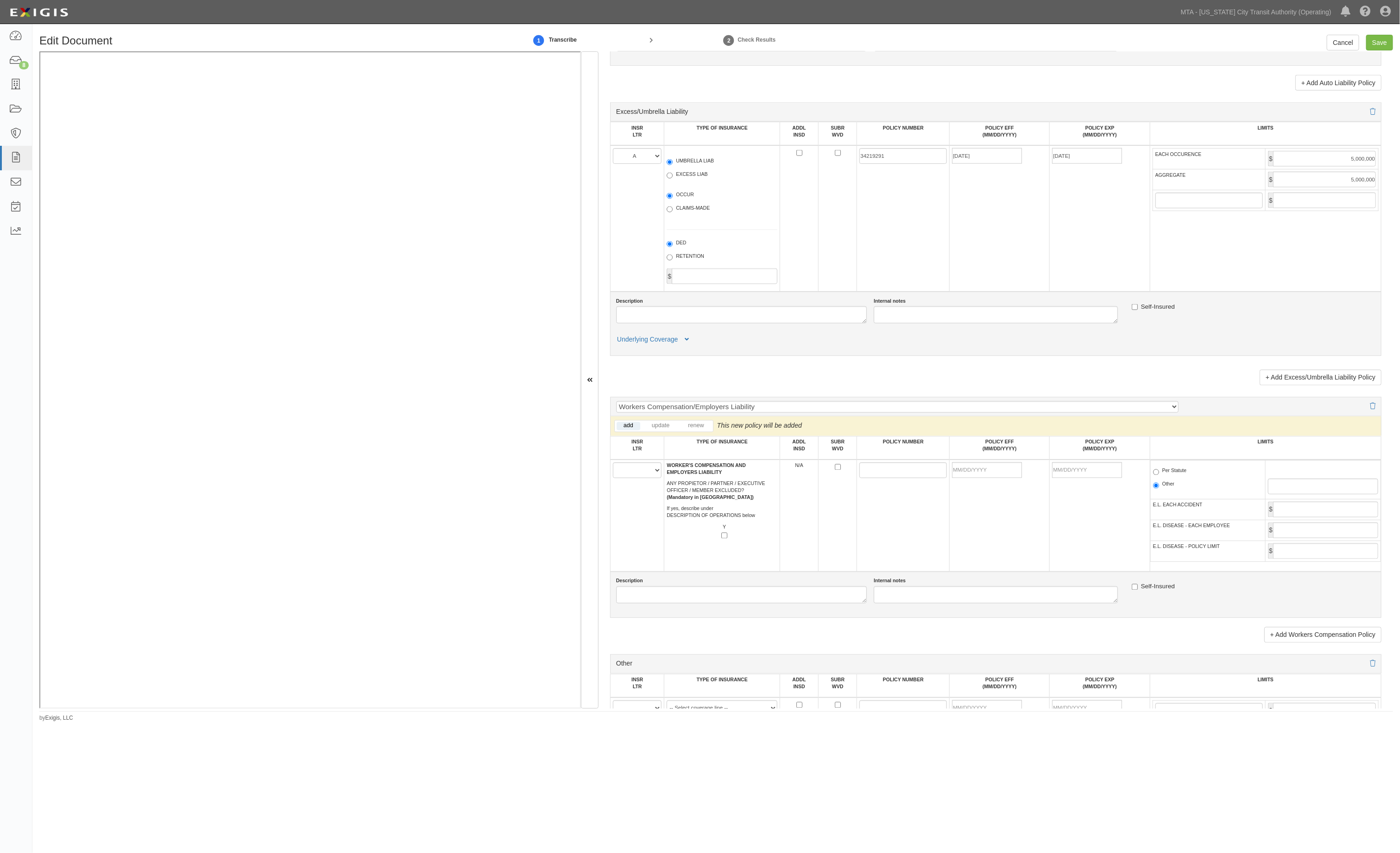
scroll to position [1122, 0]
click at [1337, 388] on link "+ Add Excess/Umbrella Liability Policy" at bounding box center [1320, 380] width 122 height 16
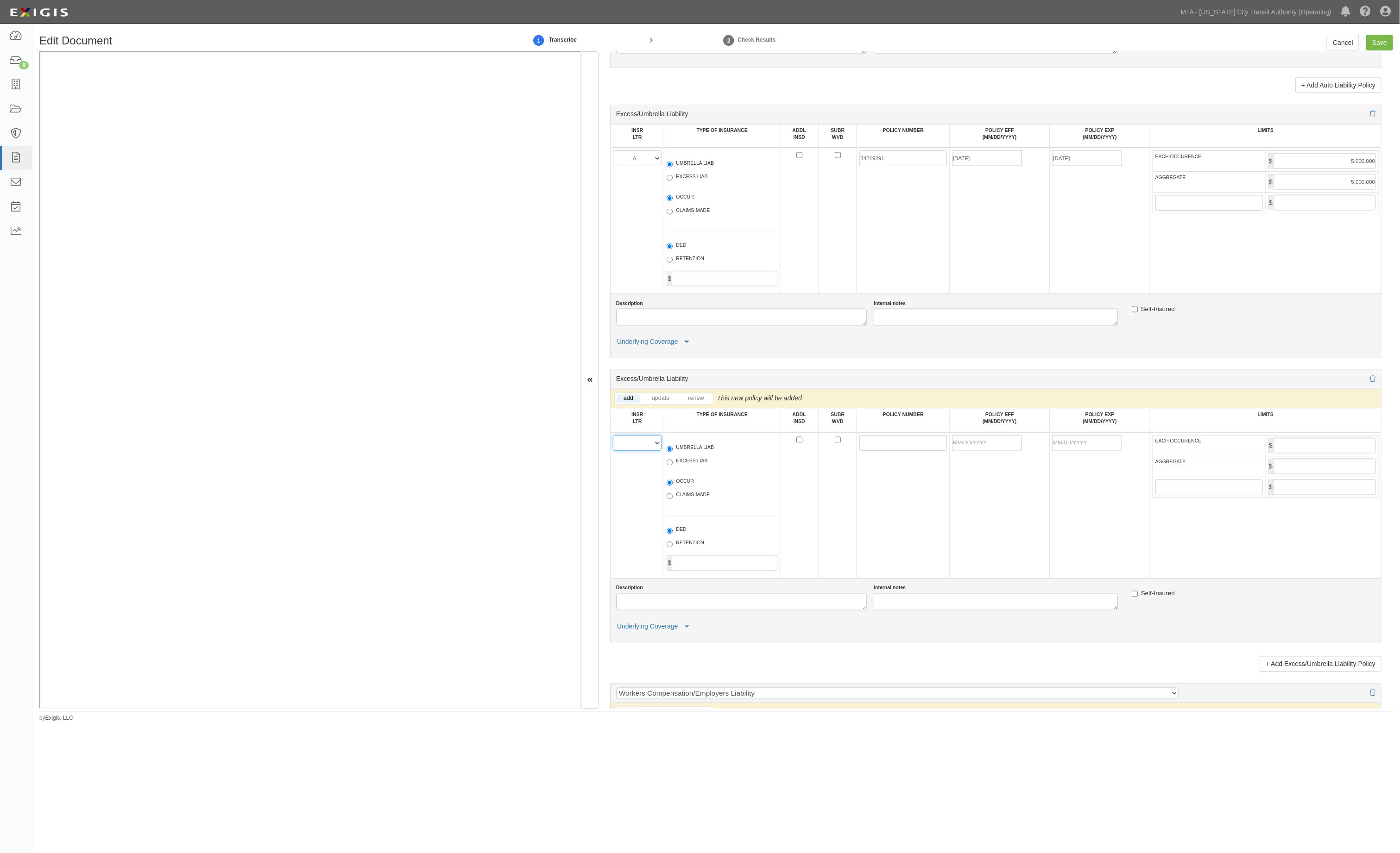
click at [648, 451] on select "A B C D E F" at bounding box center [637, 443] width 49 height 16
select select "A"
click at [614, 446] on select "A B C D E F" at bounding box center [637, 443] width 49 height 16
drag, startPoint x: 888, startPoint y: 163, endPoint x: 810, endPoint y: 165, distance: 78.0
click at [810, 165] on tr "A B C D E F UMBRELLA LIAB EXCESS LIAB OCCUR CLAIMS-MADE DED RETENTION $ 3421929…" at bounding box center [995, 221] width 770 height 146
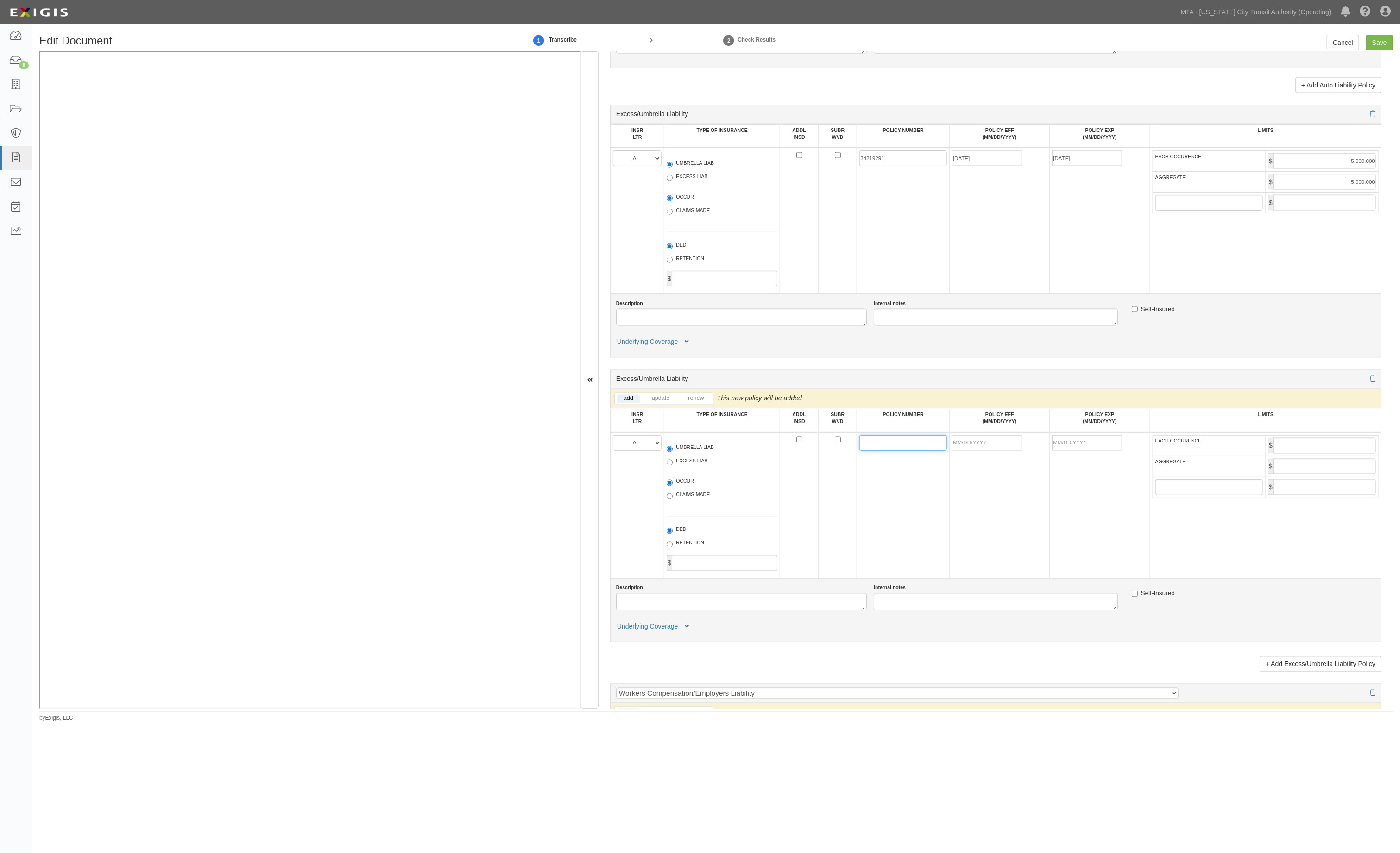
paste input "34219291"
type input "34219291"
click at [997, 451] on input "POLICY EFF (MM/DD/YYYY)" at bounding box center [987, 443] width 70 height 16
type input "10/01/2024"
type input "[DATE]"
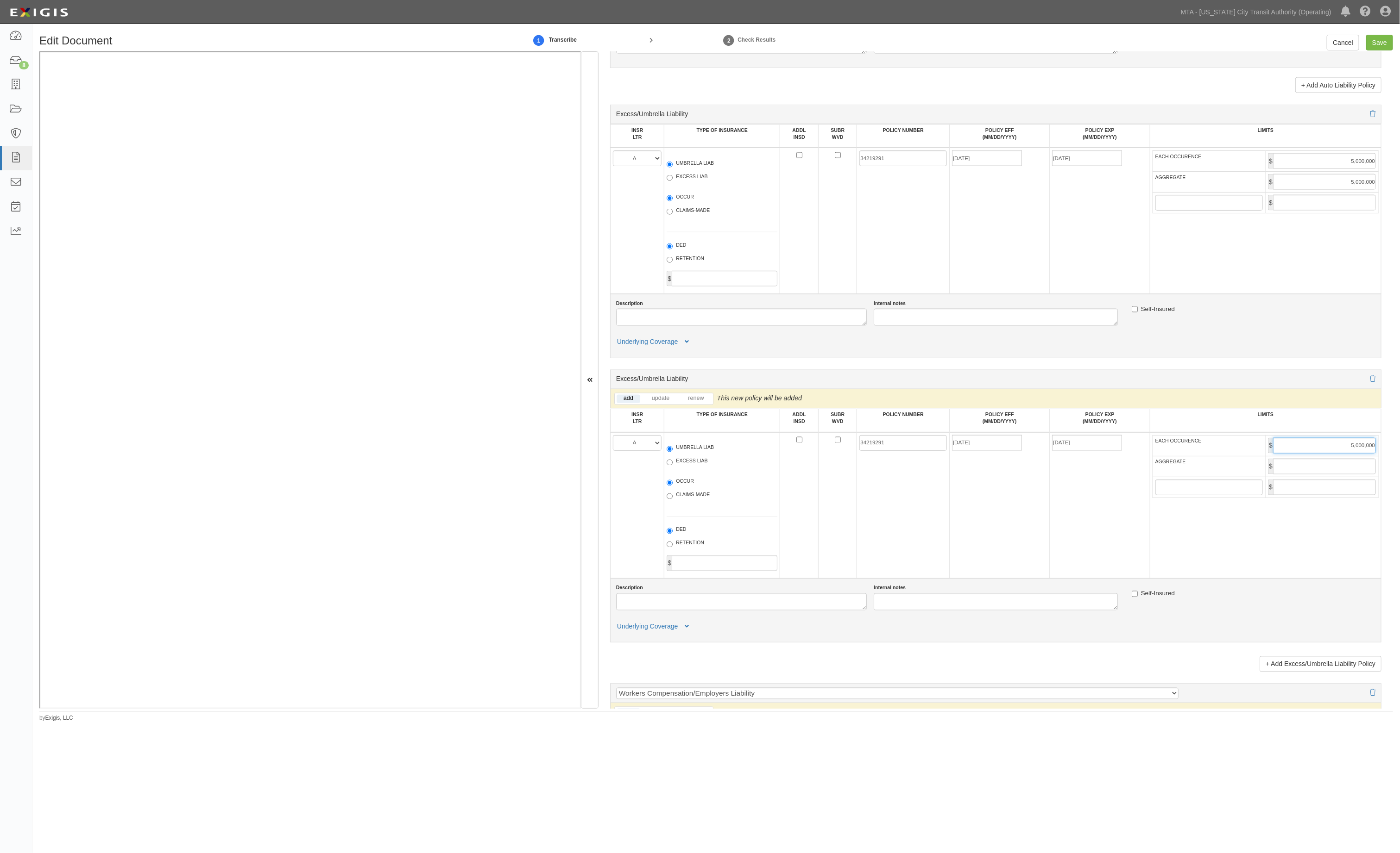
type input "5,000,000"
click at [1363, 118] on link at bounding box center [1369, 114] width 12 height 8
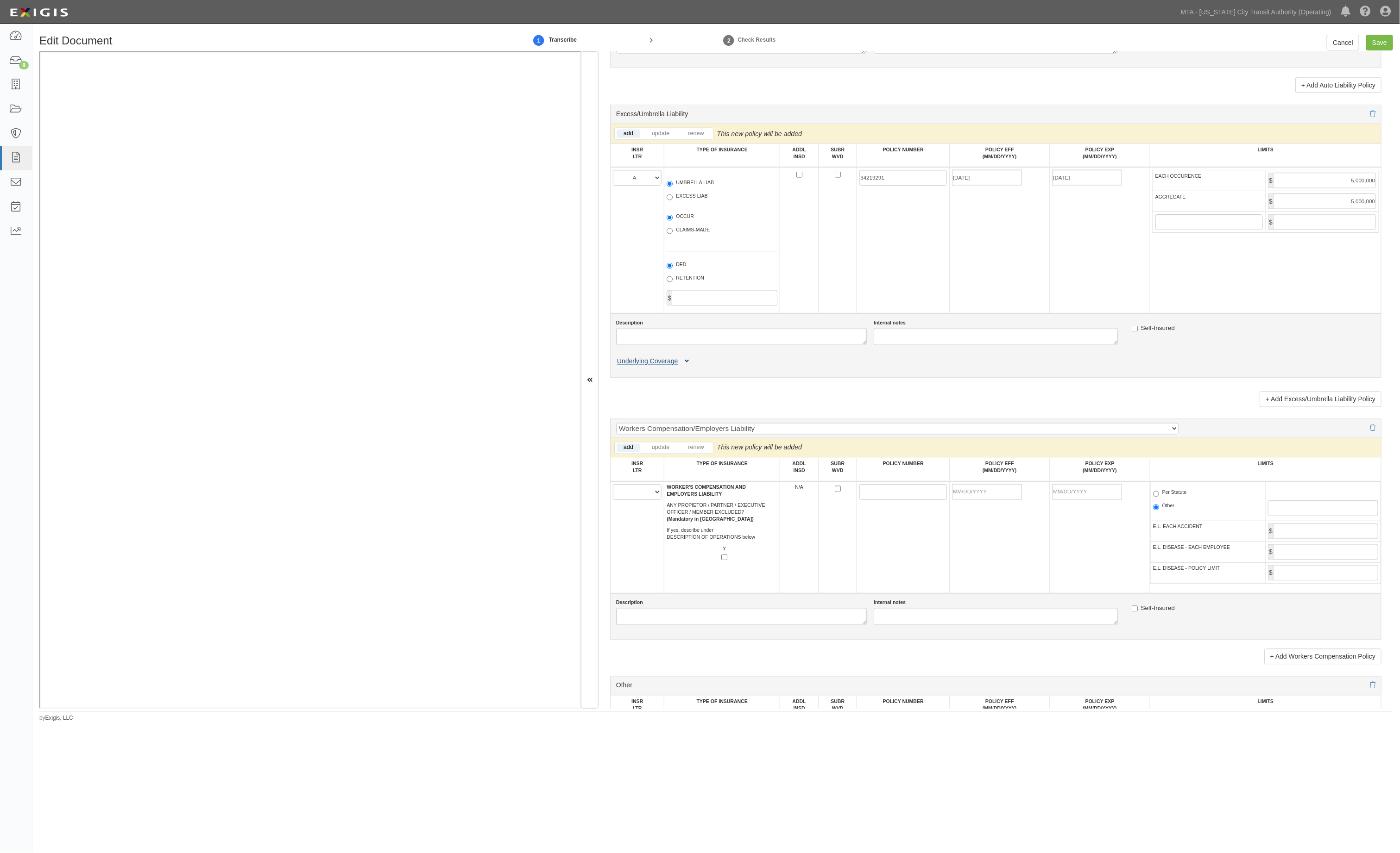
click at [680, 367] on button "Underlying Coverage" at bounding box center [654, 361] width 77 height 10
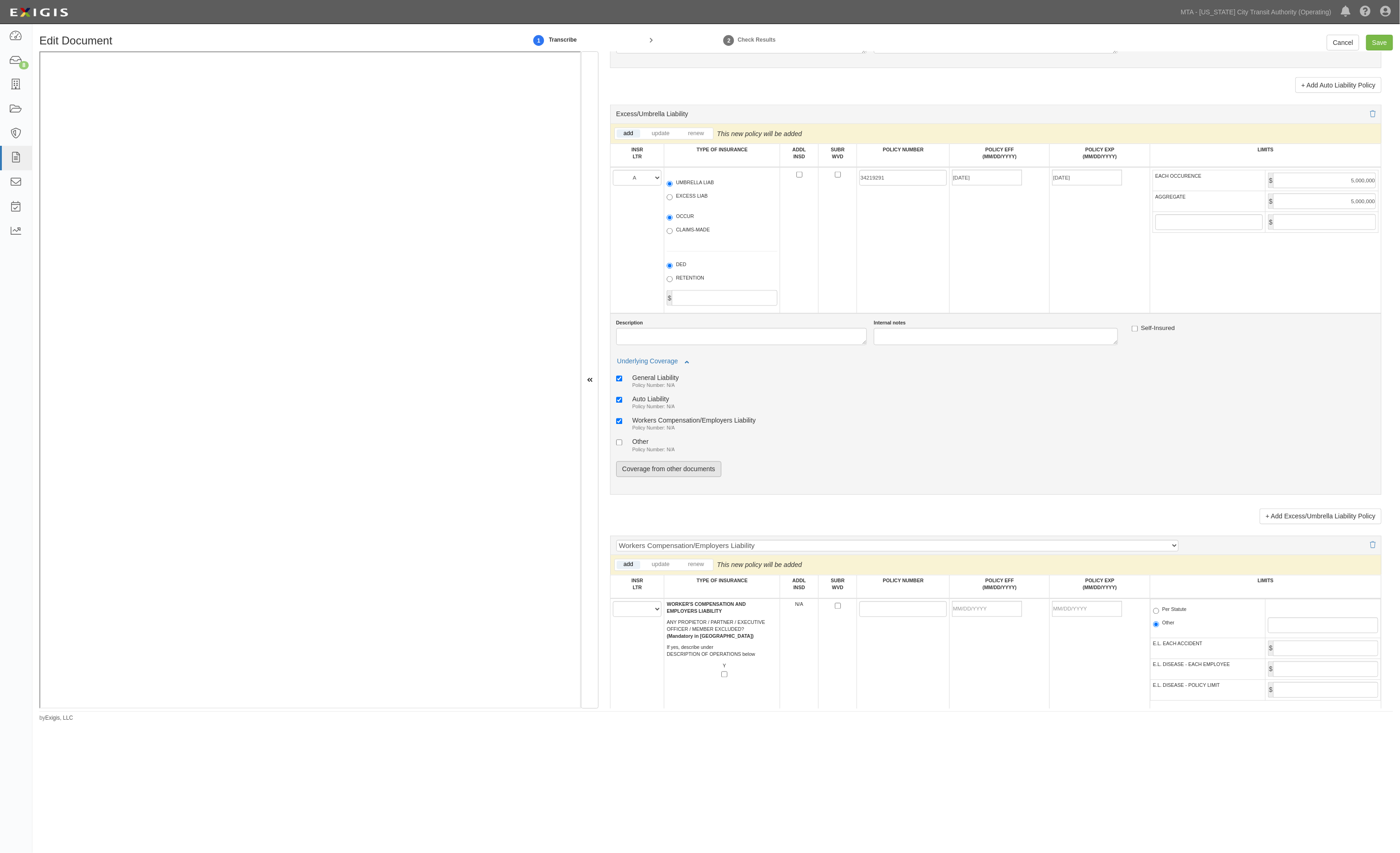
drag, startPoint x: 668, startPoint y: 489, endPoint x: 666, endPoint y: 482, distance: 7.3
click at [666, 485] on div "General Liability Policy Number: N/A Auto Liability Policy Number: N/A Workers …" at bounding box center [995, 429] width 759 height 110
click at [666, 477] on link "Coverage from other documents" at bounding box center [668, 469] width 105 height 16
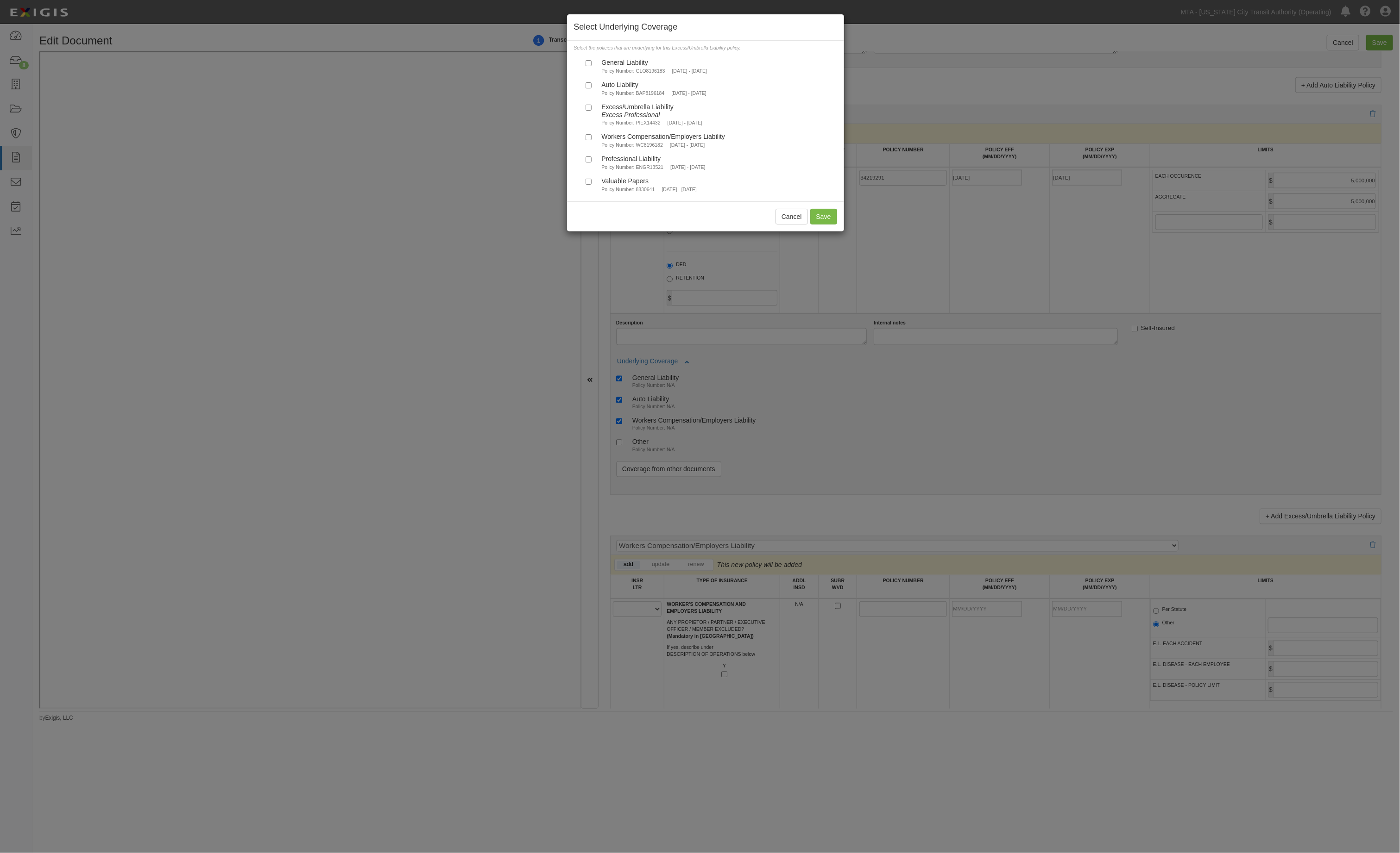
drag, startPoint x: 632, startPoint y: 71, endPoint x: 632, endPoint y: 81, distance: 10.0
click at [632, 72] on small "Policy Number: GLO8196183" at bounding box center [633, 70] width 63 height 5
click at [592, 66] on input "General Liability Policy Number: GLO8196183 3/1/2025 - 3/1/2026" at bounding box center [588, 63] width 6 height 6
checkbox input "true"
drag, startPoint x: 632, startPoint y: 88, endPoint x: 727, endPoint y: 187, distance: 137.2
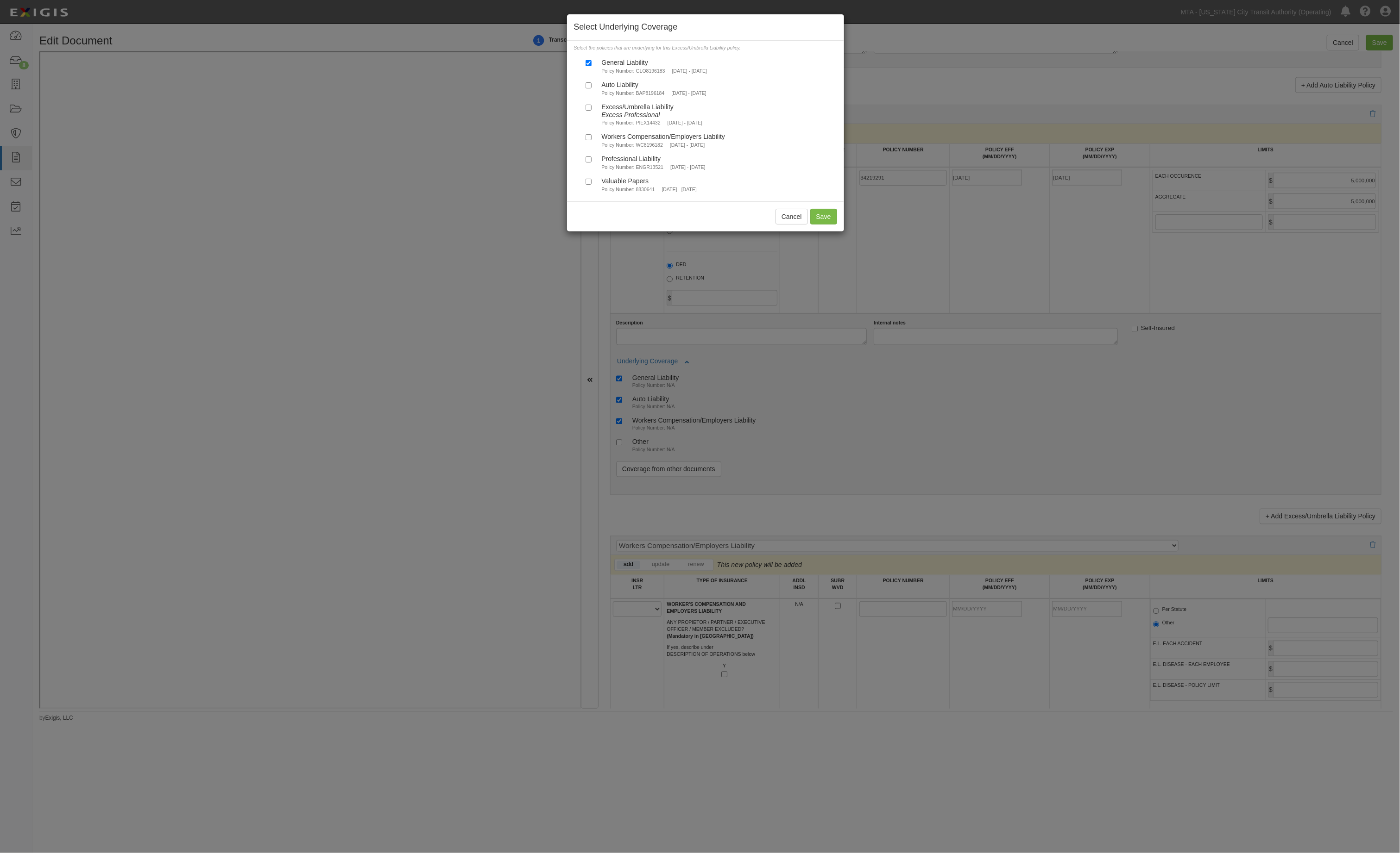
click at [631, 88] on div "Auto Liability" at bounding box center [653, 84] width 104 height 8
click at [592, 88] on input "Auto Liability Policy Number: BAP8196184 3/1/2025 - 3/1/2026" at bounding box center [588, 85] width 6 height 6
checkbox input "true"
click at [828, 221] on button "Save" at bounding box center [823, 216] width 27 height 16
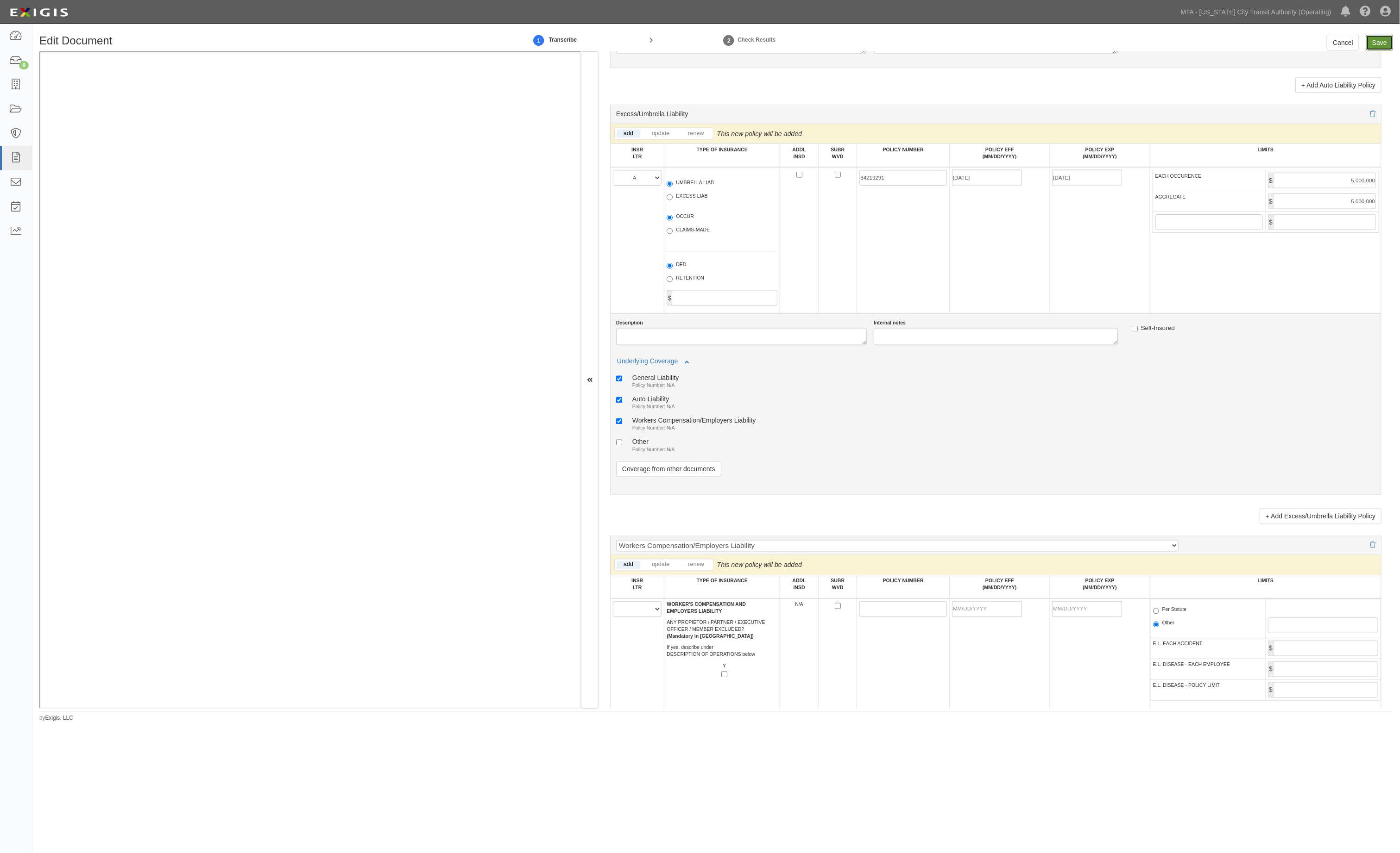
click at [1373, 40] on input "Save" at bounding box center [1379, 43] width 27 height 16
type input "5000000"
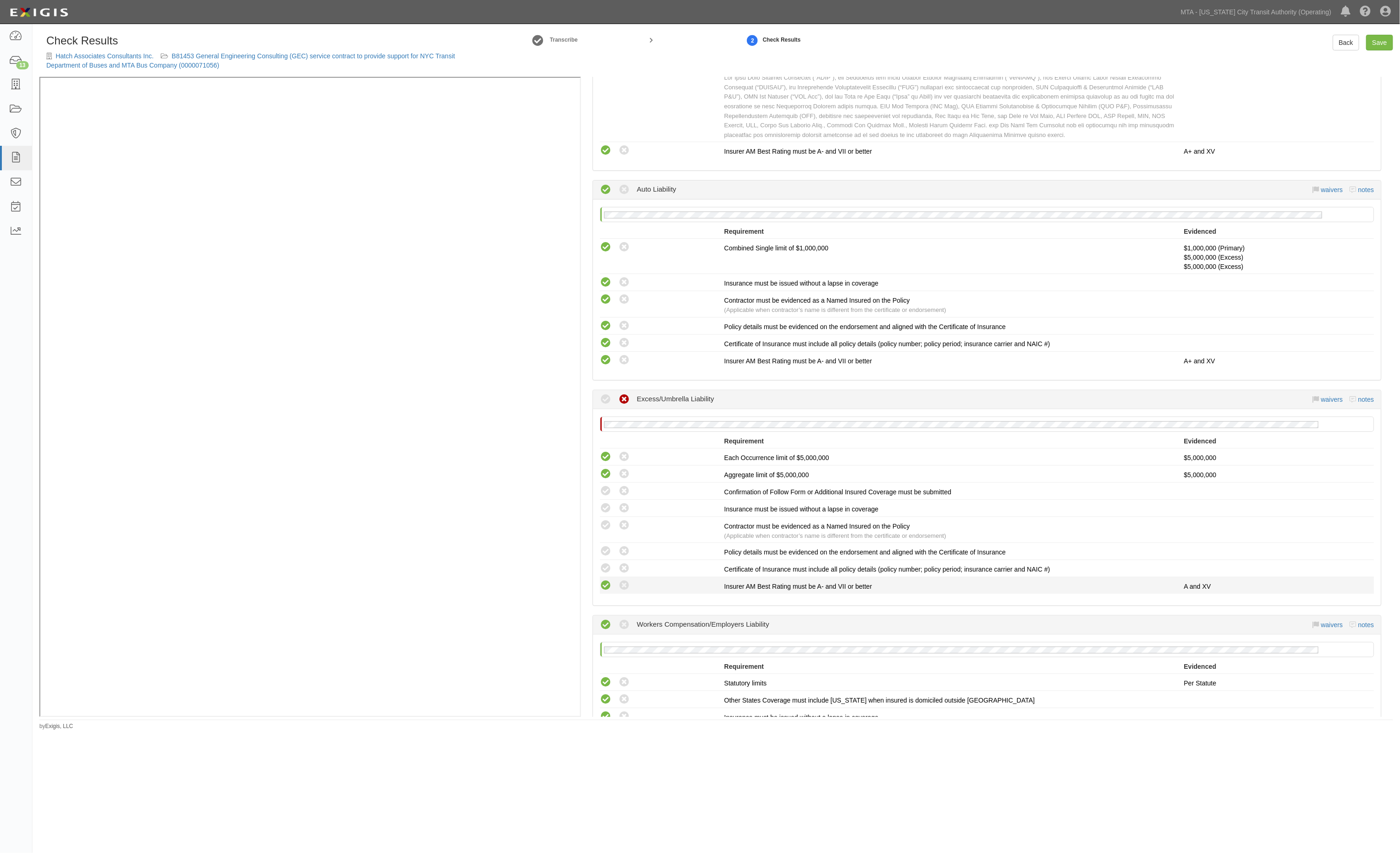
scroll to position [625, 0]
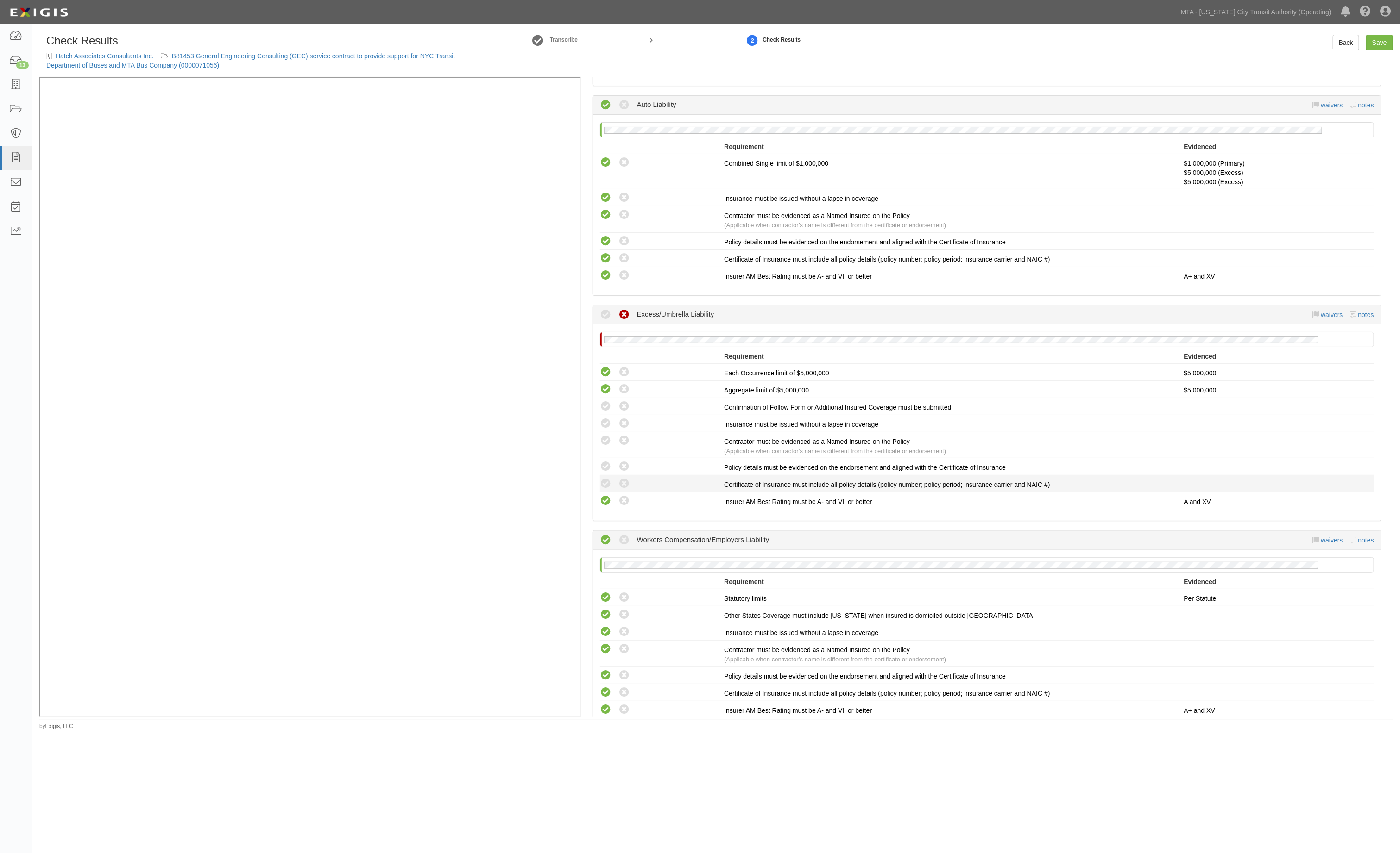
drag, startPoint x: 605, startPoint y: 485, endPoint x: 606, endPoint y: 477, distance: 8.1
click at [605, 485] on icon at bounding box center [605, 483] width 11 height 11
radio input "true"
drag, startPoint x: 606, startPoint y: 464, endPoint x: 602, endPoint y: 438, distance: 26.3
click at [606, 462] on icon at bounding box center [605, 466] width 11 height 11
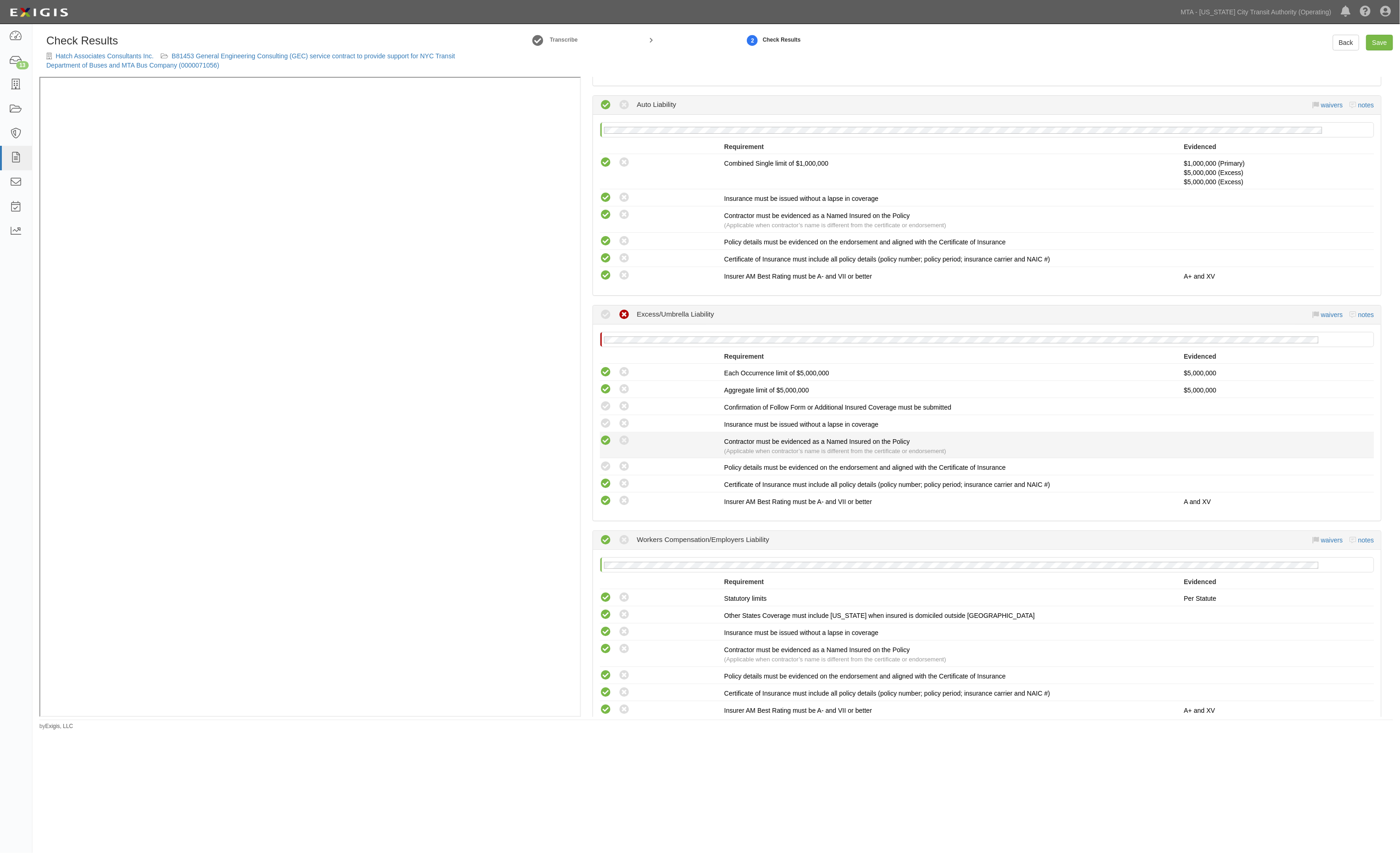
radio input "true"
click at [602, 438] on icon at bounding box center [605, 441] width 11 height 11
radio input "true"
click at [602, 422] on icon at bounding box center [605, 423] width 11 height 11
radio input "true"
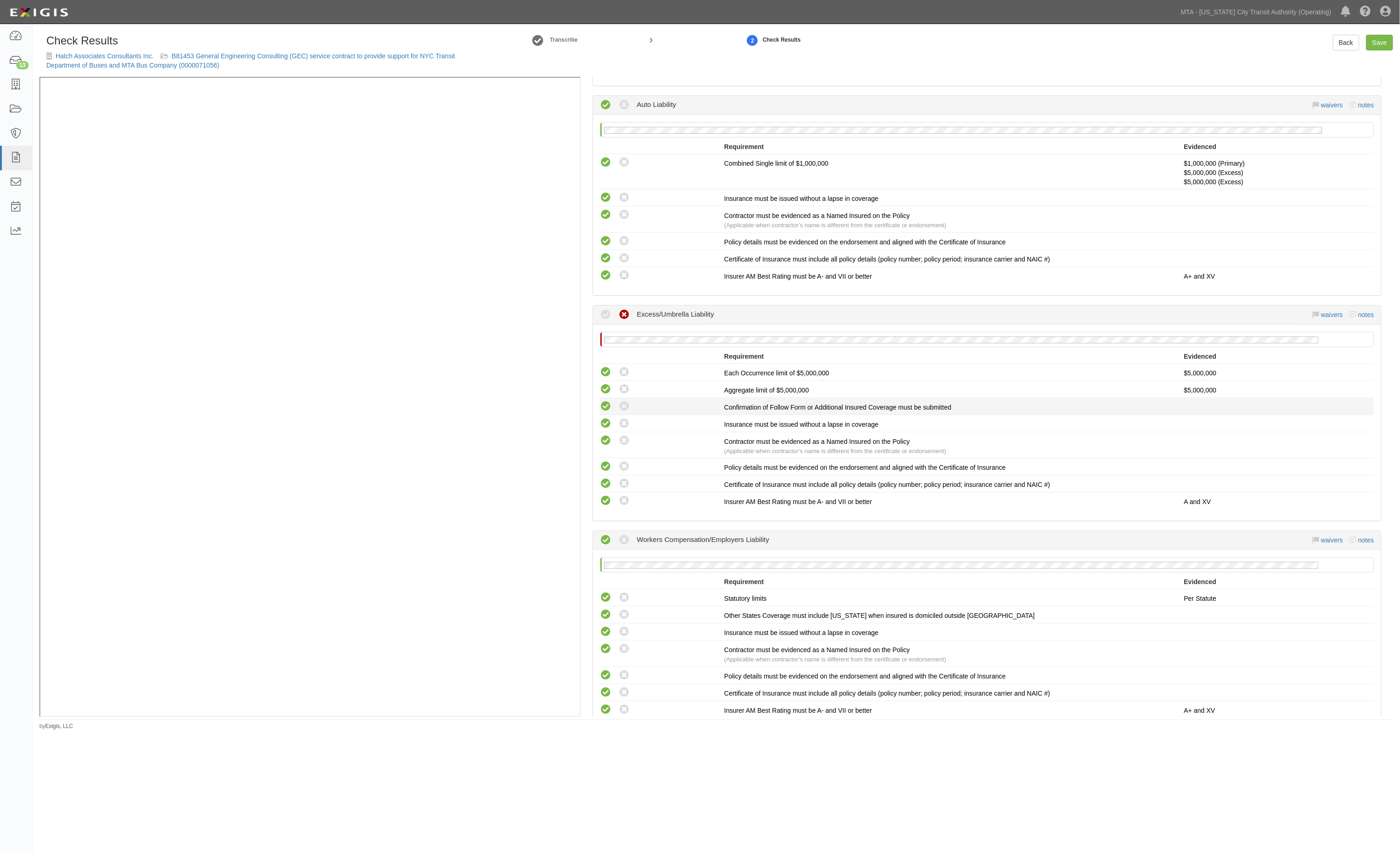
click at [603, 412] on icon at bounding box center [605, 406] width 11 height 11
radio input "true"
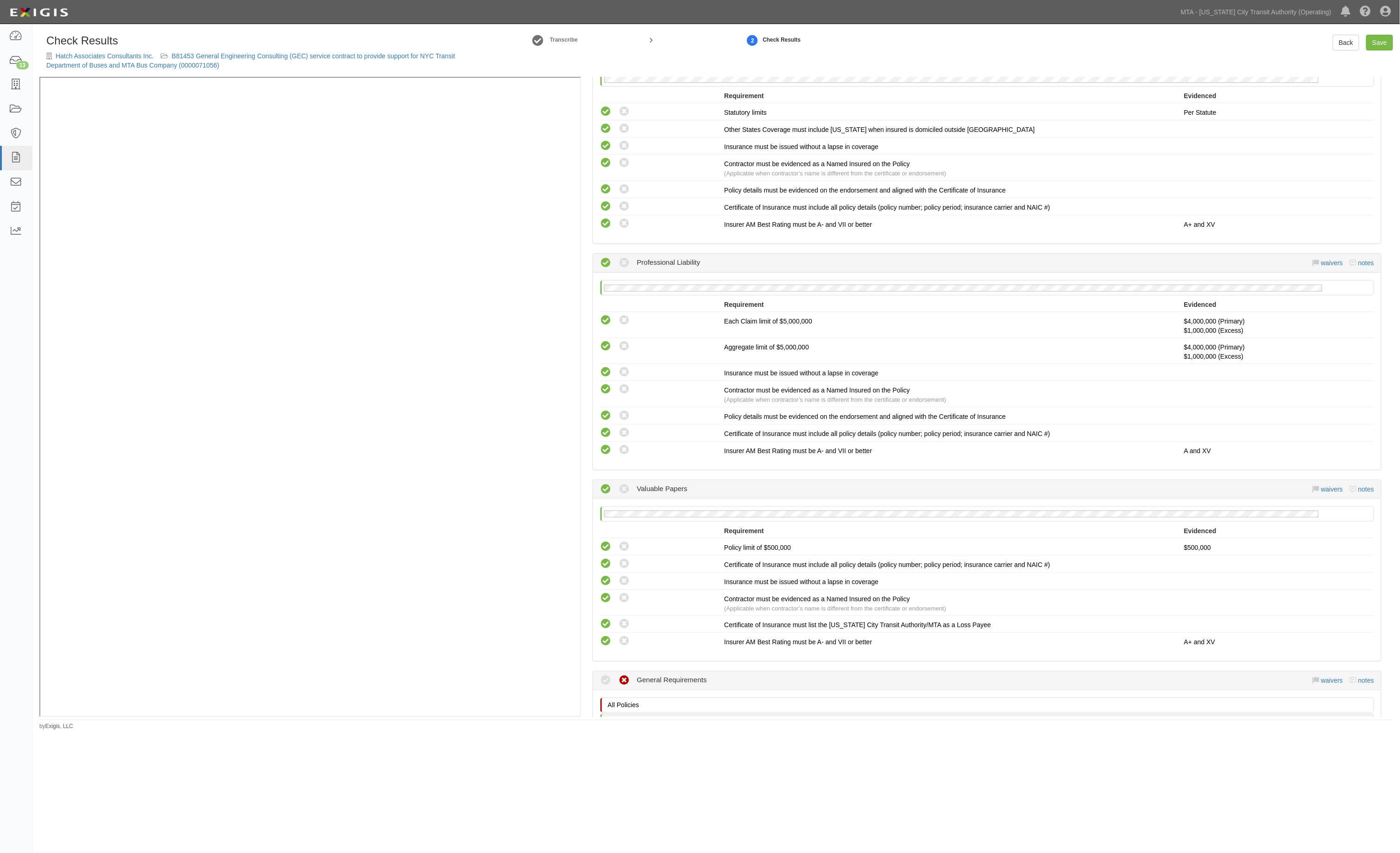
scroll to position [1528, 0]
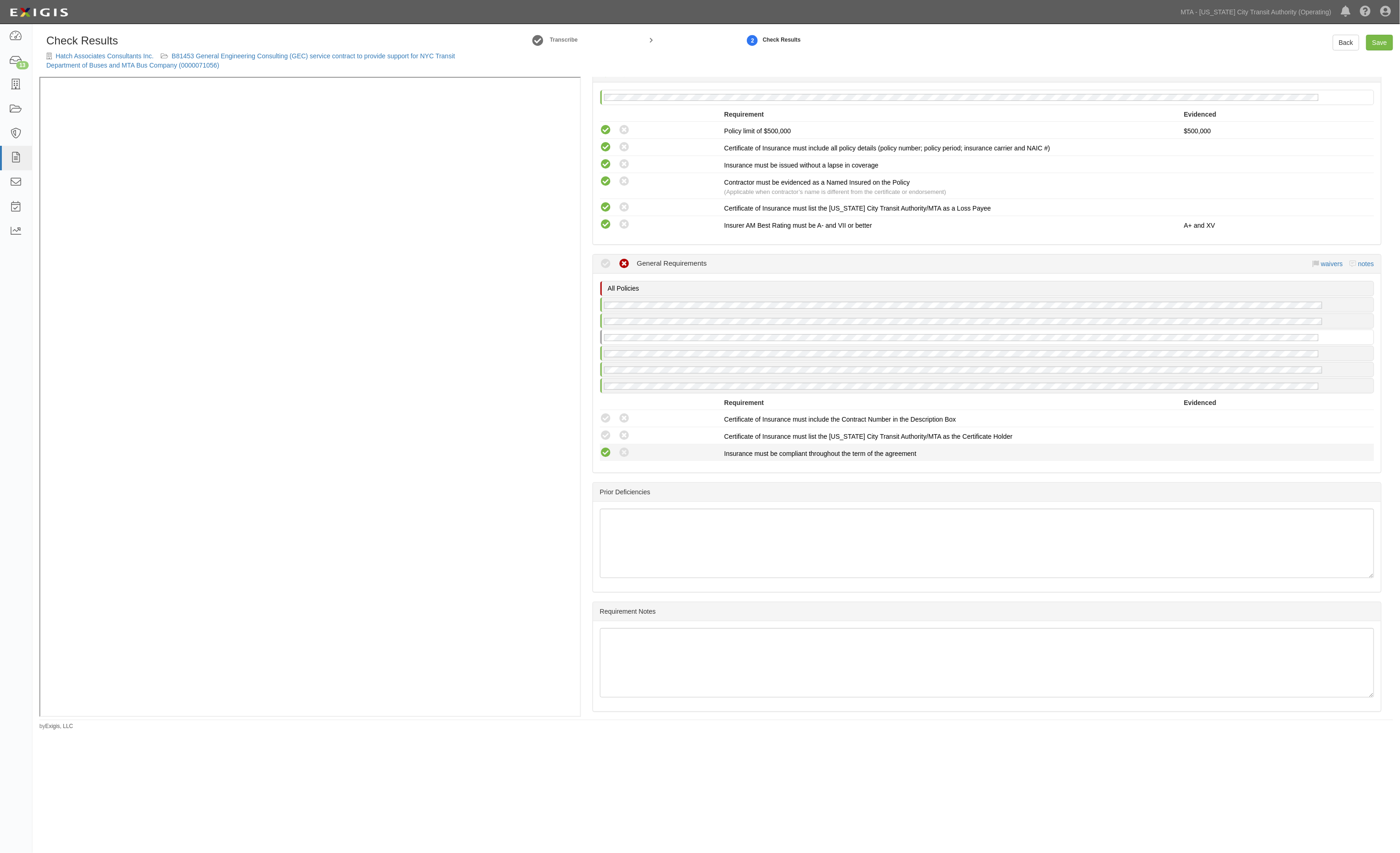
click at [605, 454] on icon at bounding box center [605, 453] width 11 height 11
radio input "true"
click at [603, 441] on icon at bounding box center [605, 435] width 11 height 11
radio input "true"
click at [606, 422] on icon at bounding box center [605, 419] width 11 height 11
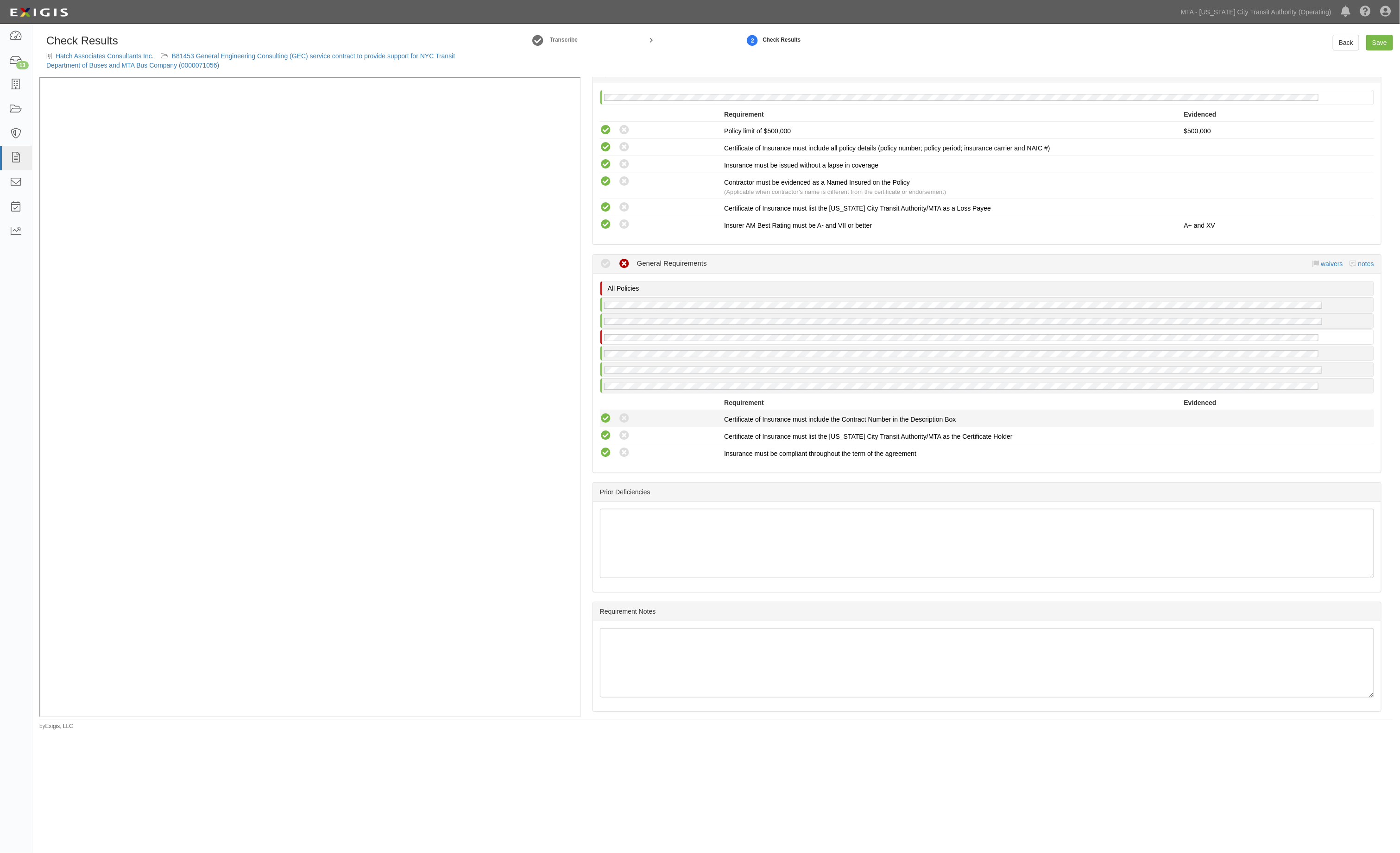
radio input "true"
click at [1376, 42] on link "Save" at bounding box center [1379, 43] width 27 height 16
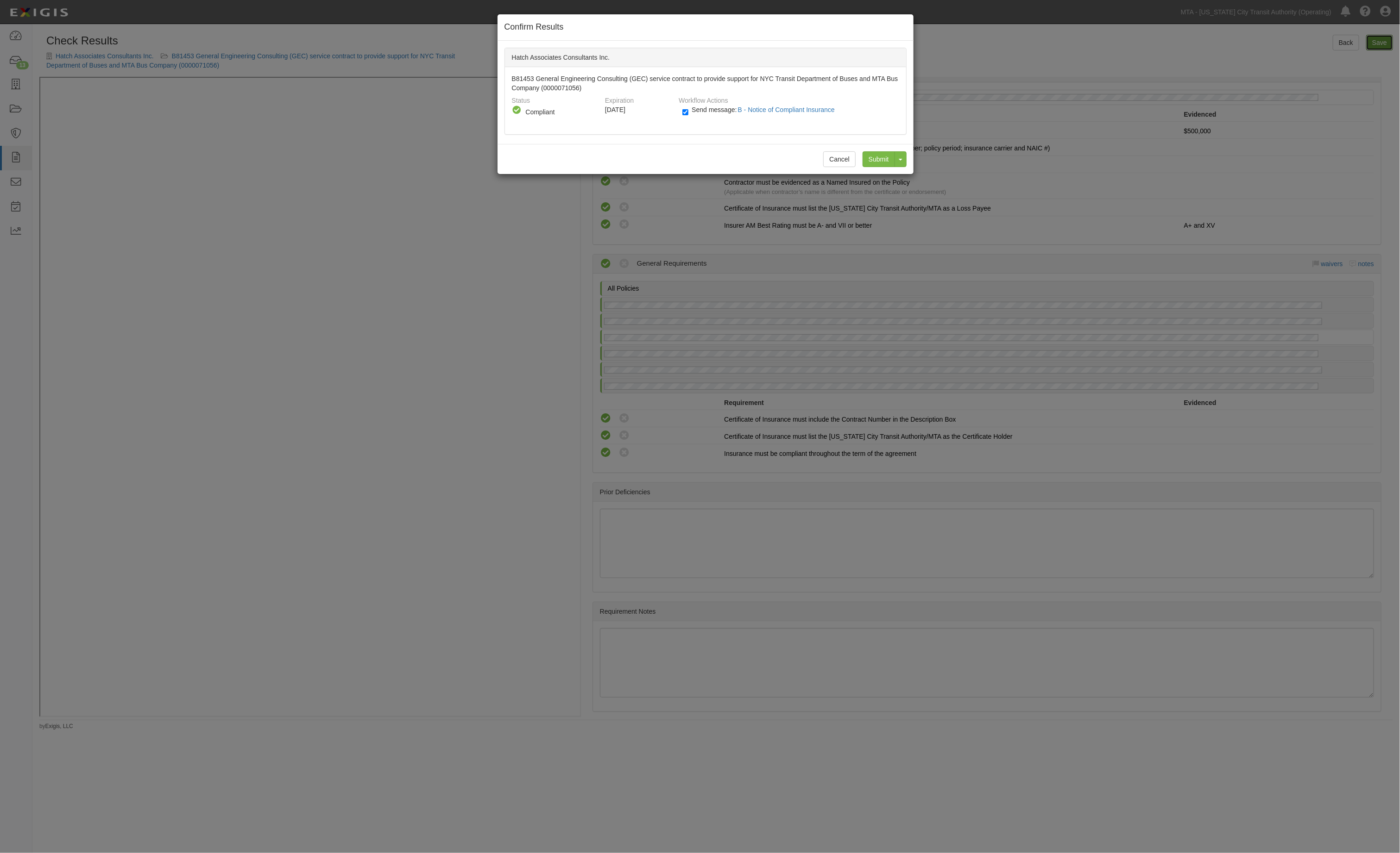
radio input "true"
click at [875, 161] on input "Submit" at bounding box center [879, 159] width 33 height 16
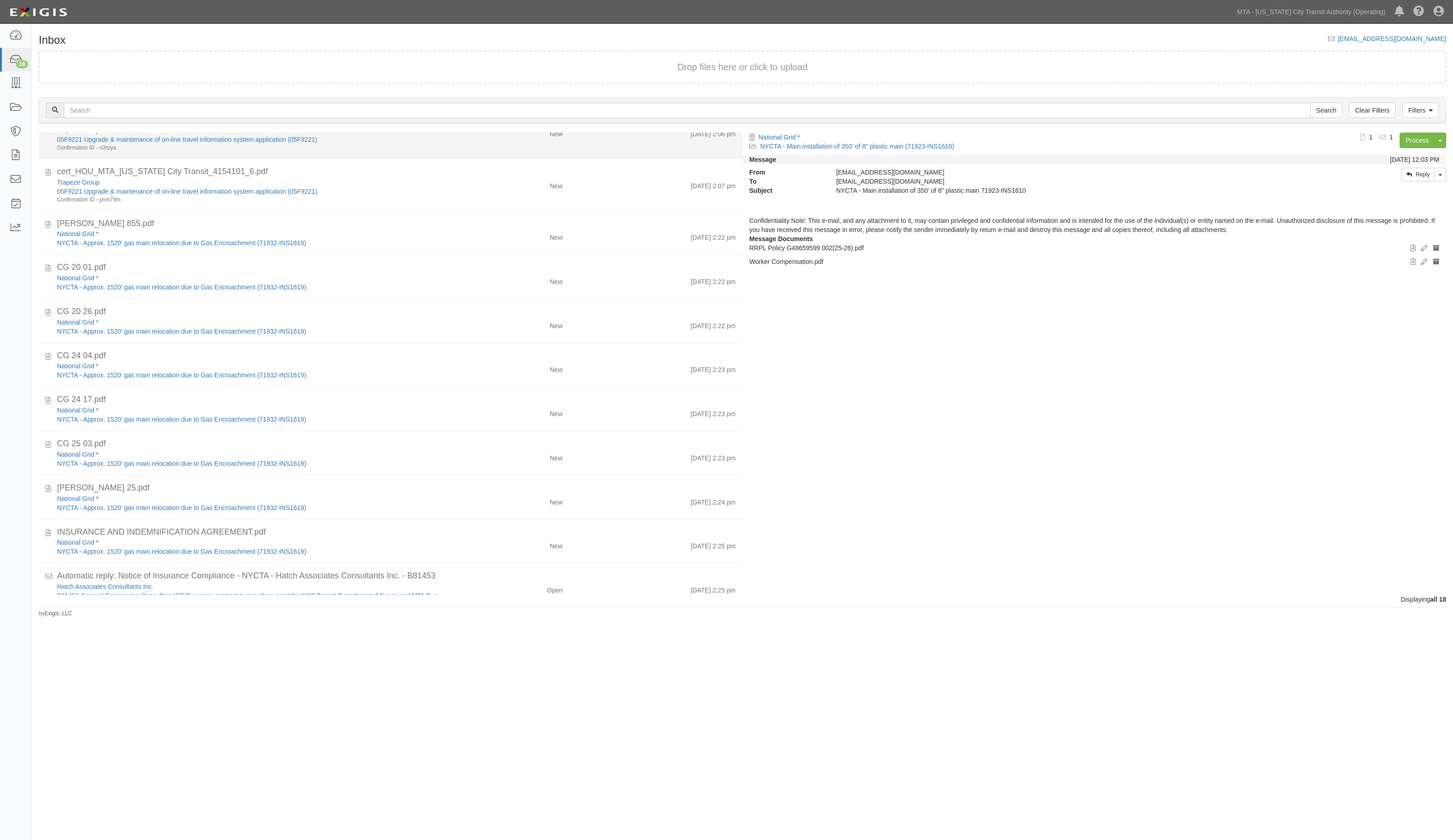
scroll to position [408, 0]
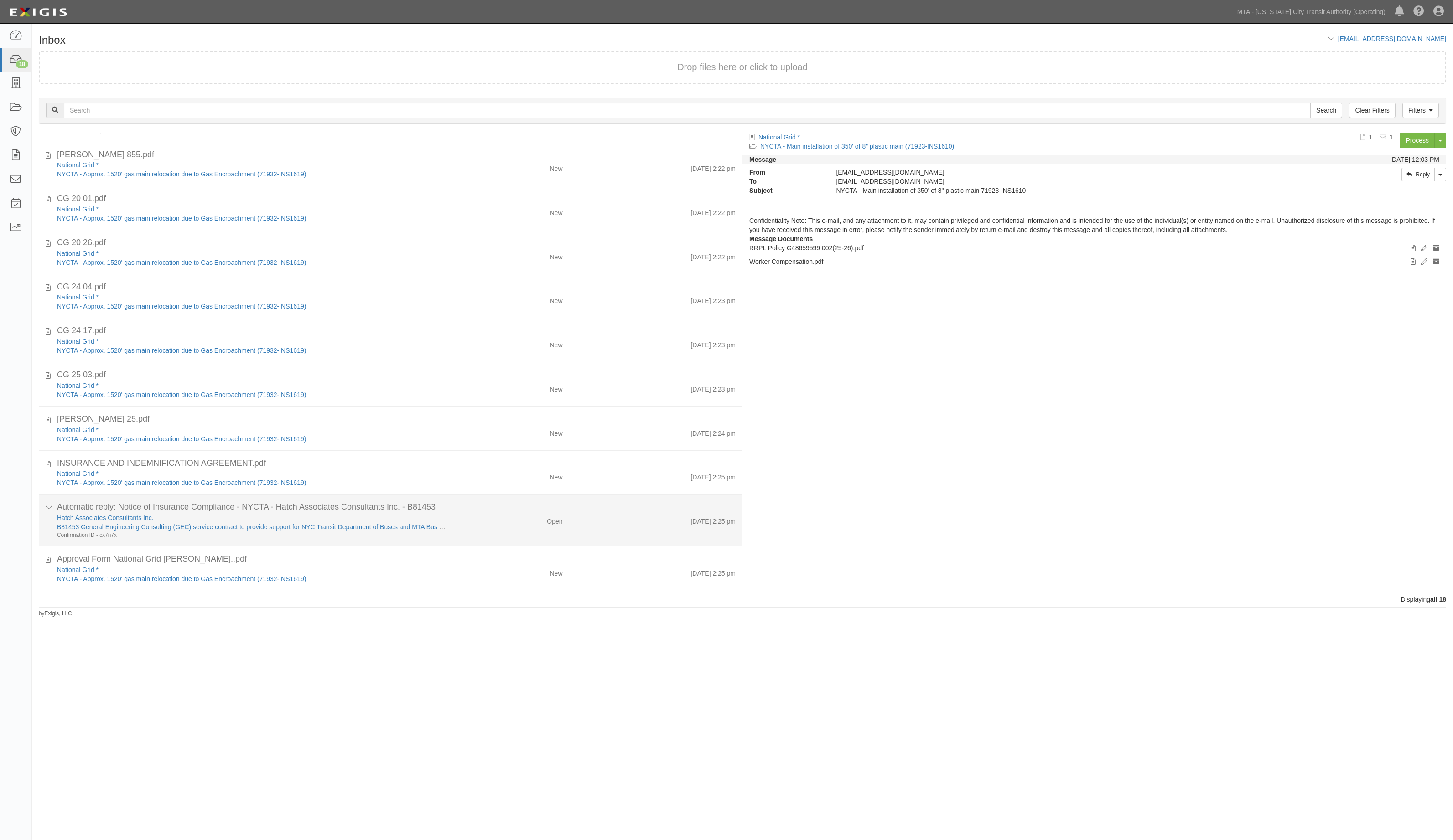
click at [486, 519] on div "Open" at bounding box center [512, 519] width 115 height 13
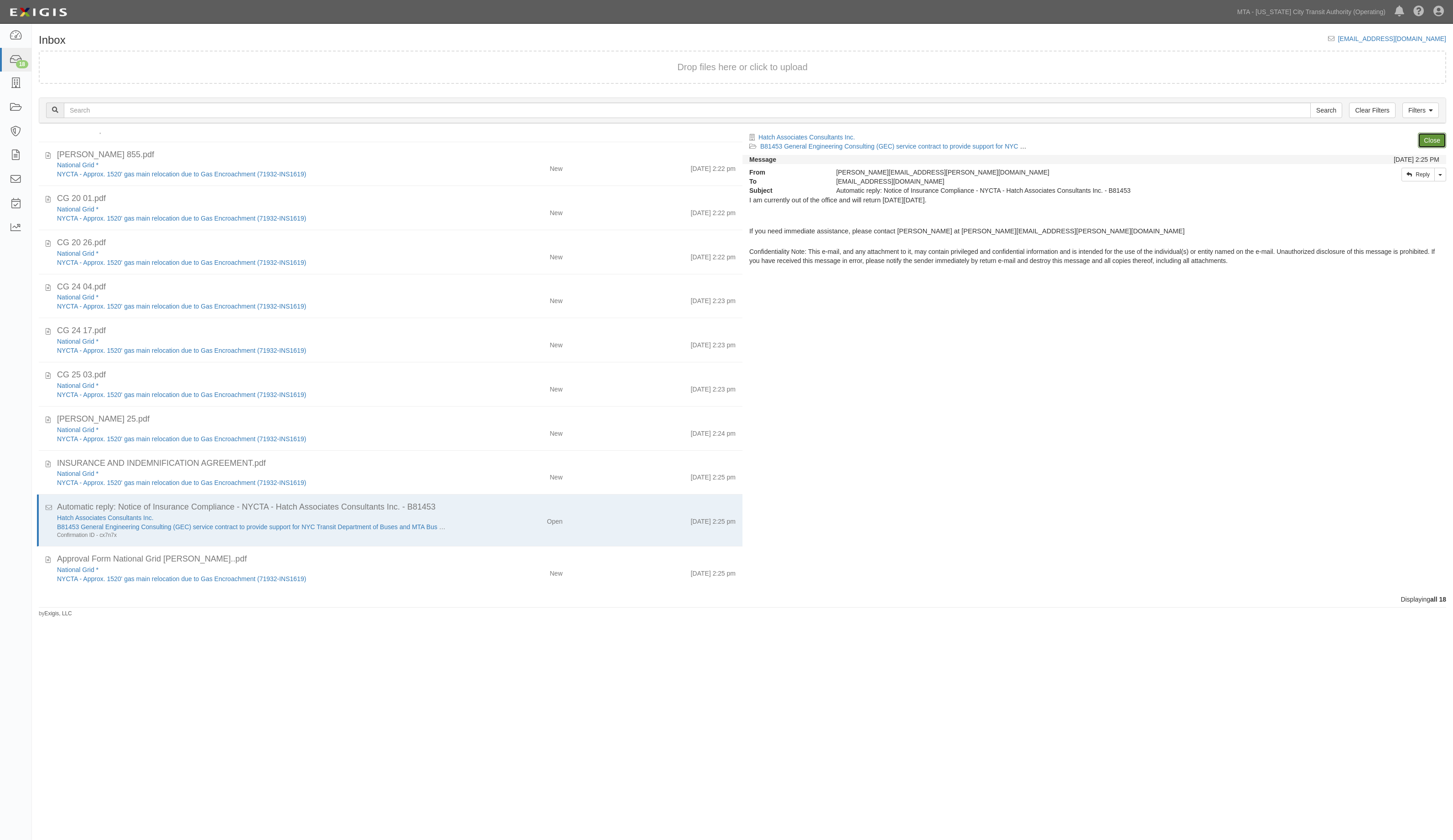
click at [1432, 145] on link "Close" at bounding box center [1432, 140] width 28 height 16
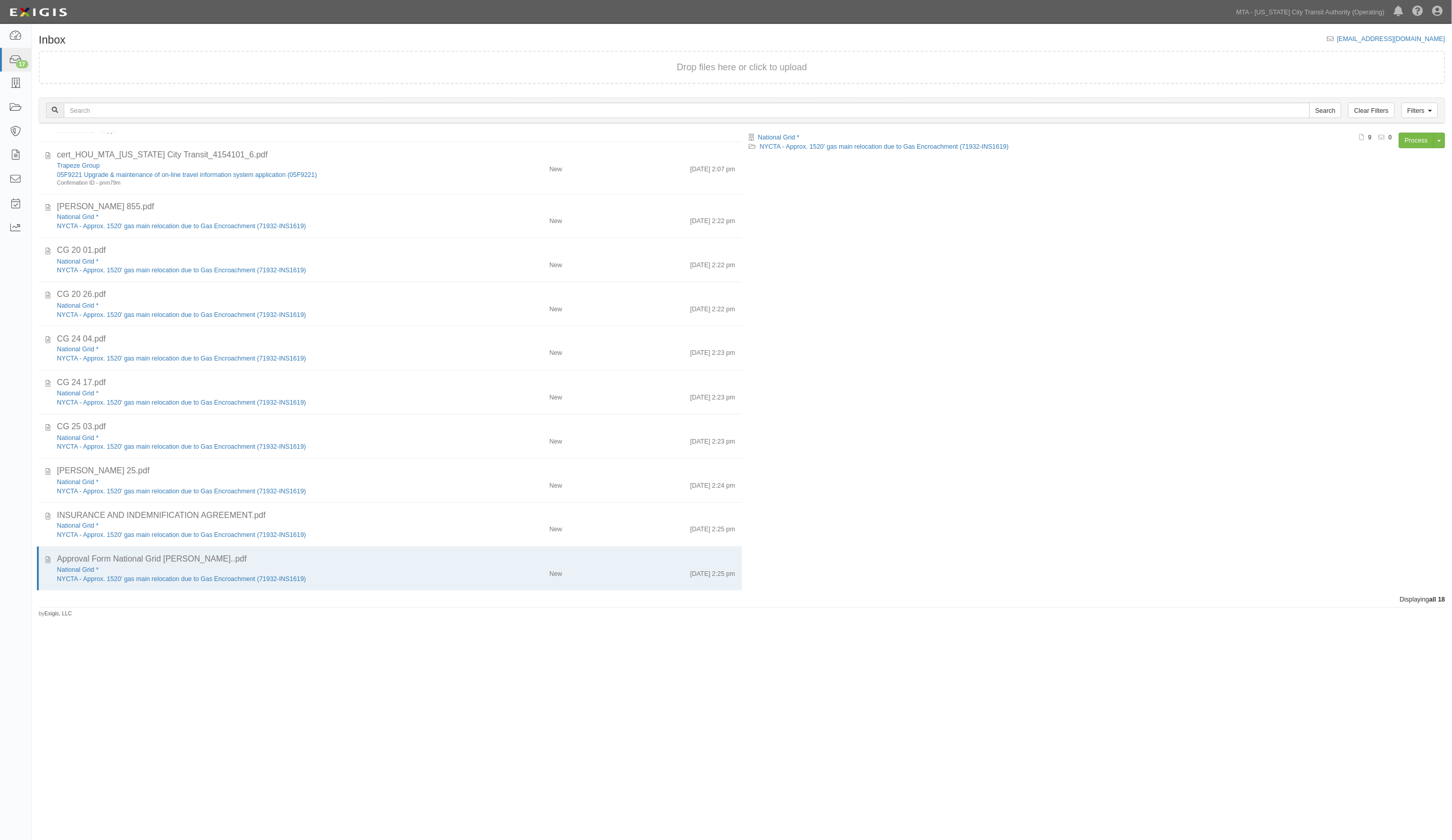
scroll to position [400, 0]
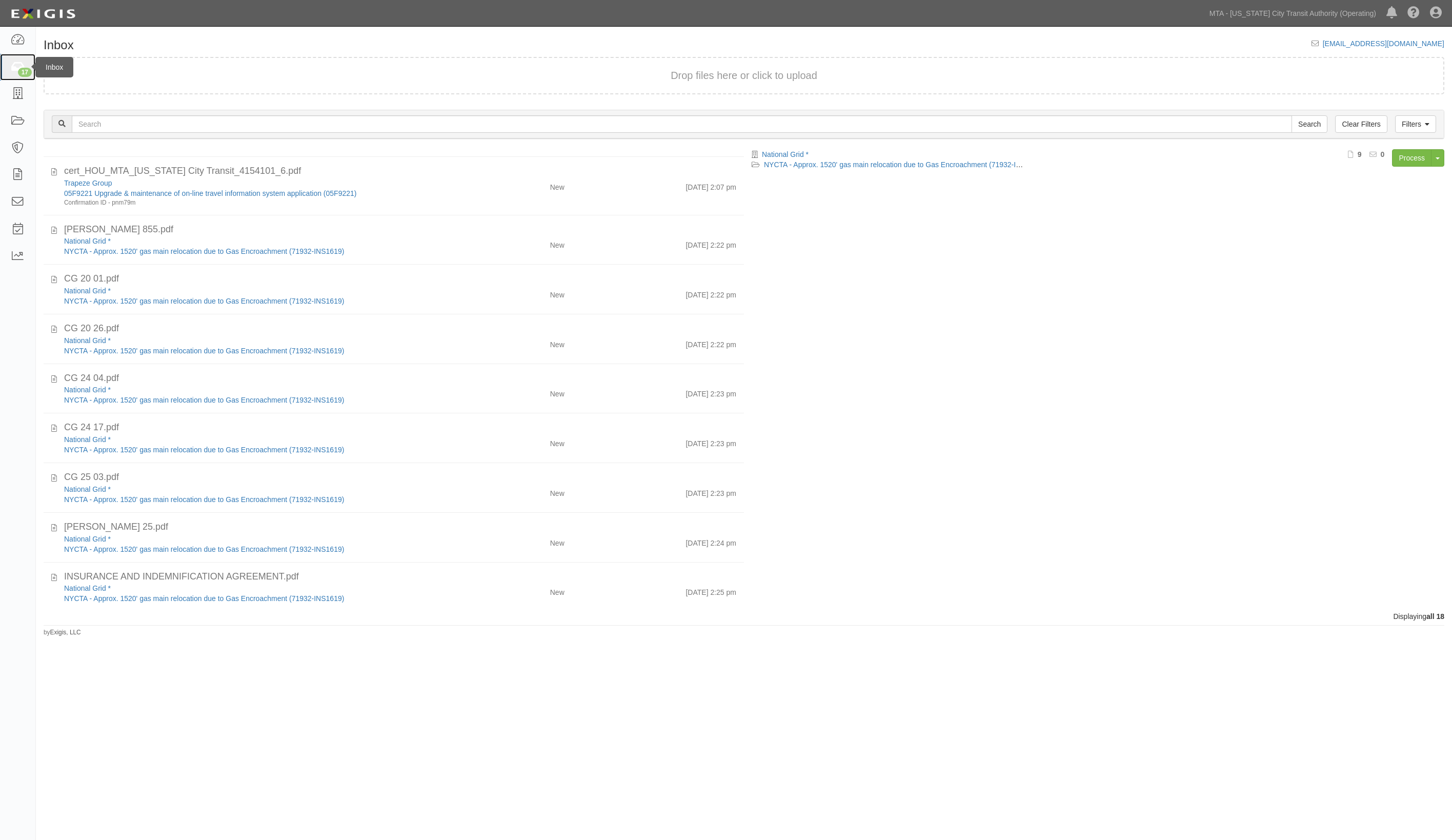
click at [16, 67] on icon at bounding box center [17, 67] width 14 height 12
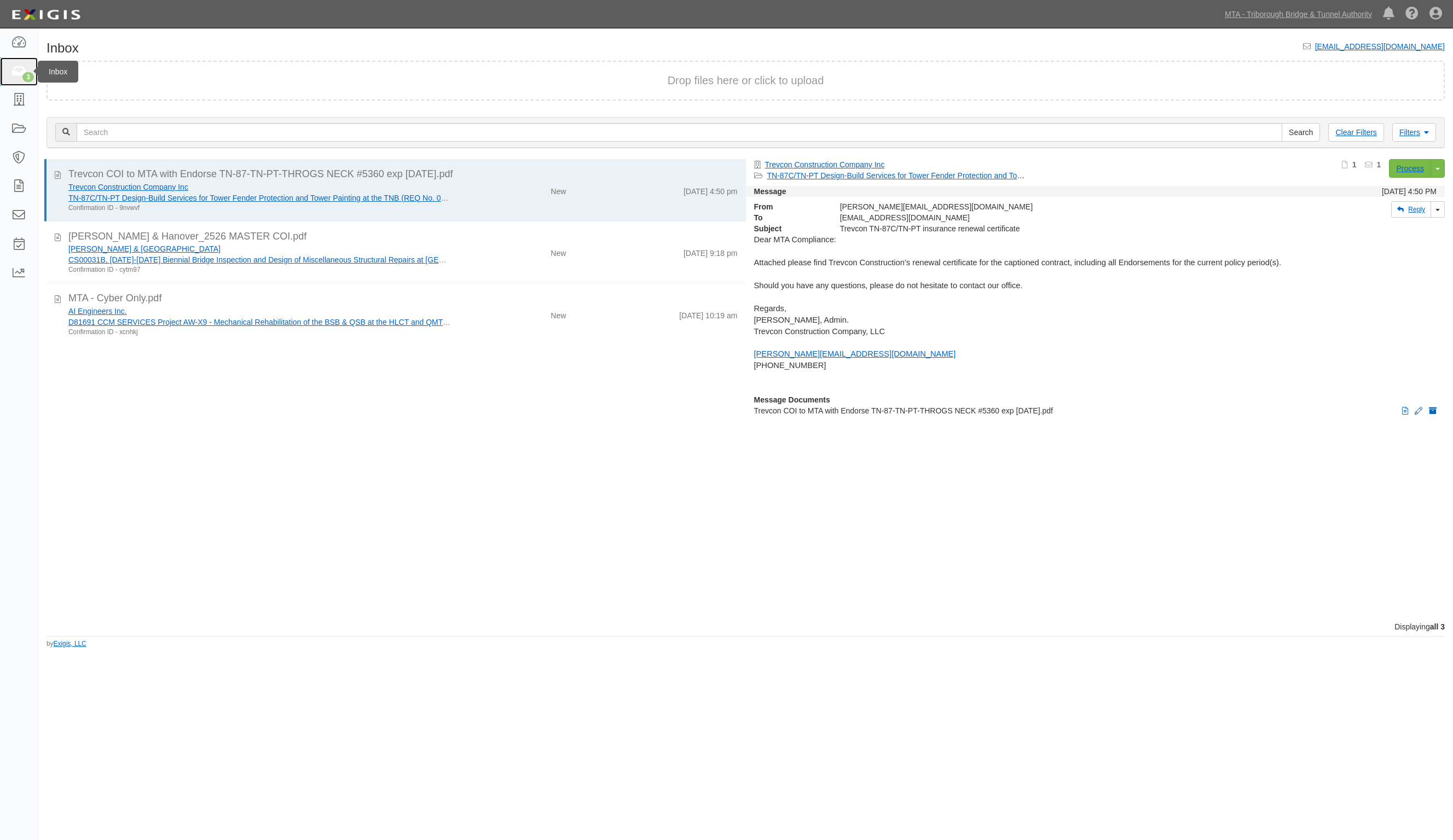
click at [6, 72] on link "3" at bounding box center [19, 72] width 38 height 29
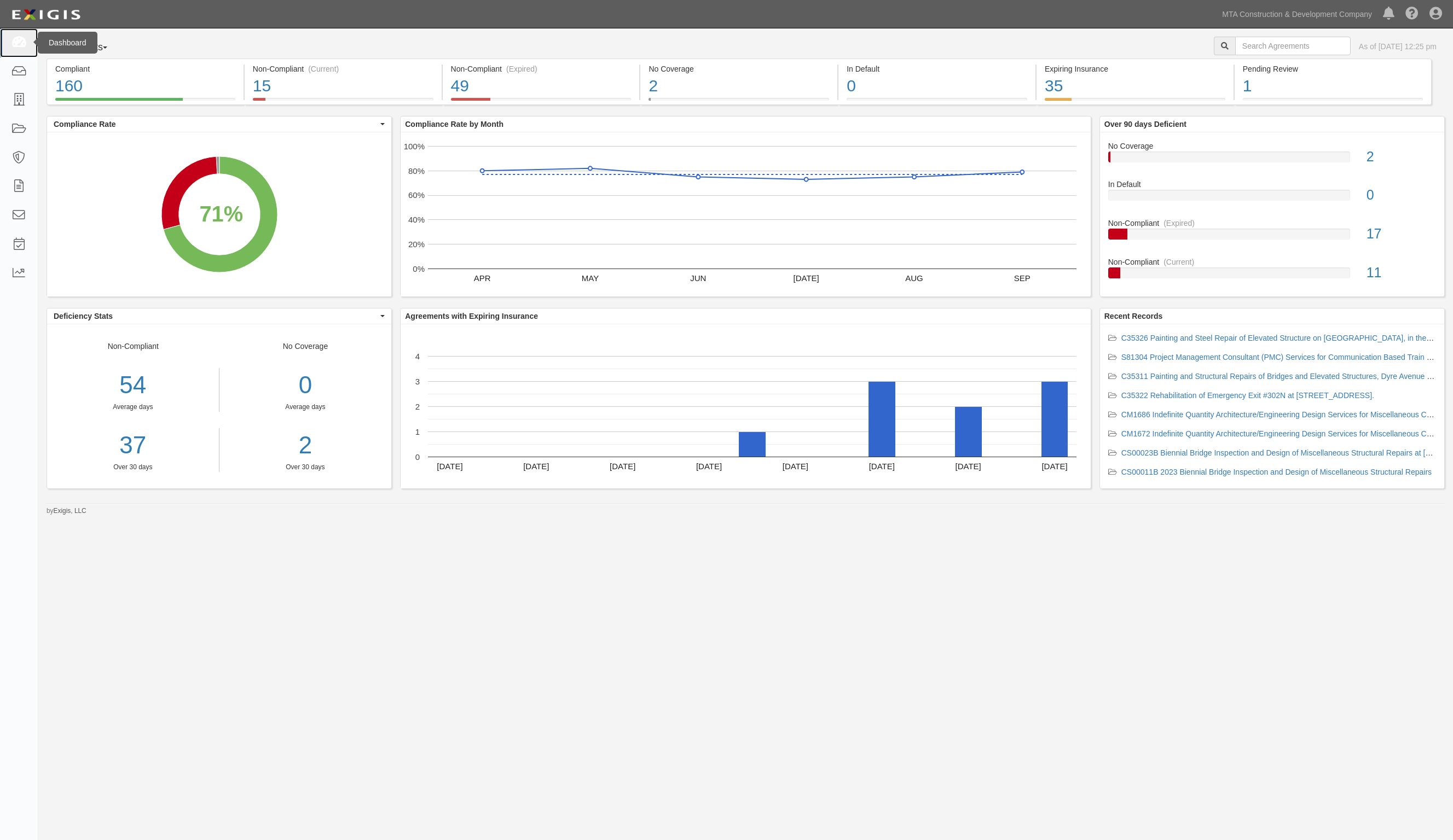
click at [23, 45] on icon at bounding box center [18, 43] width 15 height 13
drag, startPoint x: 0, startPoint y: 0, endPoint x: 17, endPoint y: 70, distance: 72.0
click at [17, 70] on icon at bounding box center [18, 72] width 15 height 13
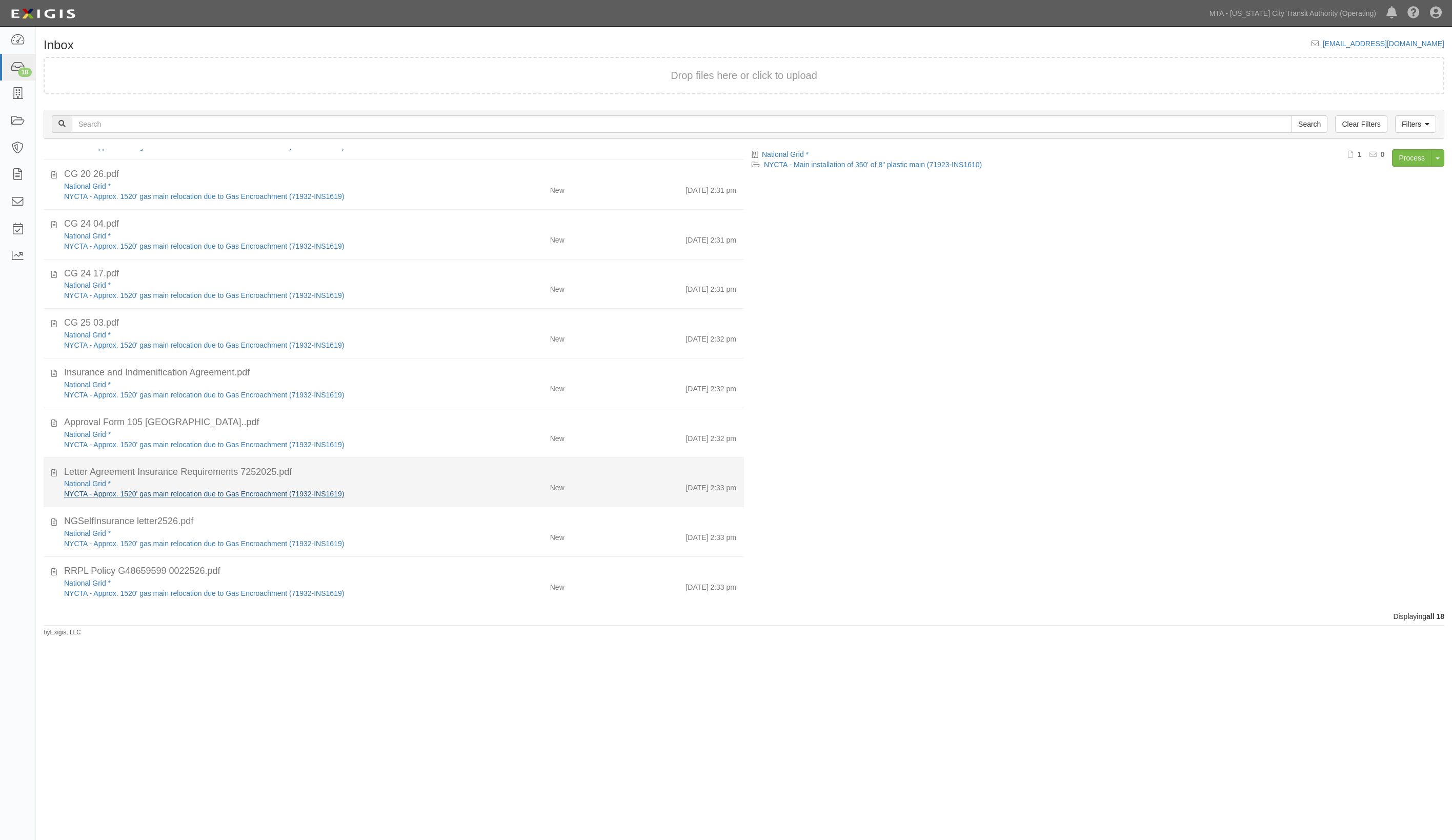
scroll to position [88, 0]
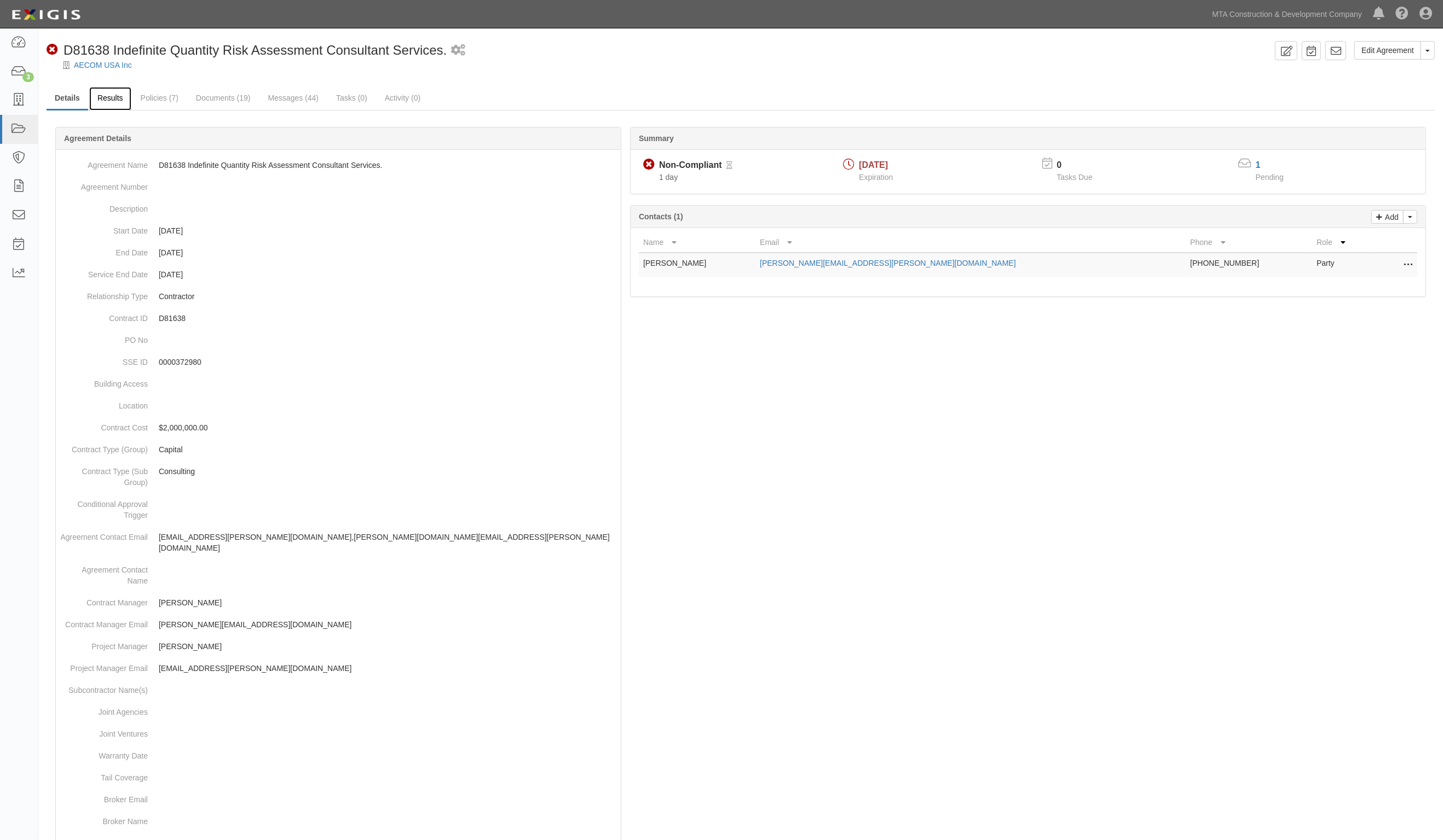
drag, startPoint x: 112, startPoint y: 95, endPoint x: 127, endPoint y: 94, distance: 15.0
click at [112, 95] on link "Results" at bounding box center [110, 99] width 42 height 23
click at [108, 95] on link "Results" at bounding box center [110, 99] width 42 height 23
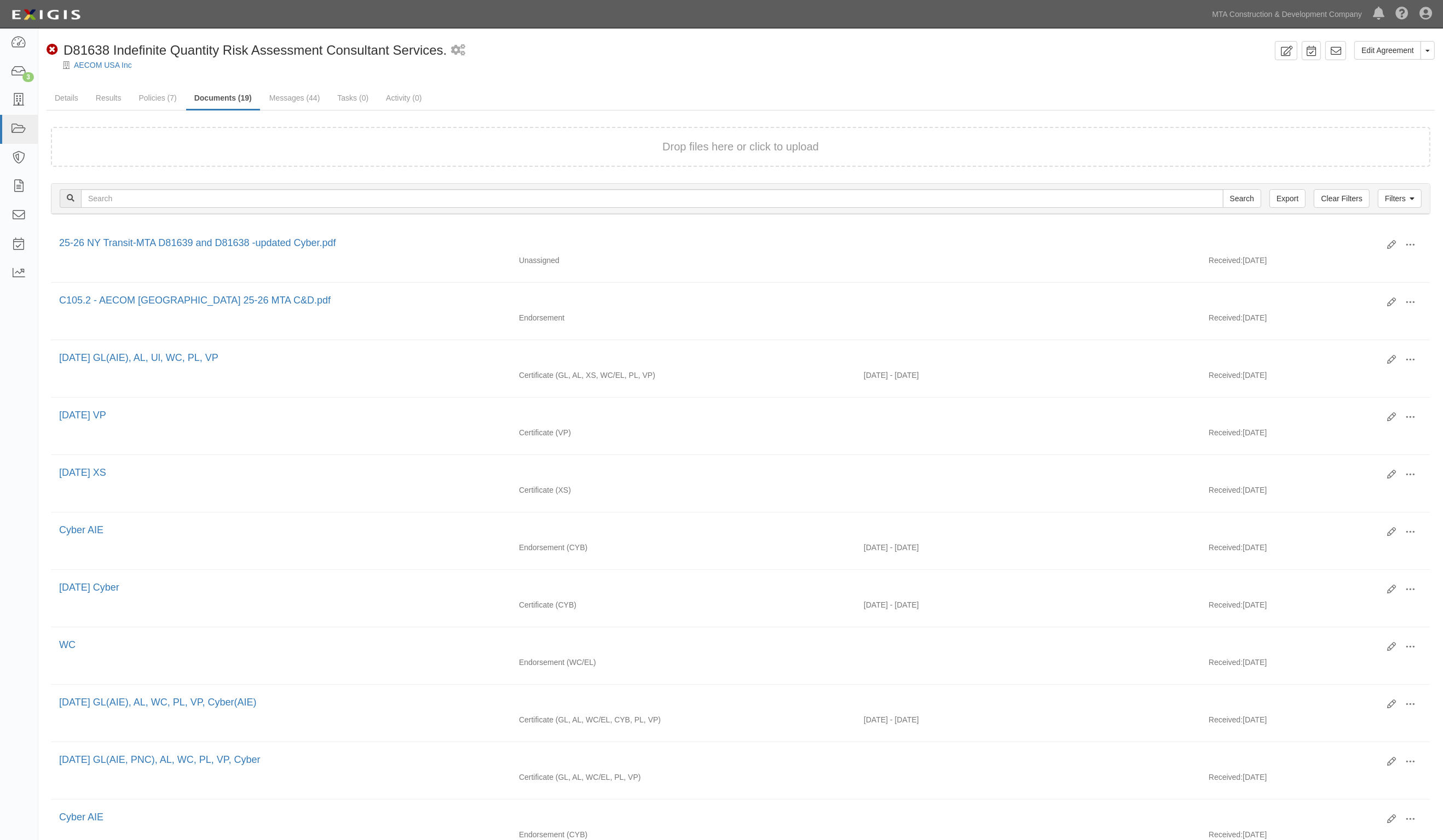
click at [1253, 97] on ul "Details Results Policies (7) Documents (19) Messages (44) Tasks (0) Activity (0)" at bounding box center [740, 99] width 1388 height 23
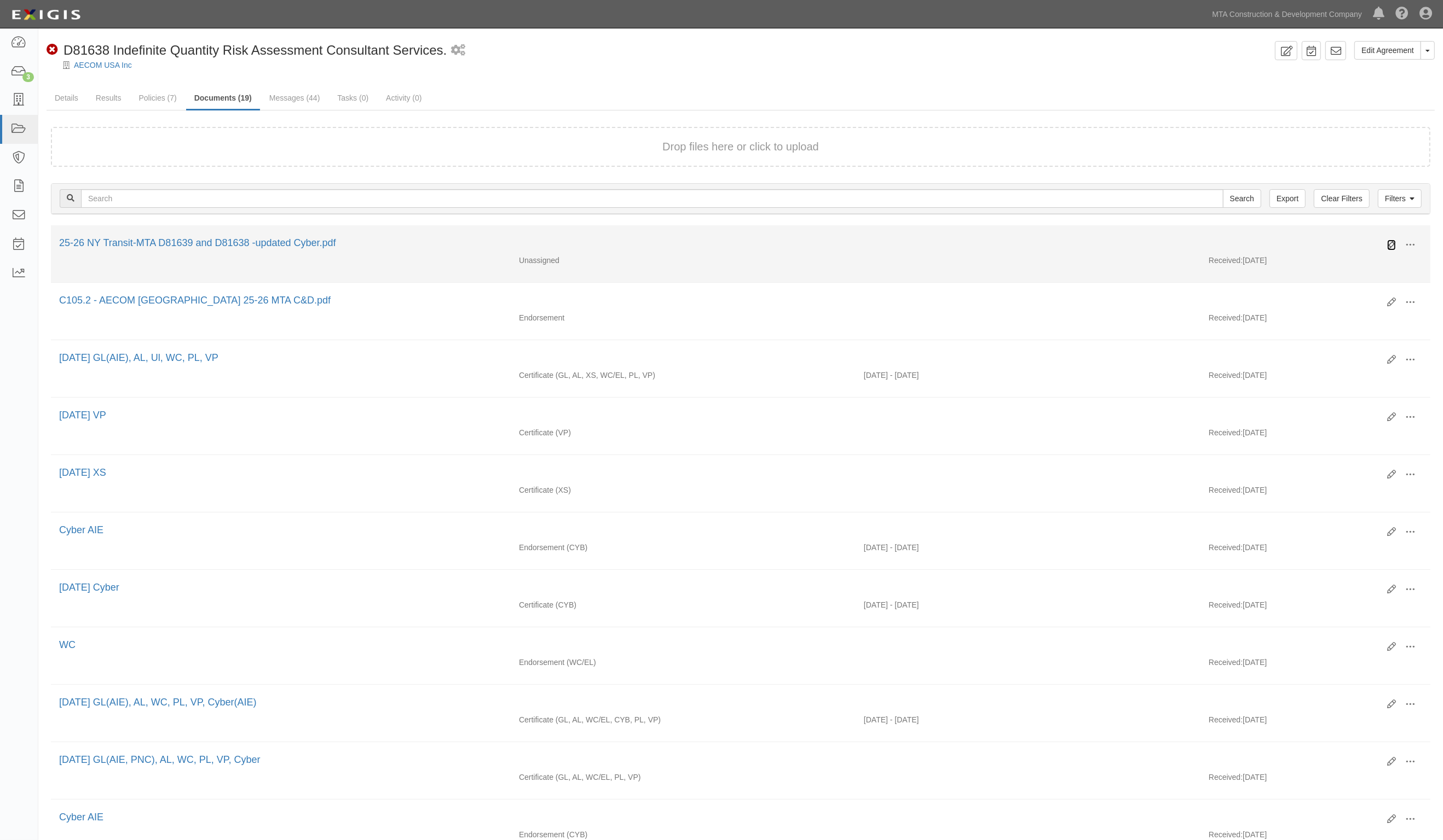
click at [1392, 244] on icon at bounding box center [1392, 246] width 9 height 9
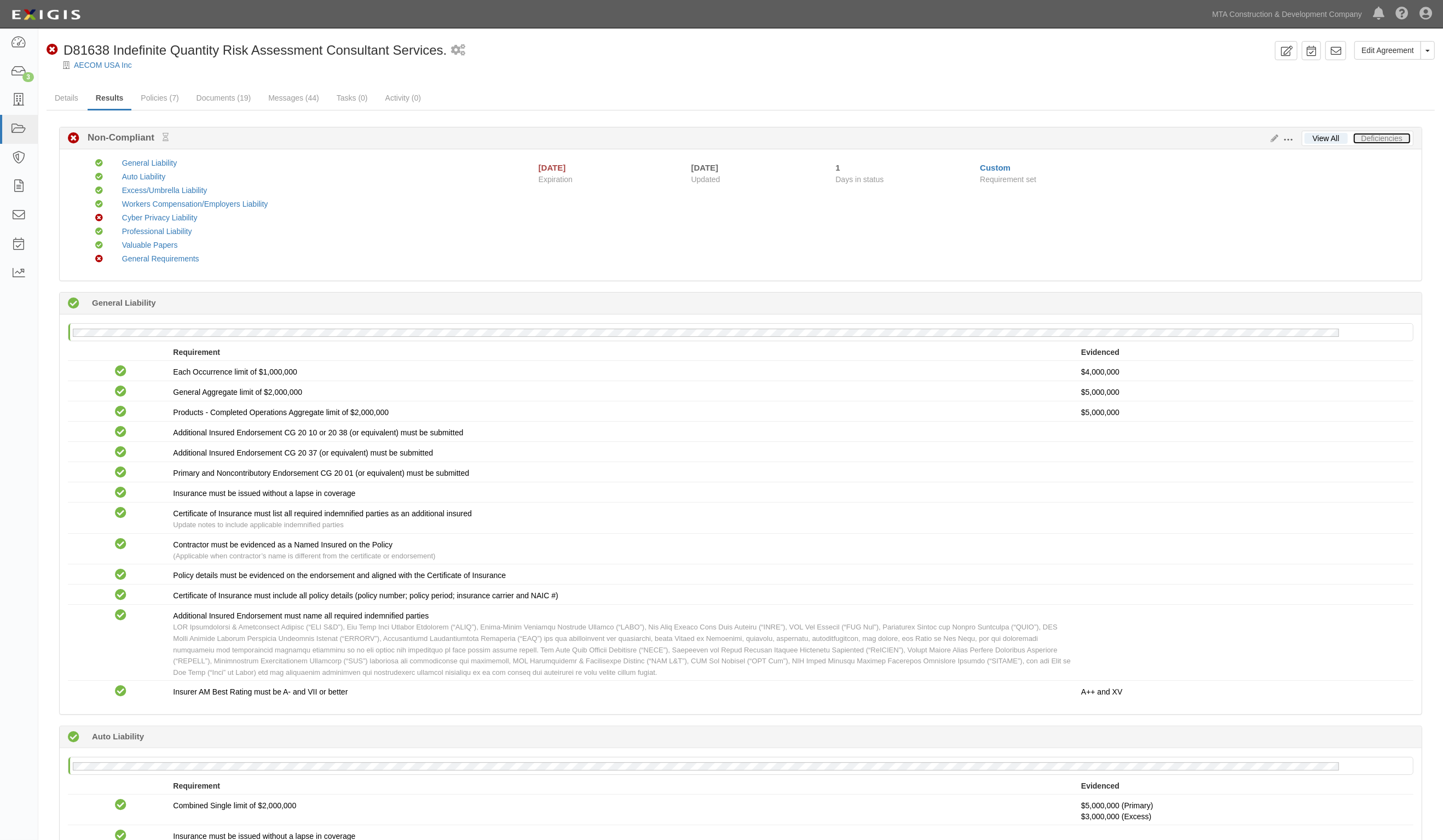
click at [1367, 141] on link "Deficiencies" at bounding box center [1382, 139] width 58 height 11
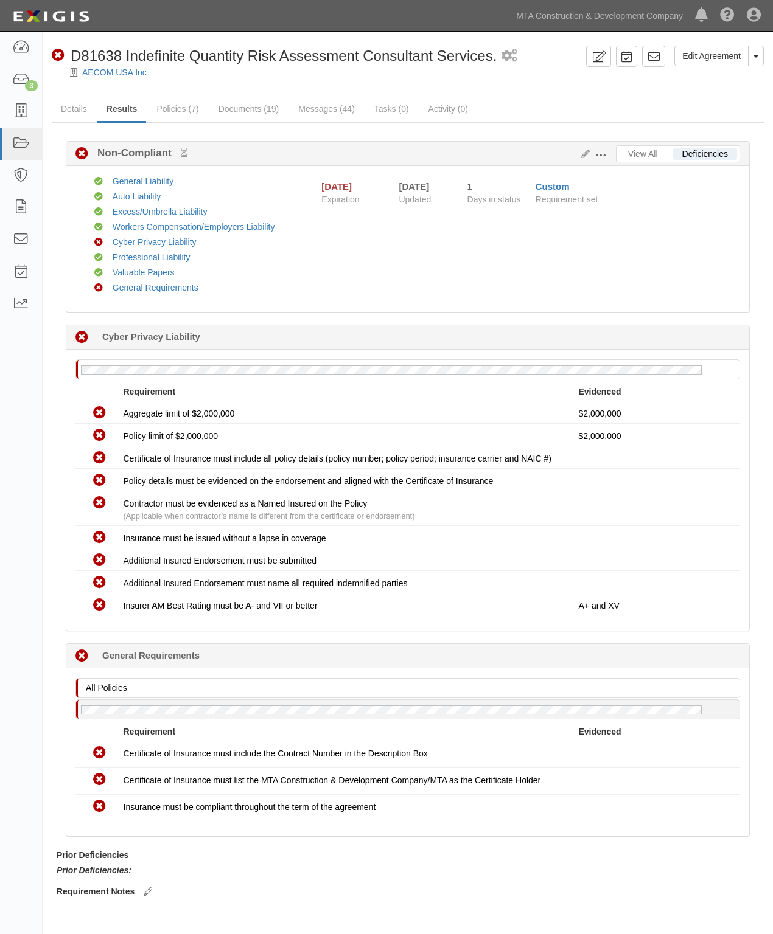
click at [481, 293] on div "Compliant General Liability Compliant Auto Liability Compliant Excess/Umbrella …" at bounding box center [414, 239] width 669 height 128
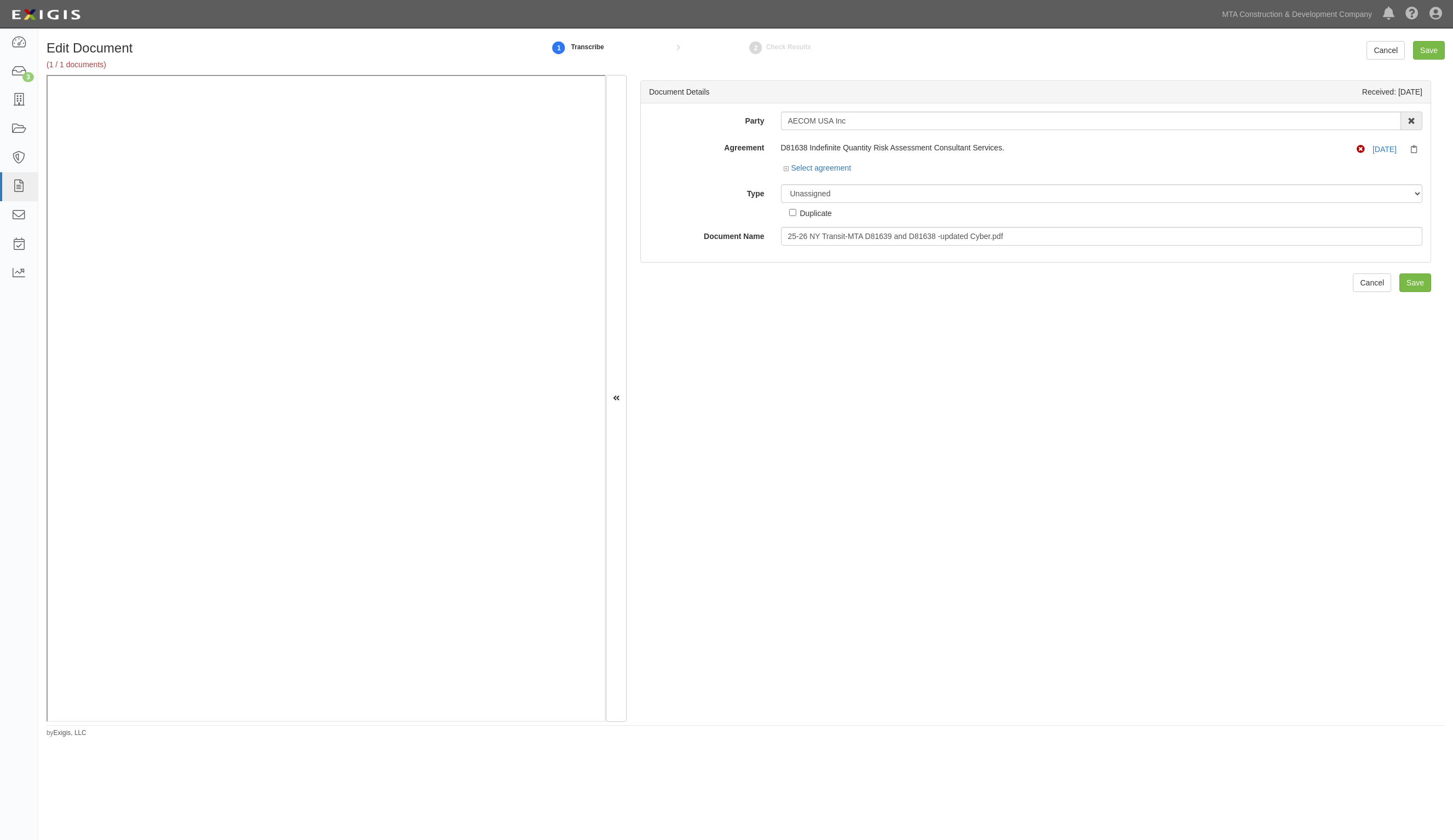
click at [749, 433] on div "Document Details Received: [DATE] Party AECOM USA Inc AARCO Environmental Servi…" at bounding box center [1036, 398] width 819 height 648
click at [873, 479] on div "Document Details Received: [DATE] Party AECOM USA Inc AARCO Environmental Servi…" at bounding box center [1036, 398] width 819 height 648
click at [866, 192] on select "Unassigned Binder Cancellation Notice Certificate Contract Endorsement Insuranc…" at bounding box center [1102, 193] width 642 height 19
select select "CertificateDetail"
click at [781, 184] on select "Unassigned Binder Cancellation Notice Certificate Contract Endorsement Insuranc…" at bounding box center [1102, 193] width 642 height 19
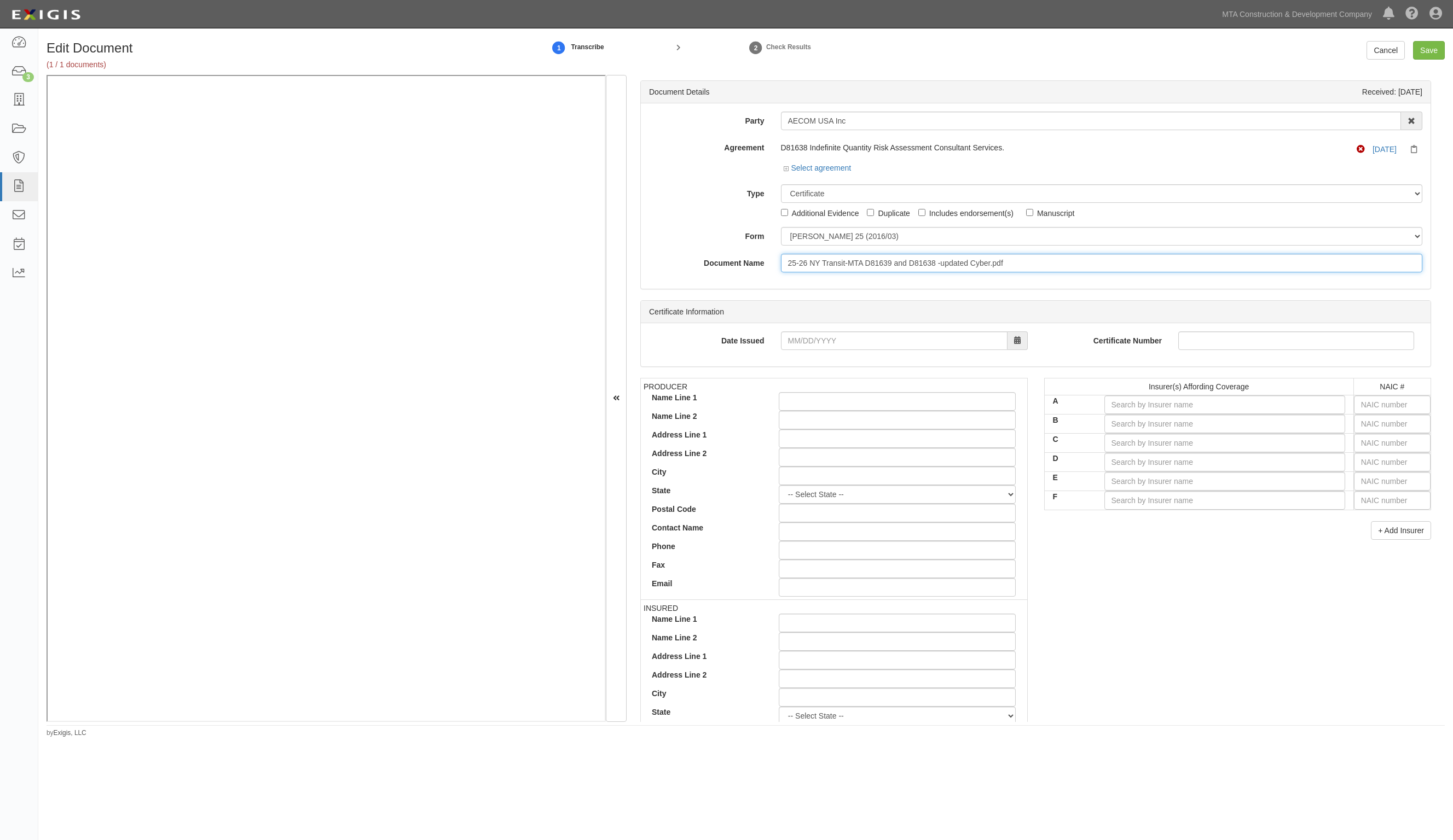
drag, startPoint x: 1016, startPoint y: 260, endPoint x: 683, endPoint y: 260, distance: 333.0
click at [683, 260] on div "Document Name 25-26 NY Transit-MTA D81639 and D81638 -updated Cyber.pdf" at bounding box center [1036, 263] width 790 height 19
type input "[DATE] Cyber"
click at [1367, 405] on input "text" at bounding box center [1392, 405] width 76 height 19
type input "25232"
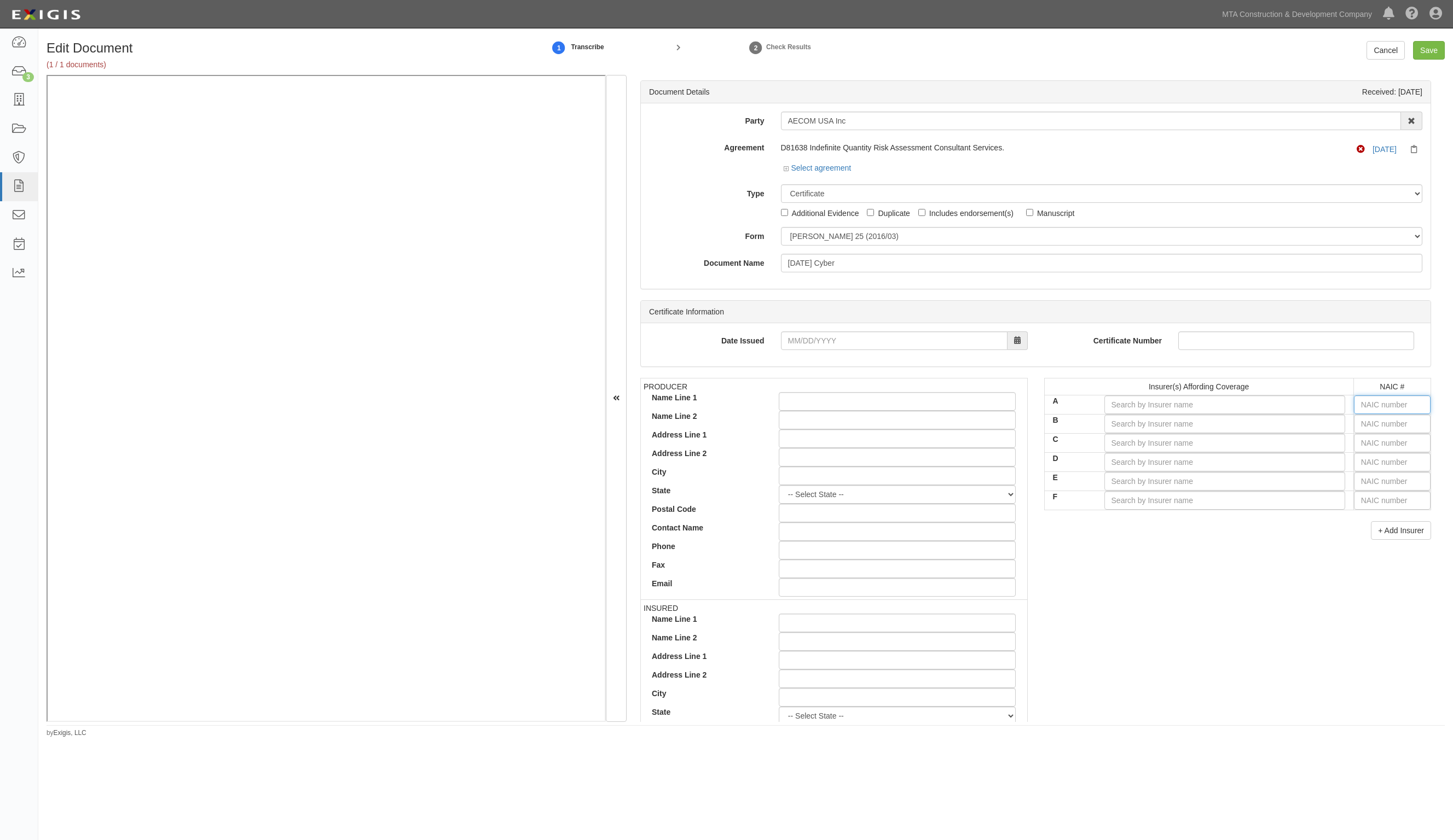
type input "2"
type input "26379"
type input "263"
type input "26387"
type input "2638"
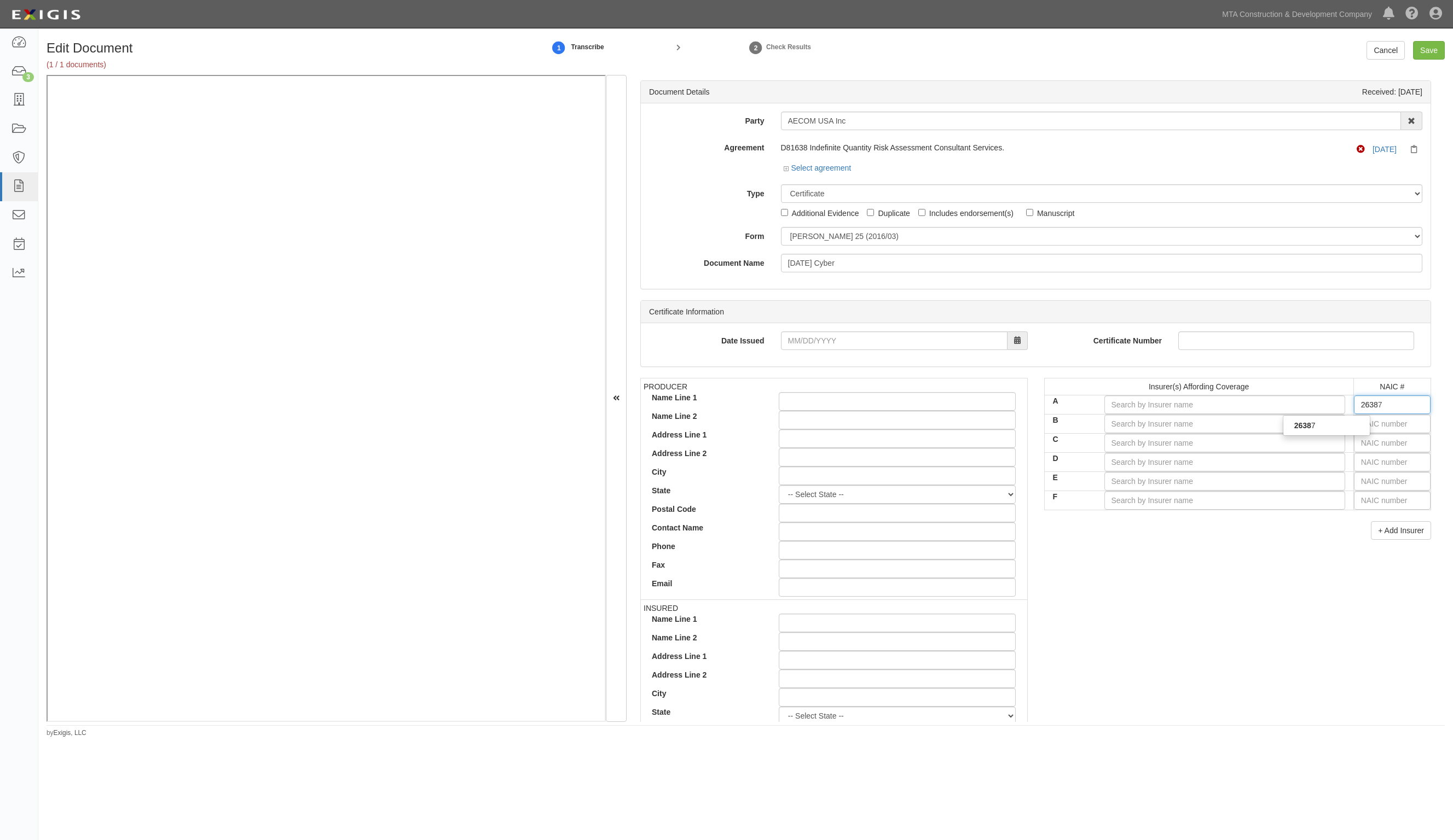
type input "26387"
click at [1320, 425] on div "26387" at bounding box center [1327, 425] width 86 height 14
type input "Steadfast Insurance Company (A+ XV Rating)"
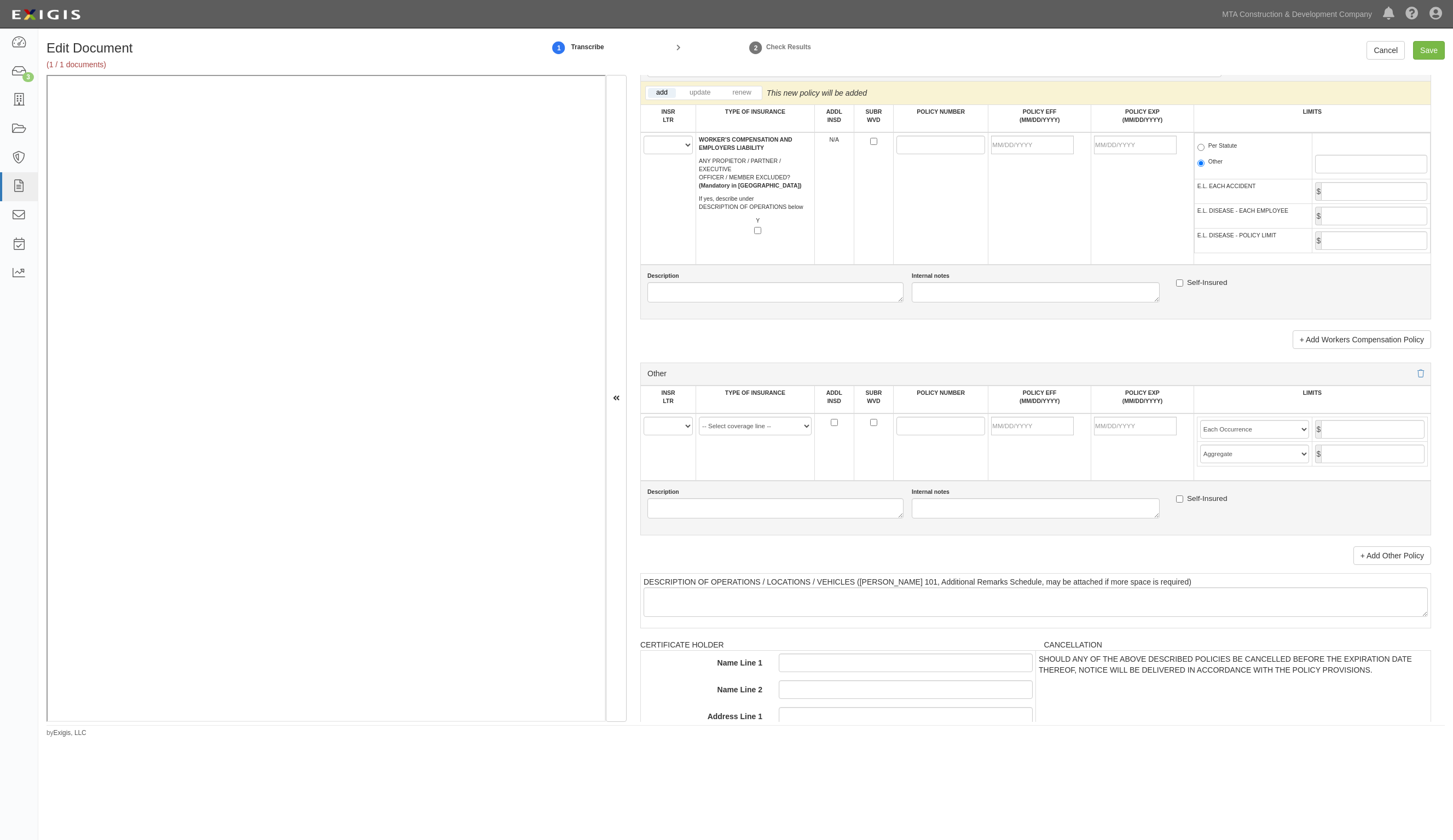
scroll to position [1778, 0]
type input "26387"
click at [677, 425] on select "A B C D E F" at bounding box center [668, 424] width 49 height 19
select select "A"
click at [643, 415] on select "A B C D E F" at bounding box center [668, 424] width 49 height 19
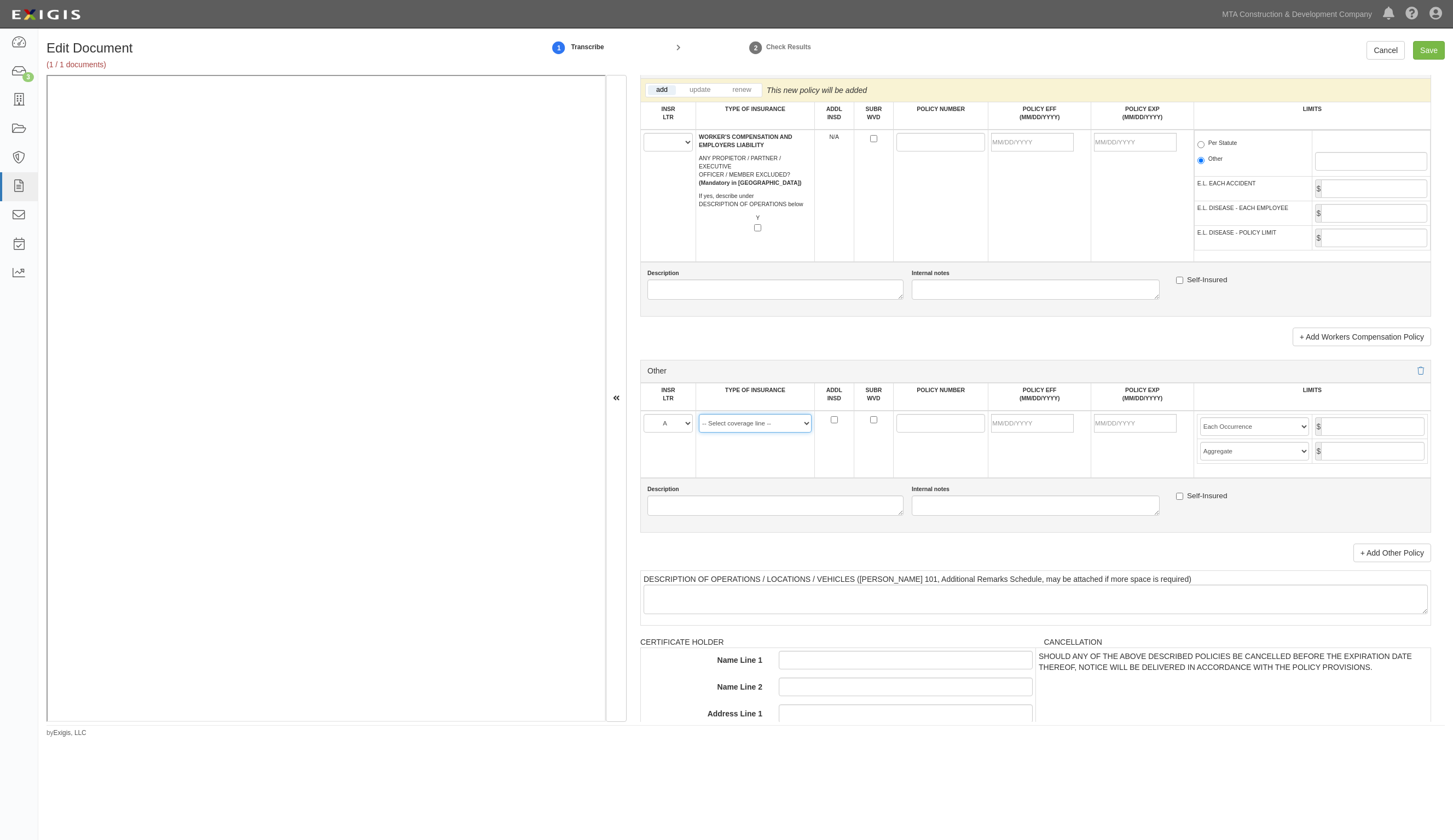
click at [732, 430] on select "-- Select coverage line -- Asbestos Abatement Auto Physical Damage Aviation Lia…" at bounding box center [755, 424] width 112 height 19
select select "152"
click at [699, 433] on select "-- Select coverage line -- Asbestos Abatement Auto Physical Damage Aviation Lia…" at bounding box center [755, 424] width 112 height 19
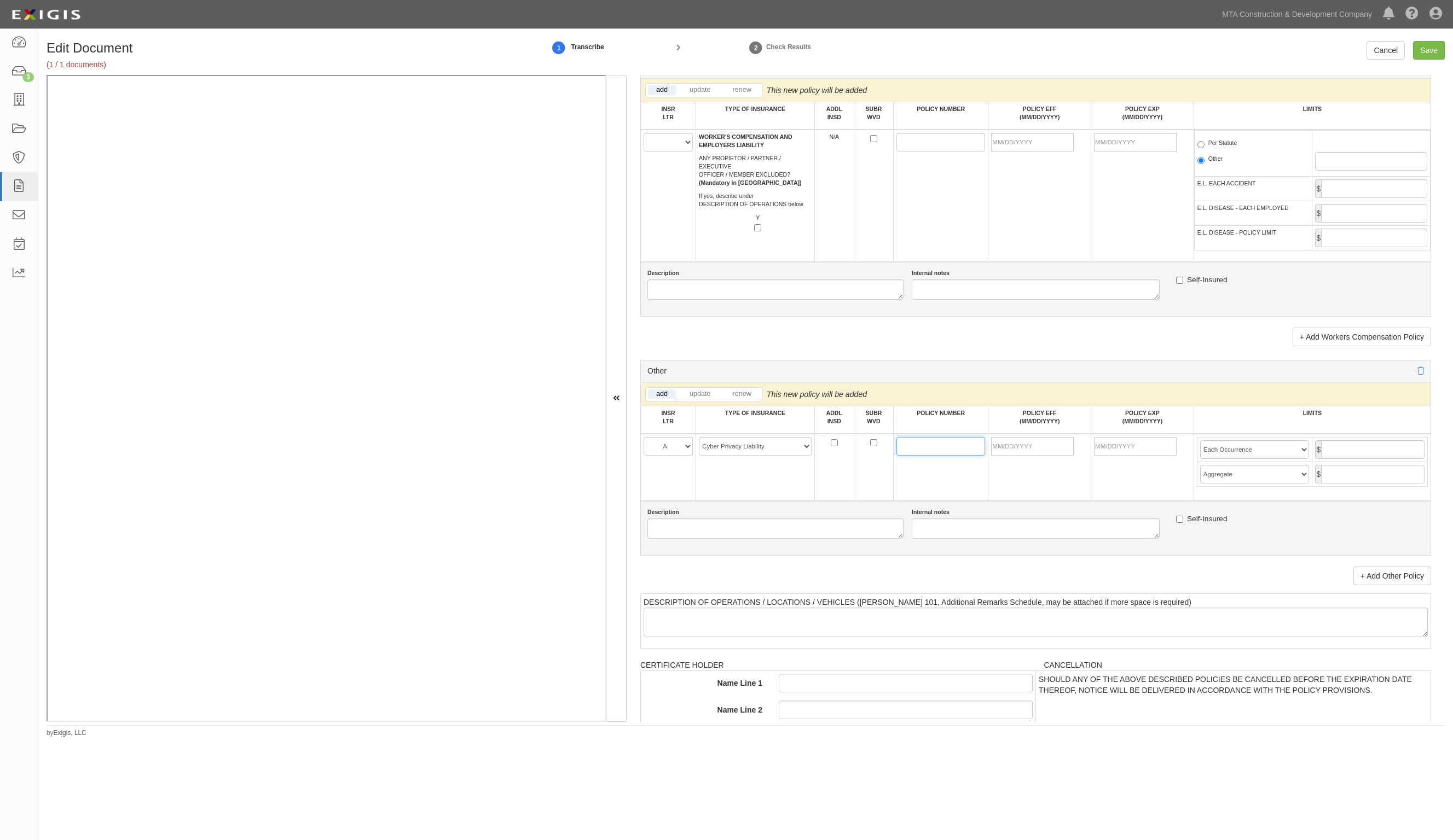
drag, startPoint x: 931, startPoint y: 442, endPoint x: 874, endPoint y: 433, distance: 57.7
click at [931, 442] on input "POLICY NUMBER" at bounding box center [941, 446] width 89 height 19
paste input "SPR106530308"
type input "SPR106530308"
drag, startPoint x: 1049, startPoint y: 449, endPoint x: 1054, endPoint y: 450, distance: 5.1
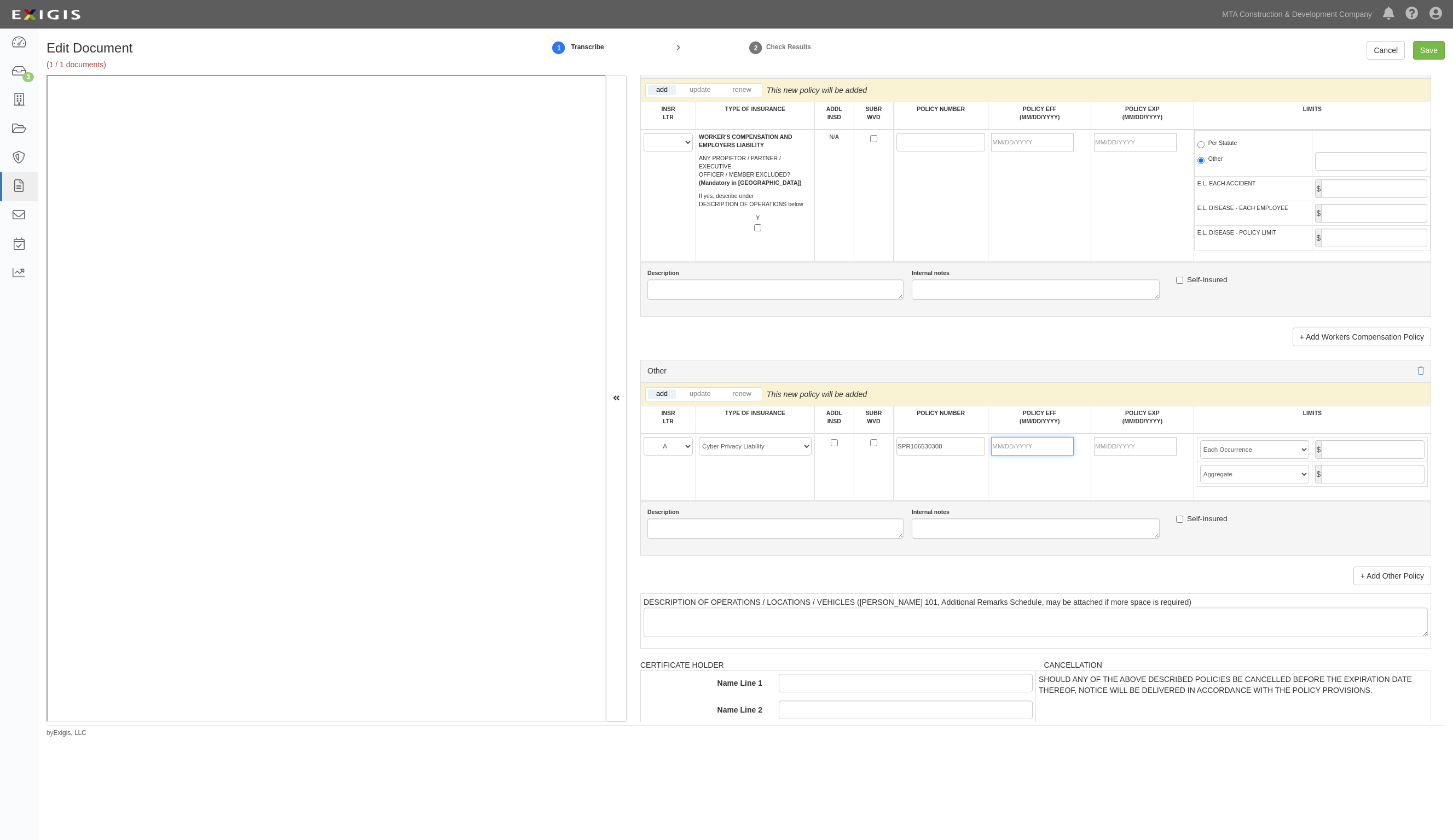
click at [1049, 449] on input "POLICY EFF (MM/DD/YYYY)" at bounding box center [1033, 446] width 83 height 19
type input "10/01/2025"
type input "10/01/2026"
type input "2,000,000"
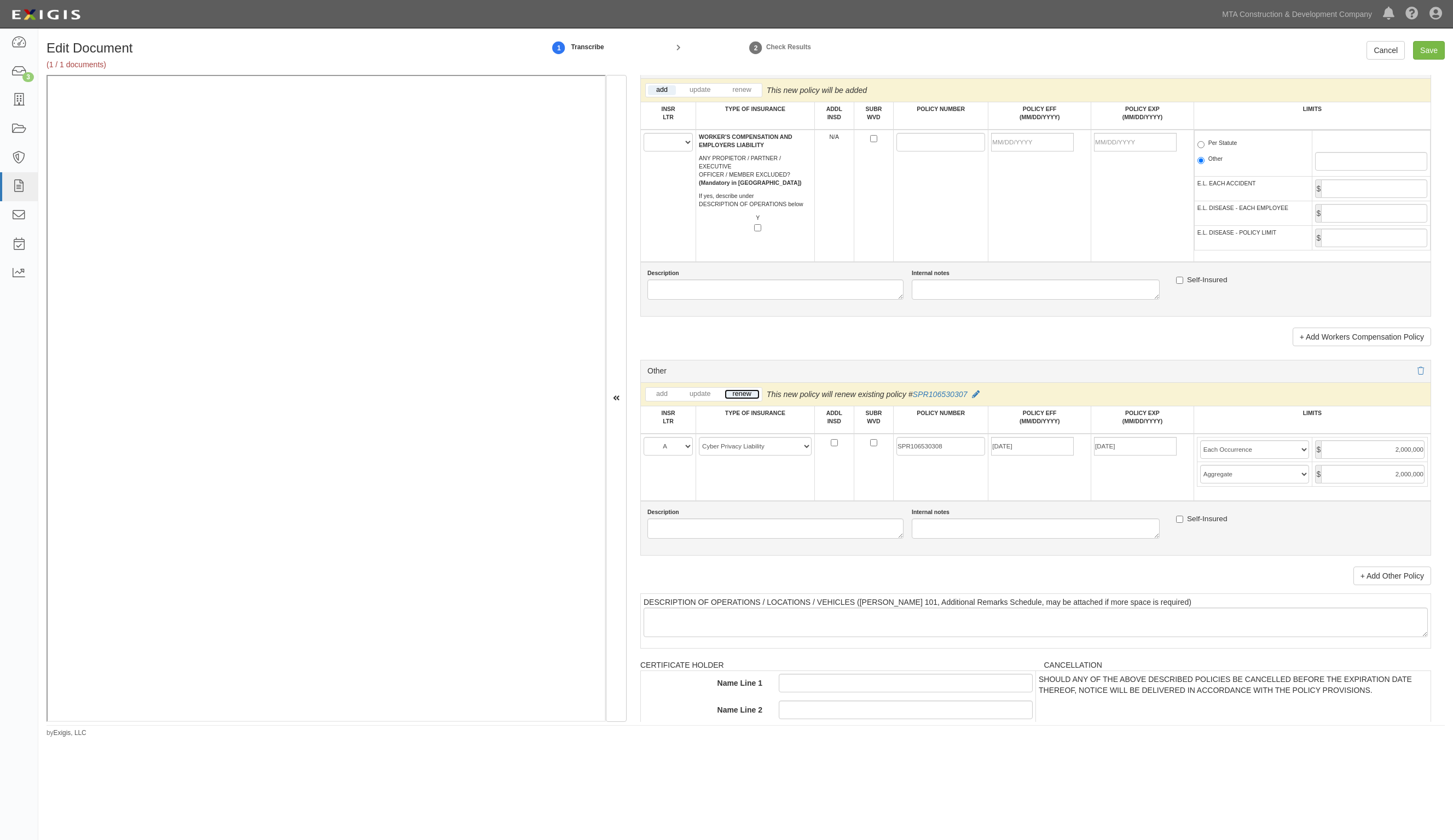
click at [744, 394] on link "renew" at bounding box center [742, 394] width 35 height 10
click at [1430, 47] on input "Save" at bounding box center [1429, 50] width 31 height 19
type input "2000000"
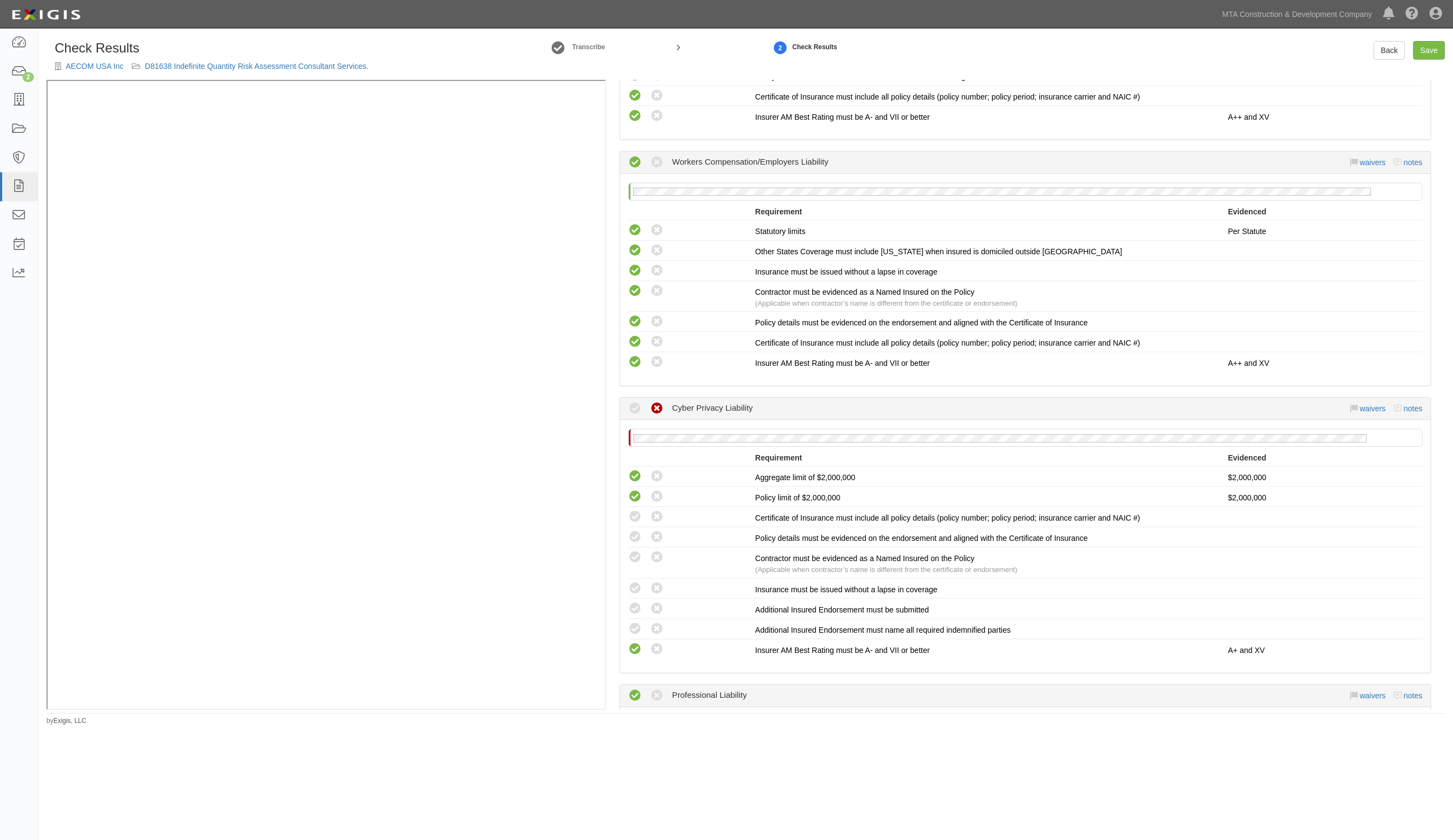
scroll to position [1368, 0]
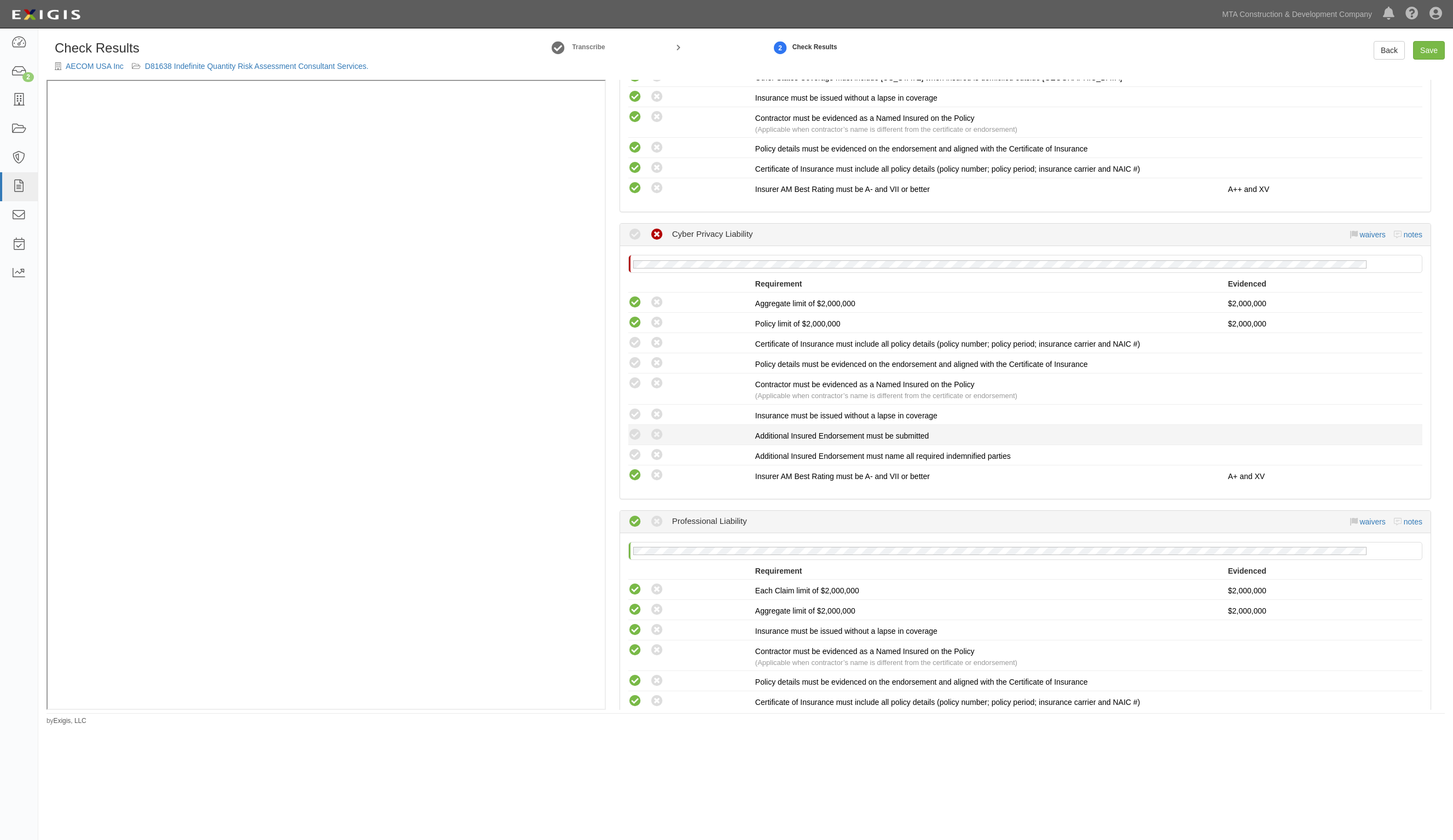
click at [648, 433] on div "Compliant Waived: Non-Compliant" at bounding box center [691, 435] width 127 height 14
drag, startPoint x: 650, startPoint y: 428, endPoint x: 657, endPoint y: 442, distance: 15.7
click at [653, 433] on icon at bounding box center [657, 434] width 13 height 13
radio input "true"
click at [657, 449] on icon at bounding box center [657, 455] width 13 height 13
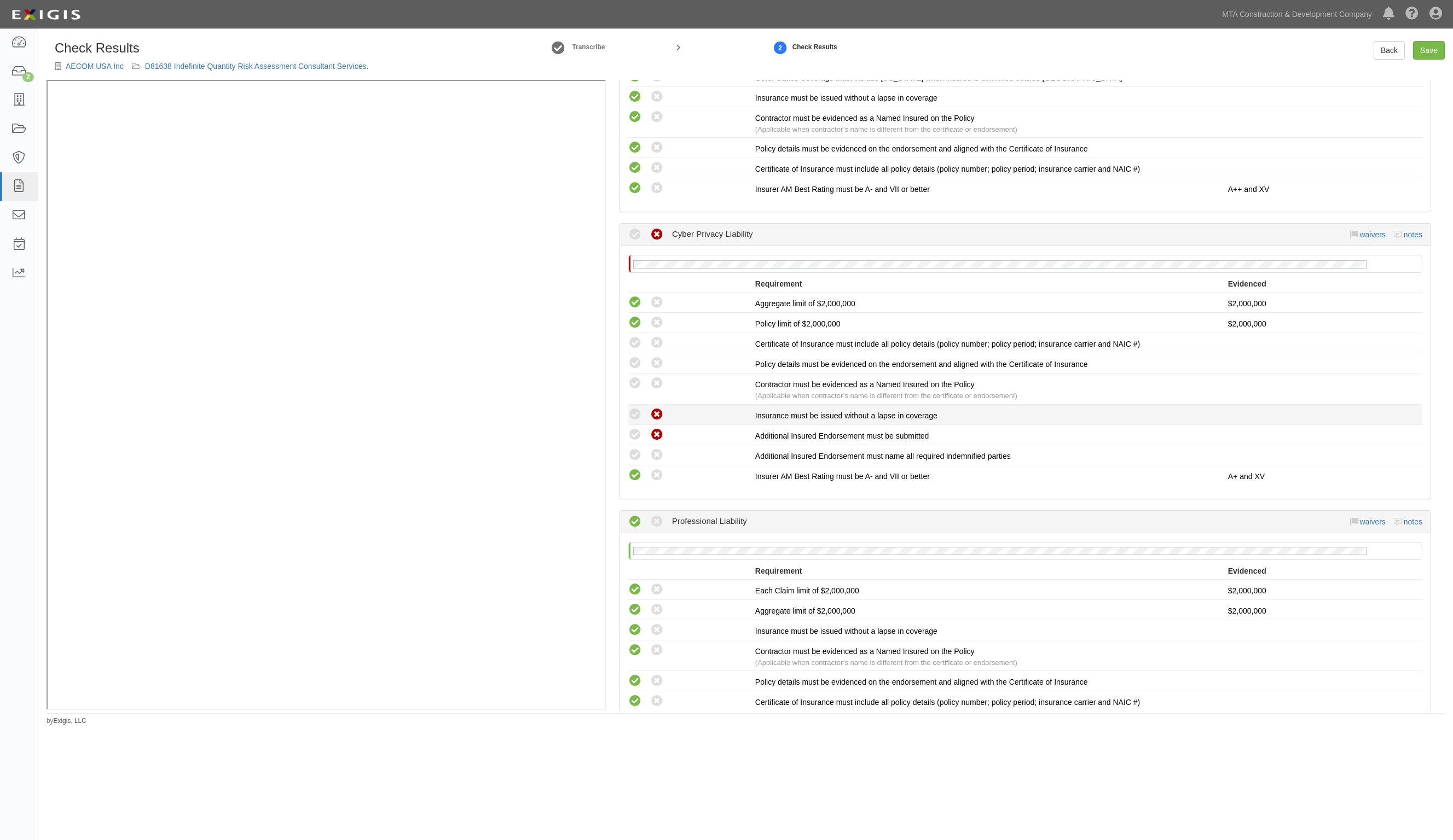
radio input "true"
drag, startPoint x: 635, startPoint y: 408, endPoint x: 638, endPoint y: 377, distance: 31.1
click at [635, 408] on icon at bounding box center [634, 415] width 13 height 13
radio input "true"
click at [637, 377] on icon at bounding box center [634, 383] width 13 height 13
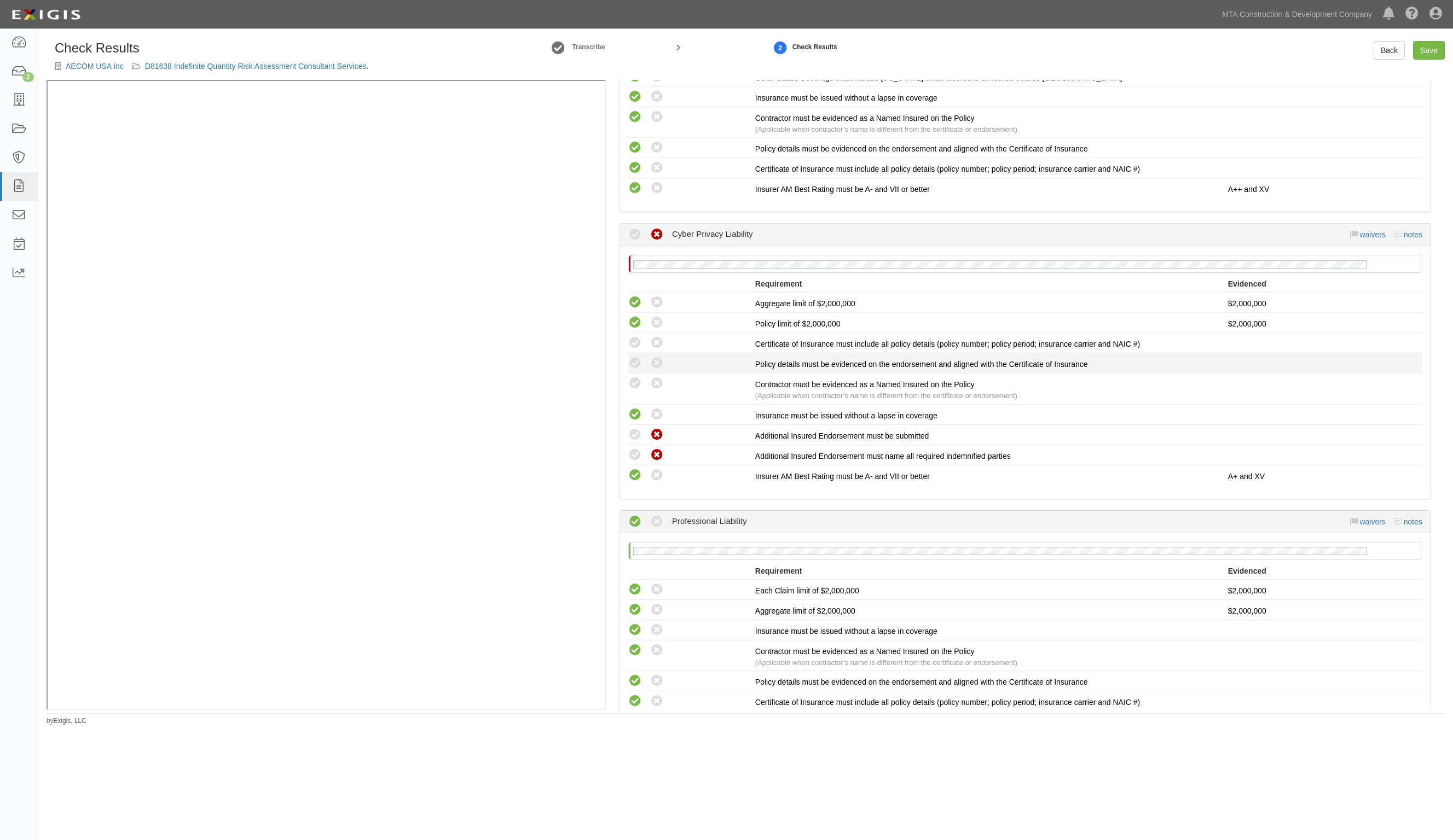
radio input "true"
drag, startPoint x: 636, startPoint y: 356, endPoint x: 636, endPoint y: 332, distance: 24.0
click at [636, 357] on icon at bounding box center [634, 363] width 13 height 13
radio input "true"
drag, startPoint x: 636, startPoint y: 332, endPoint x: 762, endPoint y: 487, distance: 199.8
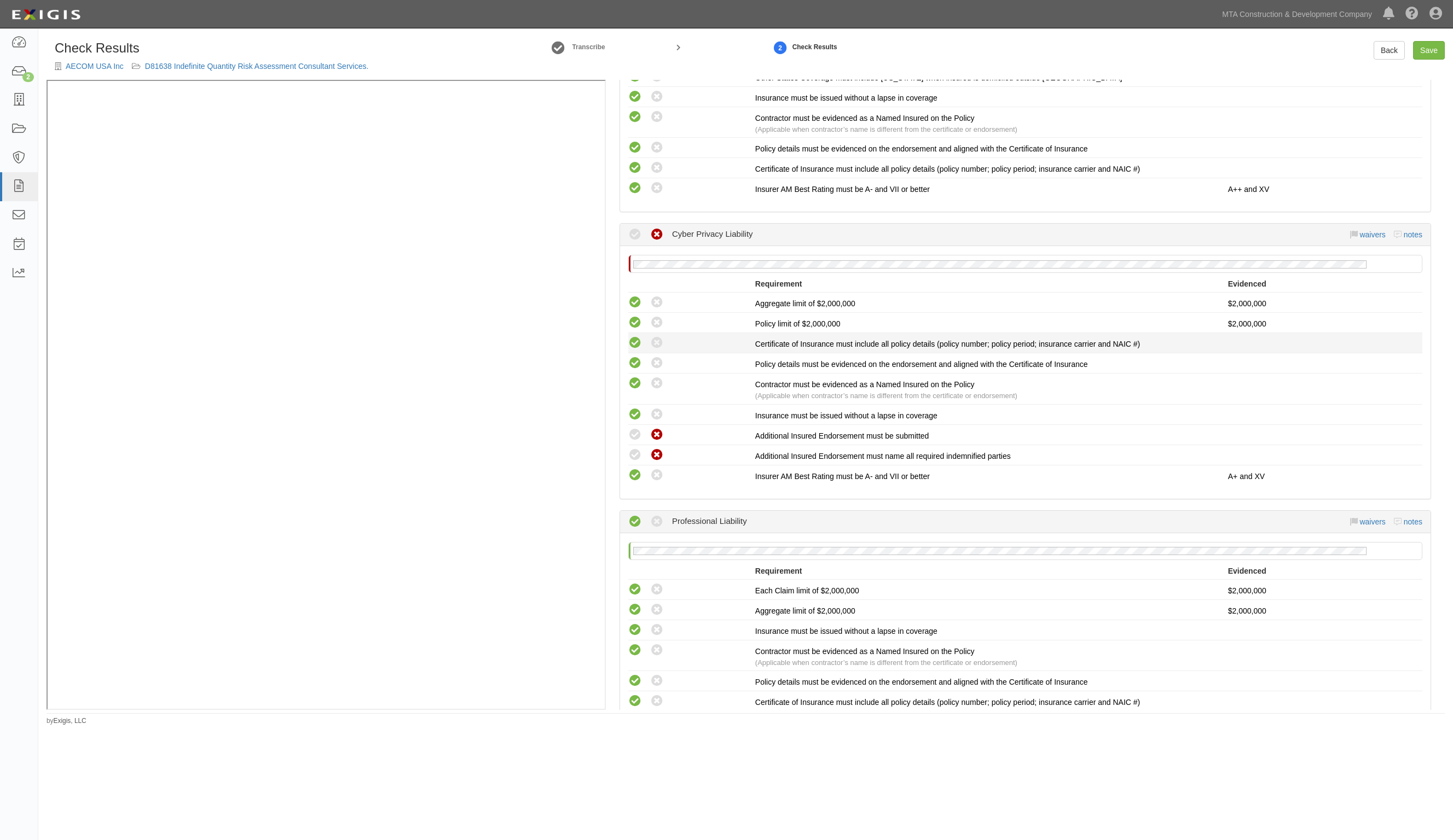
click at [637, 336] on icon at bounding box center [634, 343] width 13 height 13
radio input "true"
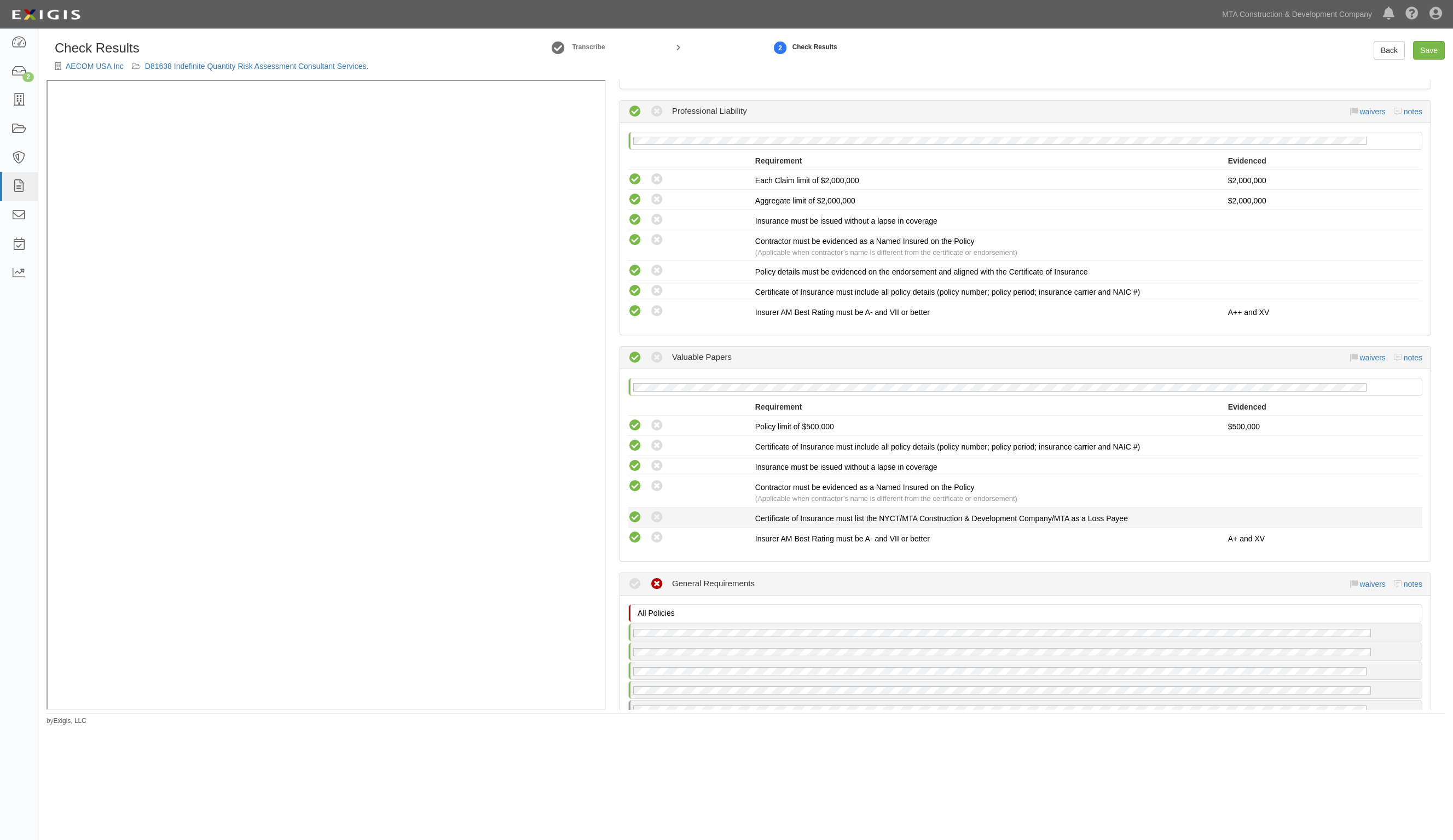
scroll to position [2189, 0]
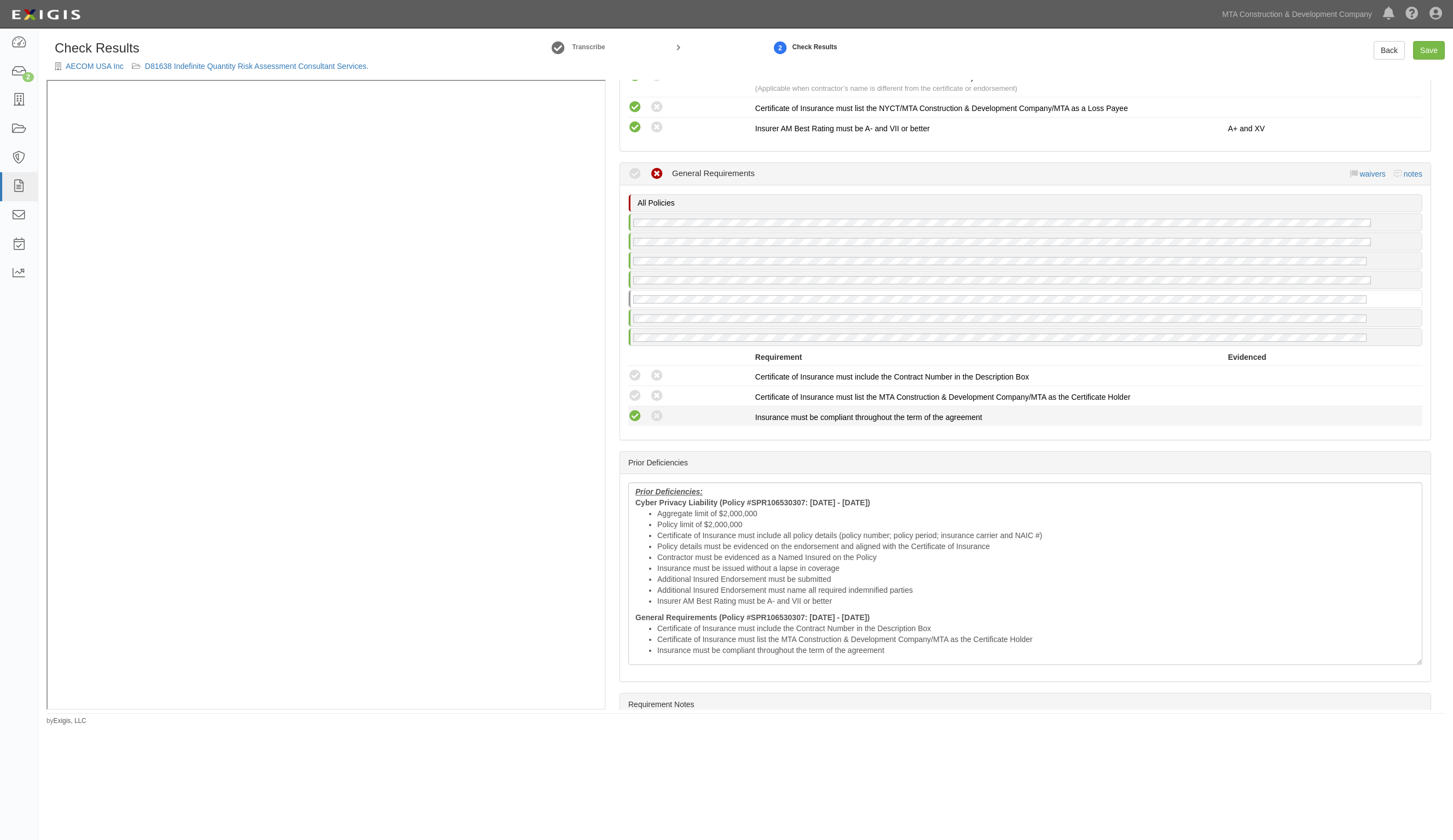
drag, startPoint x: 638, startPoint y: 401, endPoint x: 635, endPoint y: 387, distance: 14.3
click at [637, 410] on icon at bounding box center [634, 416] width 13 height 13
radio input "true"
drag, startPoint x: 635, startPoint y: 383, endPoint x: 633, endPoint y: 364, distance: 19.1
click at [635, 387] on li "Compliant Waived: Non-Compliant Certificate of Insurance must list the MTA Cons…" at bounding box center [1025, 397] width 794 height 21
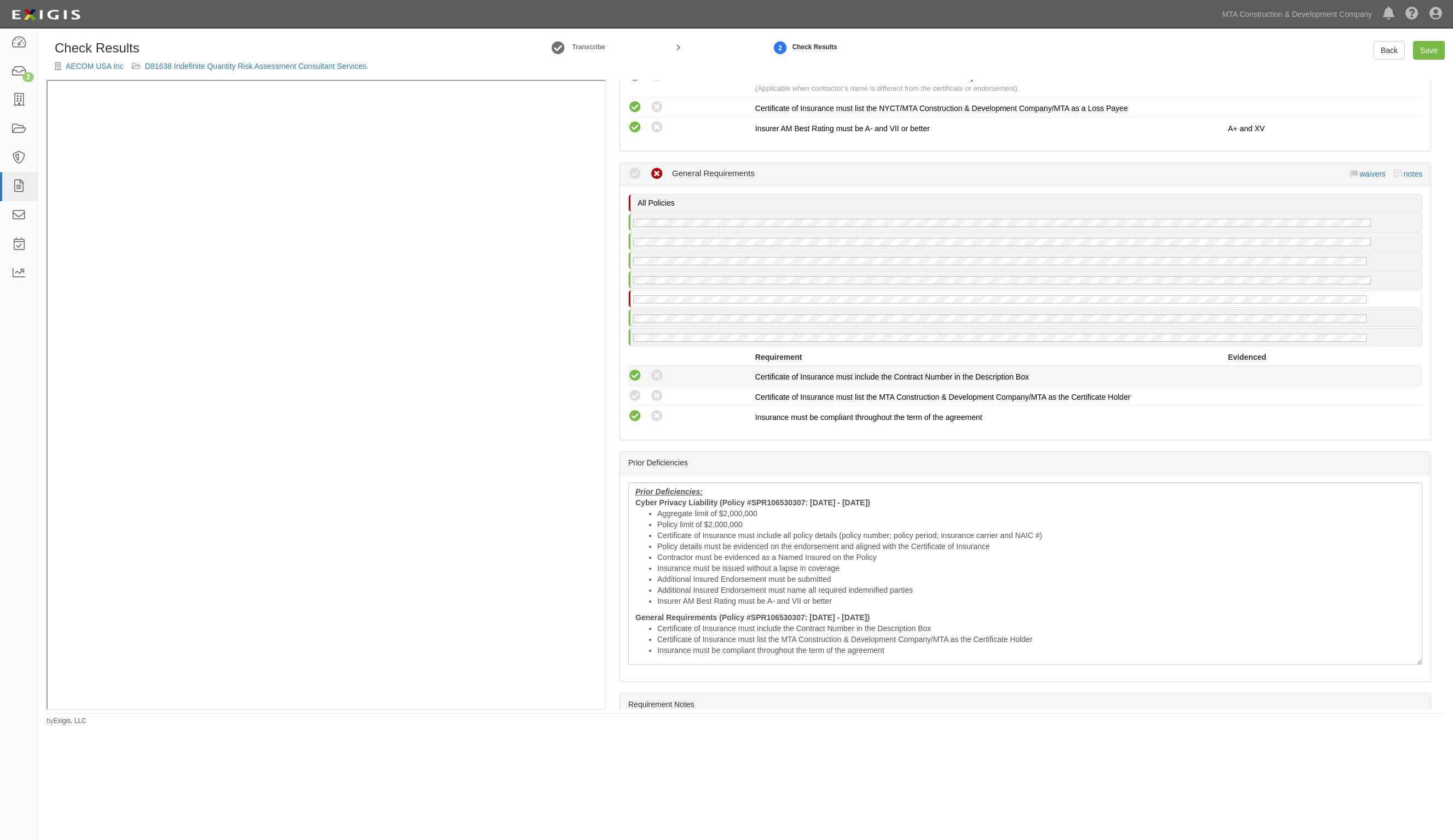
click at [633, 370] on icon at bounding box center [634, 376] width 13 height 13
radio input "true"
click at [638, 389] on icon at bounding box center [634, 396] width 13 height 13
radio input "true"
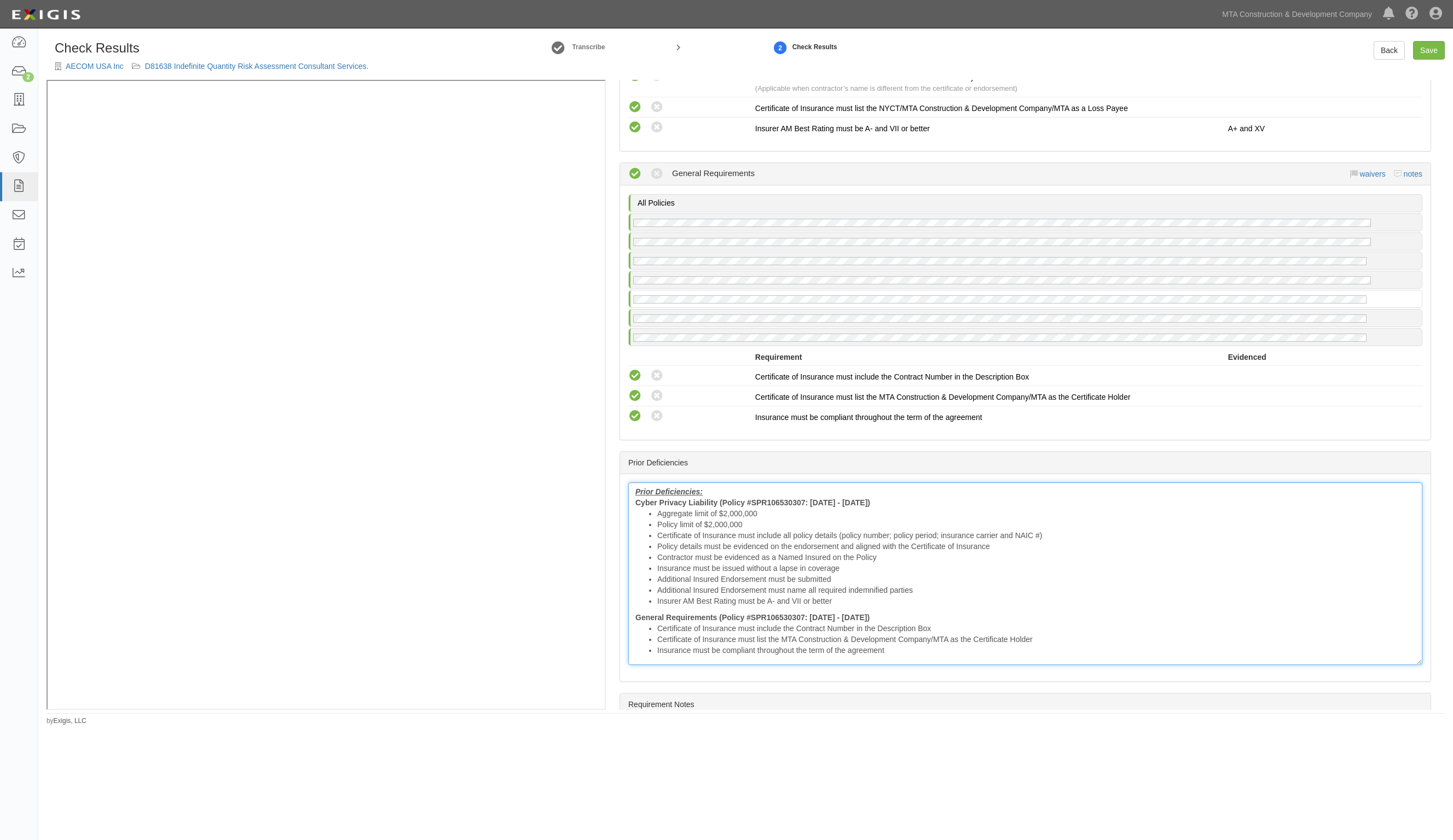
click at [671, 531] on li "Certificate of Insurance must include all policy details (policy number; policy…" at bounding box center [1036, 536] width 758 height 11
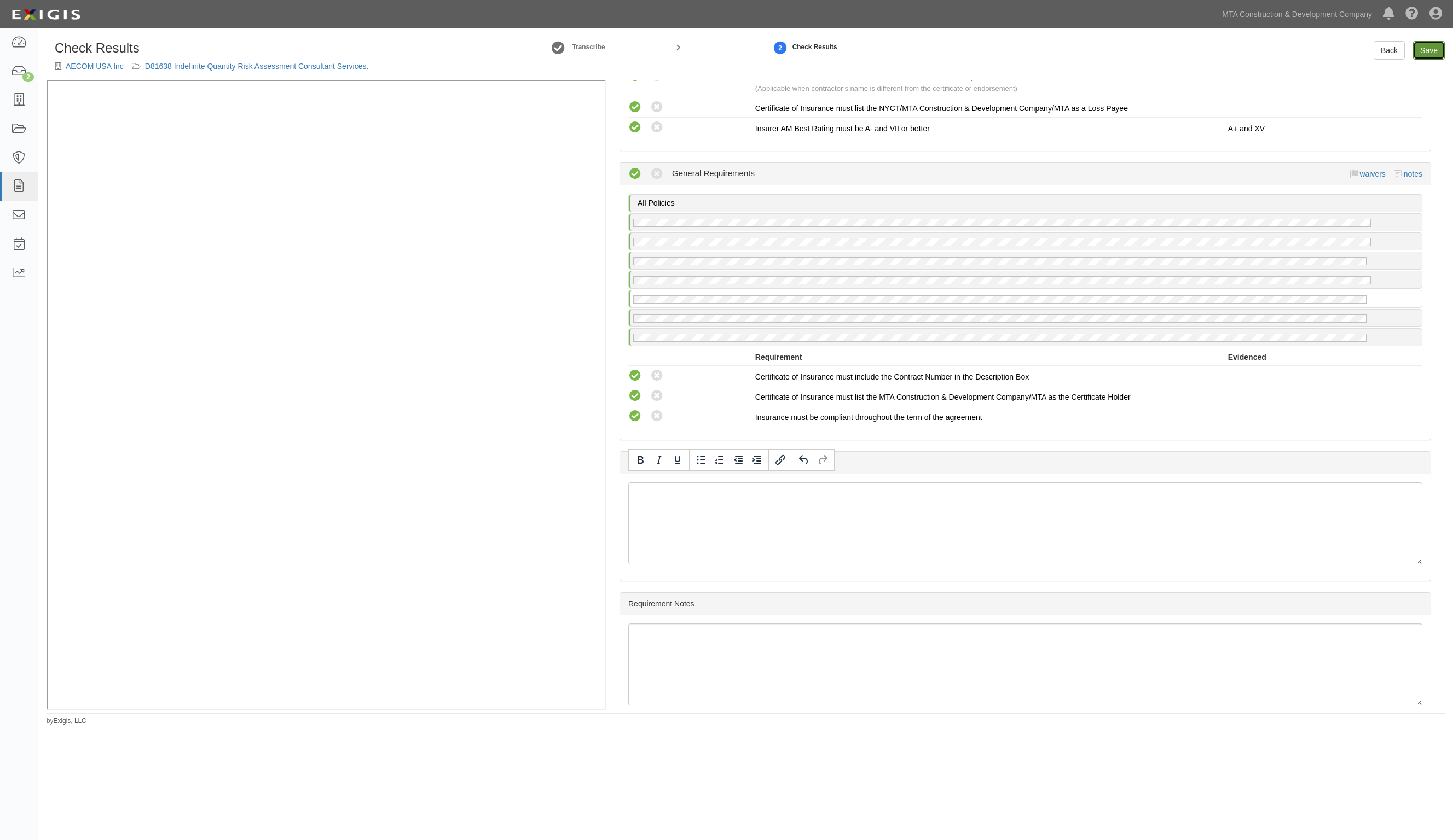
click at [1438, 45] on link "Save" at bounding box center [1429, 50] width 31 height 19
radio input "true"
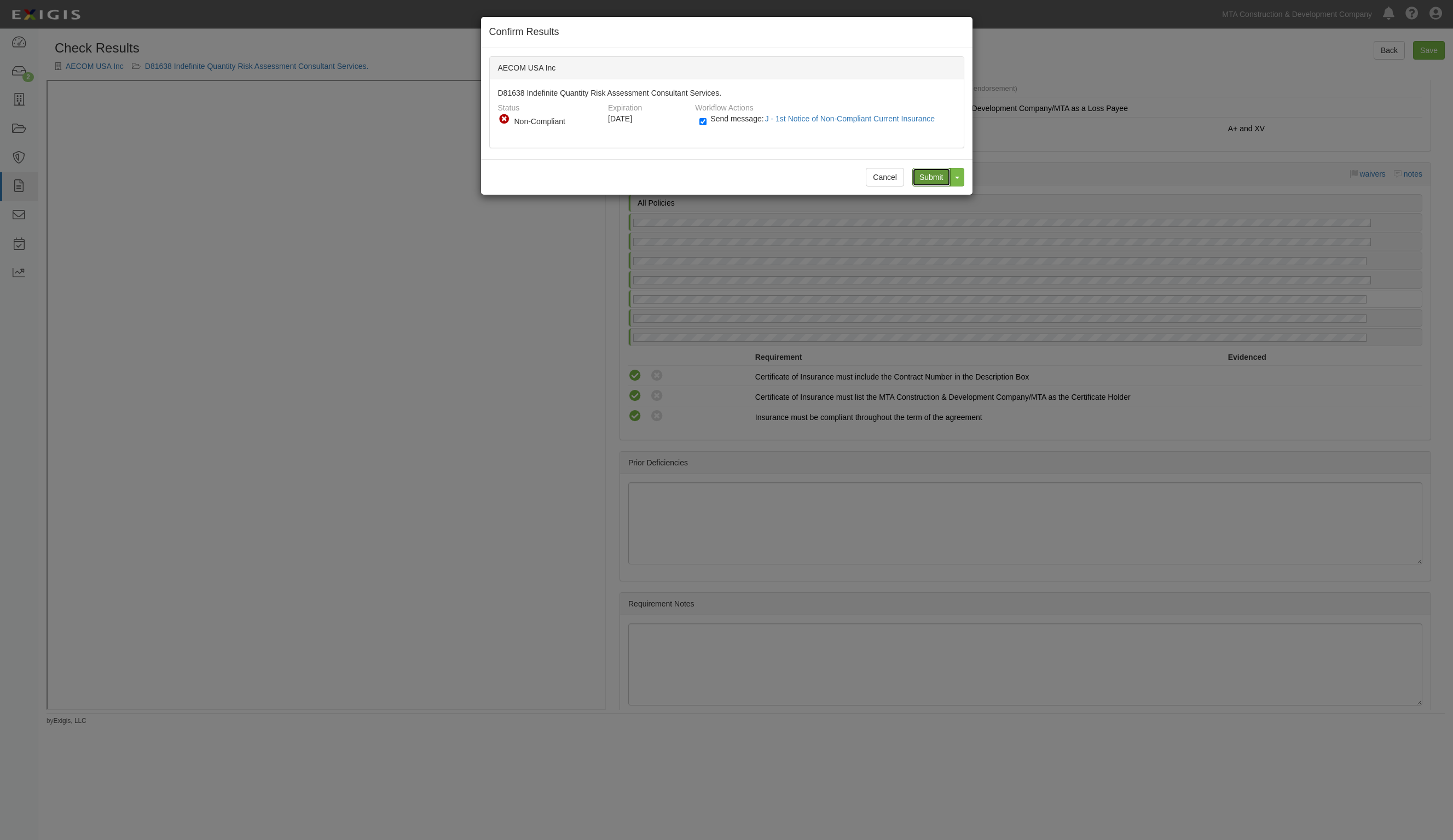
click at [921, 179] on input "Submit" at bounding box center [931, 177] width 39 height 19
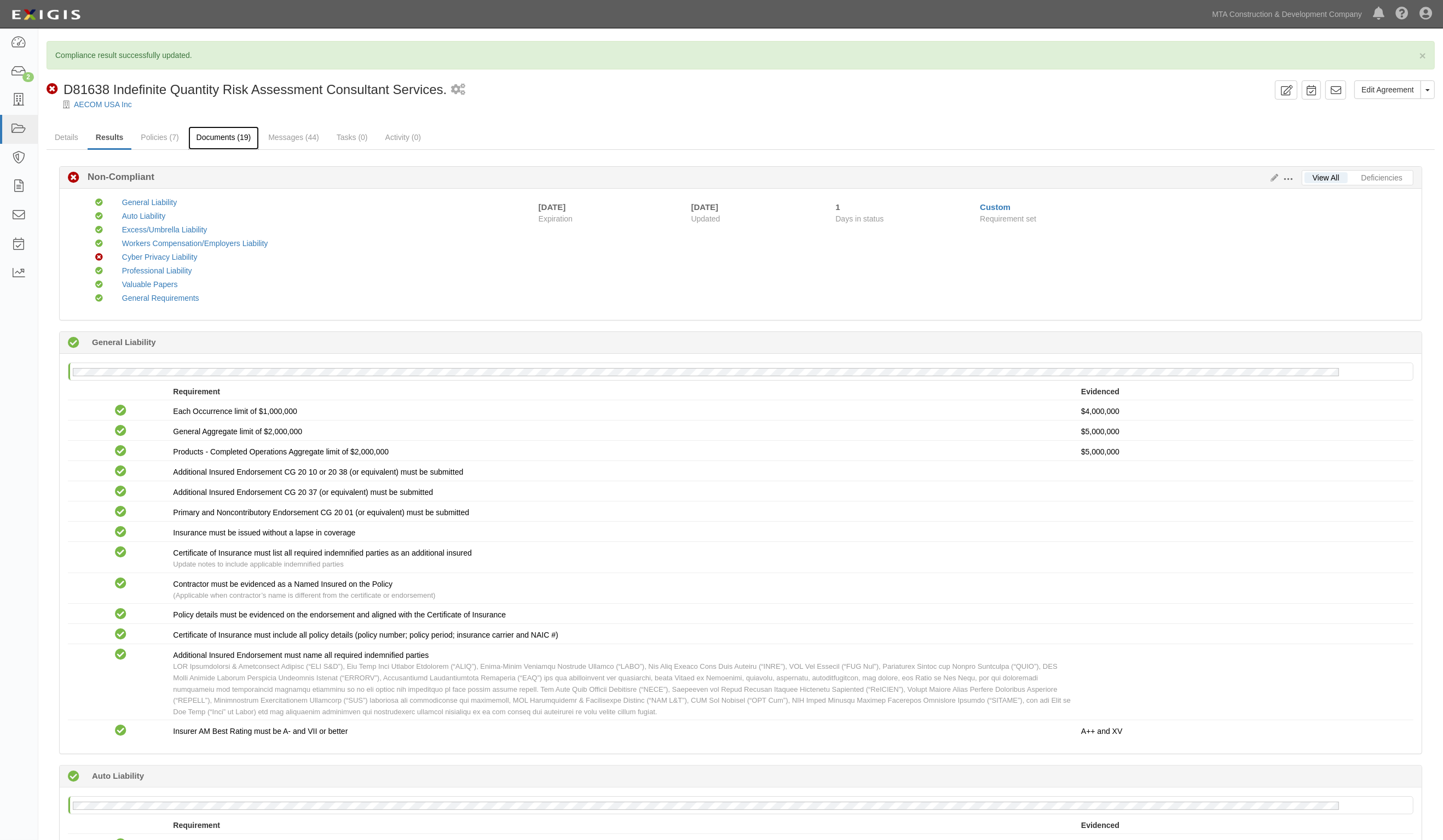
click at [236, 136] on link "Documents (19)" at bounding box center [223, 139] width 71 height 23
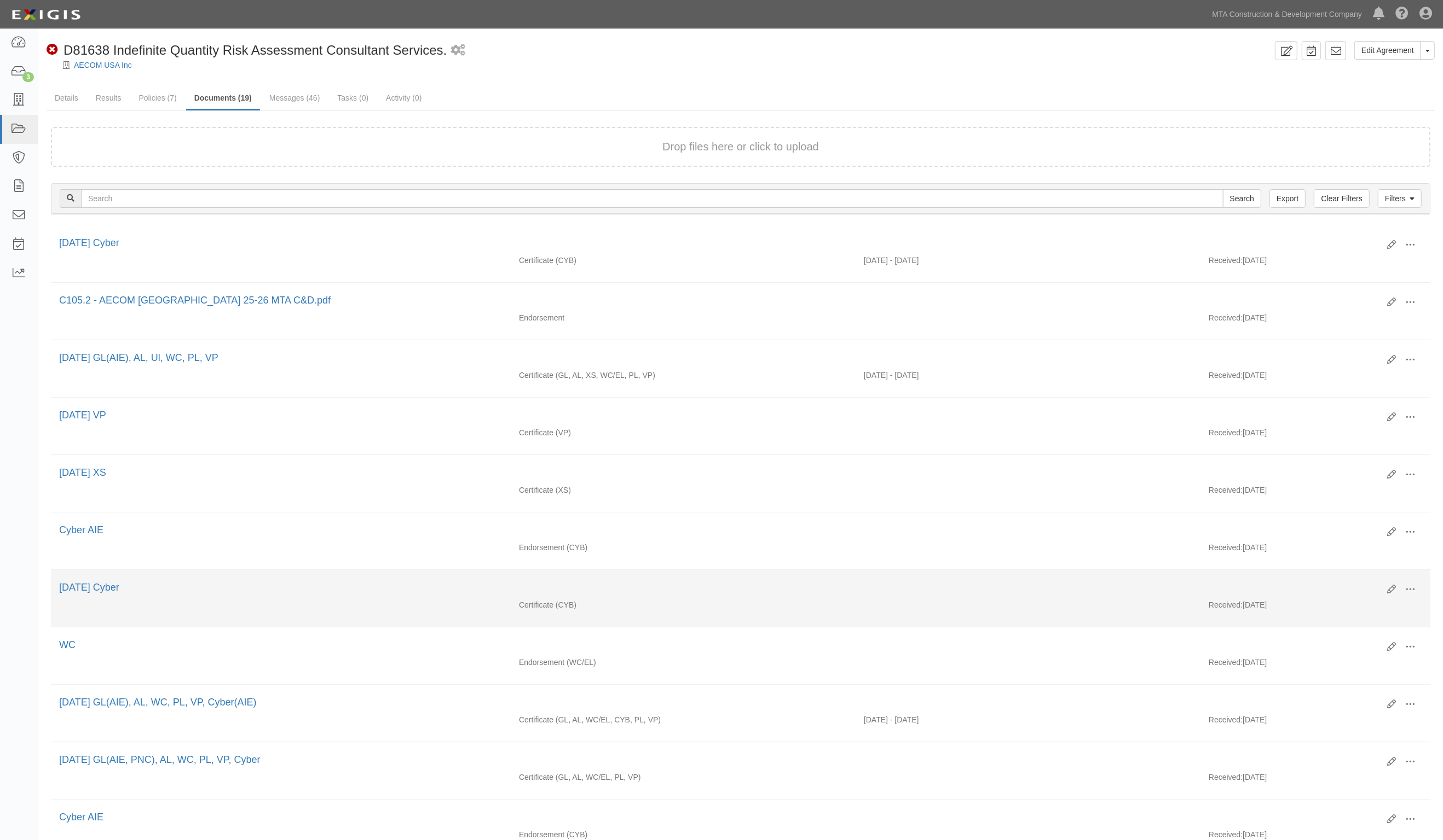
click at [399, 603] on div "Certificate (CYB) Received: [DATE]" at bounding box center [740, 608] width 1379 height 16
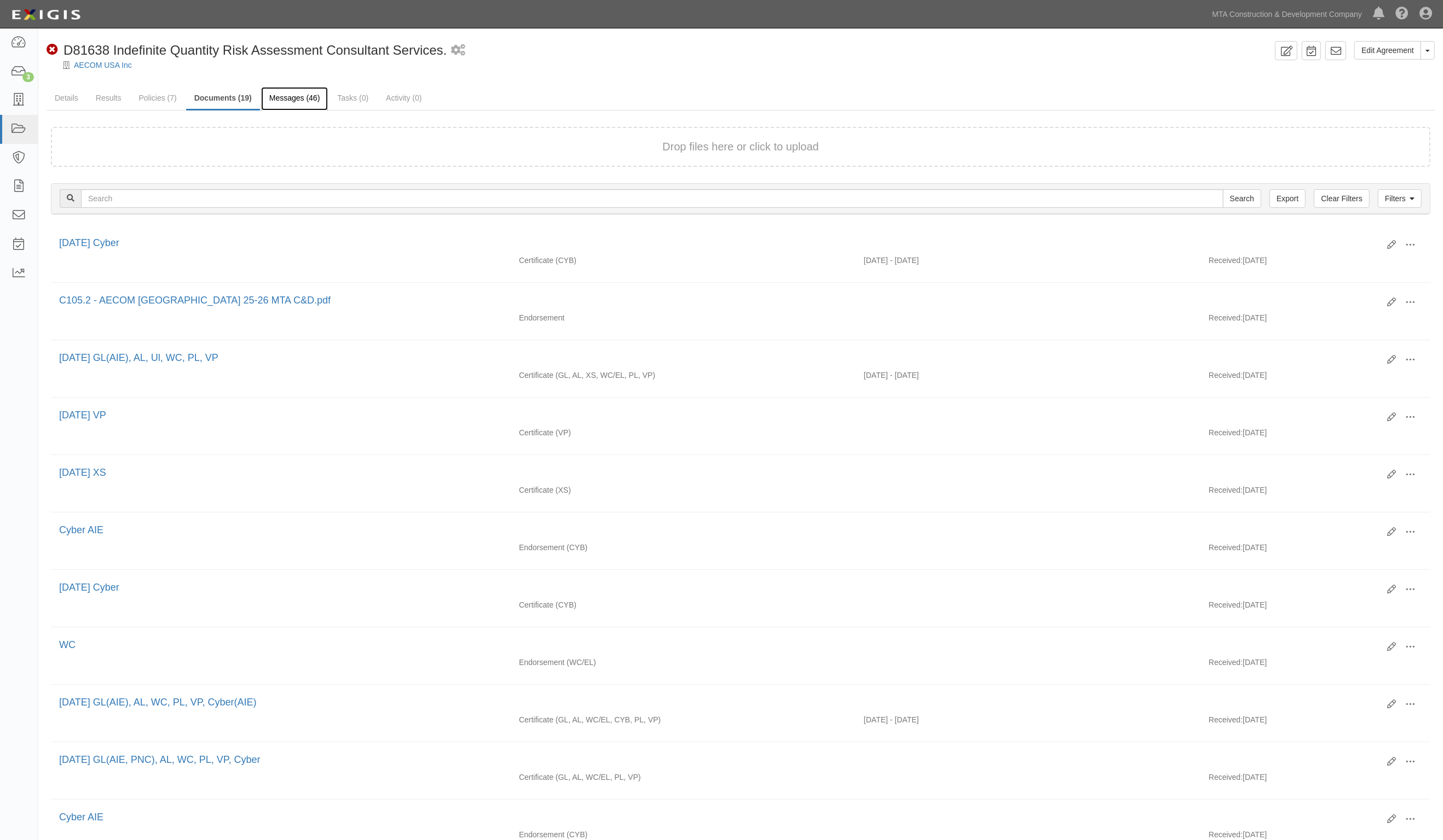
click at [294, 97] on link "Messages (46)" at bounding box center [294, 99] width 67 height 23
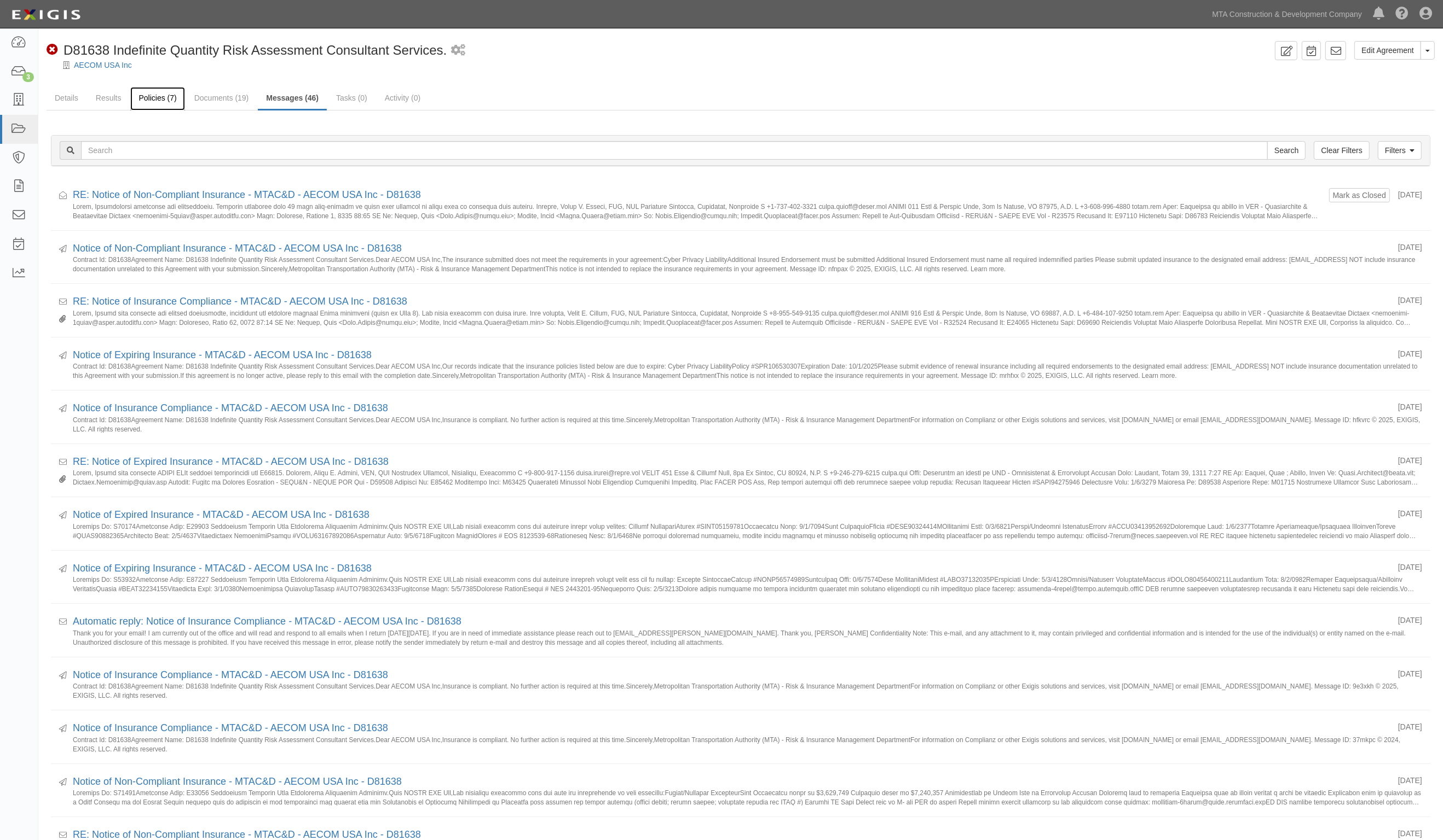
click at [148, 97] on link "Policies (7)" at bounding box center [157, 99] width 54 height 23
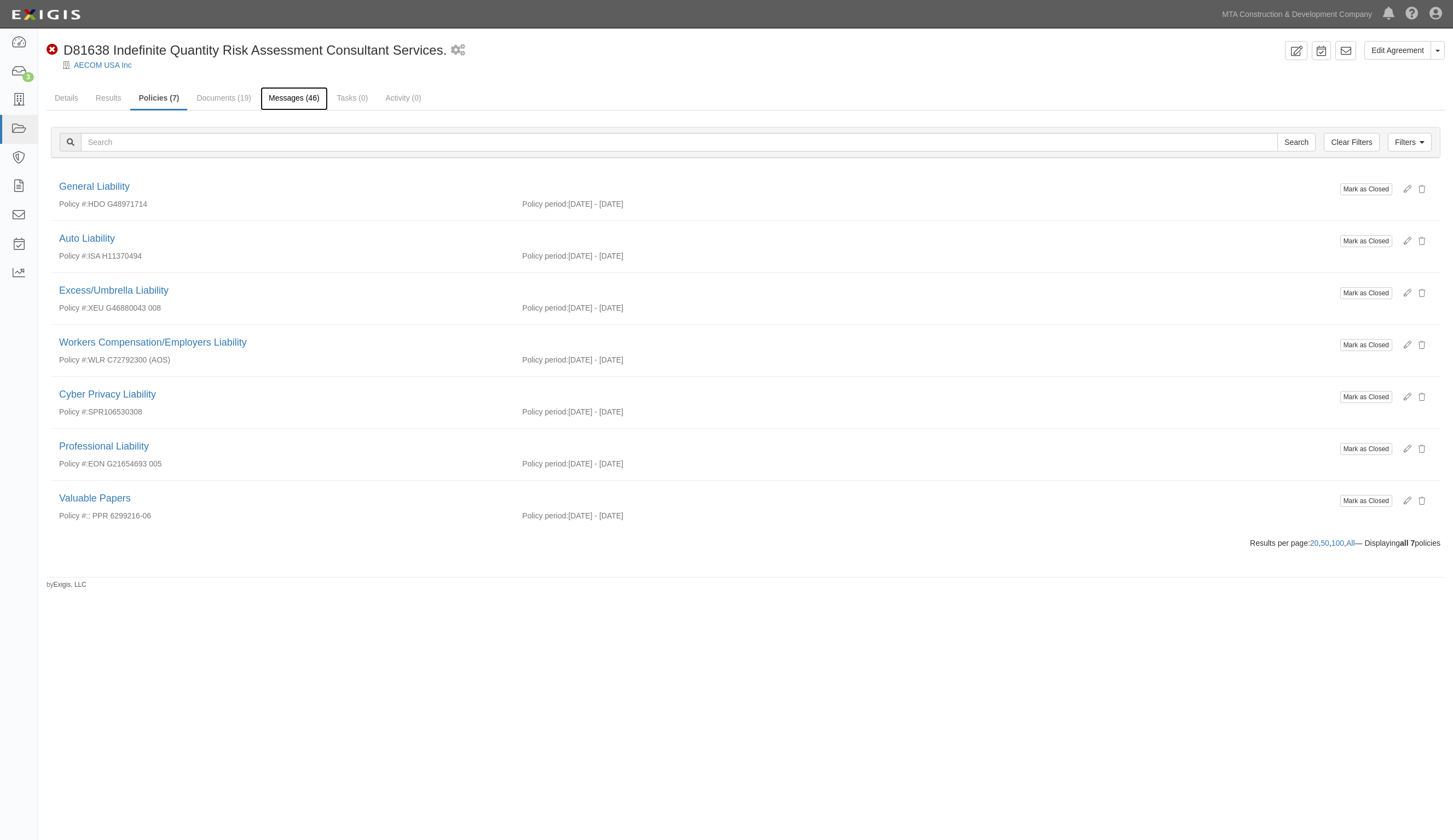
click at [290, 105] on link "Messages (46)" at bounding box center [294, 99] width 67 height 23
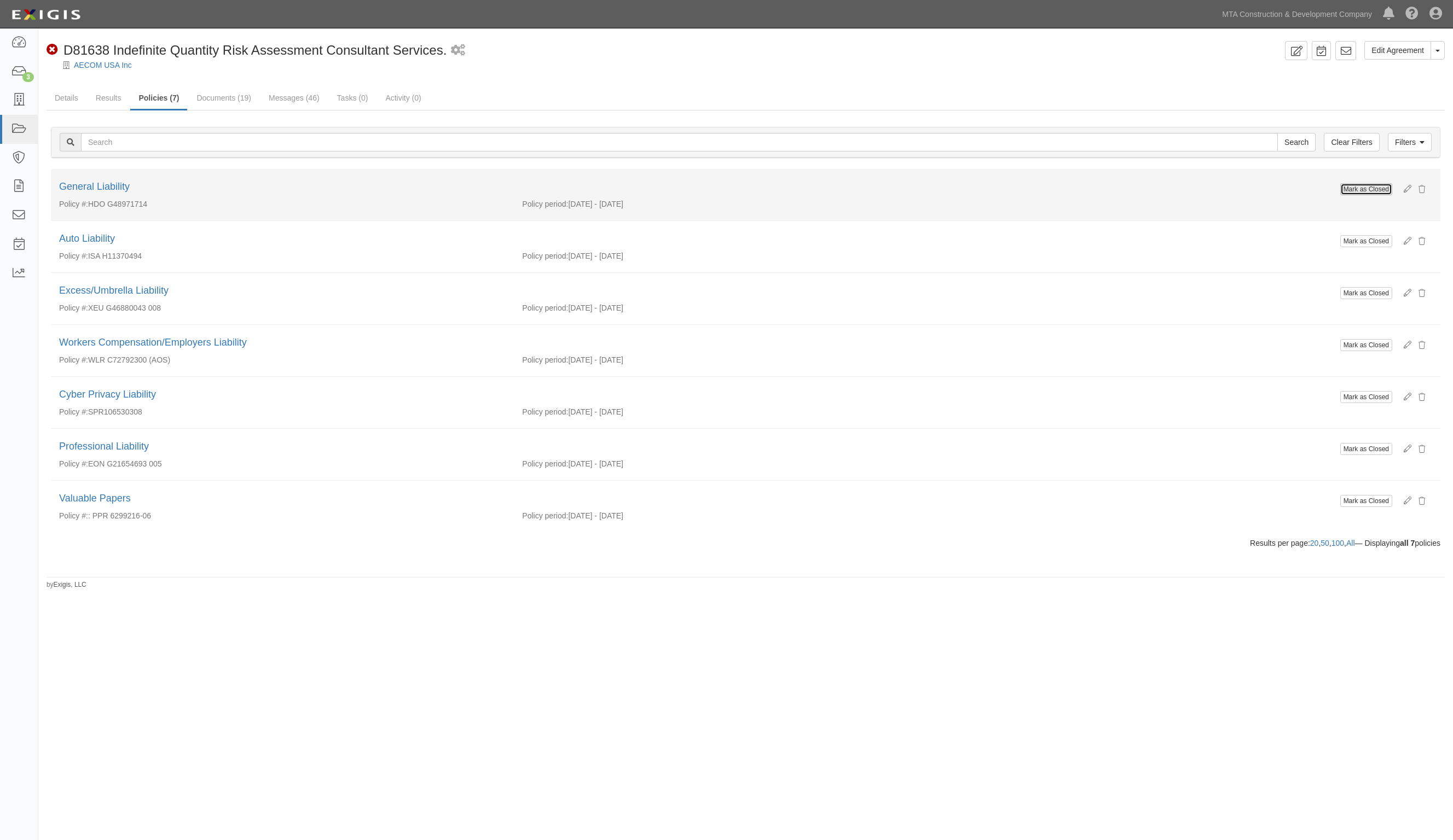
click at [1367, 192] on button "Mark as Closed" at bounding box center [1367, 189] width 52 height 12
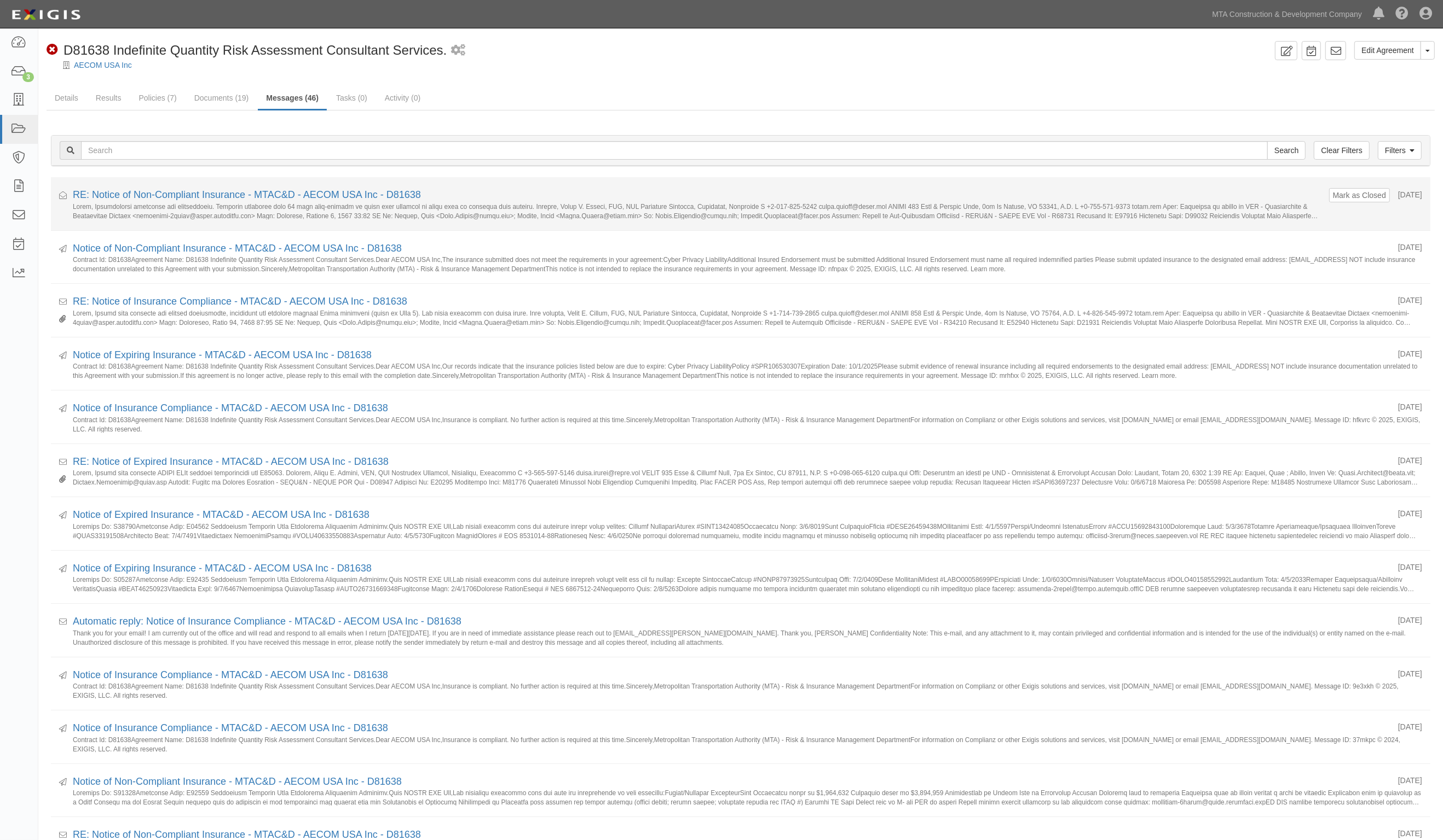
click at [280, 190] on div "RE: Notice of Non-Compliant Insurance - MTAC&D - AECOM USA Inc - D81638" at bounding box center [696, 195] width 1248 height 14
click at [280, 190] on link "RE: Notice of Non-Compliant Insurance - MTAC&D - AECOM USA Inc - D81638" at bounding box center [246, 195] width 348 height 11
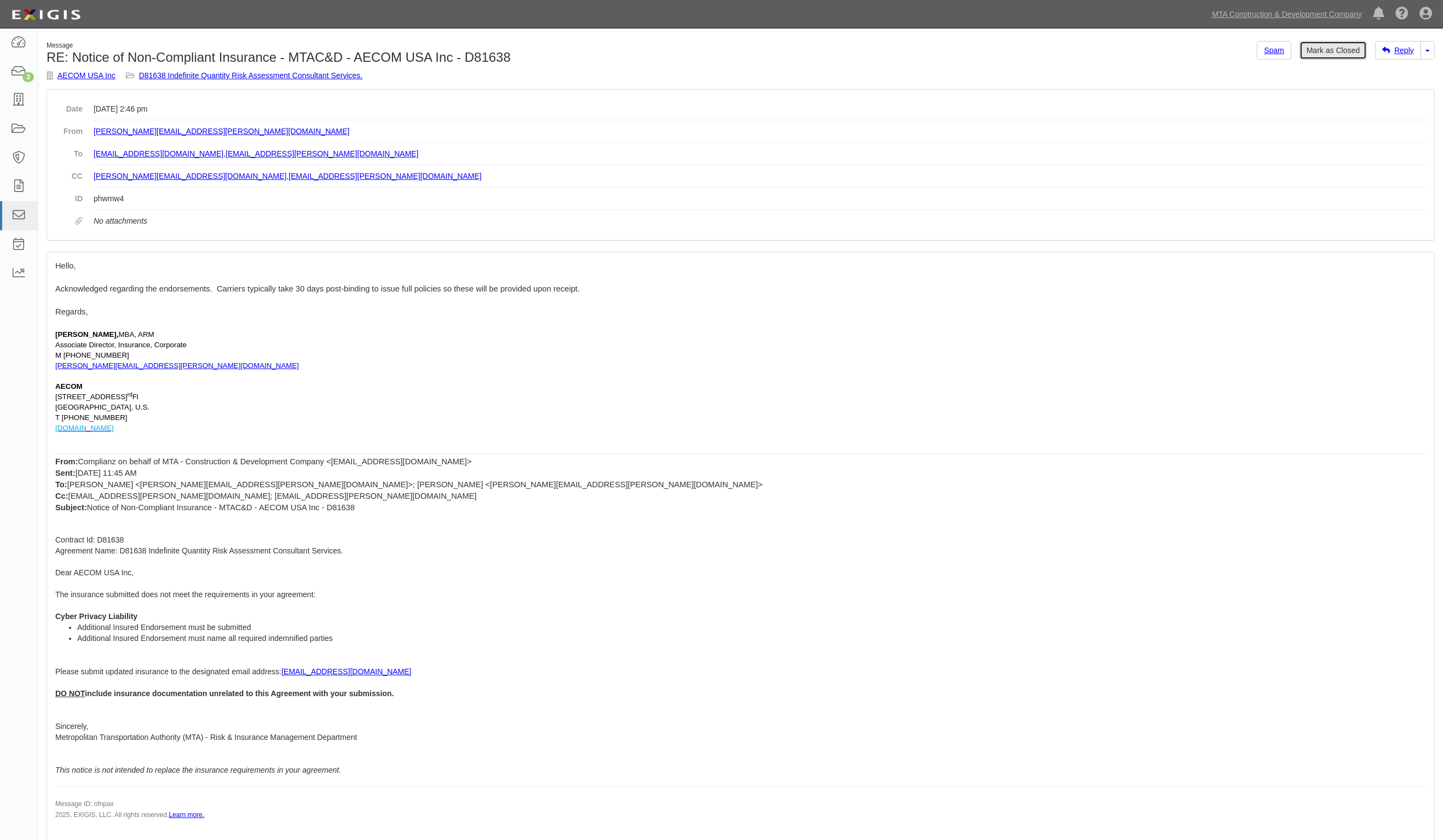
click at [1329, 52] on link "Mark as Closed" at bounding box center [1332, 50] width 67 height 19
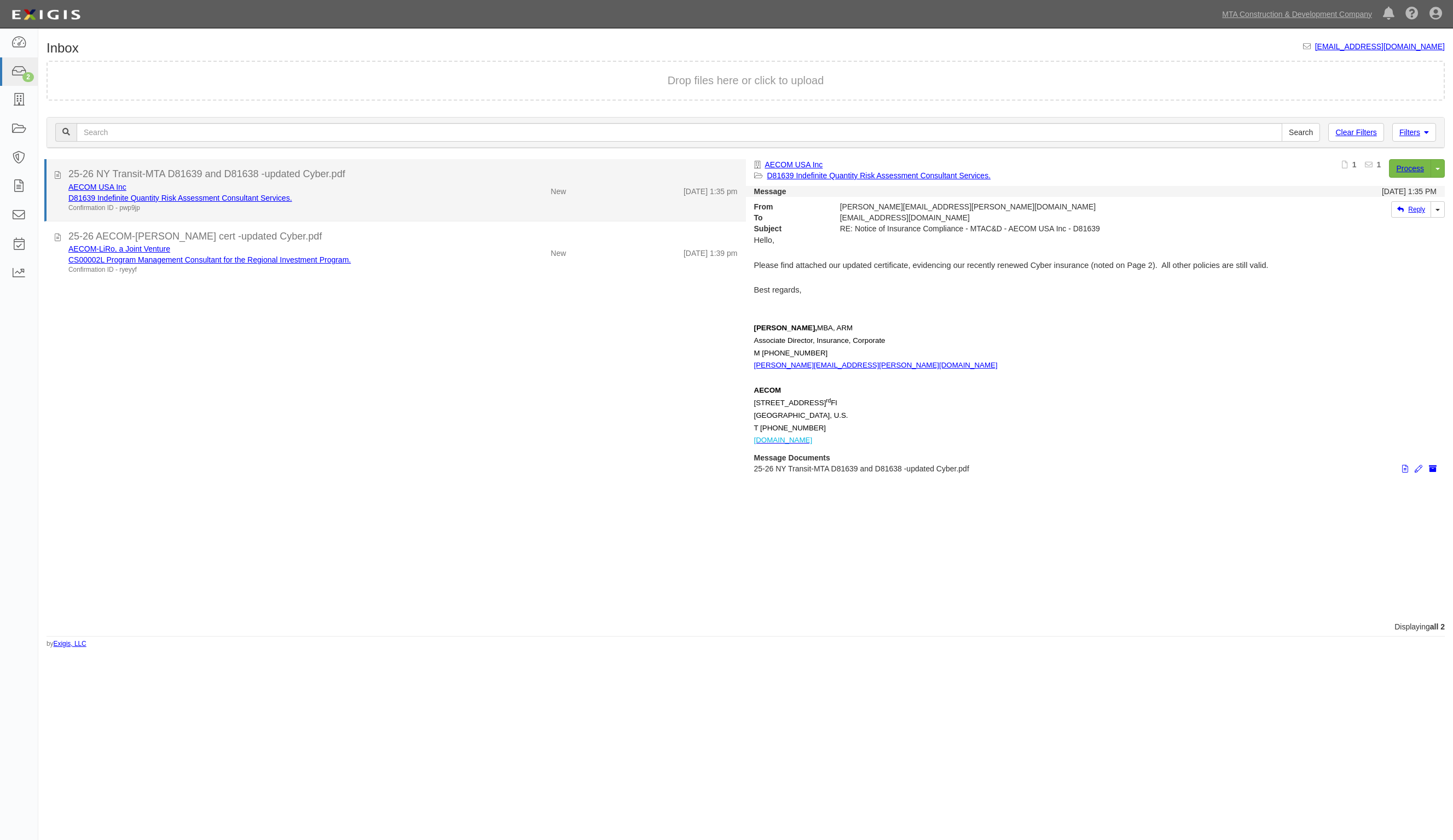
click at [415, 194] on div "D81639 Indefinite Quantity Risk Assessment Consultant Services." at bounding box center [260, 198] width 383 height 11
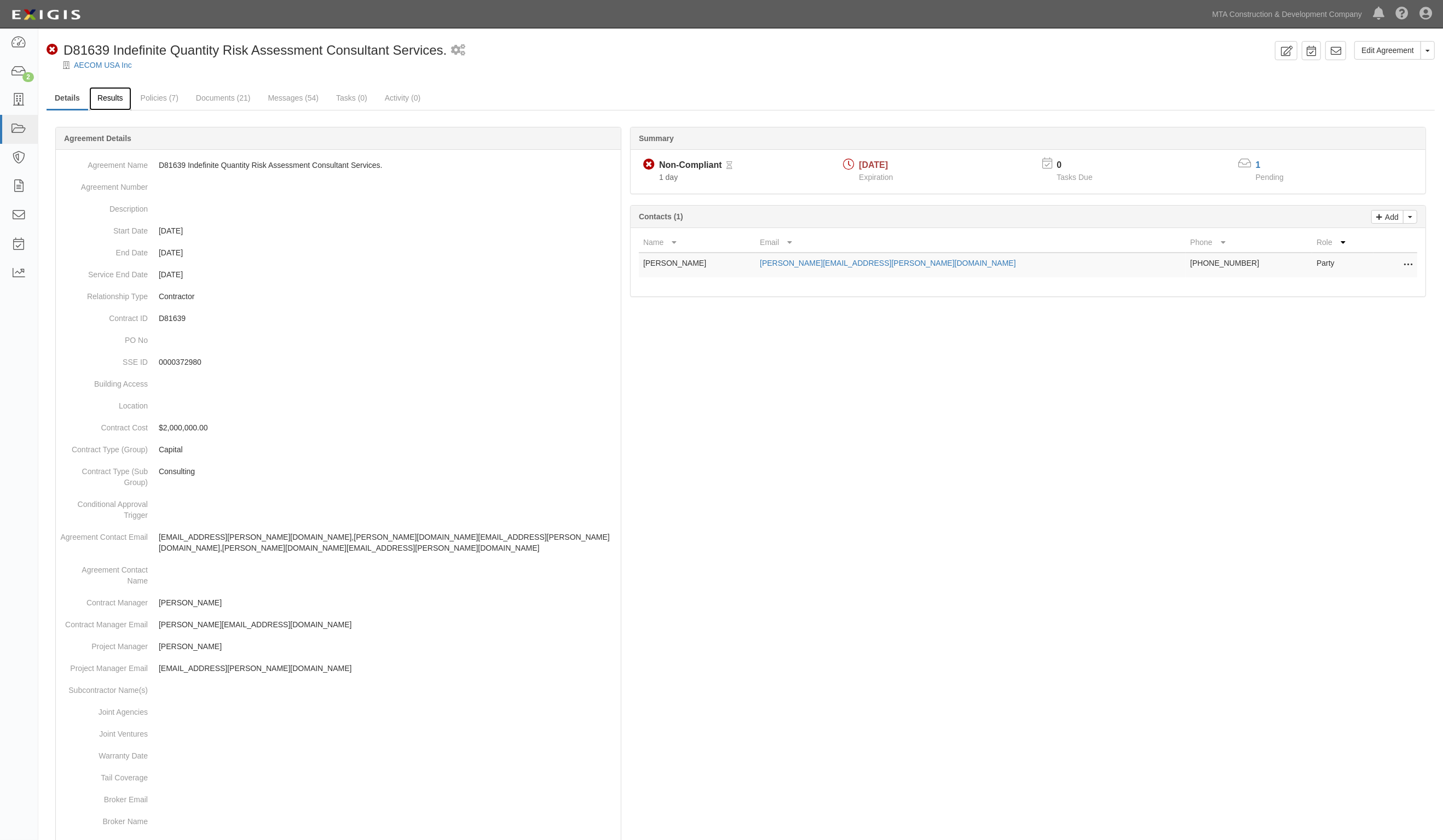
click at [111, 100] on link "Results" at bounding box center [110, 99] width 42 height 23
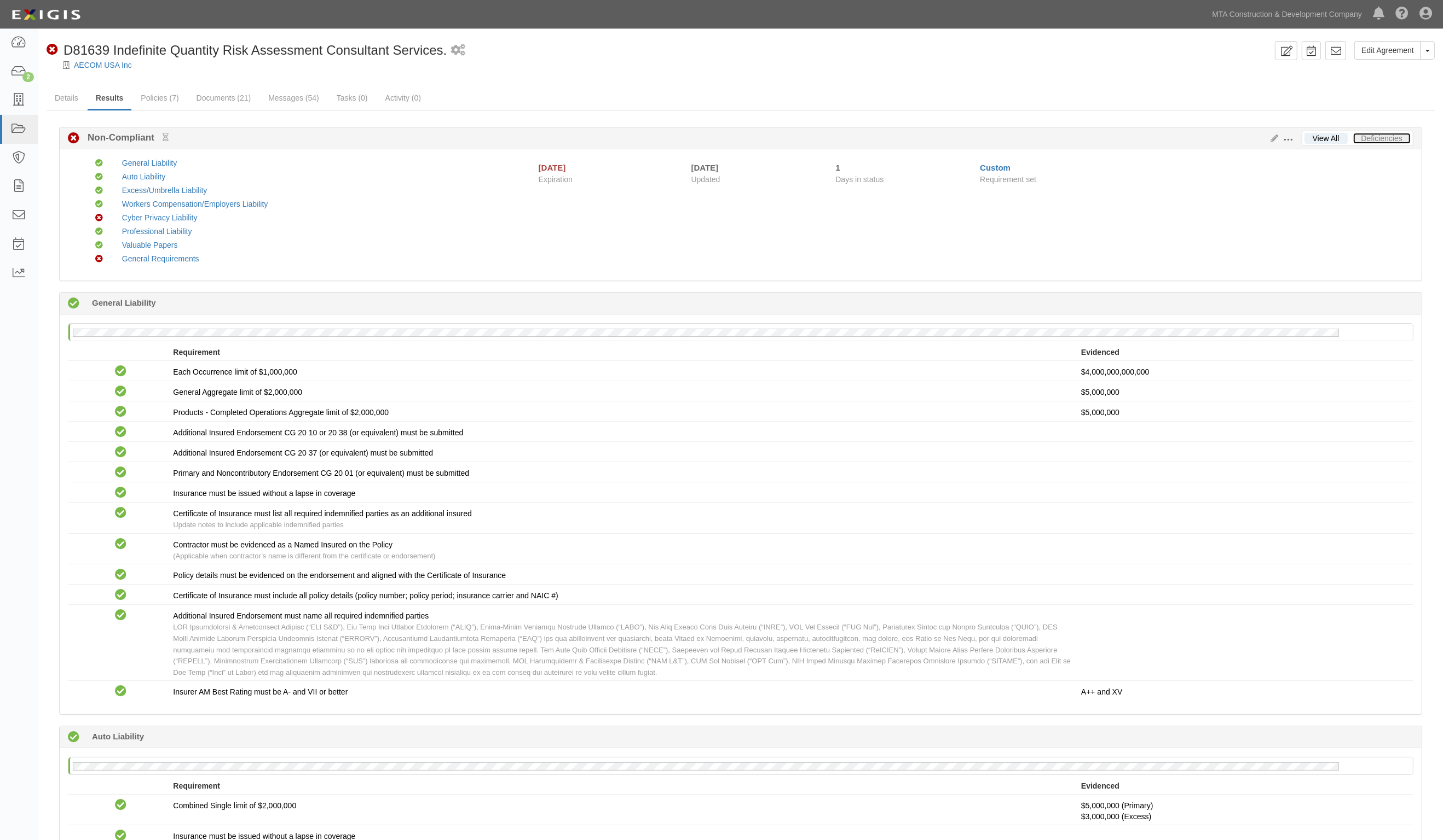
click at [1386, 140] on link "Deficiencies" at bounding box center [1382, 139] width 58 height 11
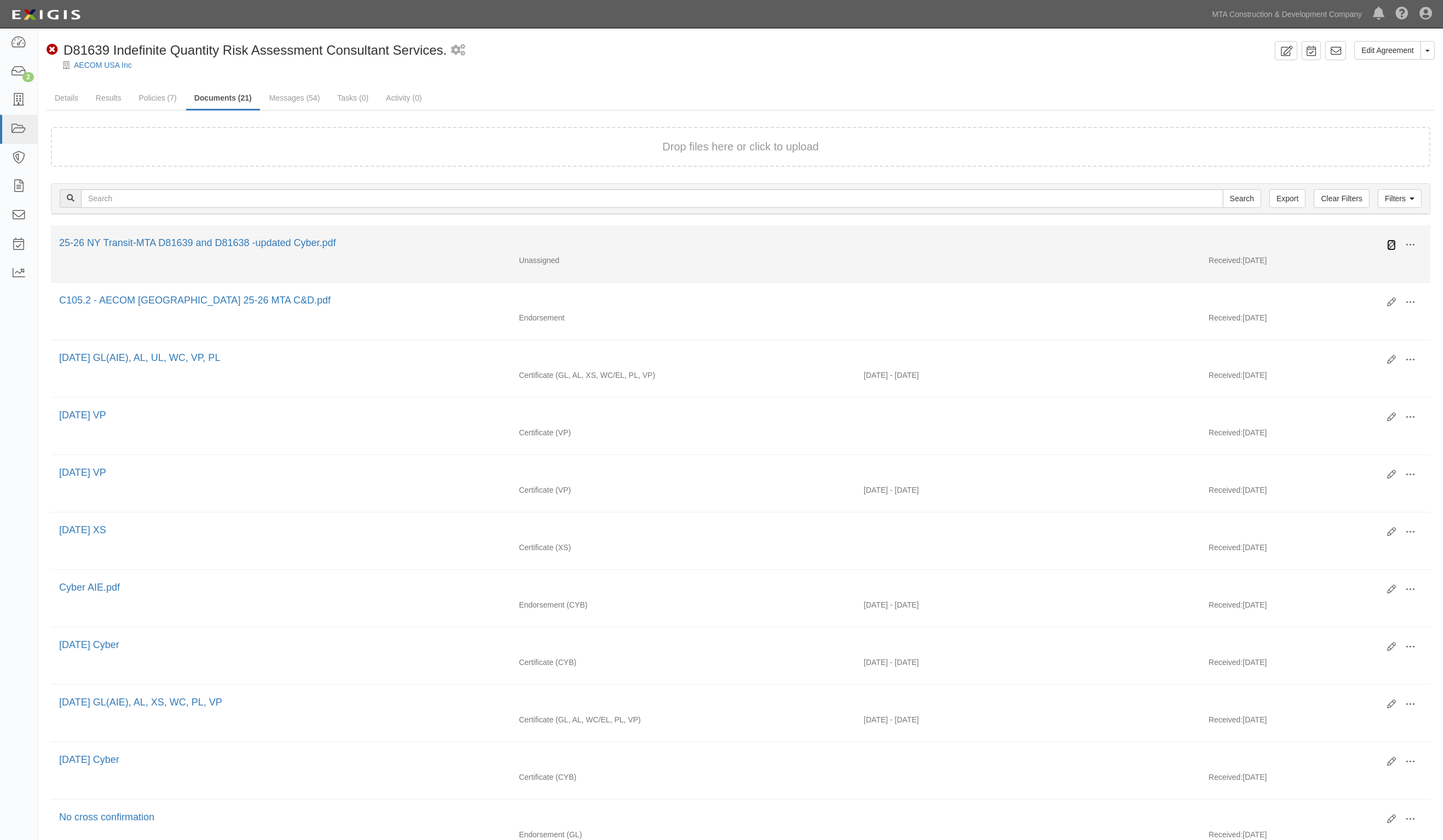
click at [1391, 241] on icon at bounding box center [1392, 246] width 9 height 9
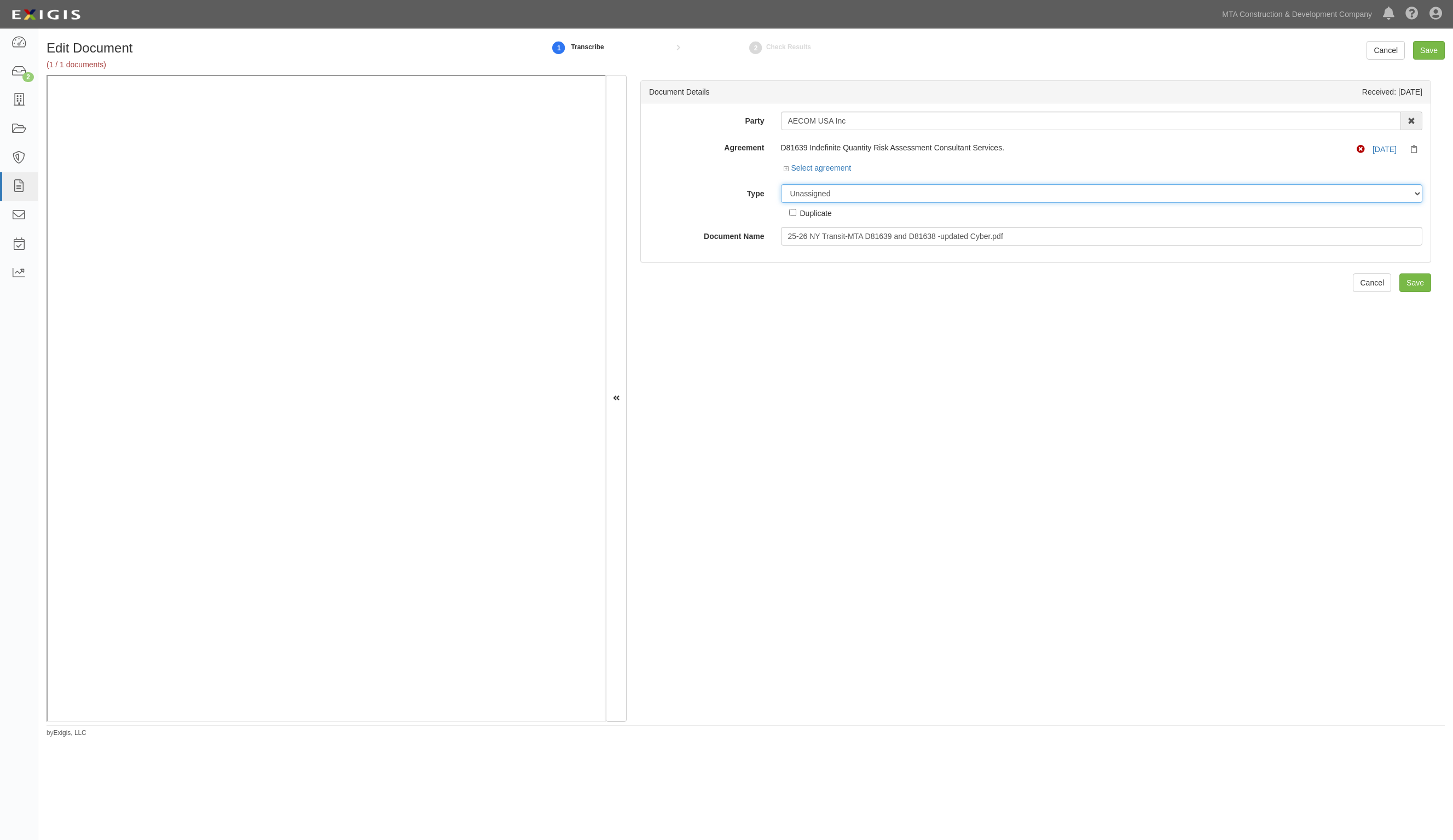
click at [840, 187] on select "Unassigned Binder Cancellation Notice Certificate Contract Endorsement Insuranc…" at bounding box center [1102, 193] width 642 height 19
select select "EndorsementDetail"
click at [781, 184] on select "Unassigned Binder Cancellation Notice Certificate Contract Endorsement Insuranc…" at bounding box center [1102, 193] width 642 height 19
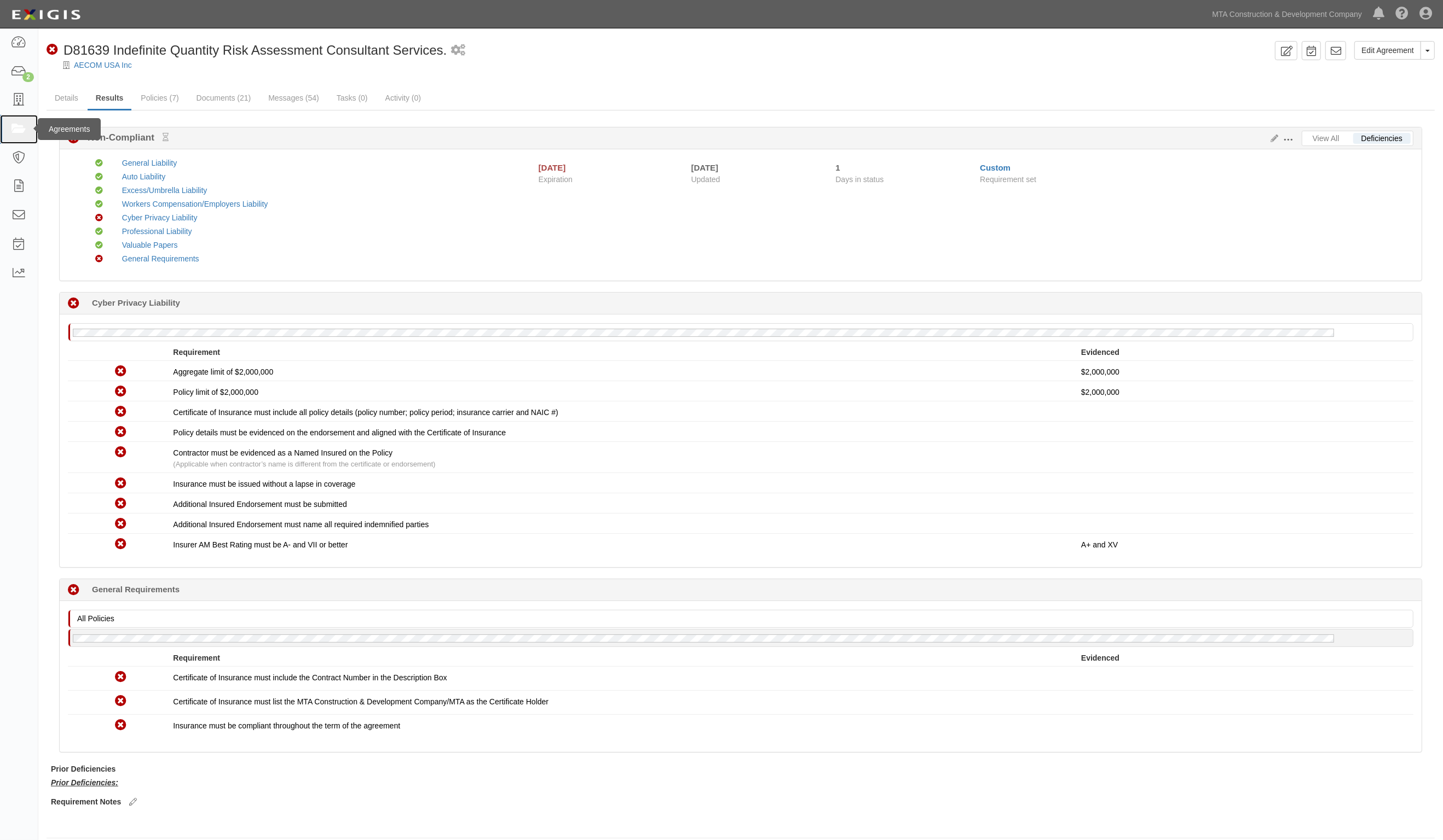
click at [26, 132] on icon at bounding box center [18, 130] width 15 height 13
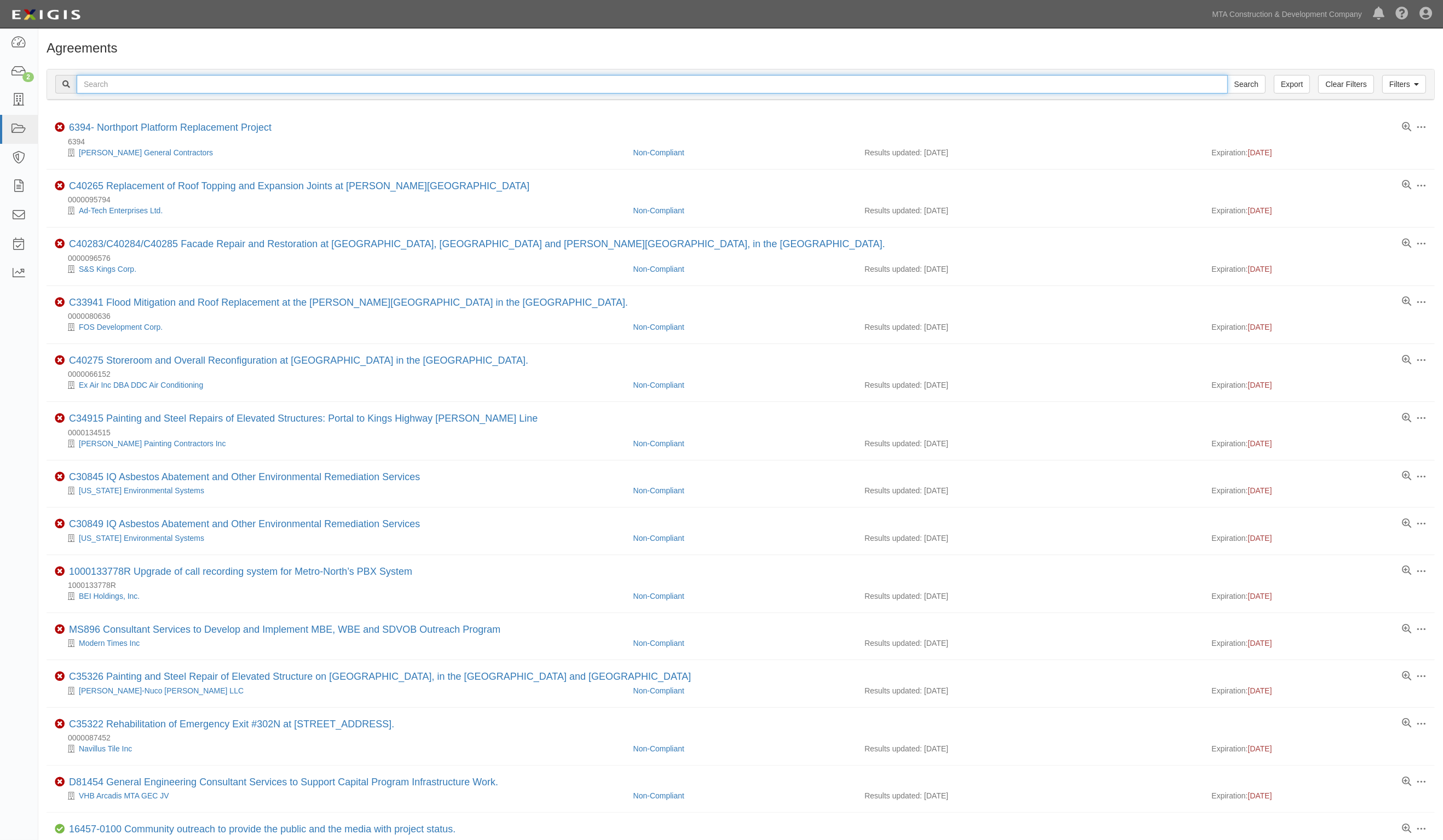
click at [177, 83] on input "text" at bounding box center [651, 84] width 1151 height 19
type input "w32801"
click at [1227, 75] on input "Search" at bounding box center [1246, 84] width 39 height 19
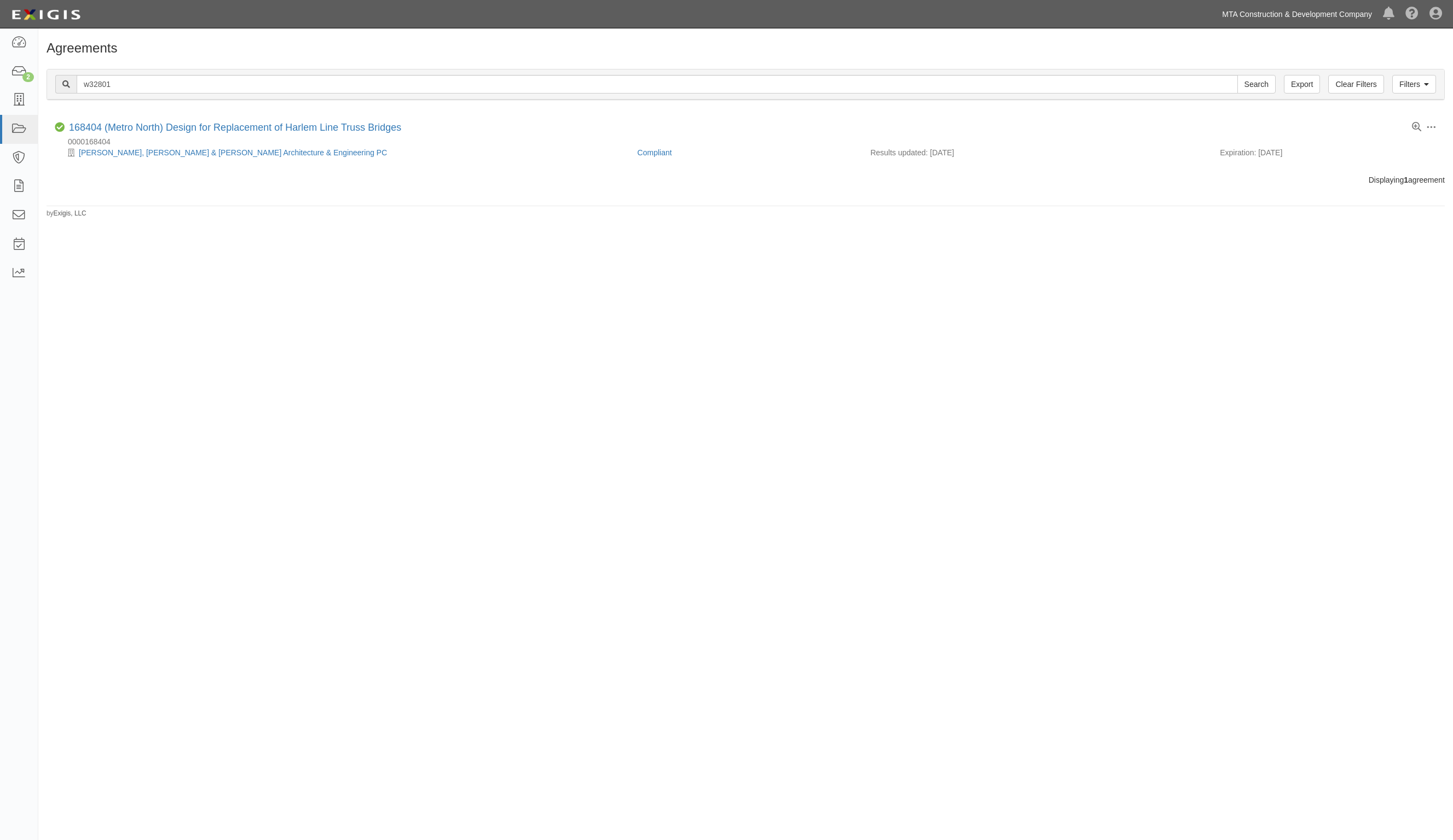
click at [1298, 17] on link "MTA Construction & Development Company" at bounding box center [1296, 14] width 161 height 22
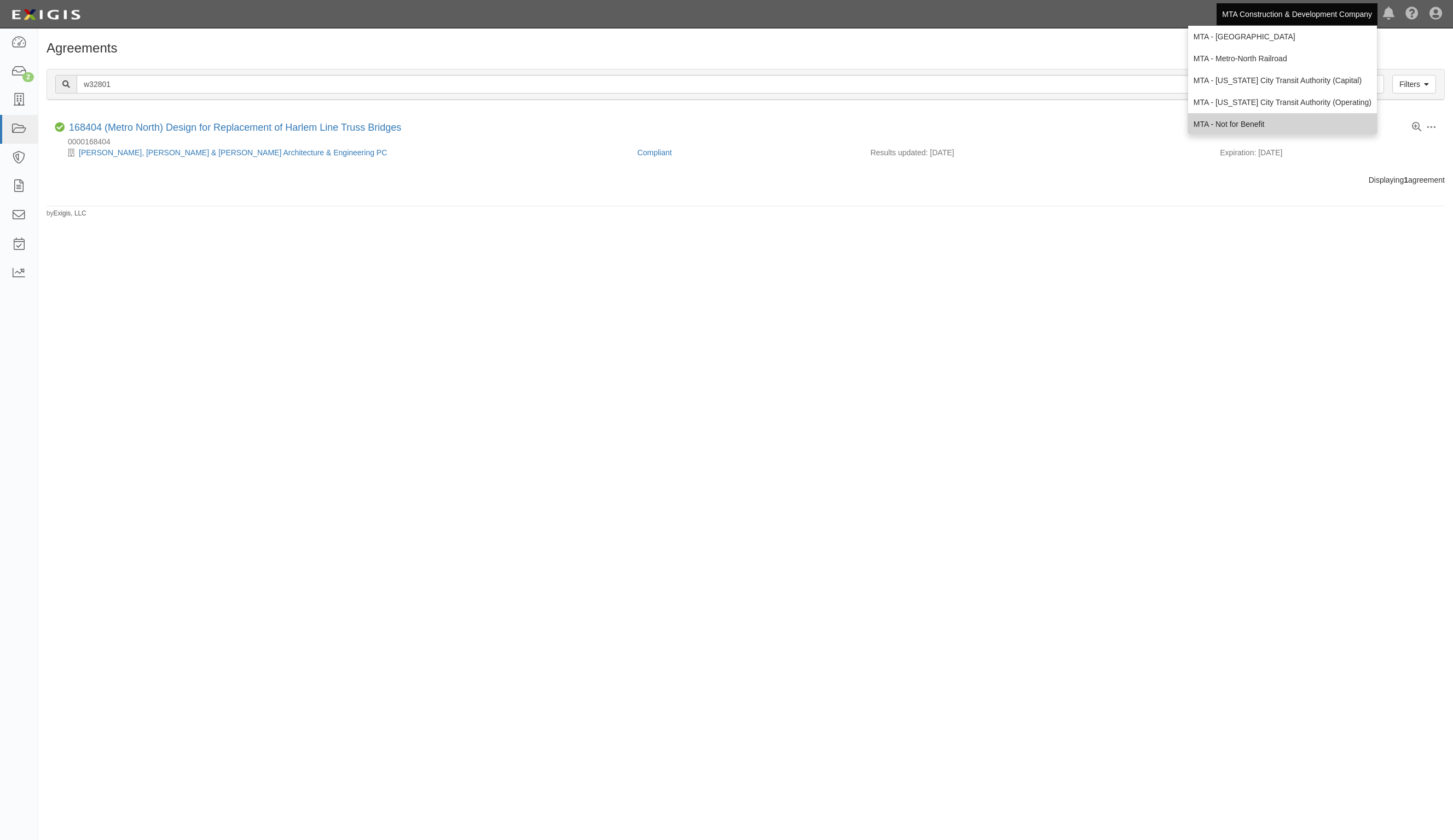
scroll to position [68, 0]
click at [1264, 78] on link "MTA - [US_STATE] City Transit Authority (Operating)" at bounding box center [1283, 80] width 189 height 22
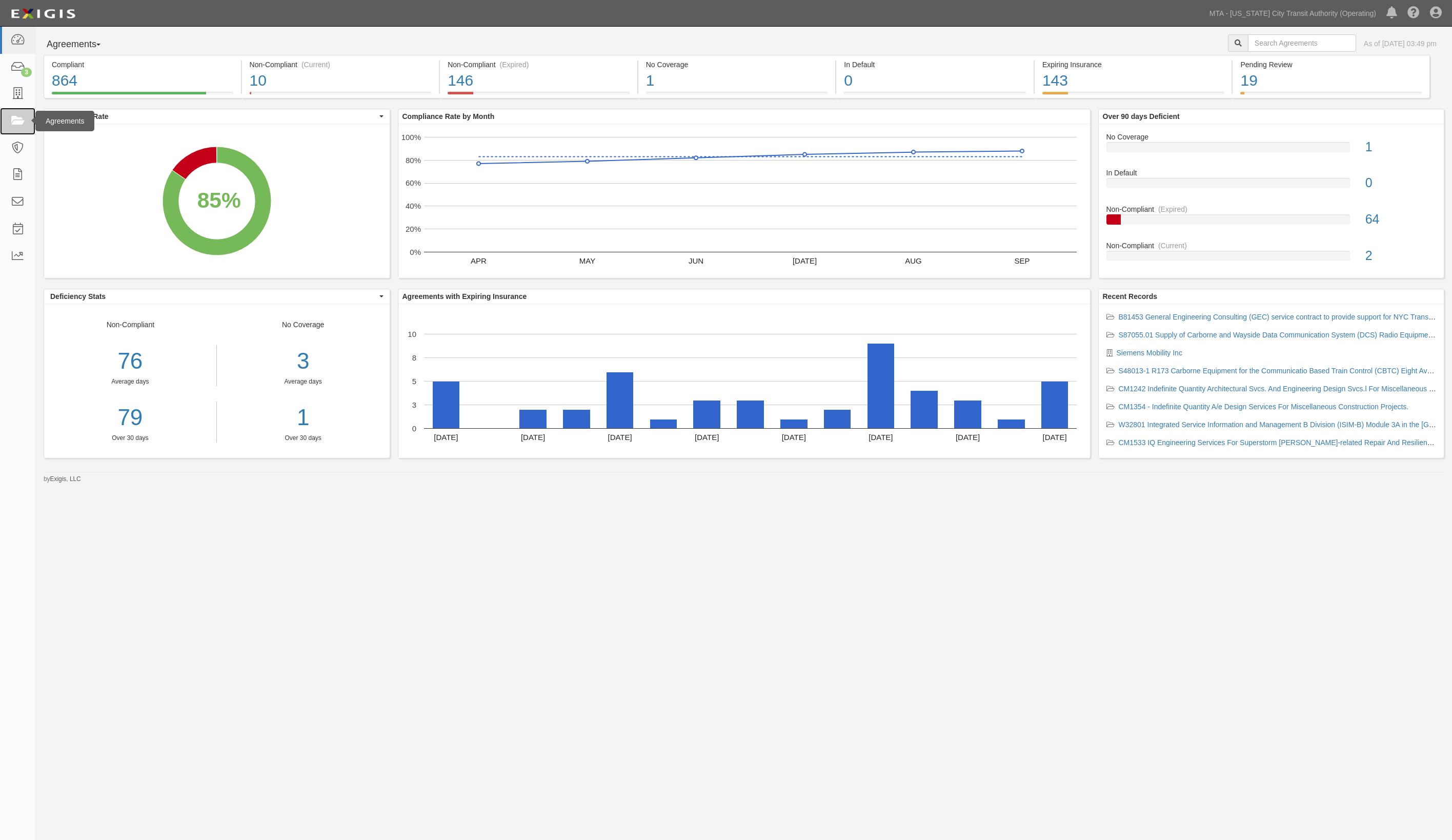
click at [16, 115] on icon at bounding box center [17, 121] width 14 height 12
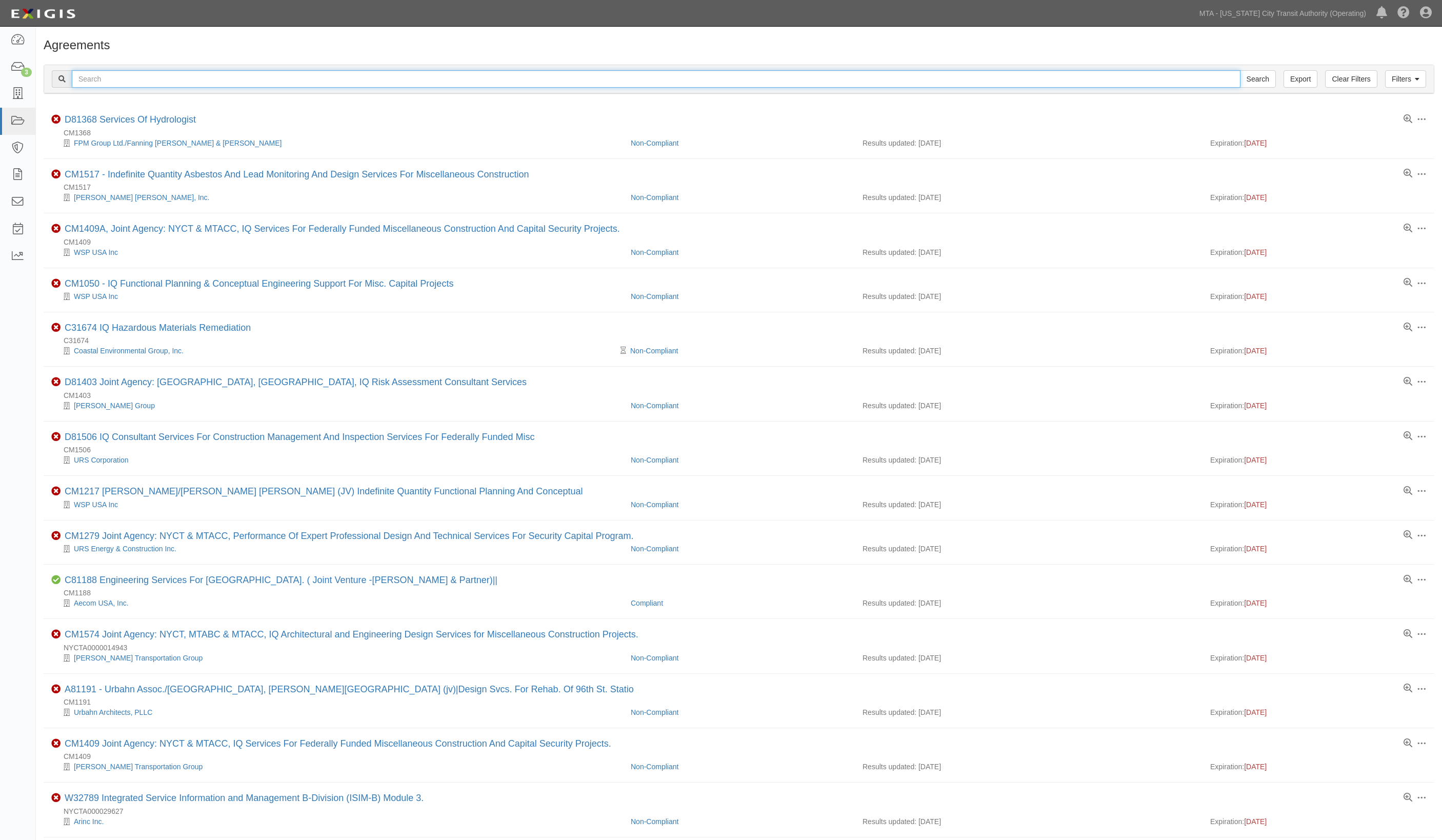
drag, startPoint x: 0, startPoint y: 0, endPoint x: 152, endPoint y: 75, distance: 169.5
click at [152, 75] on input "text" at bounding box center [656, 78] width 1169 height 18
type input "32801"
click at [1240, 70] on input "Search" at bounding box center [1257, 78] width 36 height 18
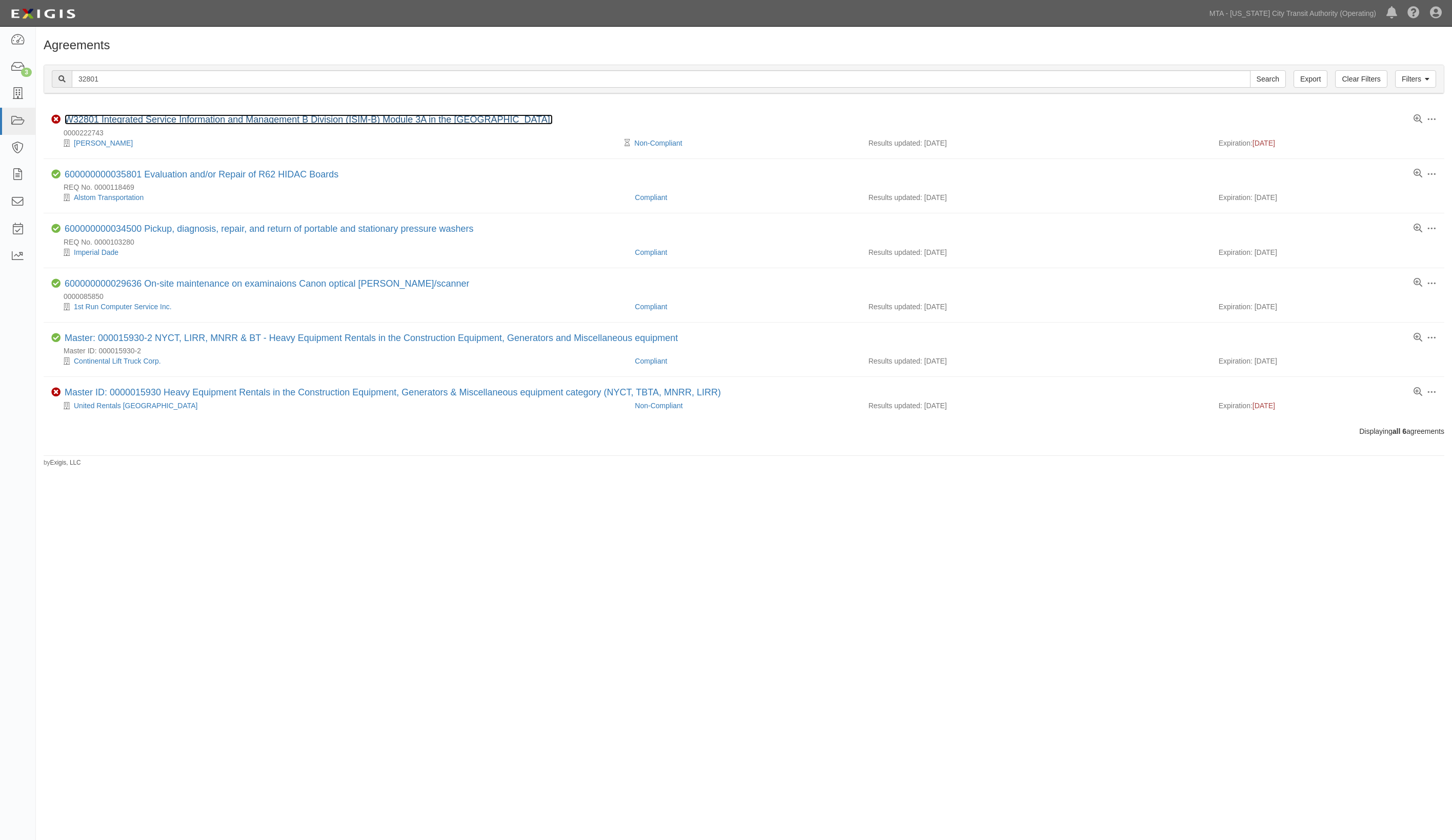
click at [148, 117] on link "W32801 Integrated Service Information and Management B Division (ISIM-B) Module…" at bounding box center [308, 120] width 488 height 10
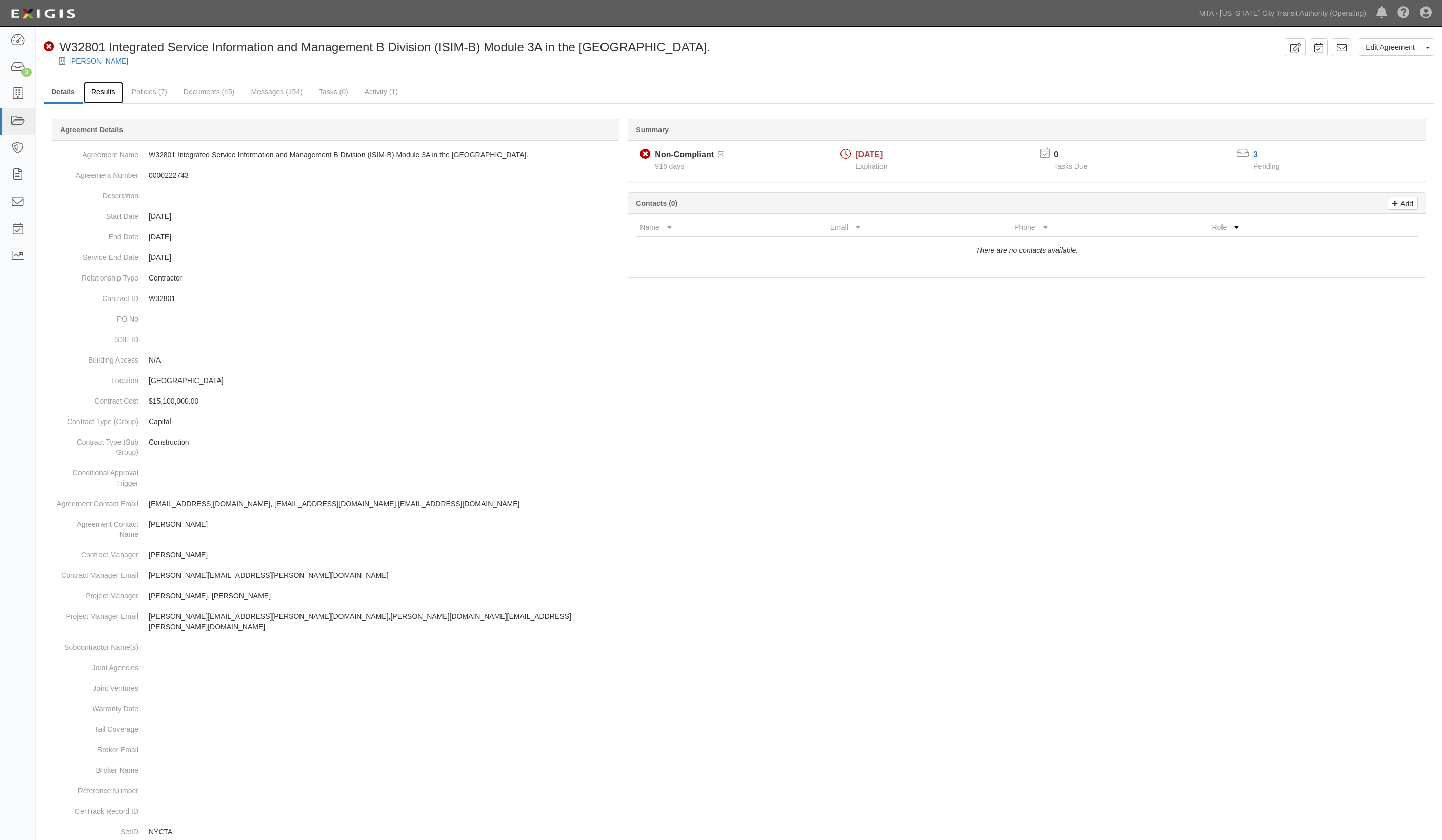
click at [84, 91] on link "Results" at bounding box center [103, 93] width 40 height 22
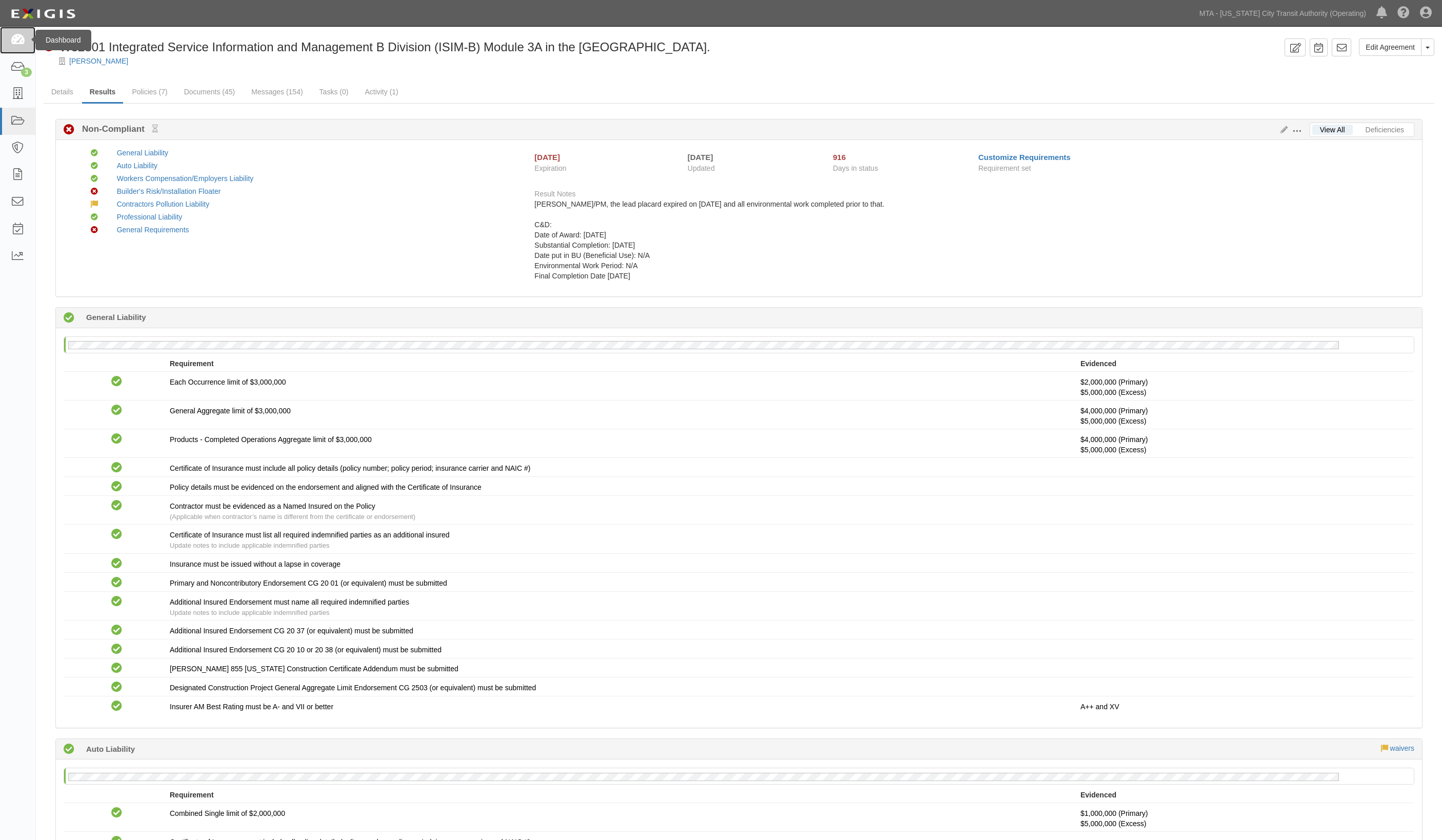
click at [23, 40] on icon at bounding box center [17, 40] width 14 height 12
